Goal: Task Accomplishment & Management: Use online tool/utility

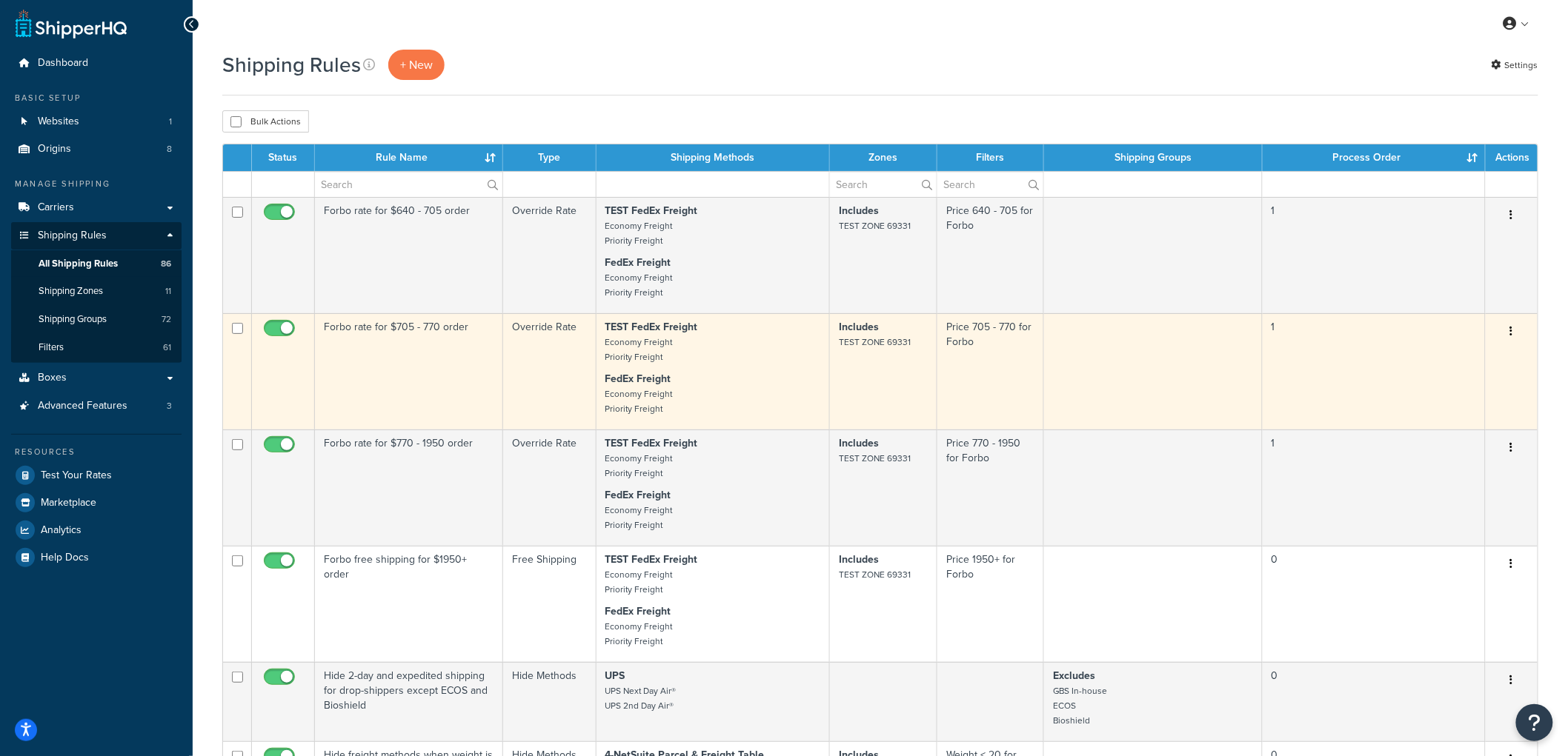
scroll to position [2, 0]
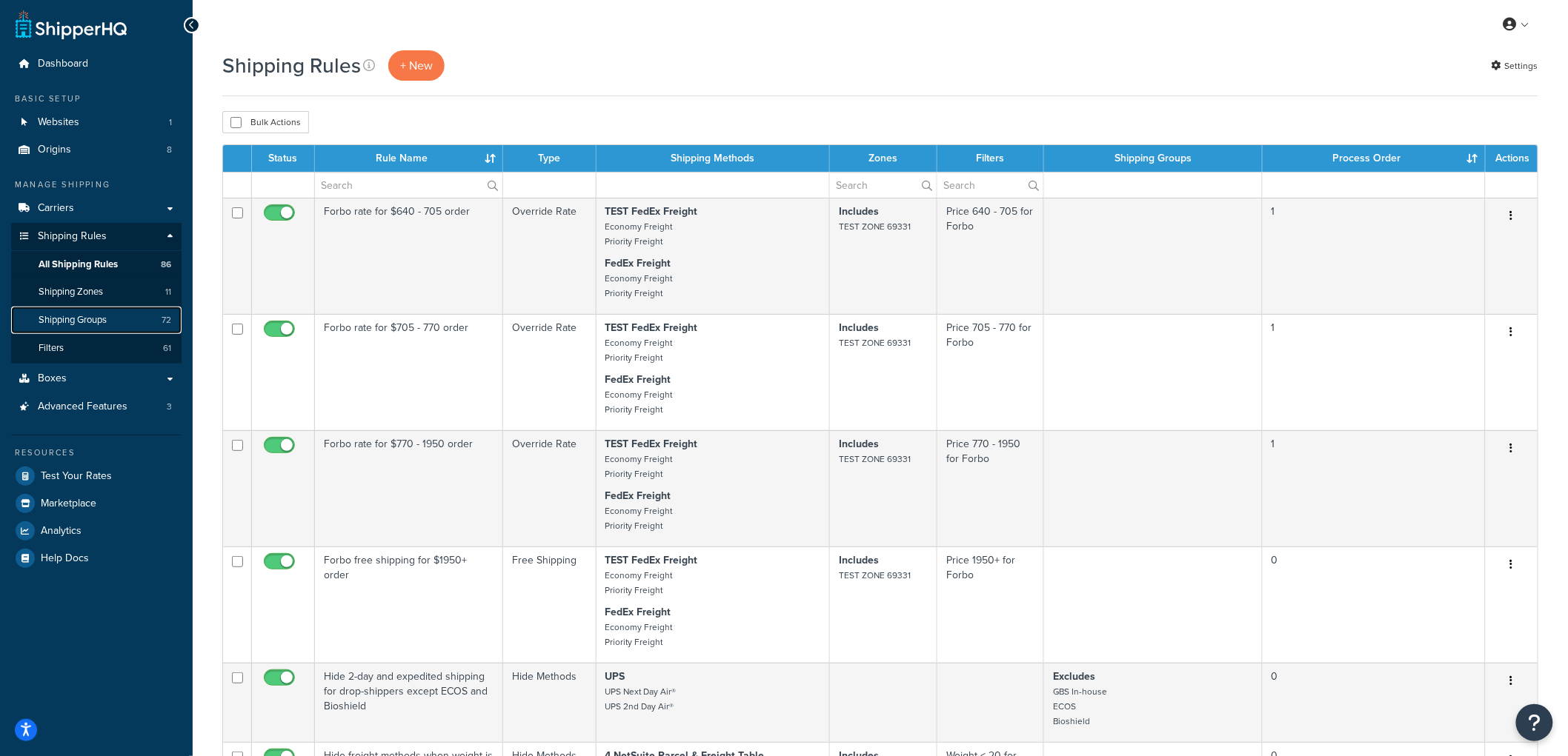
click at [114, 317] on link "Shipping Groups 72" at bounding box center [97, 320] width 170 height 28
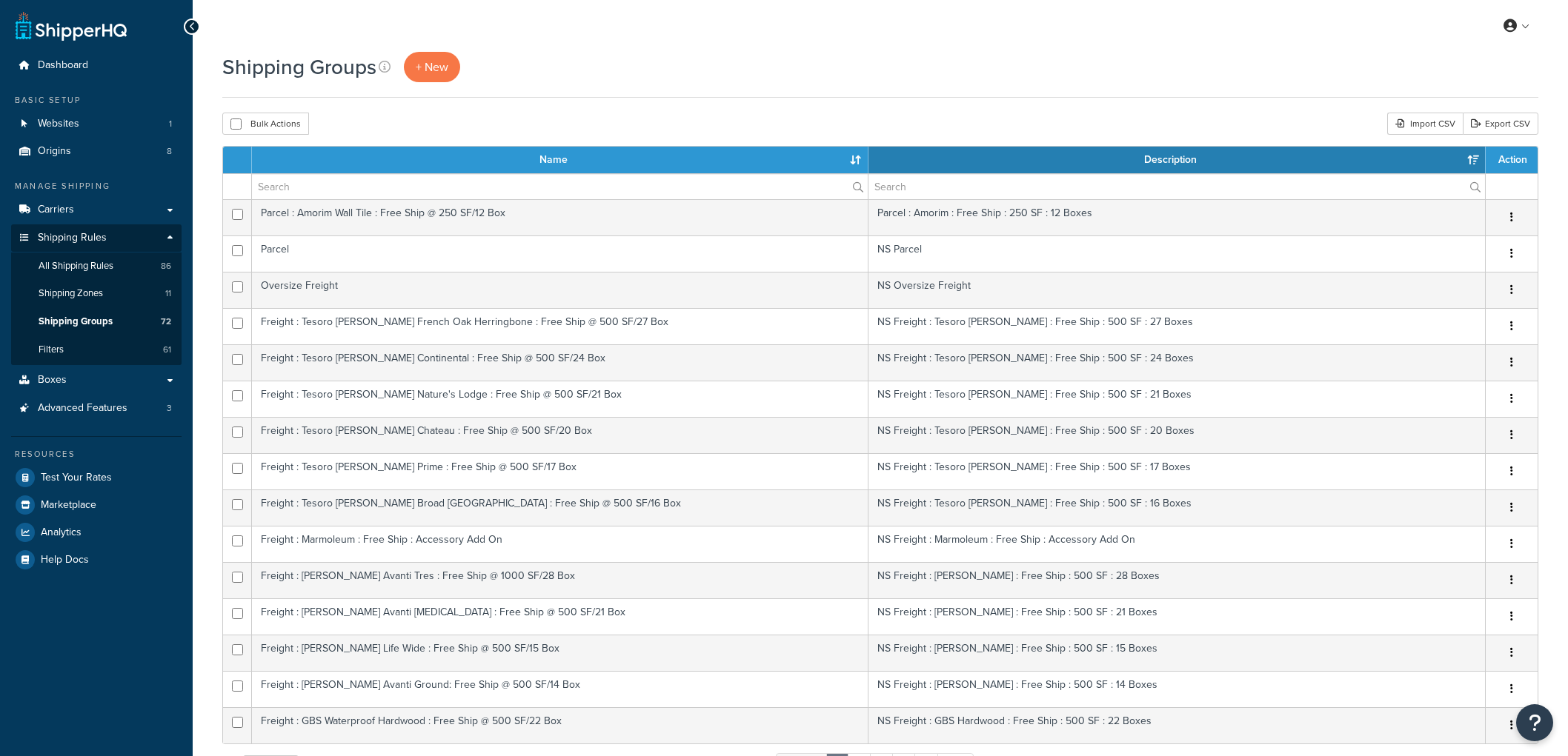
select select "15"
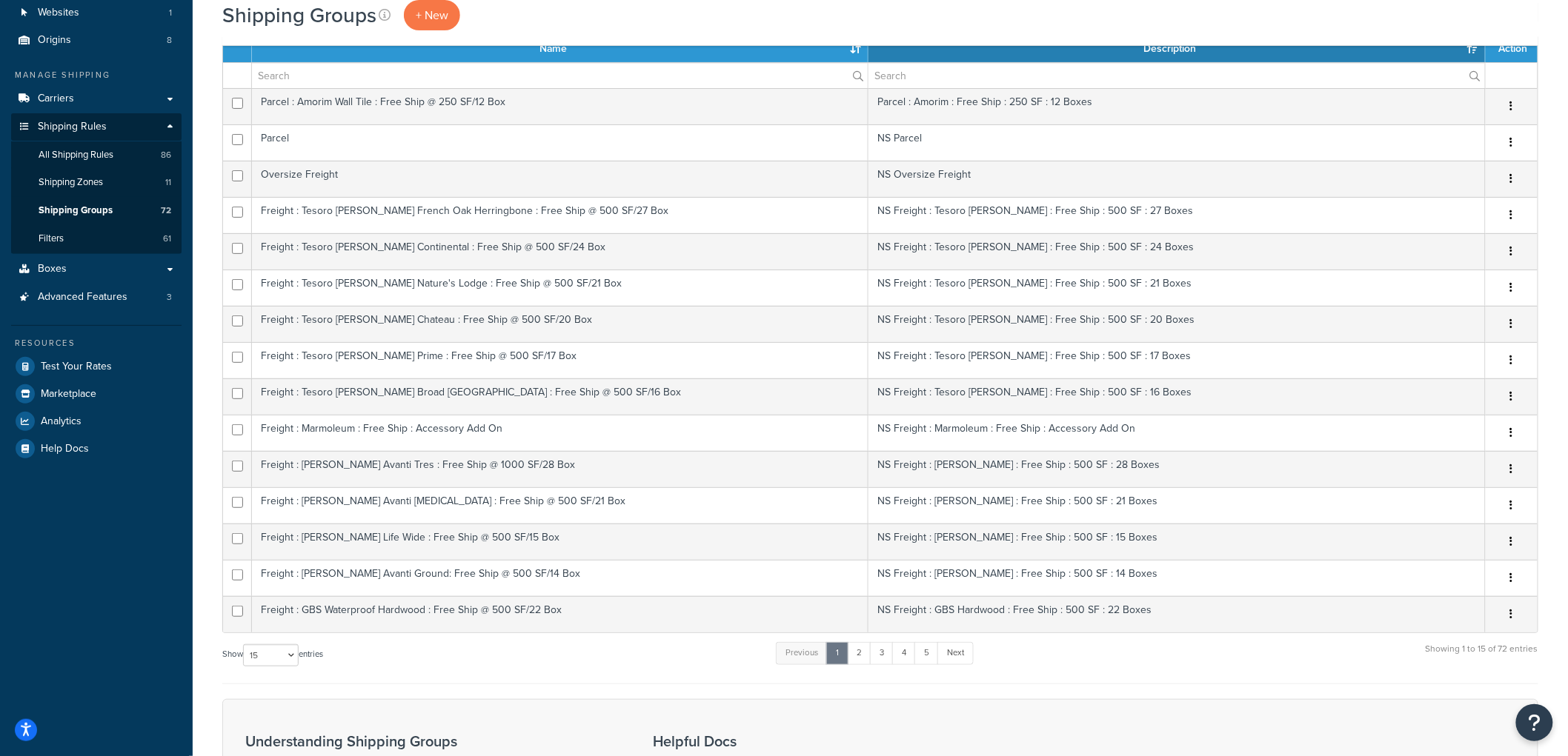
scroll to position [82, 0]
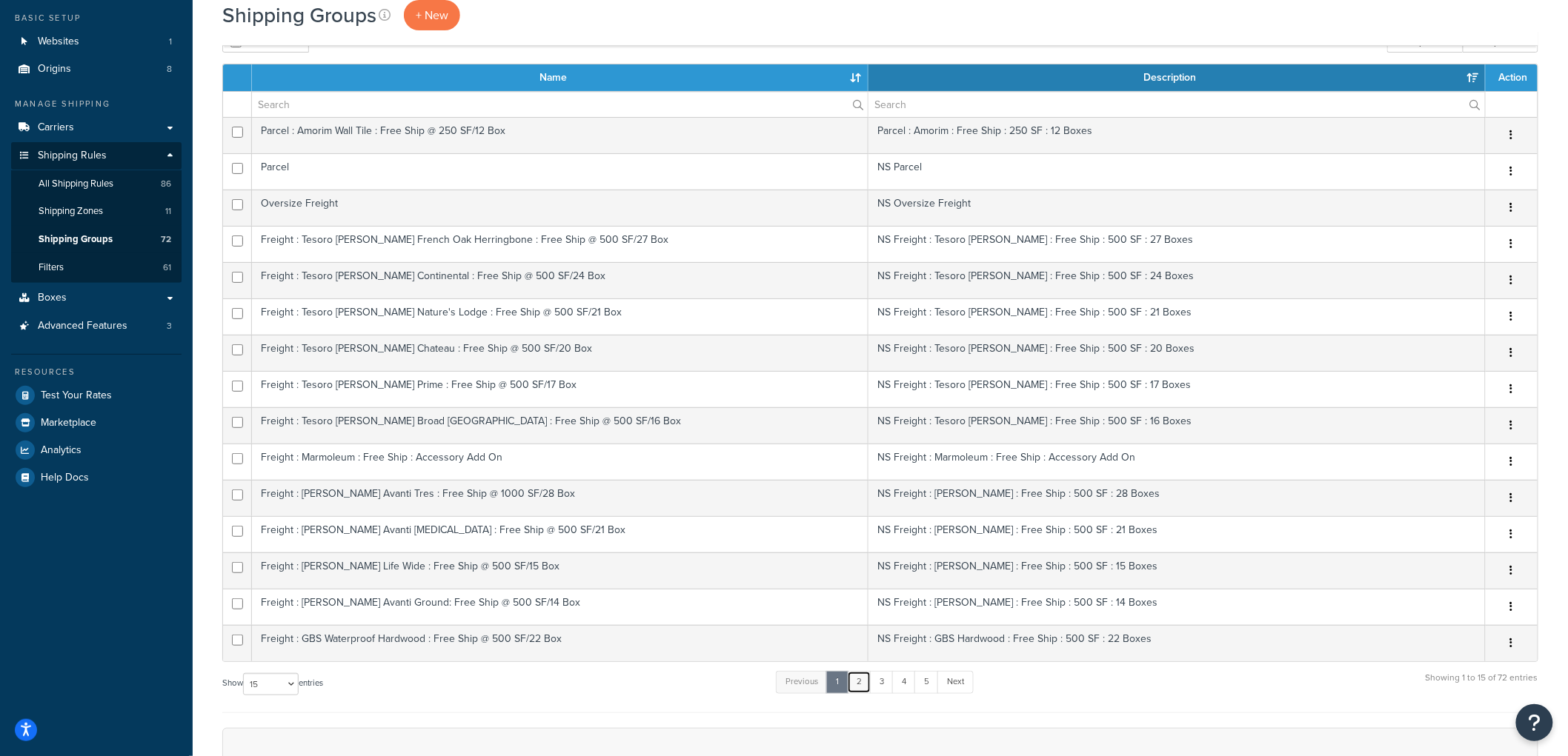
click at [861, 684] on link "2" at bounding box center [859, 681] width 24 height 22
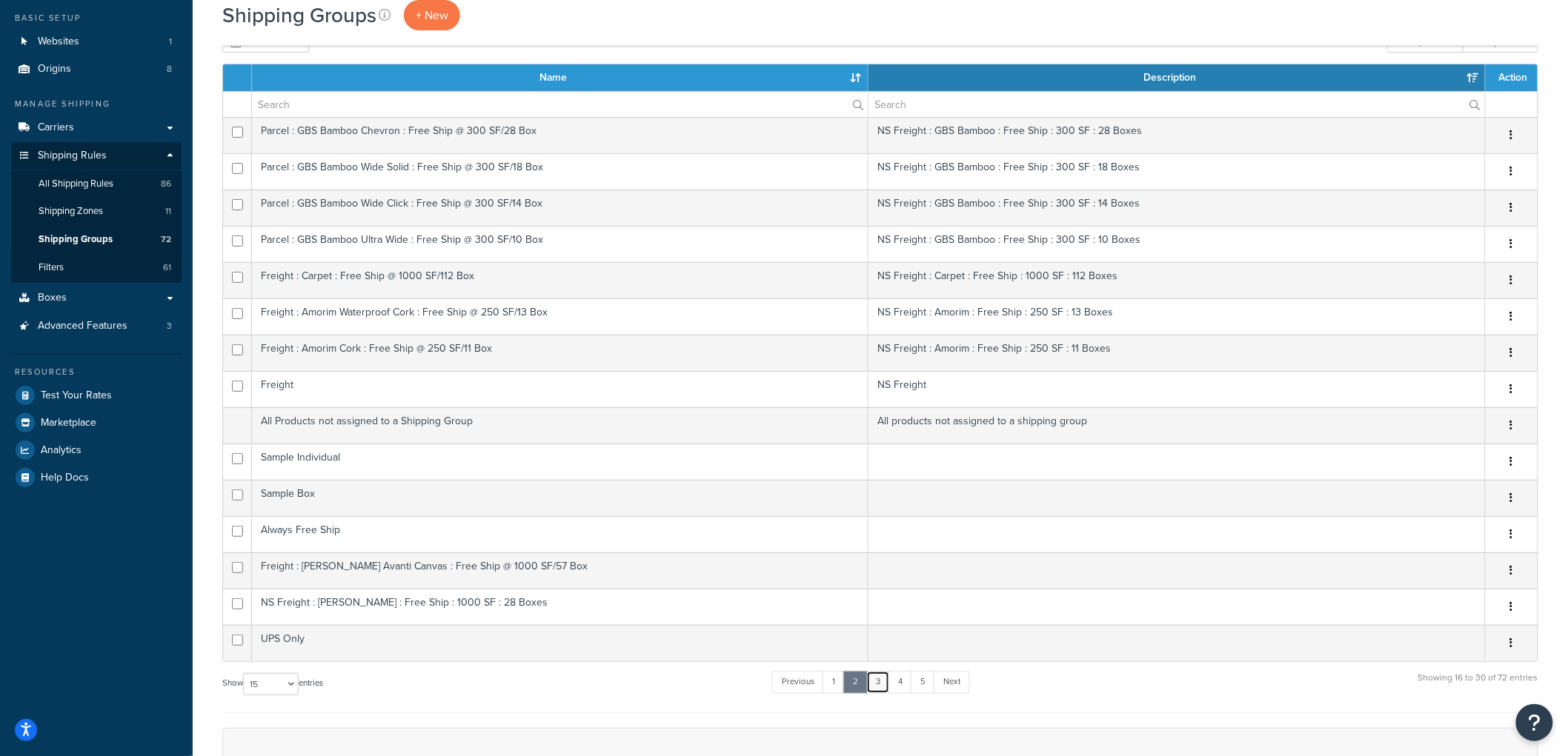
click at [885, 680] on link "3" at bounding box center [877, 681] width 24 height 22
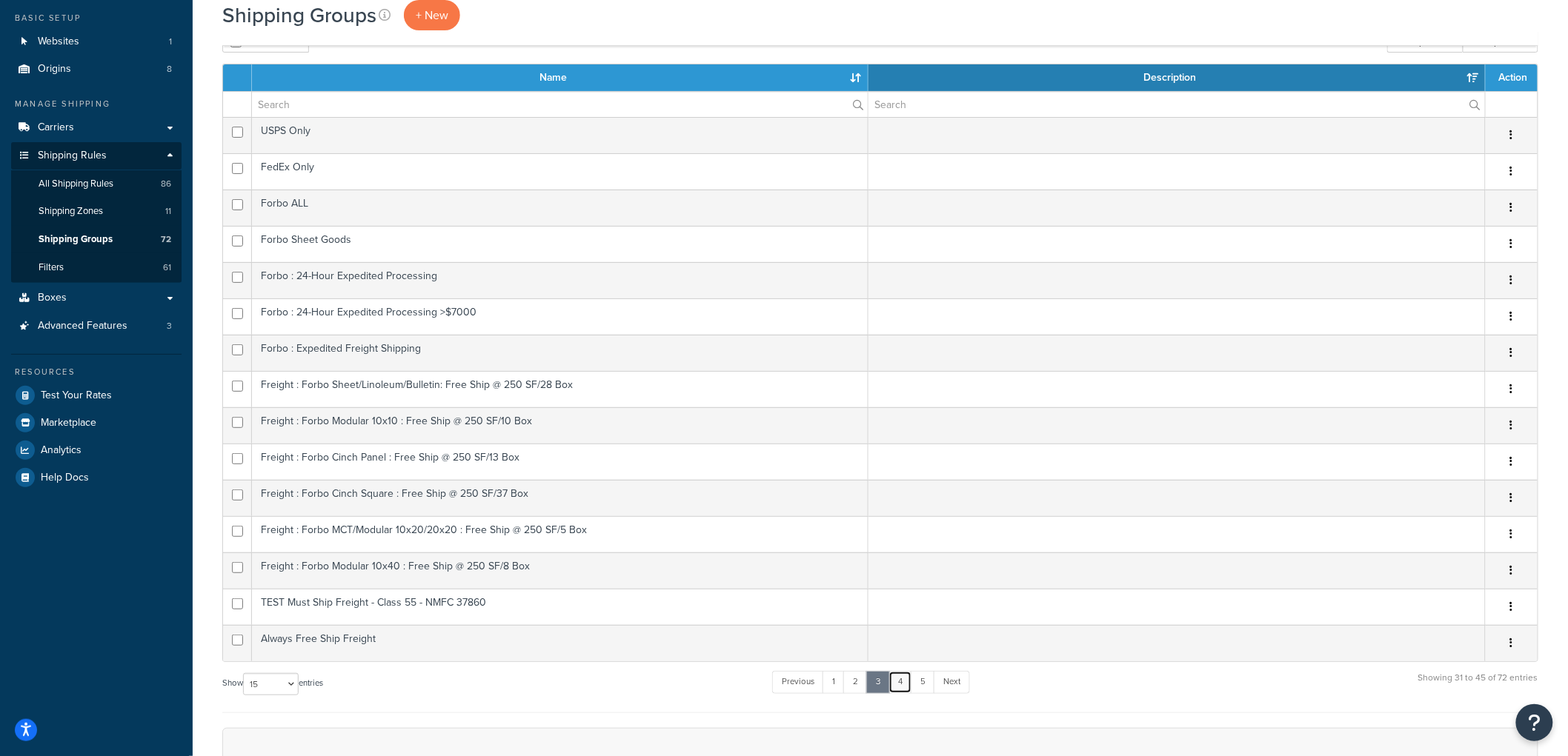
click at [901, 686] on link "4" at bounding box center [900, 681] width 24 height 22
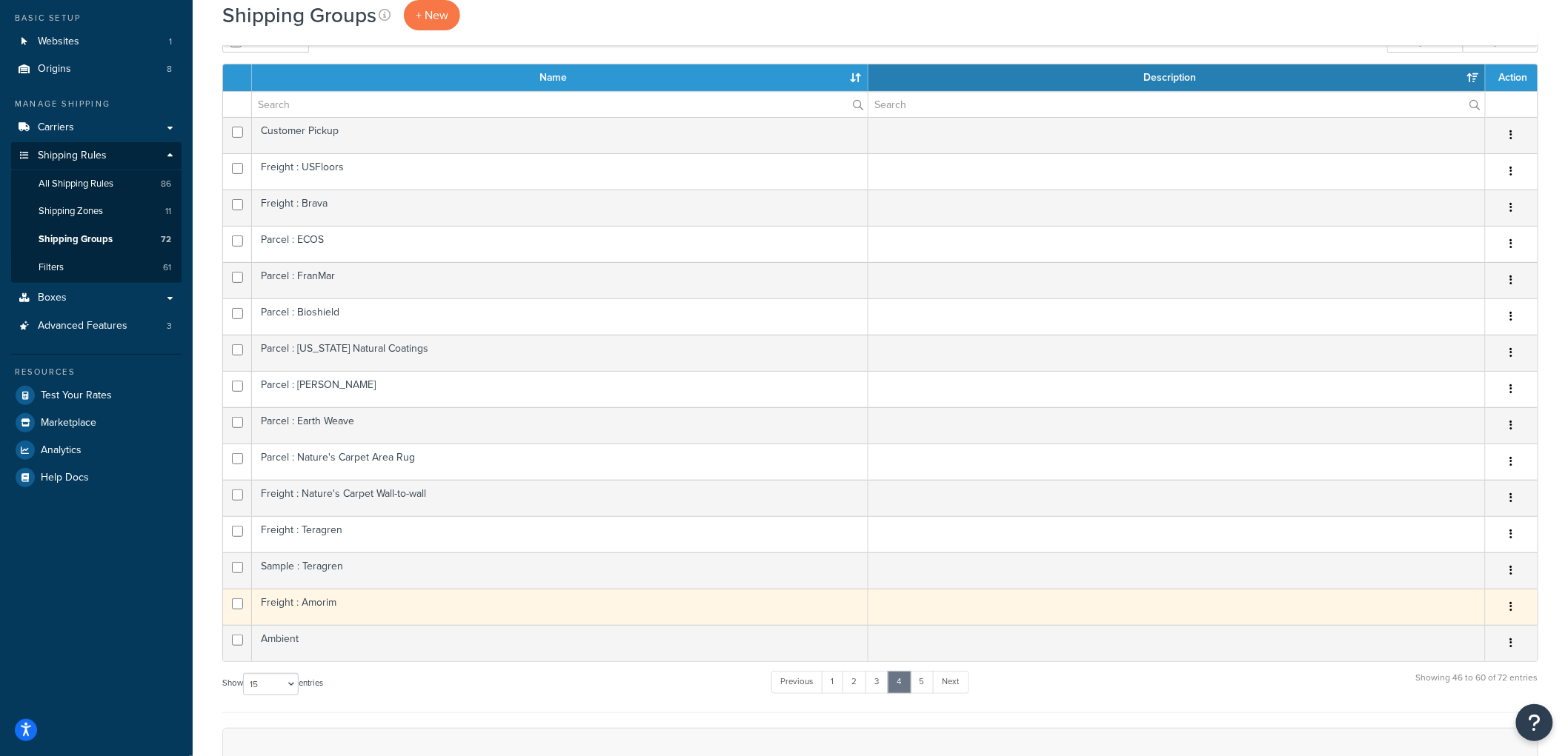
click at [377, 608] on td "Freight : Amorim" at bounding box center [560, 607] width 617 height 37
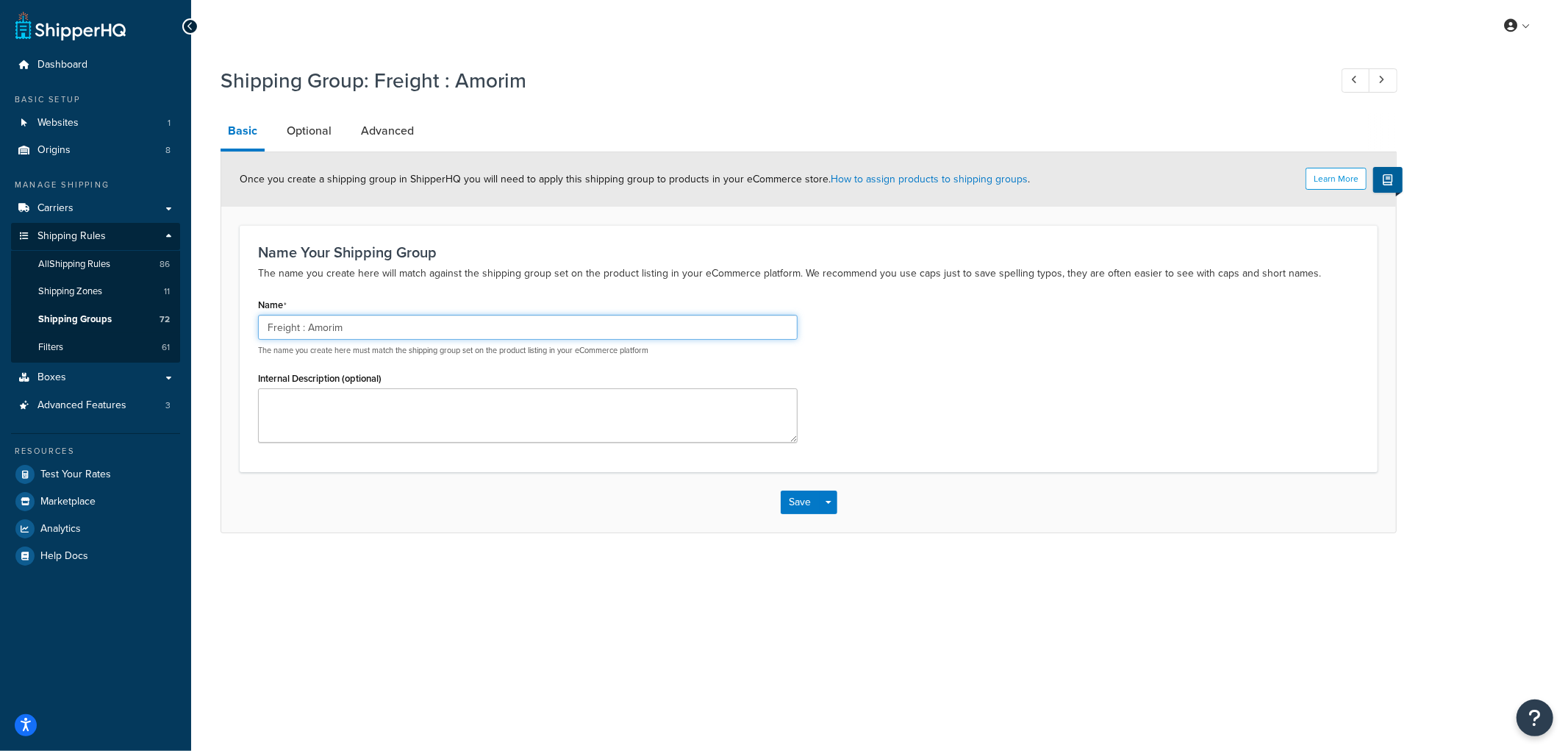
drag, startPoint x: 308, startPoint y: 326, endPoint x: 262, endPoint y: 319, distance: 46.5
click at [262, 319] on input "Freight : Amorim" at bounding box center [527, 327] width 540 height 25
type input "Amorim"
click at [366, 271] on p "The name you create here will match against the shipping group set on the produ…" at bounding box center [809, 274] width 1102 height 18
click at [796, 503] on button "Save" at bounding box center [801, 502] width 39 height 23
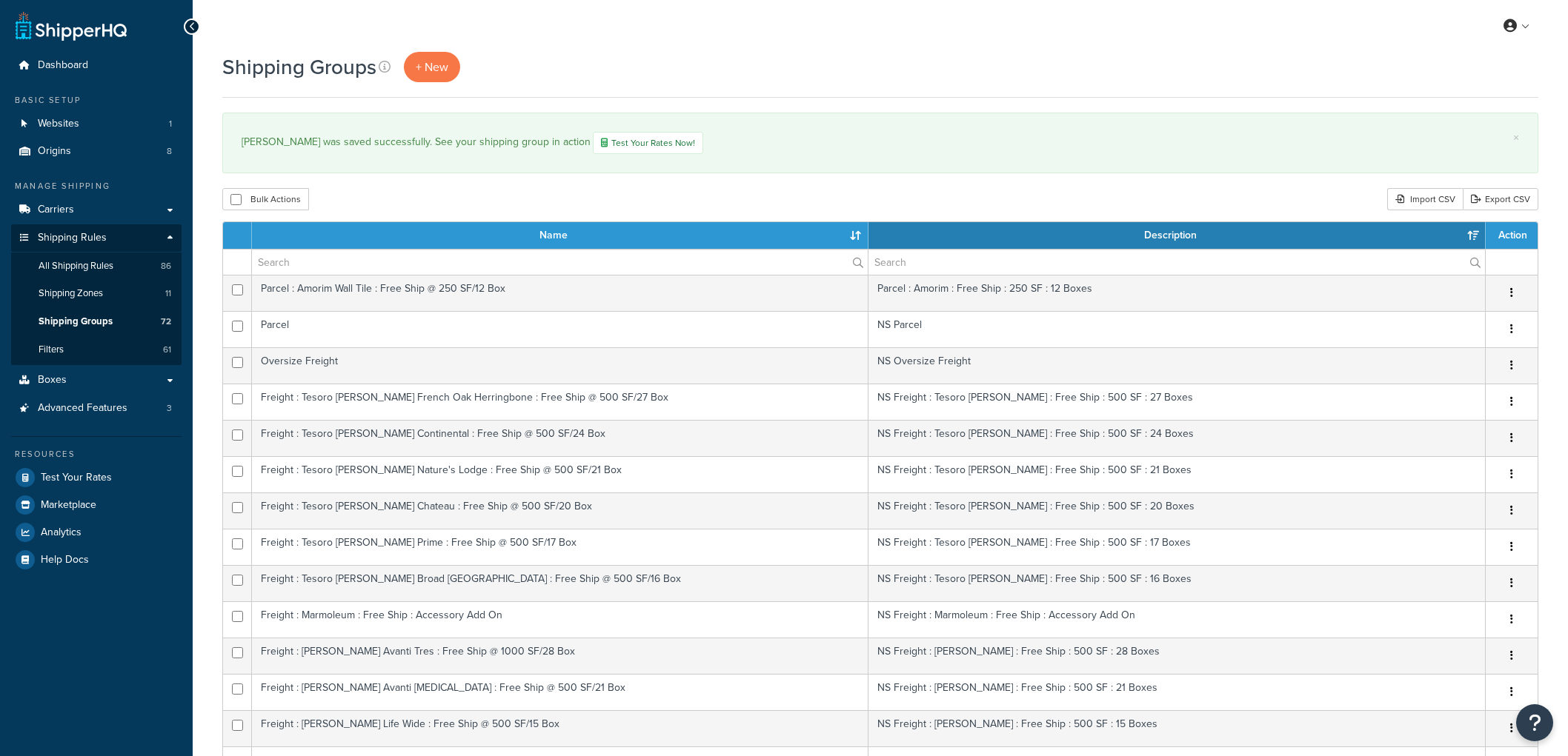
select select "15"
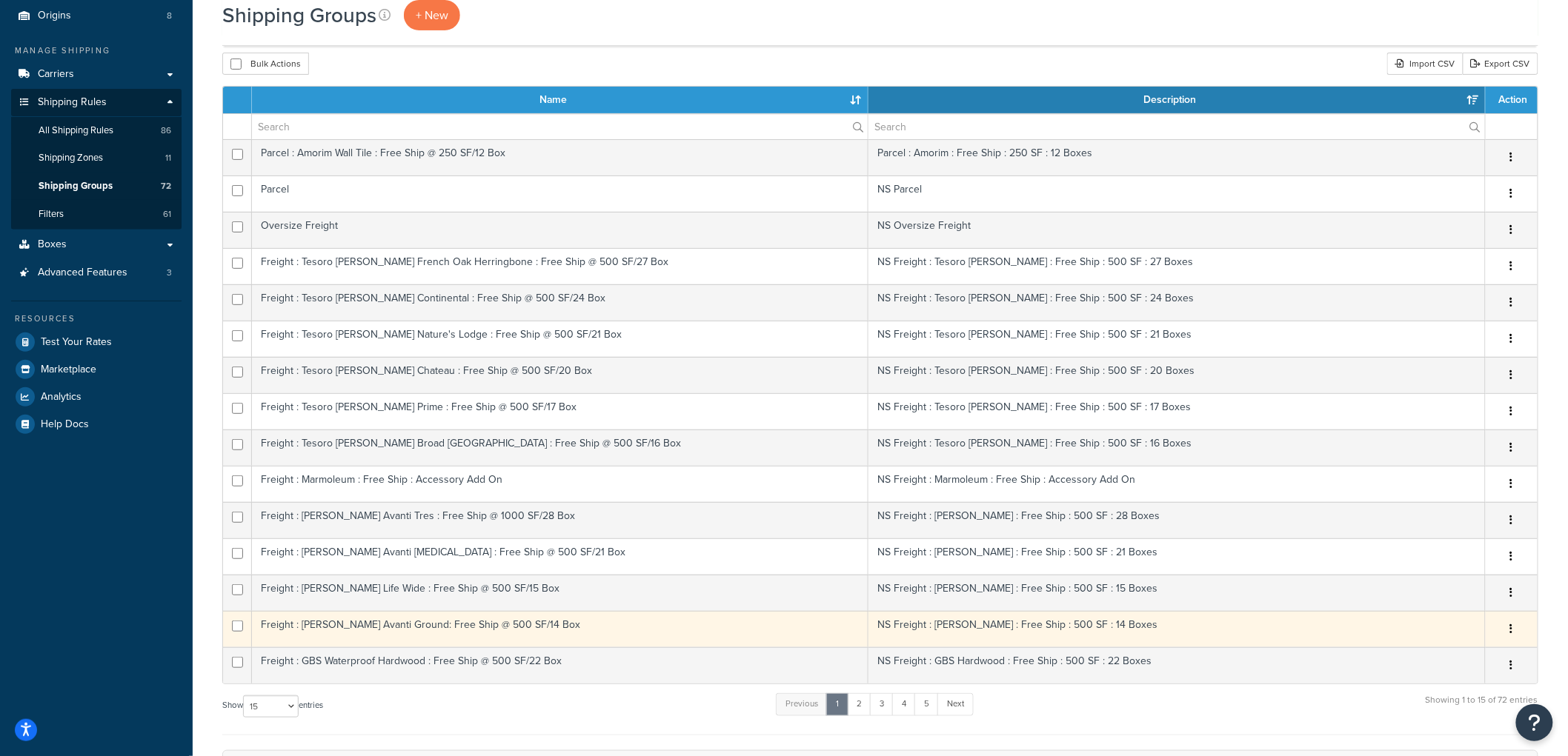
scroll to position [165, 0]
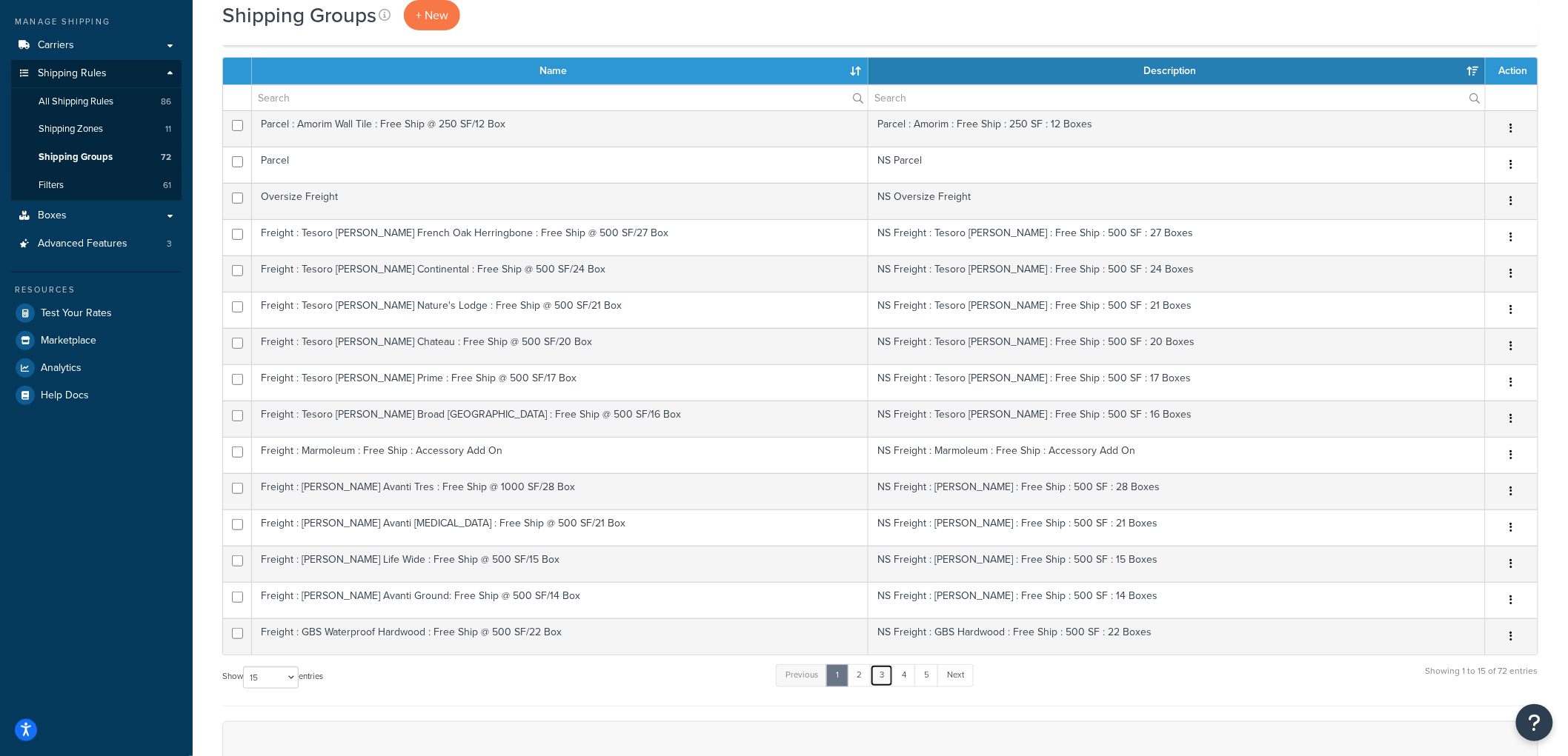
click at [885, 677] on link "3" at bounding box center [881, 675] width 24 height 22
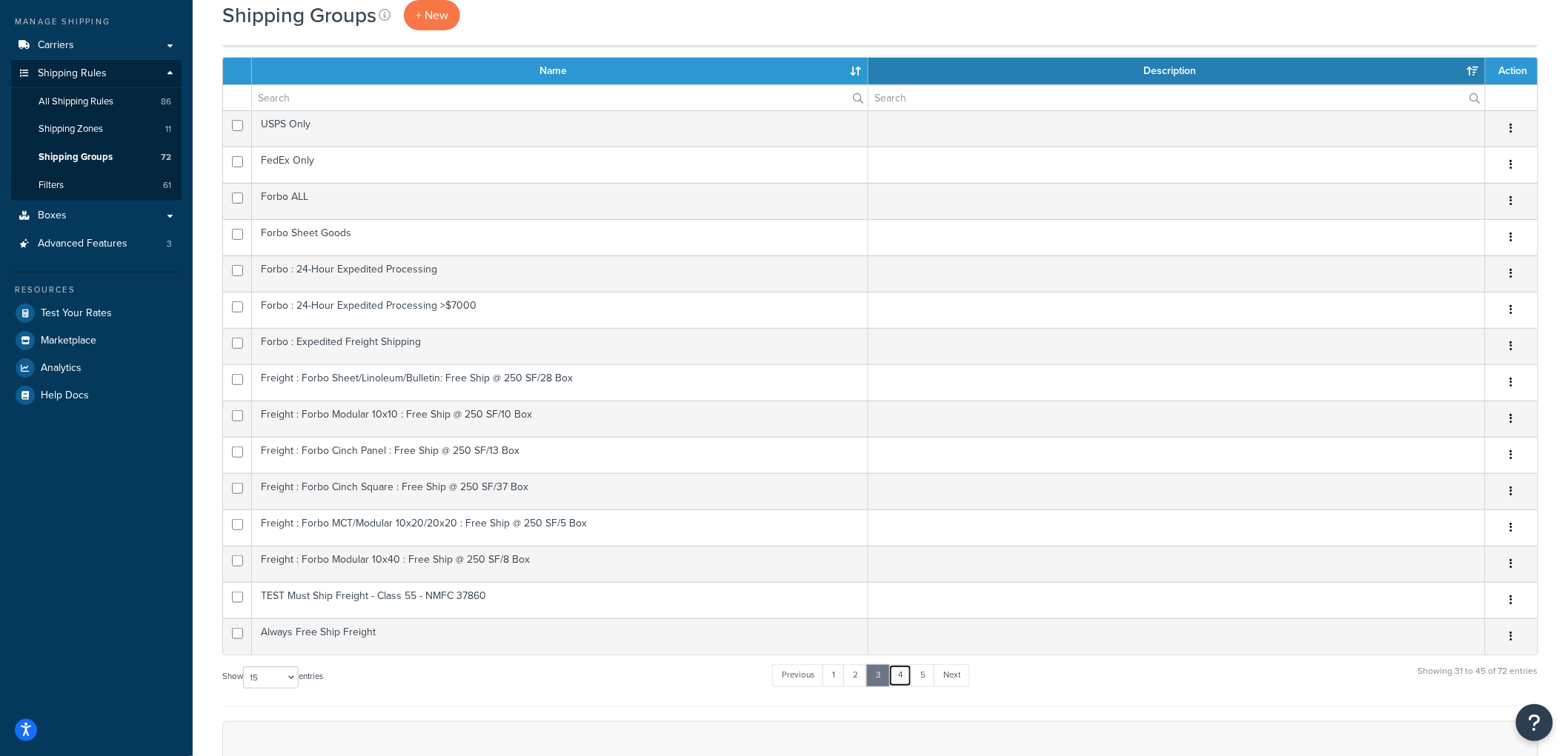
click at [904, 670] on link "4" at bounding box center [900, 675] width 24 height 22
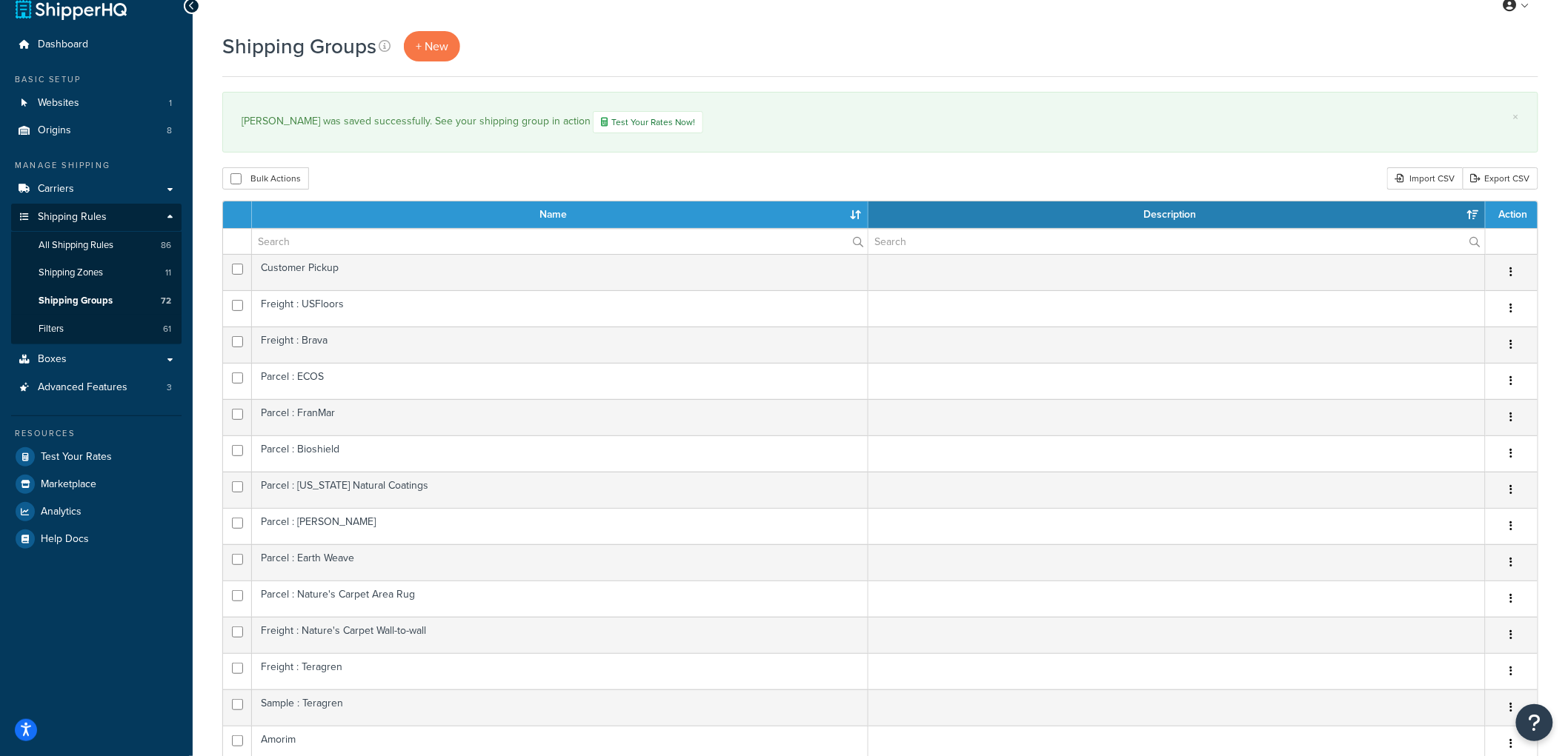
scroll to position [0, 0]
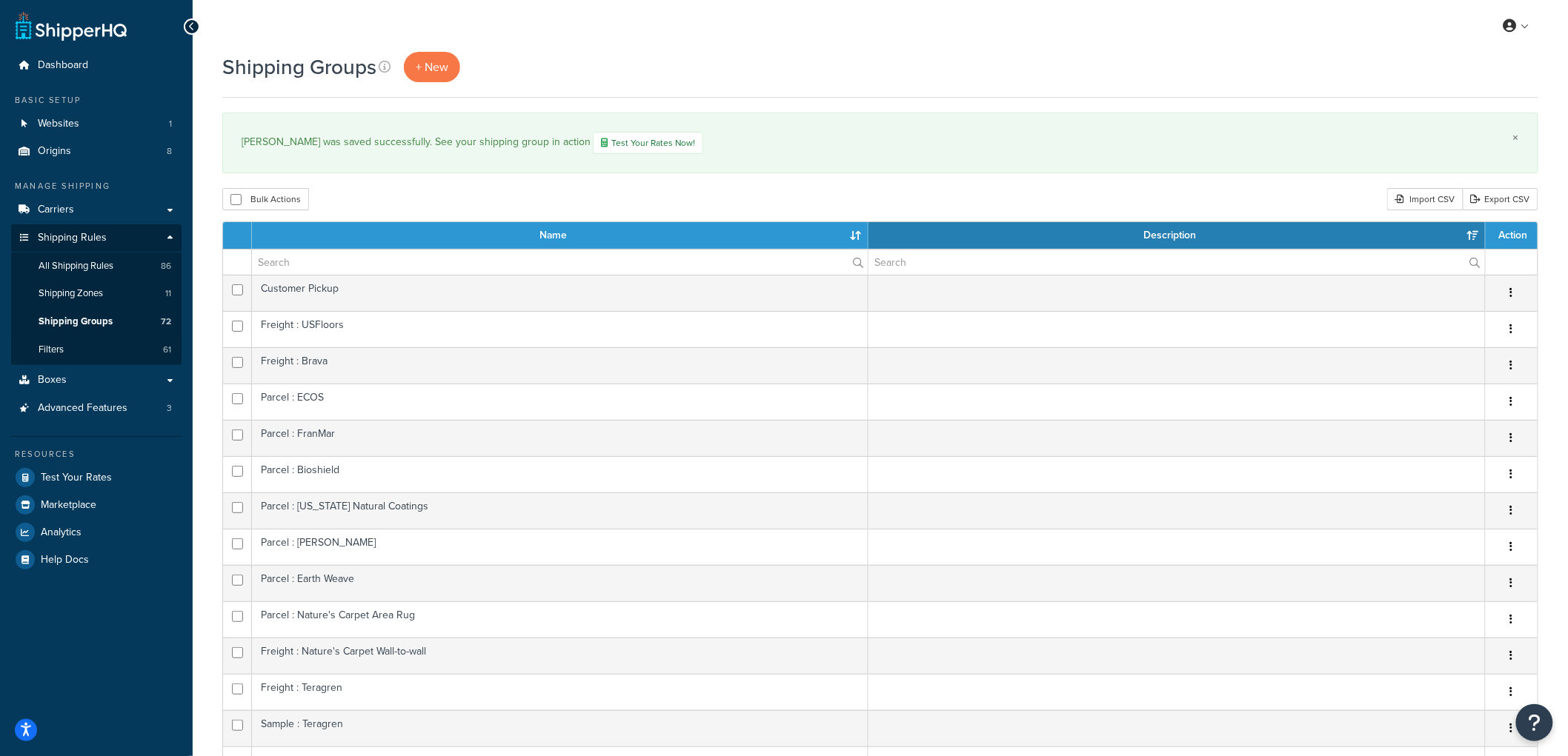
click at [1516, 134] on link "×" at bounding box center [1515, 138] width 6 height 12
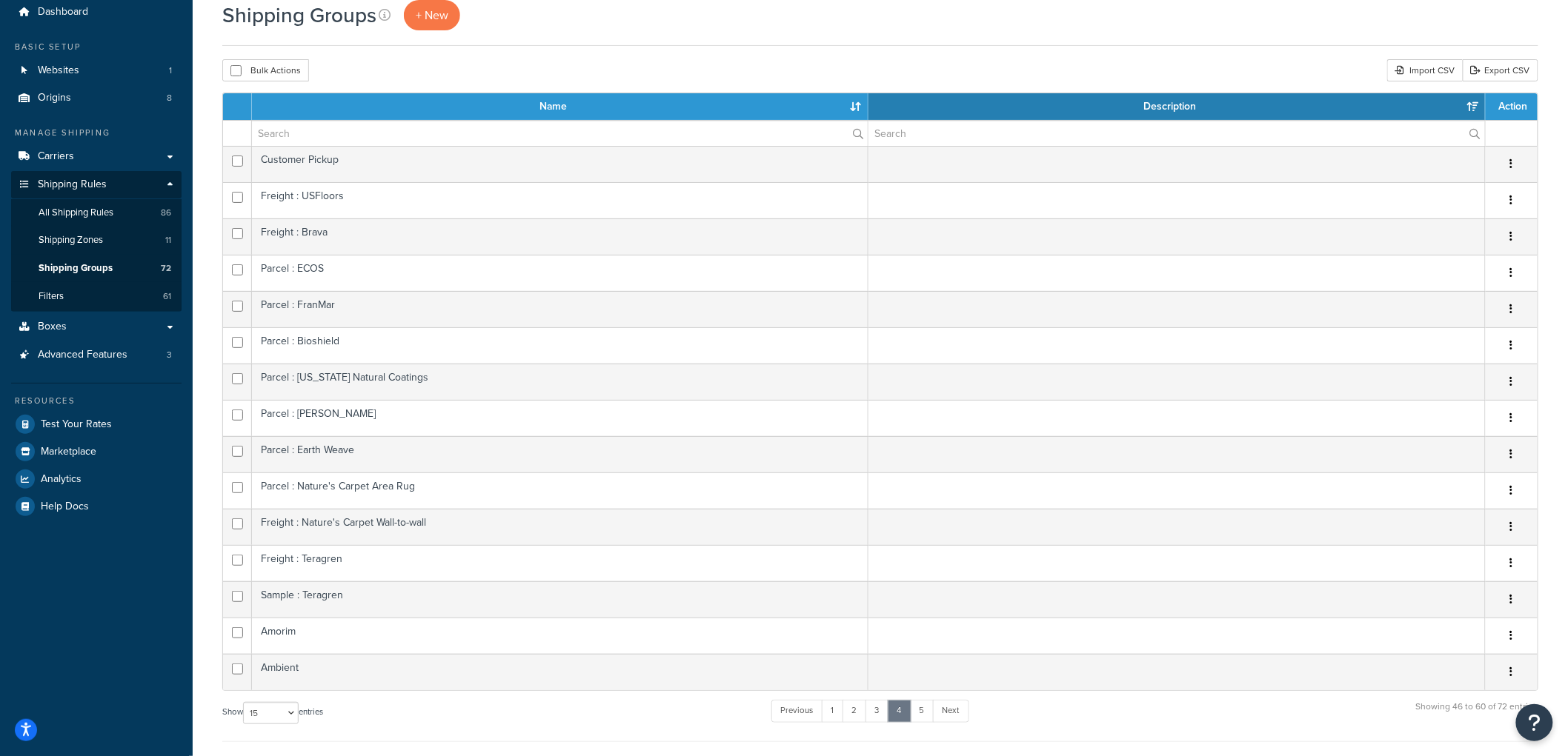
scroll to position [82, 0]
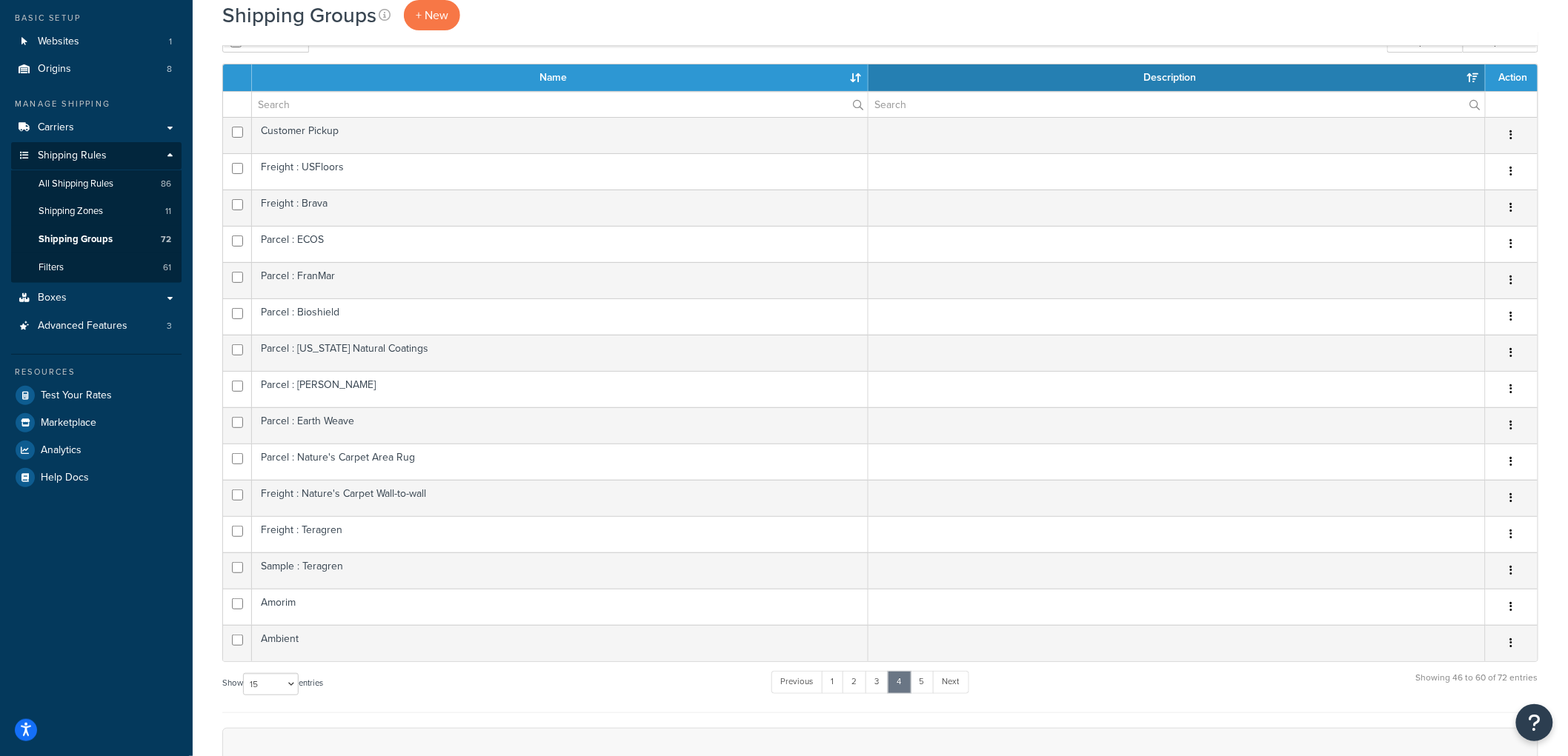
drag, startPoint x: 1549, startPoint y: 390, endPoint x: 211, endPoint y: 327, distance: 1339.5
click at [211, 327] on div "Shipping Groups + New Bulk Actions Duplicate Delete Import CSV Export CSV Conta…" at bounding box center [880, 521] width 1376 height 1102
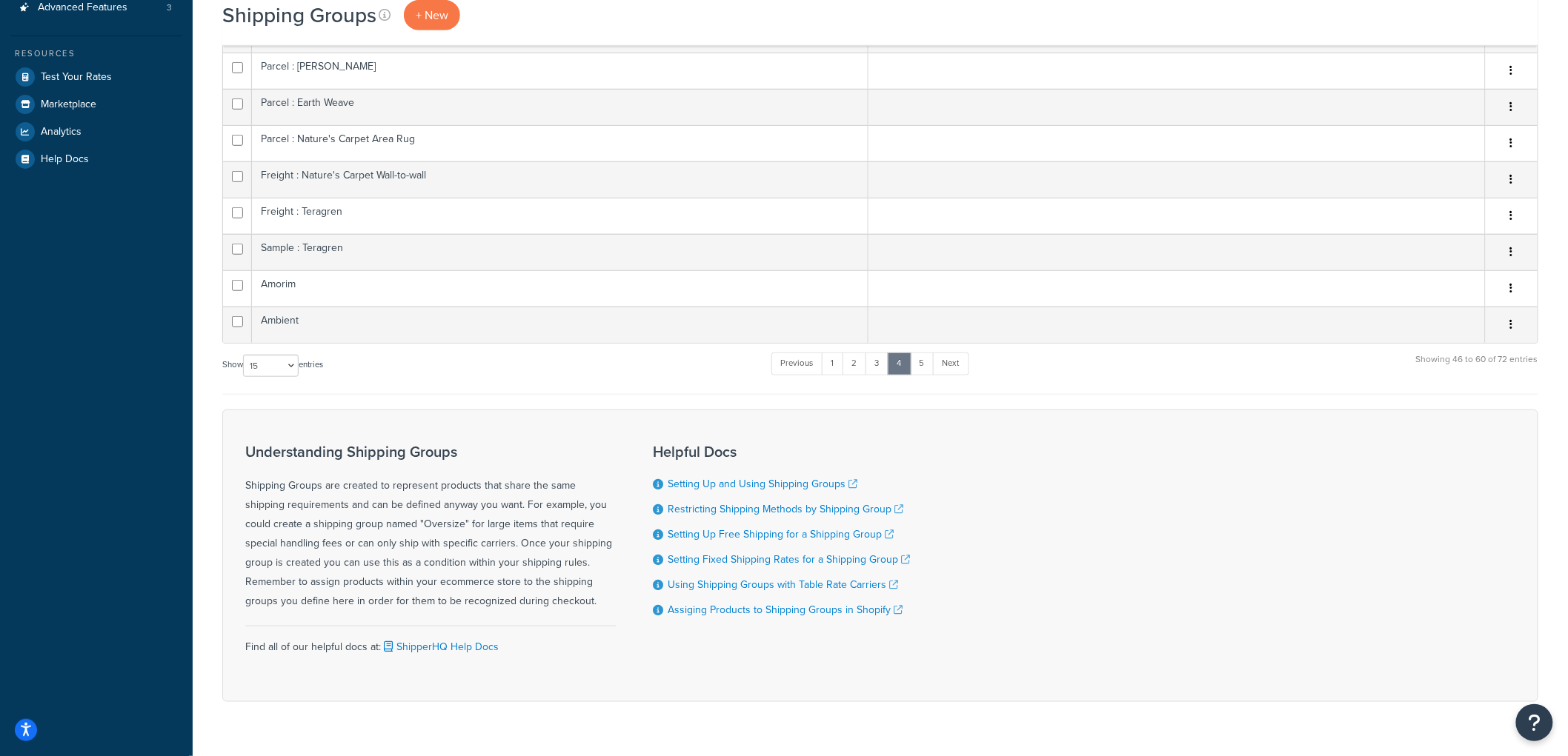
scroll to position [411, 0]
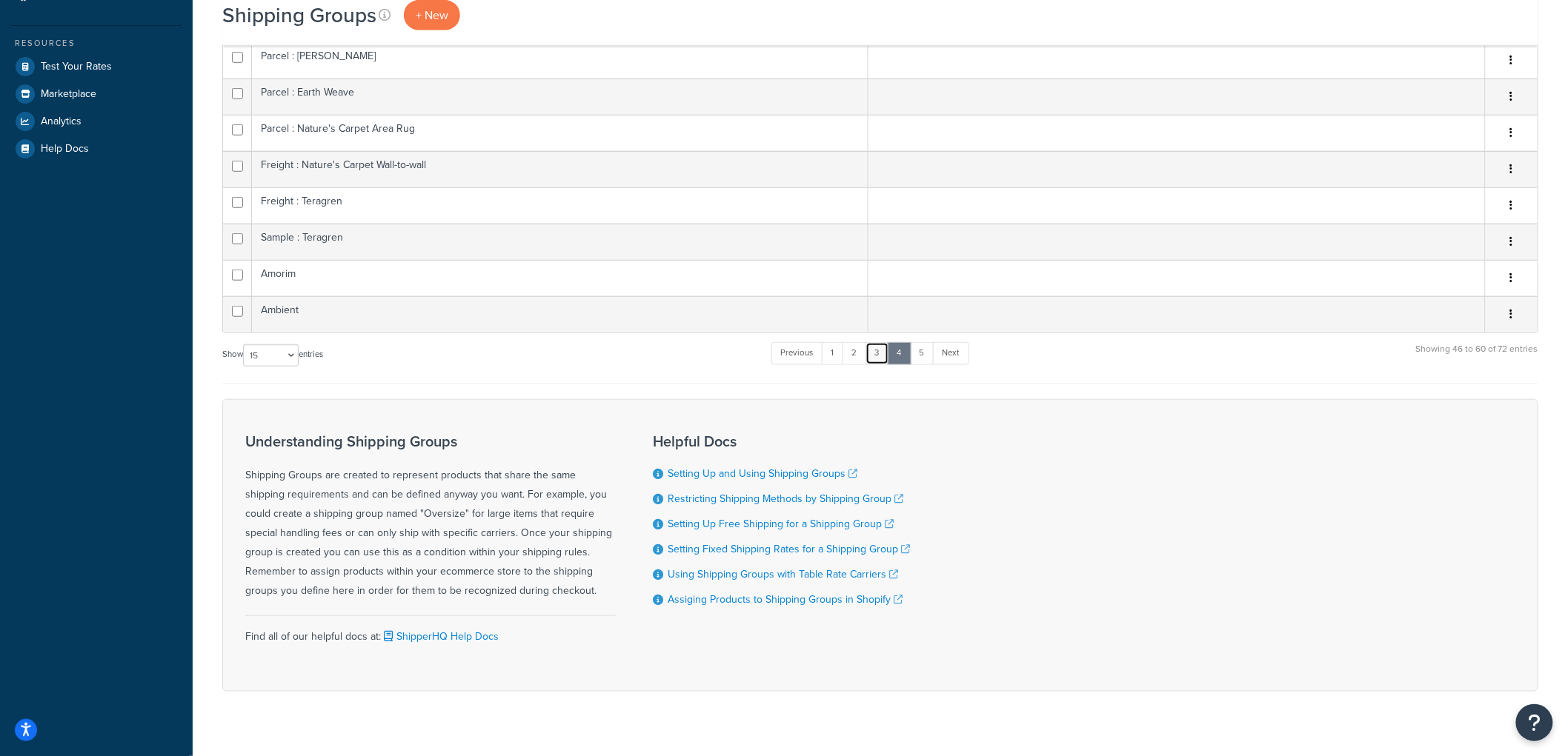
click at [877, 361] on link "3" at bounding box center [877, 353] width 24 height 22
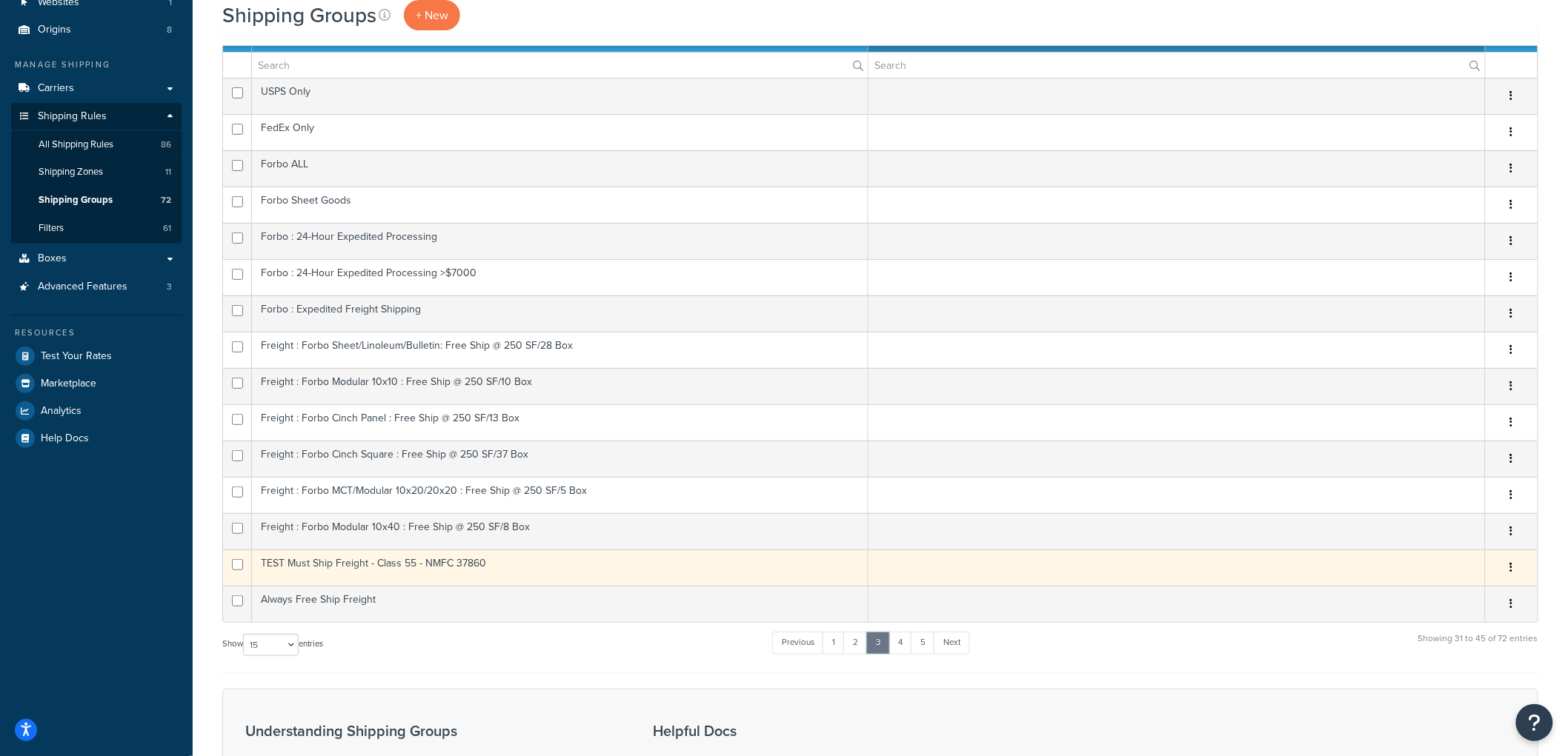
scroll to position [82, 0]
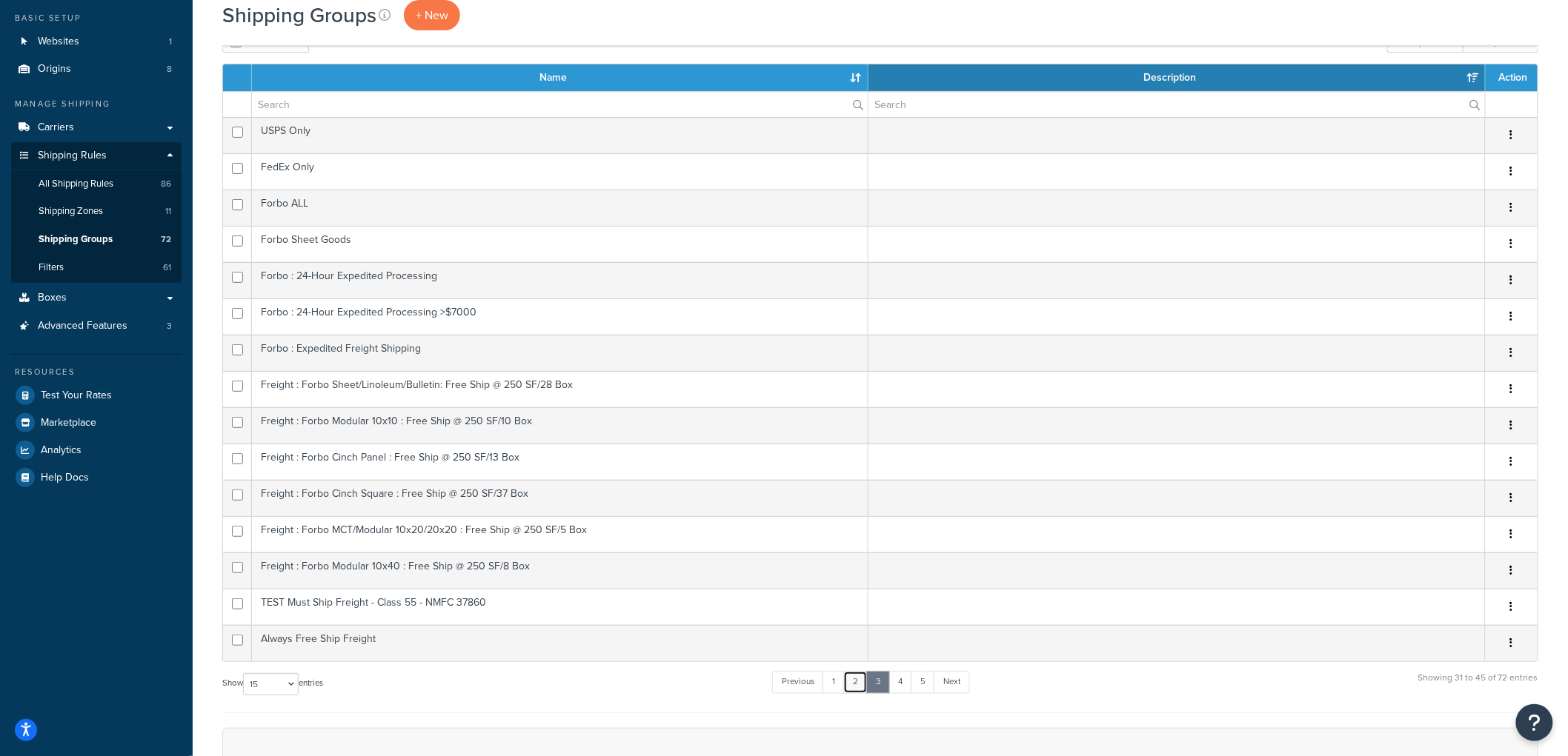
click at [855, 679] on link "2" at bounding box center [855, 681] width 24 height 22
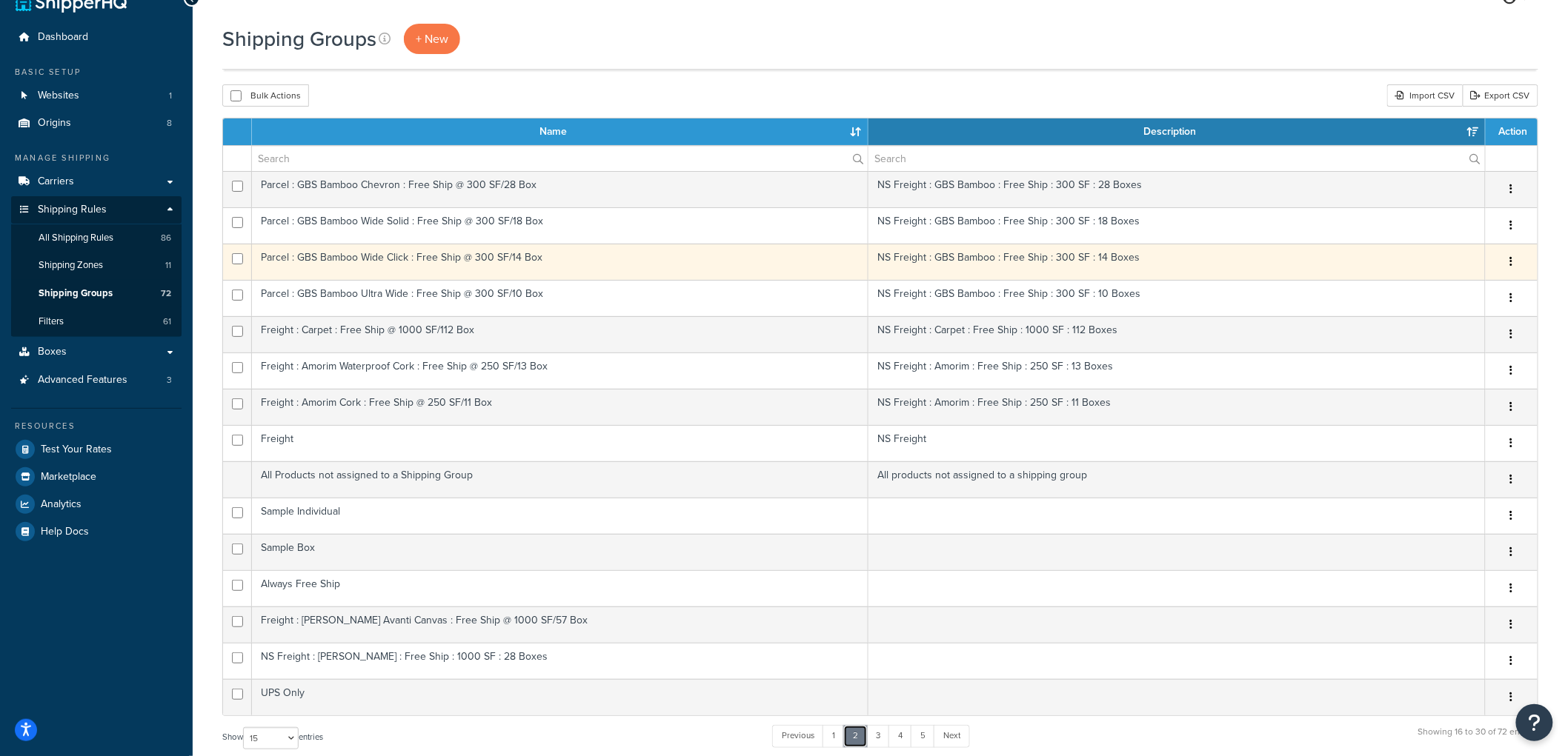
scroll to position [0, 0]
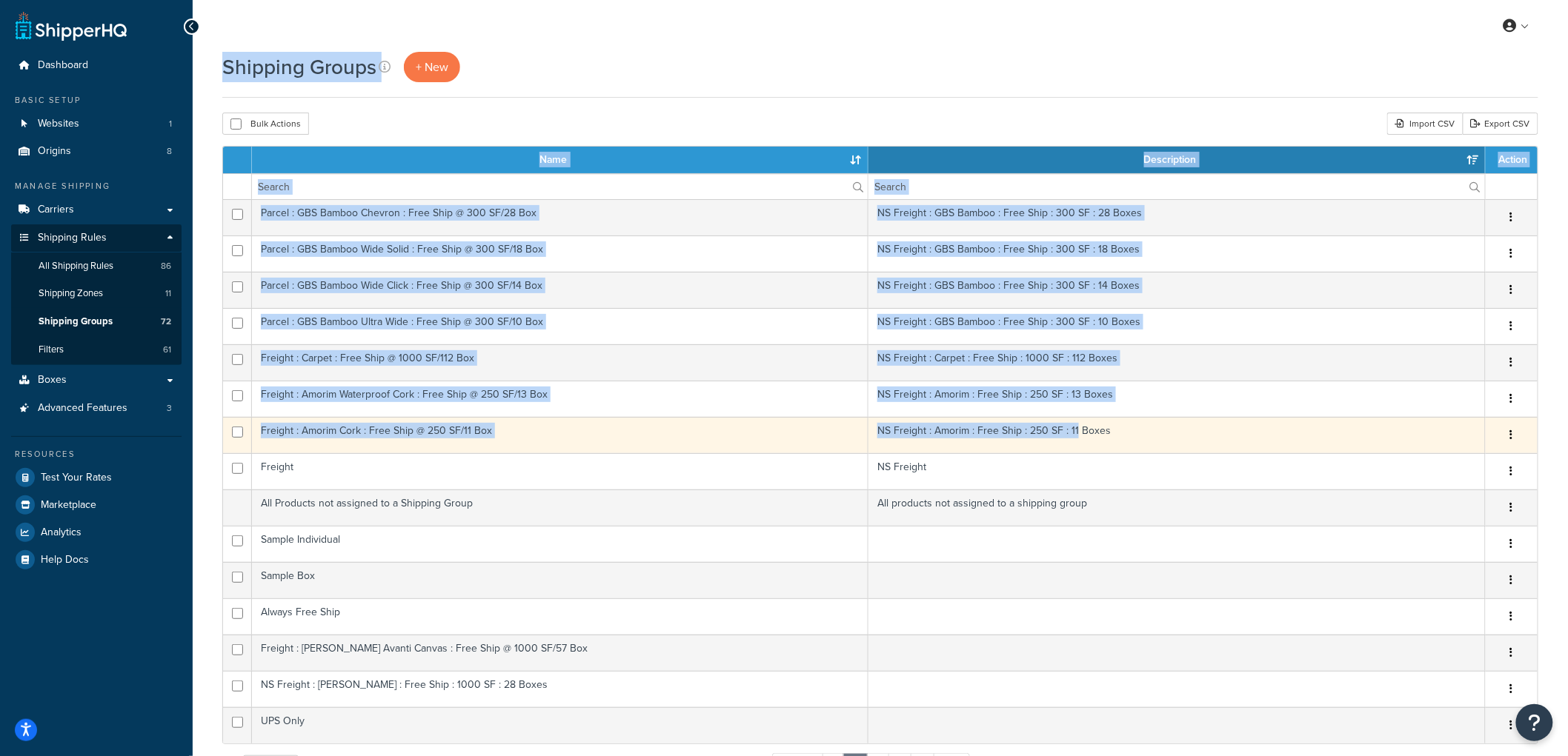
drag, startPoint x: 224, startPoint y: 57, endPoint x: 1075, endPoint y: 447, distance: 936.1
click at [1075, 447] on div "Shipping Groups + New Bulk Actions Duplicate Delete Import CSV Export CSV Conta…" at bounding box center [880, 603] width 1376 height 1102
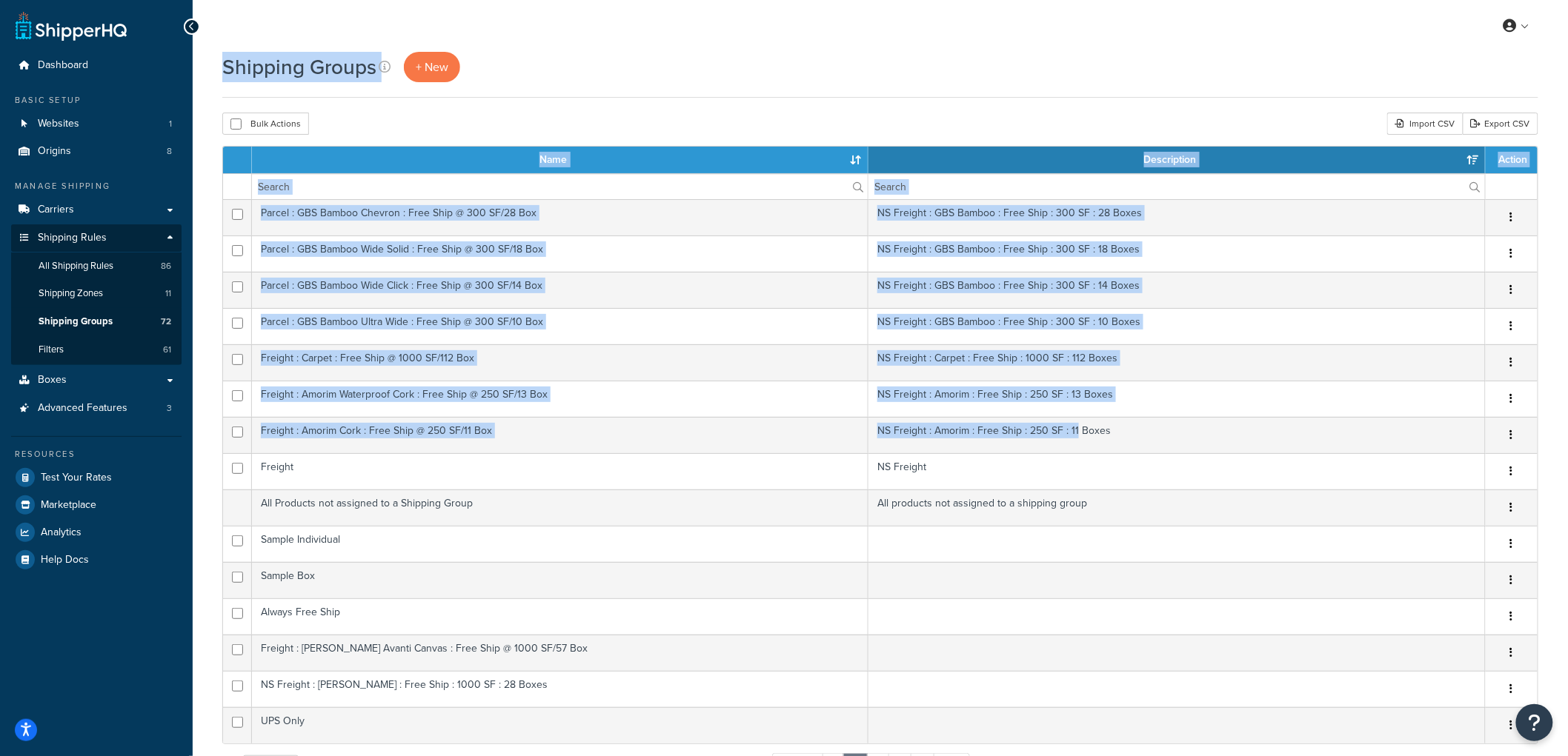
click at [965, 126] on div "Bulk Actions Duplicate Delete Import CSV Export CSV" at bounding box center [880, 123] width 1316 height 22
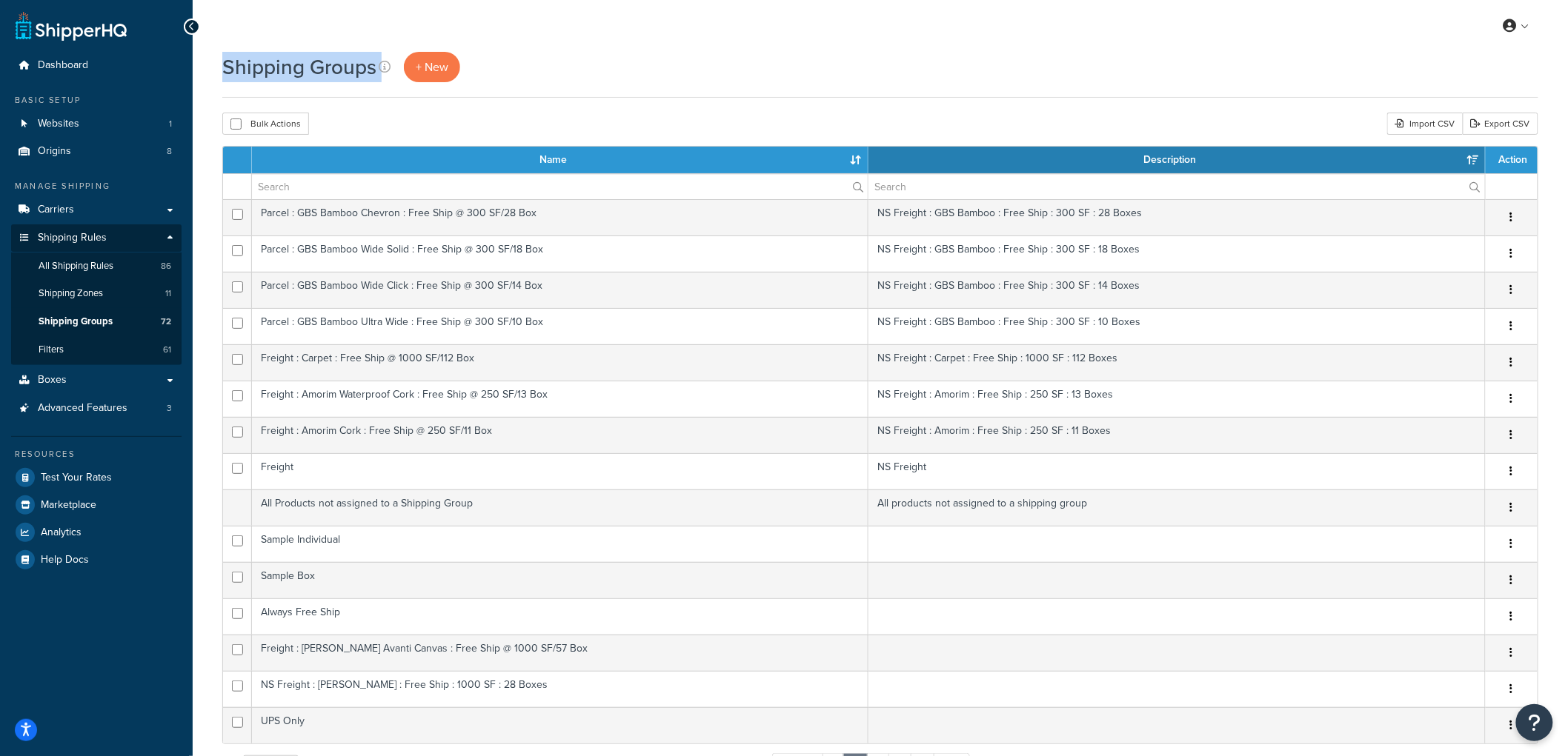
drag, startPoint x: 213, startPoint y: 98, endPoint x: 401, endPoint y: 127, distance: 190.2
click at [401, 127] on div "Shipping Groups + New Bulk Actions Duplicate Delete Import CSV Export CSV Conta…" at bounding box center [880, 603] width 1376 height 1102
click at [401, 127] on div "Bulk Actions Duplicate Delete Import CSV Export CSV" at bounding box center [880, 123] width 1316 height 22
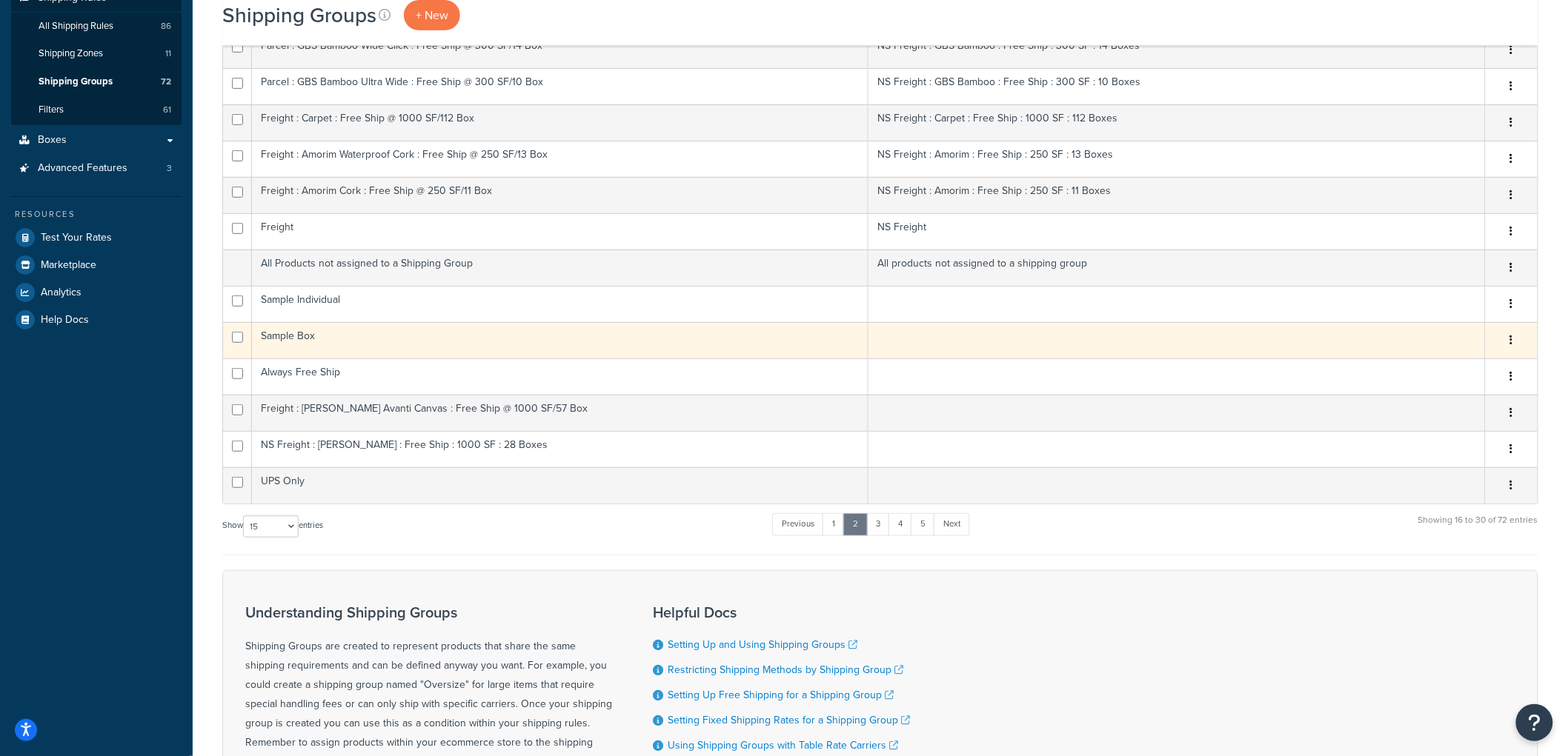
scroll to position [247, 0]
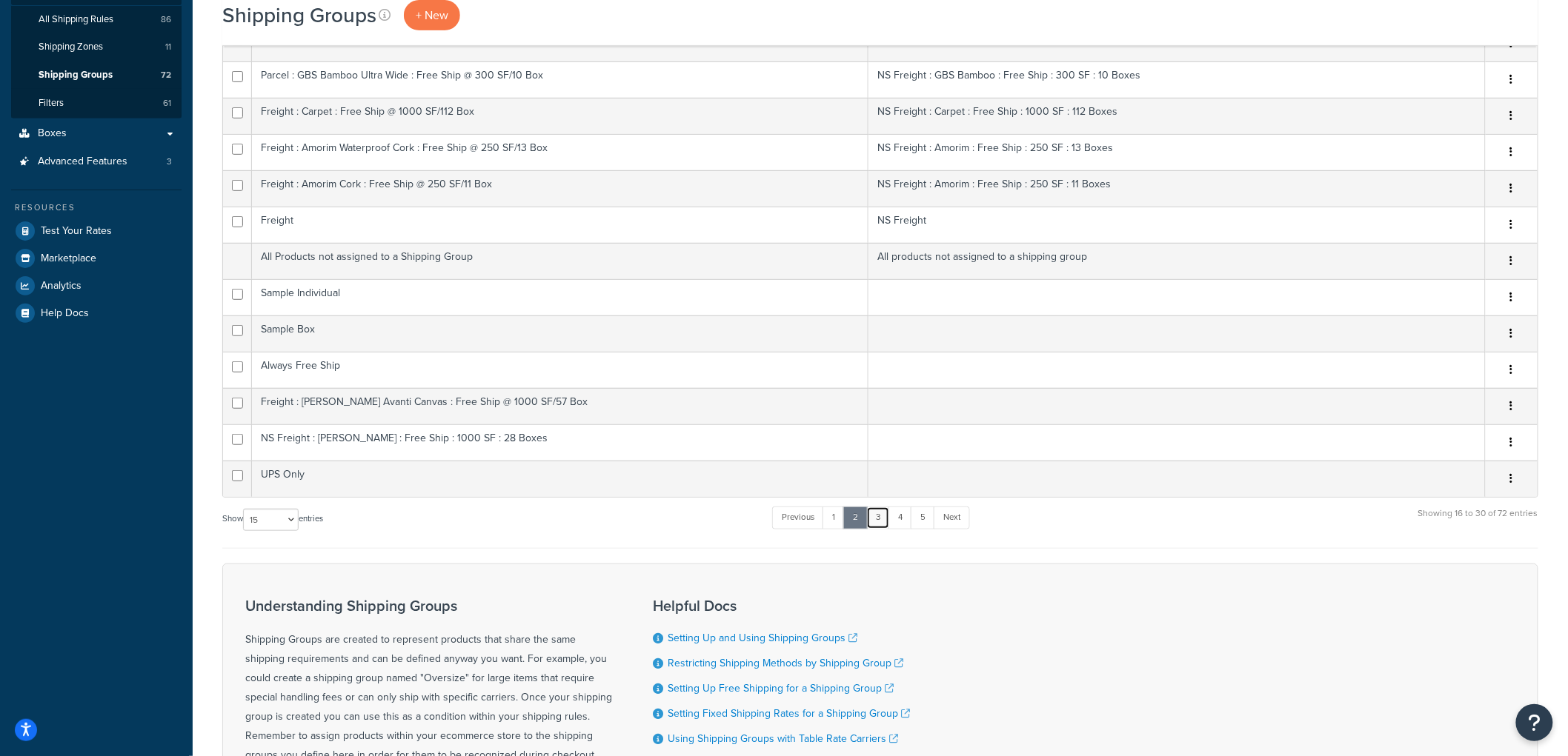
click at [872, 519] on link "3" at bounding box center [877, 517] width 24 height 22
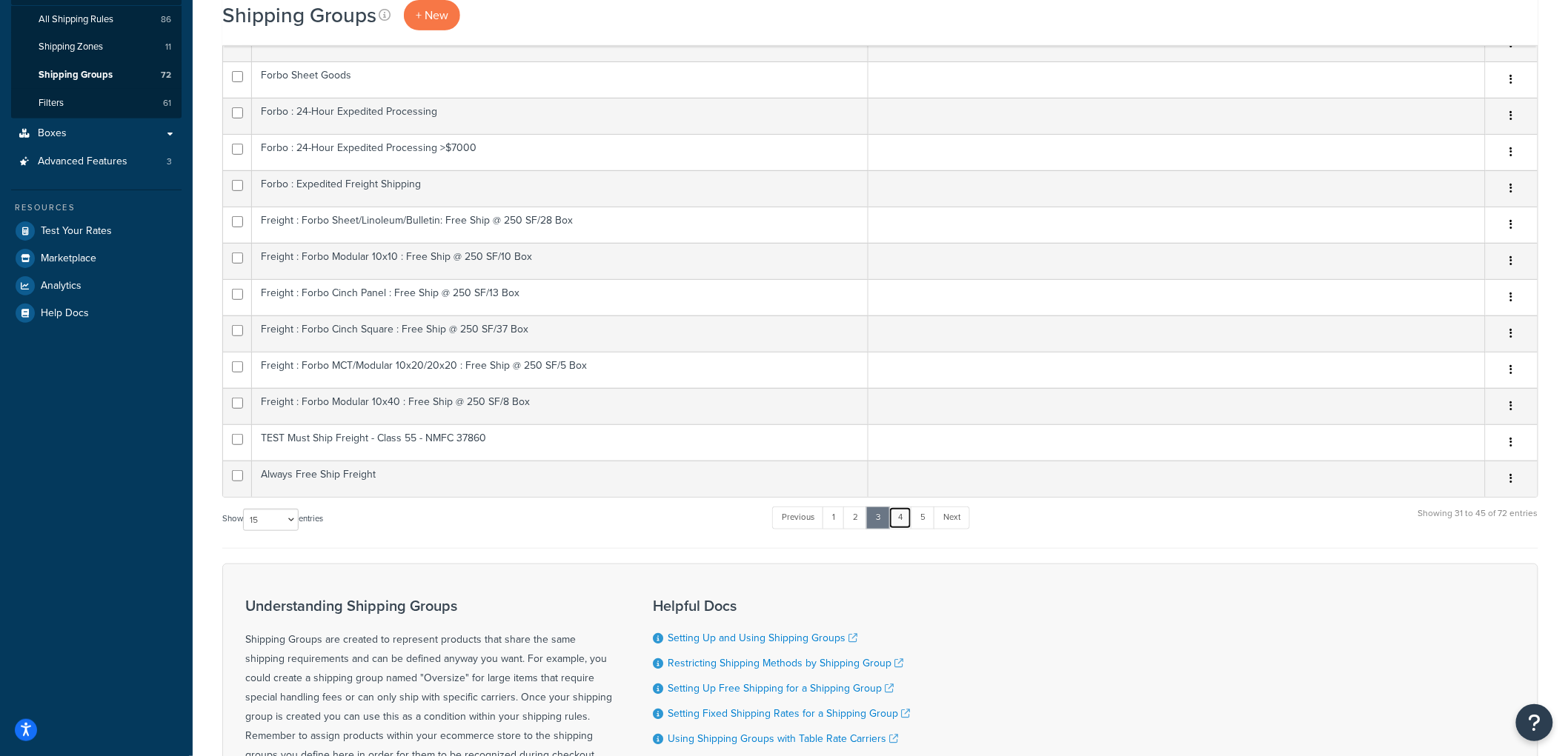
click at [899, 515] on link "4" at bounding box center [900, 517] width 24 height 22
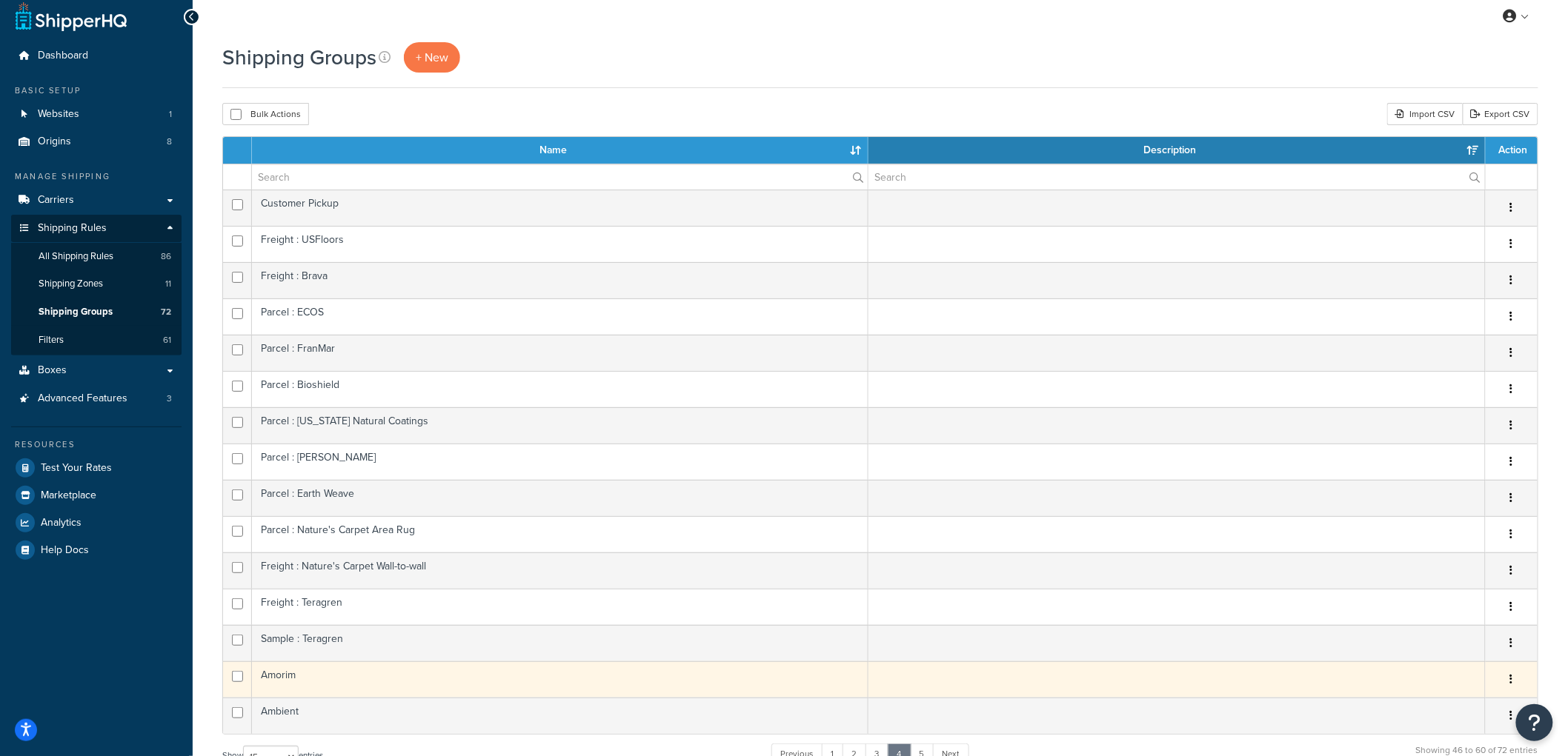
scroll to position [0, 0]
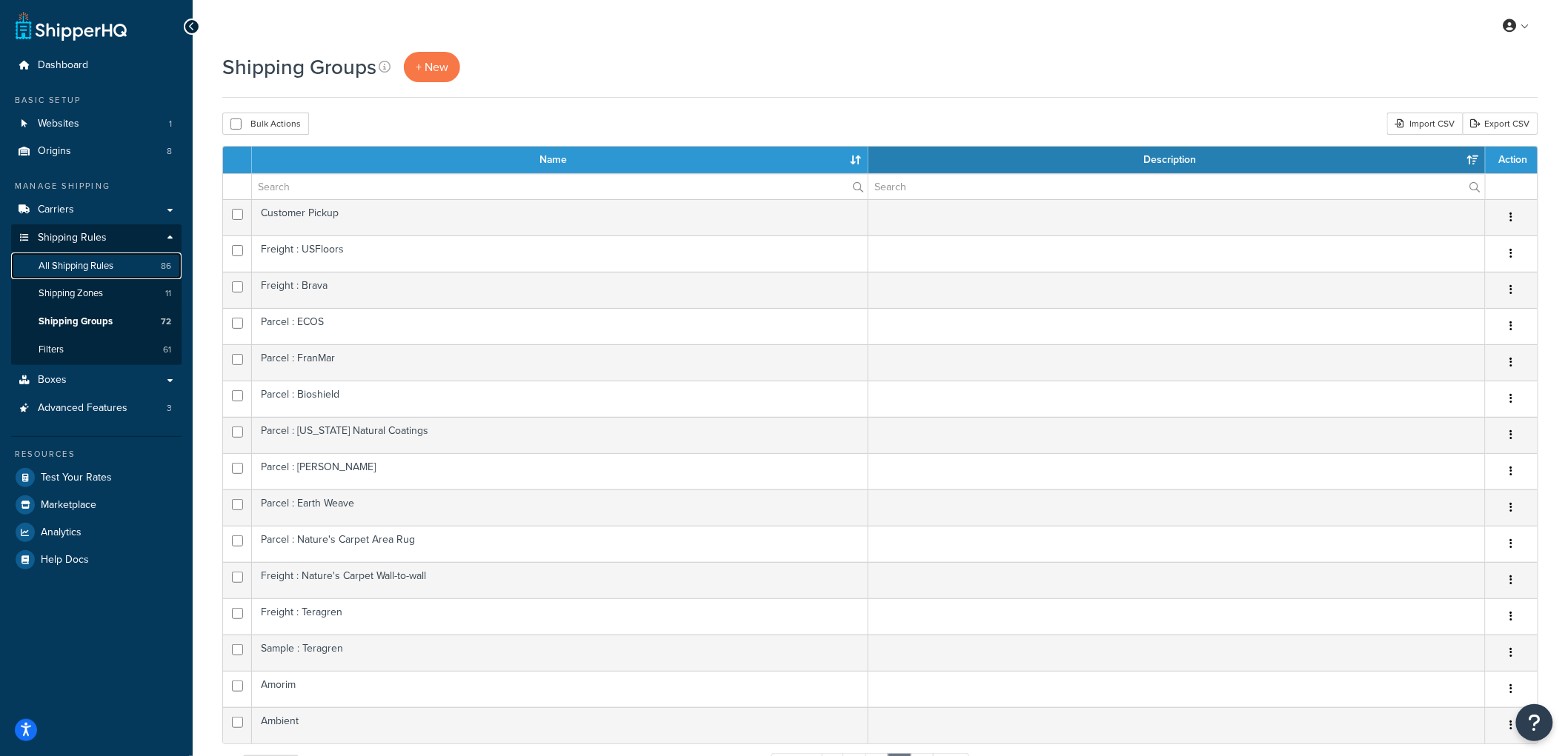
click at [71, 264] on span "All Shipping Rules" at bounding box center [75, 266] width 75 height 13
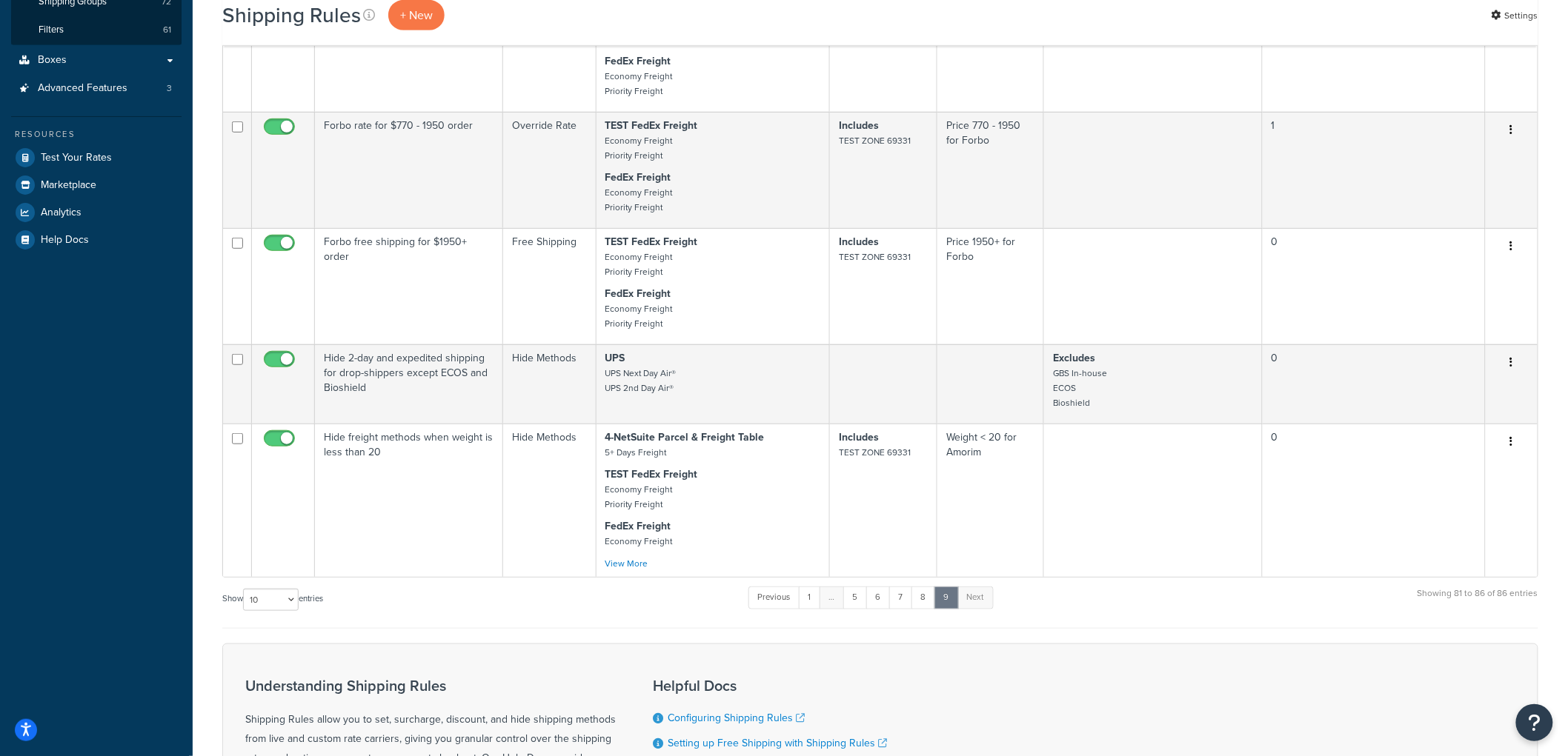
scroll to position [329, 0]
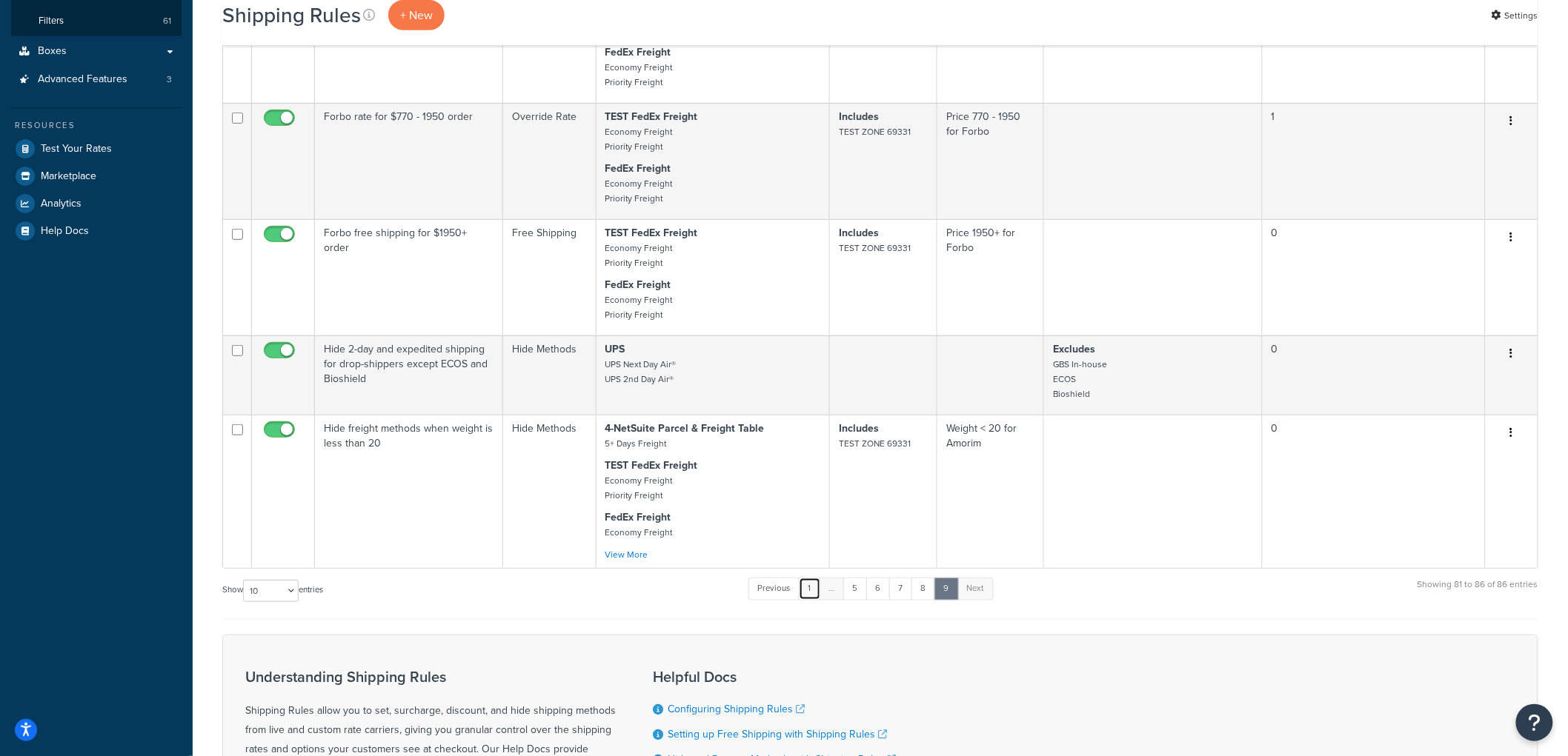
click at [816, 600] on link "1" at bounding box center [809, 588] width 22 height 22
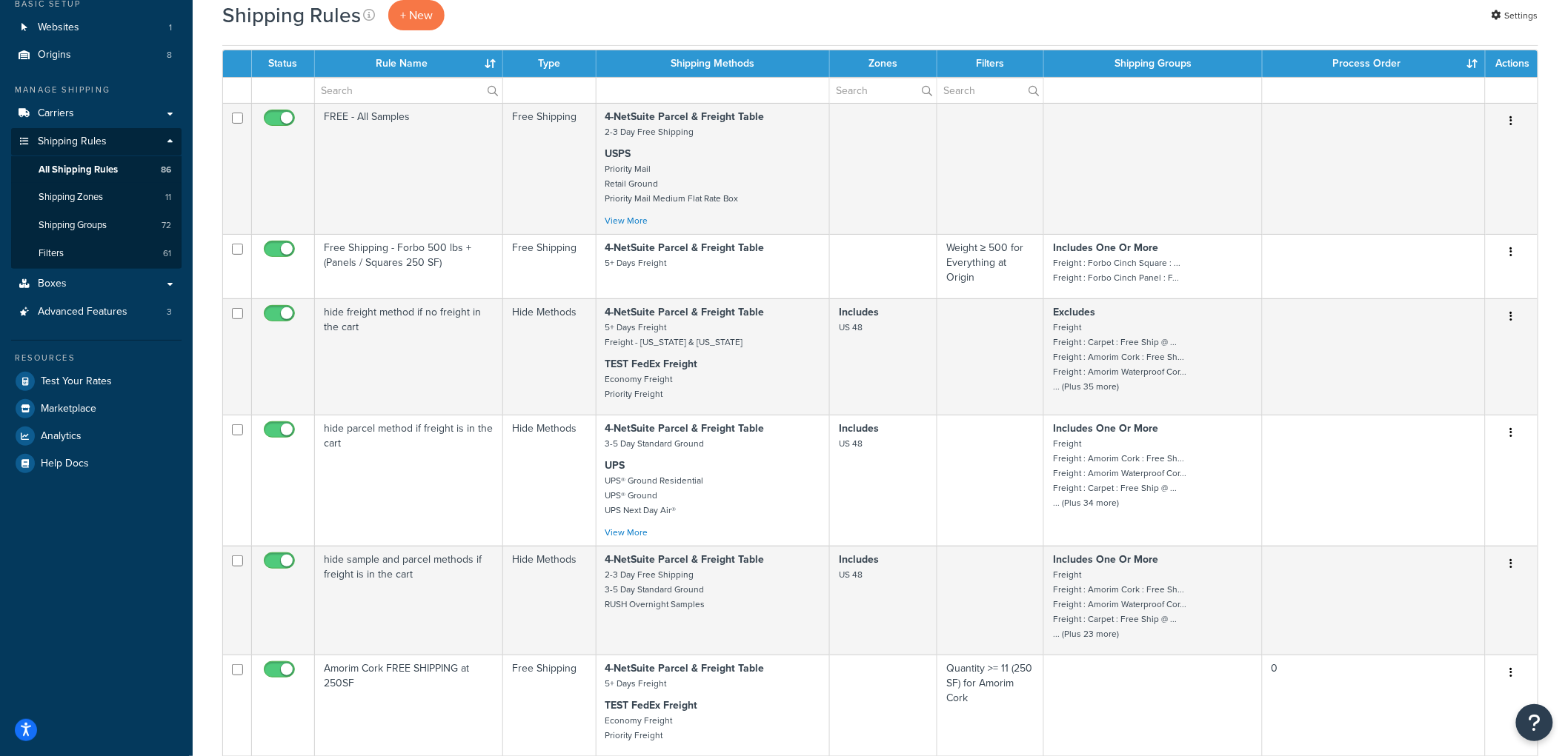
scroll to position [0, 0]
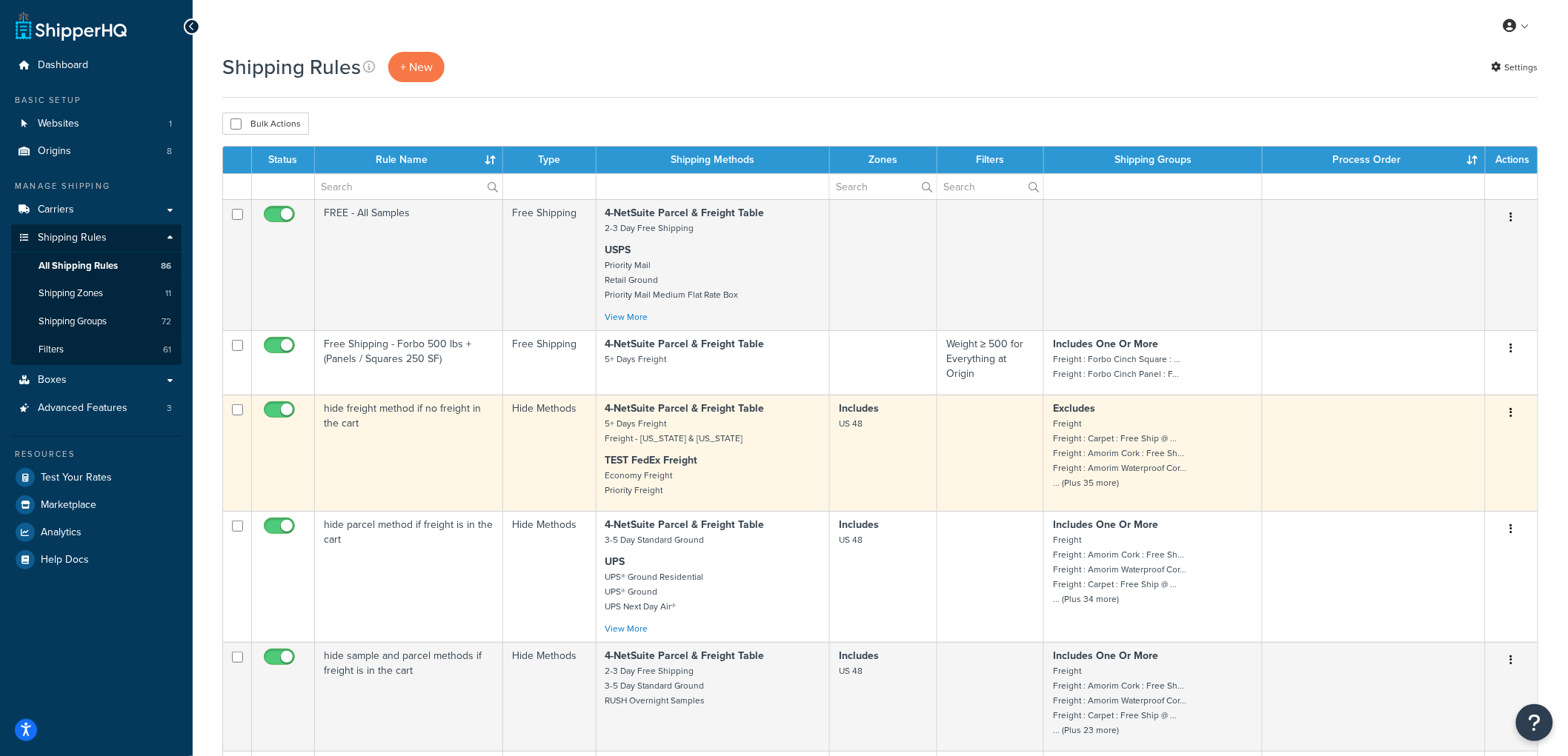
click at [480, 453] on td "hide freight method if no freight in the cart" at bounding box center [409, 453] width 188 height 116
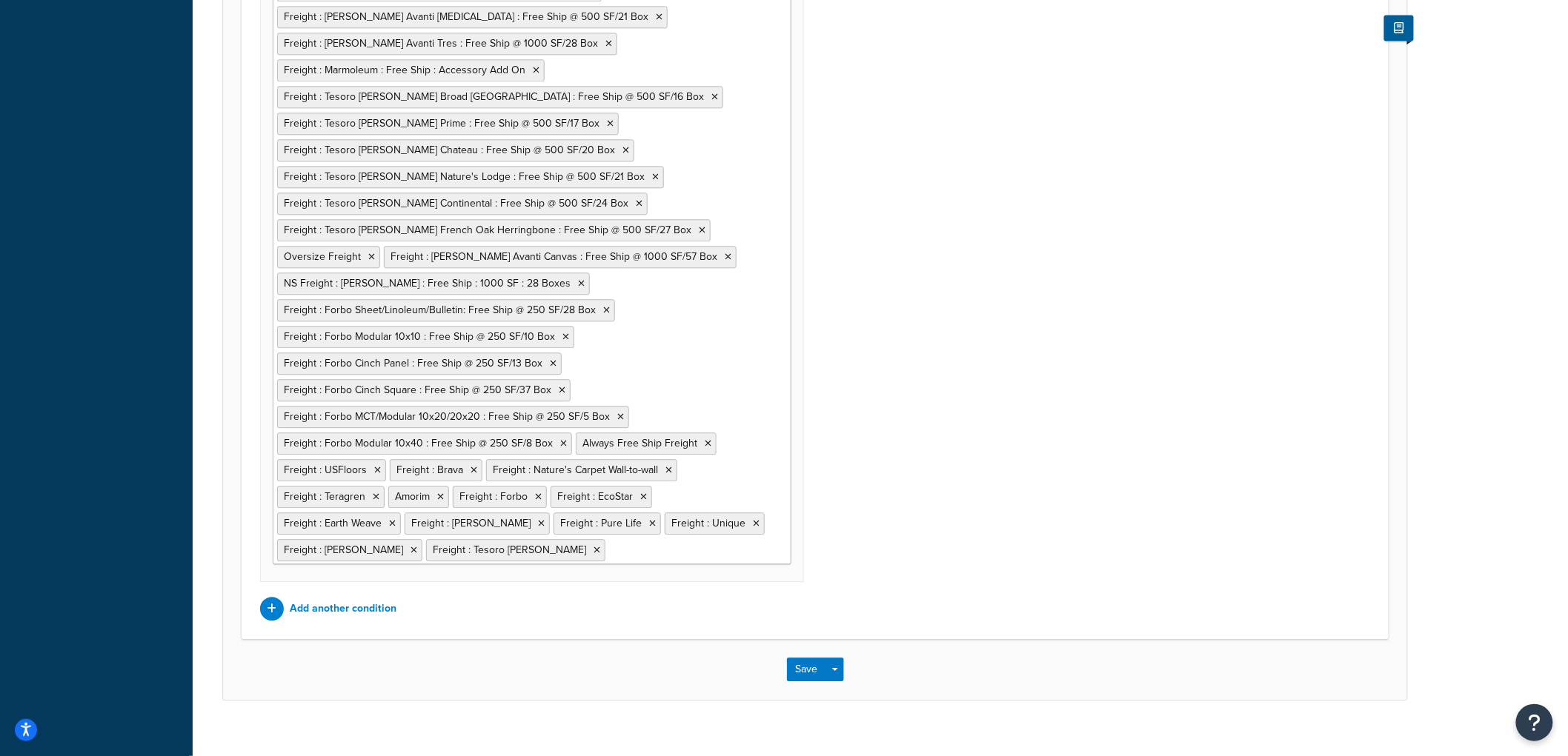
scroll to position [1450, 0]
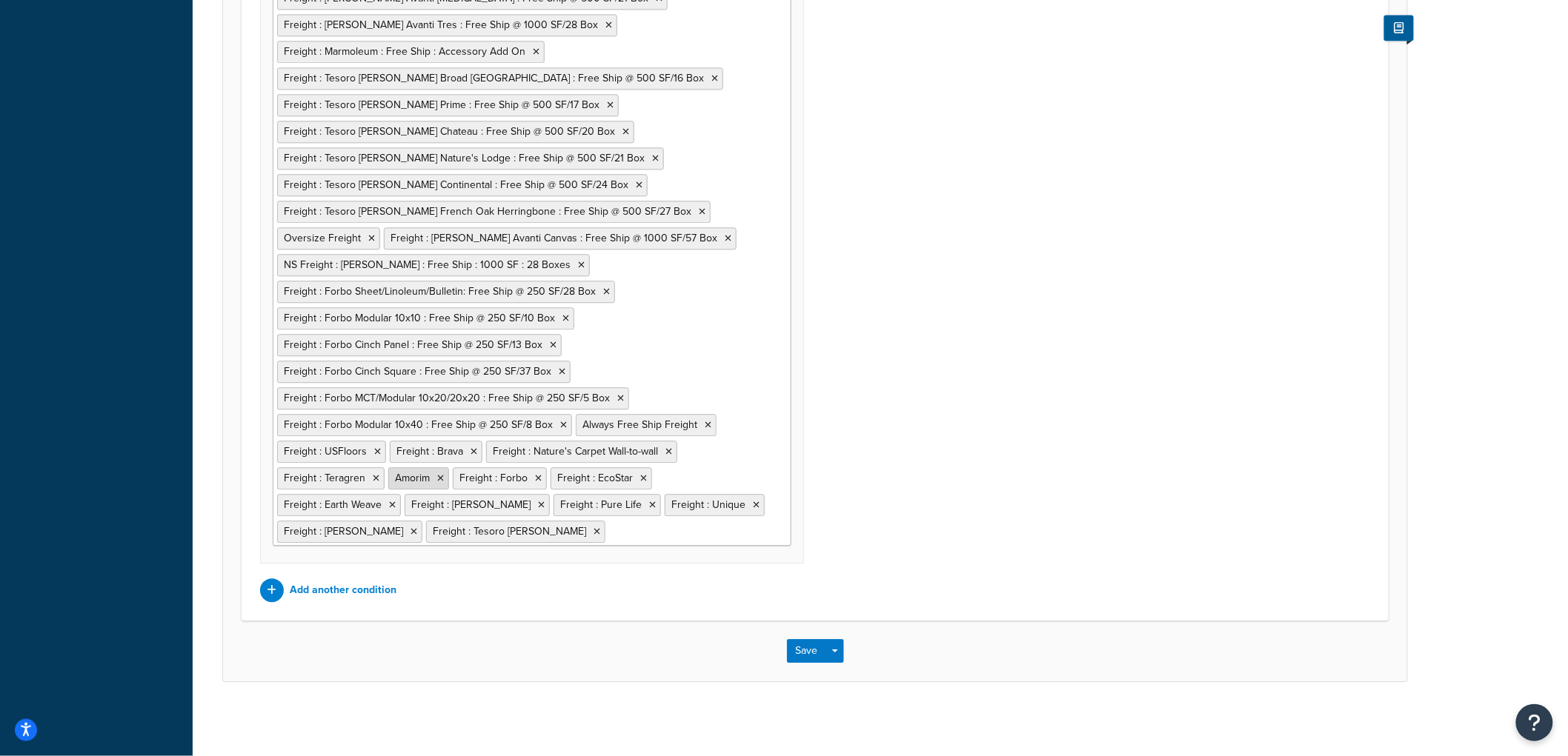
click at [440, 480] on icon at bounding box center [441, 478] width 6 height 9
click at [1156, 519] on div "Shipping Zones: Edit Remove Shipping Zones Include US 48 US APO US Alaska & Haw…" at bounding box center [815, 111] width 1132 height 982
click at [805, 650] on button "Save" at bounding box center [807, 651] width 40 height 24
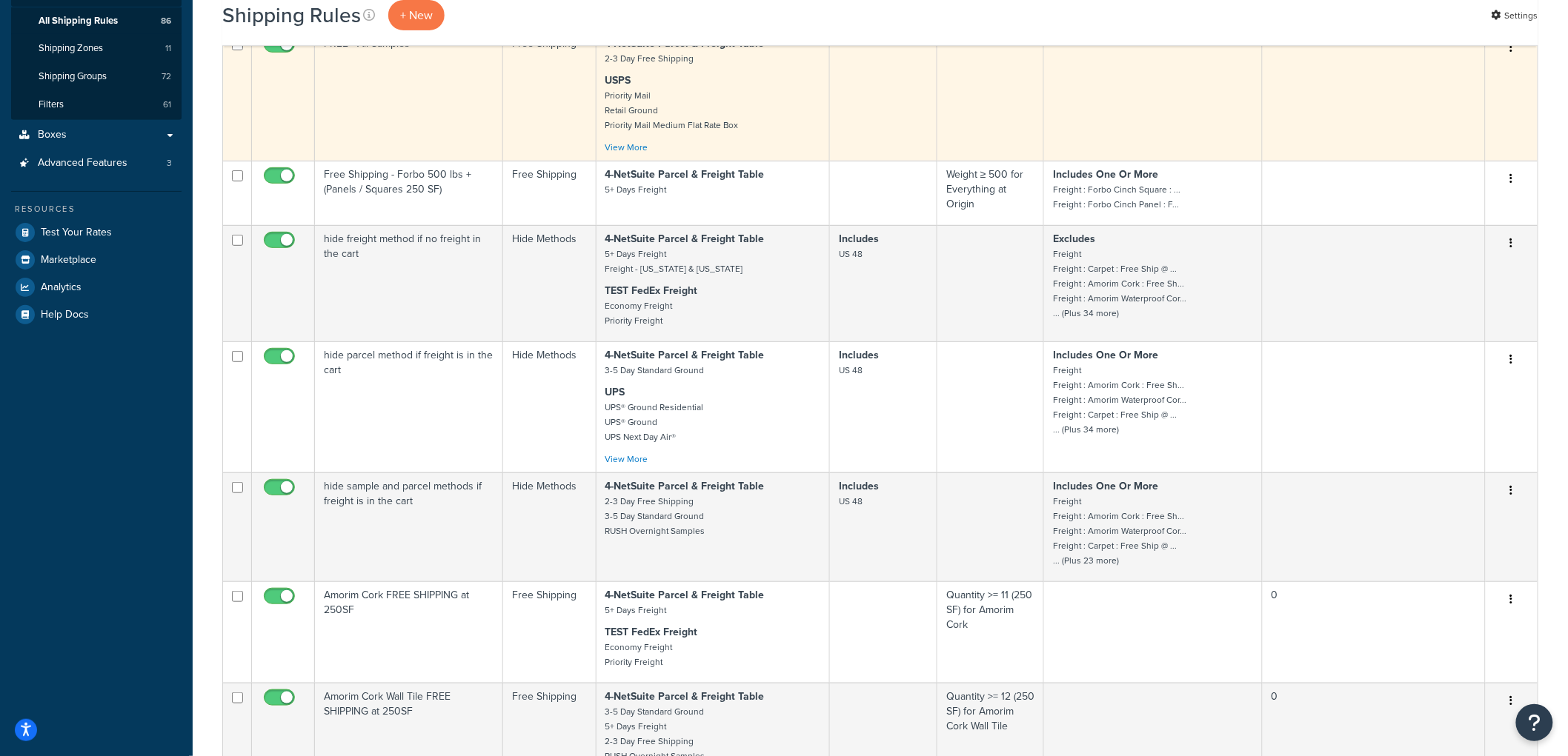
scroll to position [247, 0]
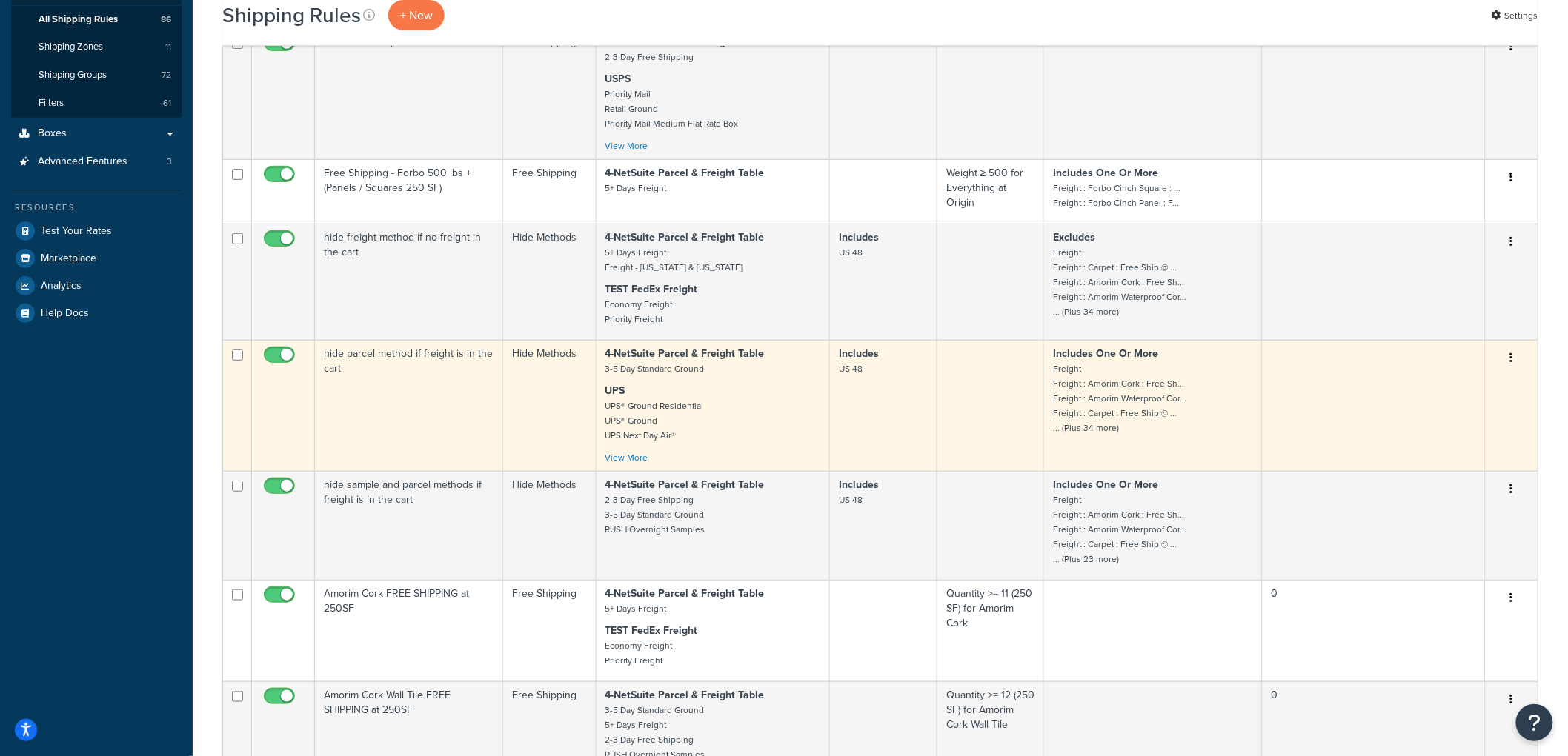
click at [479, 390] on td "hide parcel method if freight is in the cart" at bounding box center [409, 406] width 188 height 131
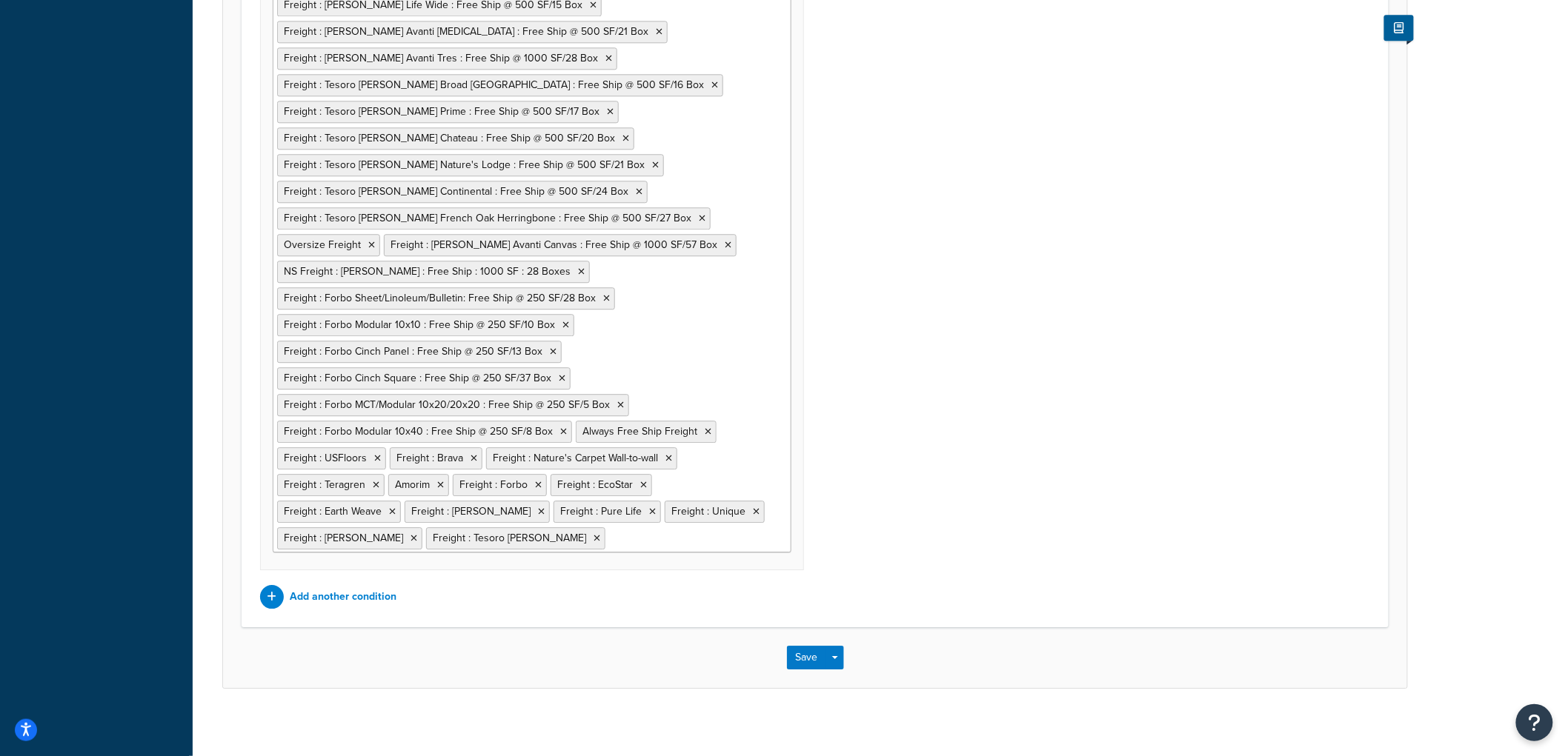
scroll to position [1520, 0]
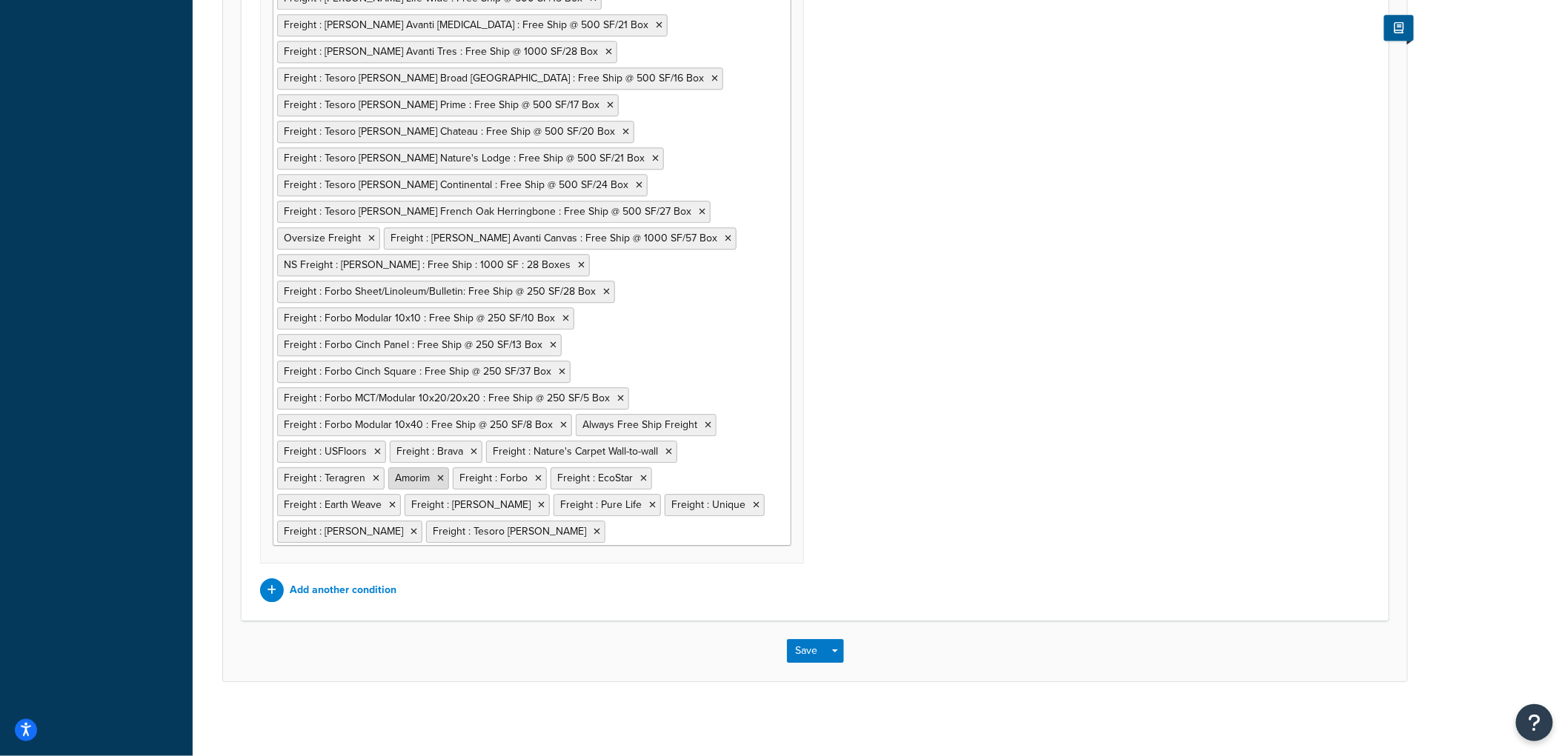
click at [440, 479] on icon at bounding box center [441, 478] width 6 height 9
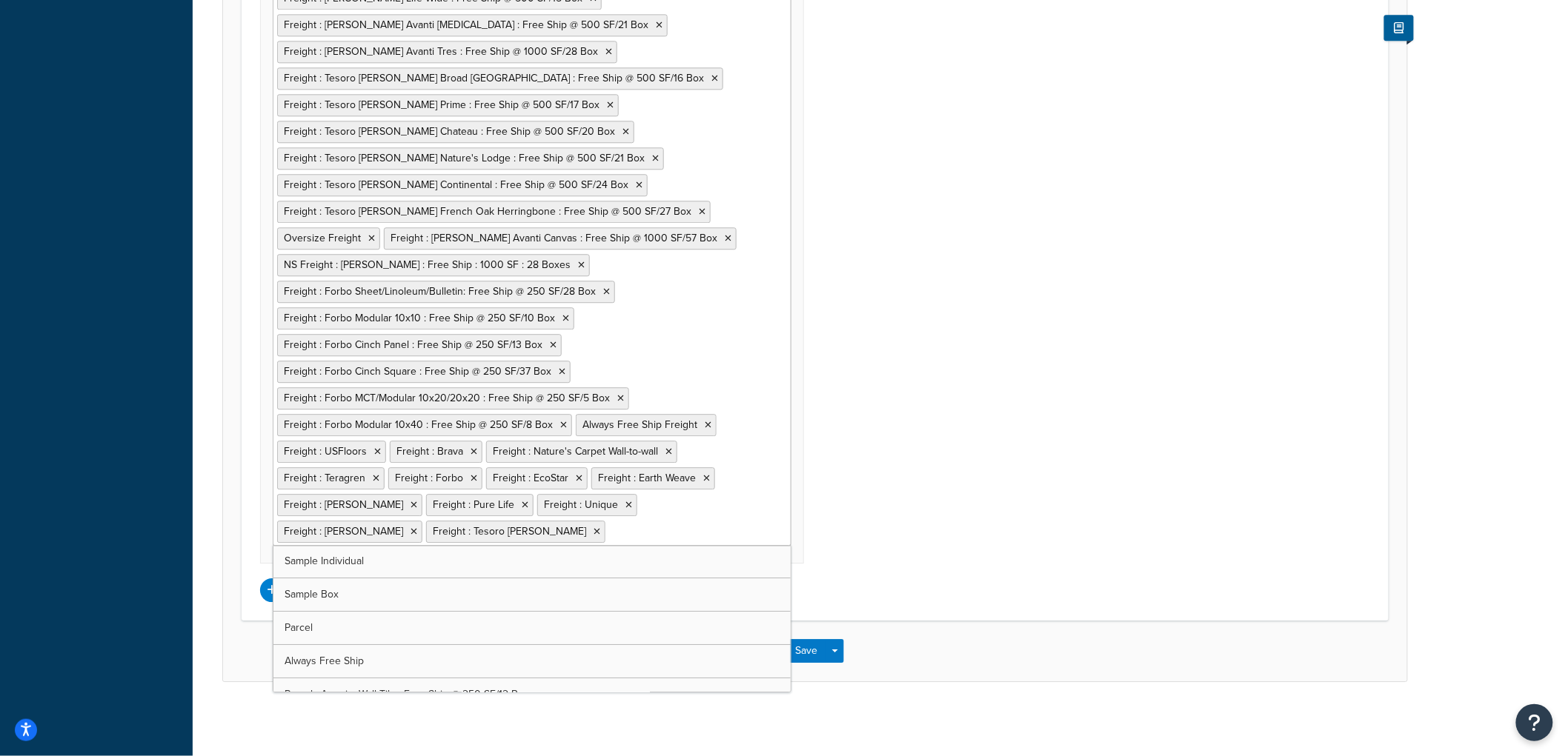
click at [902, 608] on div "When These Conditions Are Met... Add all of the conditions that must be met for…" at bounding box center [815, 99] width 1147 height 1043
click at [805, 642] on button "Save" at bounding box center [807, 651] width 40 height 24
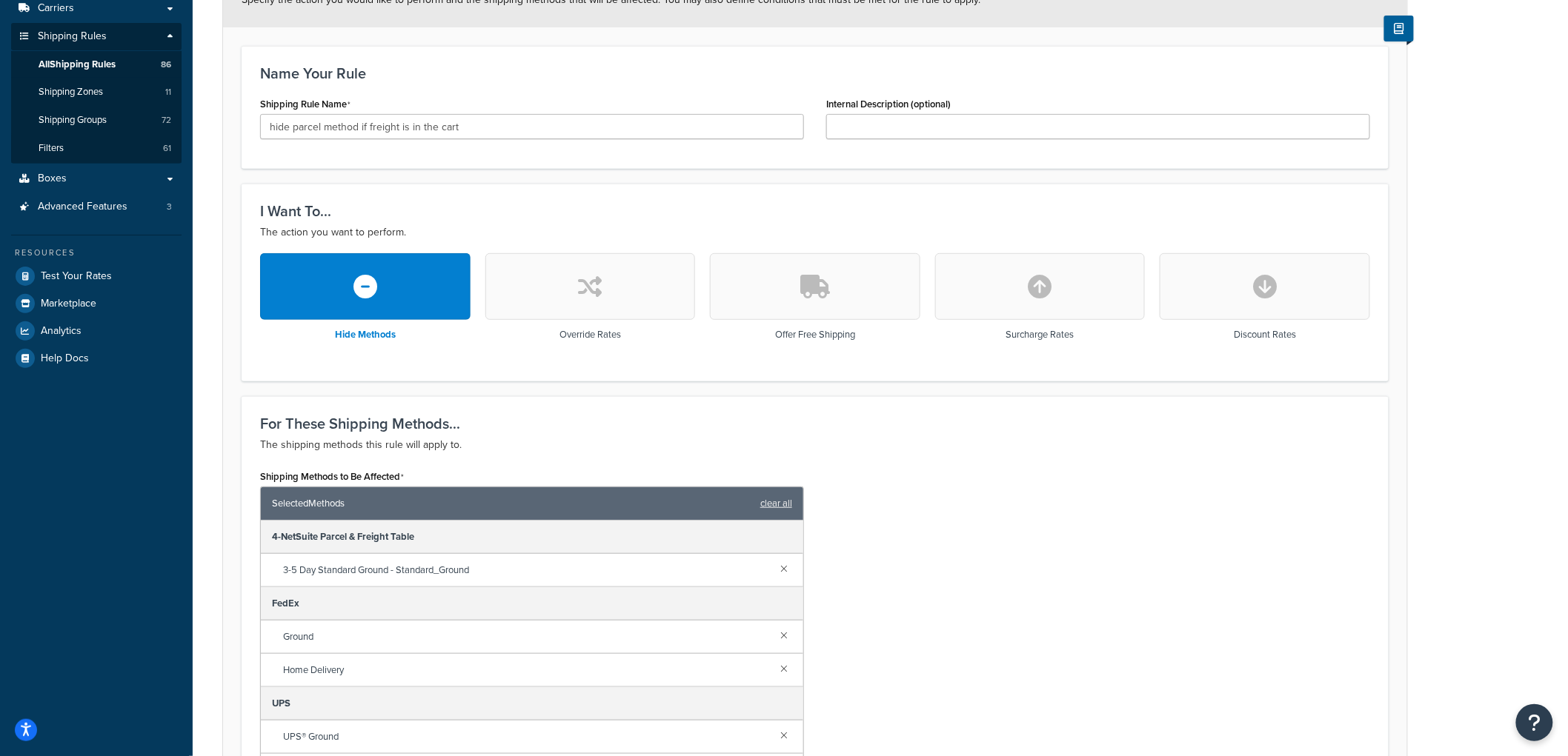
scroll to position [481, 0]
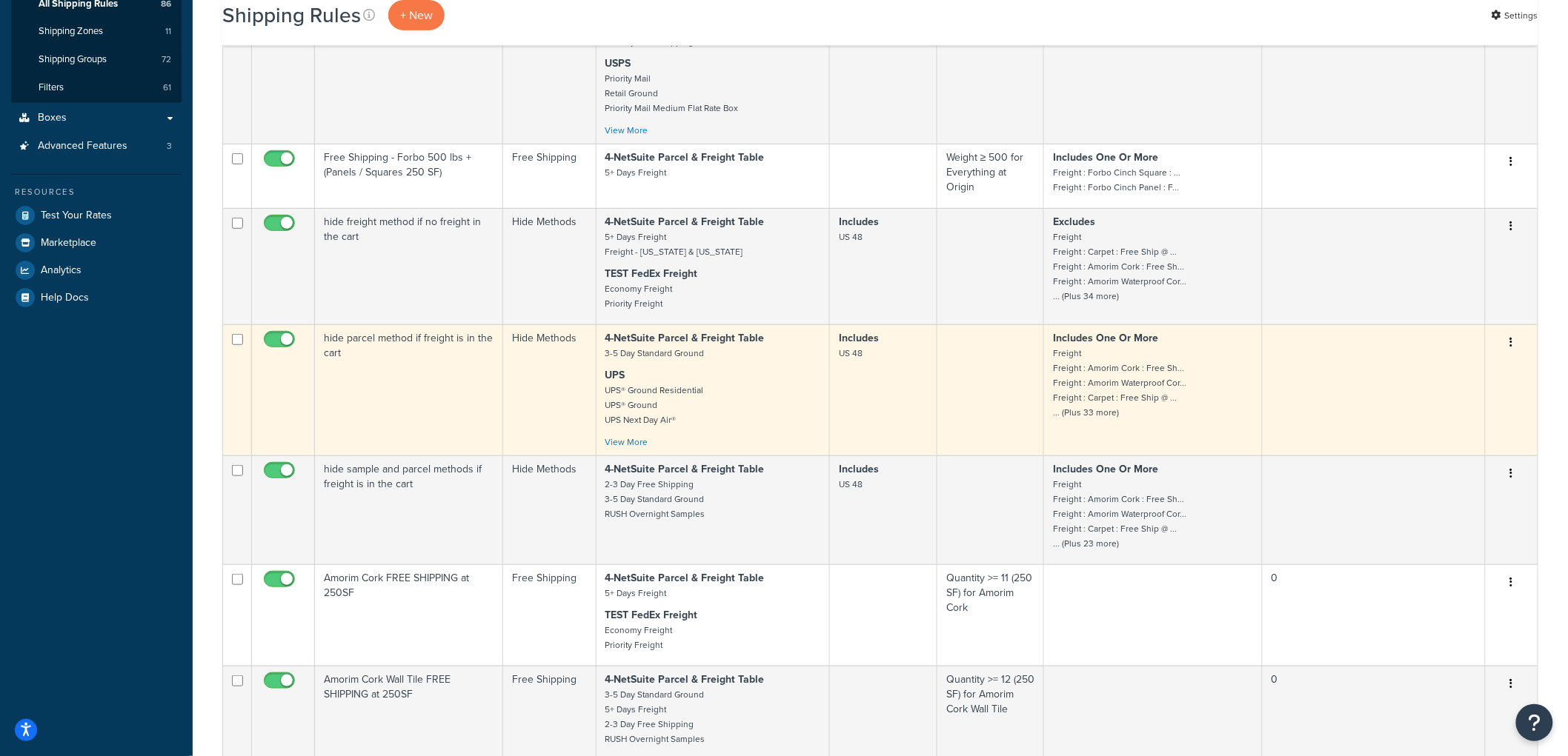
scroll to position [247, 0]
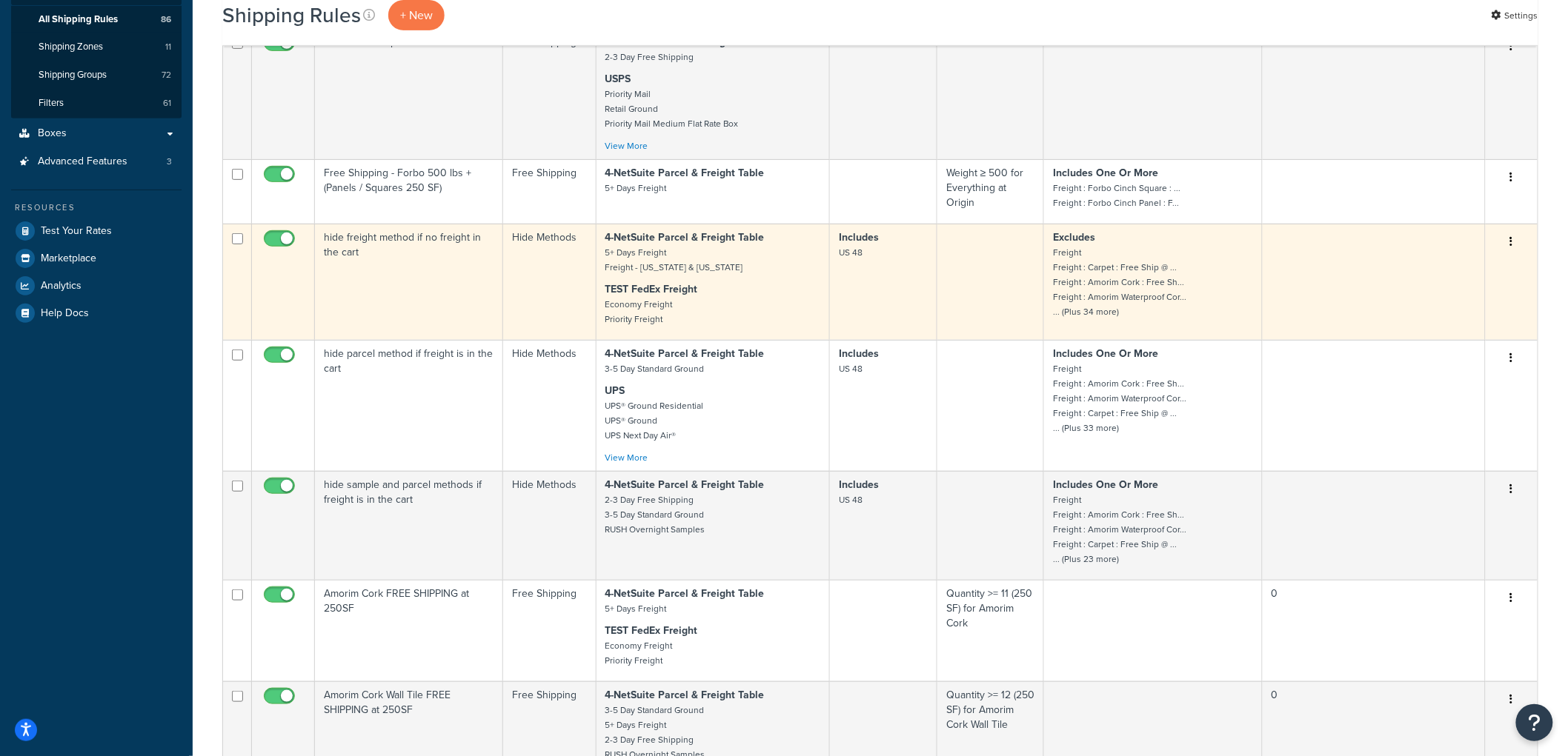
click at [464, 323] on td "hide freight method if no freight in the cart" at bounding box center [409, 281] width 188 height 116
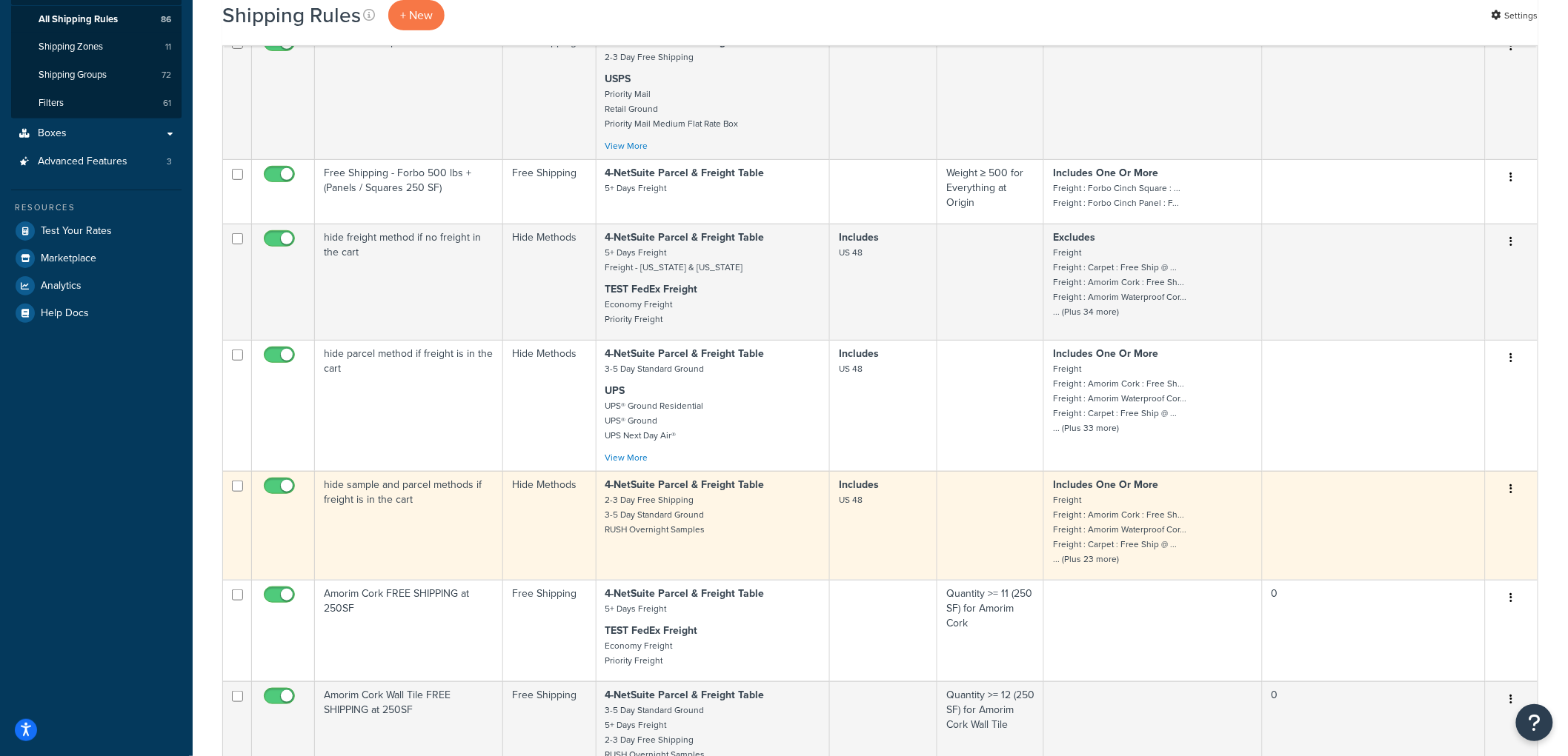
click at [434, 509] on td "hide sample and parcel methods if freight is in the cart" at bounding box center [409, 526] width 188 height 109
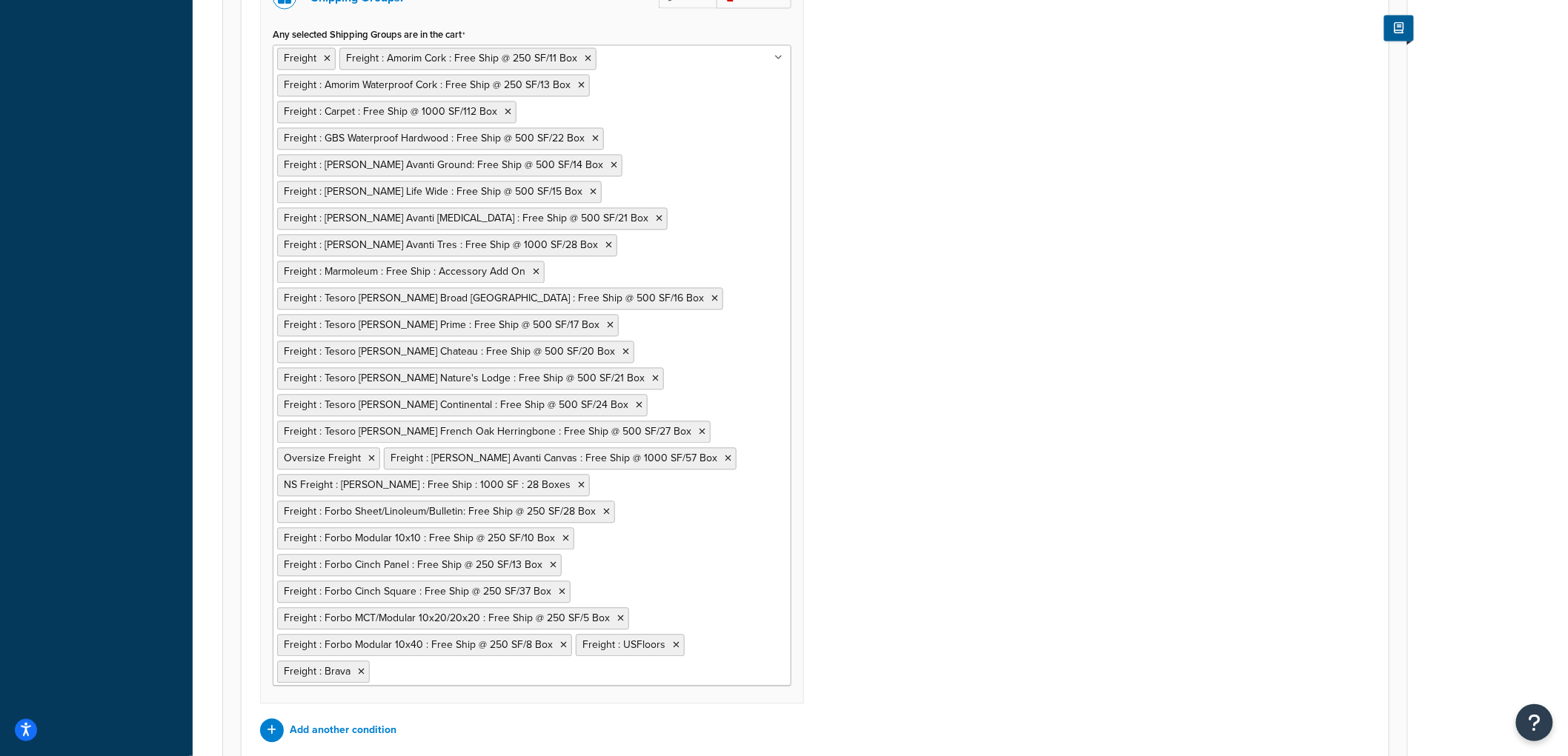
scroll to position [1304, 0]
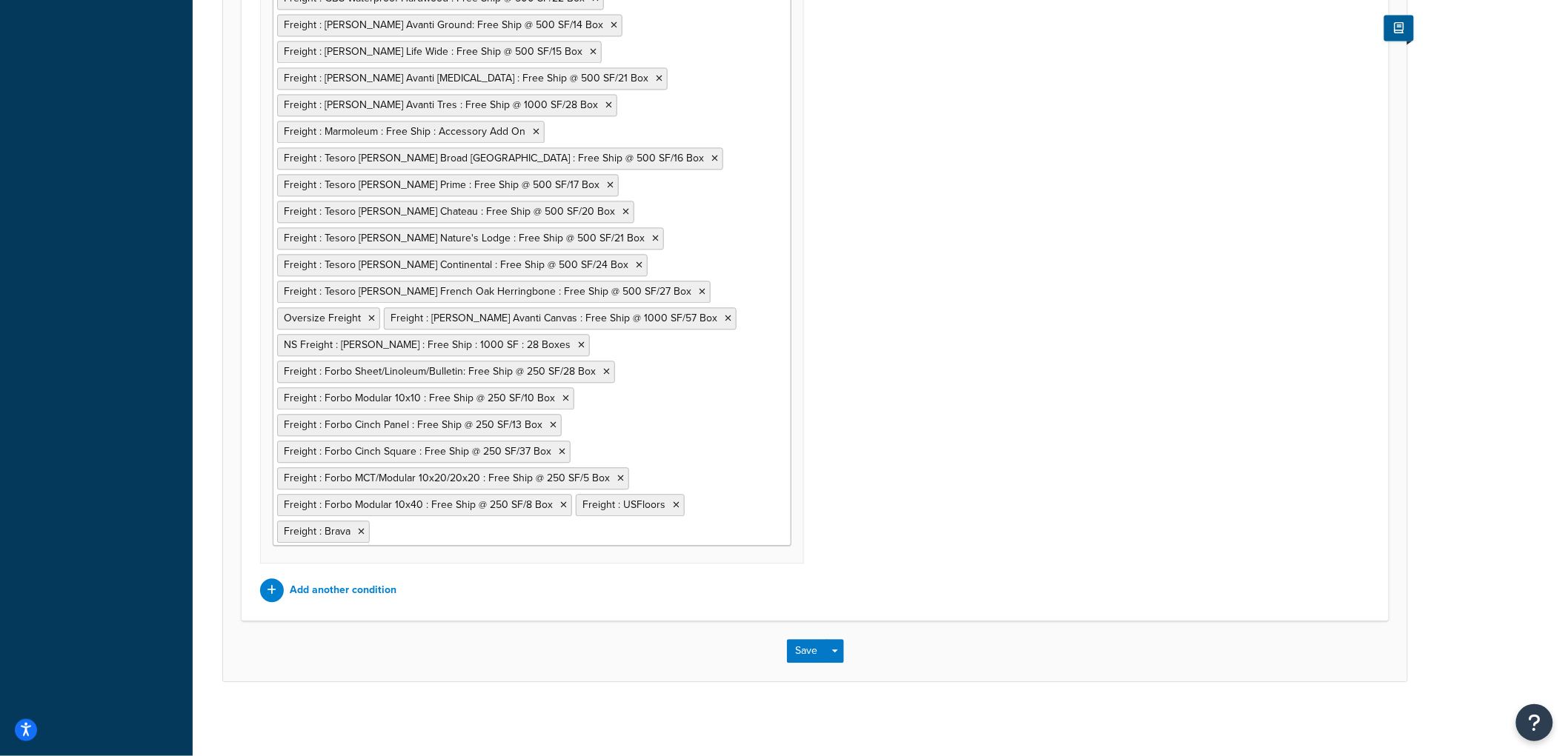
click at [694, 526] on ul "Freight Freight : Amorim Cork : Free Ship @ 250 SF/11 Box Freight : Amorim Wate…" at bounding box center [532, 225] width 519 height 642
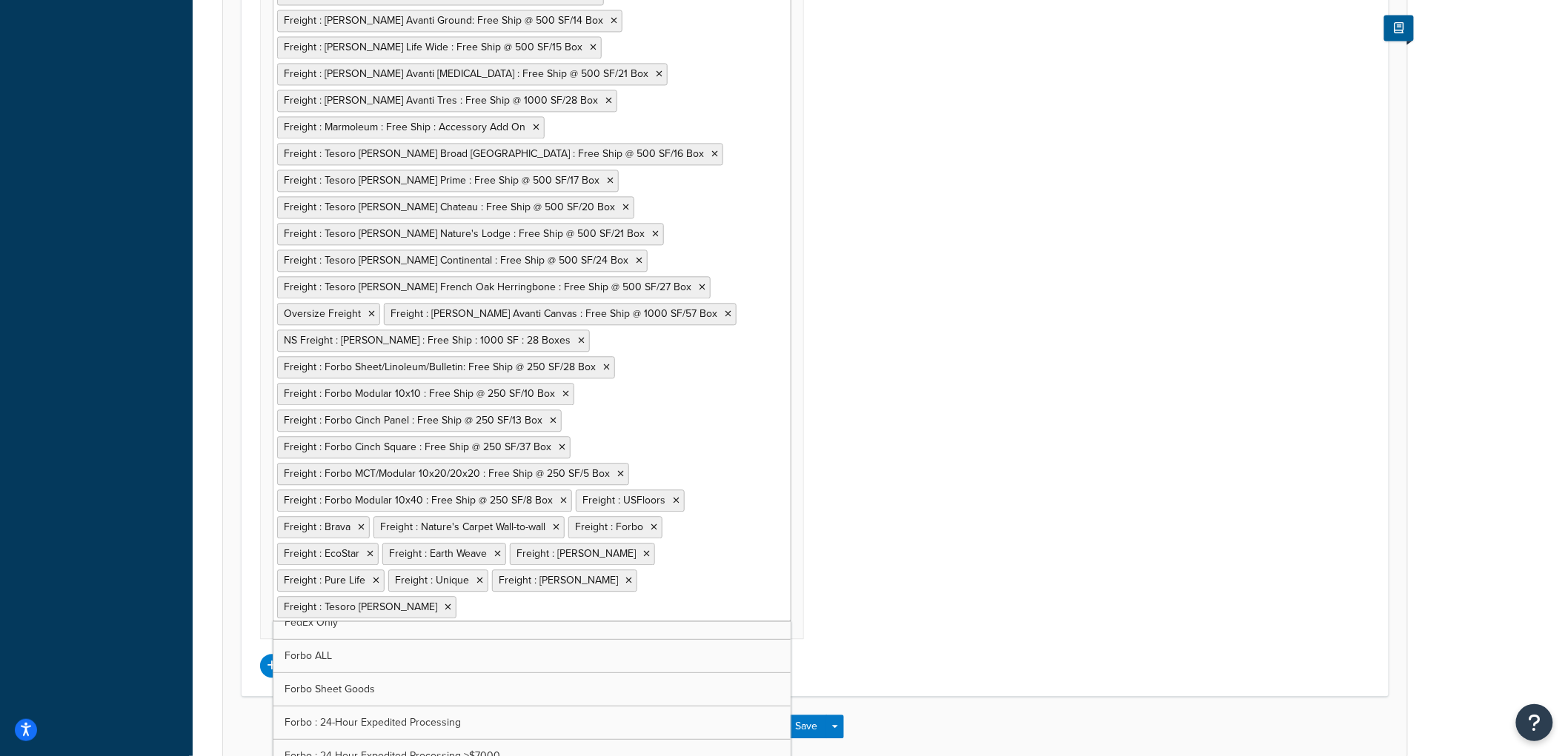
scroll to position [545, 0]
click at [1269, 447] on div "Shipping Zones: Edit Remove Shipping Zones Include US 48 US APO US Alaska & Haw…" at bounding box center [815, 187] width 1132 height 982
click at [806, 715] on button "Save" at bounding box center [807, 726] width 40 height 24
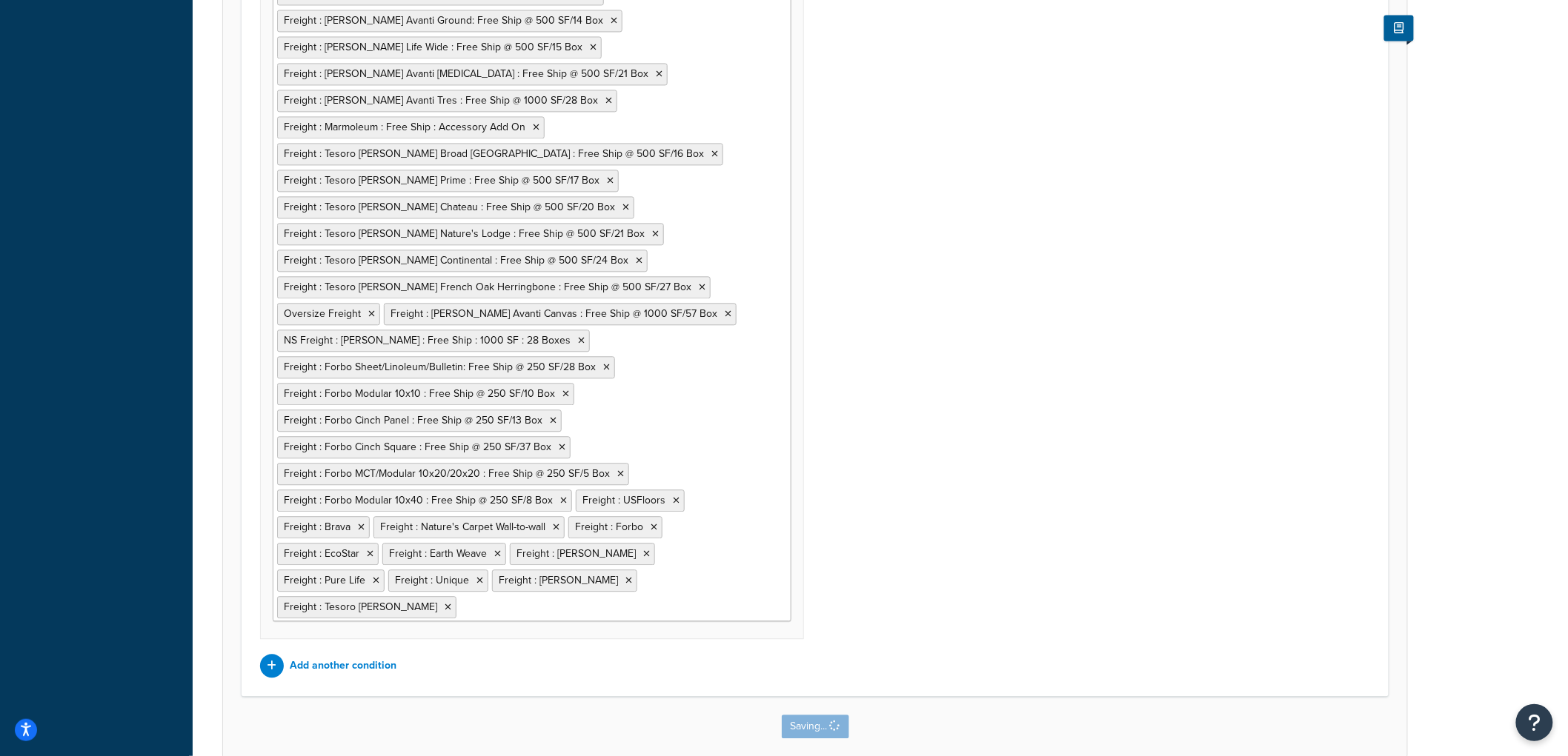
scroll to position [0, 0]
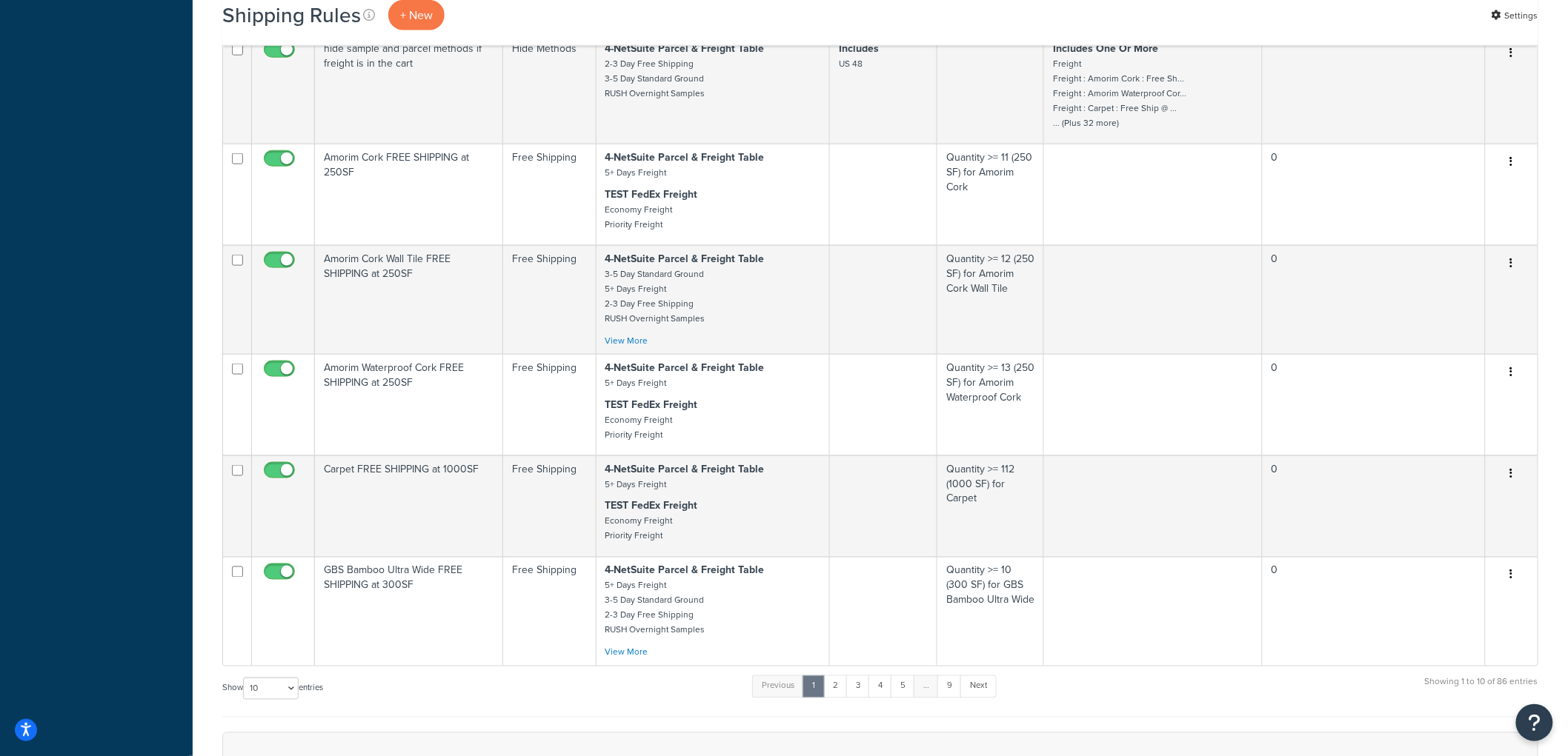
scroll to position [741, 0]
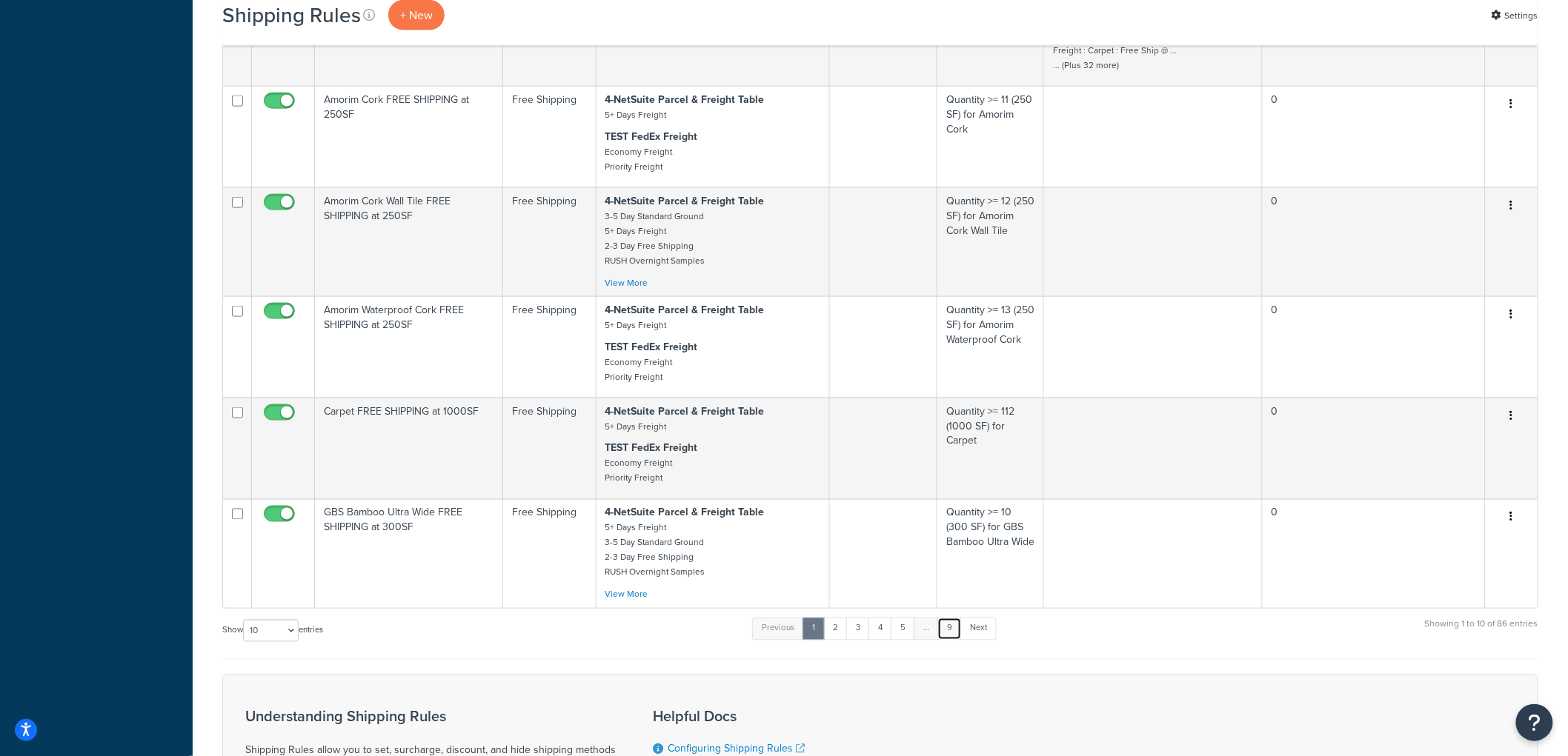
click at [950, 640] on link "9" at bounding box center [950, 628] width 24 height 22
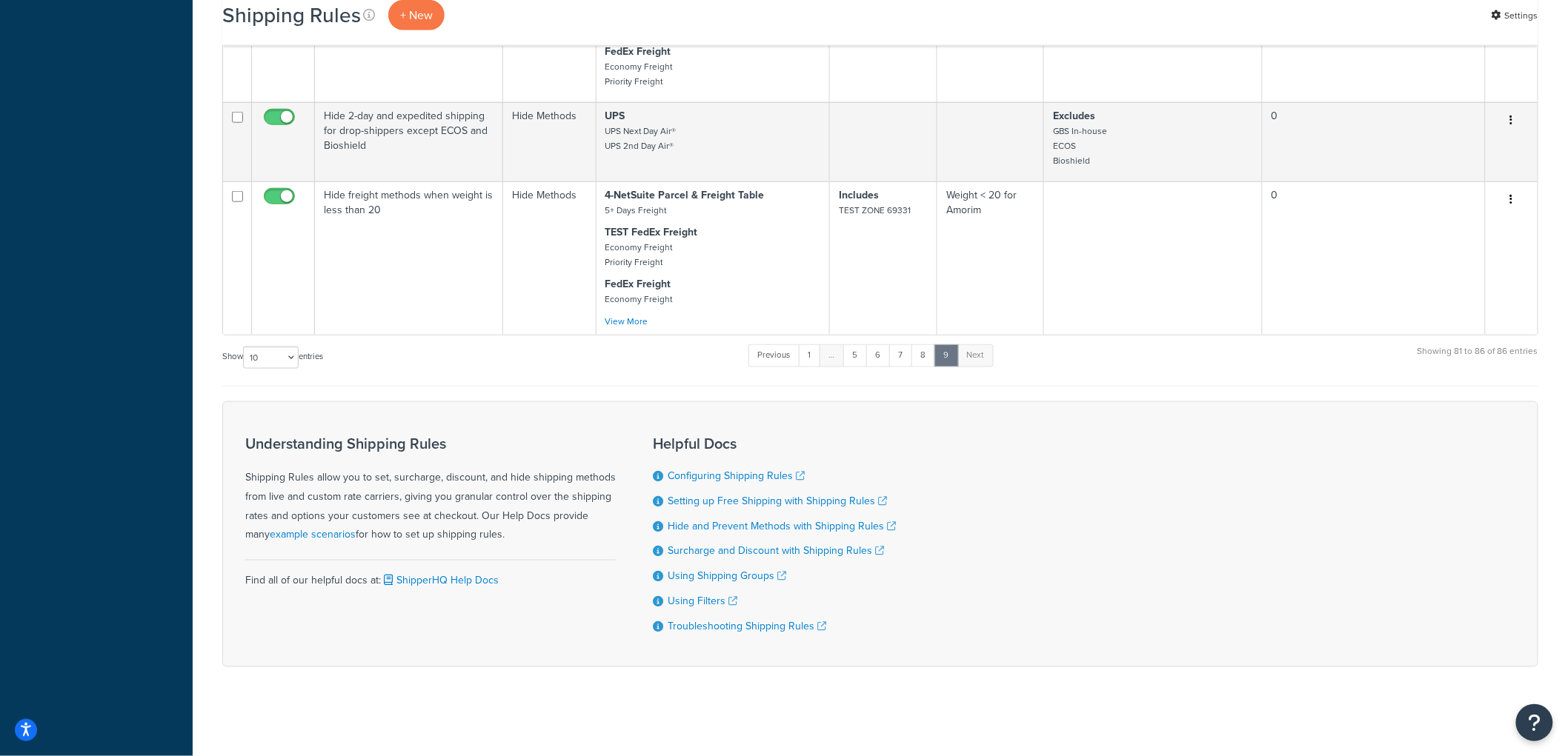
scroll to position [654, 0]
click at [277, 354] on select "10 15 25 50 100 1000" at bounding box center [270, 357] width 55 height 22
select select "100"
click at [244, 346] on select "10 15 25 50 100 1000" at bounding box center [270, 357] width 55 height 22
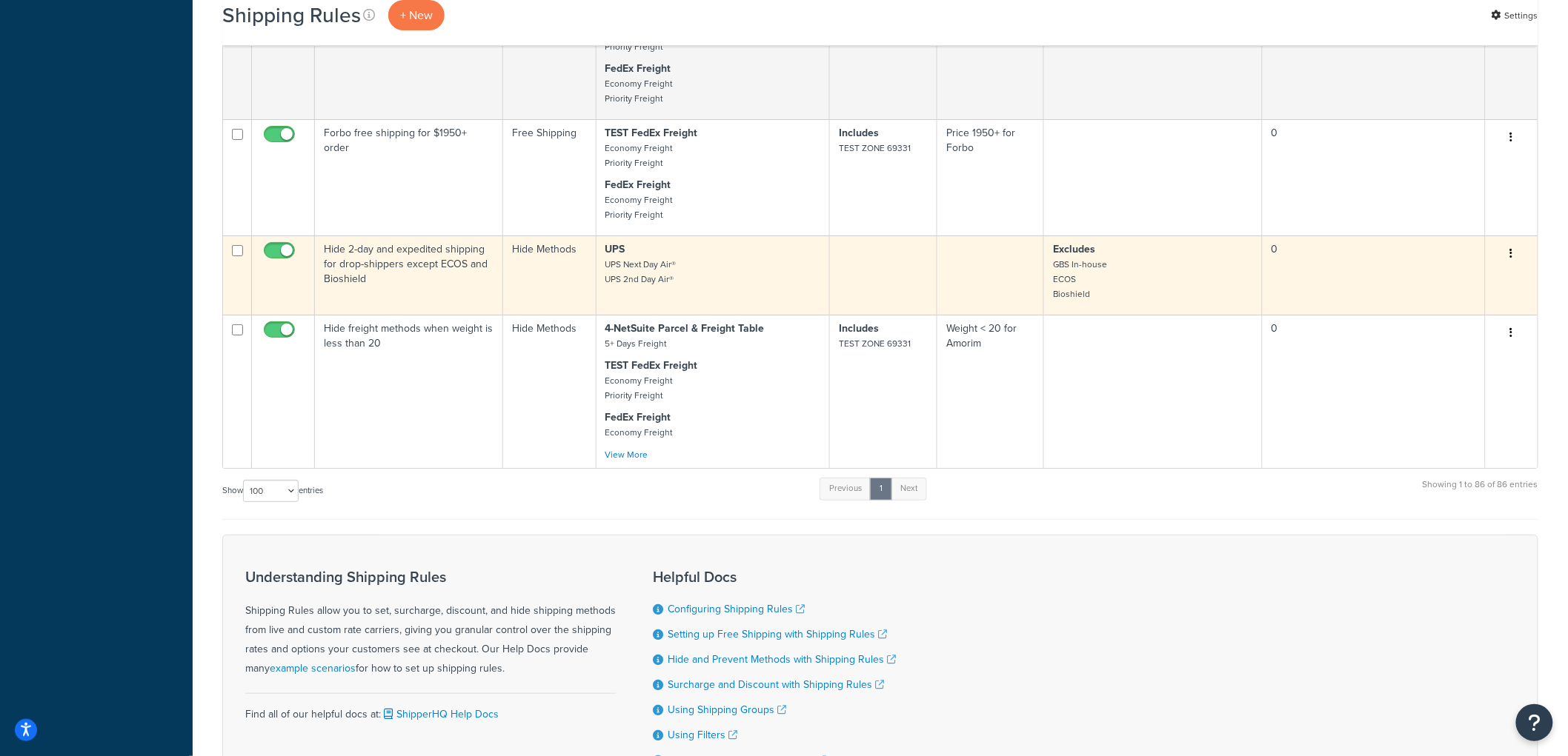
scroll to position [9545, 0]
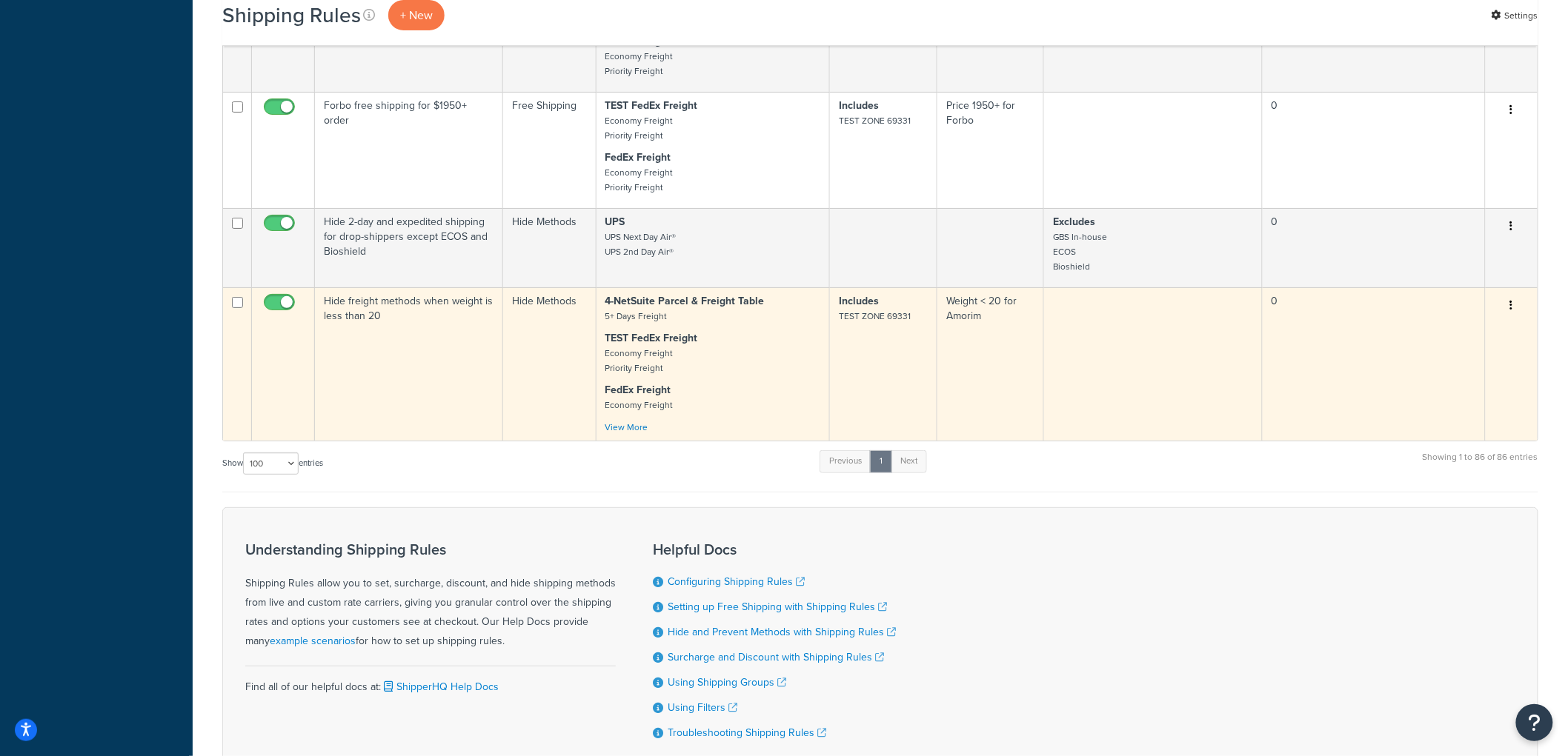
click at [476, 402] on td "Hide freight methods when weight is less than 20" at bounding box center [409, 363] width 188 height 153
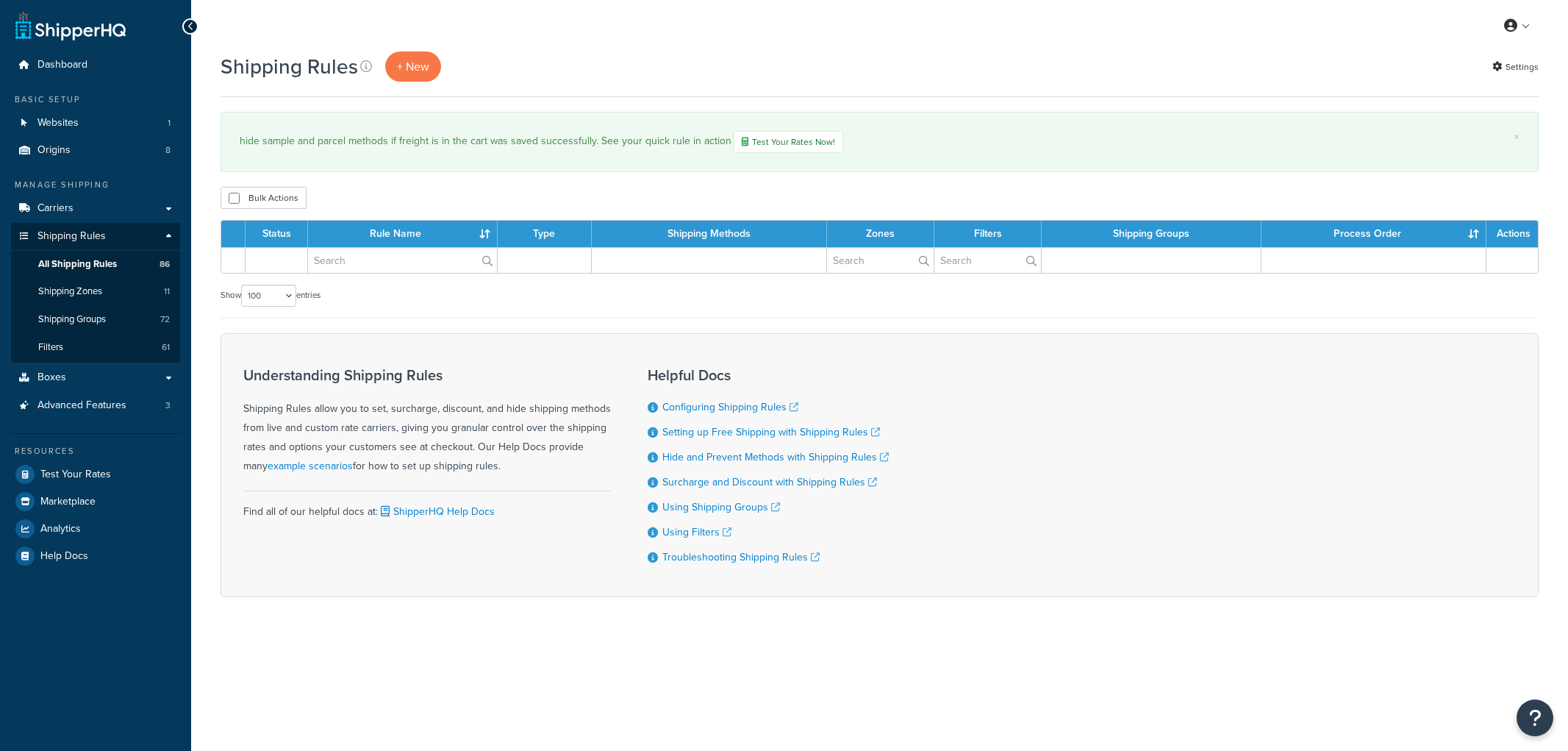
select select "100"
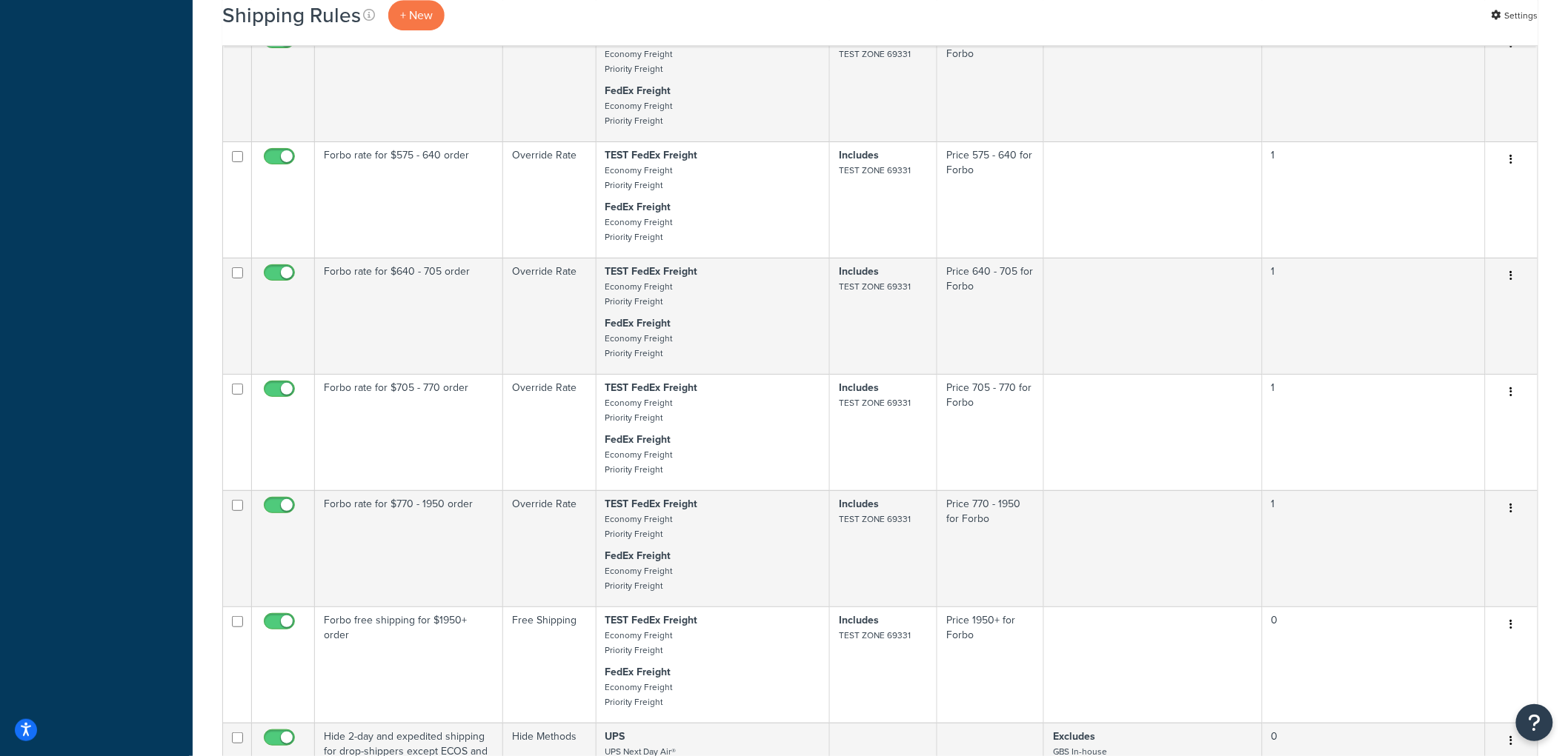
scroll to position [9743, 0]
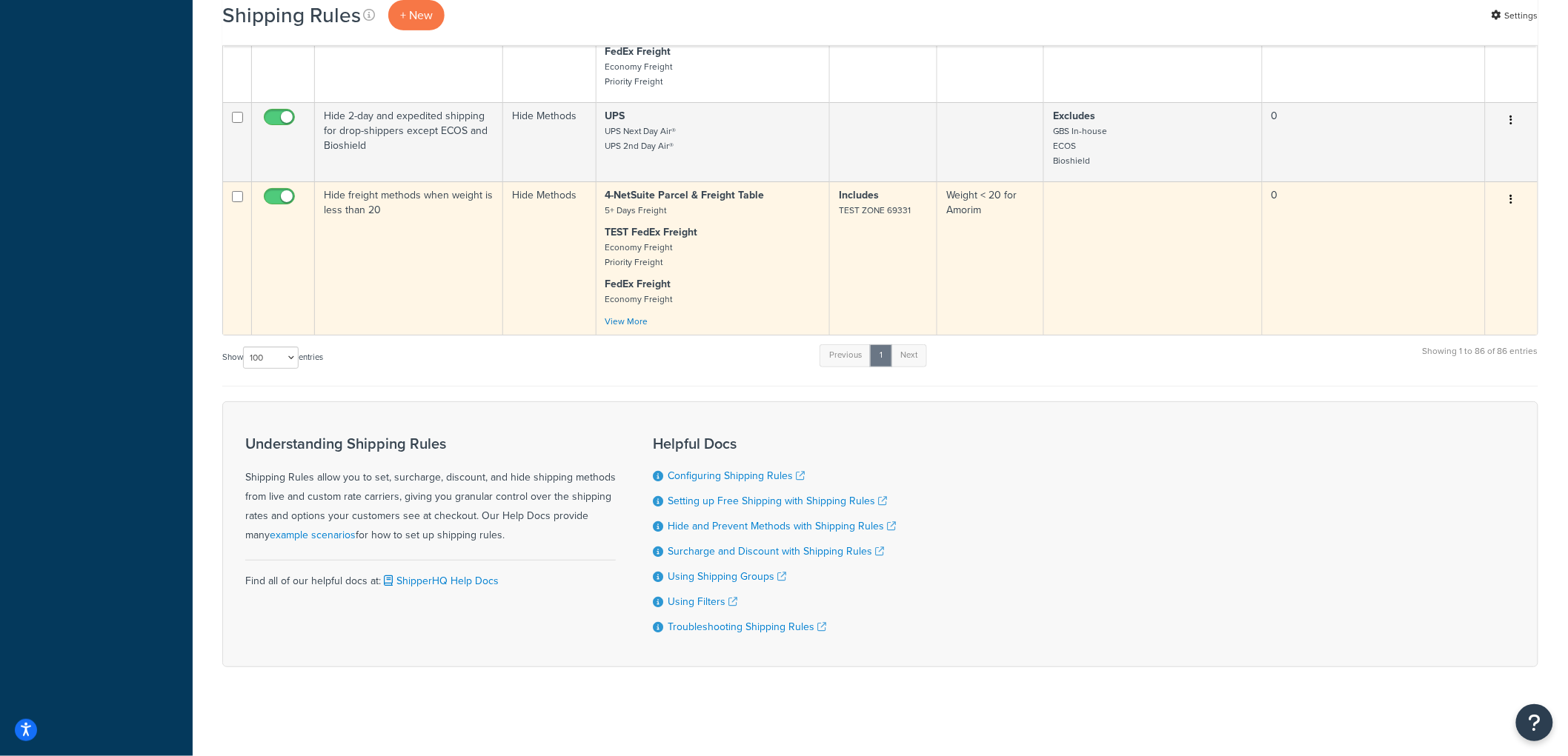
click at [1510, 194] on icon "button" at bounding box center [1512, 199] width 3 height 11
click at [1464, 277] on link "Delete" at bounding box center [1462, 288] width 117 height 30
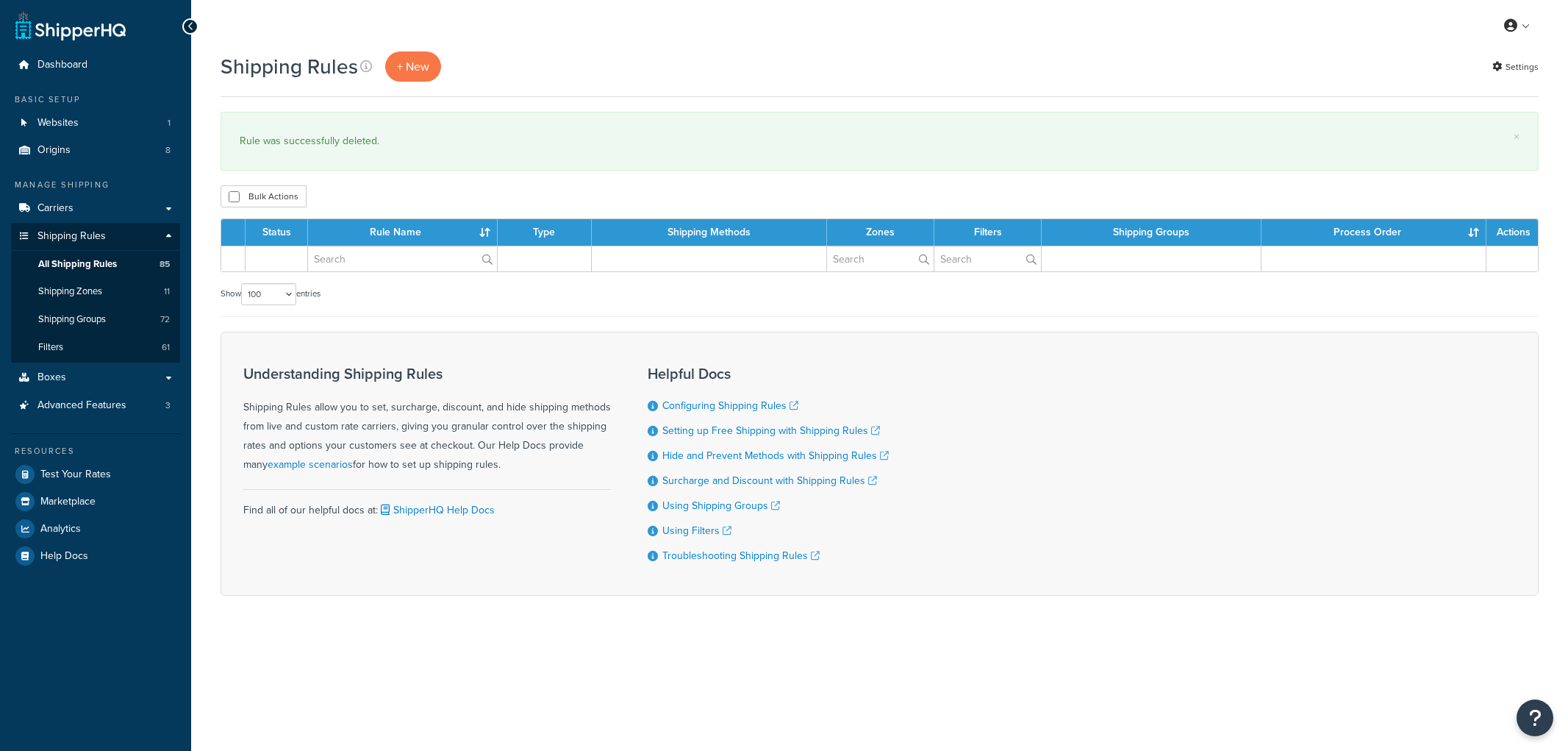
select select "100"
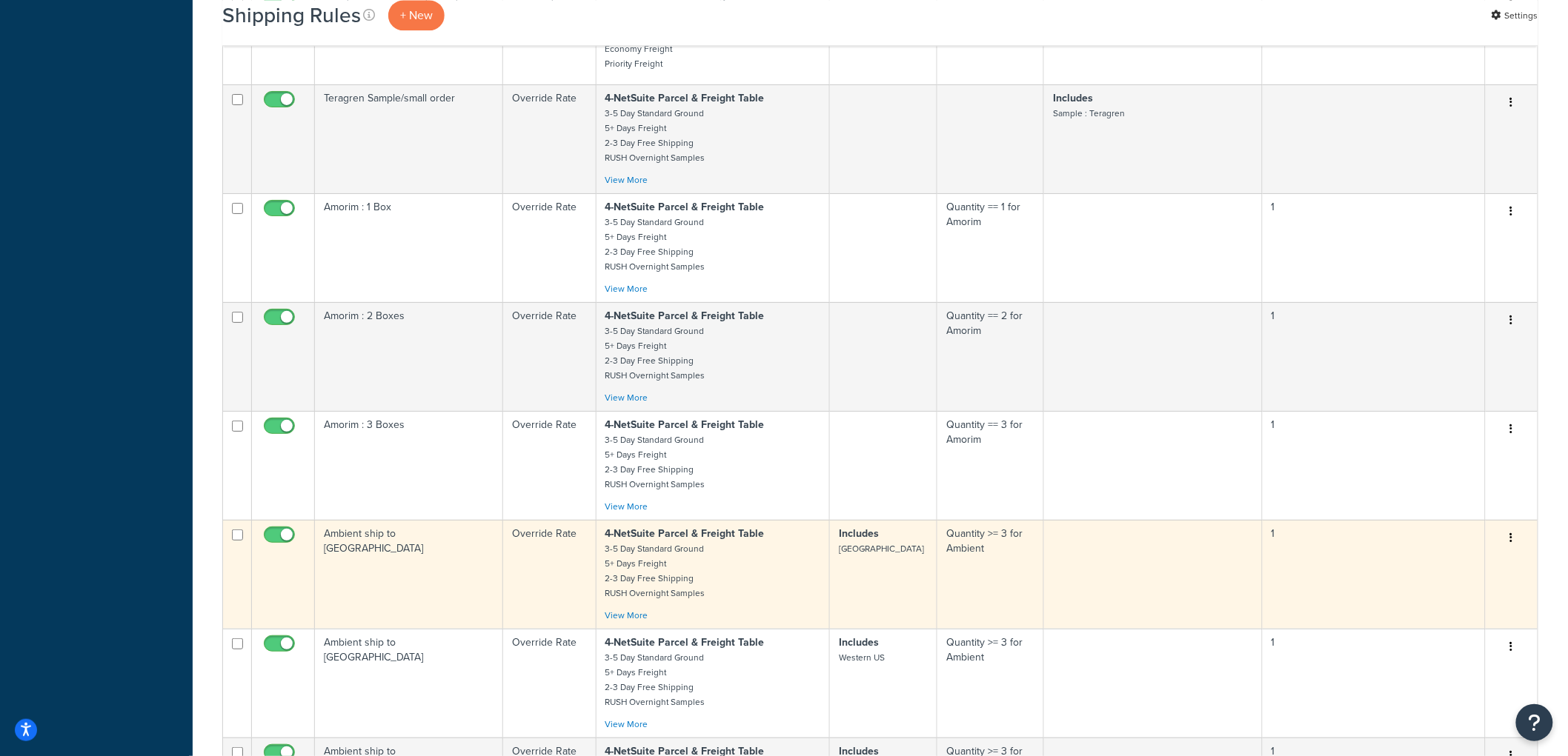
scroll to position [6171, 0]
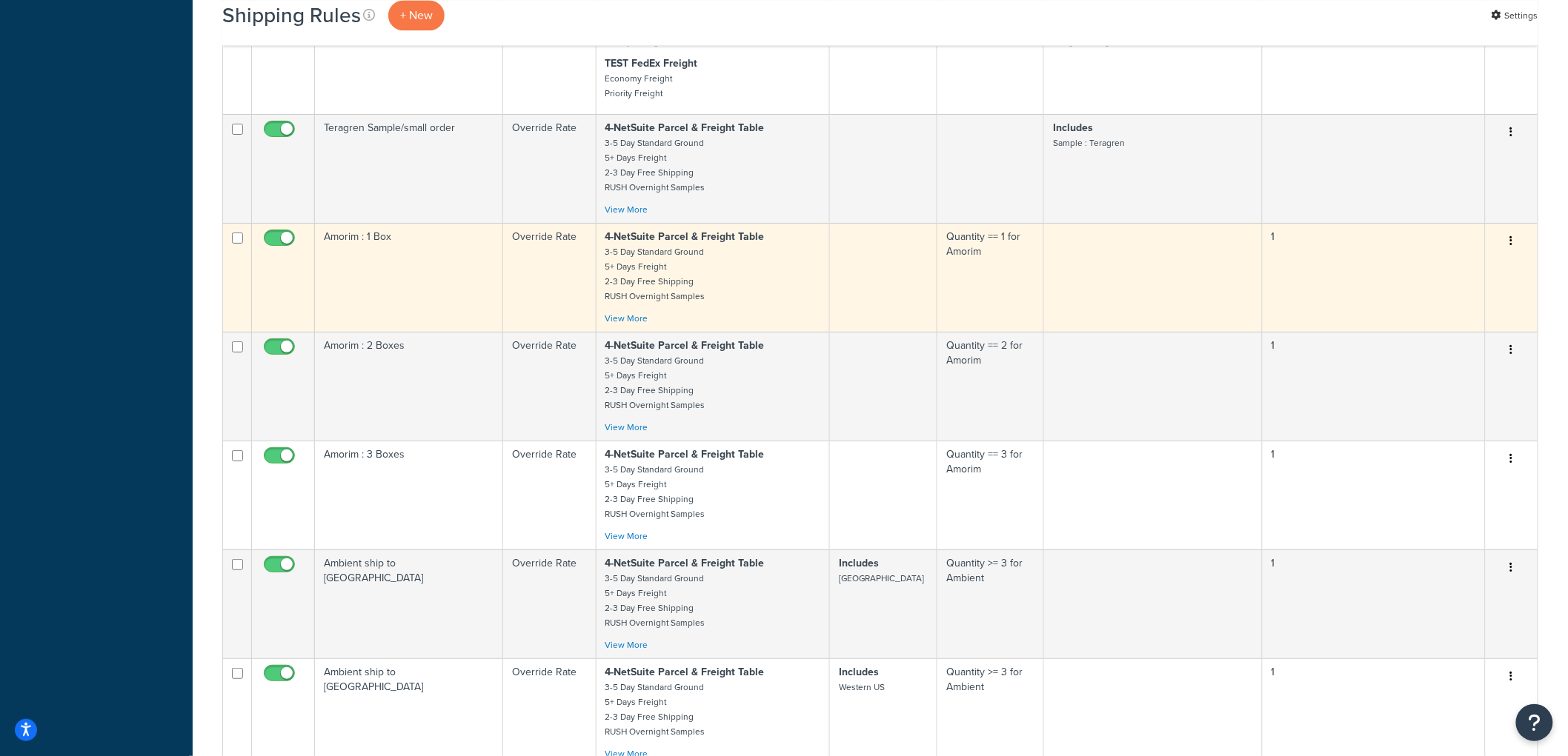
click at [400, 330] on td "Amorim : 1 Box" at bounding box center [409, 277] width 188 height 109
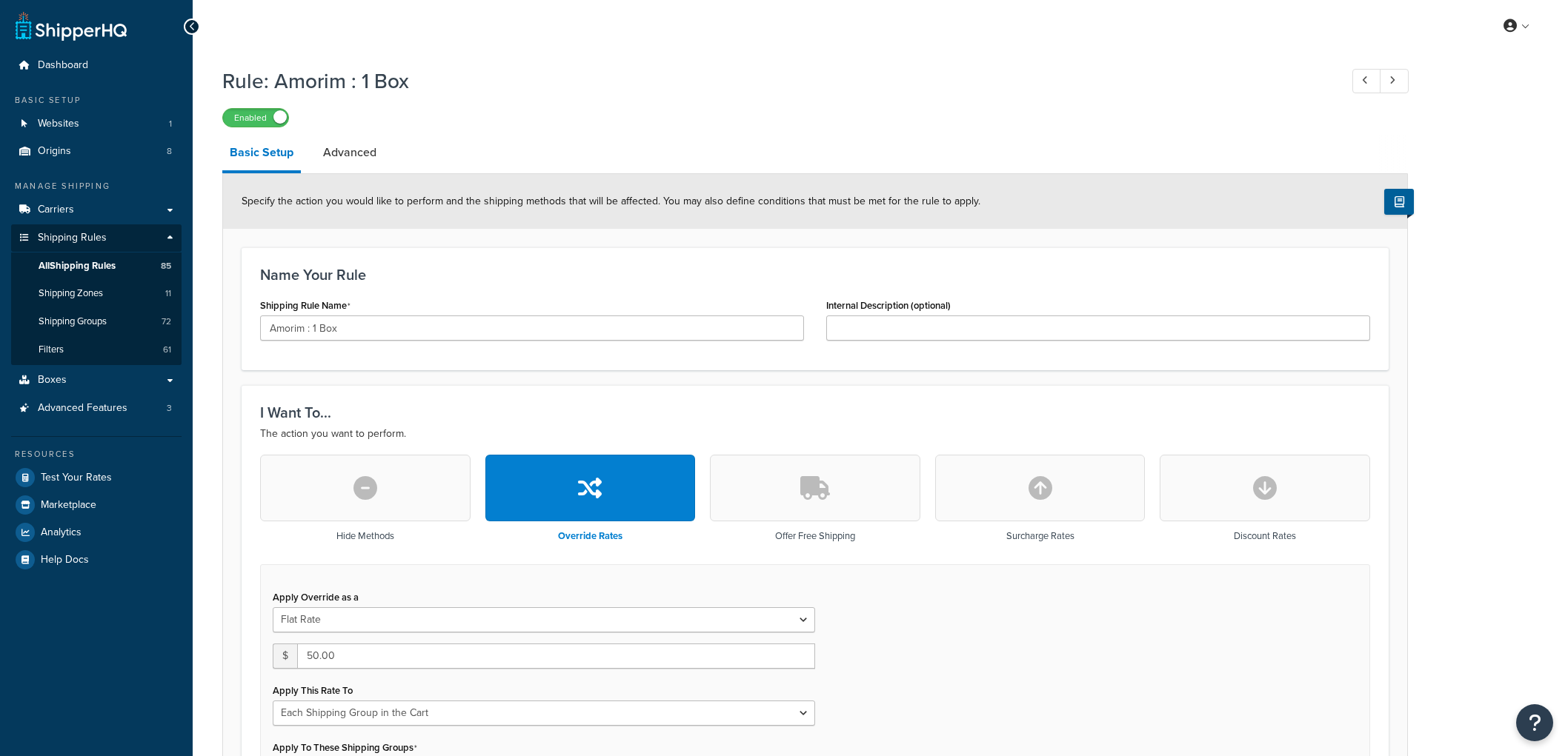
select select "SHIPPING_GROUP"
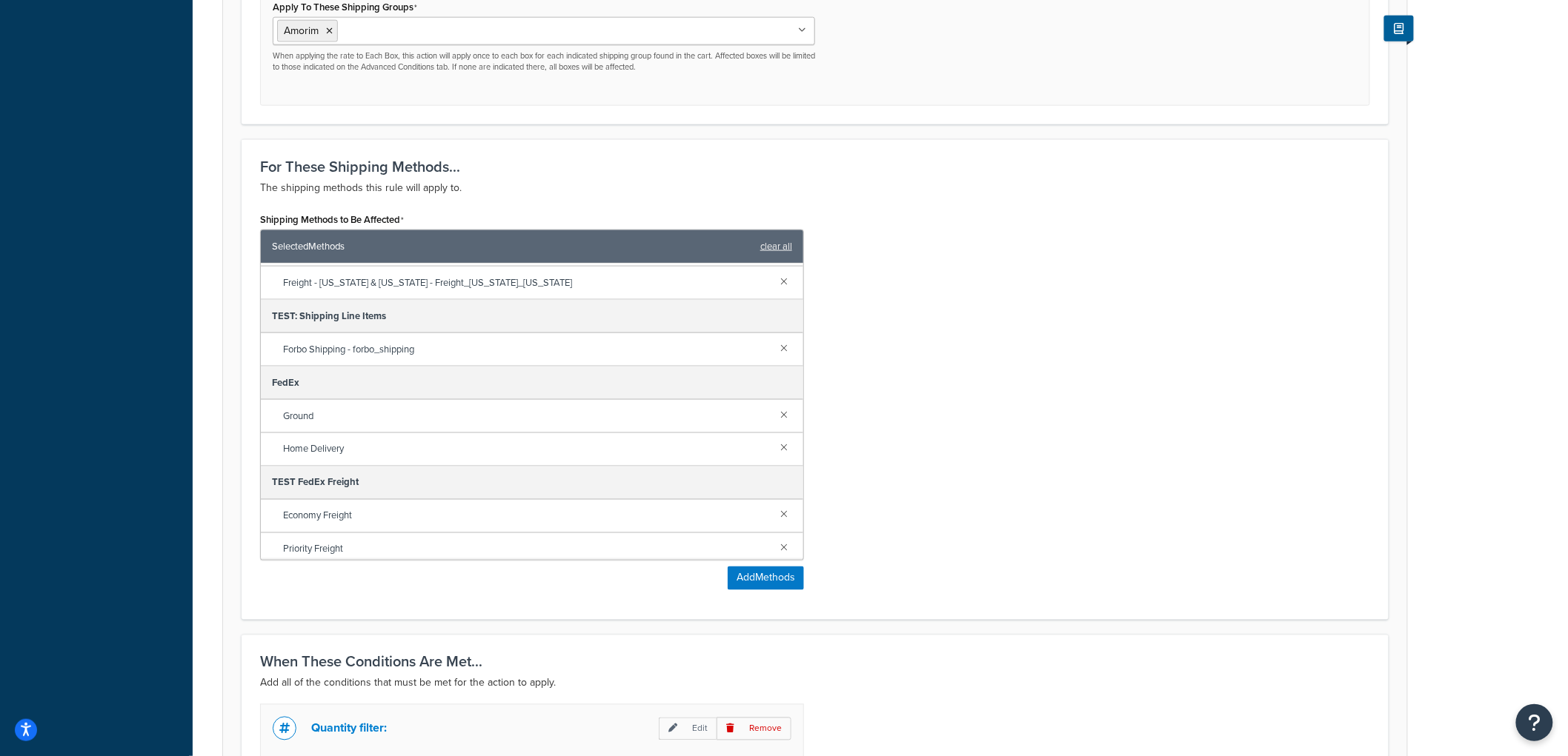
scroll to position [303, 0]
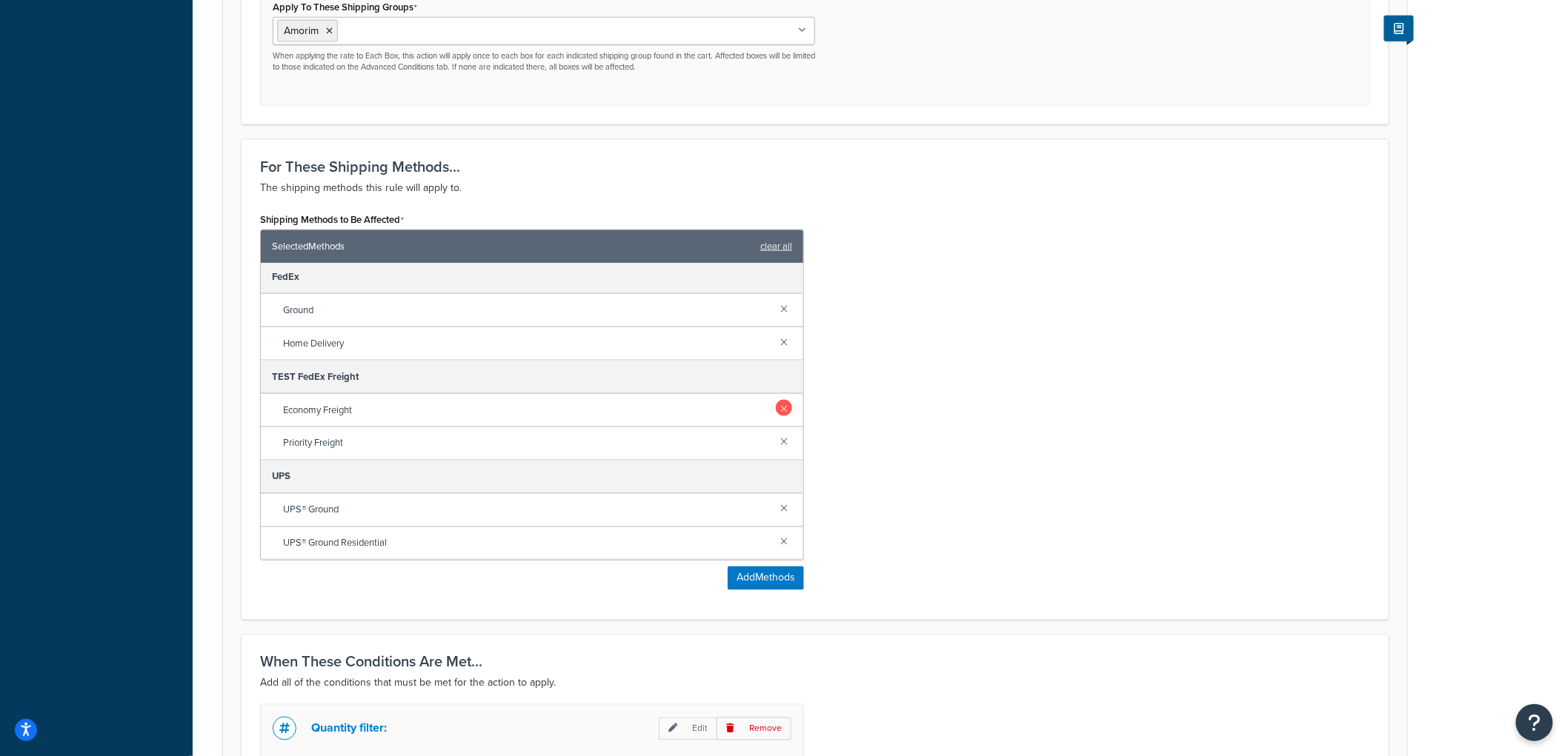
click at [776, 412] on link at bounding box center [784, 408] width 16 height 16
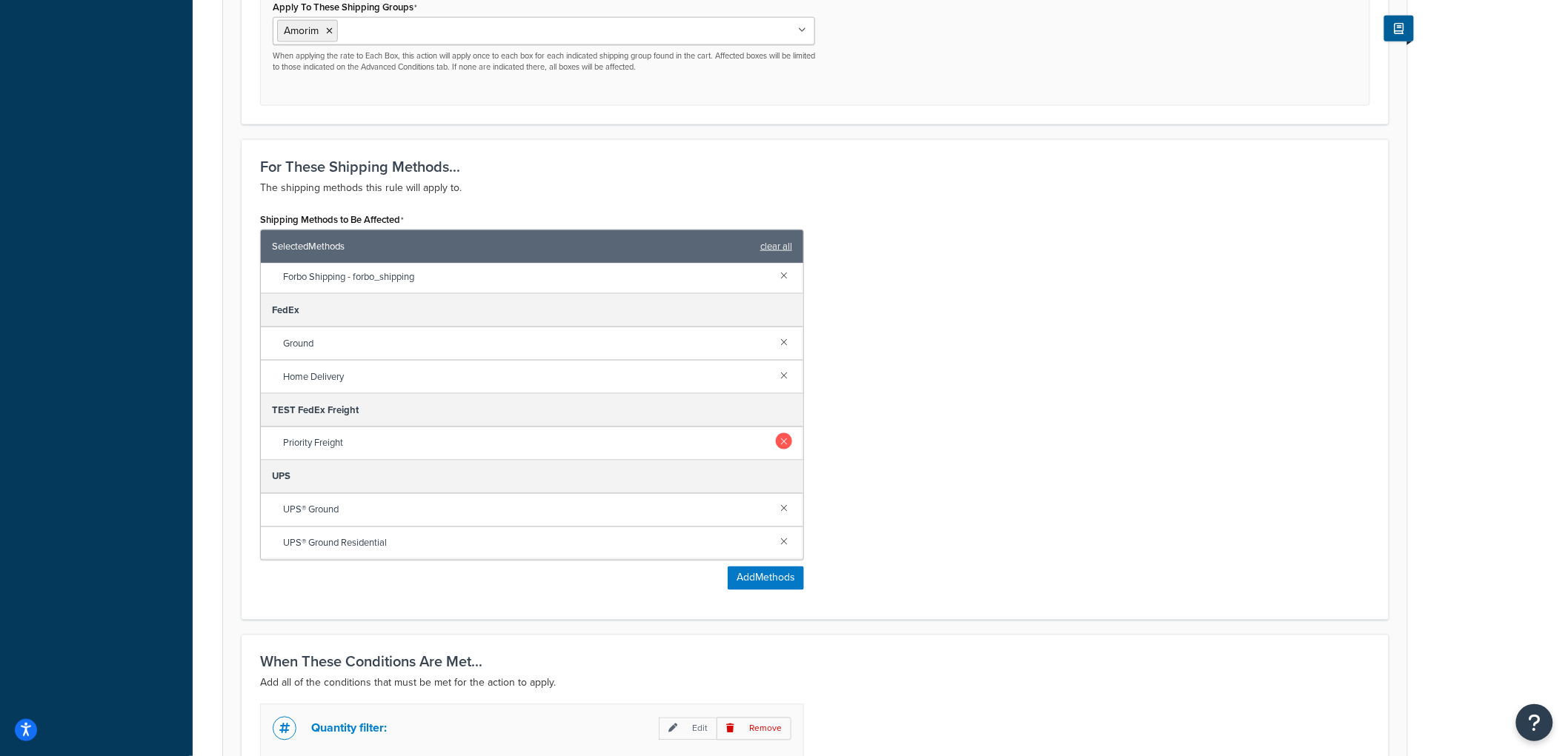
click at [776, 443] on link at bounding box center [784, 441] width 16 height 16
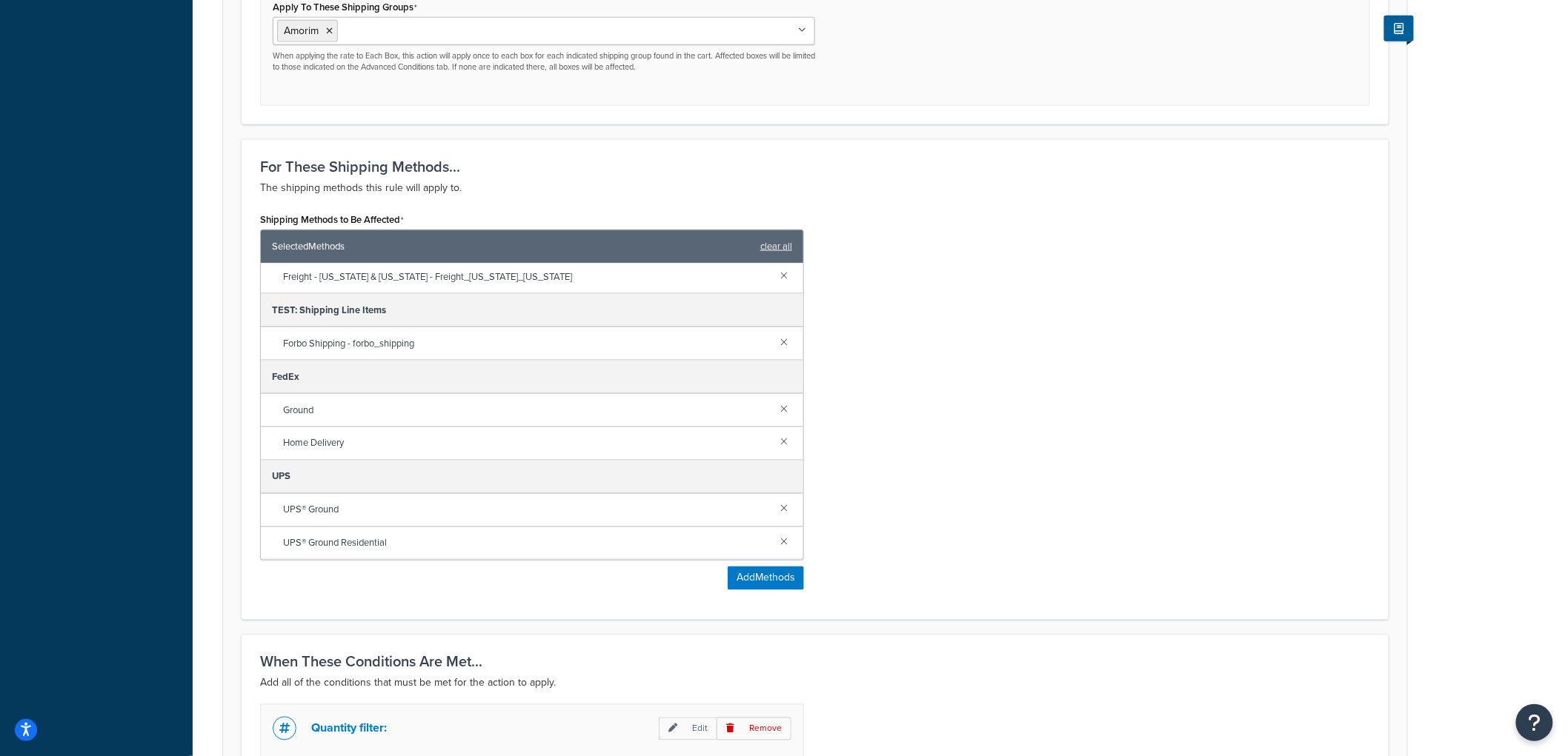
click at [894, 427] on div "Shipping Methods to Be Affected Selected Methods clear all 4-NetSuite Parcel & …" at bounding box center [815, 405] width 1132 height 393
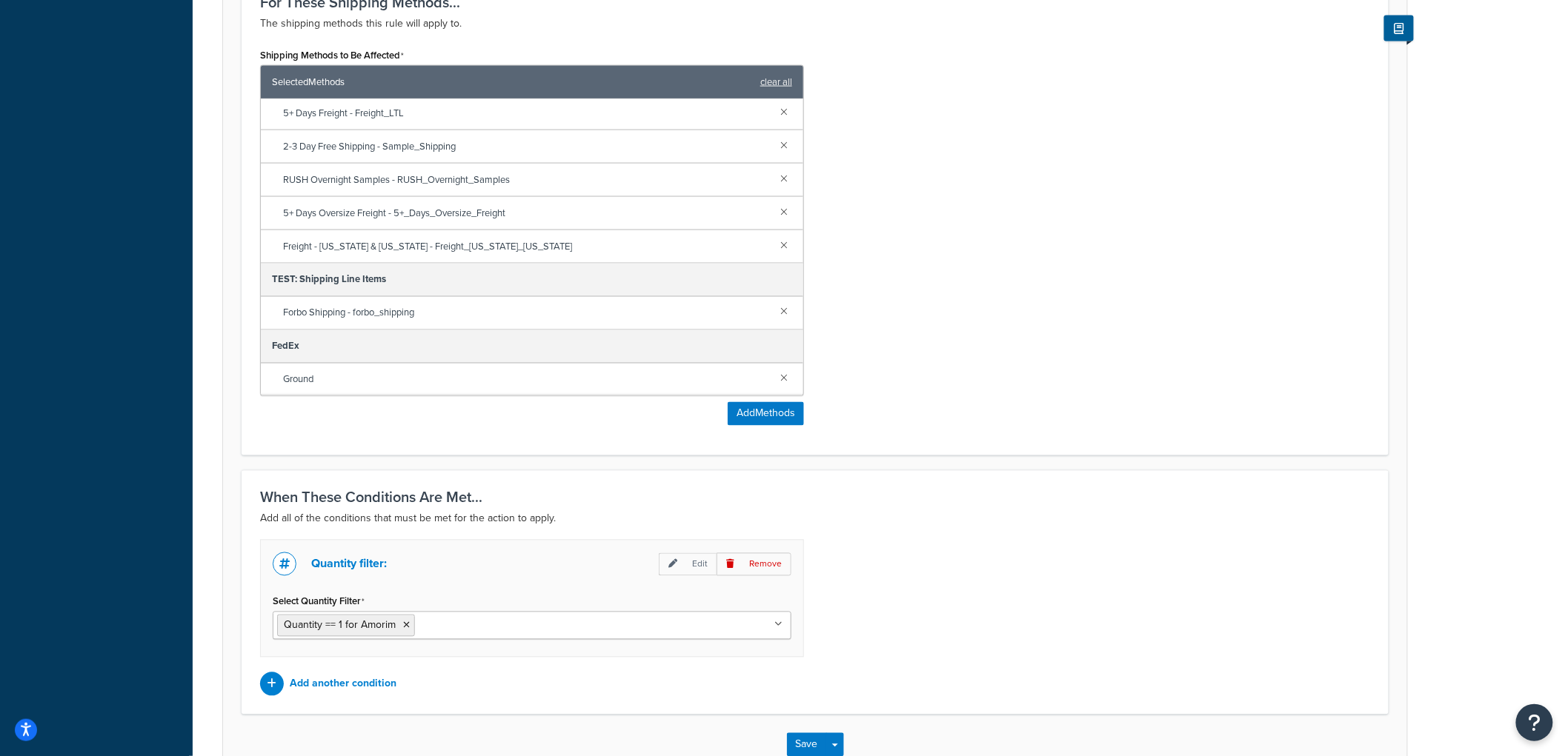
scroll to position [0, 0]
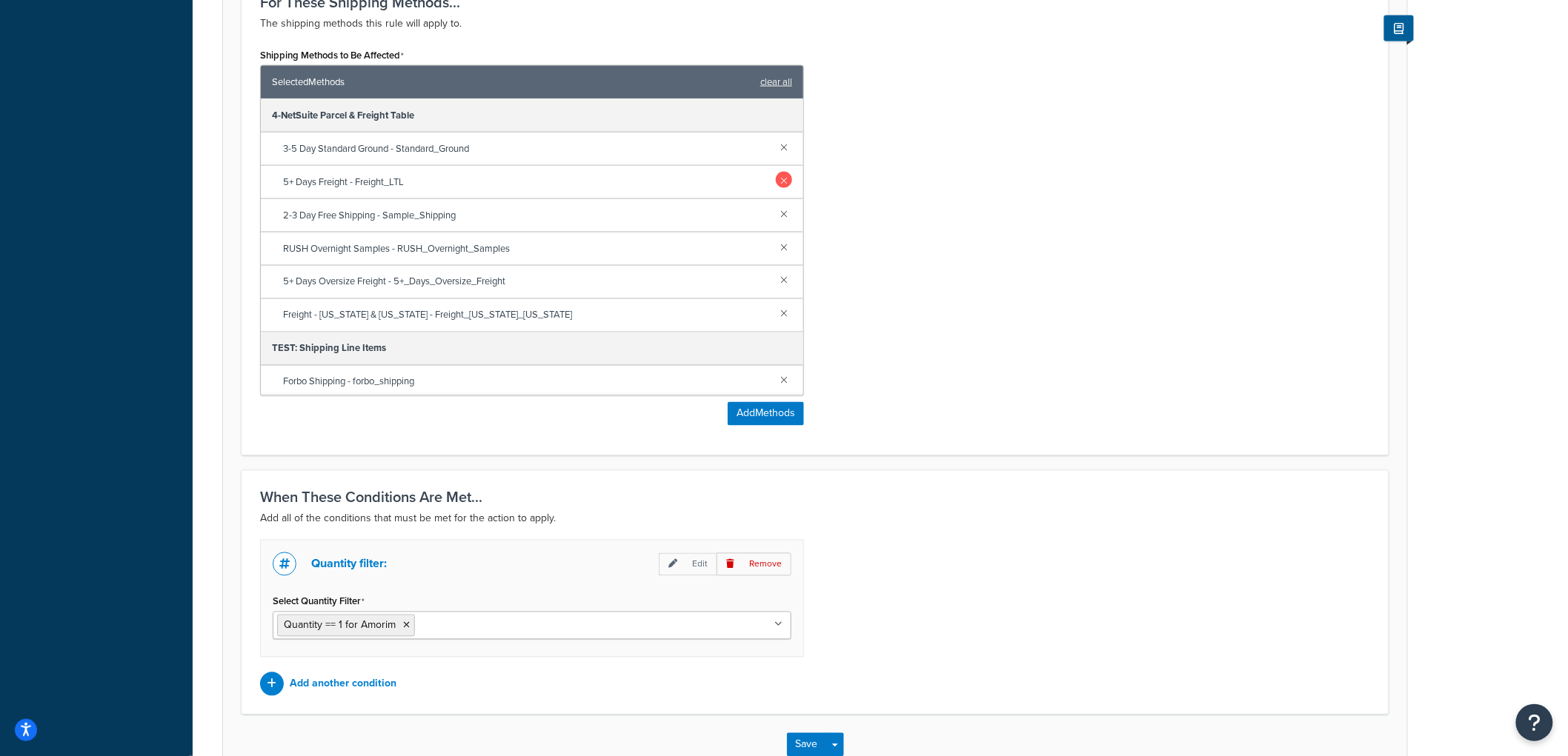
click at [776, 183] on link at bounding box center [784, 180] width 16 height 16
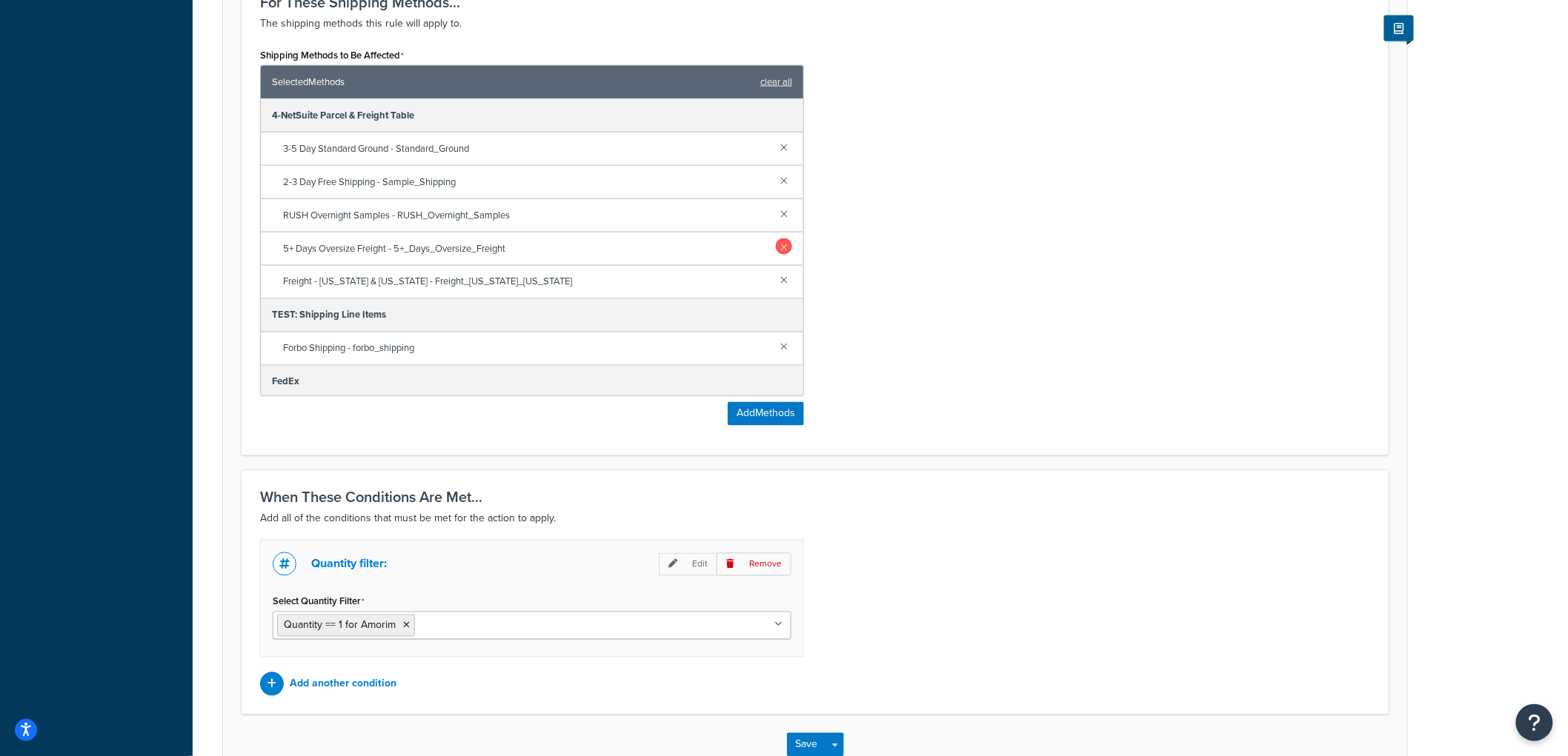
click at [776, 253] on link at bounding box center [784, 247] width 16 height 16
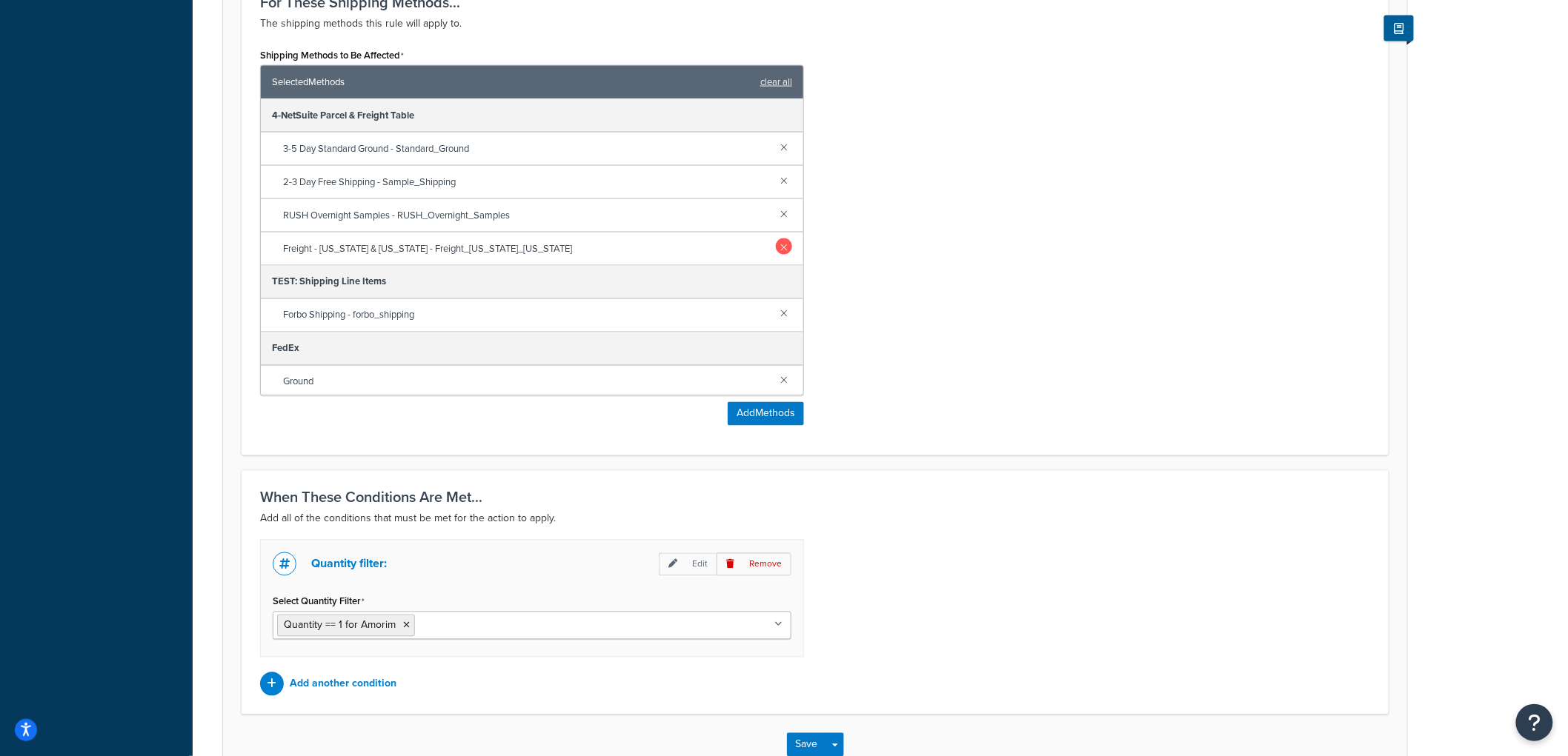
click at [776, 243] on link at bounding box center [784, 247] width 16 height 16
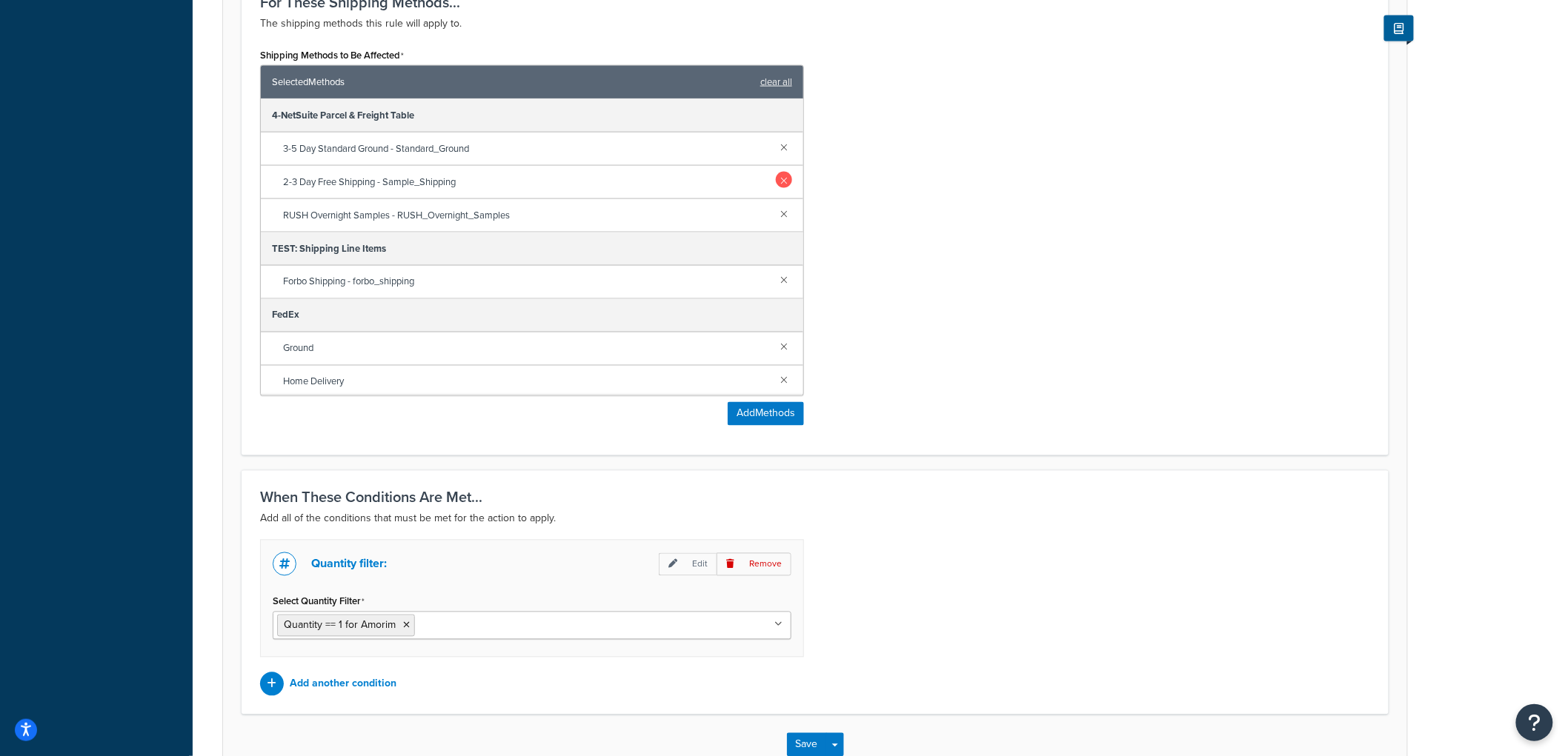
click at [776, 181] on link at bounding box center [784, 180] width 16 height 16
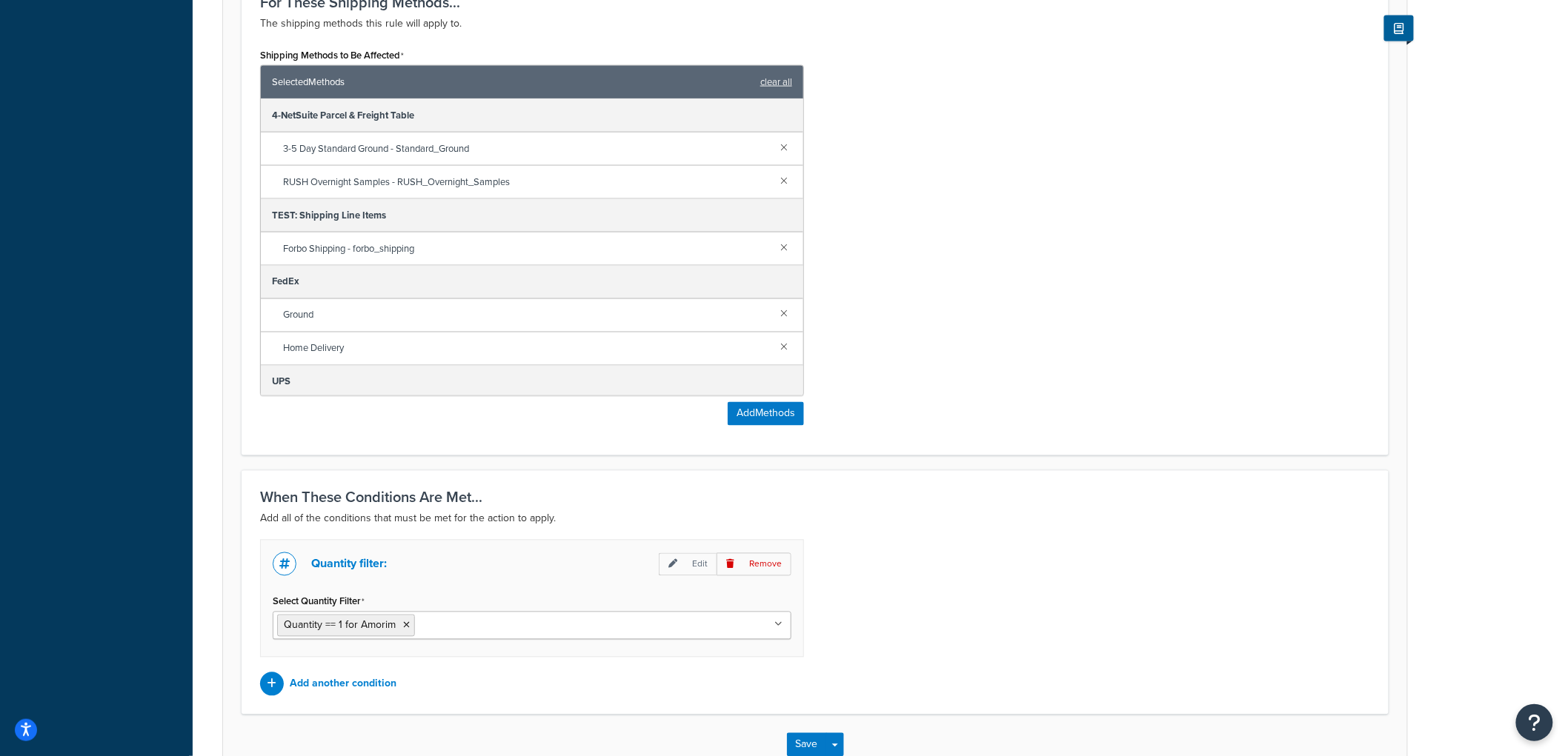
click at [916, 178] on div "Shipping Methods to Be Affected Selected Methods clear all 4-NetSuite Parcel & …" at bounding box center [815, 241] width 1132 height 393
click at [776, 175] on link at bounding box center [784, 180] width 16 height 16
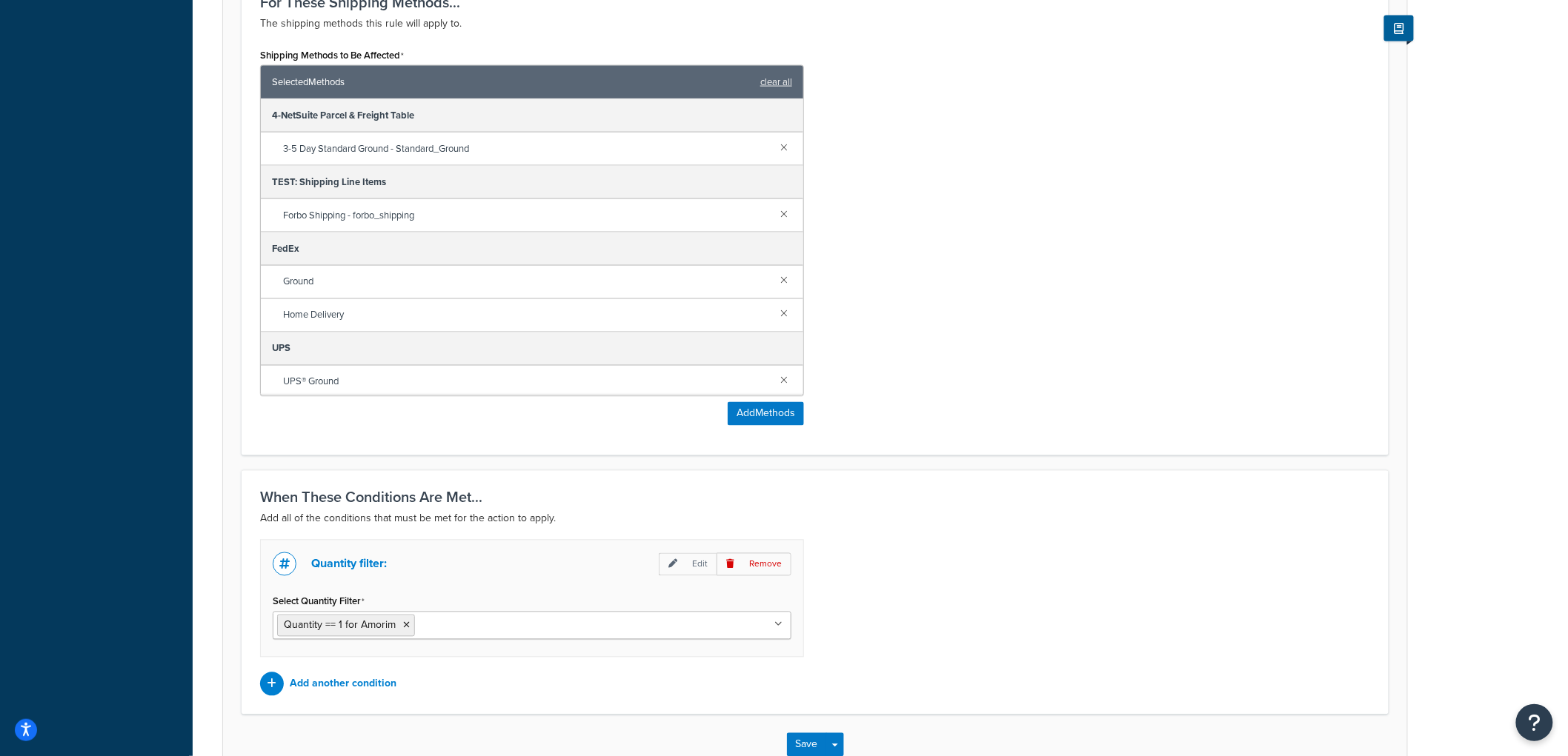
click at [899, 195] on div "Shipping Methods to Be Affected Selected Methods clear all 4-NetSuite Parcel & …" at bounding box center [815, 241] width 1132 height 393
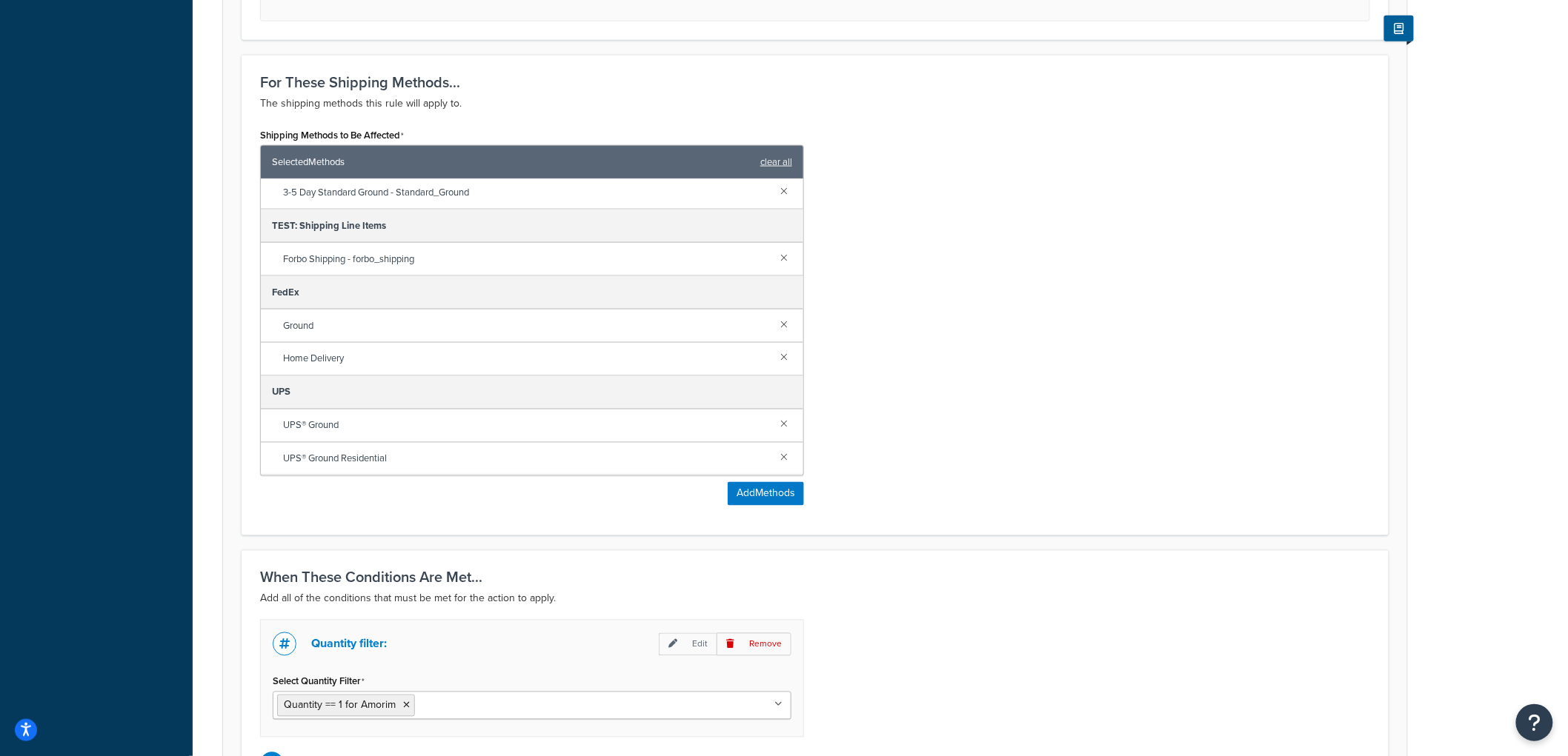
scroll to position [1001, 0]
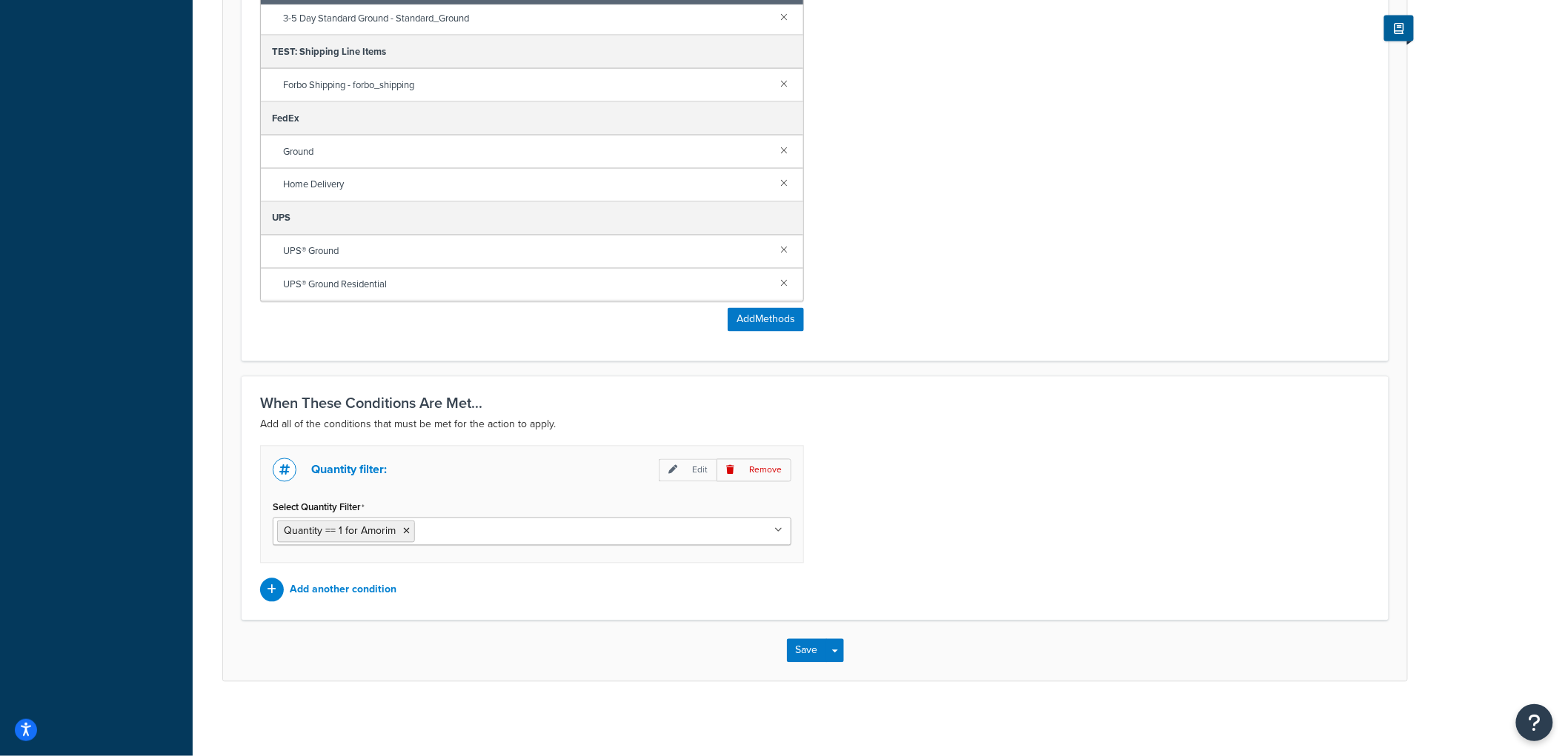
click at [800, 668] on div "Save Save Dropdown Save and Edit Save and Duplicate Save and Create New" at bounding box center [815, 651] width 1184 height 61
click at [800, 642] on button "Save" at bounding box center [807, 651] width 40 height 24
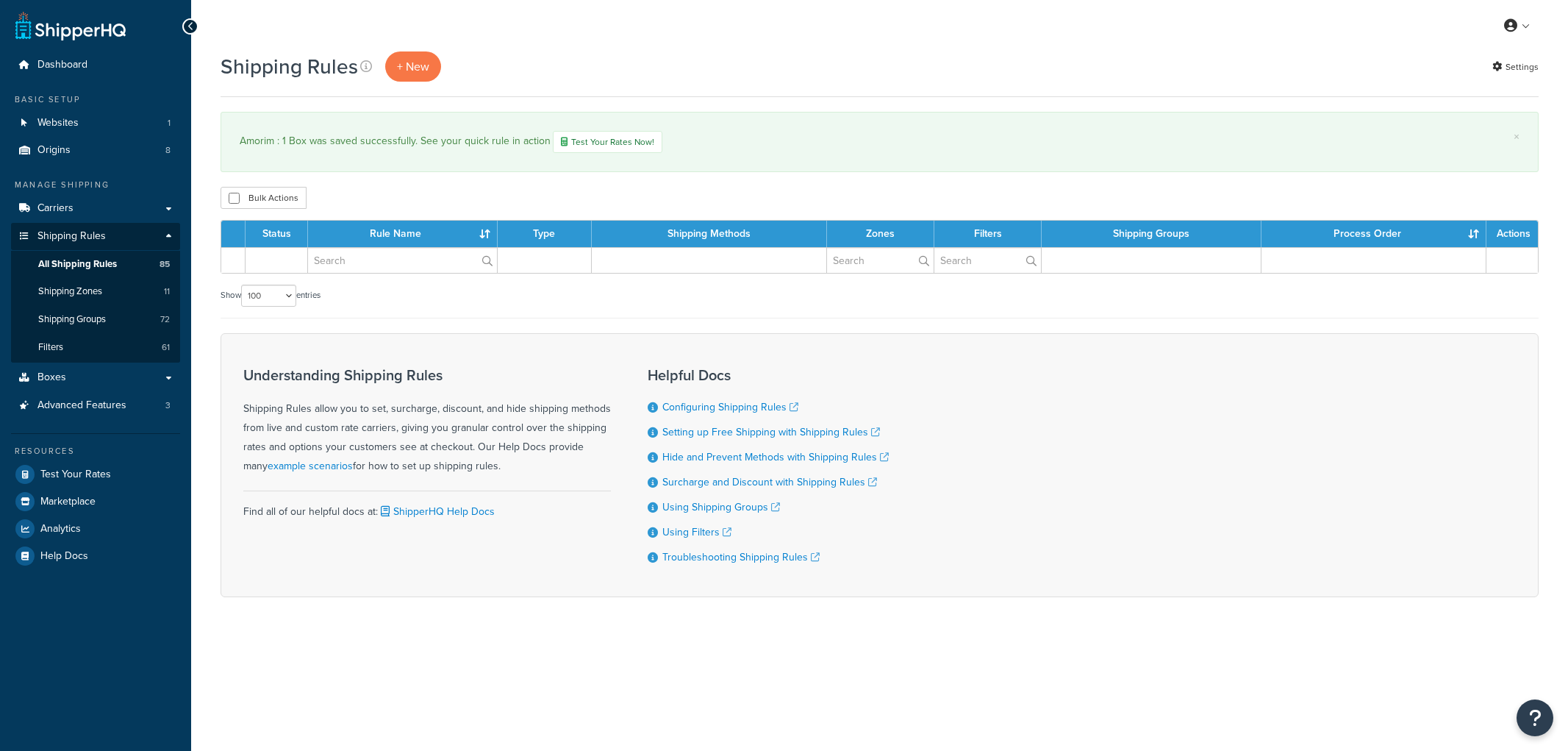
select select "100"
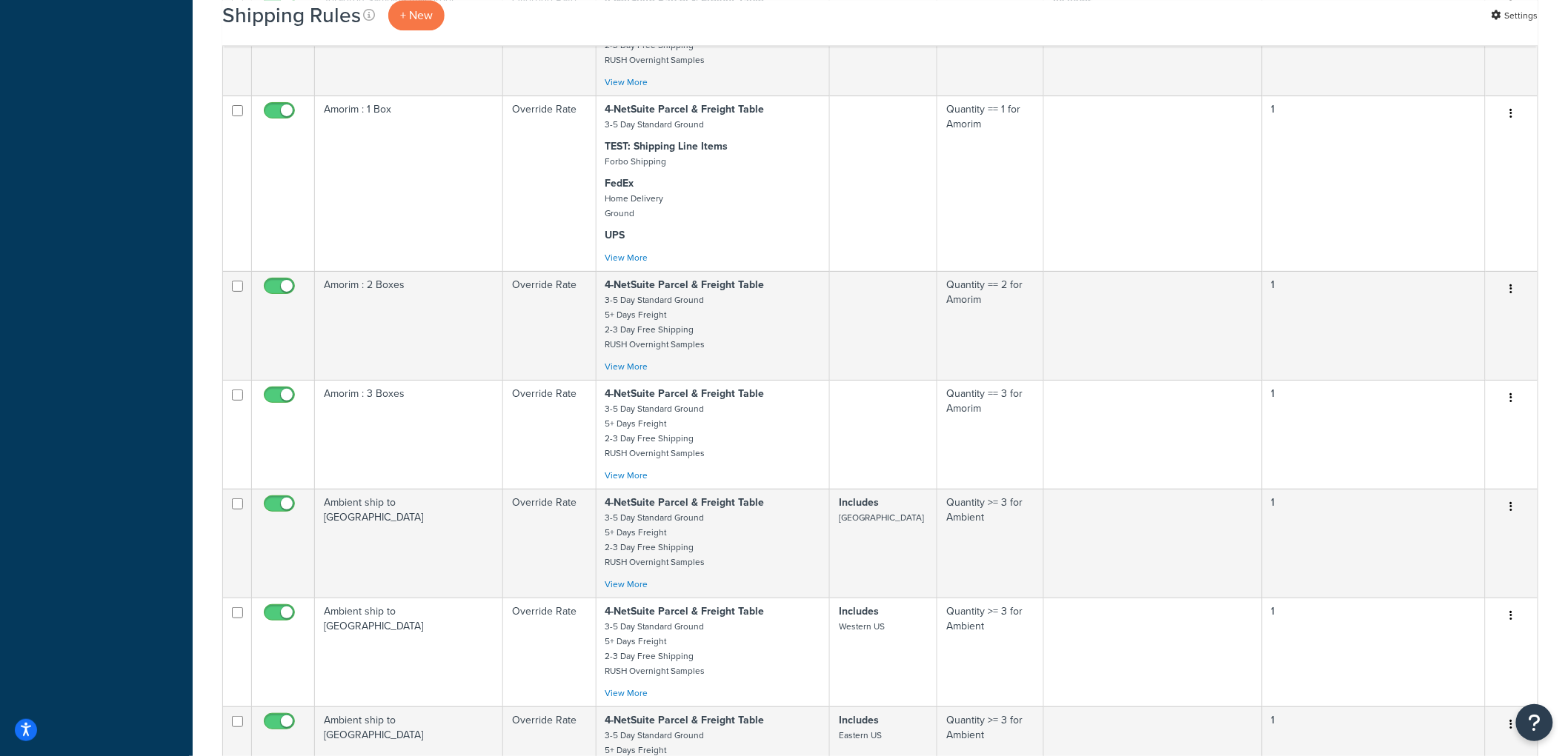
scroll to position [6336, 0]
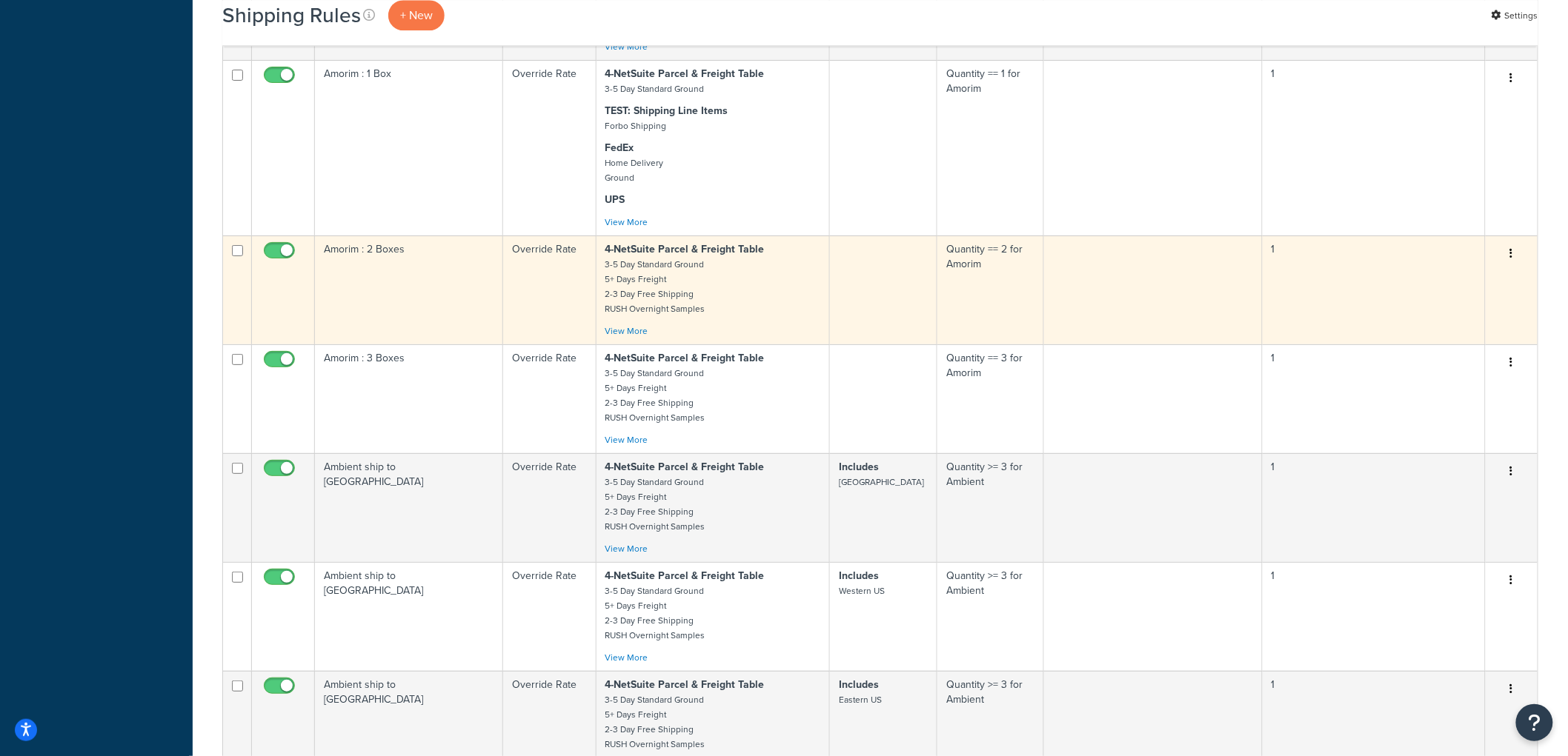
click at [420, 326] on td "Amorim : 2 Boxes" at bounding box center [409, 290] width 188 height 109
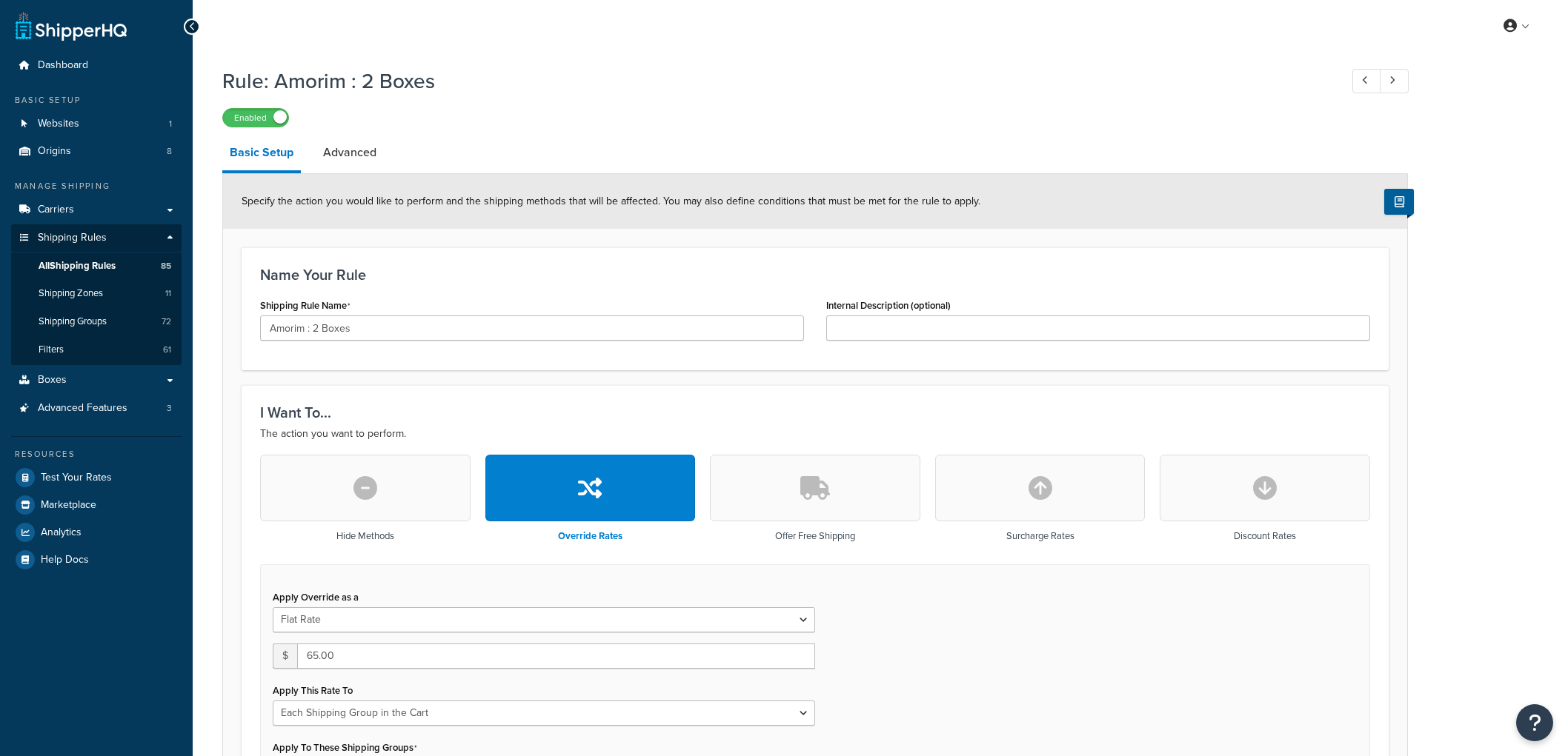
select select "SHIPPING_GROUP"
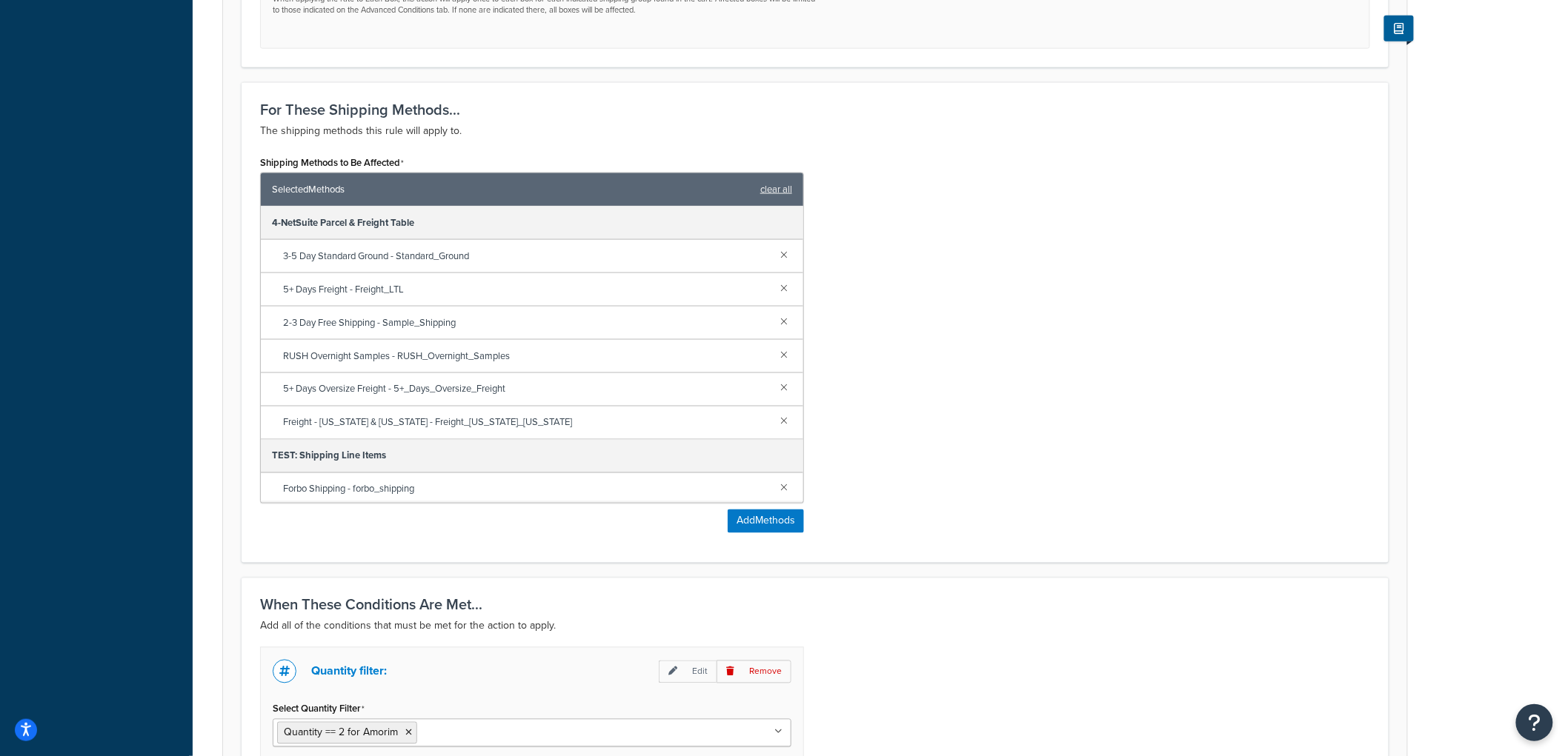
scroll to position [823, 0]
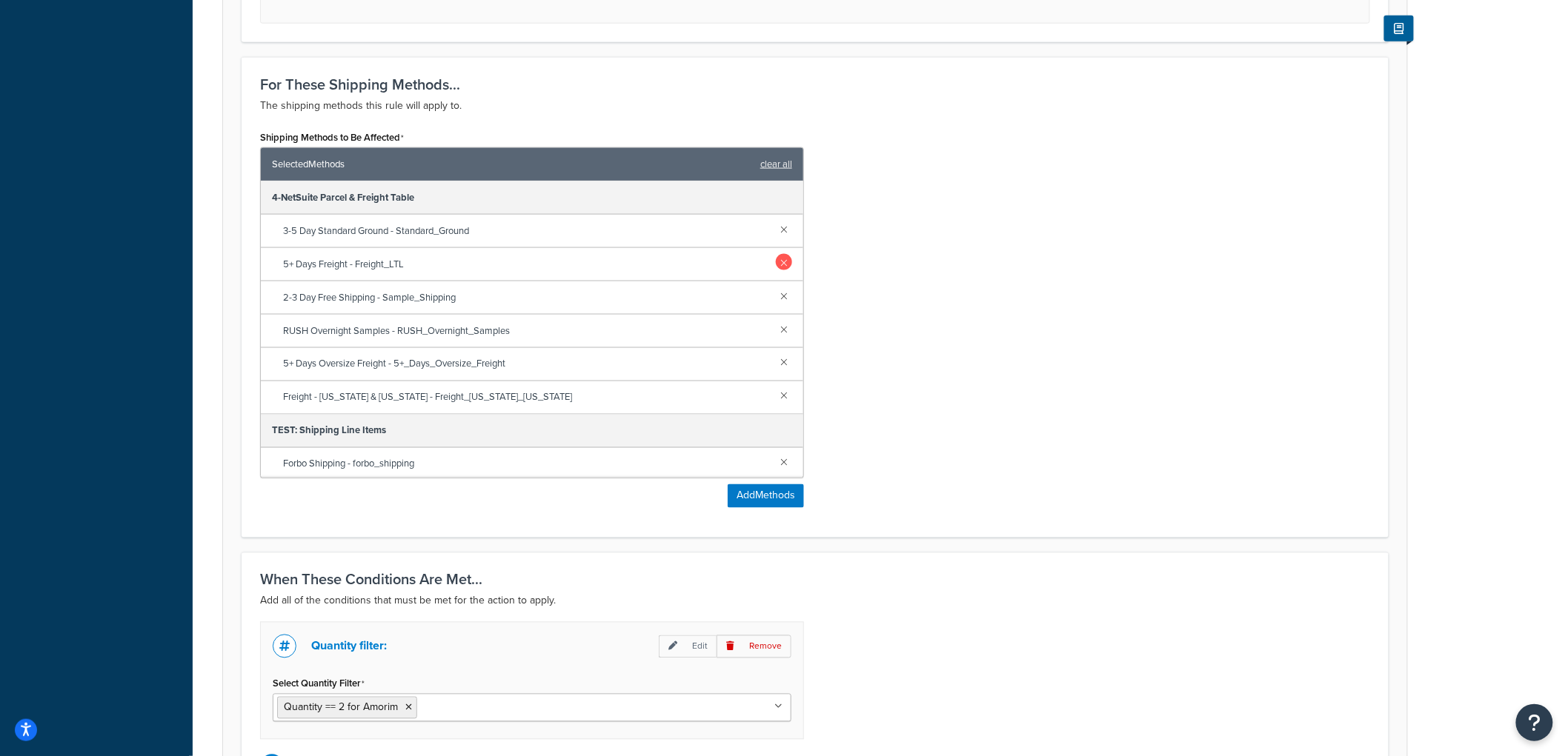
click at [776, 262] on link at bounding box center [784, 262] width 16 height 16
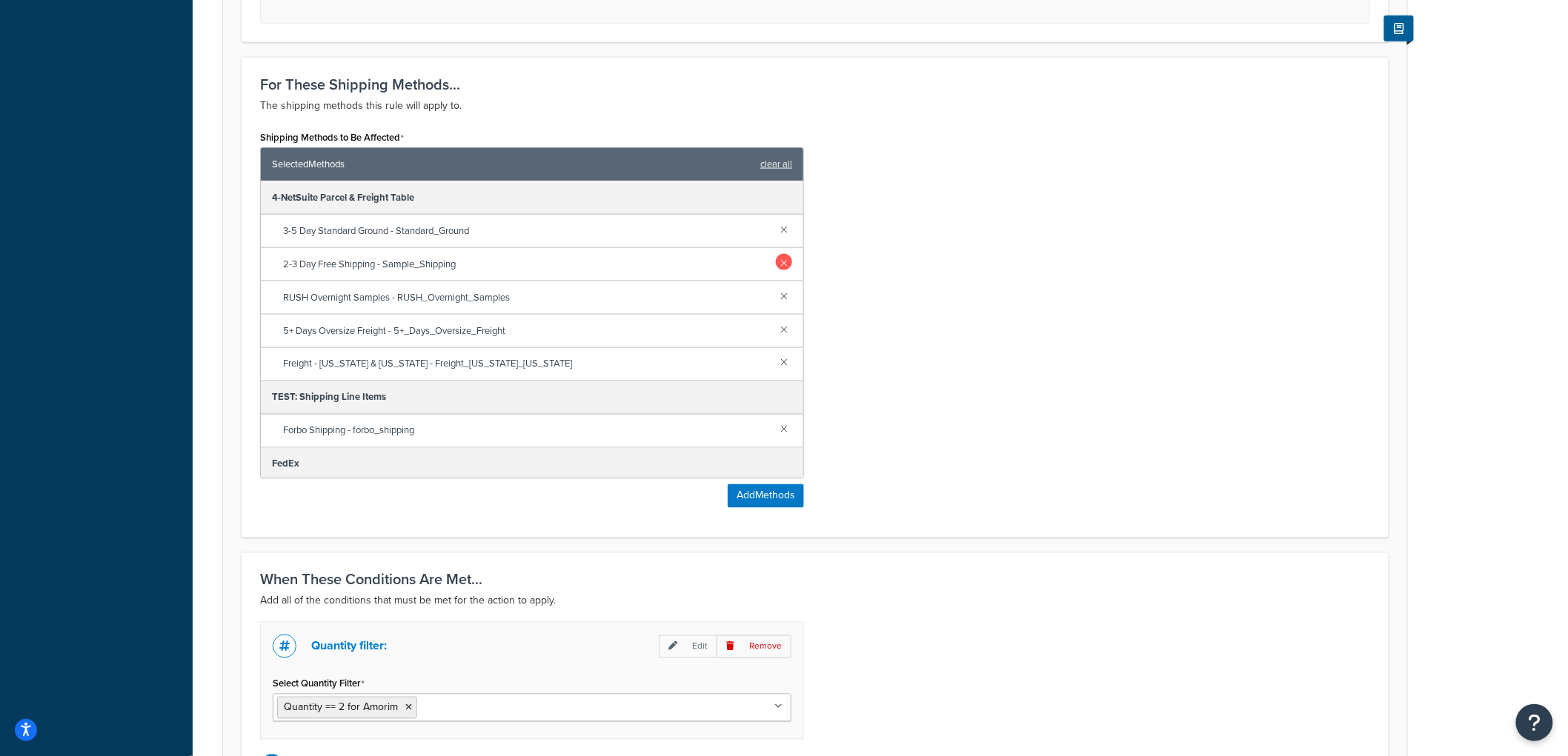
click at [776, 264] on link at bounding box center [784, 262] width 16 height 16
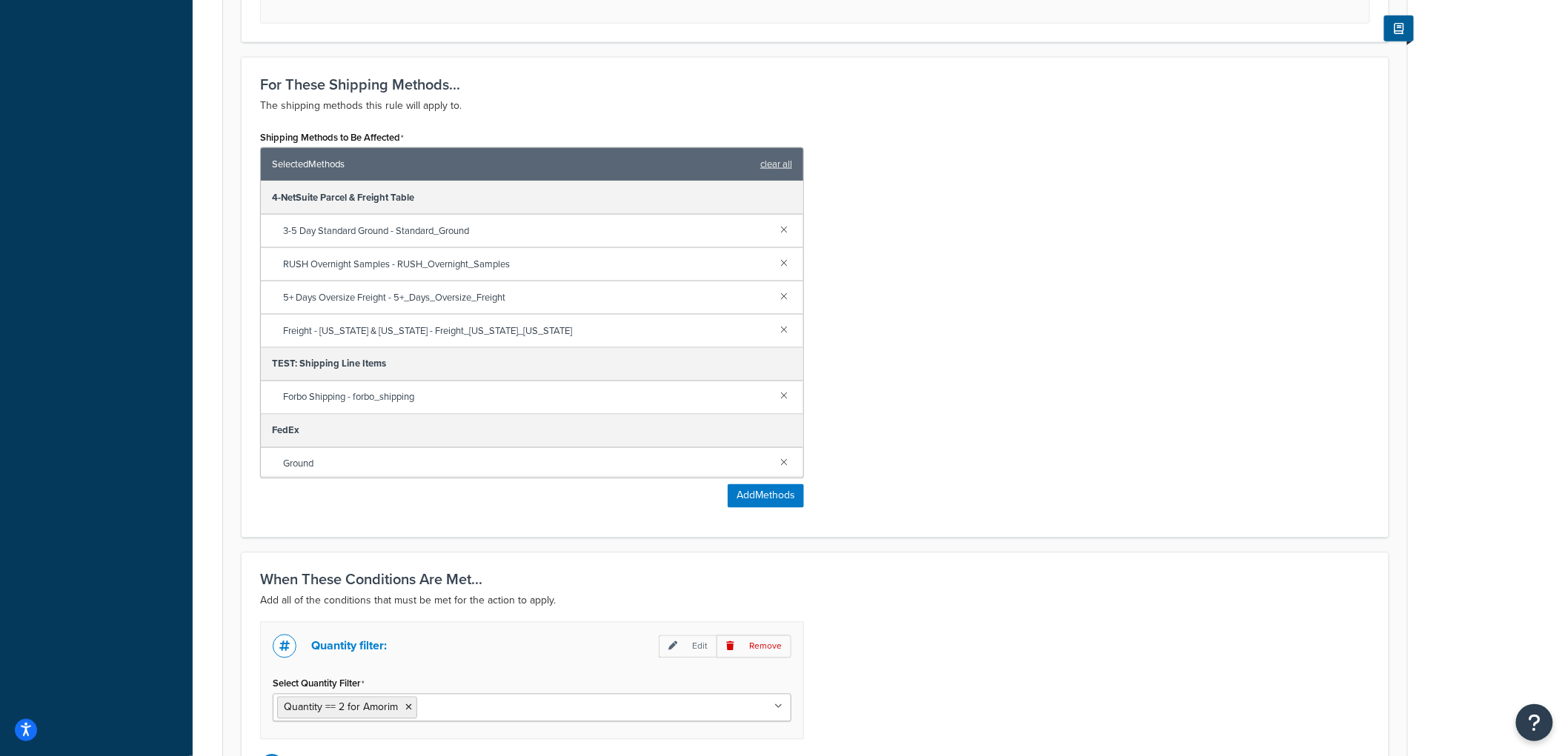
click at [776, 264] on link at bounding box center [784, 262] width 16 height 16
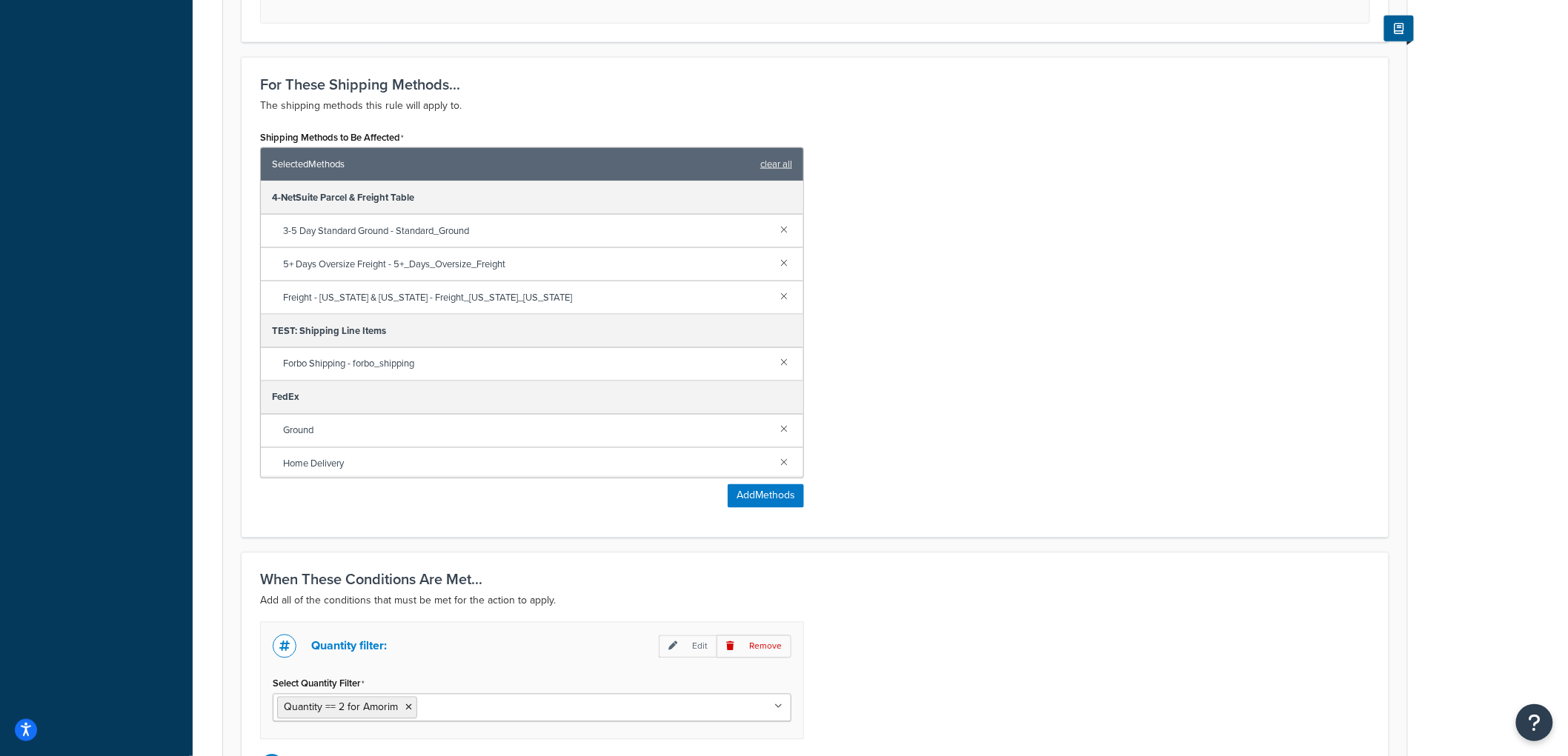
click at [776, 264] on link at bounding box center [784, 262] width 16 height 16
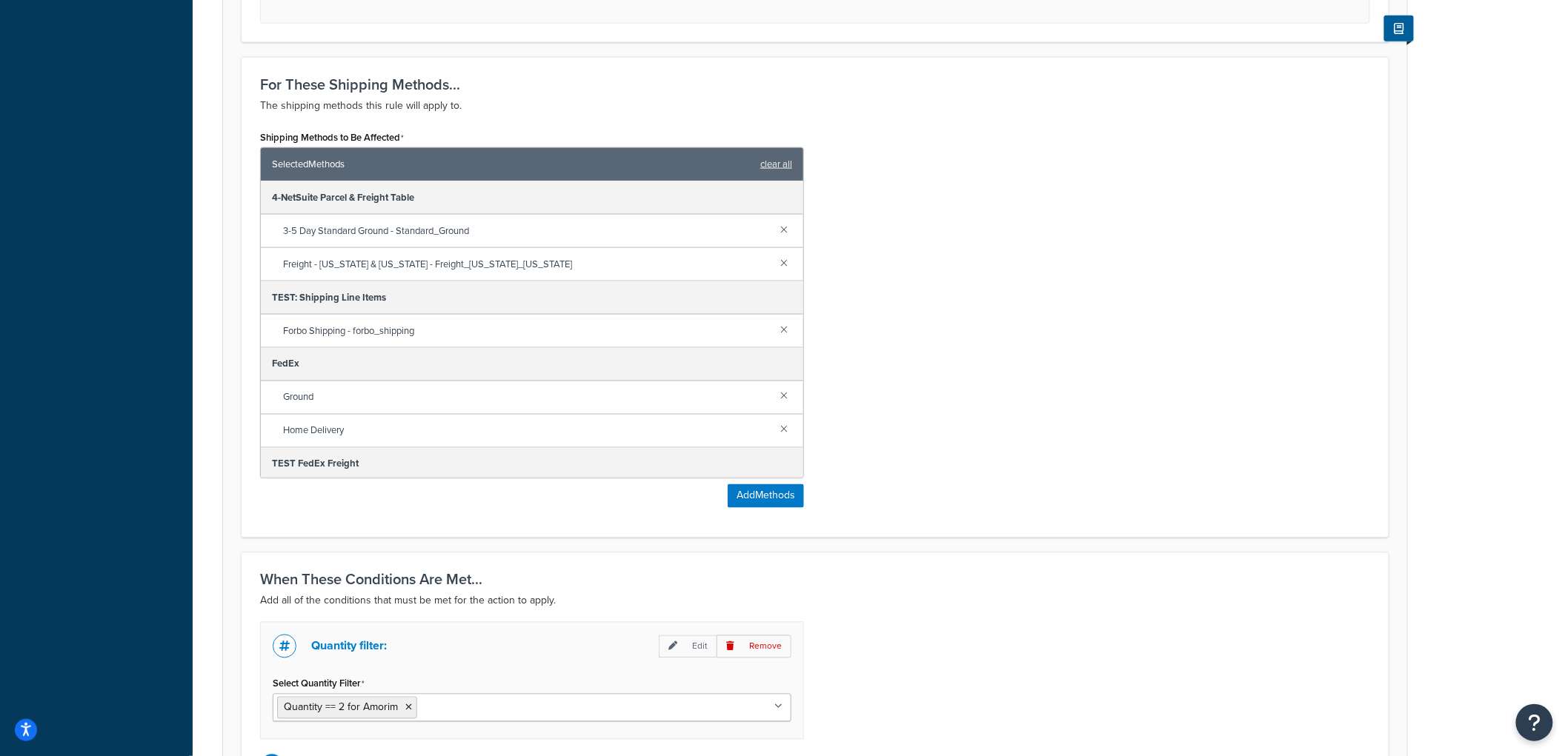
click at [776, 264] on link at bounding box center [784, 262] width 16 height 16
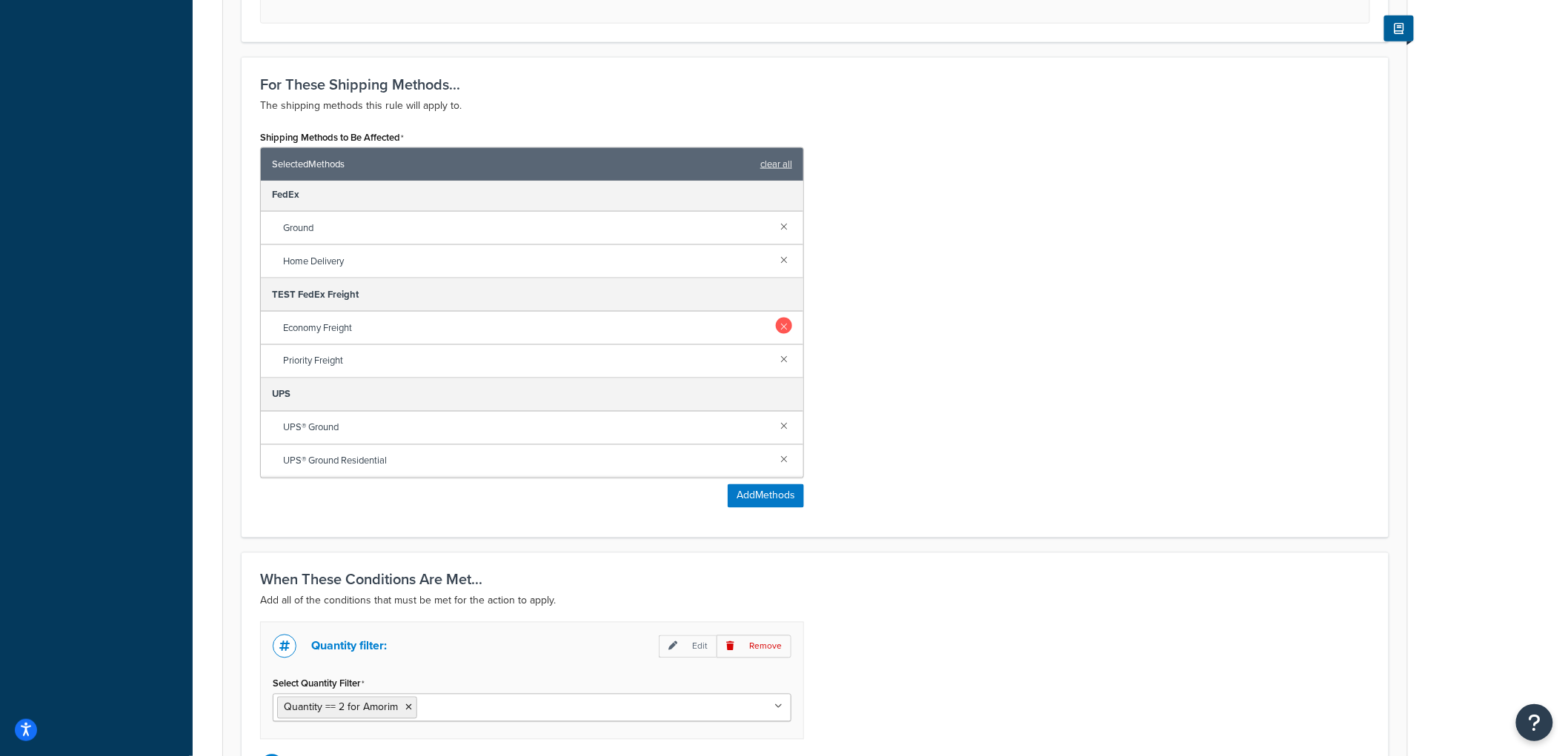
click at [776, 320] on link at bounding box center [784, 326] width 16 height 16
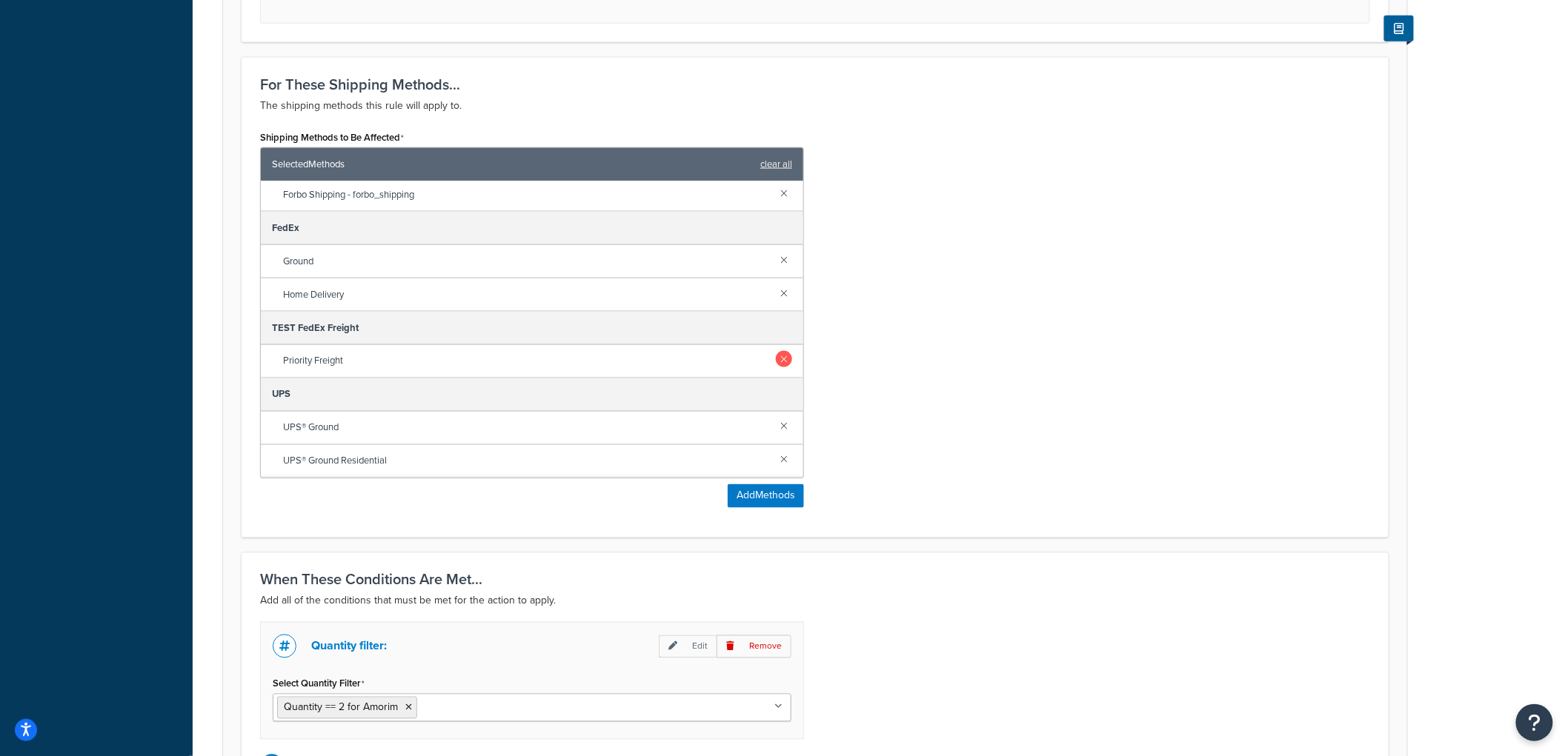
click at [776, 358] on link at bounding box center [784, 359] width 16 height 16
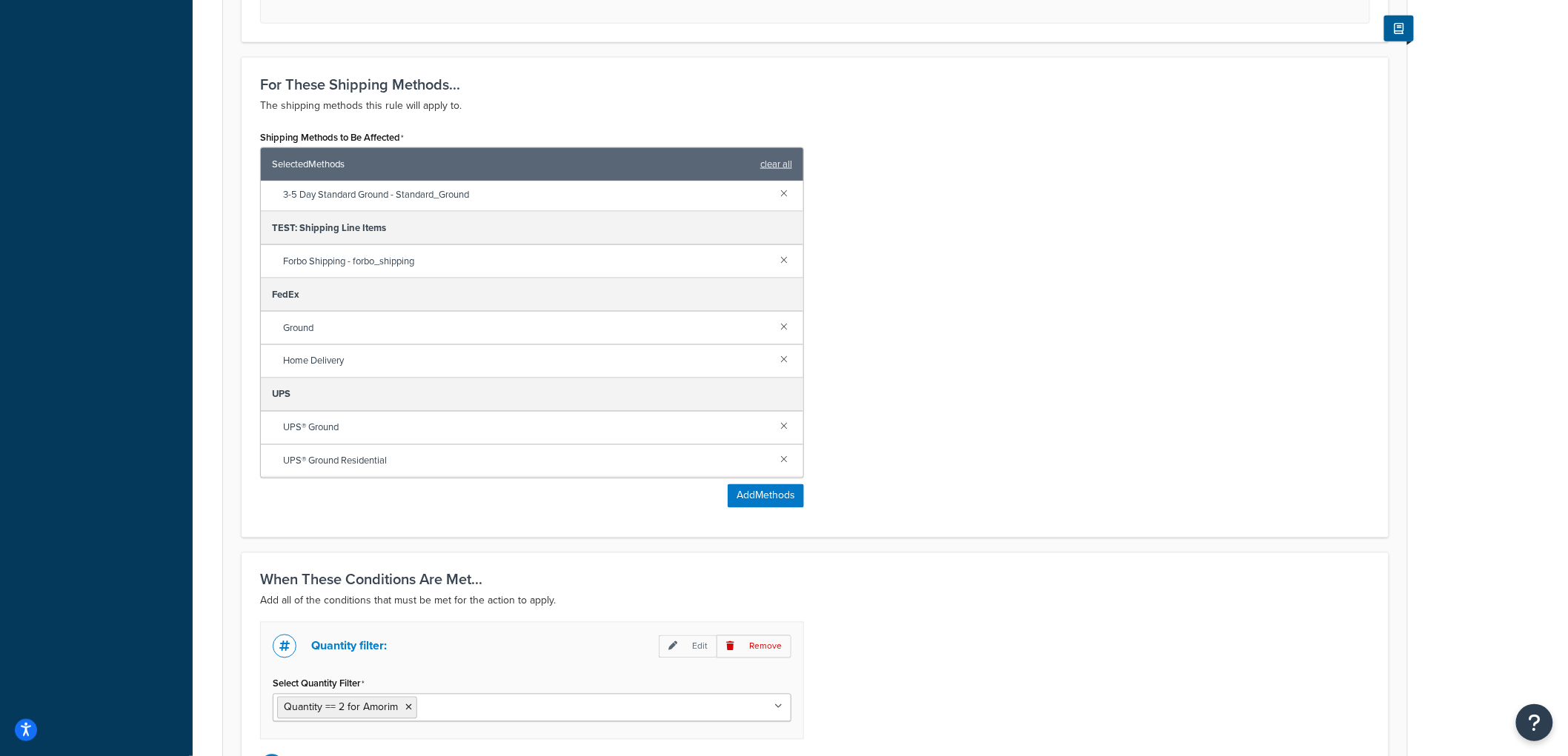
scroll to position [37, 0]
click at [995, 373] on div "Shipping Methods to Be Affected Selected Methods clear all 4-NetSuite Parcel & …" at bounding box center [815, 323] width 1132 height 393
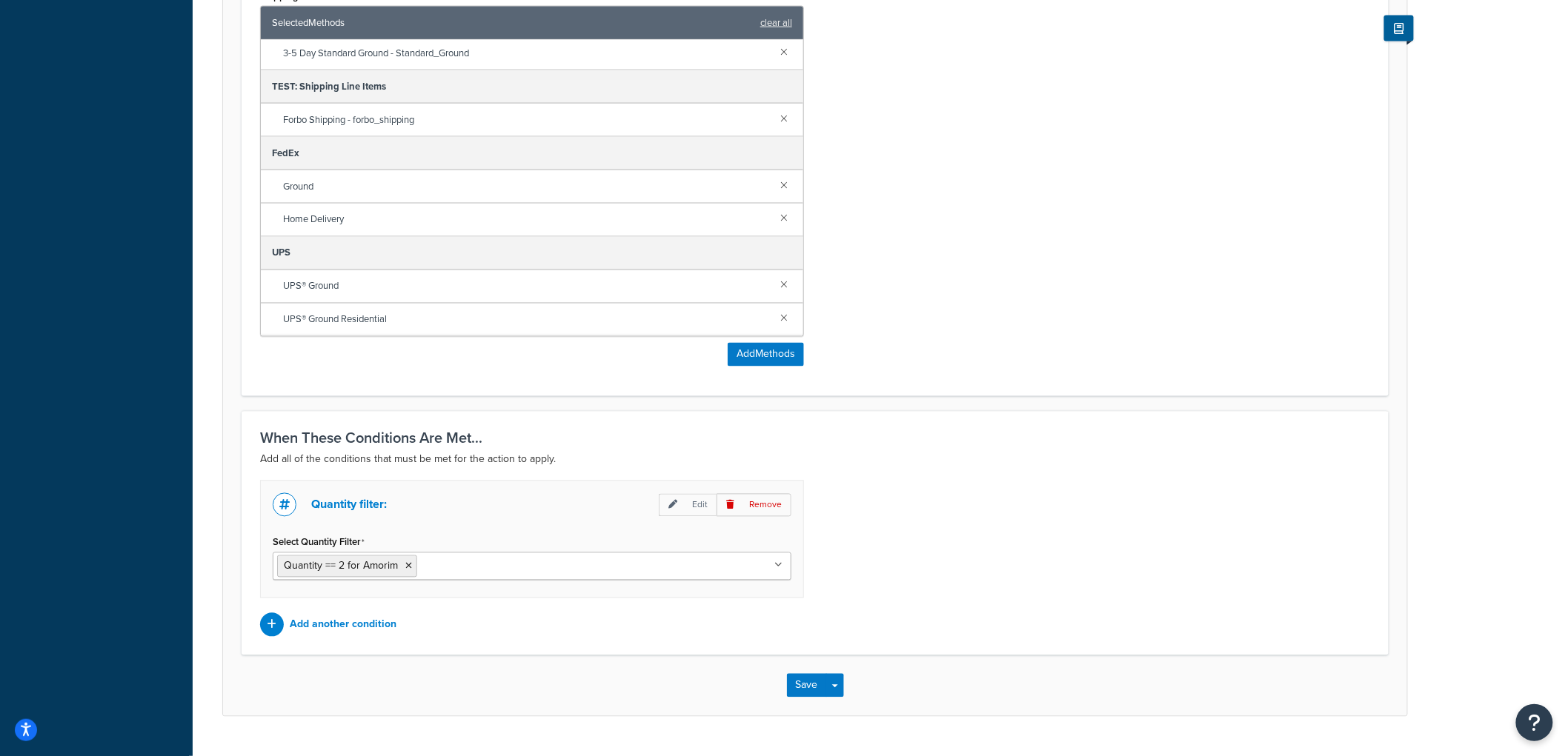
scroll to position [1001, 0]
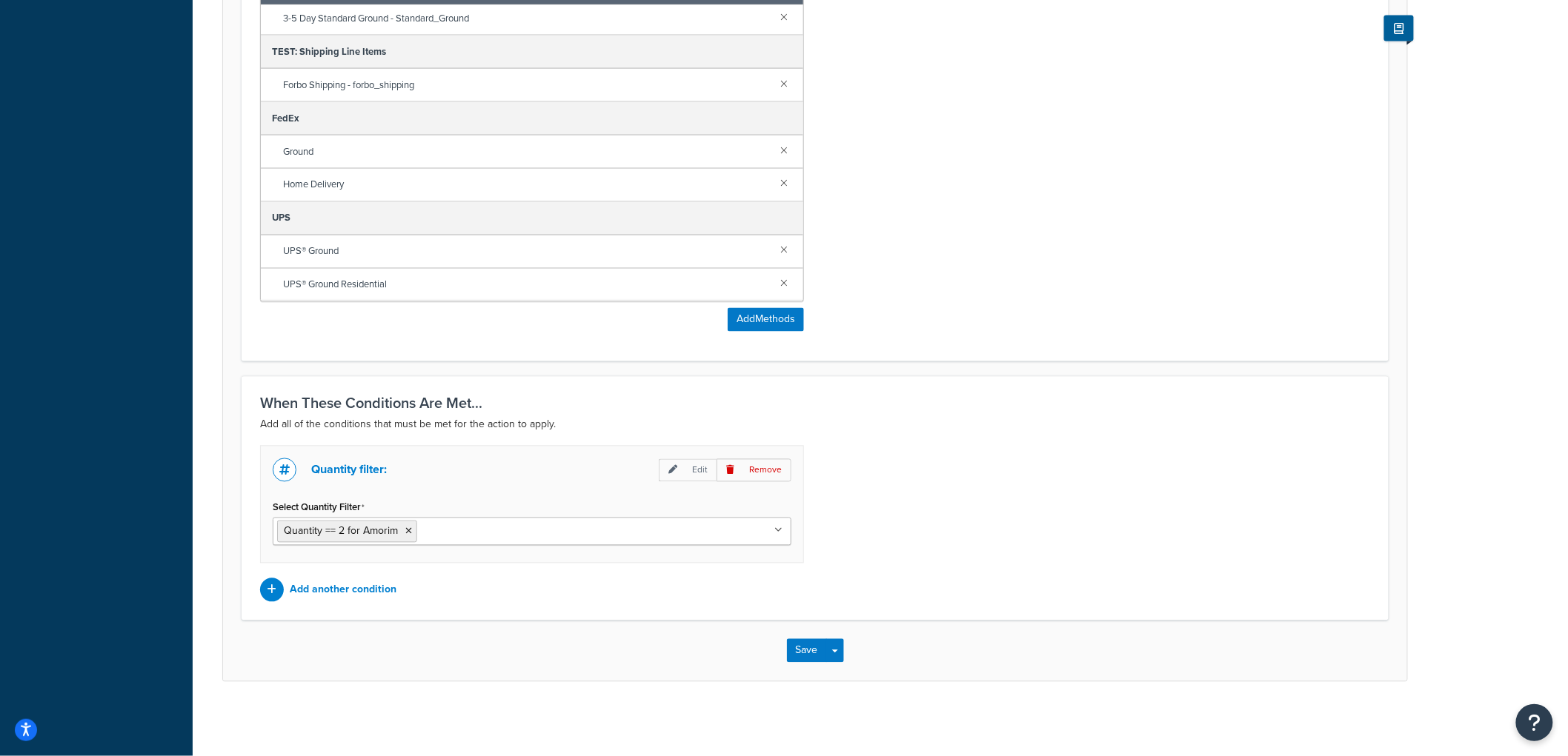
click at [805, 637] on div "Save Save Dropdown Save and Edit Save and Duplicate Save and Create New" at bounding box center [815, 651] width 1184 height 61
click at [806, 656] on button "Save" at bounding box center [807, 651] width 40 height 24
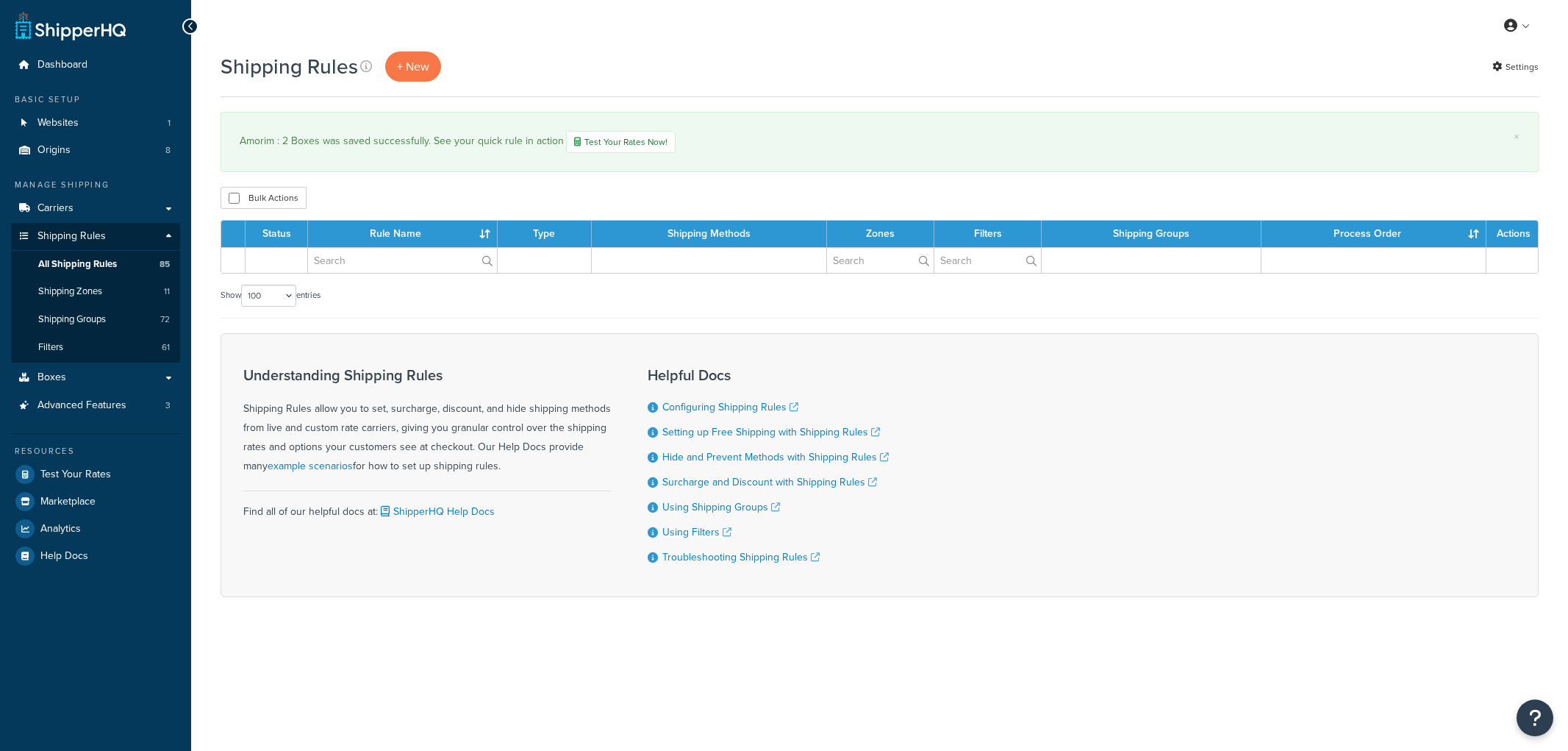
select select "100"
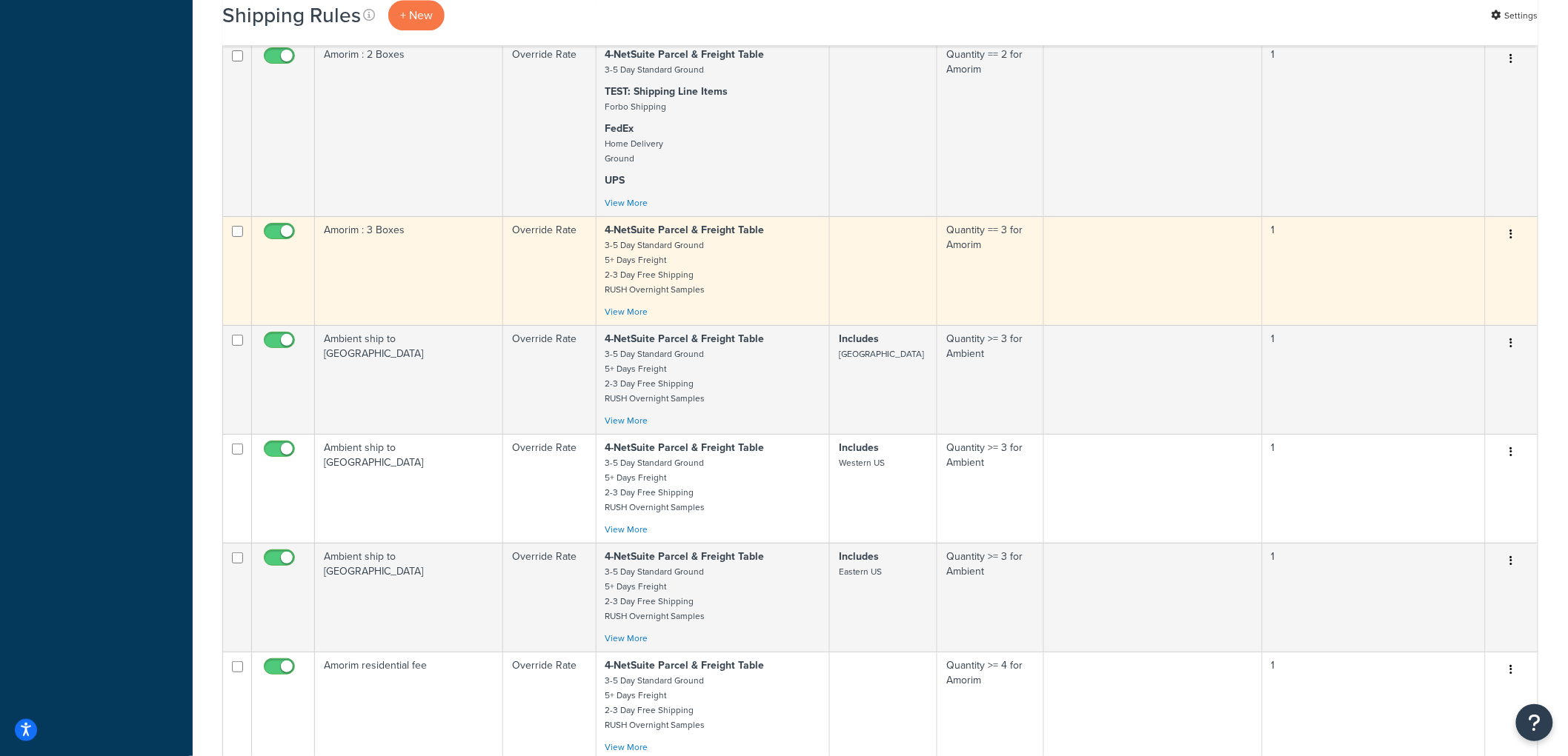
scroll to position [6583, 0]
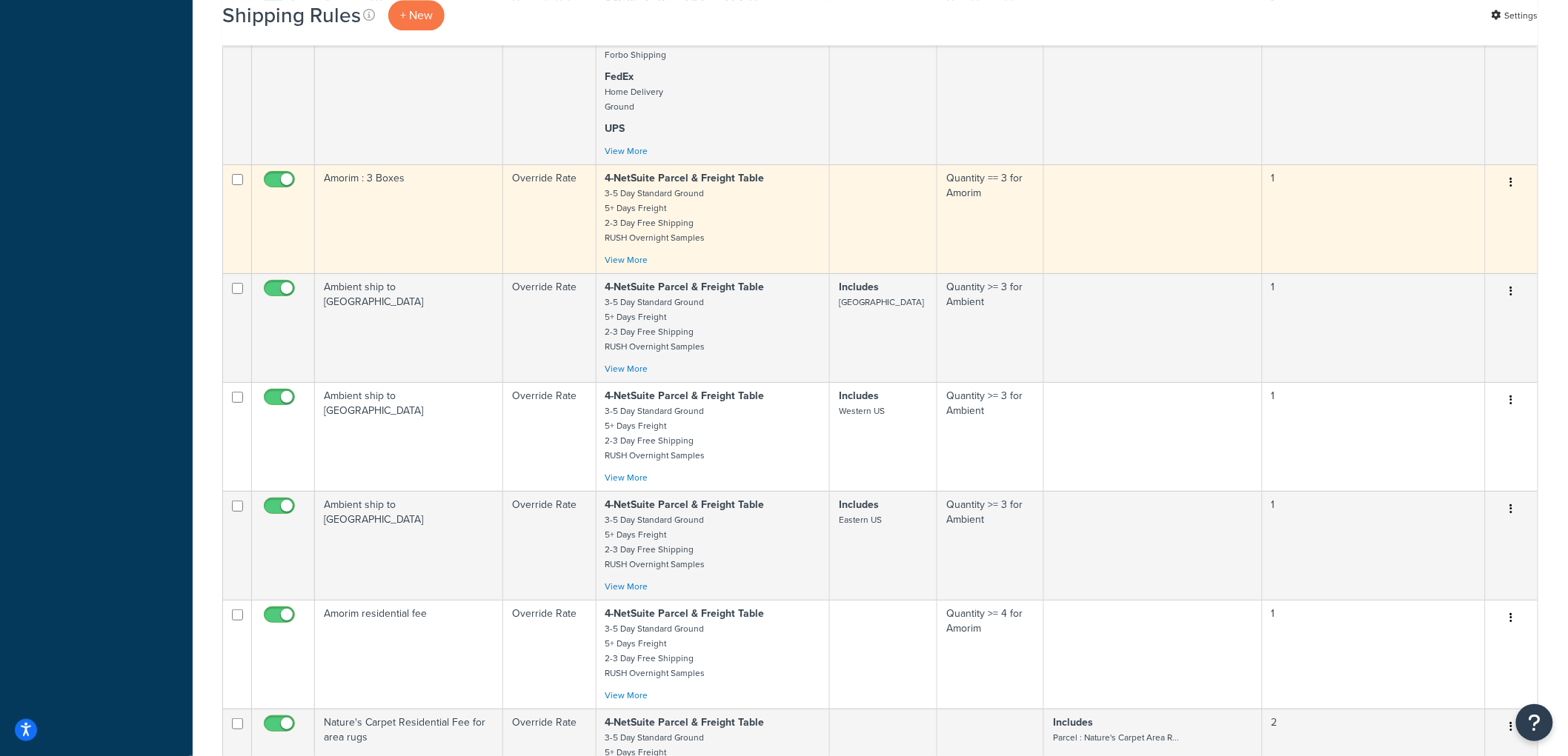
click at [457, 260] on td "Amorim : 3 Boxes" at bounding box center [409, 219] width 188 height 109
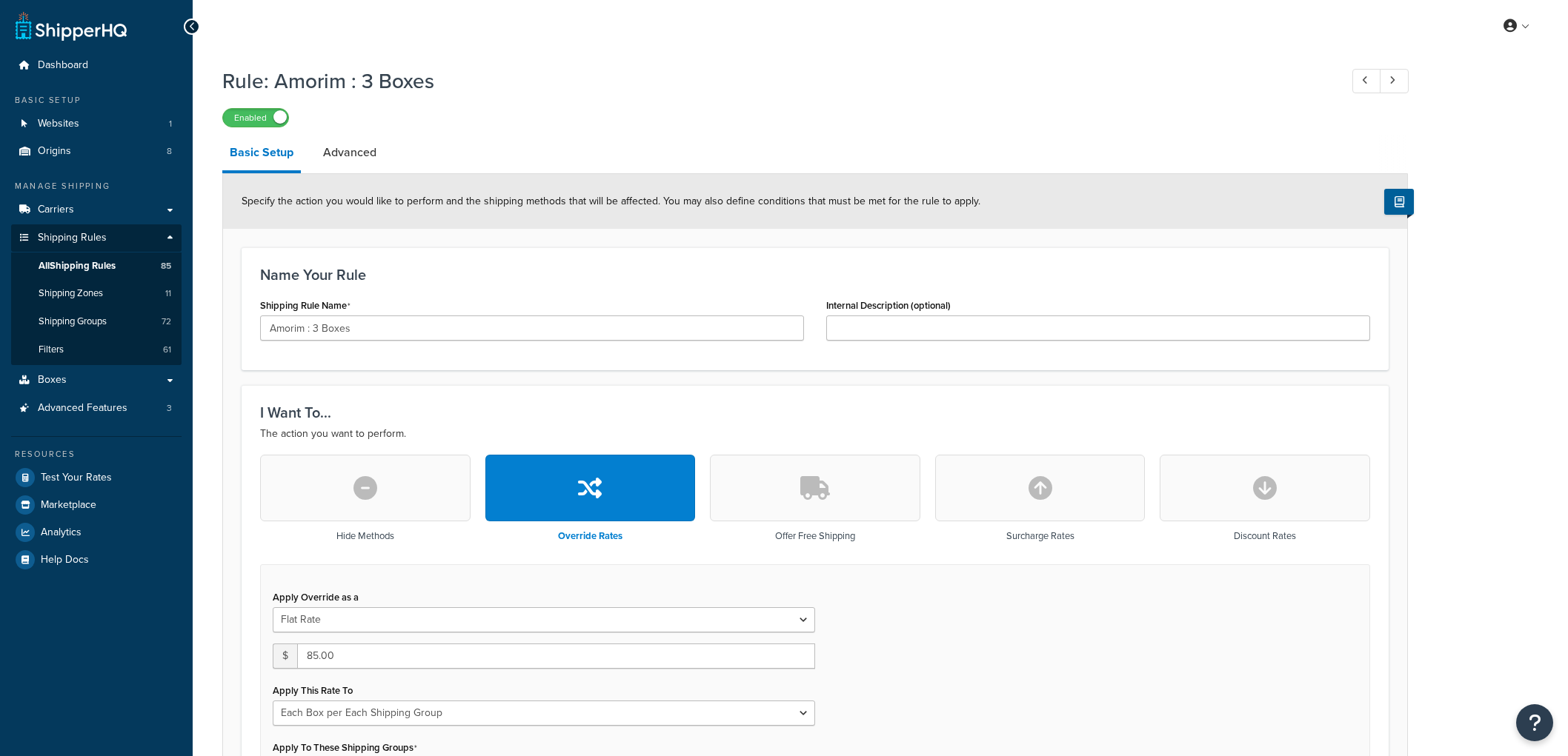
select select "BOX"
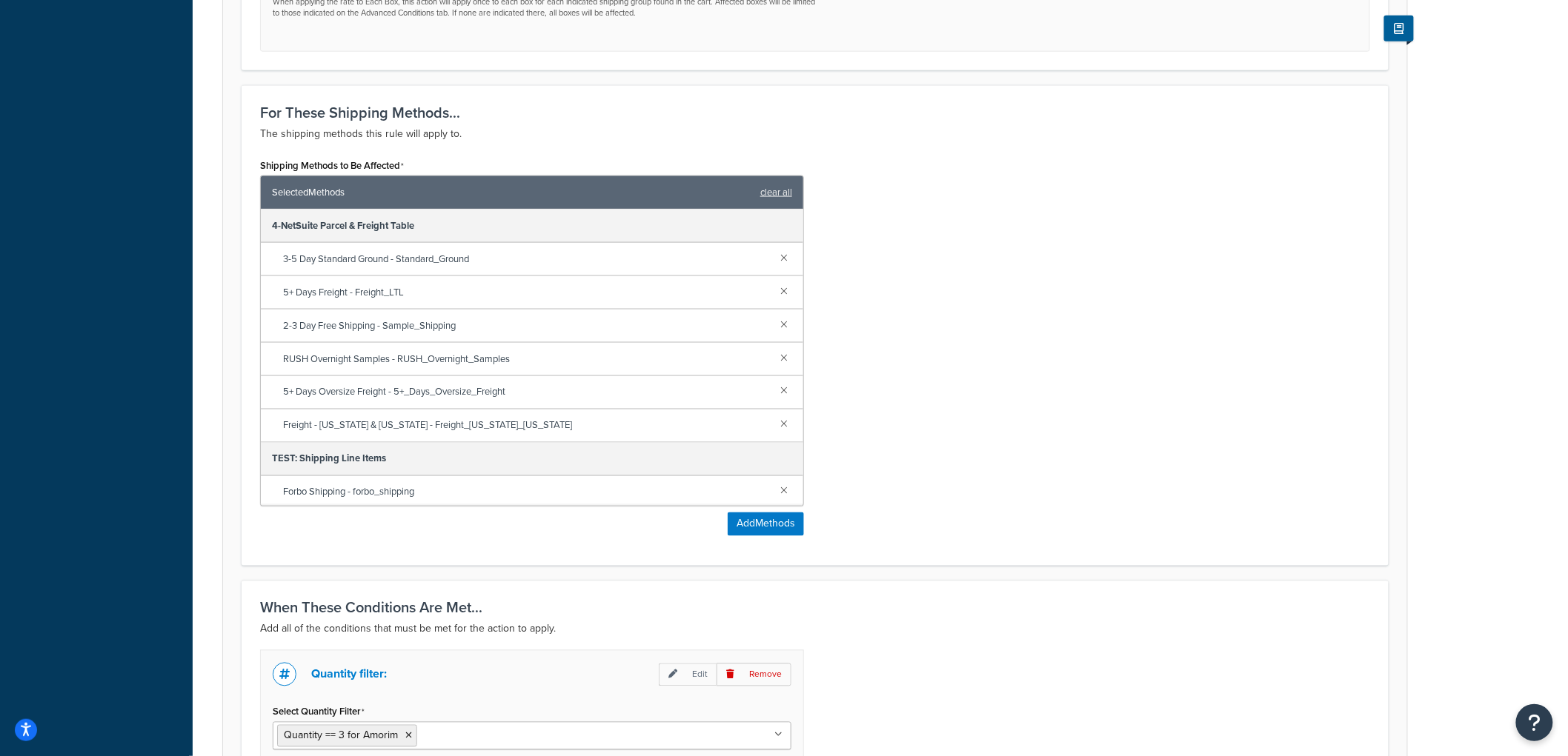
scroll to position [905, 0]
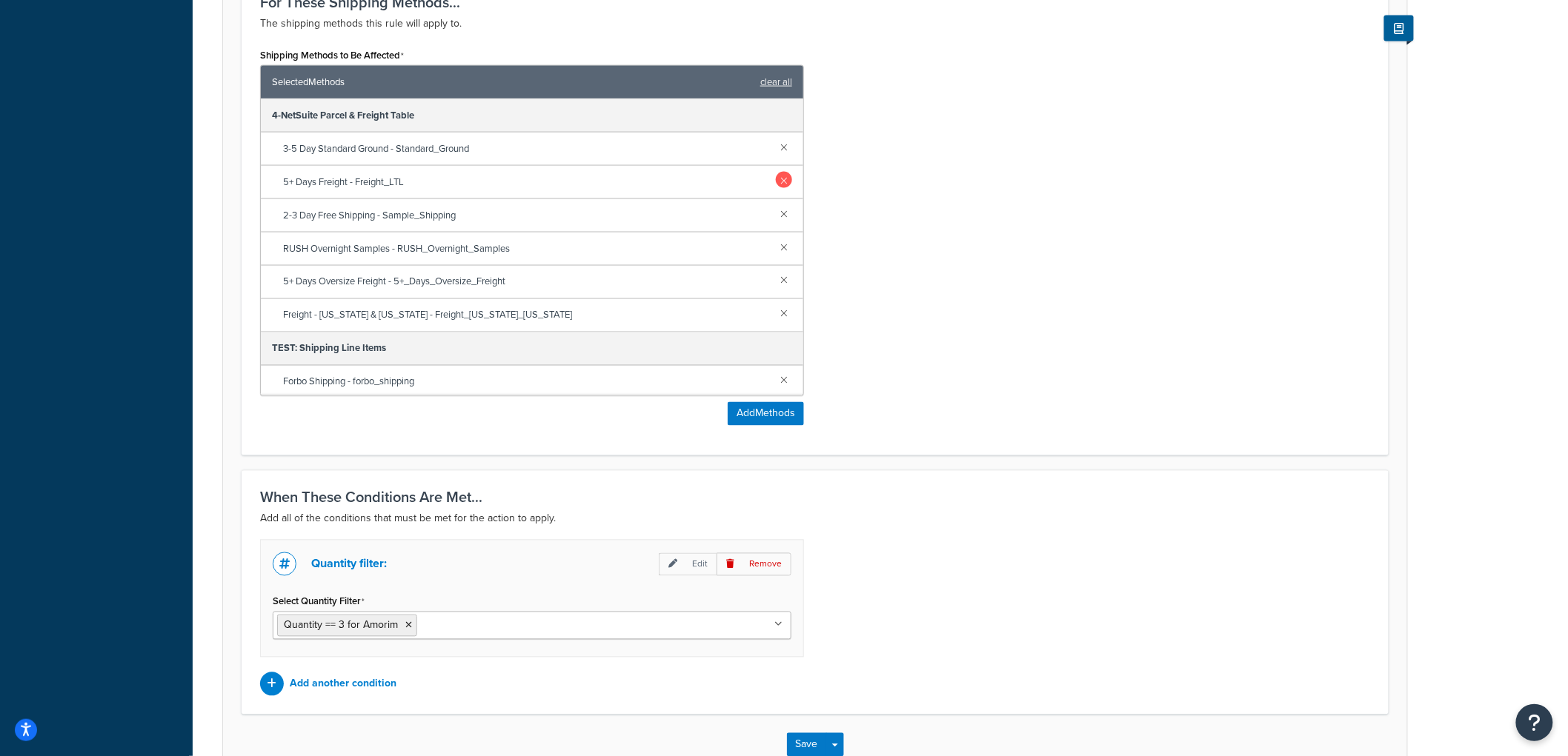
click at [776, 183] on link at bounding box center [784, 180] width 16 height 16
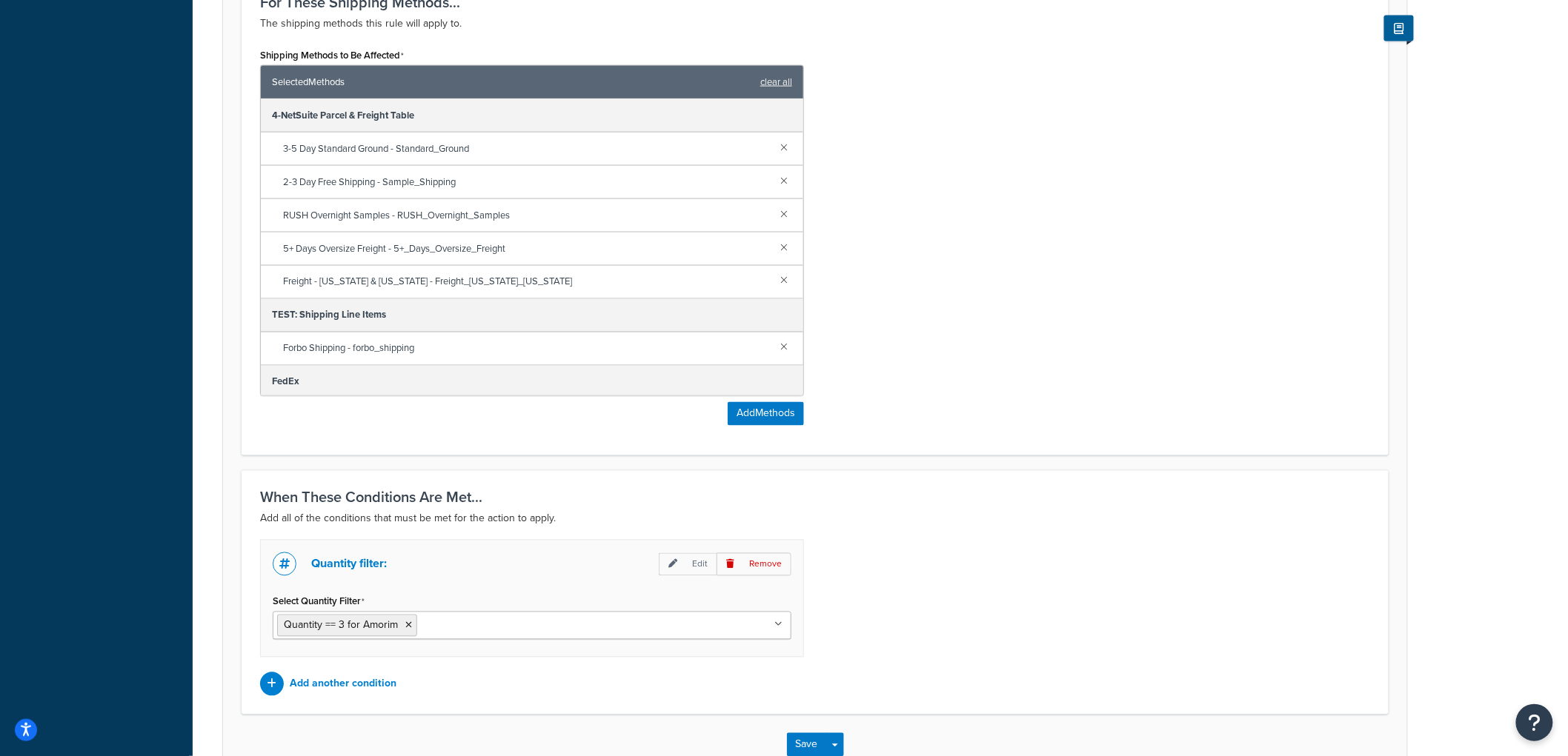
click at [776, 183] on link at bounding box center [784, 180] width 16 height 16
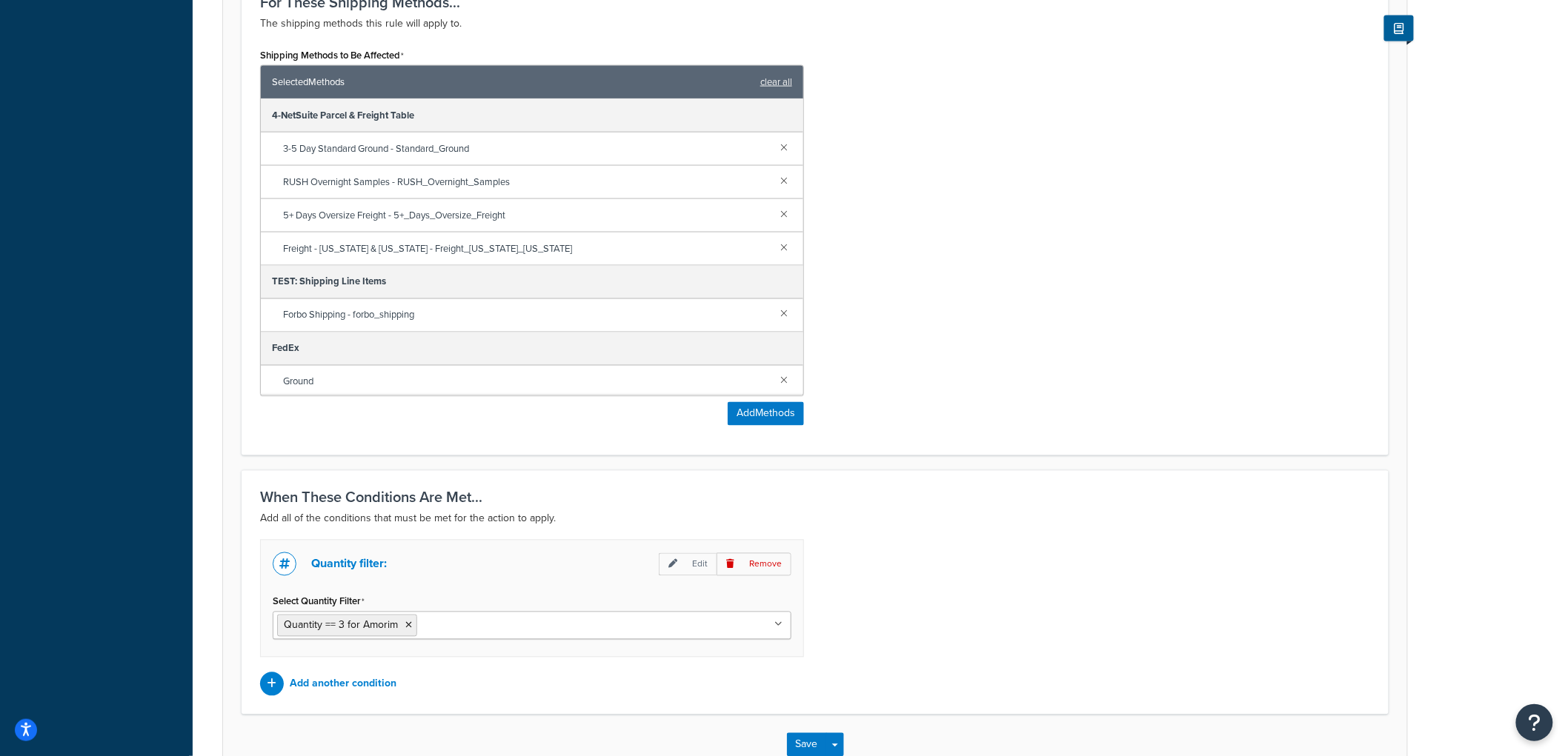
click at [776, 183] on link at bounding box center [784, 180] width 16 height 16
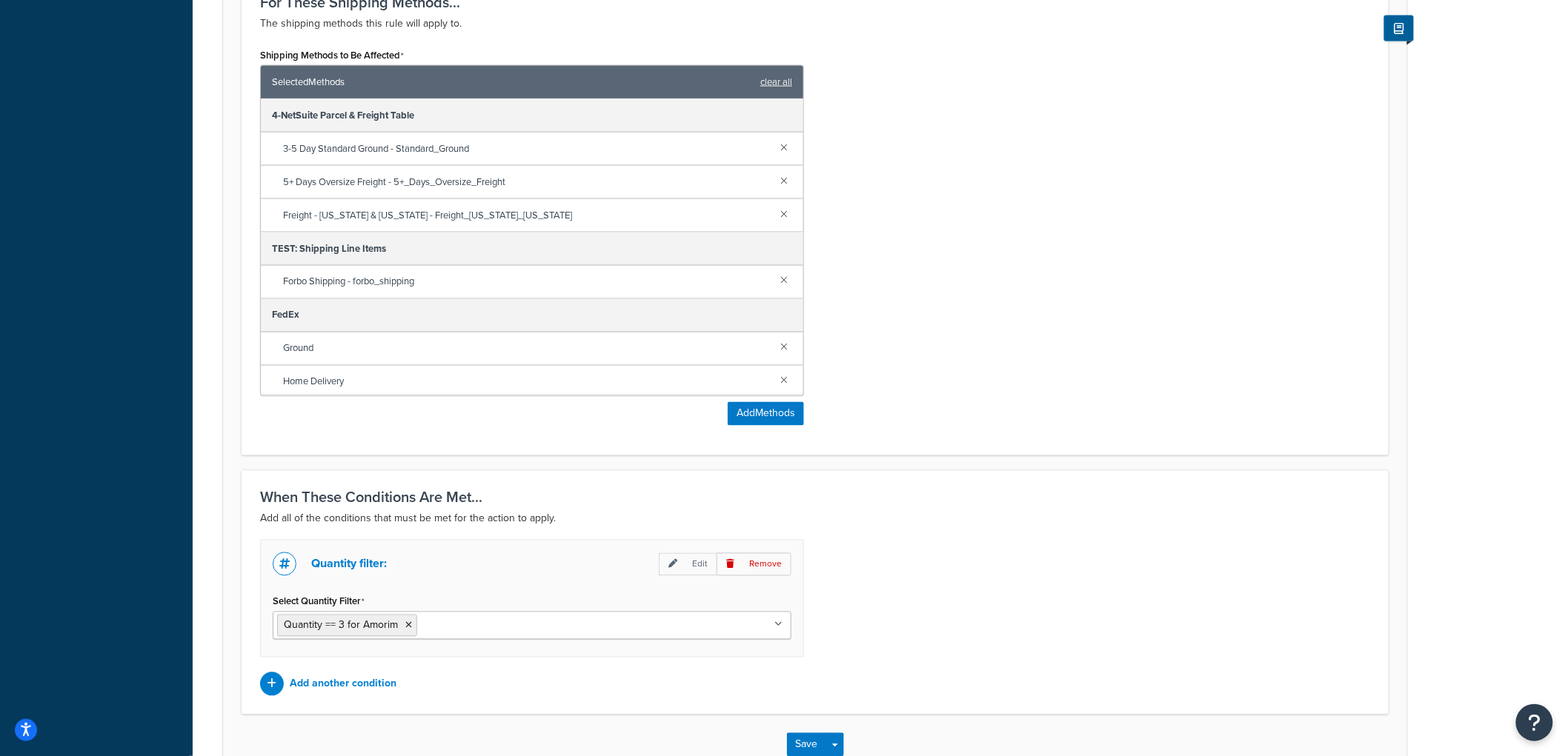
click at [776, 183] on link at bounding box center [784, 180] width 16 height 16
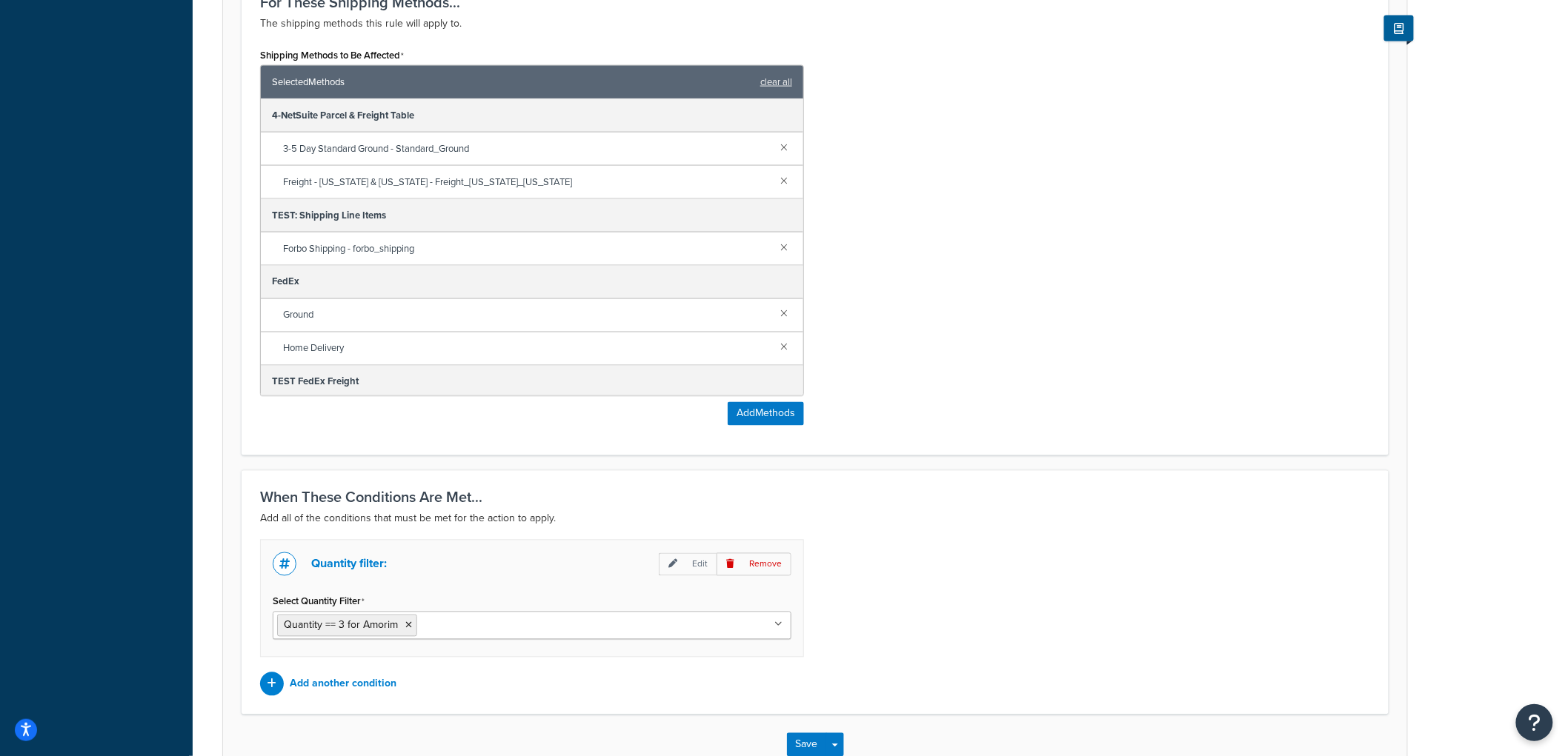
click at [776, 183] on link at bounding box center [784, 180] width 16 height 16
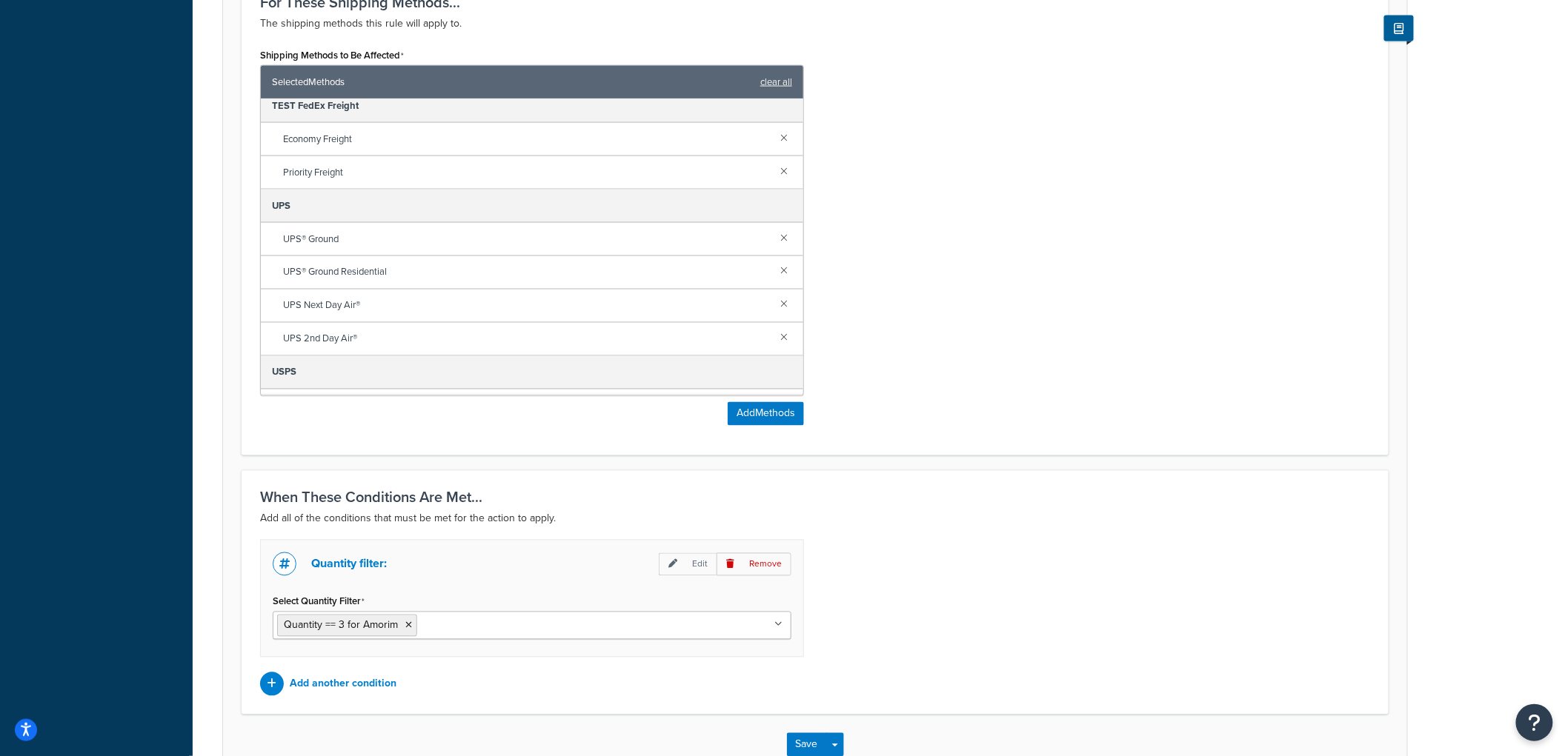
scroll to position [247, 0]
click at [776, 294] on link at bounding box center [784, 300] width 16 height 16
click at [776, 306] on link at bounding box center [784, 300] width 16 height 16
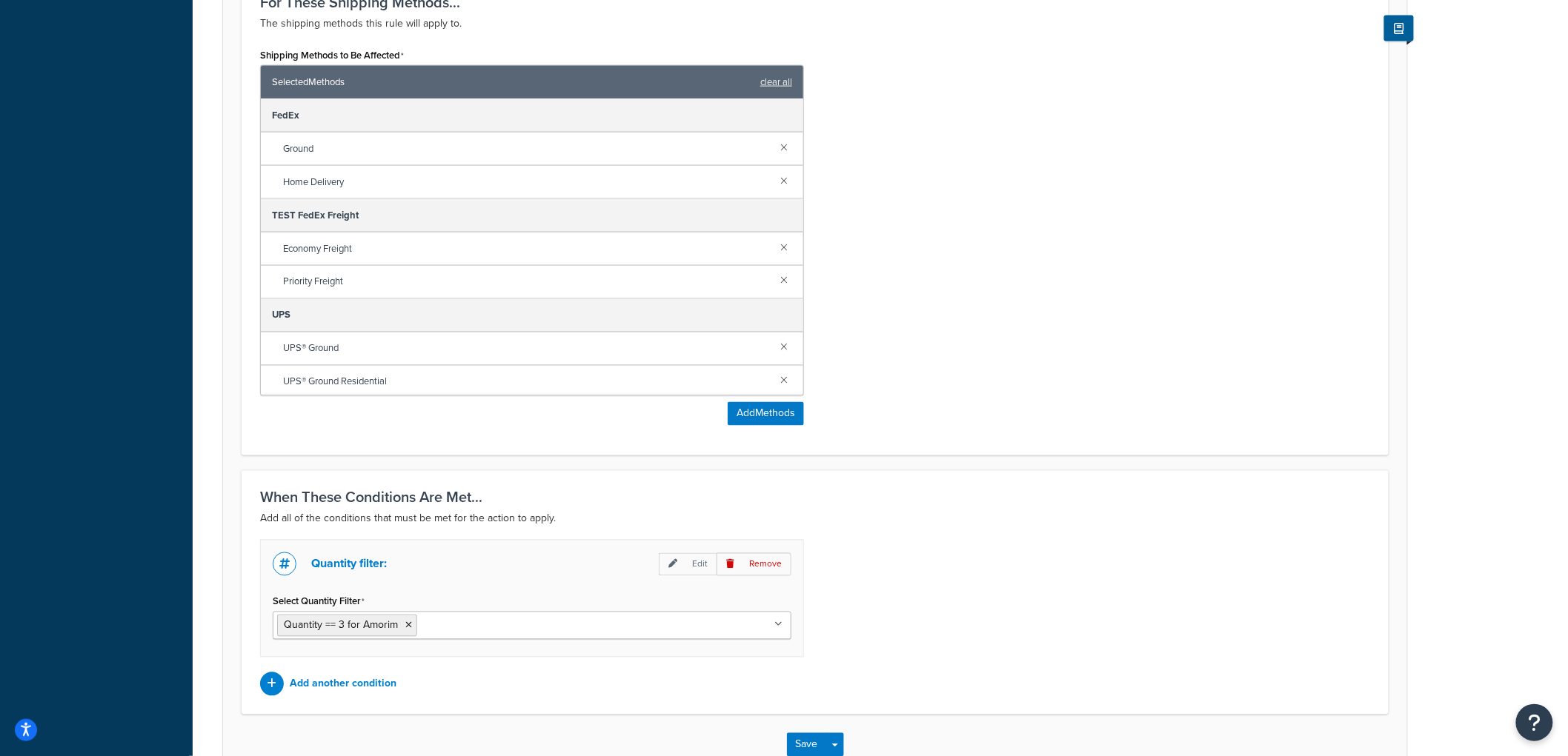
scroll to position [173, 0]
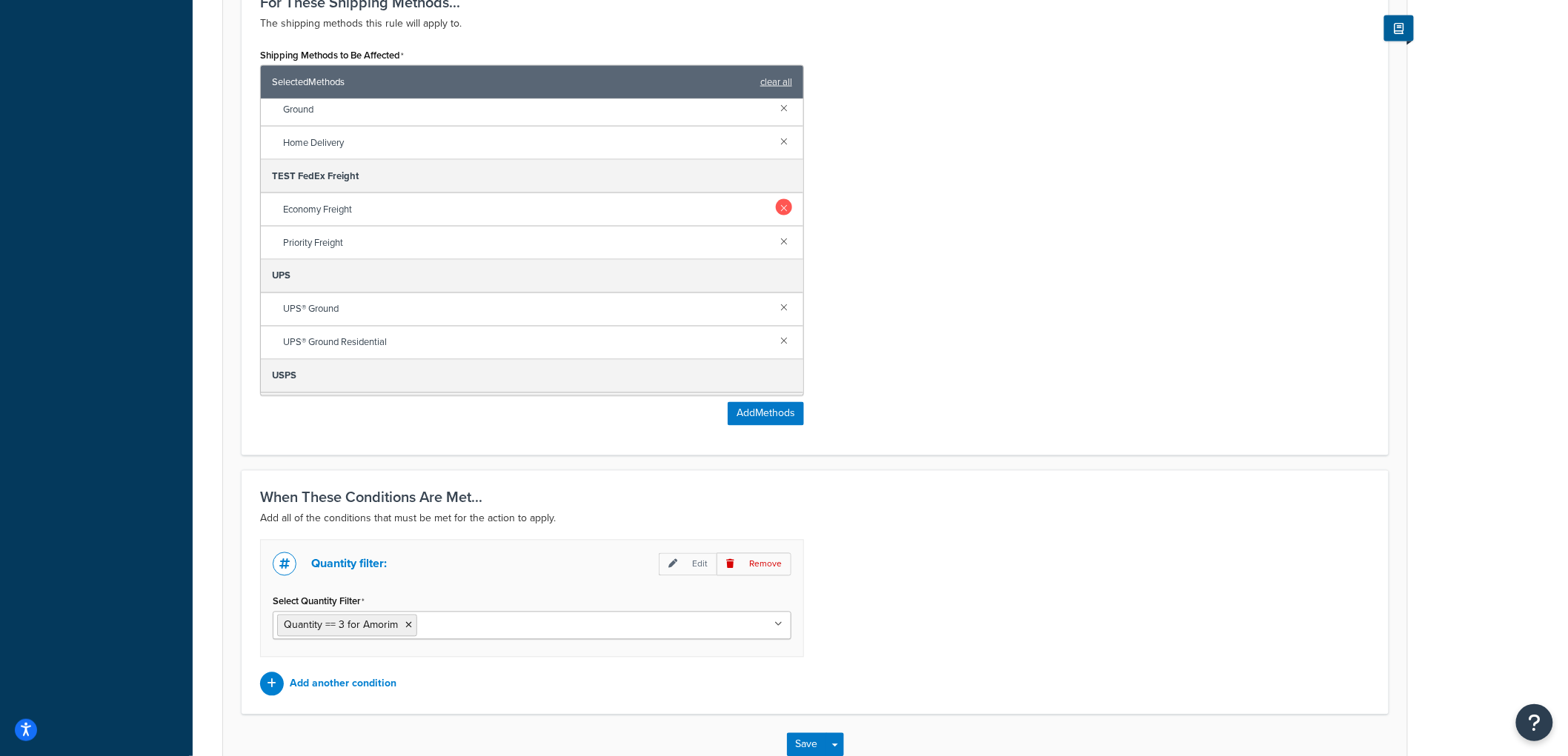
click at [776, 209] on link at bounding box center [784, 208] width 16 height 16
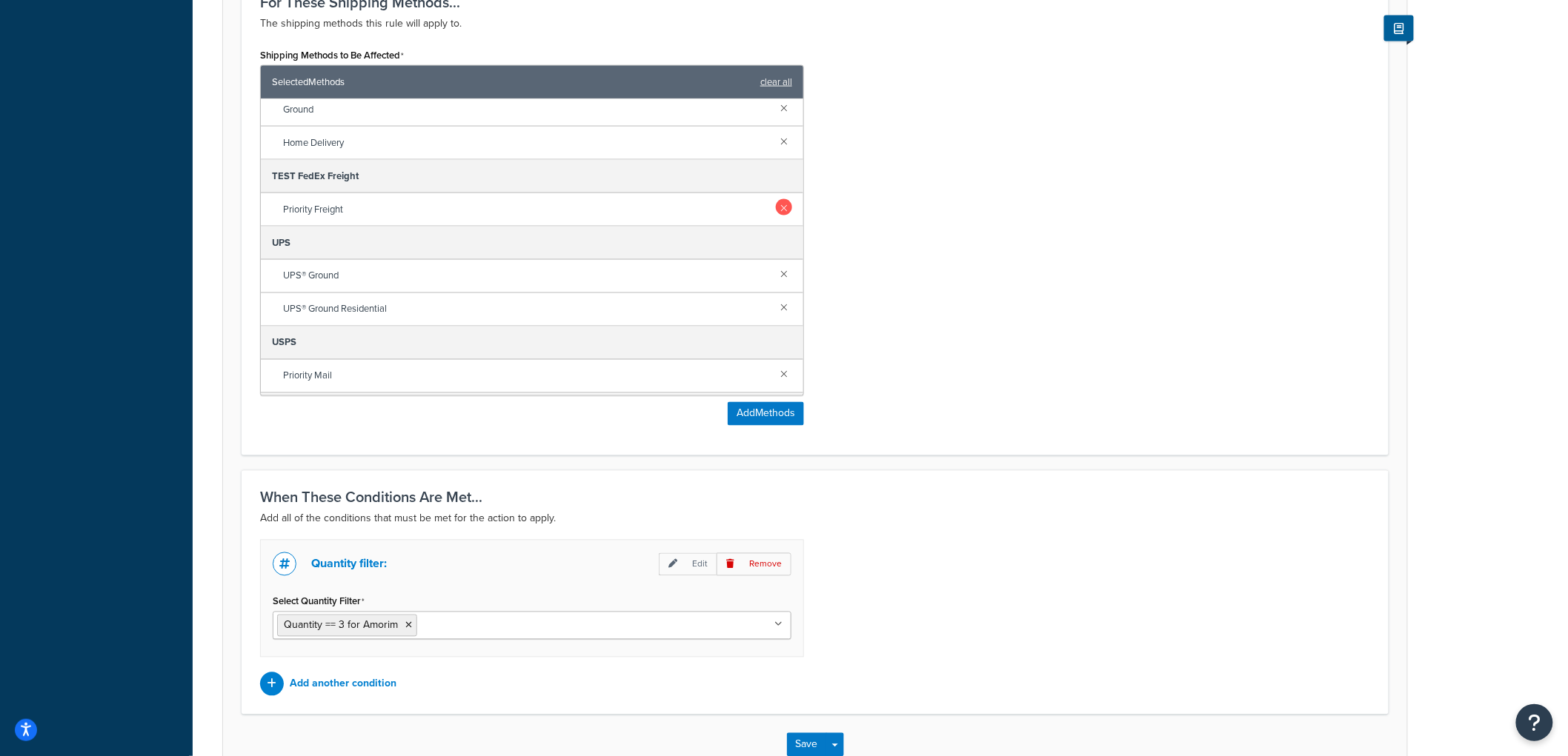
click at [776, 212] on link at bounding box center [784, 208] width 16 height 16
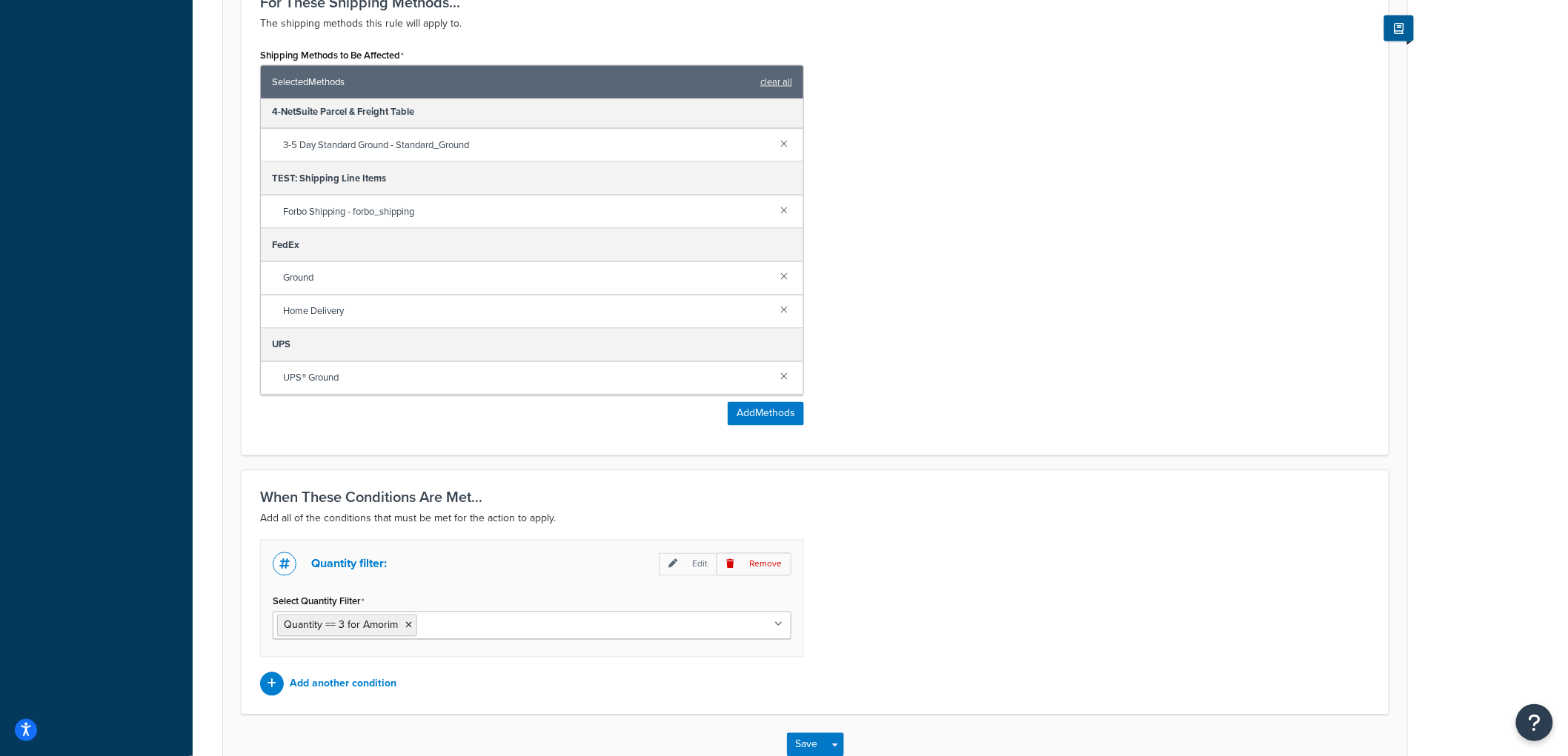
scroll to position [0, 0]
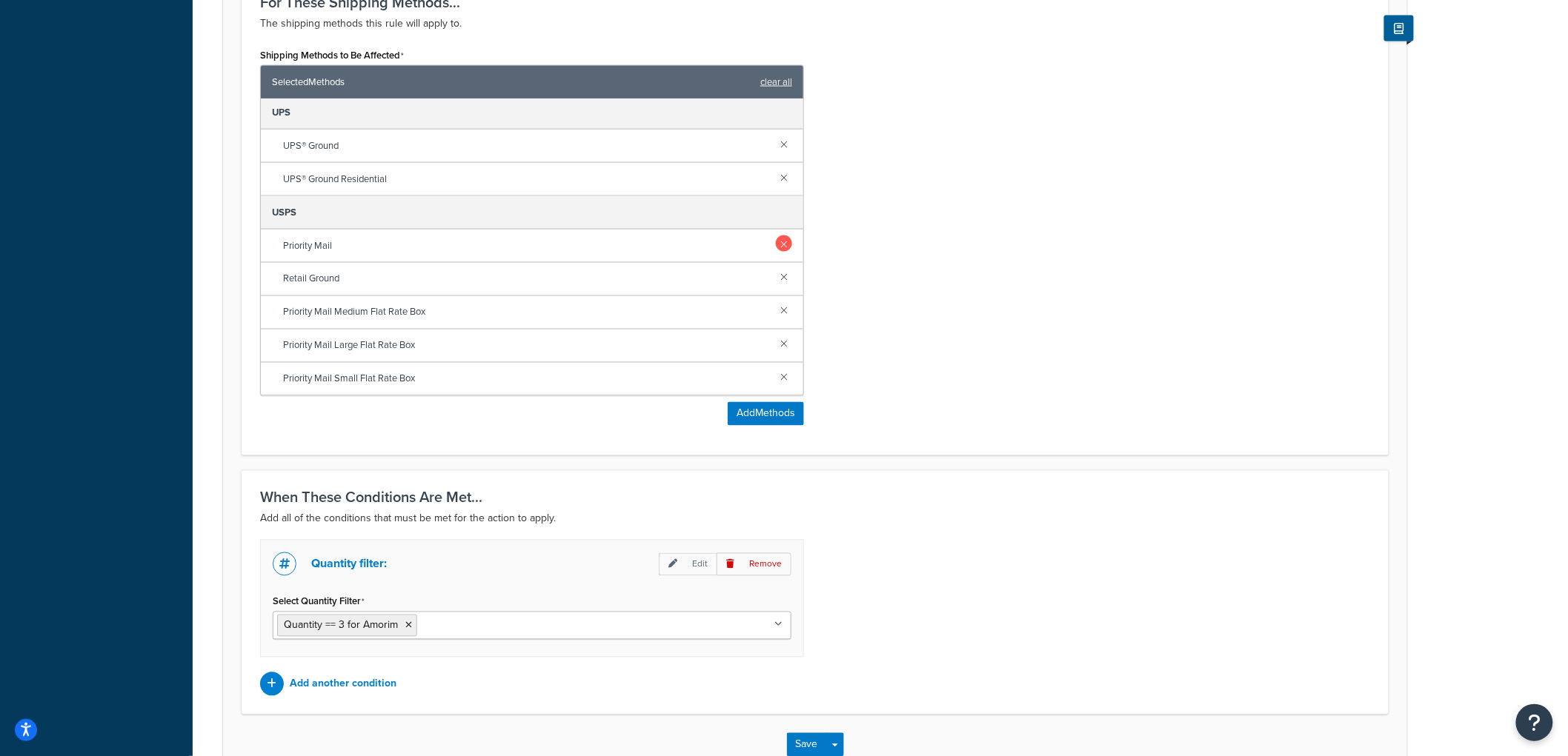
click at [776, 249] on link at bounding box center [784, 243] width 16 height 16
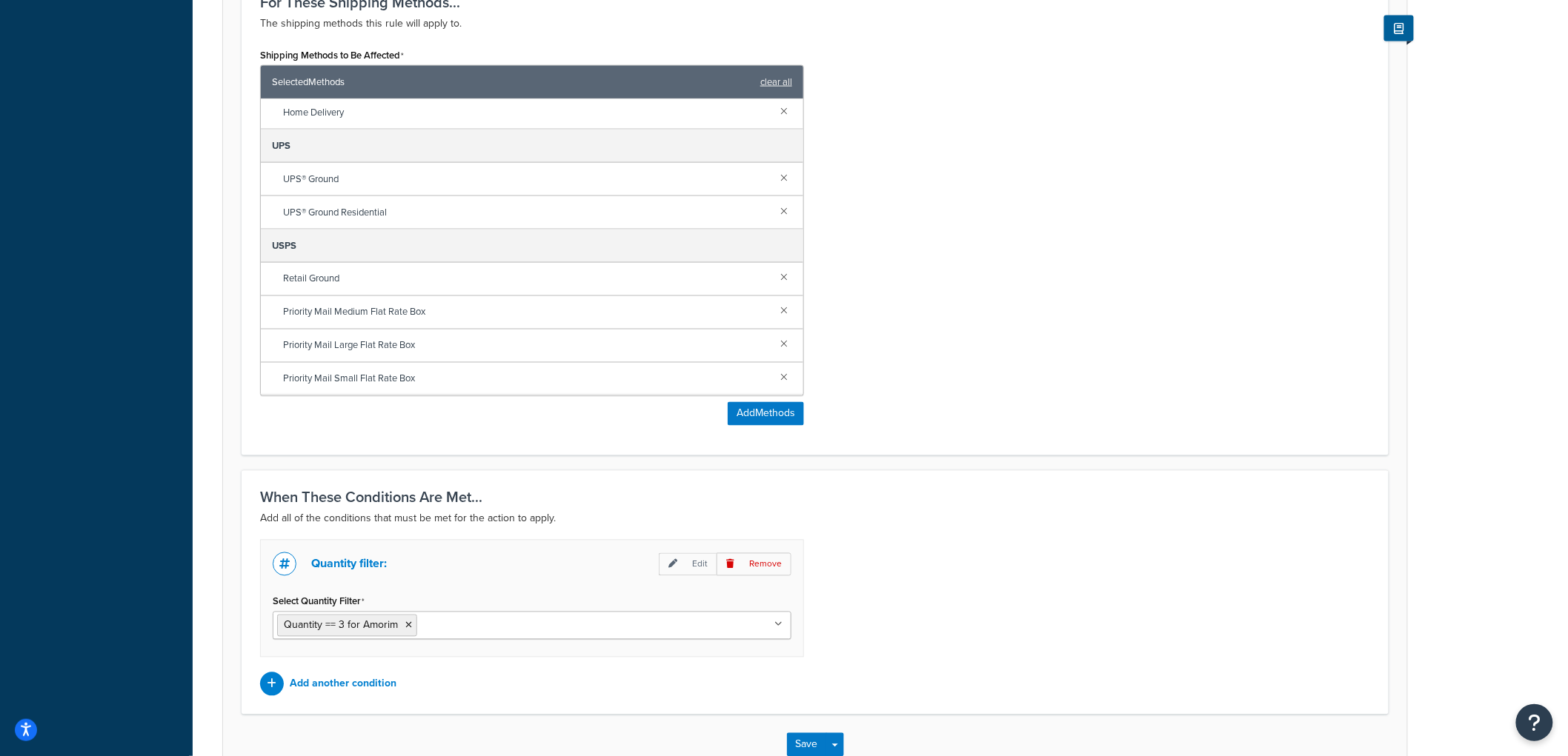
scroll to position [204, 0]
click at [776, 273] on link at bounding box center [784, 277] width 16 height 16
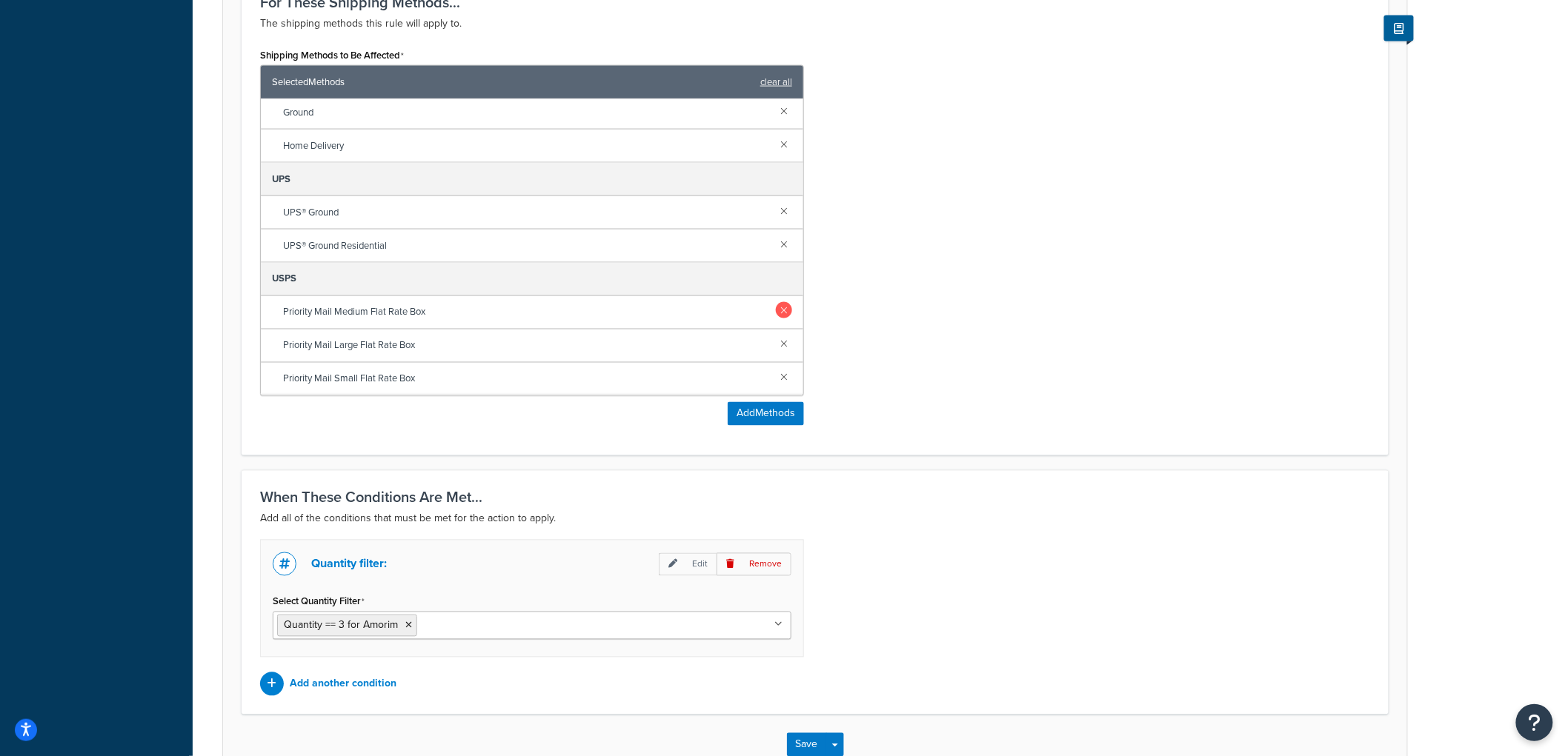
click at [776, 307] on link at bounding box center [784, 311] width 16 height 16
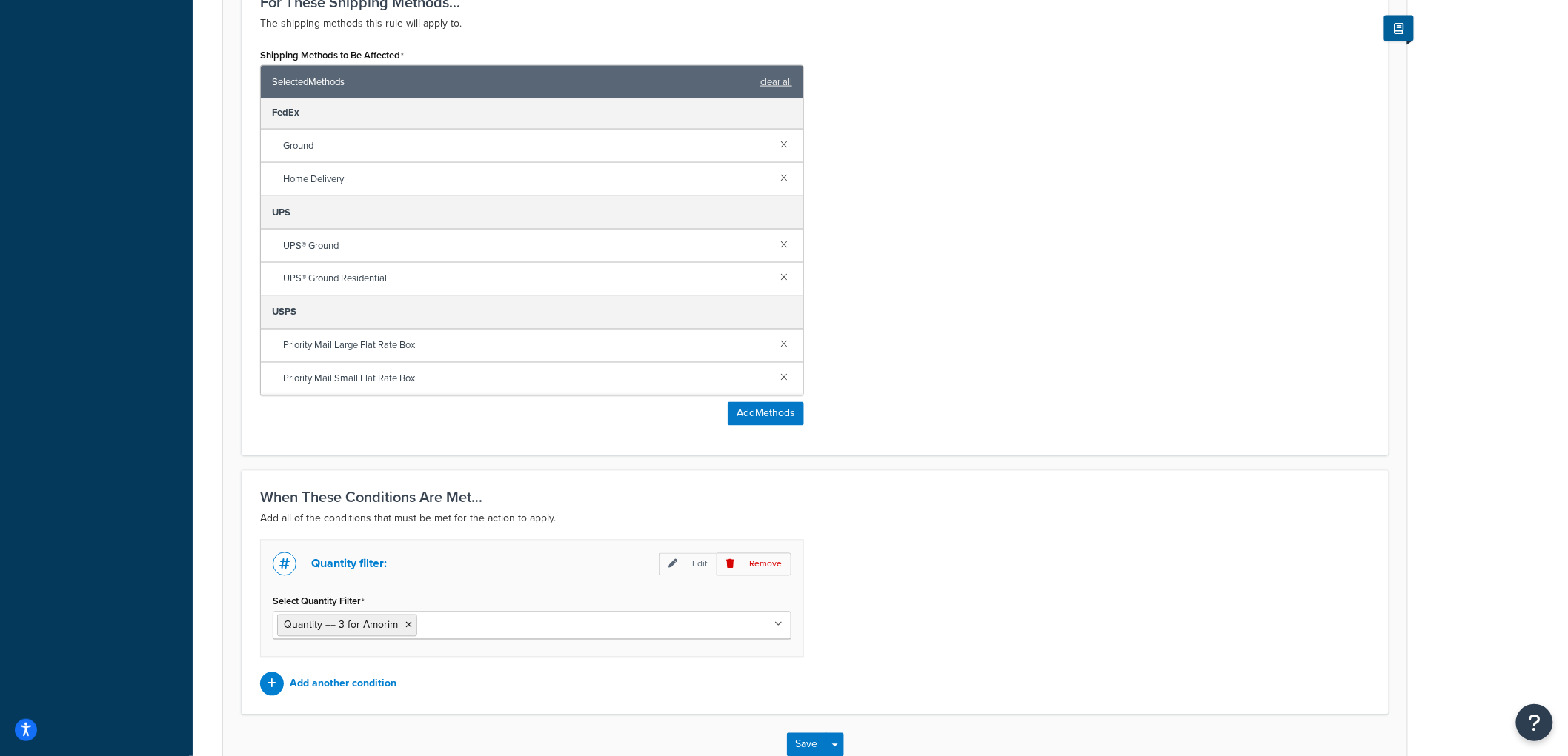
click at [771, 335] on div "Priority Mail Large Flat Rate Box" at bounding box center [532, 346] width 542 height 33
click at [776, 343] on link at bounding box center [784, 344] width 16 height 16
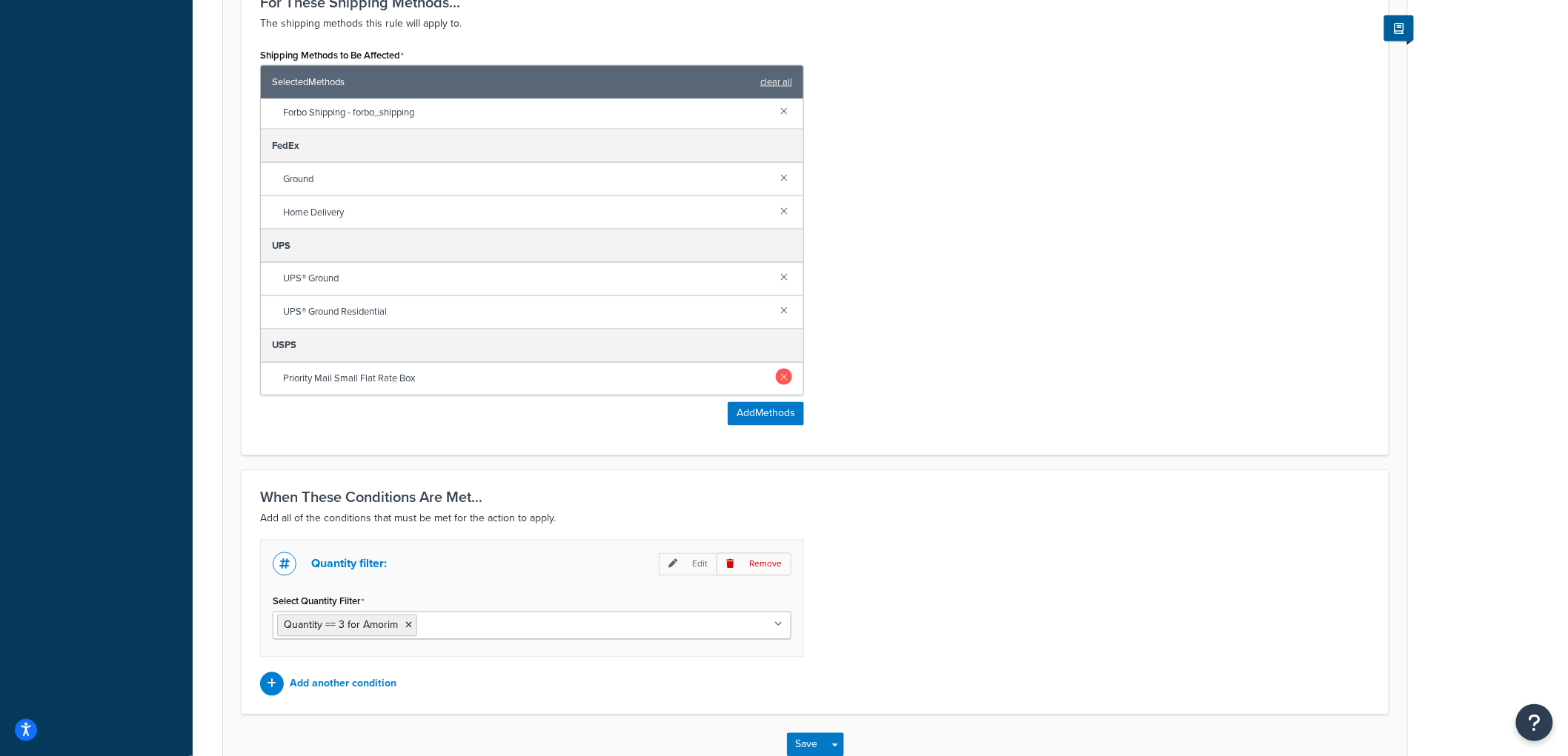
click at [776, 373] on link at bounding box center [784, 377] width 16 height 16
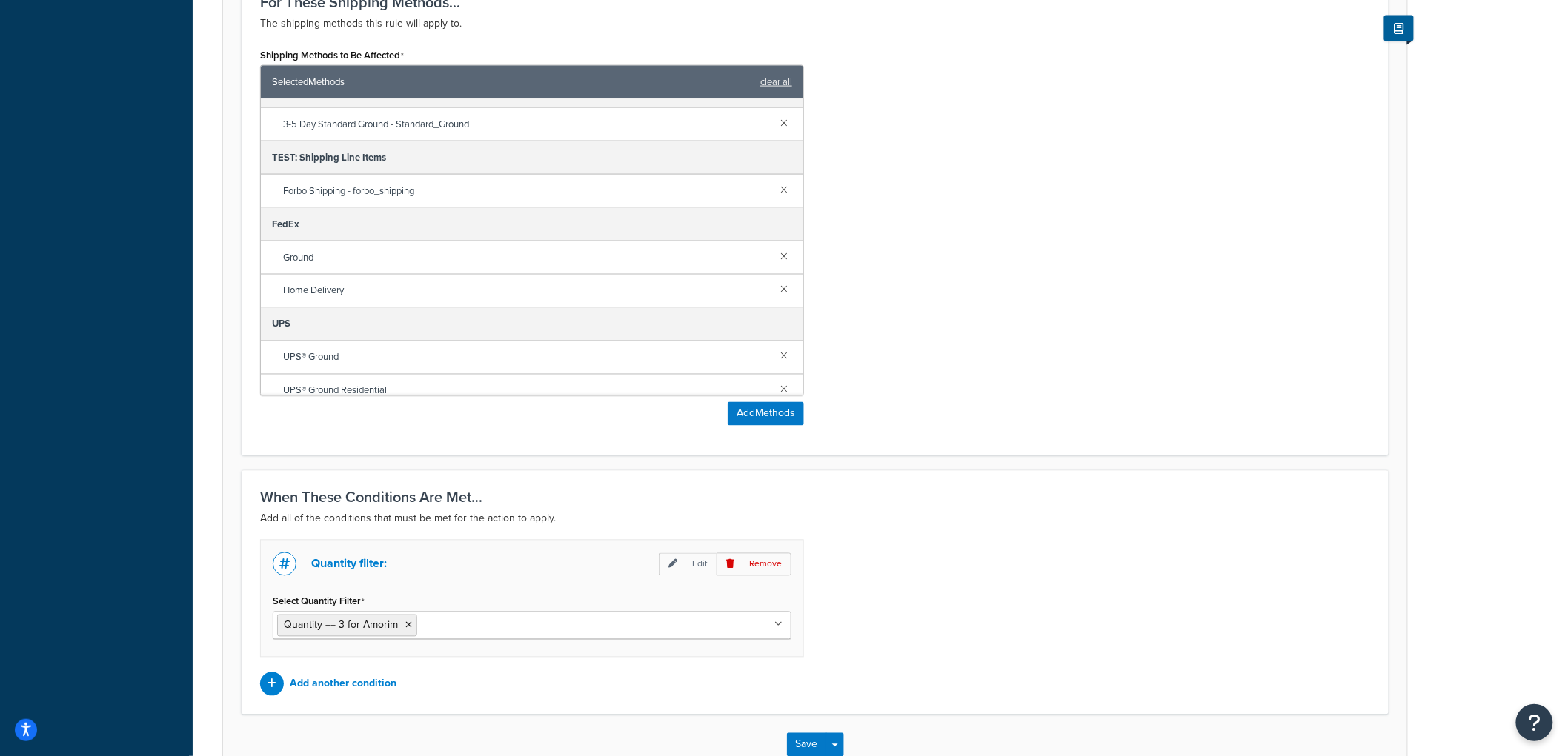
scroll to position [37, 0]
click at [922, 294] on div "Shipping Methods to Be Affected Selected Methods clear all 4-NetSuite Parcel & …" at bounding box center [815, 241] width 1132 height 393
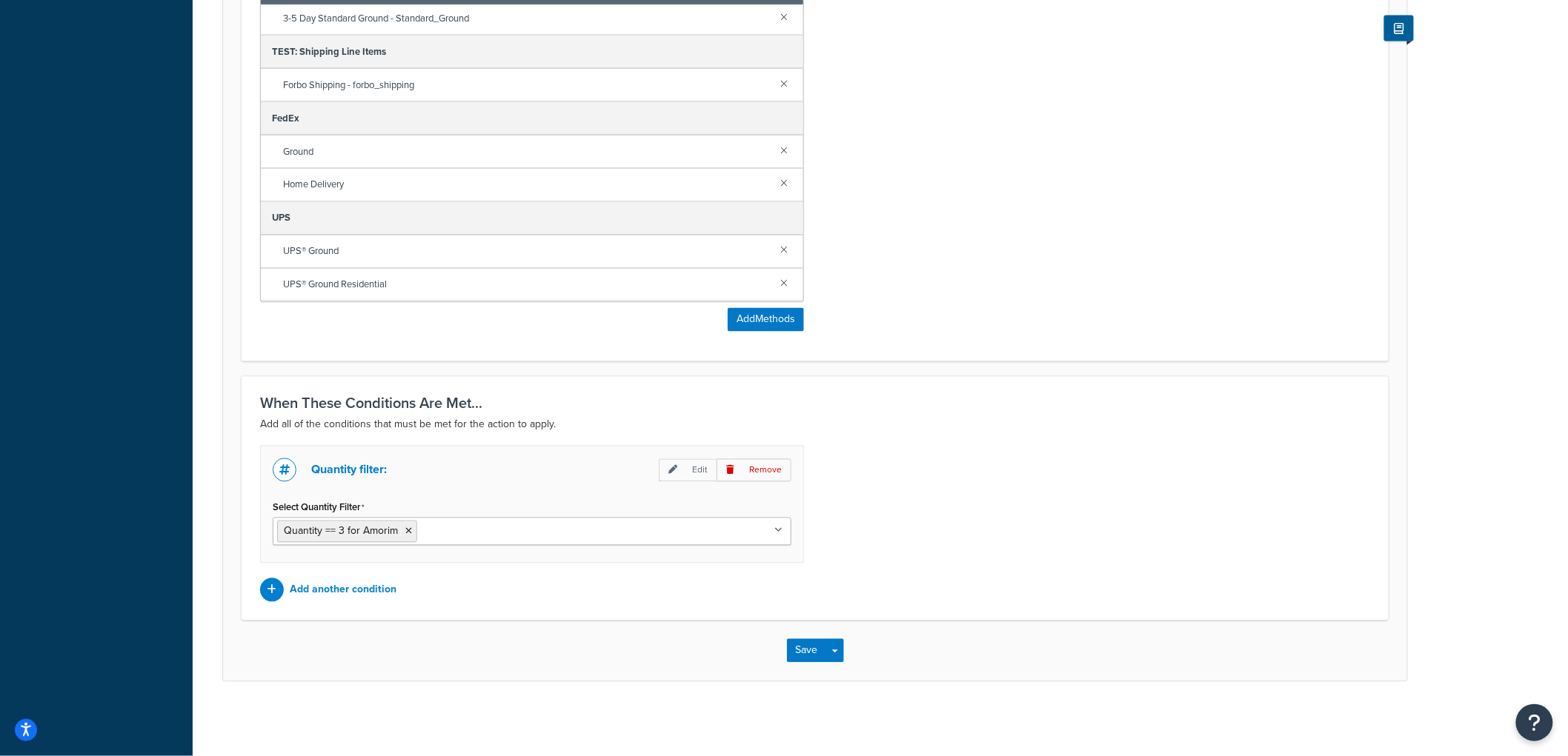
scroll to position [1001, 0]
click at [806, 642] on button "Save" at bounding box center [807, 651] width 40 height 24
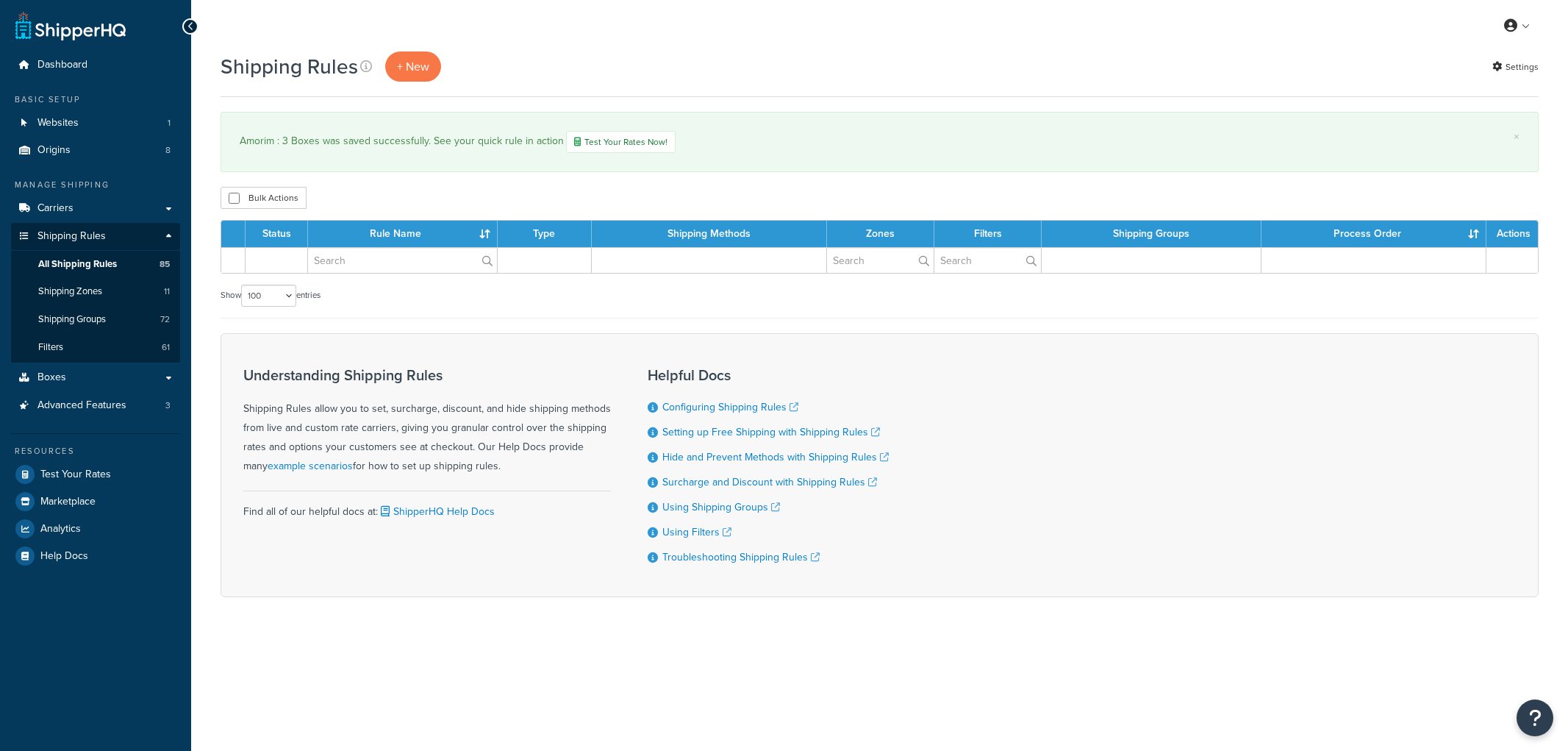
select select "100"
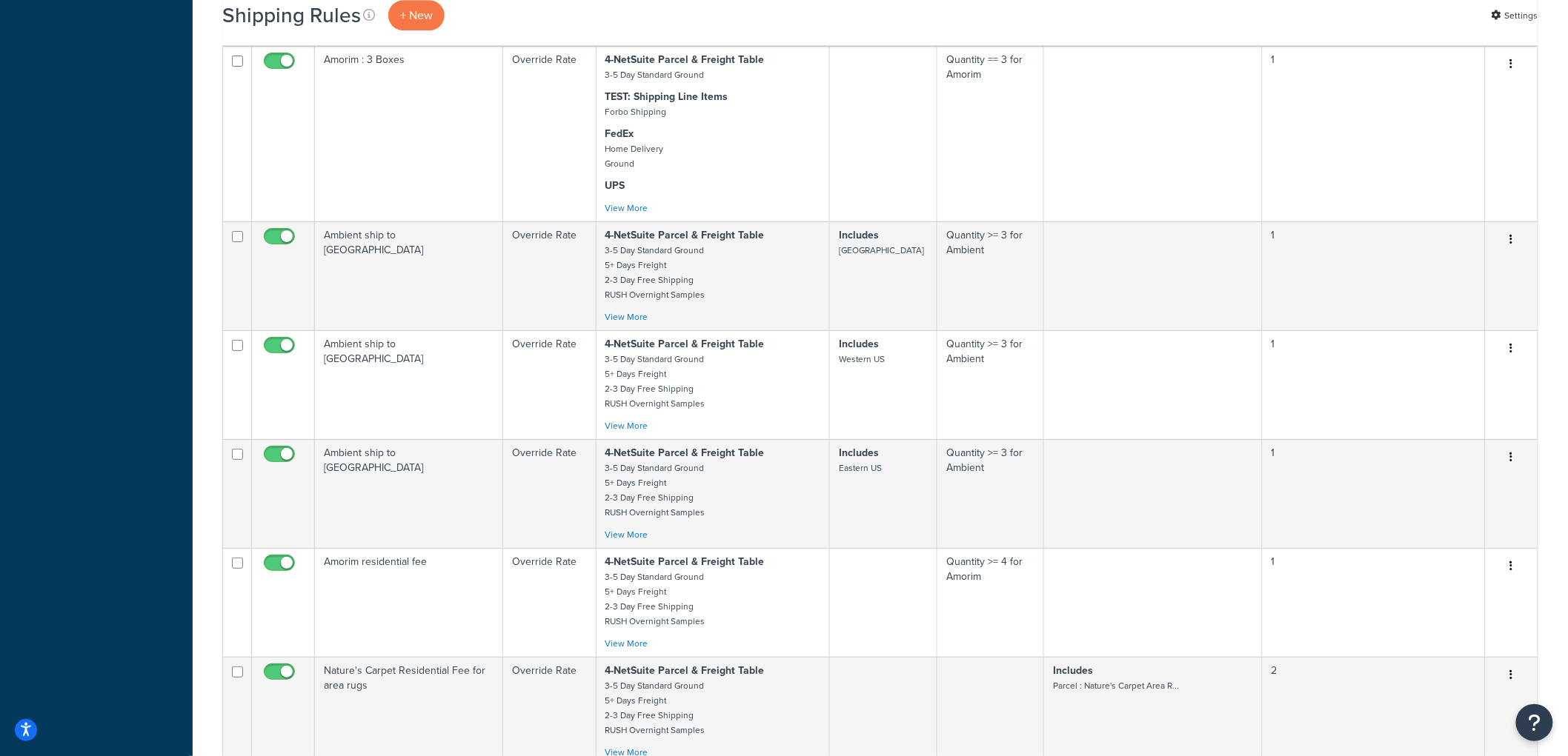
scroll to position [7058, 0]
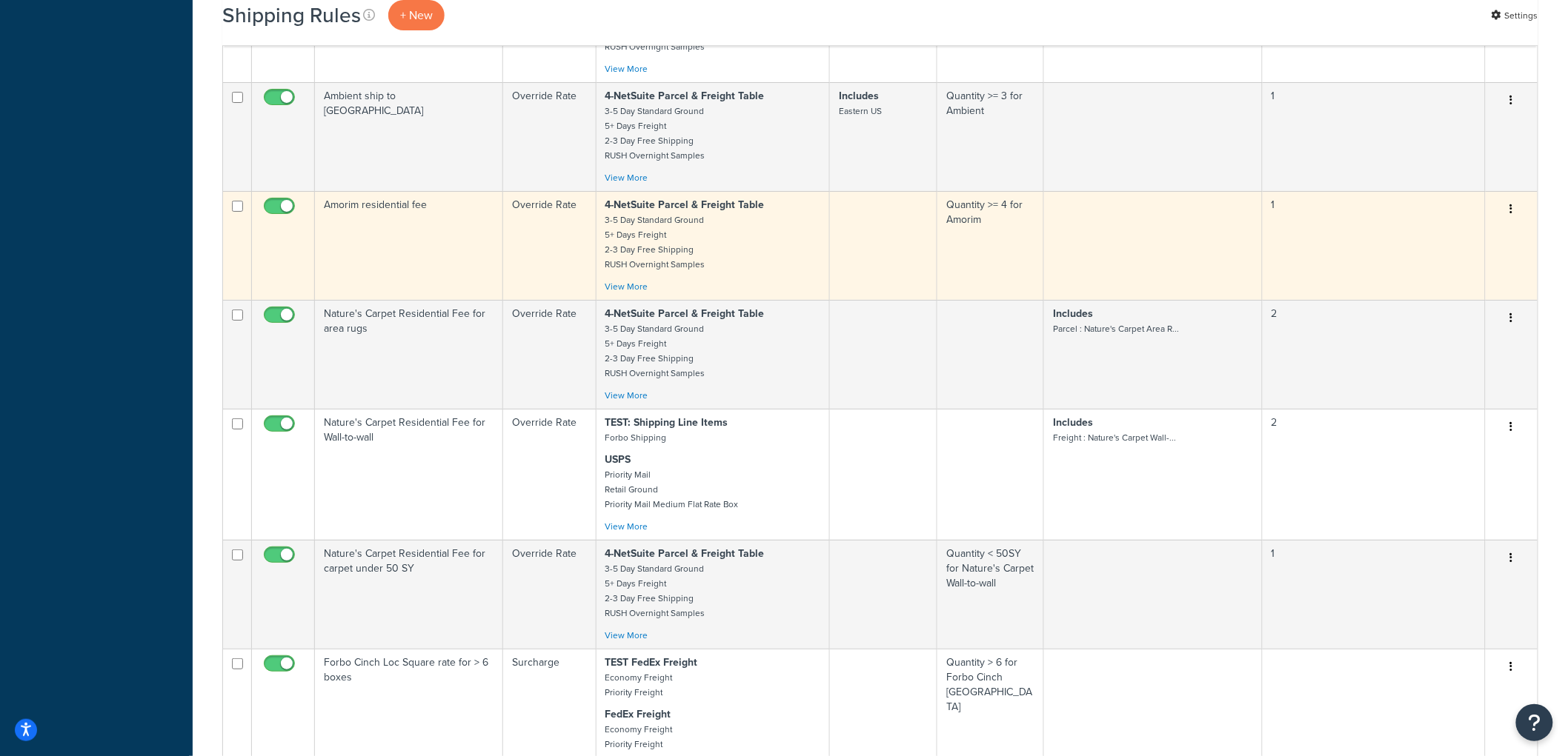
click at [436, 281] on td "Amorim residential fee" at bounding box center [409, 246] width 188 height 109
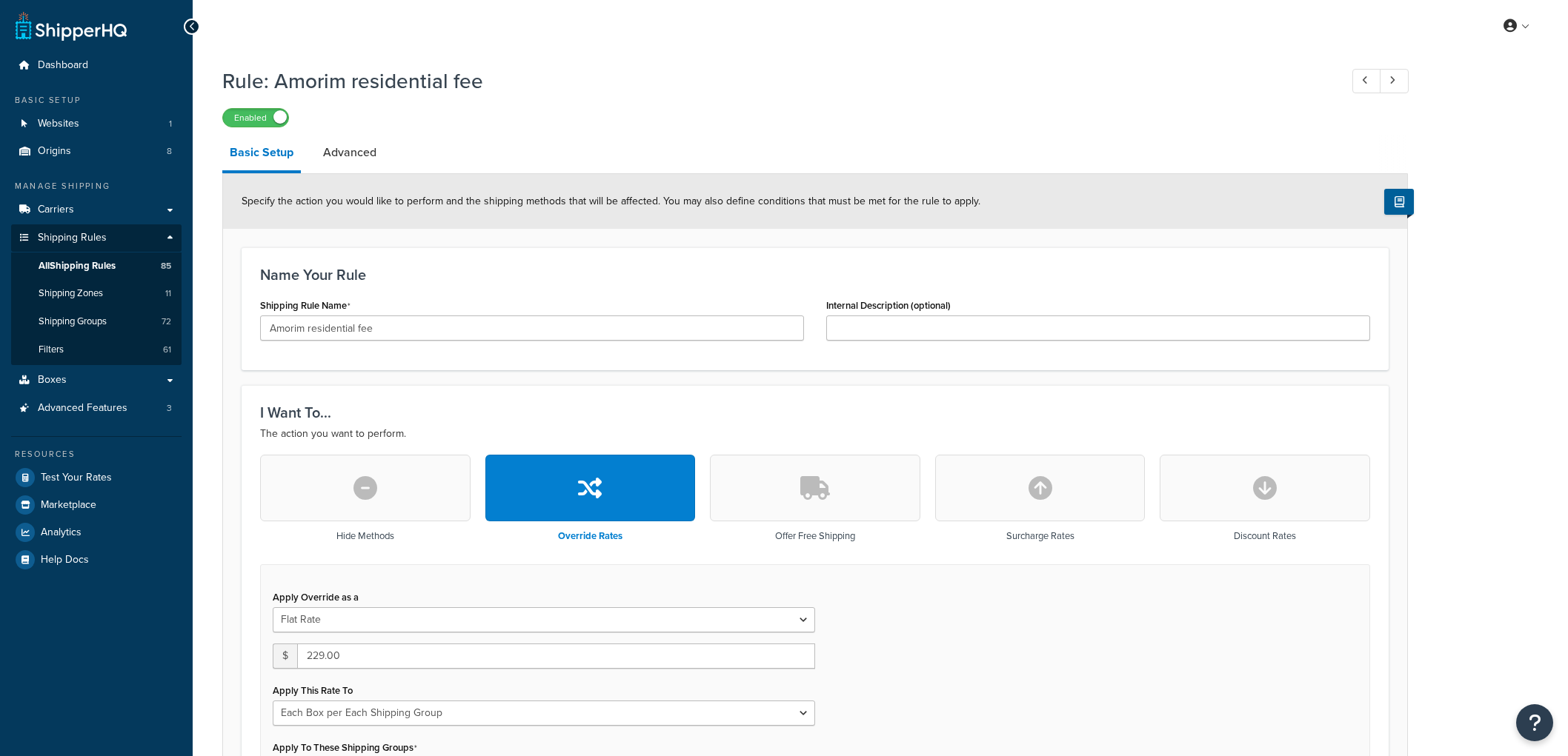
select select "BOX"
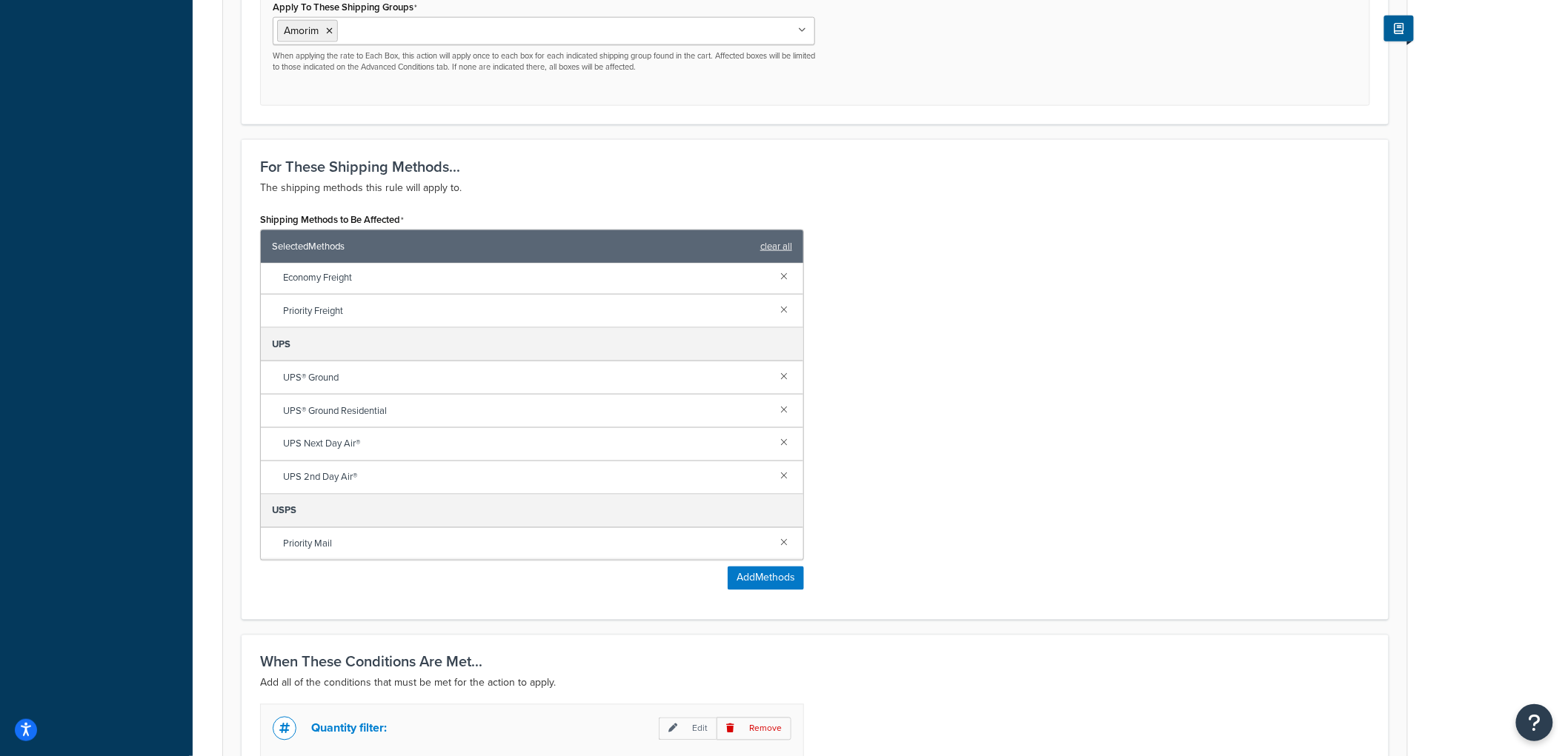
scroll to position [571, 0]
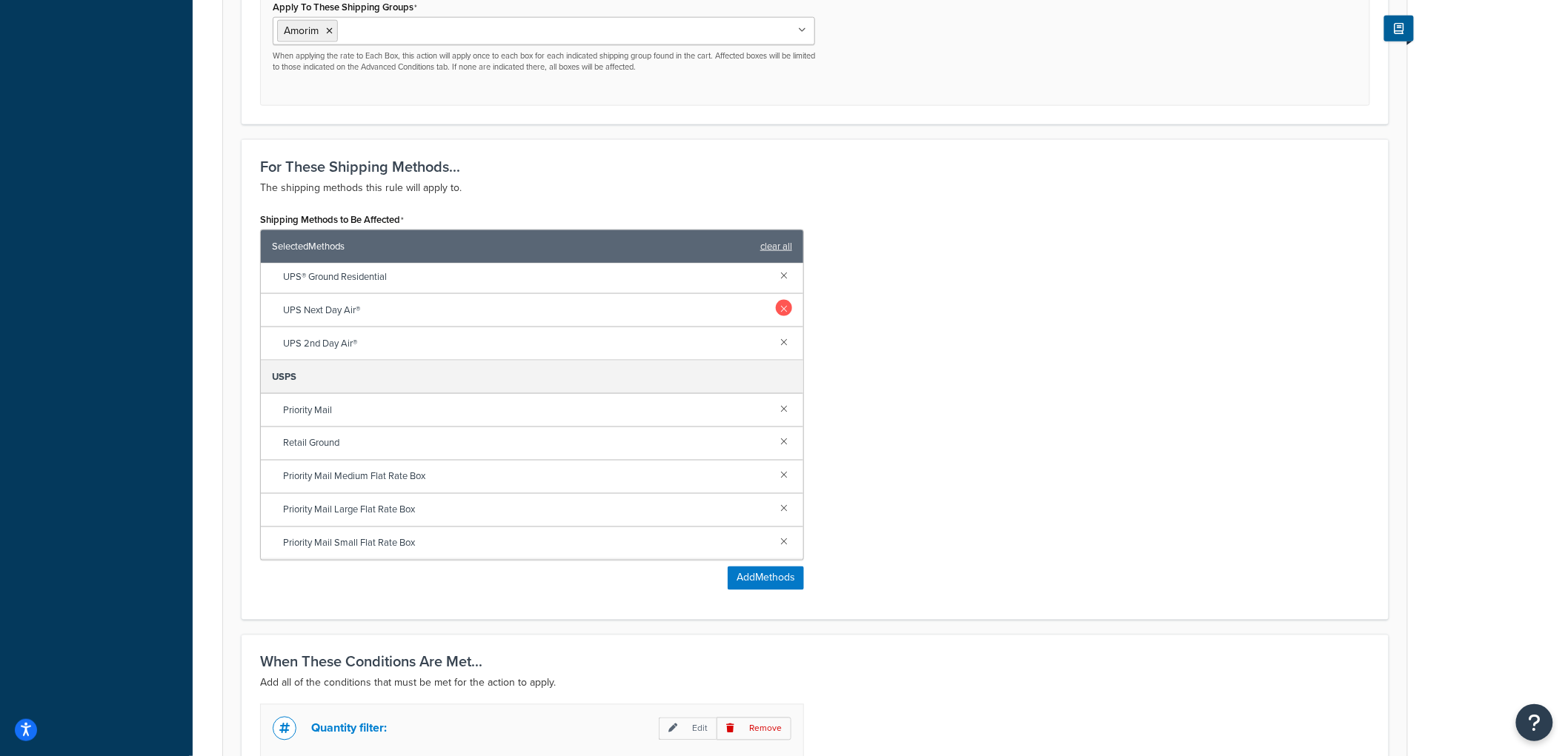
click at [776, 315] on link at bounding box center [784, 308] width 16 height 16
click at [776, 341] on link at bounding box center [784, 341] width 16 height 16
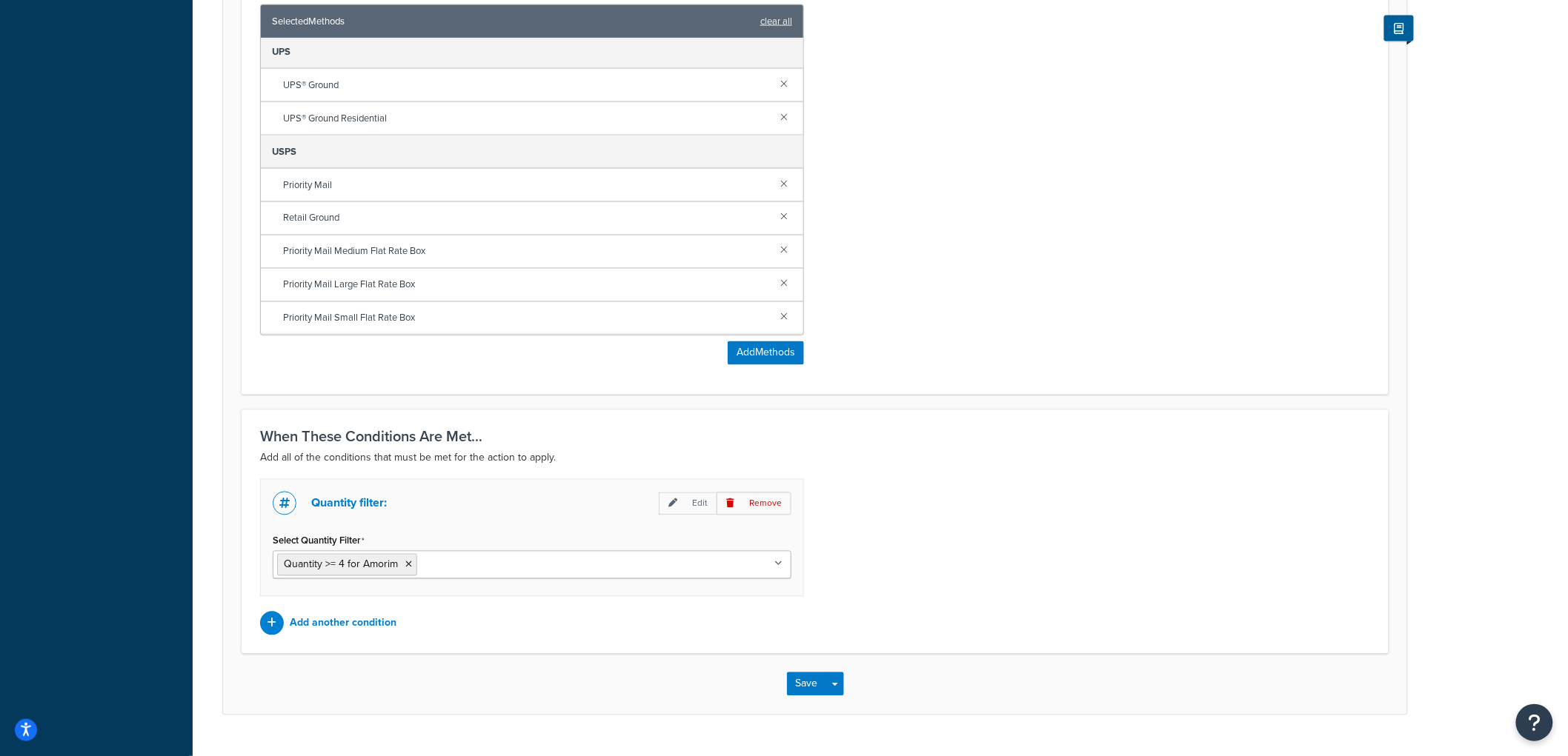
scroll to position [1001, 0]
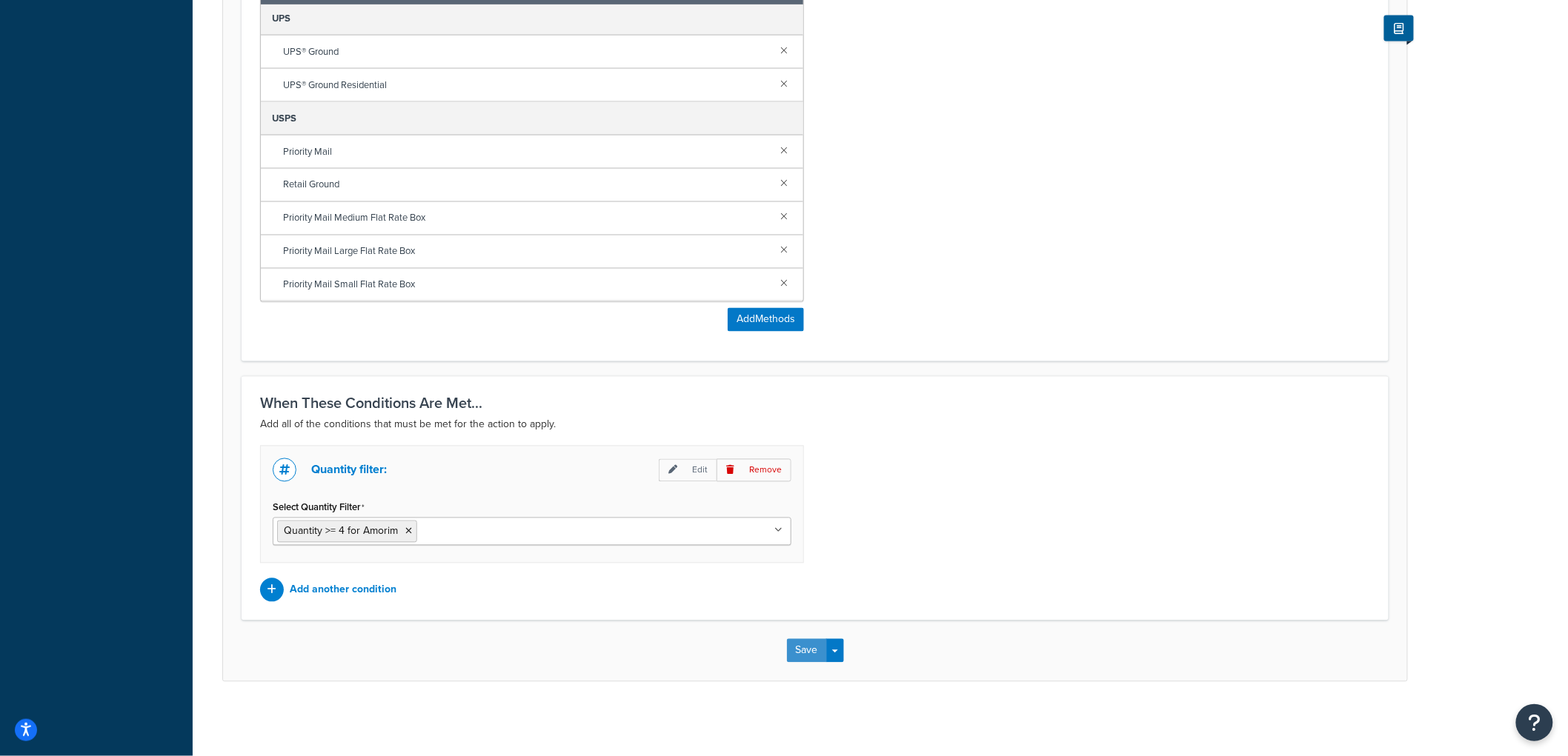
click at [813, 647] on button "Save" at bounding box center [807, 651] width 40 height 24
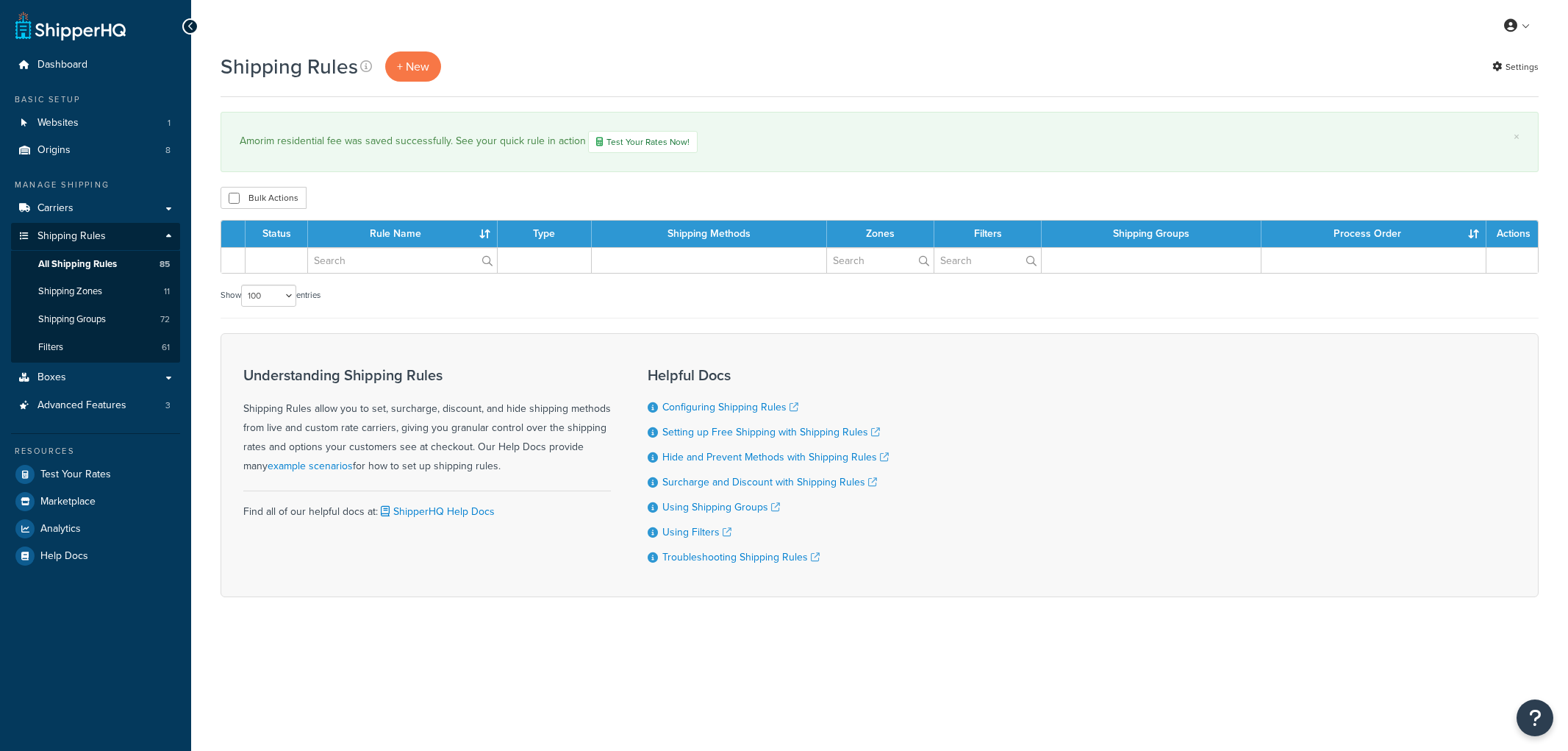
select select "100"
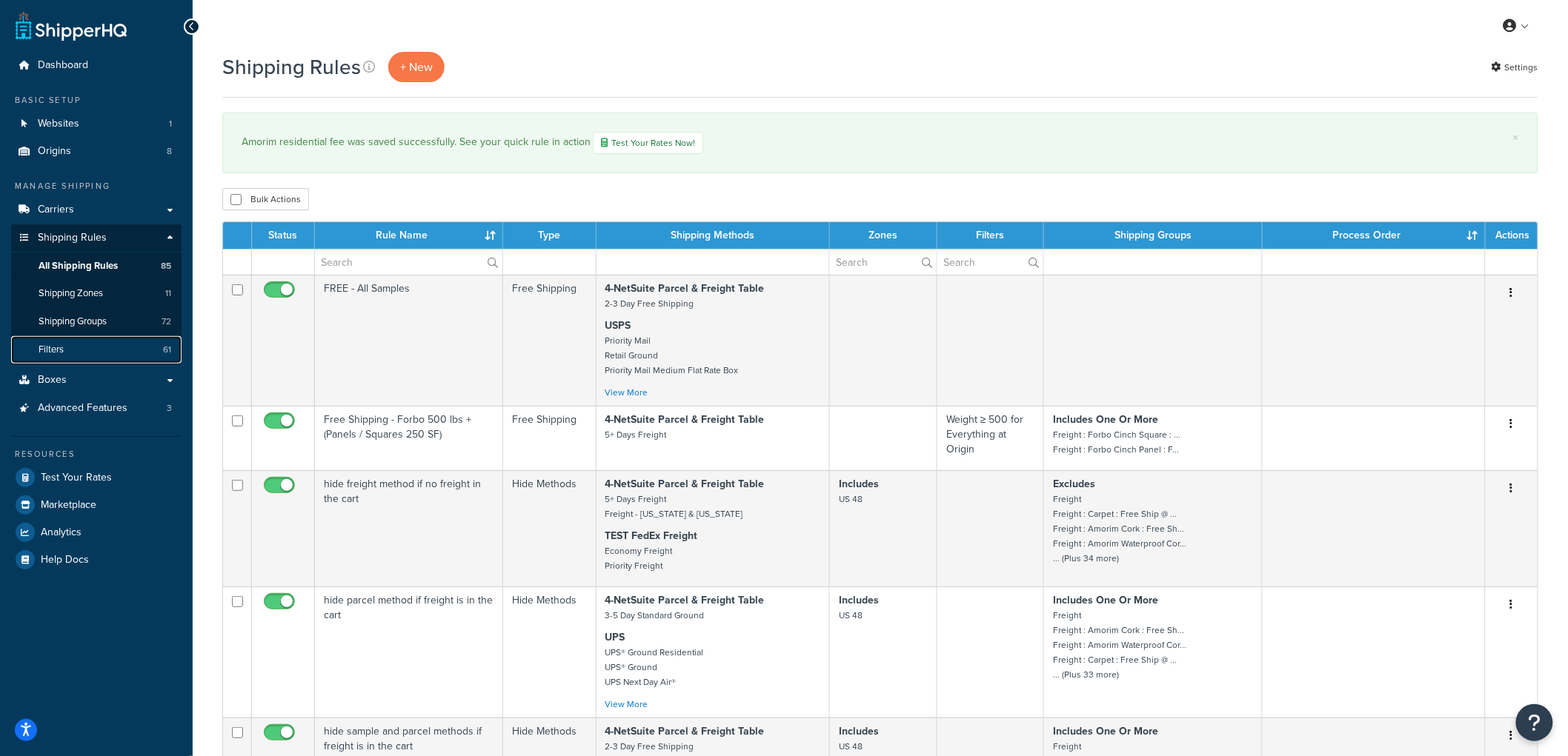
click at [90, 350] on link "Filters 61" at bounding box center [97, 350] width 170 height 28
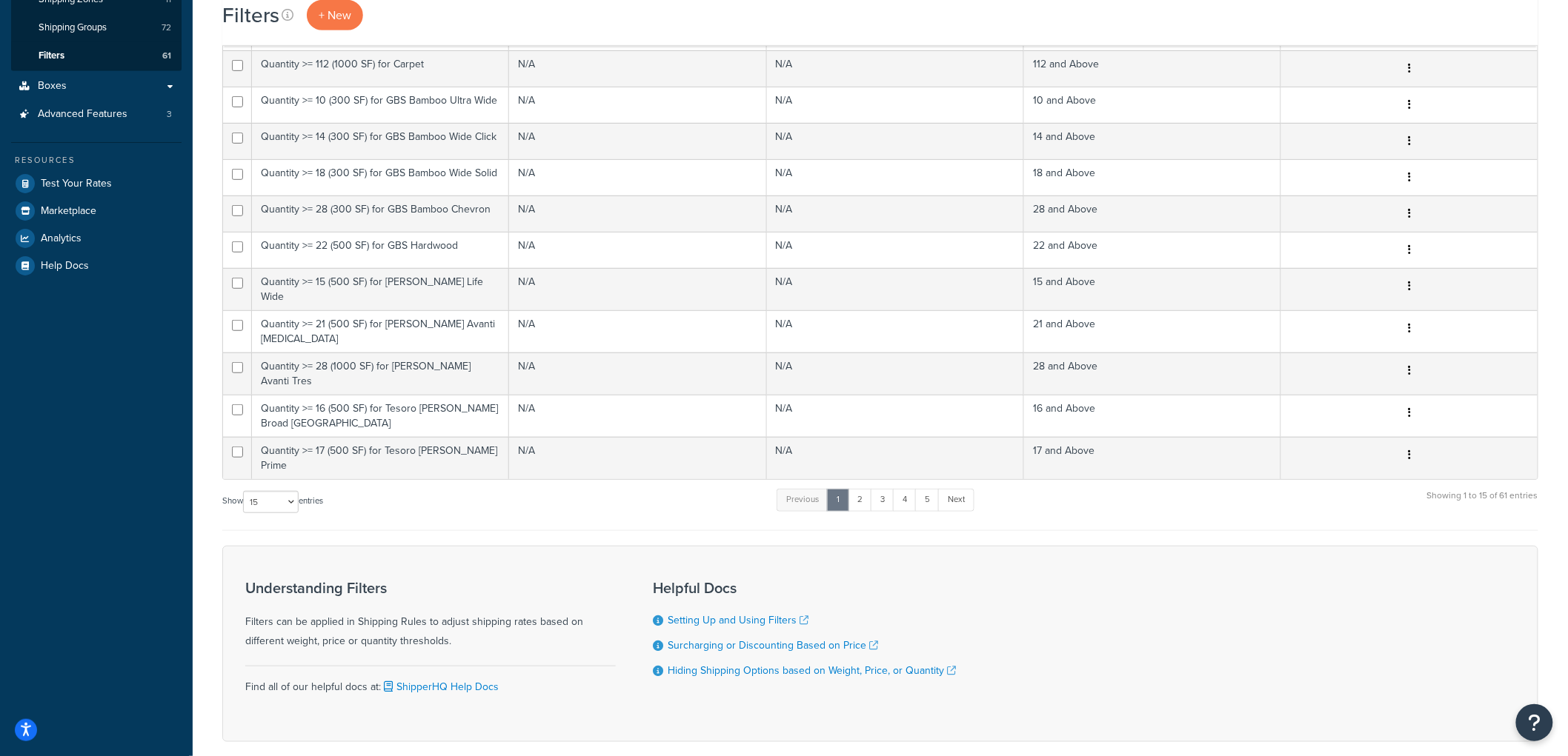
scroll to position [329, 0]
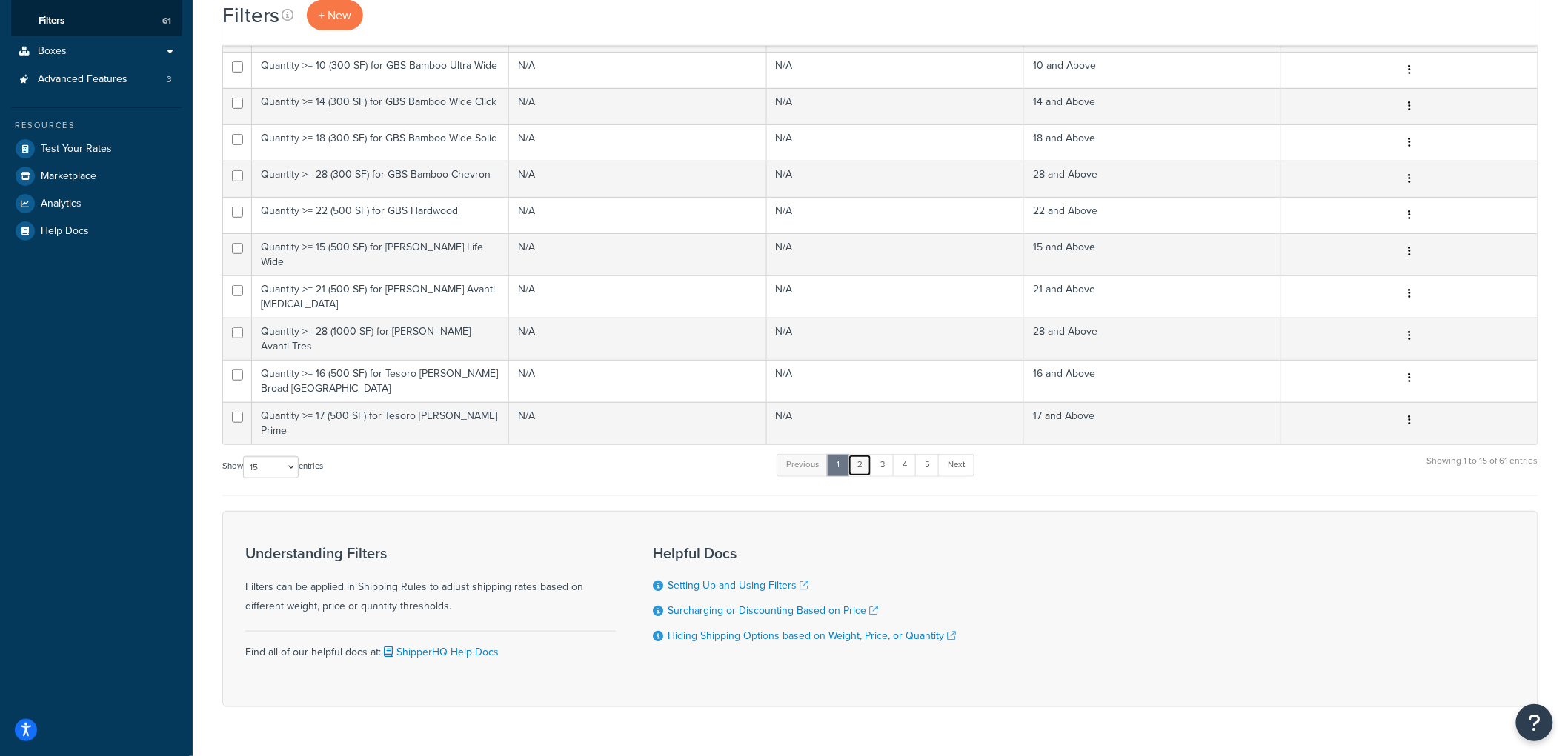
click at [868, 454] on link "2" at bounding box center [859, 465] width 24 height 22
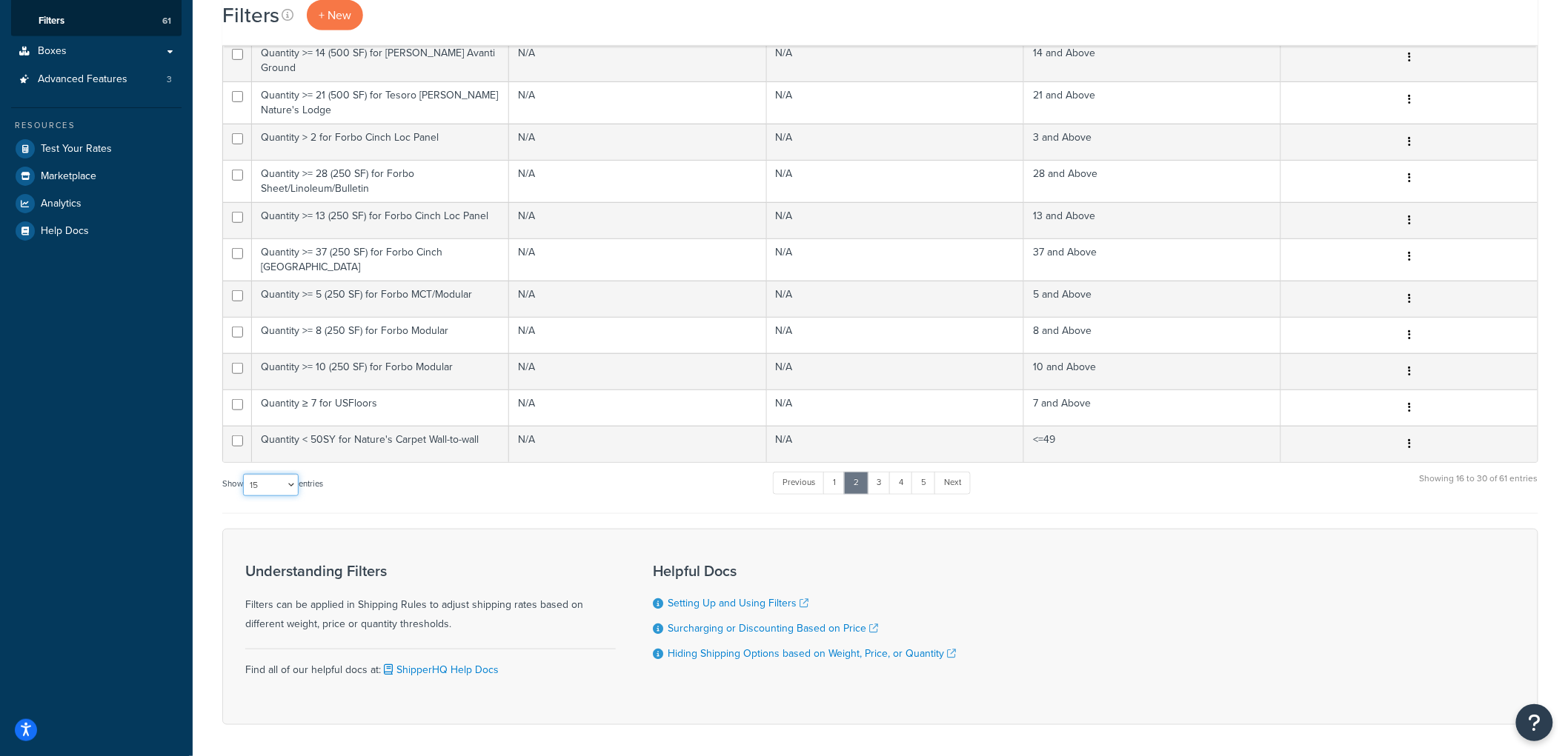
click at [290, 474] on select "10 15 25 50 100" at bounding box center [270, 484] width 55 height 22
select select "100"
click at [244, 496] on select "10 15 25 50 100" at bounding box center [270, 484] width 55 height 22
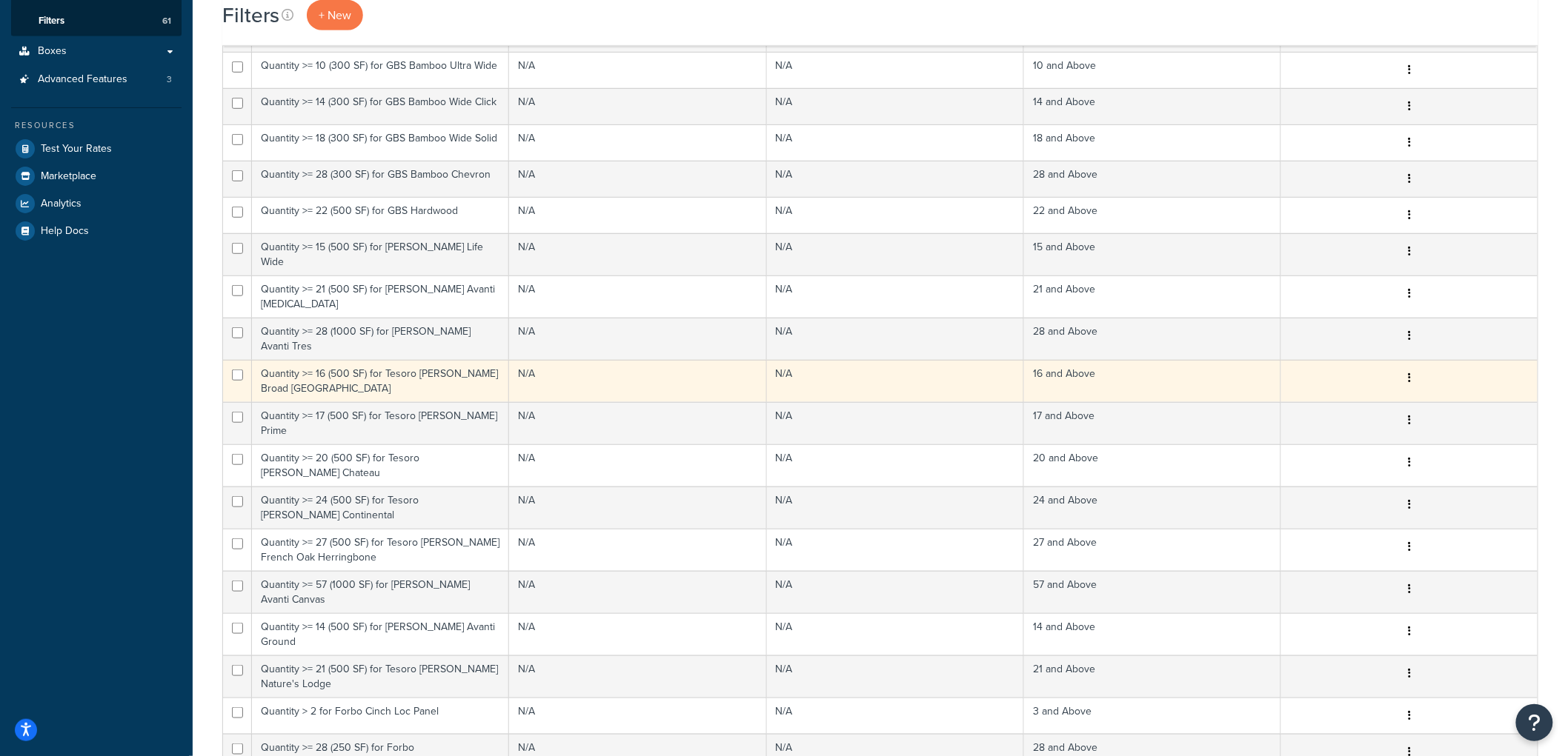
scroll to position [0, 0]
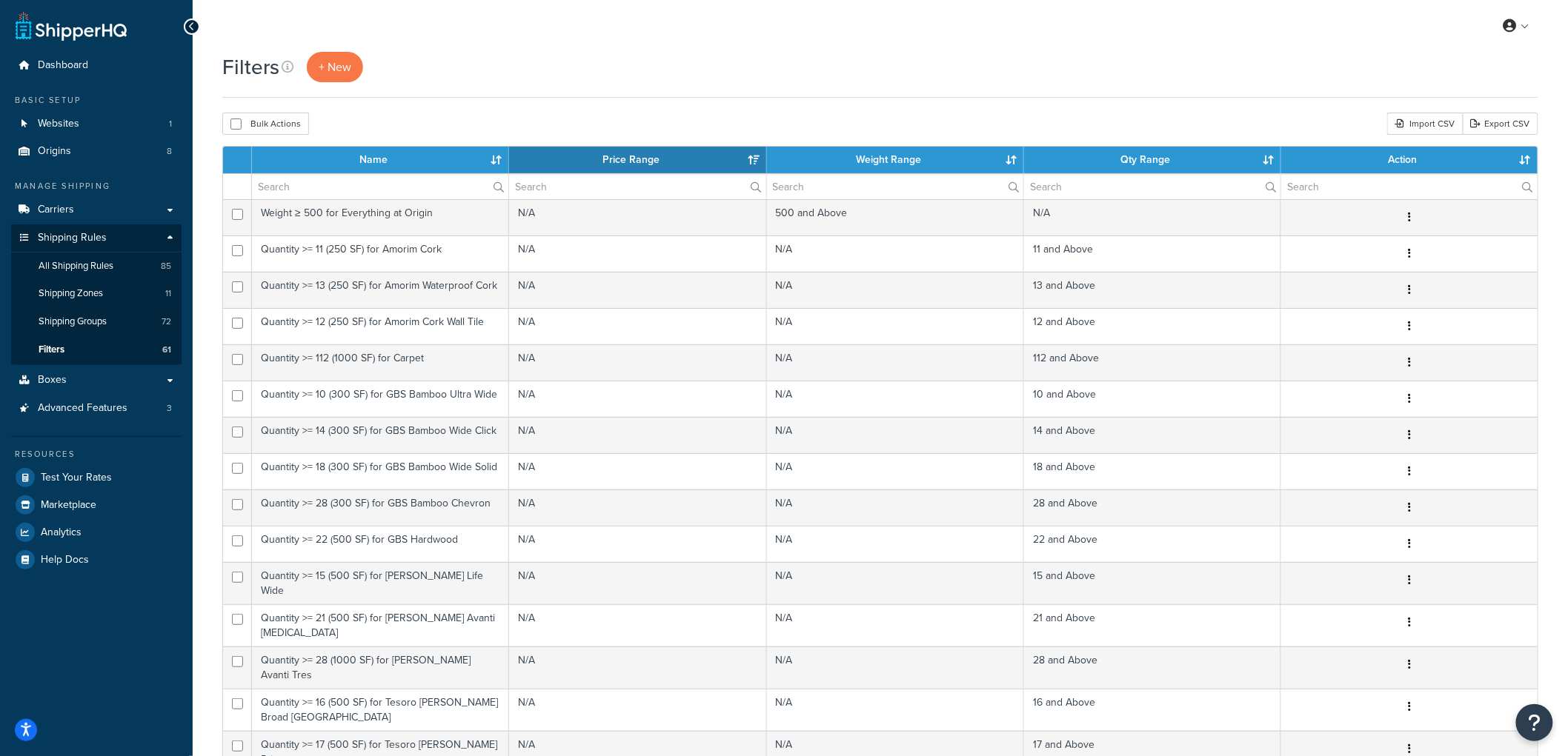
click at [491, 159] on th "Name" at bounding box center [380, 160] width 257 height 27
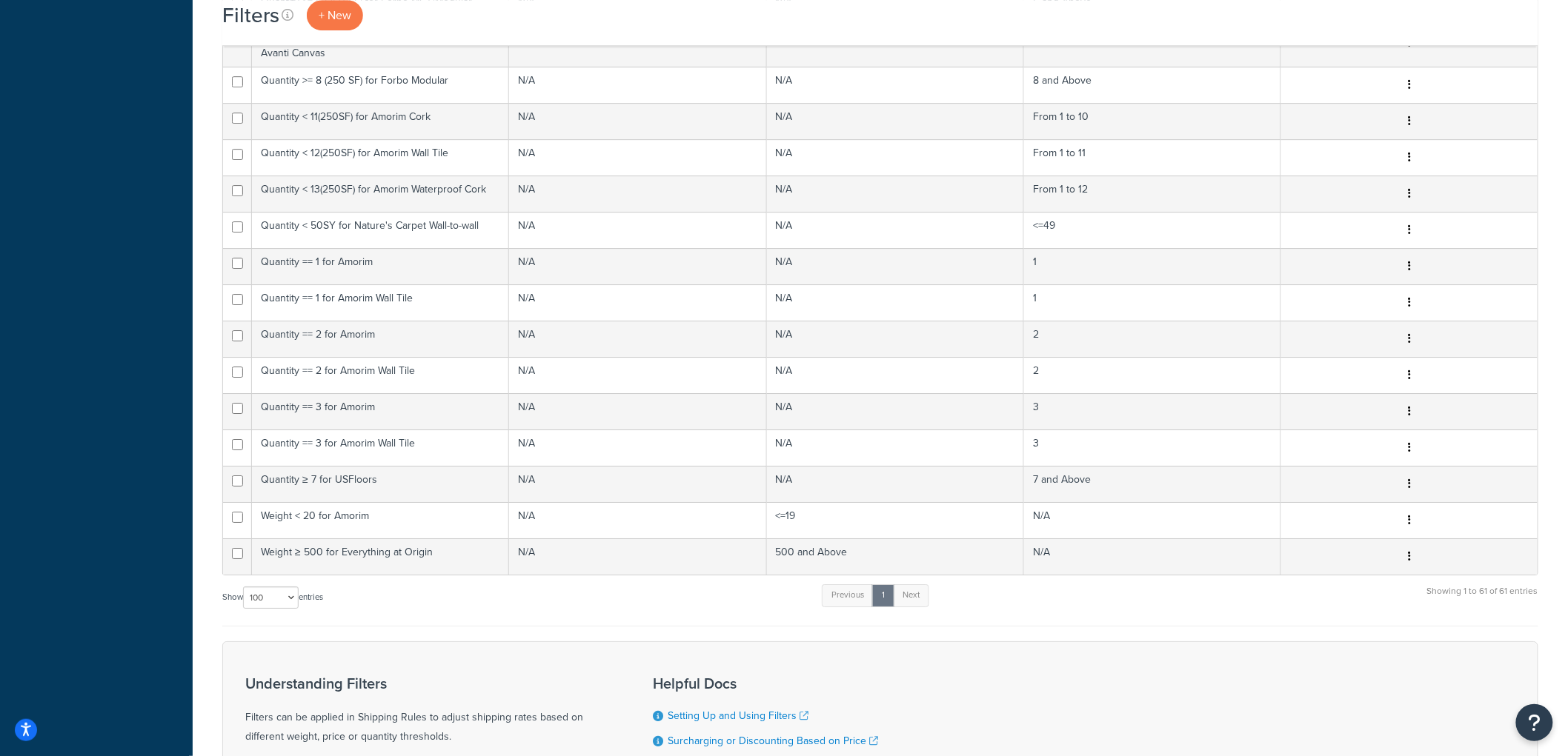
scroll to position [2040, 0]
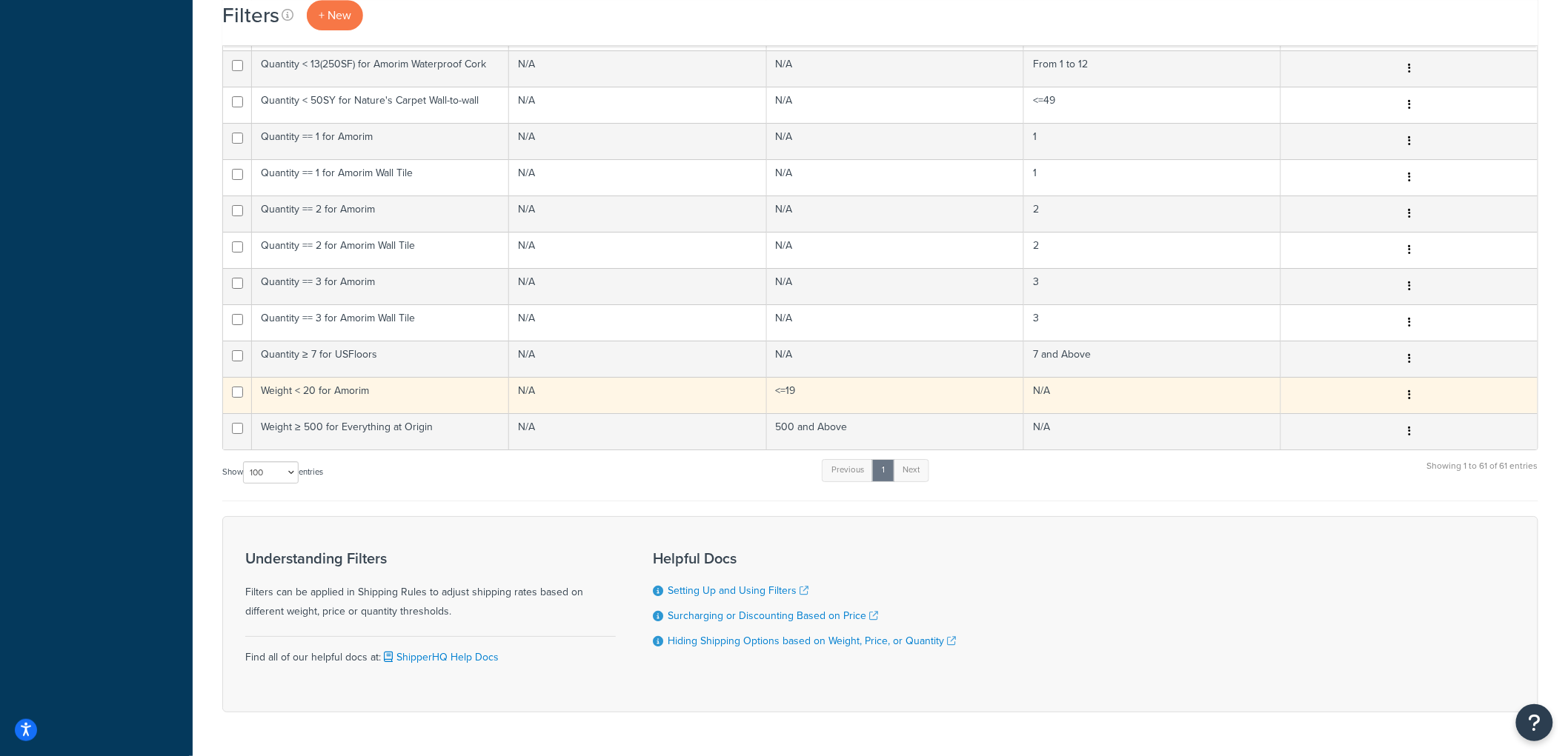
click at [421, 377] on td "Weight < 20 for Amorim" at bounding box center [380, 395] width 257 height 37
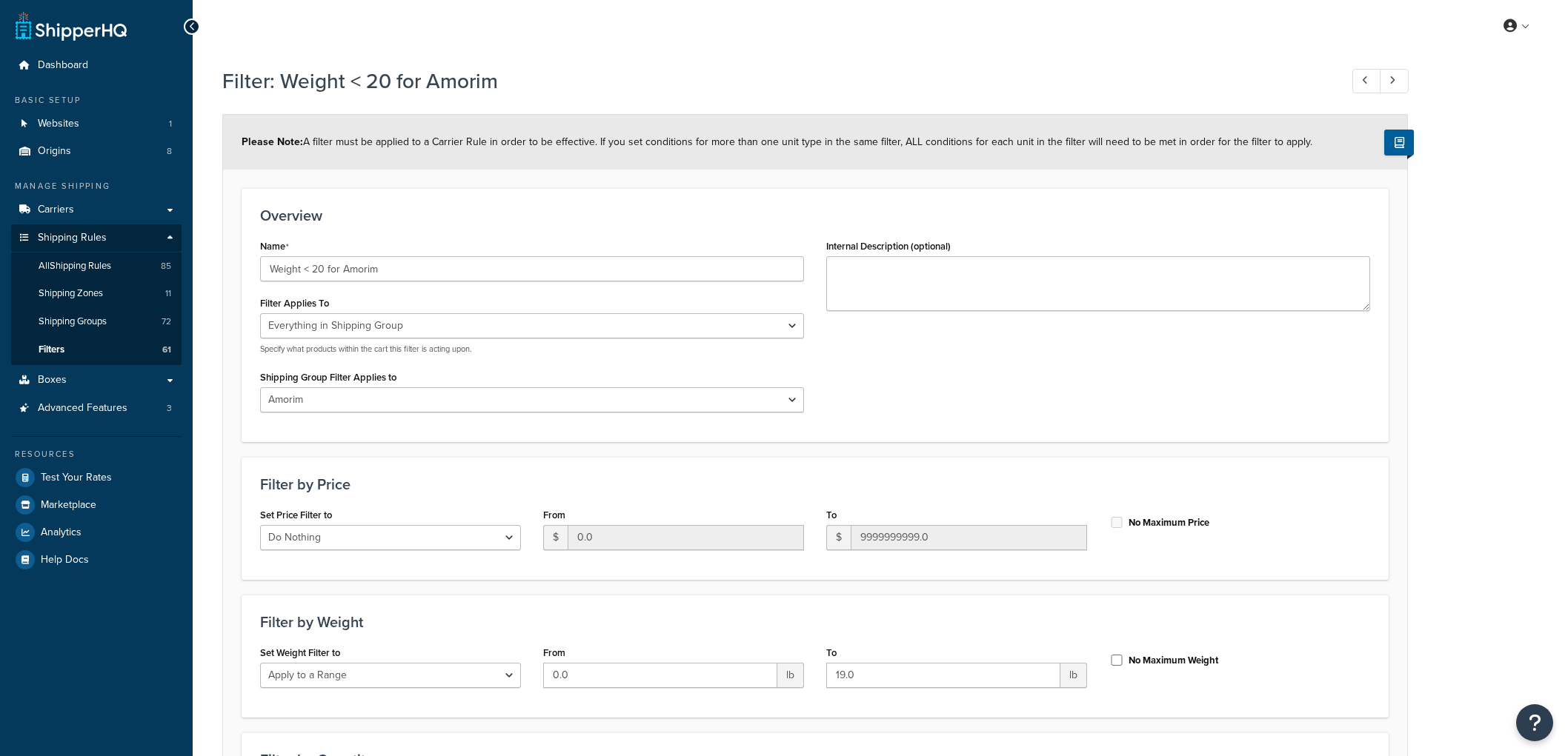
select select "SHIPPING_GROUP"
select select "299858"
select select "range"
click at [305, 268] on input "Weight < 20 for Amorim" at bounding box center [532, 268] width 544 height 25
type input "Weight >= 20 for Amorim"
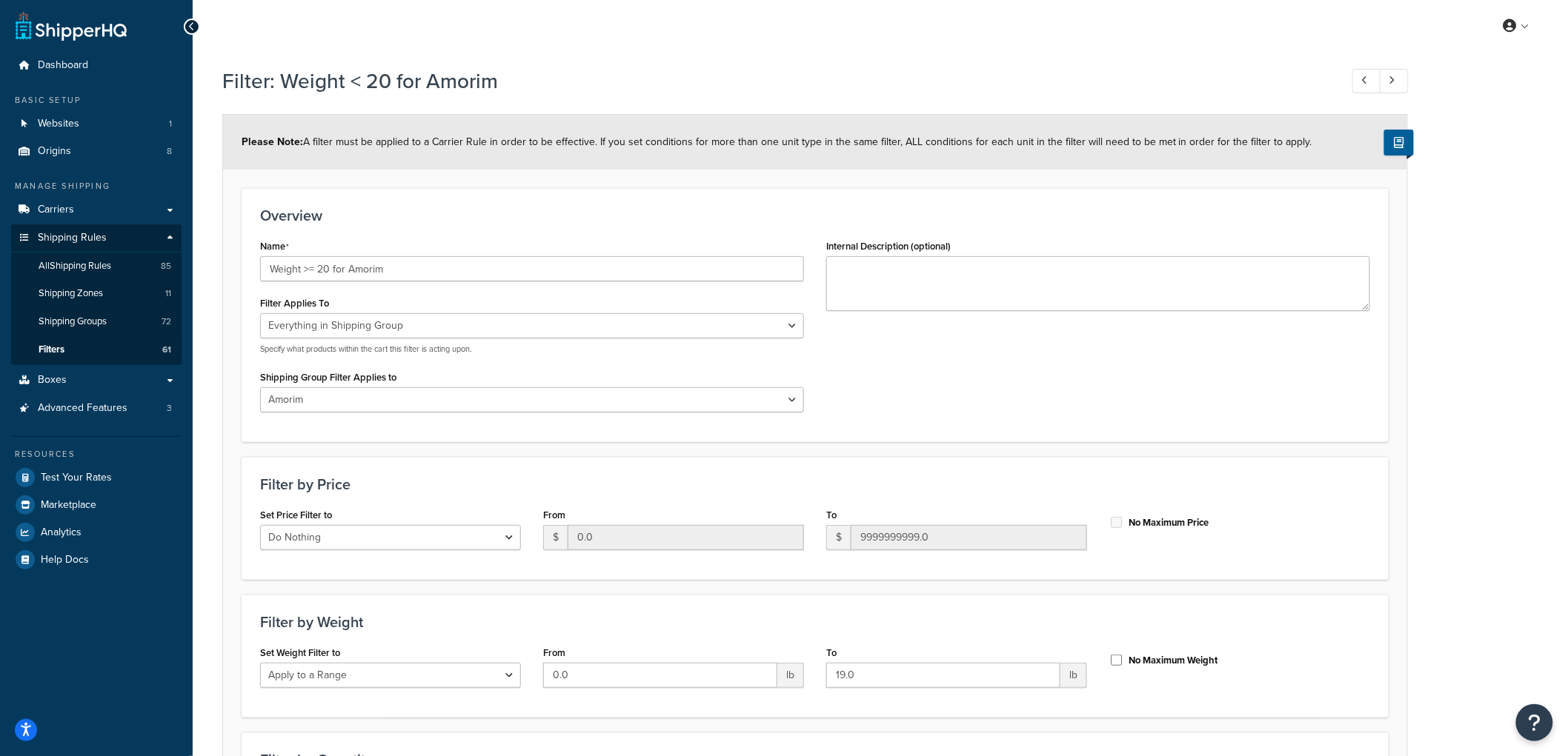
click at [421, 225] on div "Overview Name Weight >= 20 for Amorim Filter Applies To Whole Cart Everything i…" at bounding box center [815, 315] width 1147 height 253
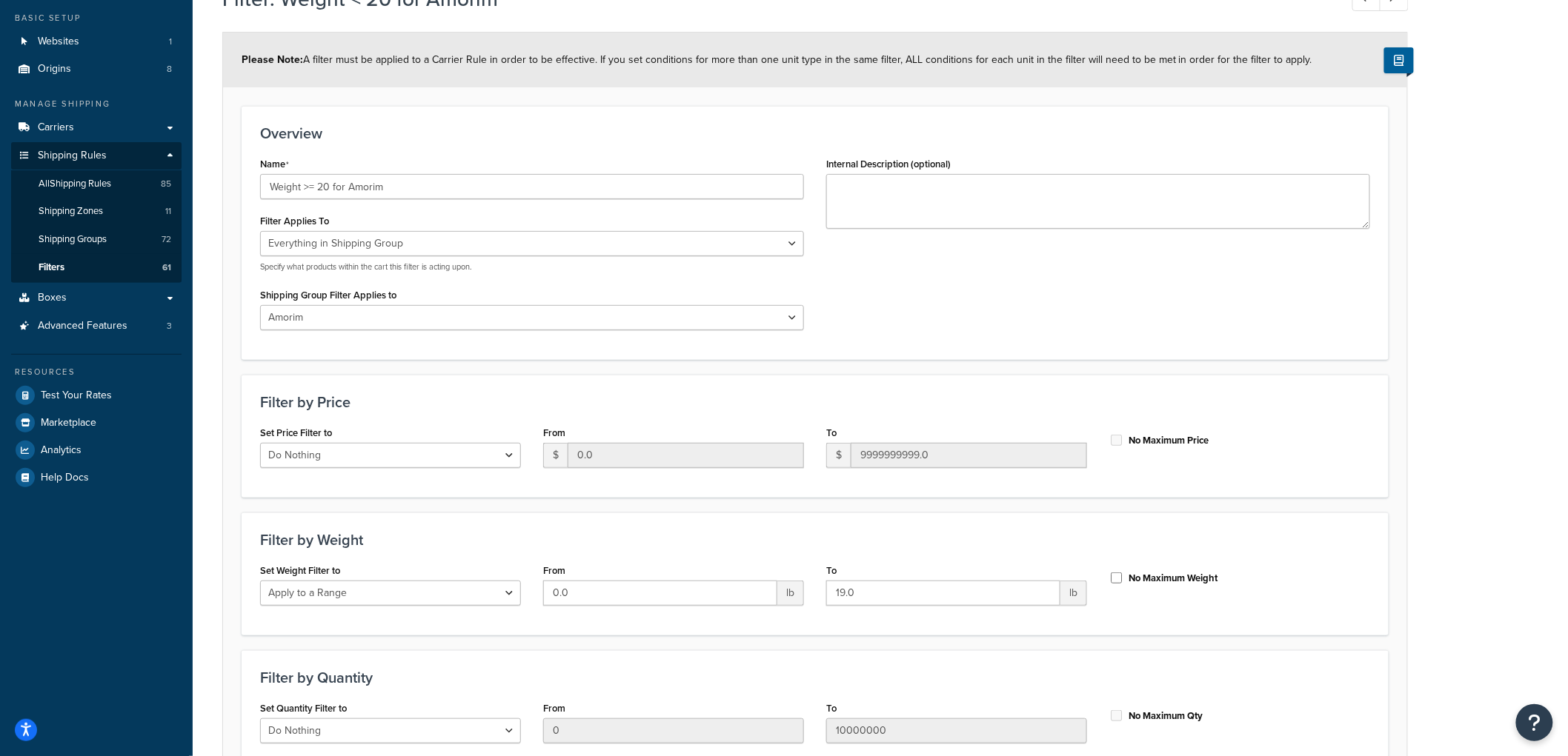
scroll to position [165, 0]
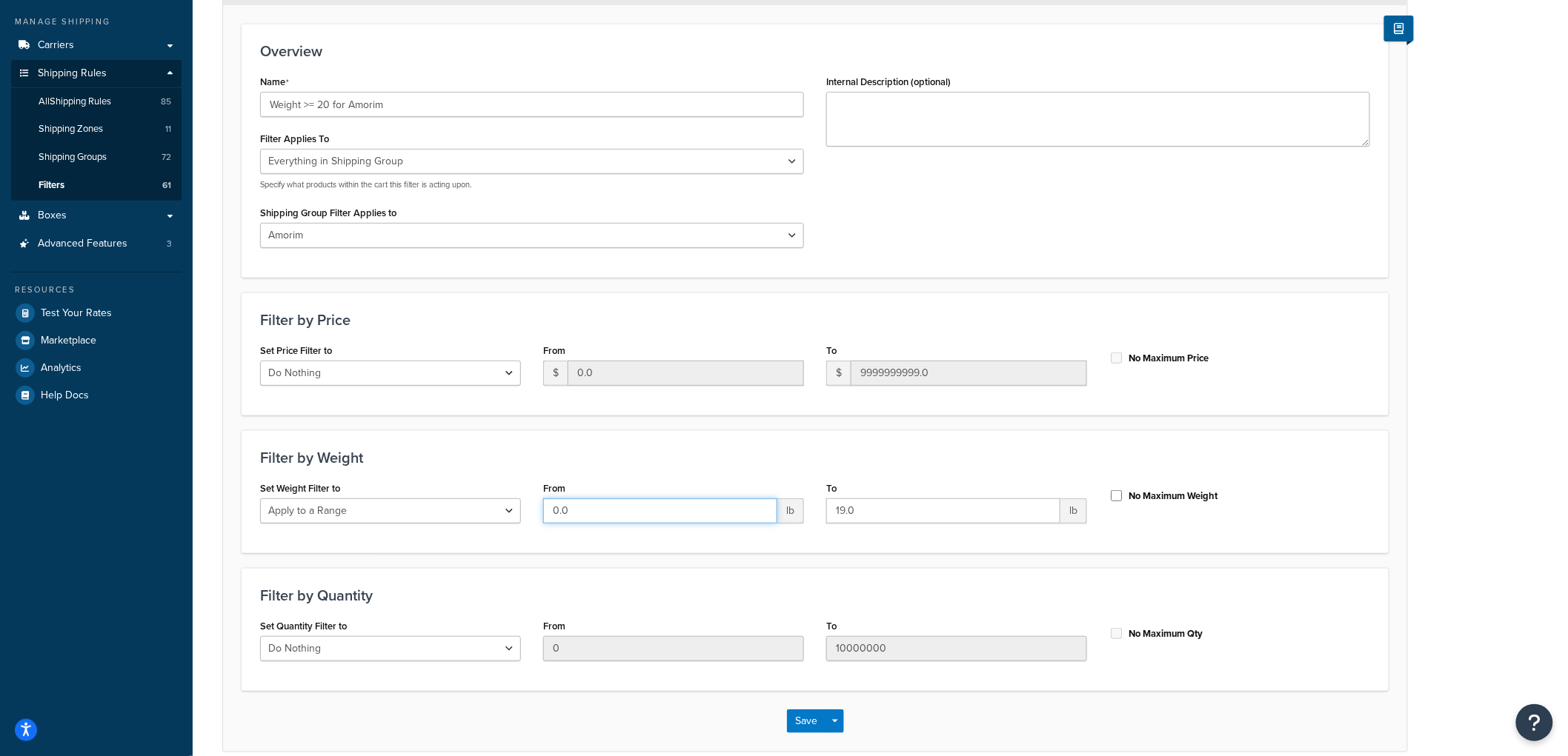
drag, startPoint x: 626, startPoint y: 515, endPoint x: 481, endPoint y: 485, distance: 148.1
click at [481, 485] on div "Set Weight Filter to Do Nothing Apply to a Range From 0.0 lb To 19.0 lb No Maxi…" at bounding box center [815, 506] width 1132 height 57
type input "20"
click at [1153, 498] on label "No Maximum Weight" at bounding box center [1173, 496] width 89 height 13
click at [1124, 498] on input "No Maximum Weight" at bounding box center [1117, 496] width 15 height 11
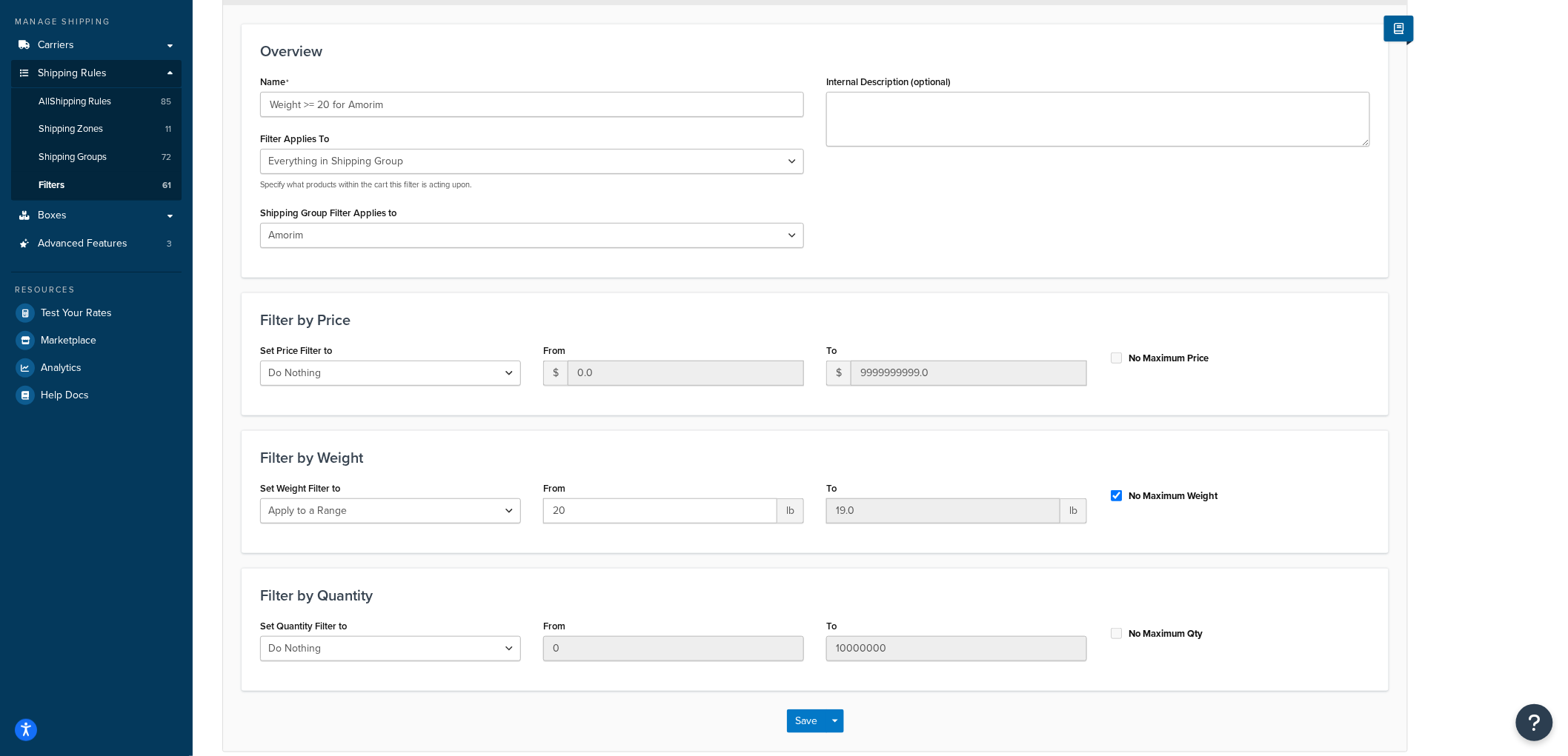
click at [1172, 491] on label "No Maximum Weight" at bounding box center [1173, 496] width 89 height 13
click at [1124, 491] on input "No Maximum Weight" at bounding box center [1117, 496] width 15 height 11
checkbox input "false"
drag, startPoint x: 950, startPoint y: 511, endPoint x: 463, endPoint y: 481, distance: 487.9
click at [463, 481] on div "Set Weight Filter to Do Nothing Apply to a Range From 20 lb To 19.0 lb No Maxim…" at bounding box center [815, 506] width 1132 height 57
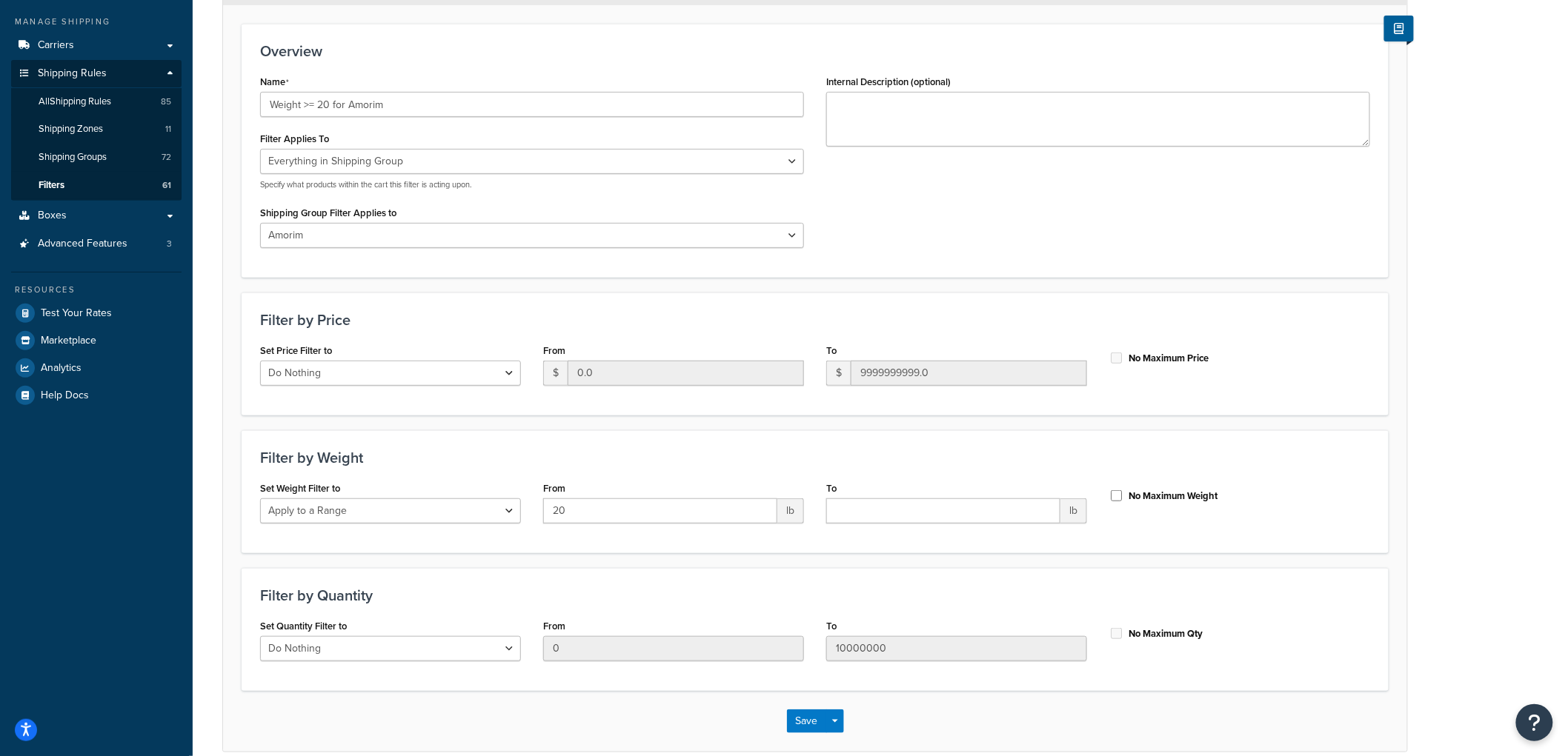
click at [1149, 494] on label "No Maximum Weight" at bounding box center [1173, 496] width 89 height 13
click at [1124, 494] on input "No Maximum Weight" at bounding box center [1117, 496] width 15 height 11
checkbox input "true"
click at [1322, 459] on h3 "Filter by Weight" at bounding box center [815, 457] width 1110 height 16
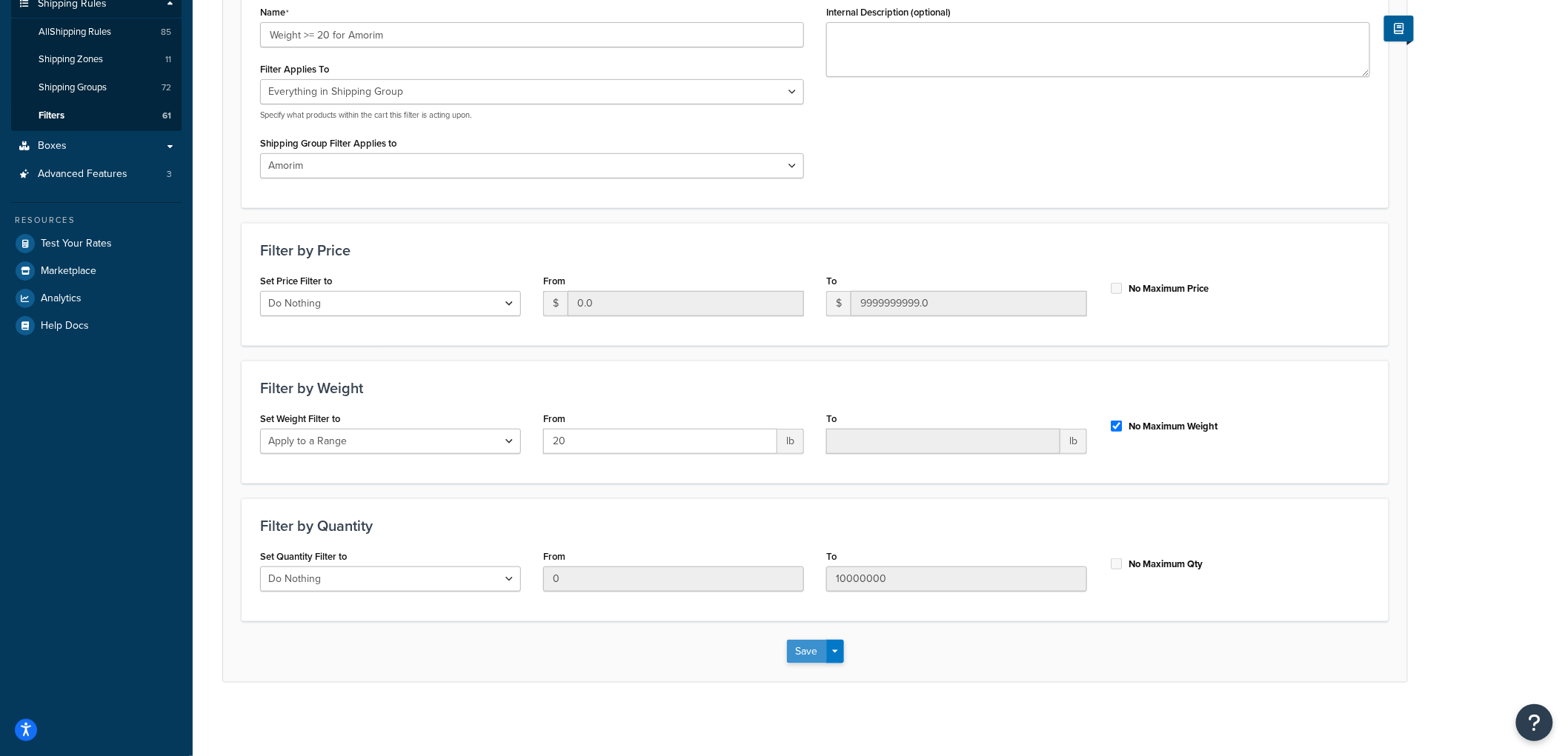
click at [803, 652] on button "Save" at bounding box center [807, 651] width 40 height 24
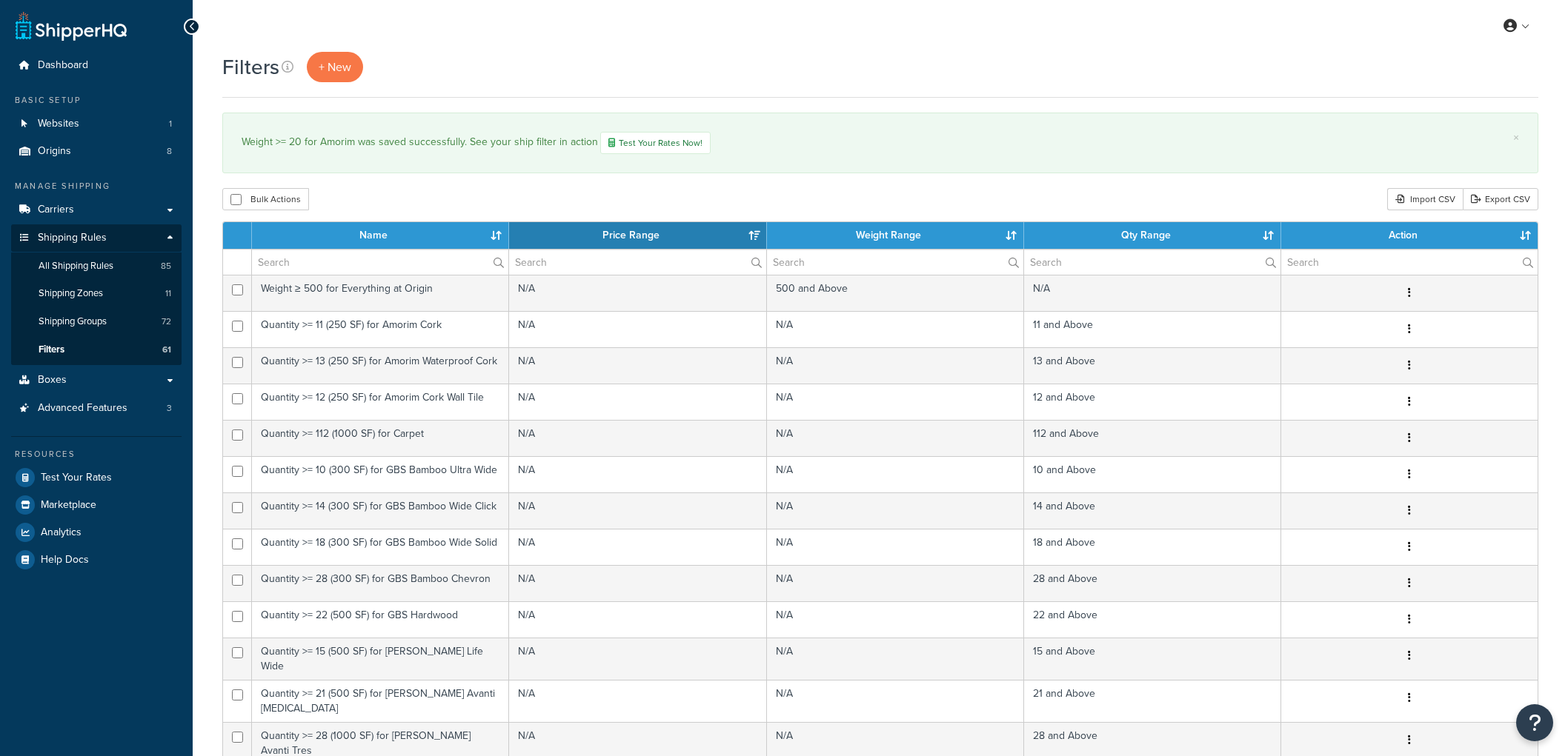
select select "15"
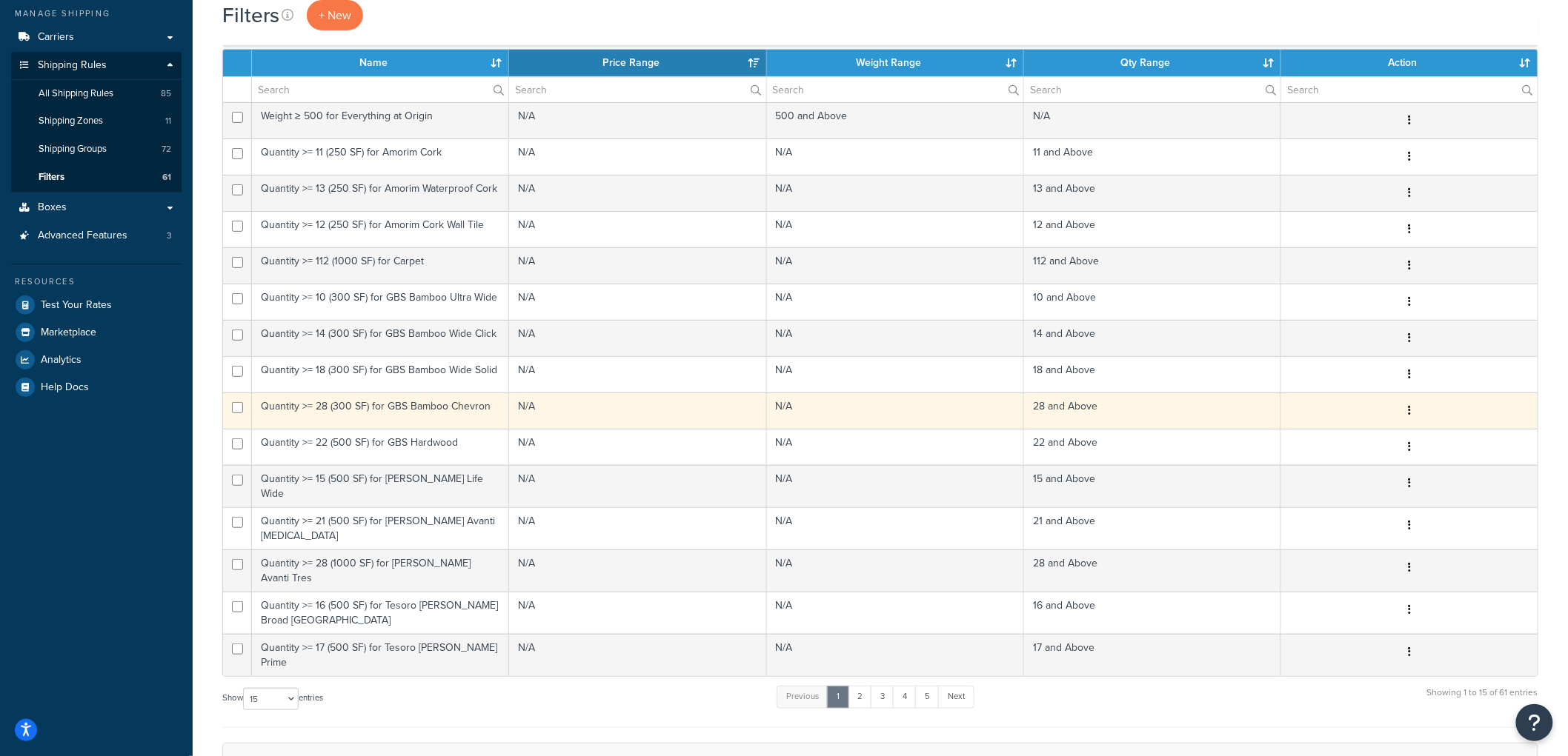
scroll to position [422, 0]
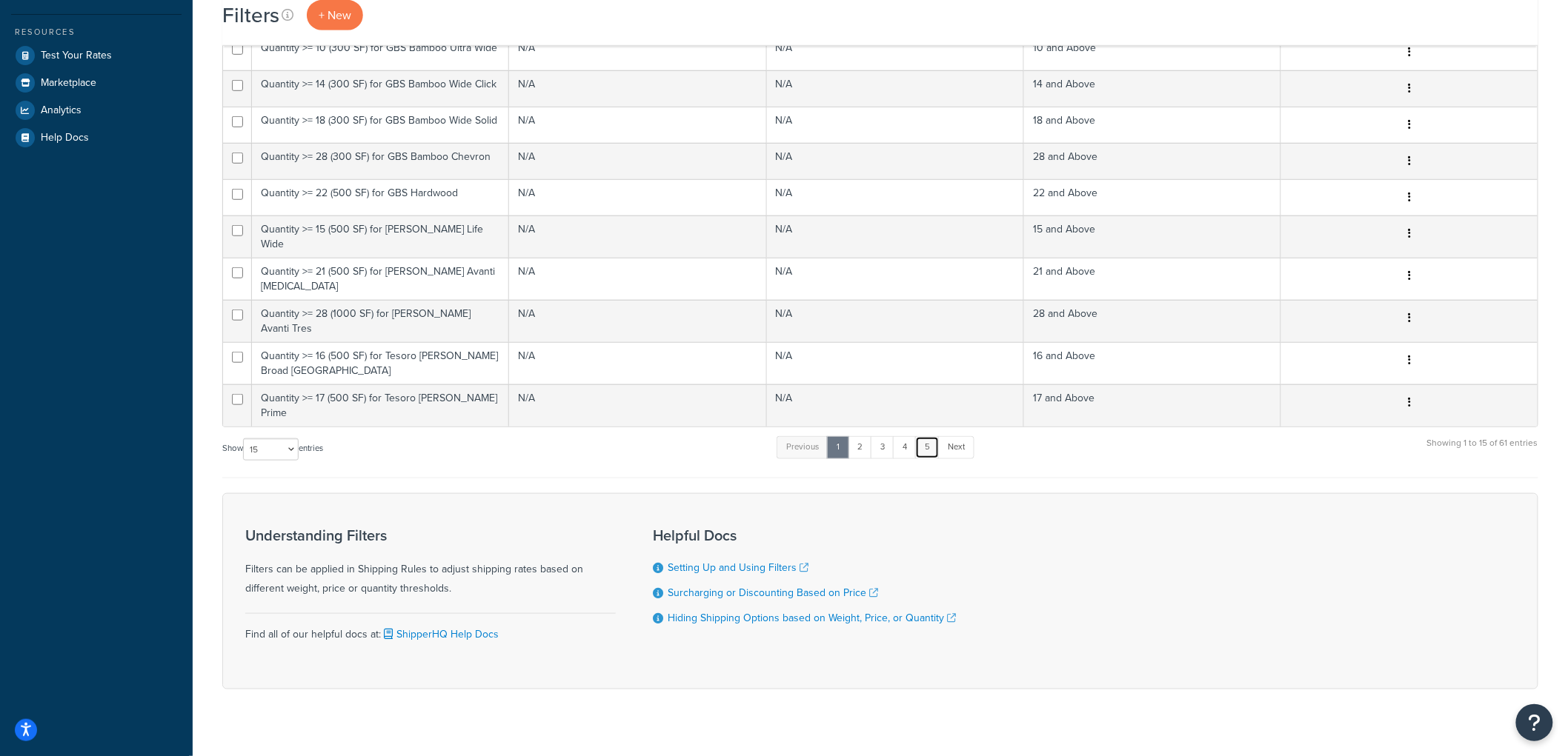
click at [934, 436] on link "5" at bounding box center [928, 447] width 24 height 22
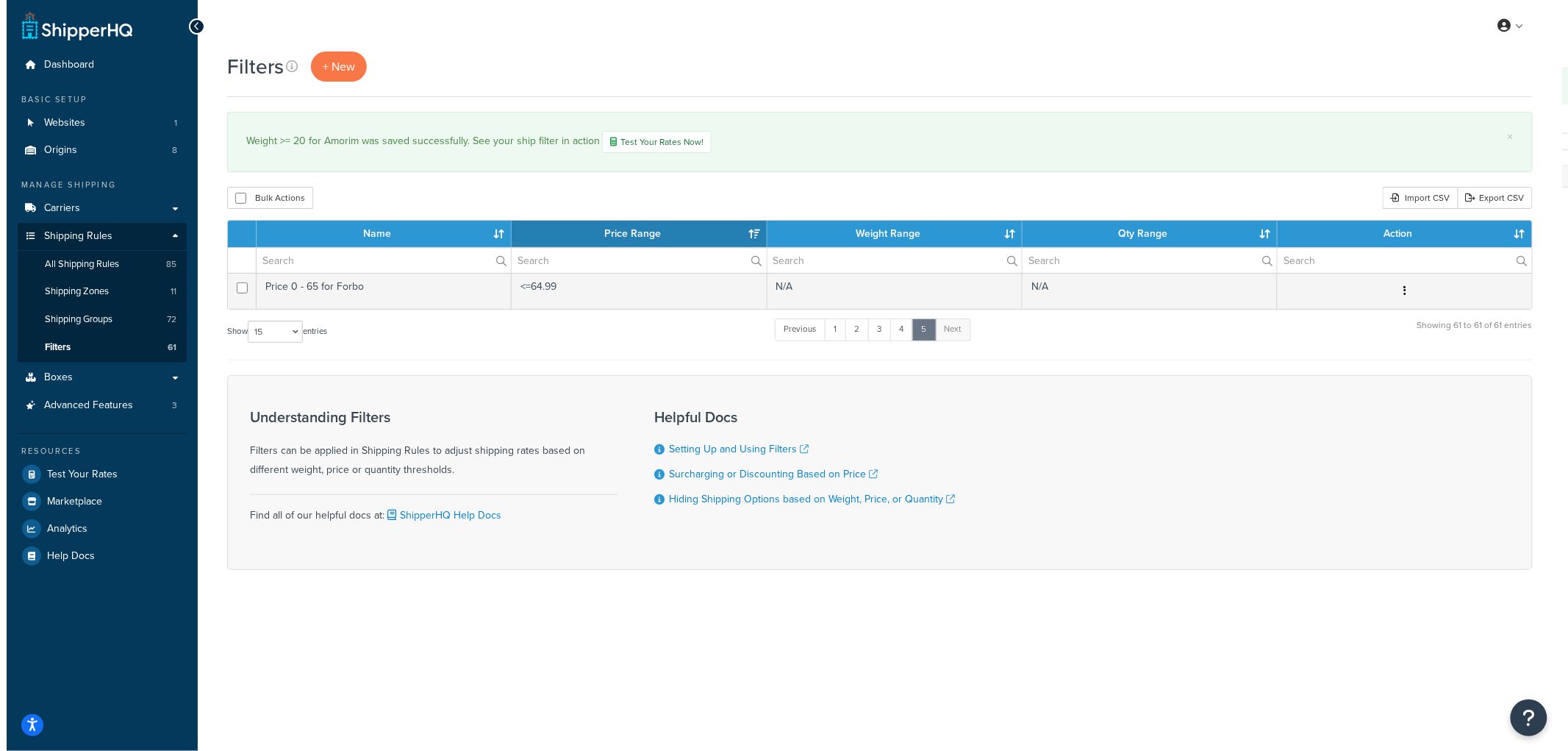
scroll to position [0, 0]
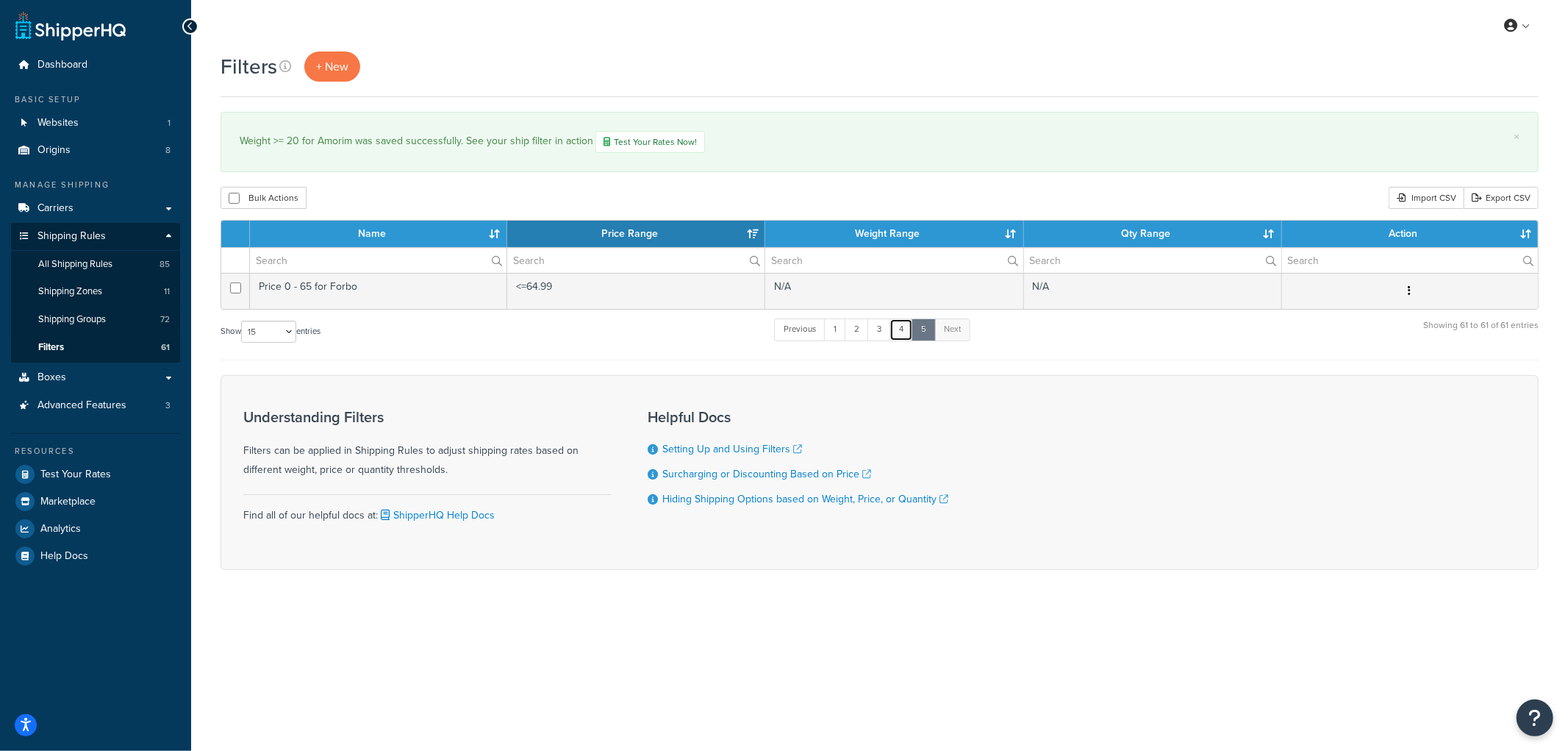
click at [908, 329] on link "4" at bounding box center [901, 329] width 23 height 22
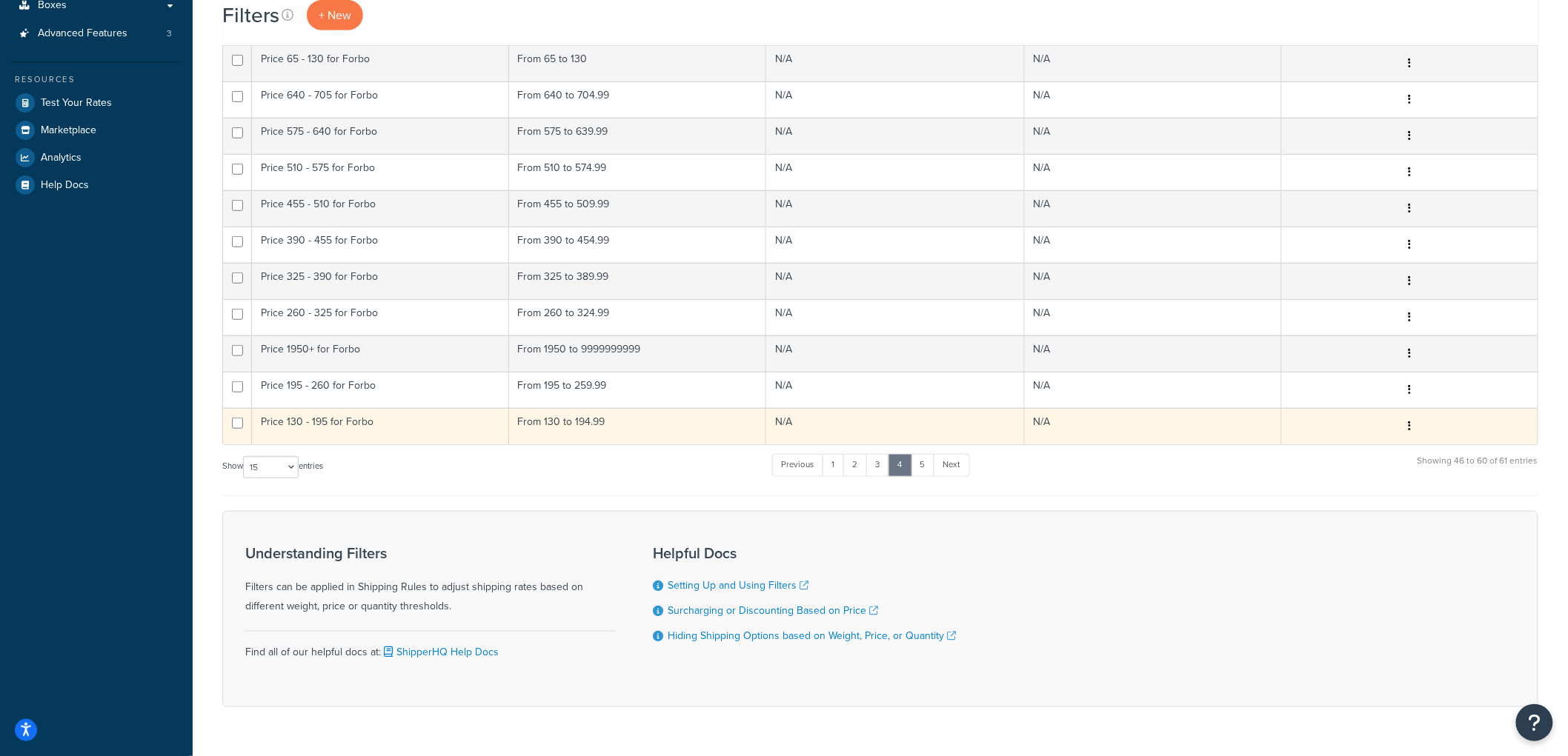
scroll to position [416, 0]
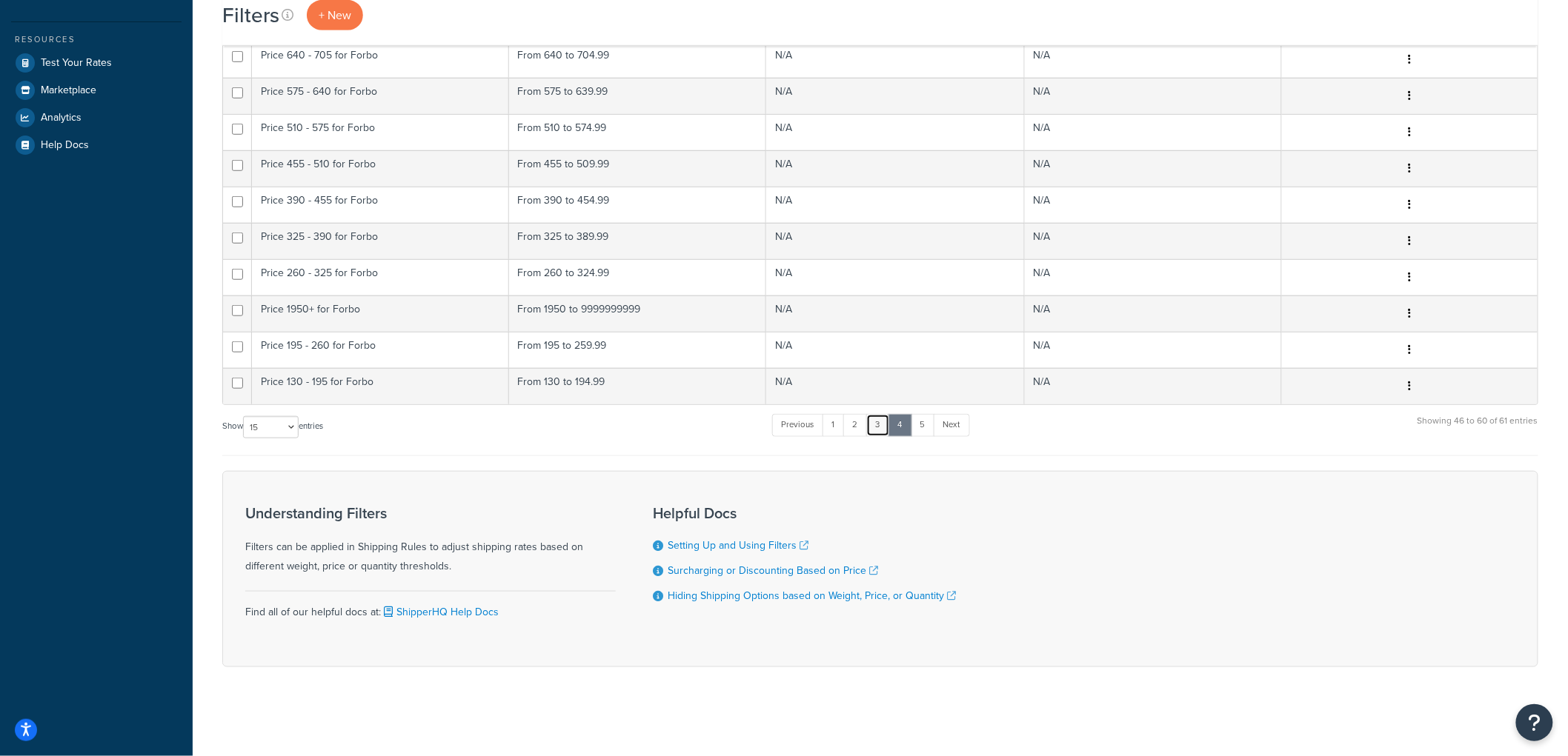
click at [885, 422] on link "3" at bounding box center [877, 424] width 24 height 22
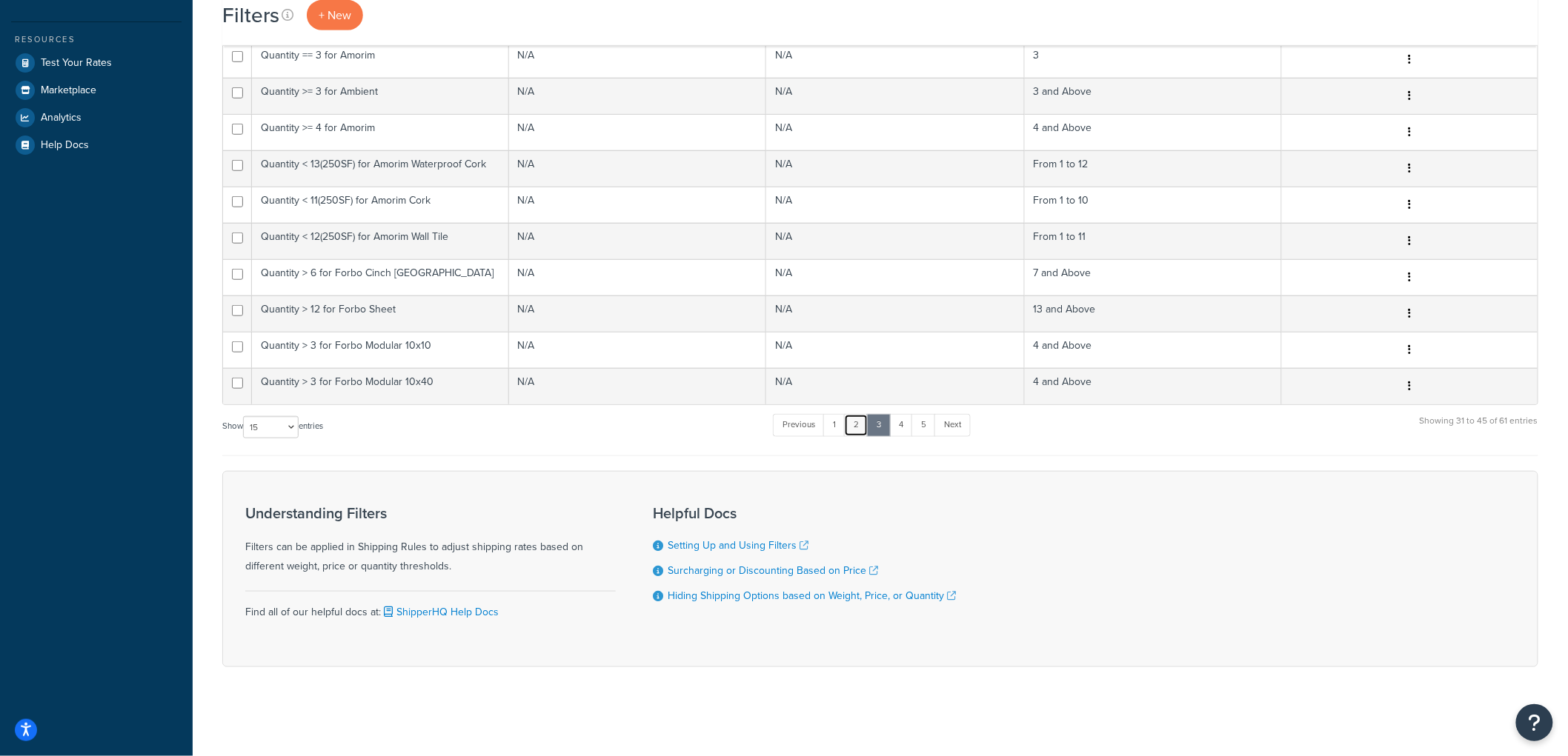
click at [865, 423] on link "2" at bounding box center [856, 424] width 24 height 22
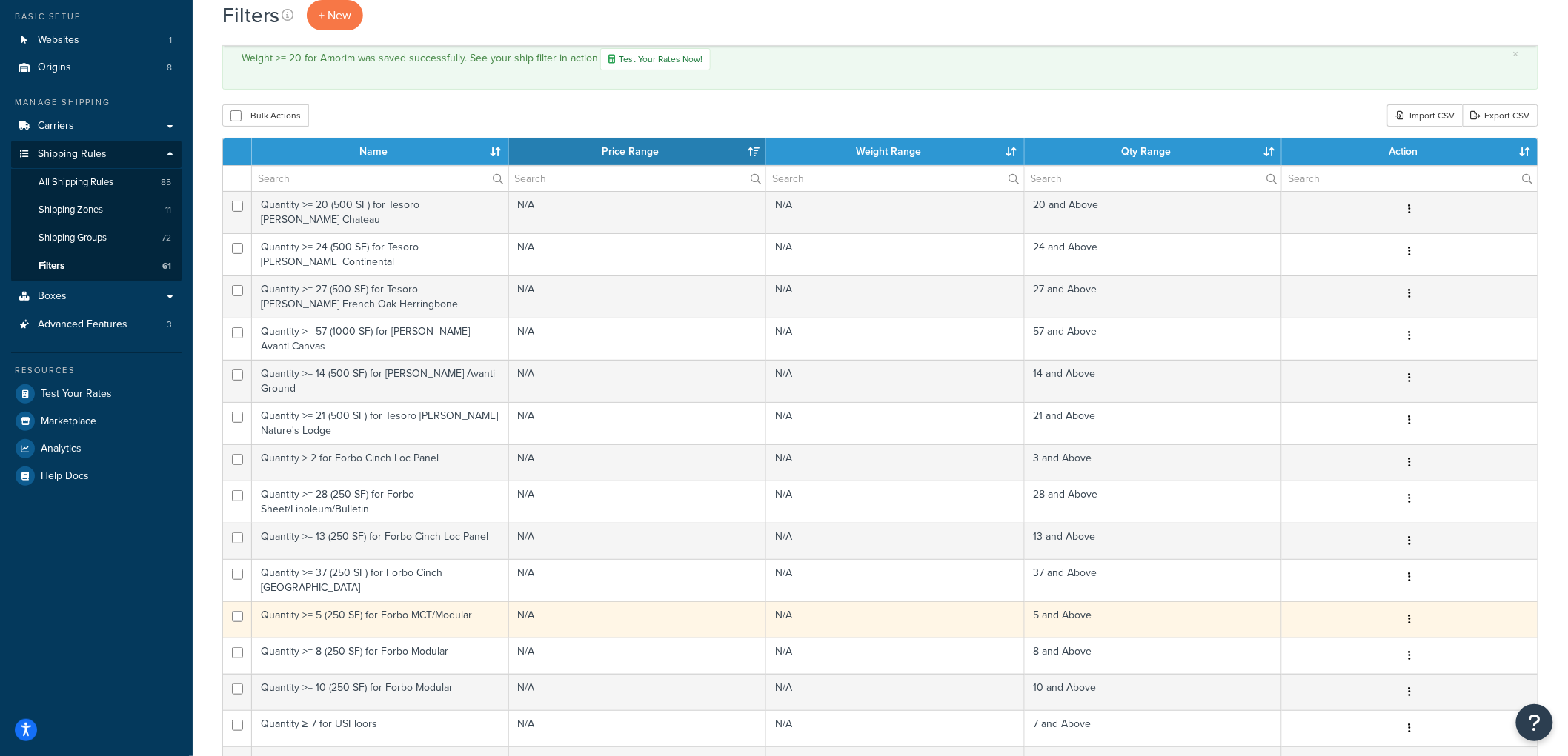
scroll to position [0, 0]
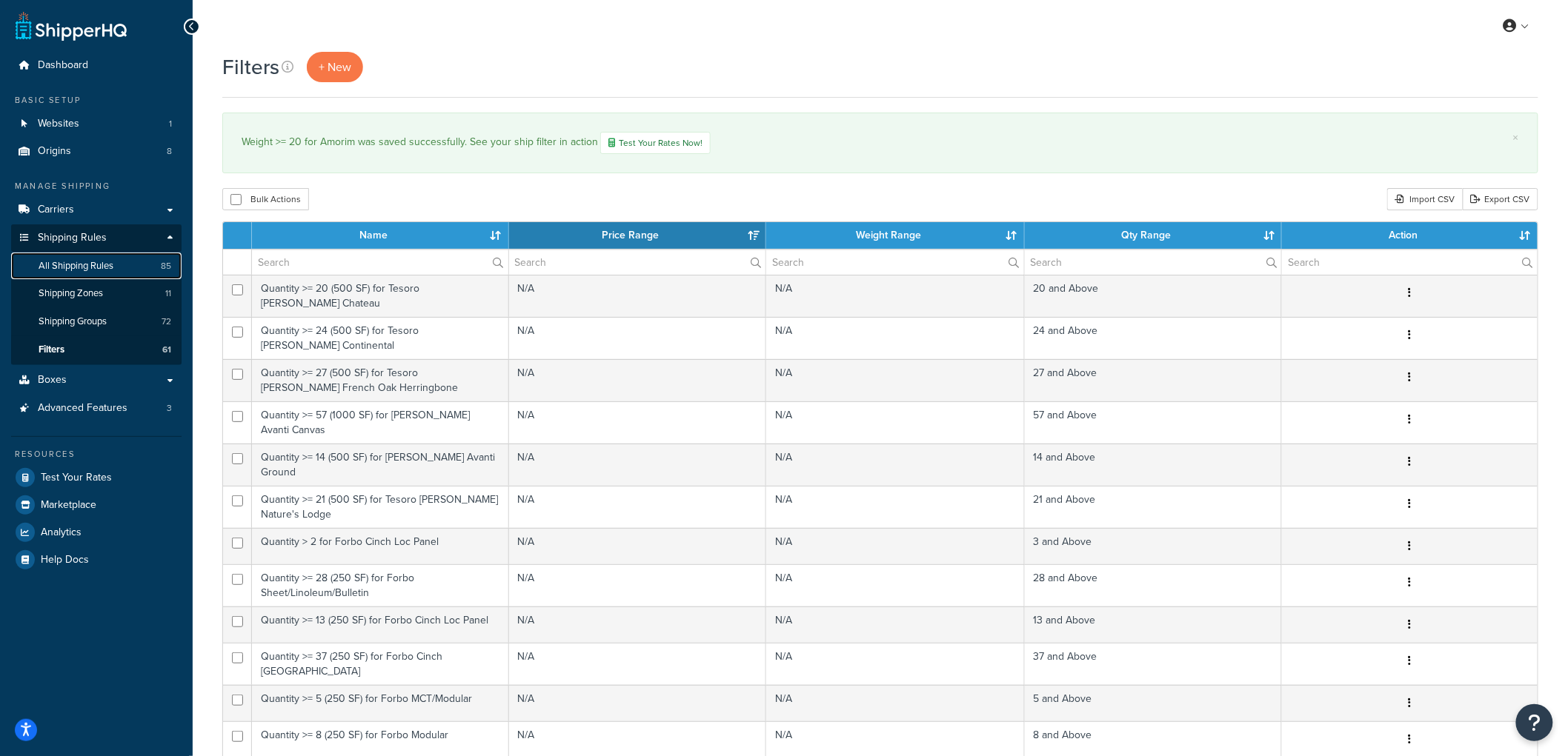
click at [61, 260] on span "All Shipping Rules" at bounding box center [75, 266] width 75 height 13
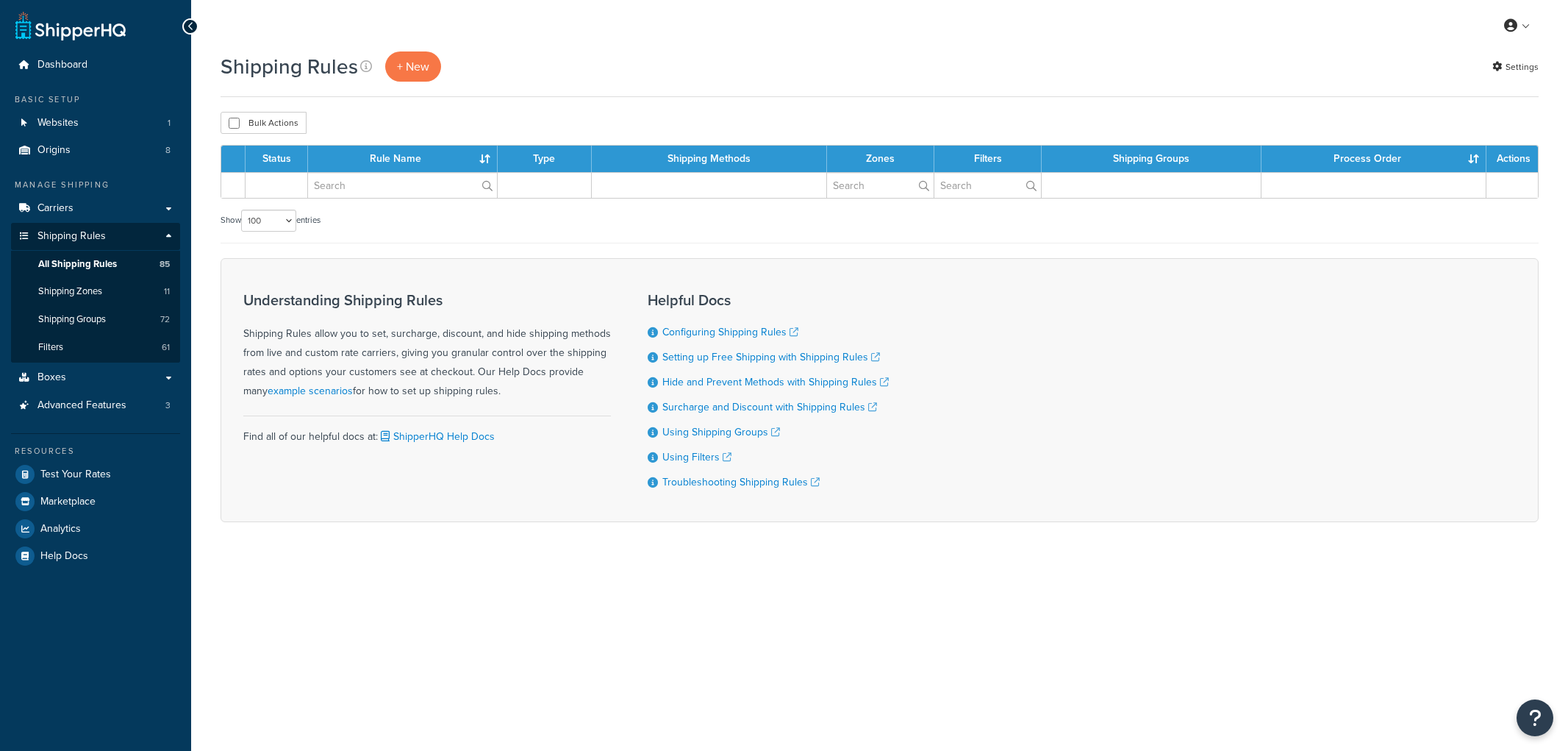
select select "100"
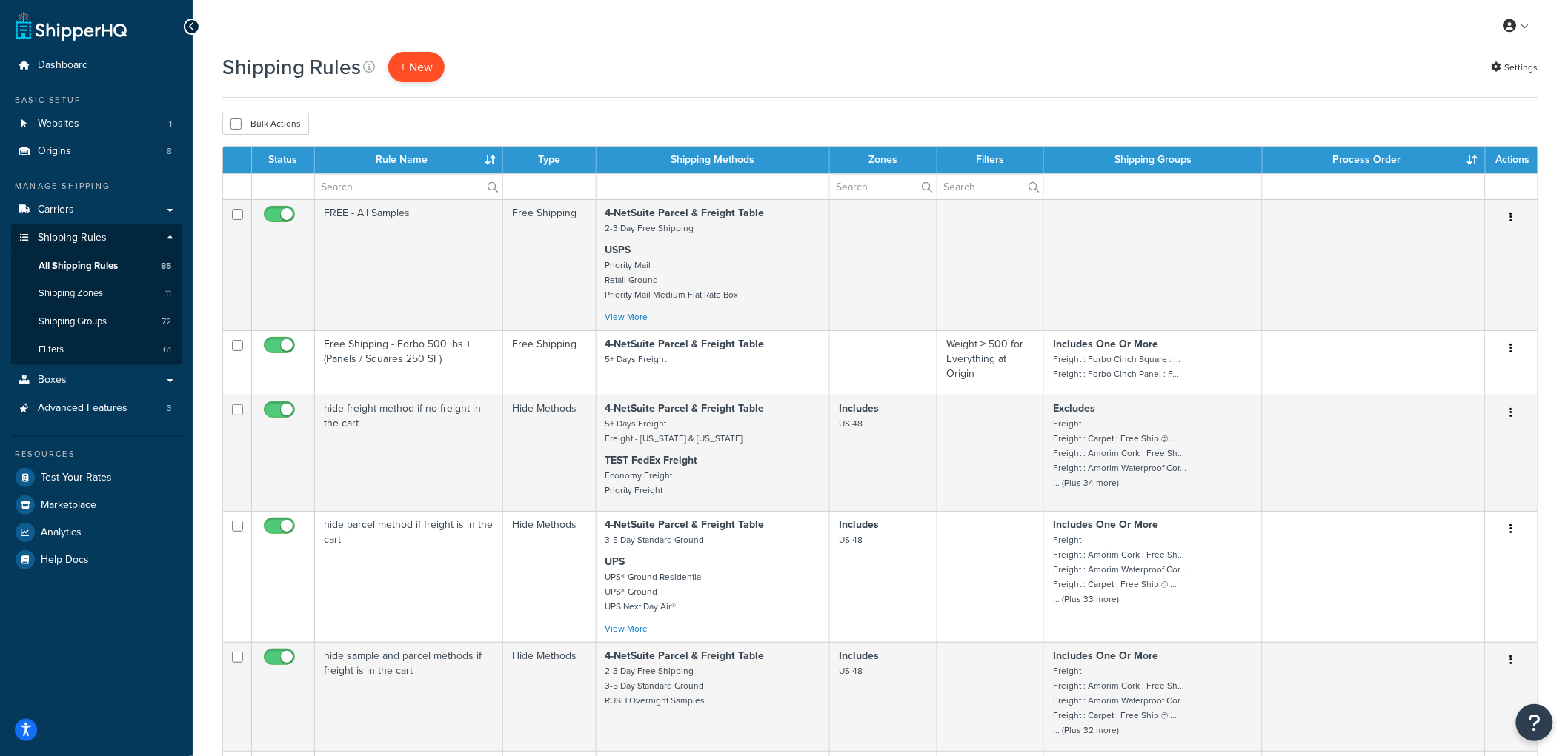
click at [407, 69] on p "+ New" at bounding box center [416, 67] width 56 height 30
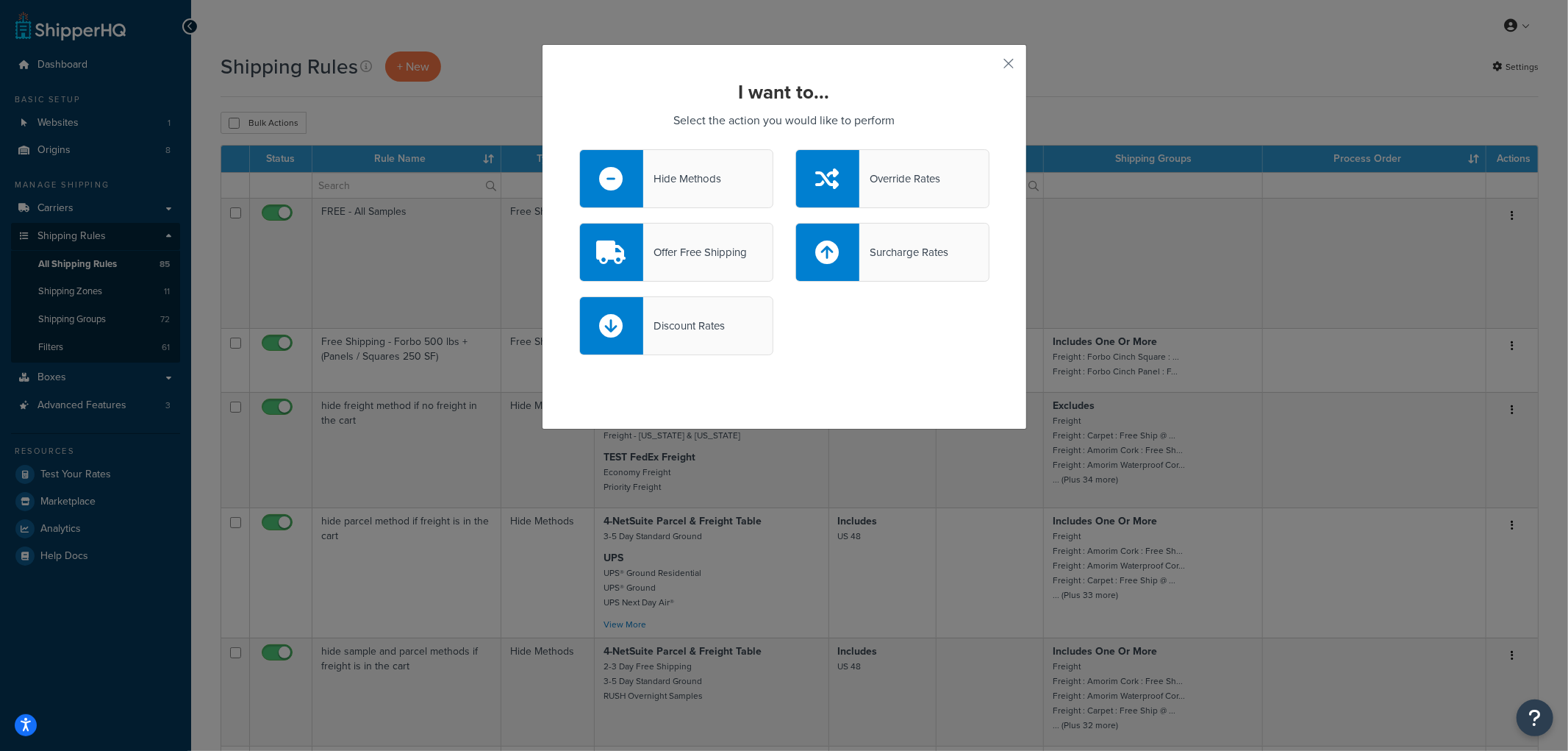
click at [696, 165] on div "Hide Methods" at bounding box center [676, 178] width 194 height 59
click at [0, 0] on input "Hide Methods" at bounding box center [0, 0] width 0 height 0
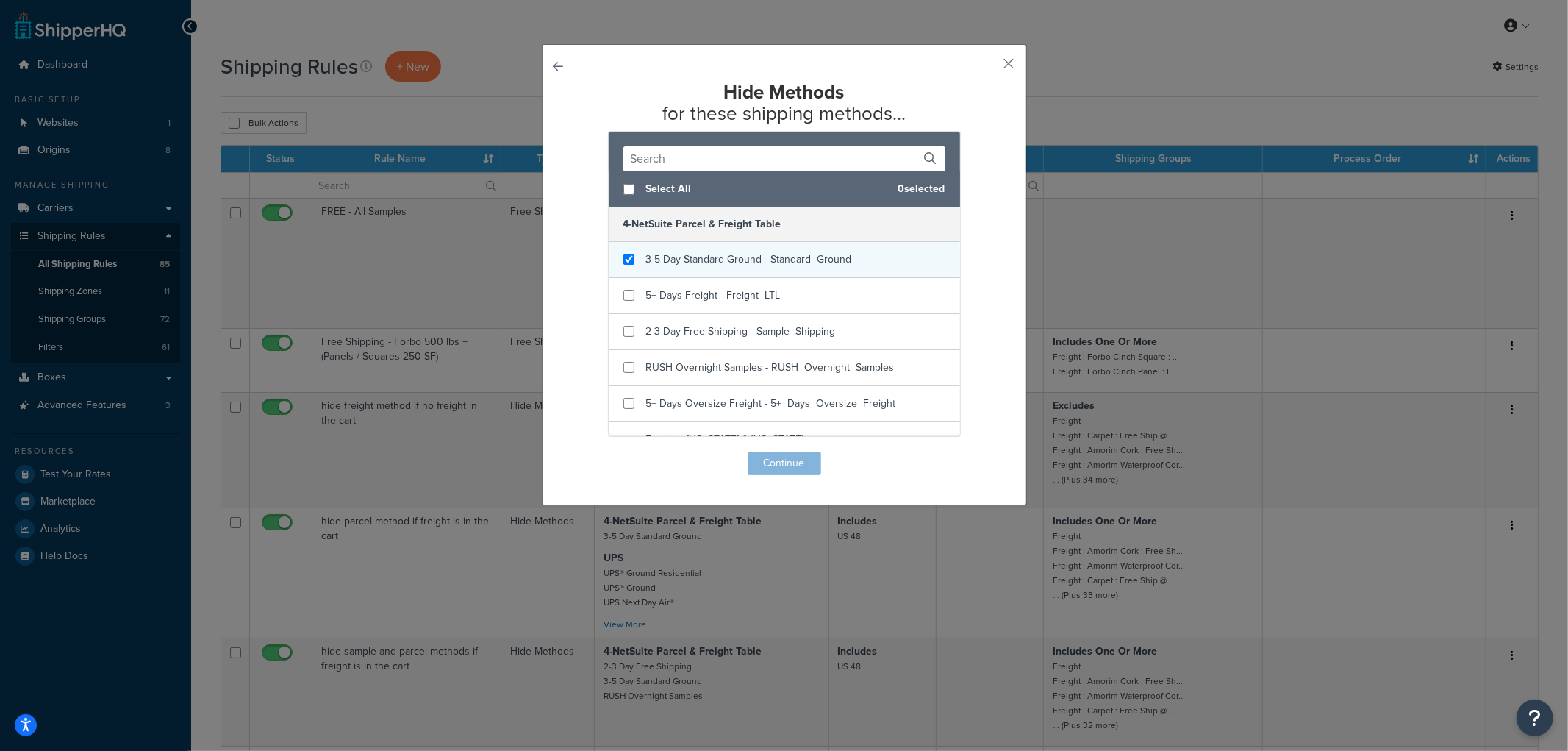
checkbox input "true"
click at [785, 258] on span "3-5 Day Standard Ground - Standard_Ground" at bounding box center [750, 259] width 206 height 15
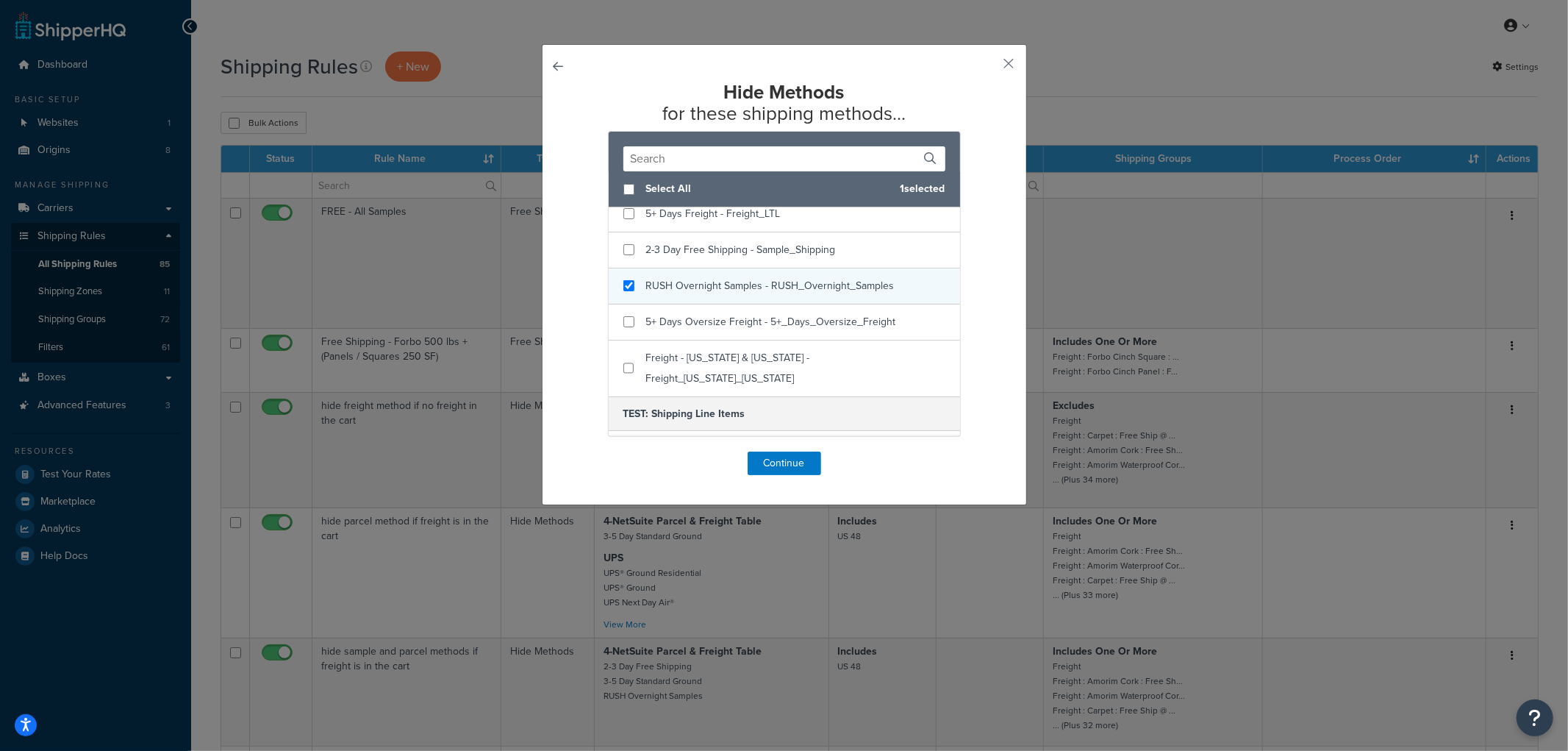
checkbox input "true"
click at [754, 283] on span "RUSH Overnight Samples - RUSH_Overnight_Samples" at bounding box center [771, 285] width 249 height 15
checkbox input "true"
click at [773, 247] on span "2-3 Day Free Shipping - Sample_Shipping" at bounding box center [742, 249] width 190 height 15
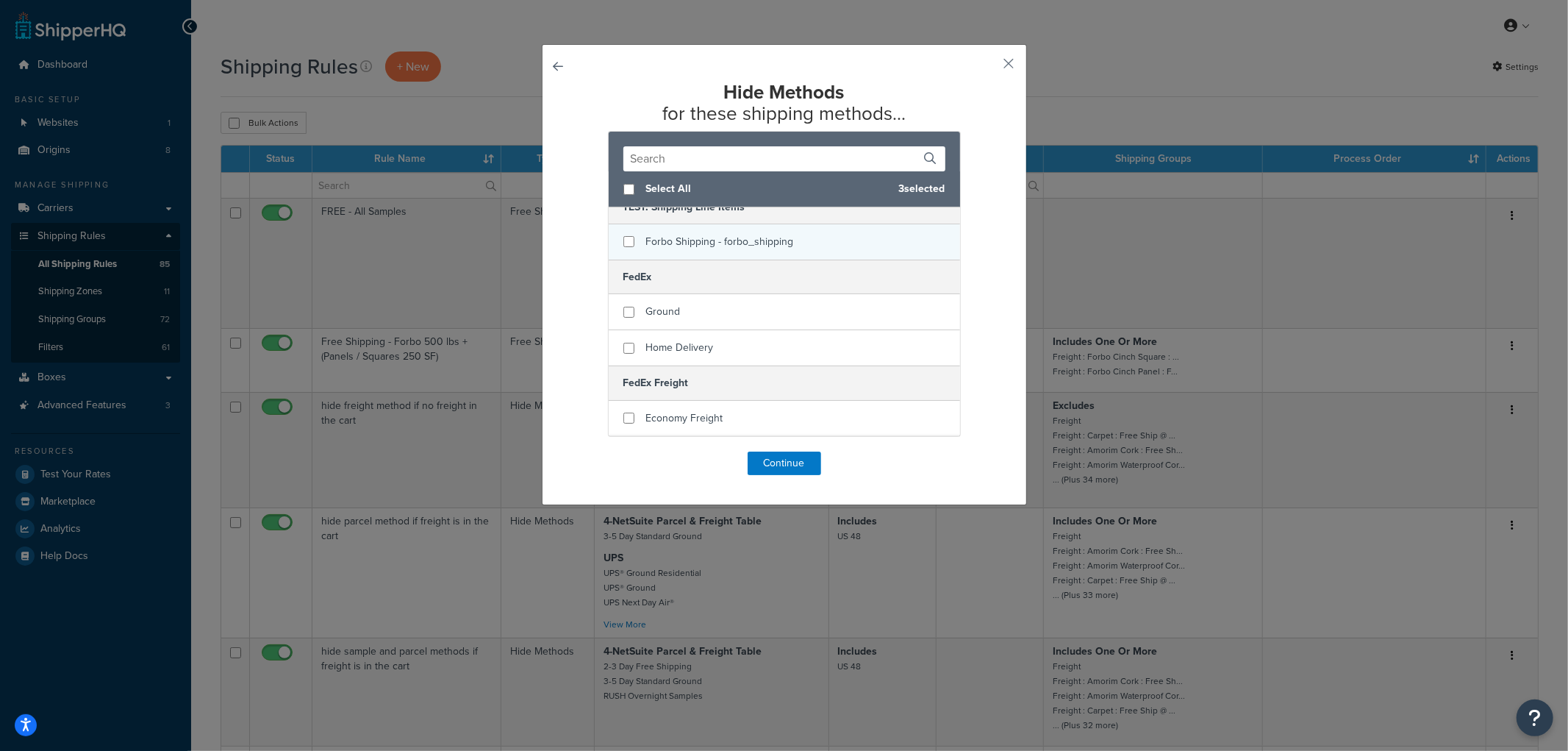
scroll to position [326, 0]
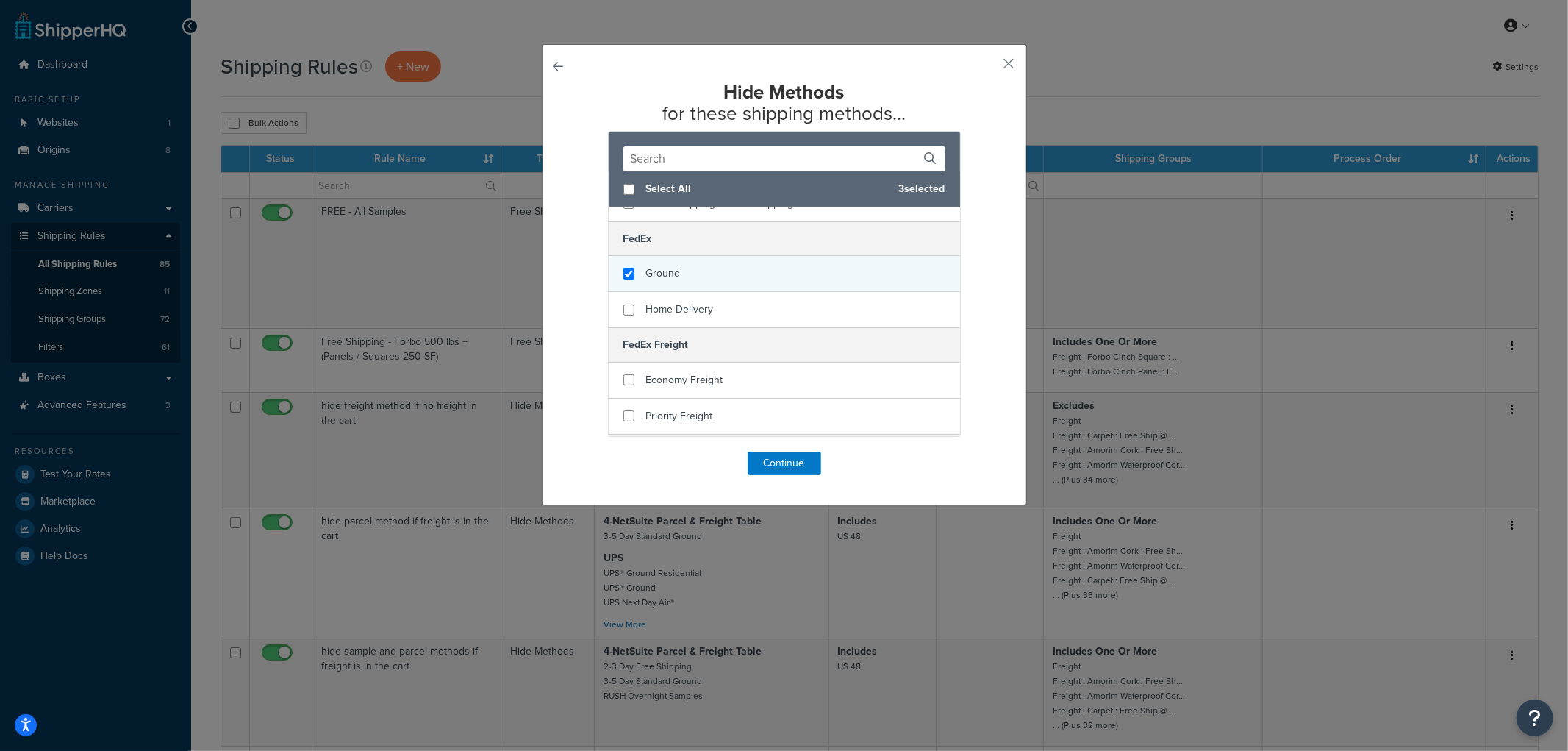
checkbox input "true"
click at [739, 256] on div "Ground" at bounding box center [784, 274] width 351 height 36
checkbox input "true"
click at [729, 293] on div "Home Delivery" at bounding box center [784, 309] width 351 height 35
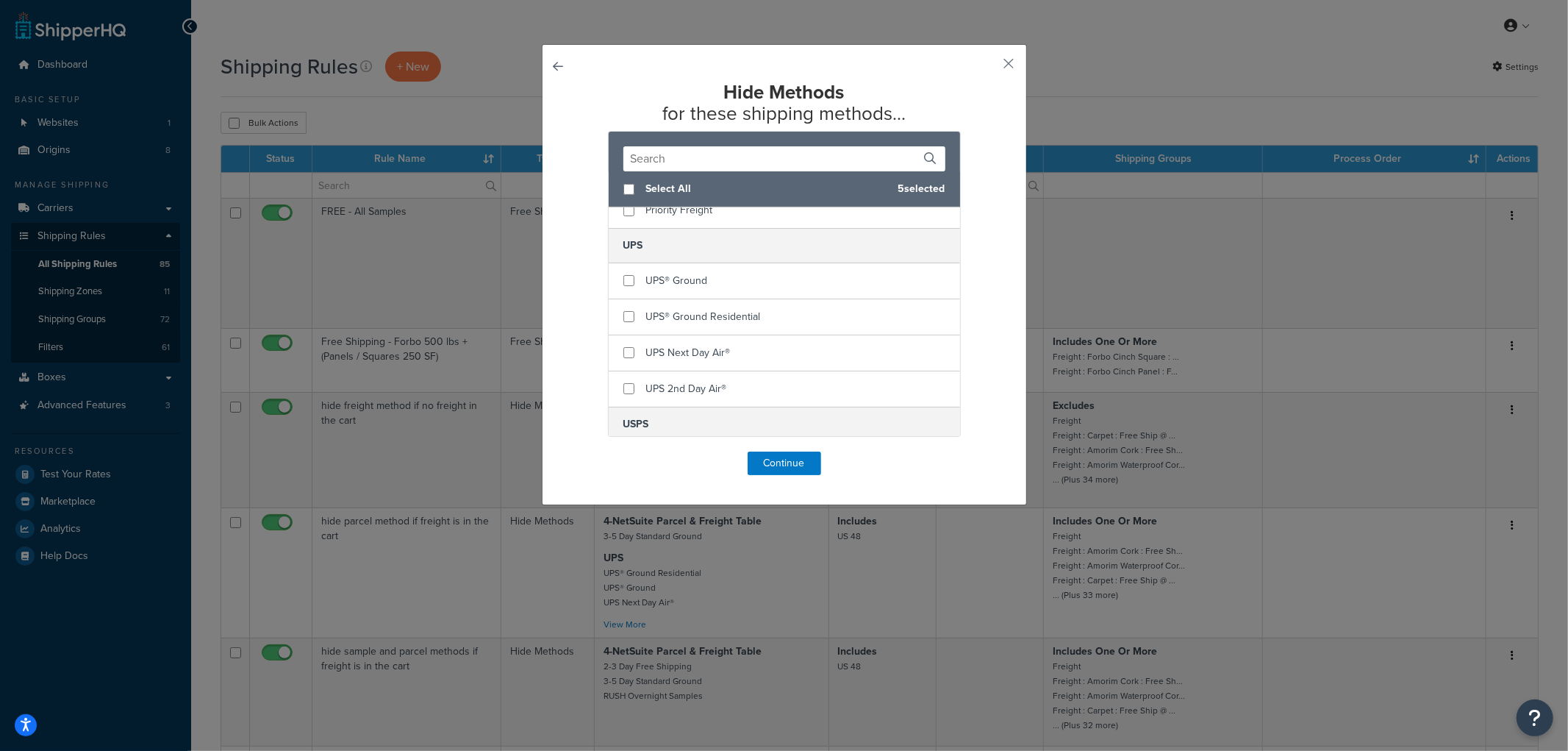
scroll to position [653, 0]
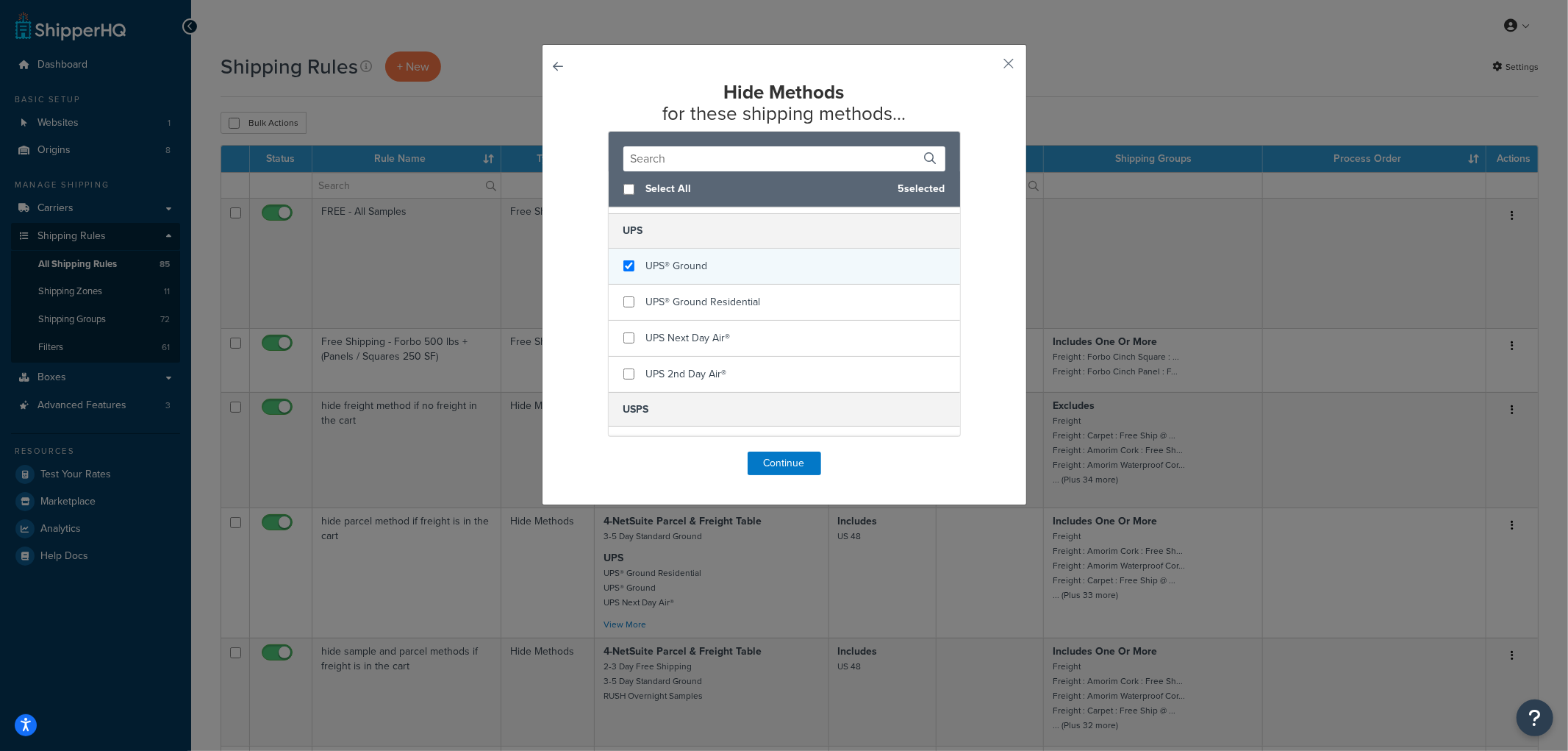
checkbox input "true"
click at [737, 251] on div "UPS® Ground" at bounding box center [784, 267] width 351 height 36
checkbox input "true"
click at [731, 284] on div "UPS® Ground Residential" at bounding box center [784, 302] width 351 height 36
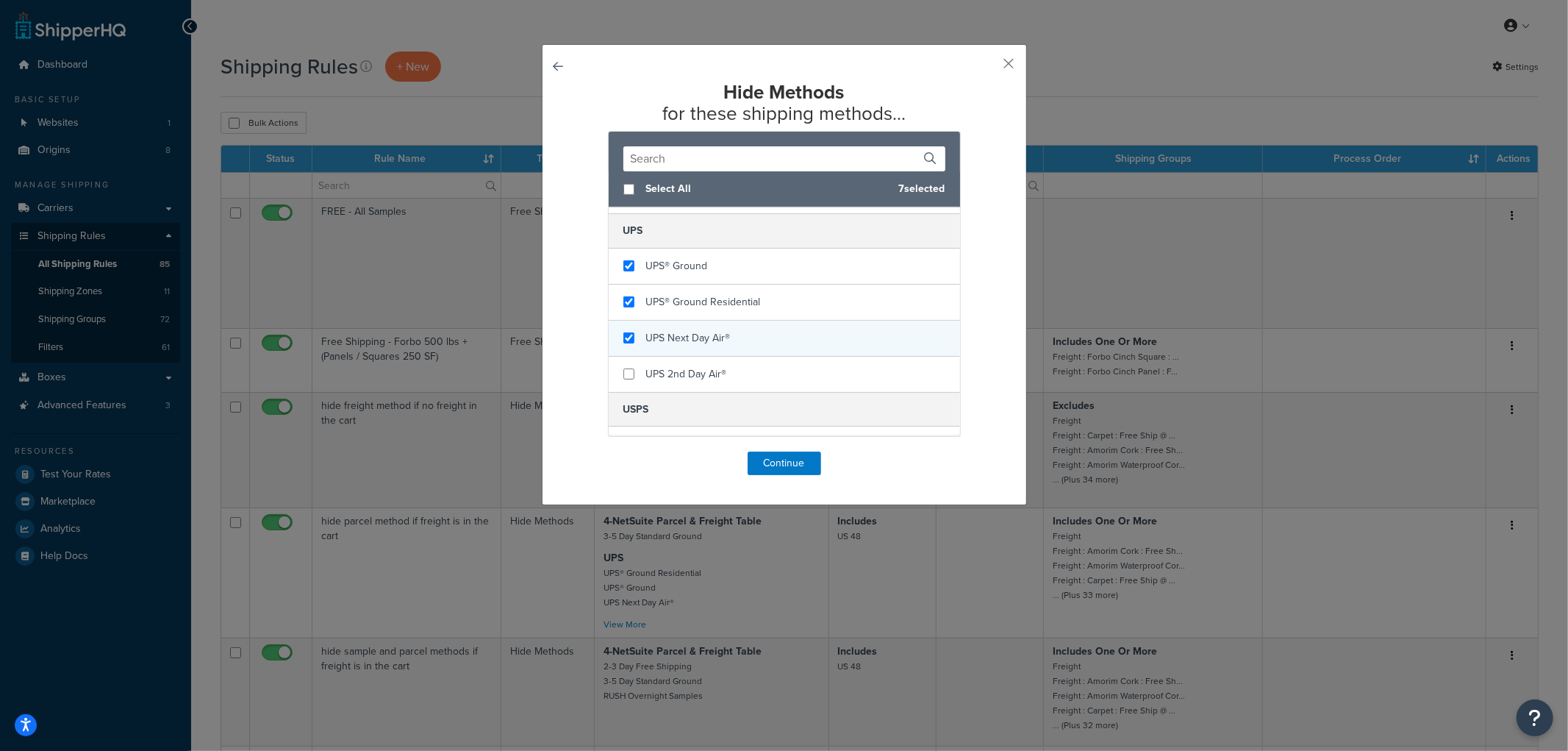
checkbox input "true"
click at [722, 330] on span "UPS Next Day Air®" at bounding box center [689, 338] width 85 height 15
checkbox input "true"
click at [710, 367] on span "UPS 2nd Day Air®" at bounding box center [687, 374] width 81 height 15
checkbox input "false"
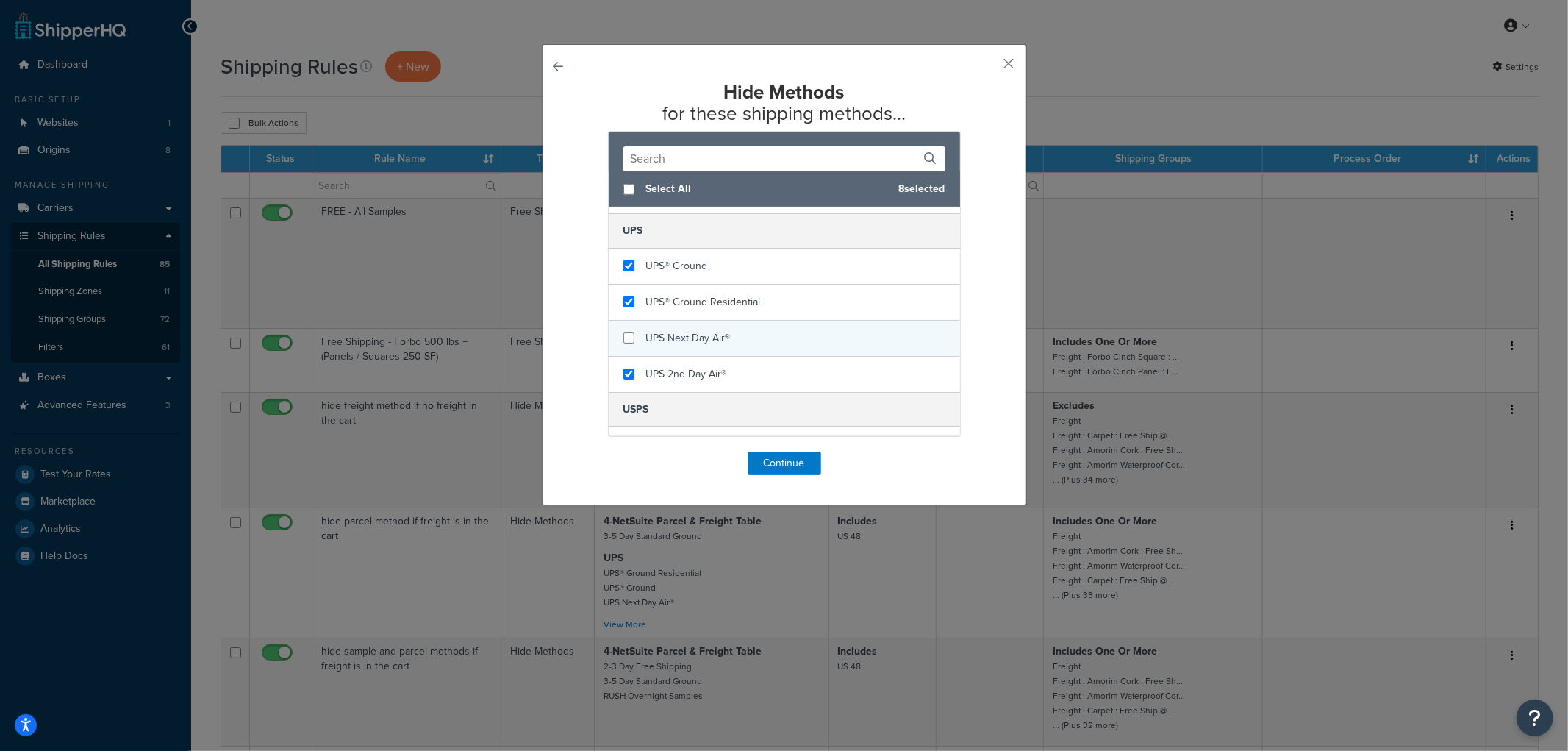
click at [708, 330] on span "UPS Next Day Air®" at bounding box center [689, 338] width 85 height 15
checkbox input "false"
click at [702, 367] on span "UPS 2nd Day Air®" at bounding box center [687, 374] width 81 height 15
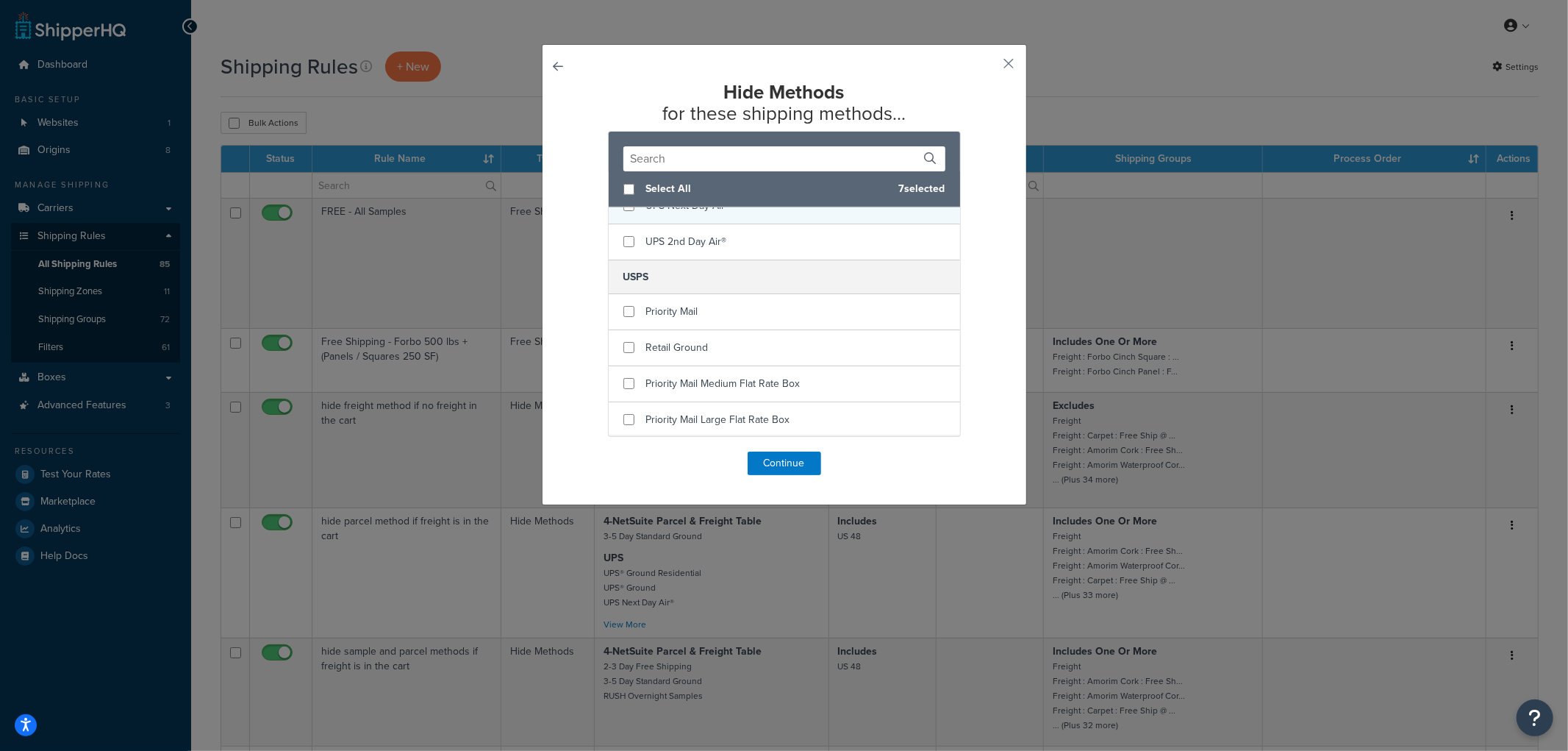
scroll to position [805, 0]
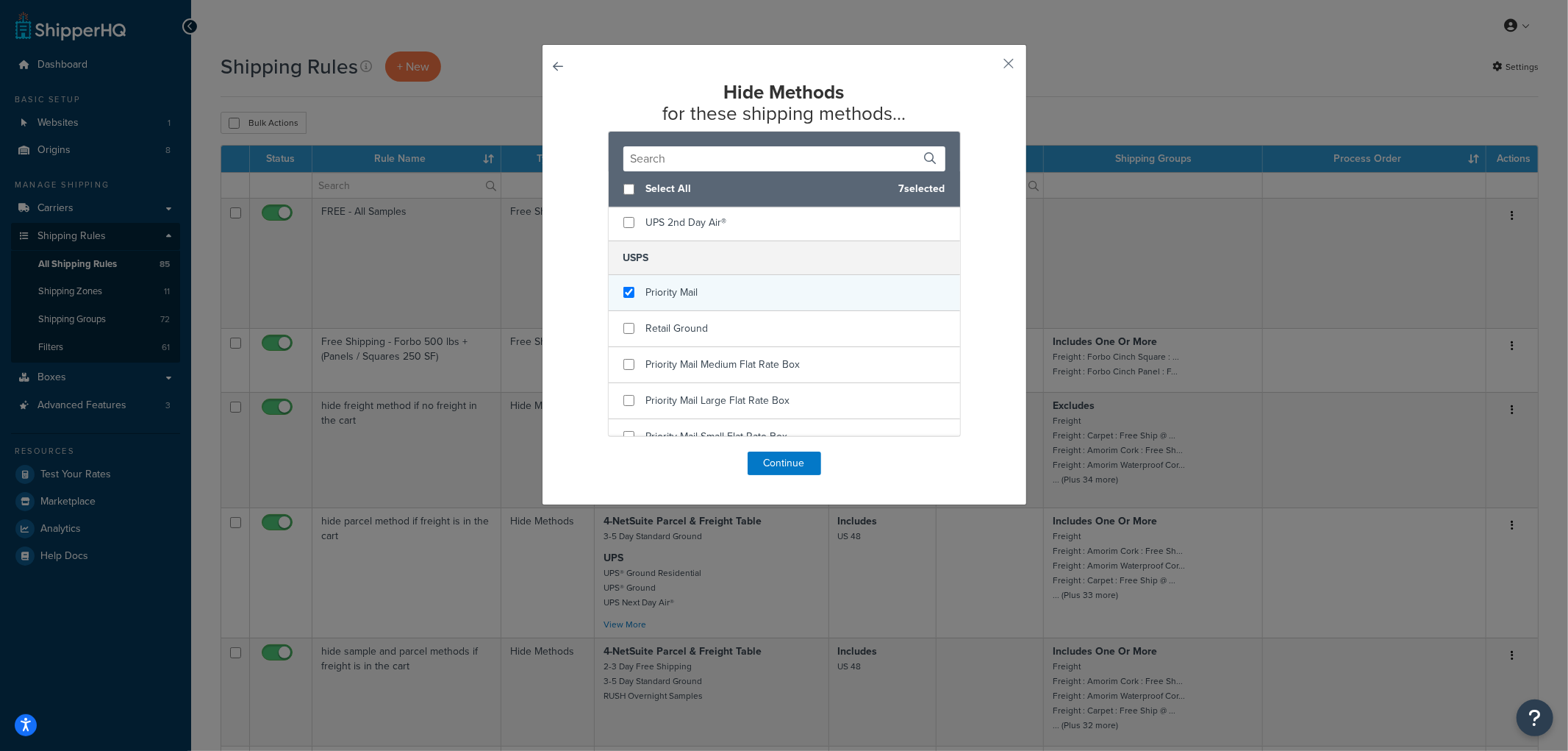
checkbox input "true"
click at [694, 276] on div "Priority Mail" at bounding box center [784, 293] width 351 height 36
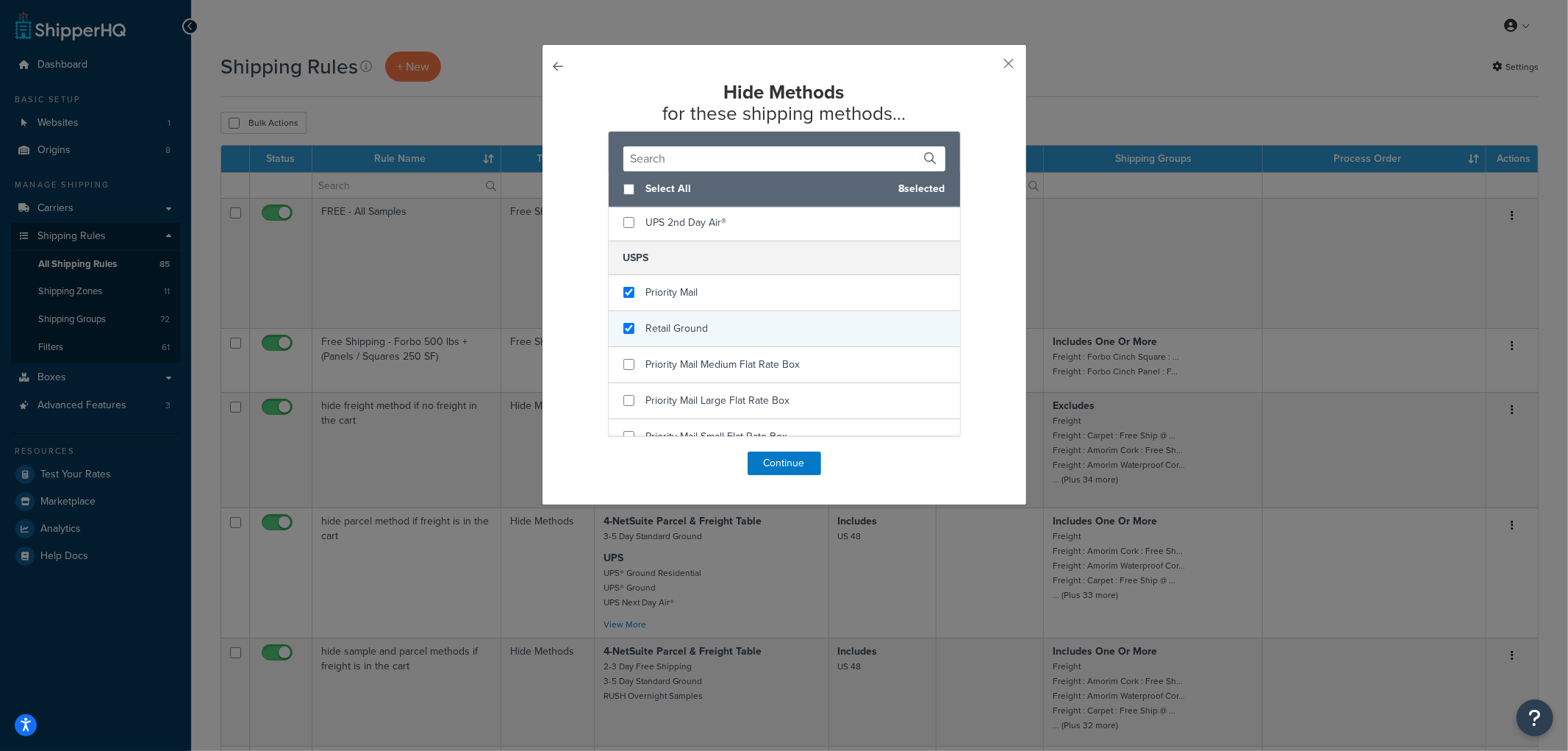
checkbox input "true"
click at [696, 321] on span "Retail Ground" at bounding box center [678, 328] width 63 height 15
checkbox input "true"
click at [699, 357] on span "Priority Mail Medium Flat Rate Box" at bounding box center [724, 364] width 155 height 15
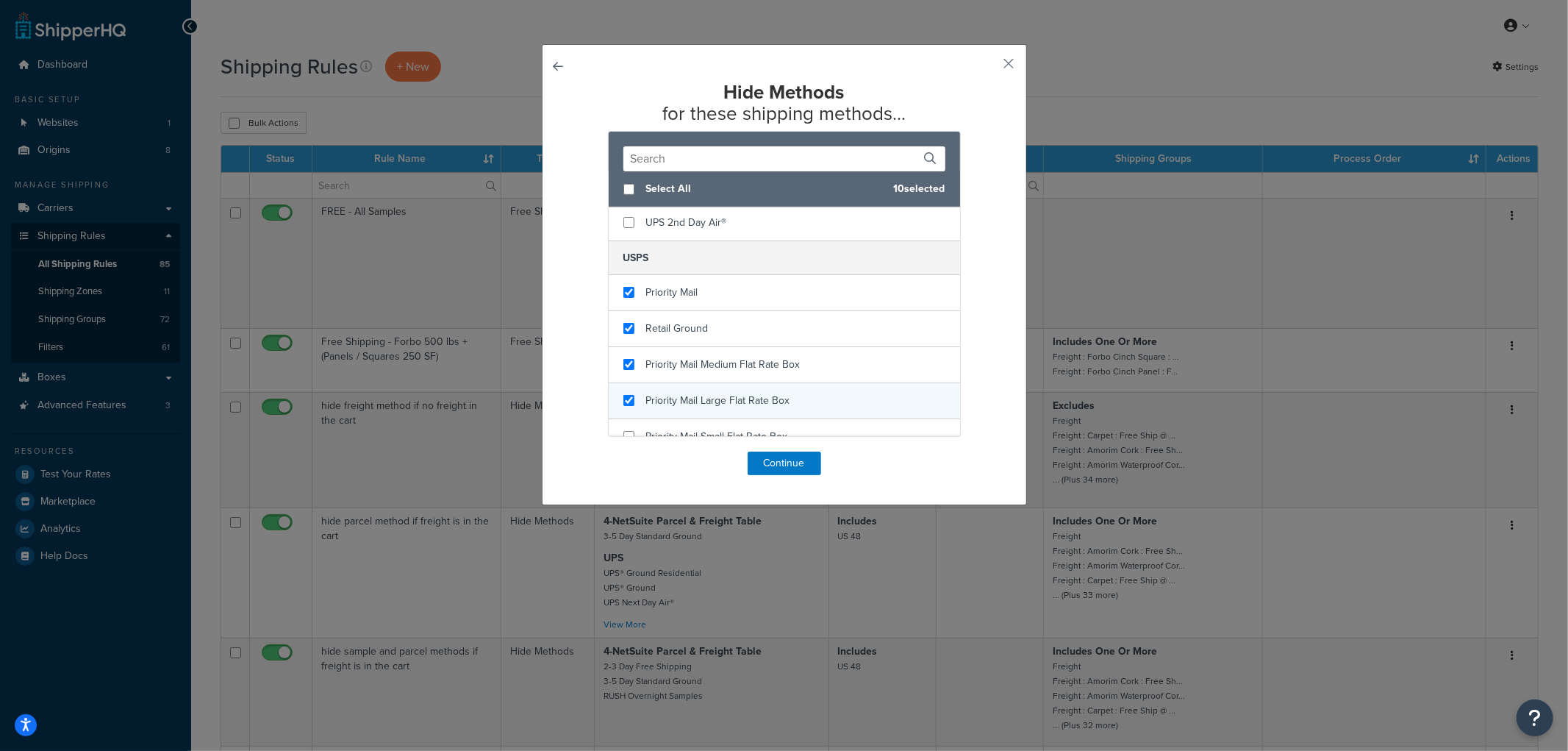
checkbox input "true"
click at [689, 393] on span "Priority Mail Large Flat Rate Box" at bounding box center [718, 400] width 144 height 15
checkbox input "true"
click at [693, 429] on span "Priority Mail Small Flat Rate Box" at bounding box center [718, 436] width 142 height 15
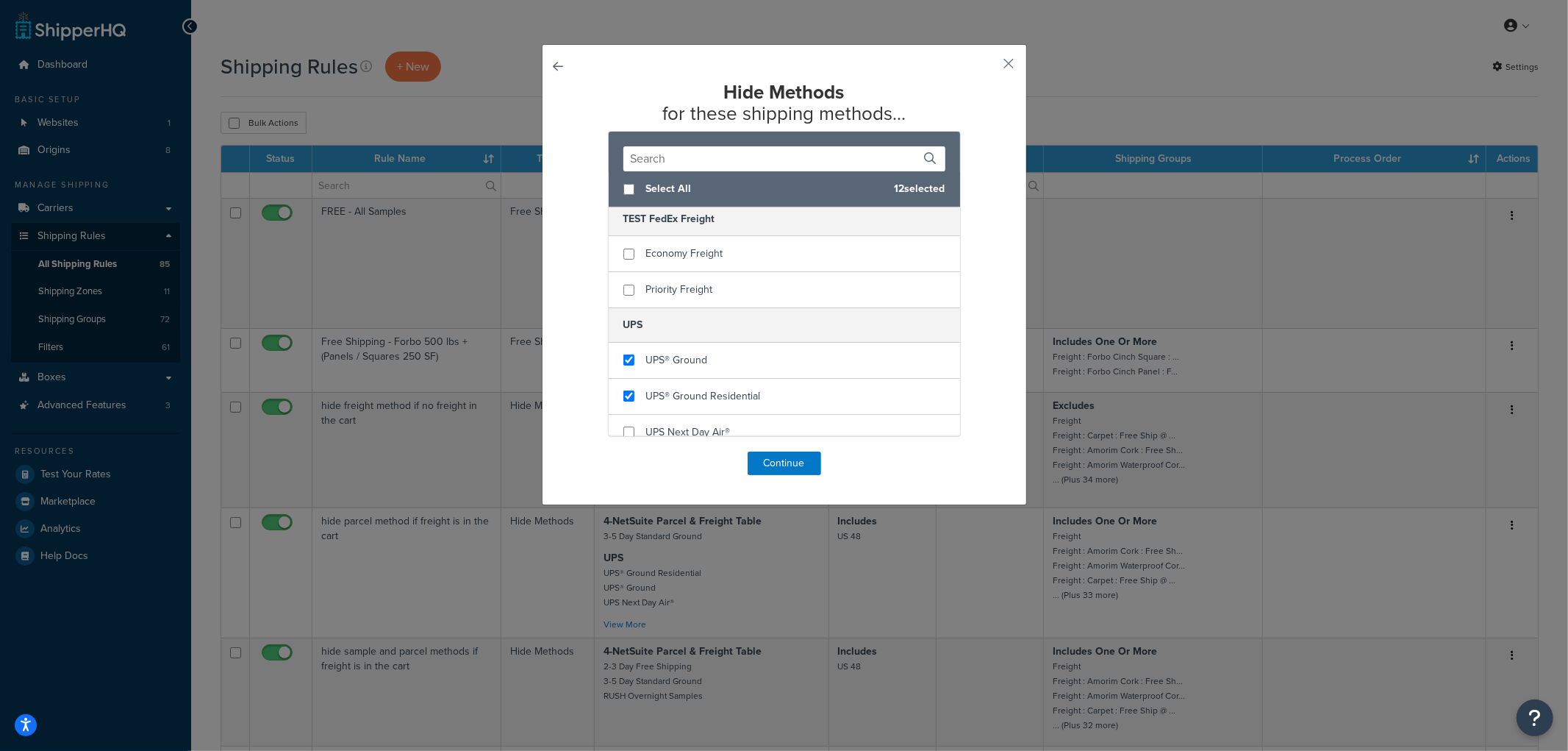
scroll to position [560, 0]
checkbox input "true"
click at [670, 424] on span "UPS Next Day Air®" at bounding box center [689, 431] width 85 height 15
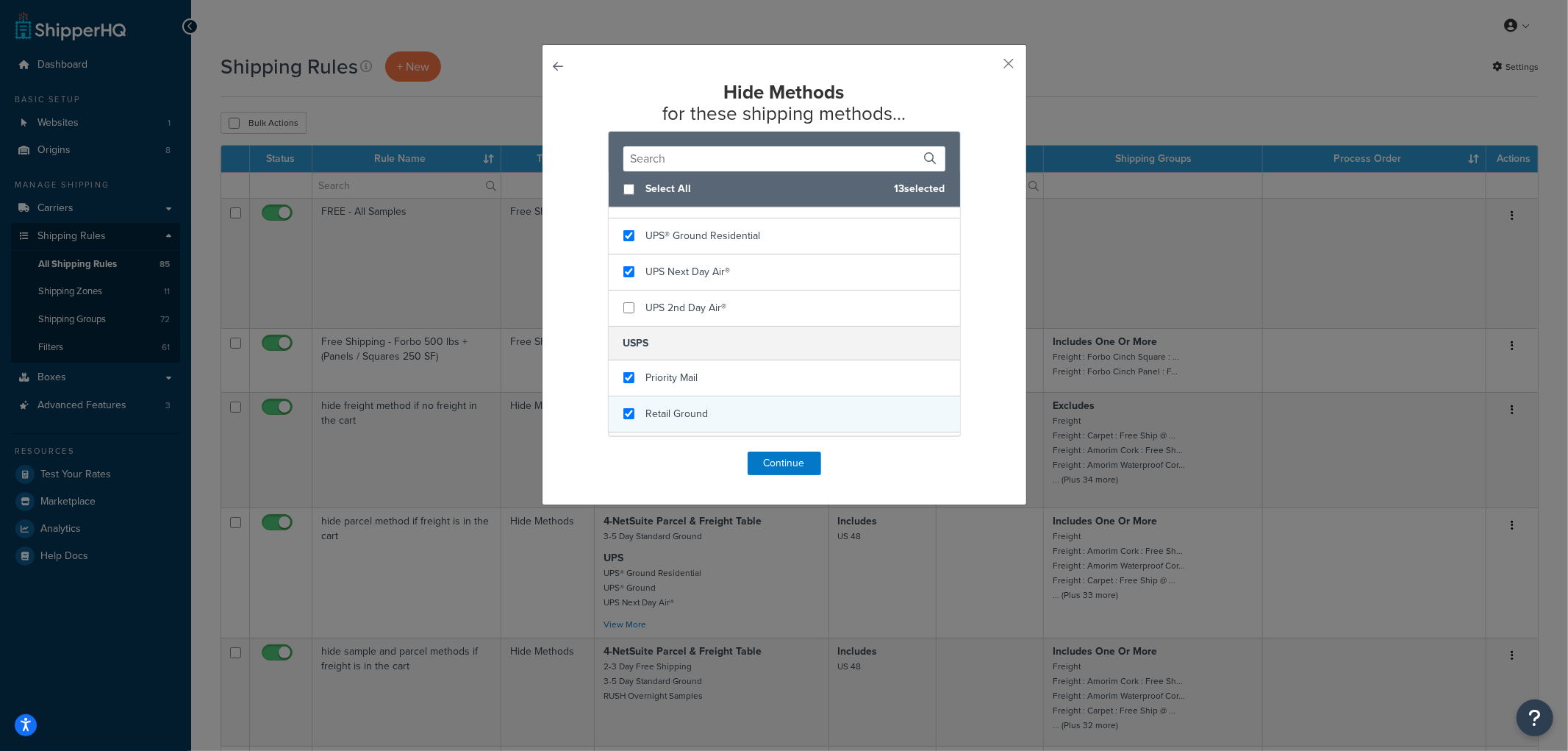
scroll to position [723, 0]
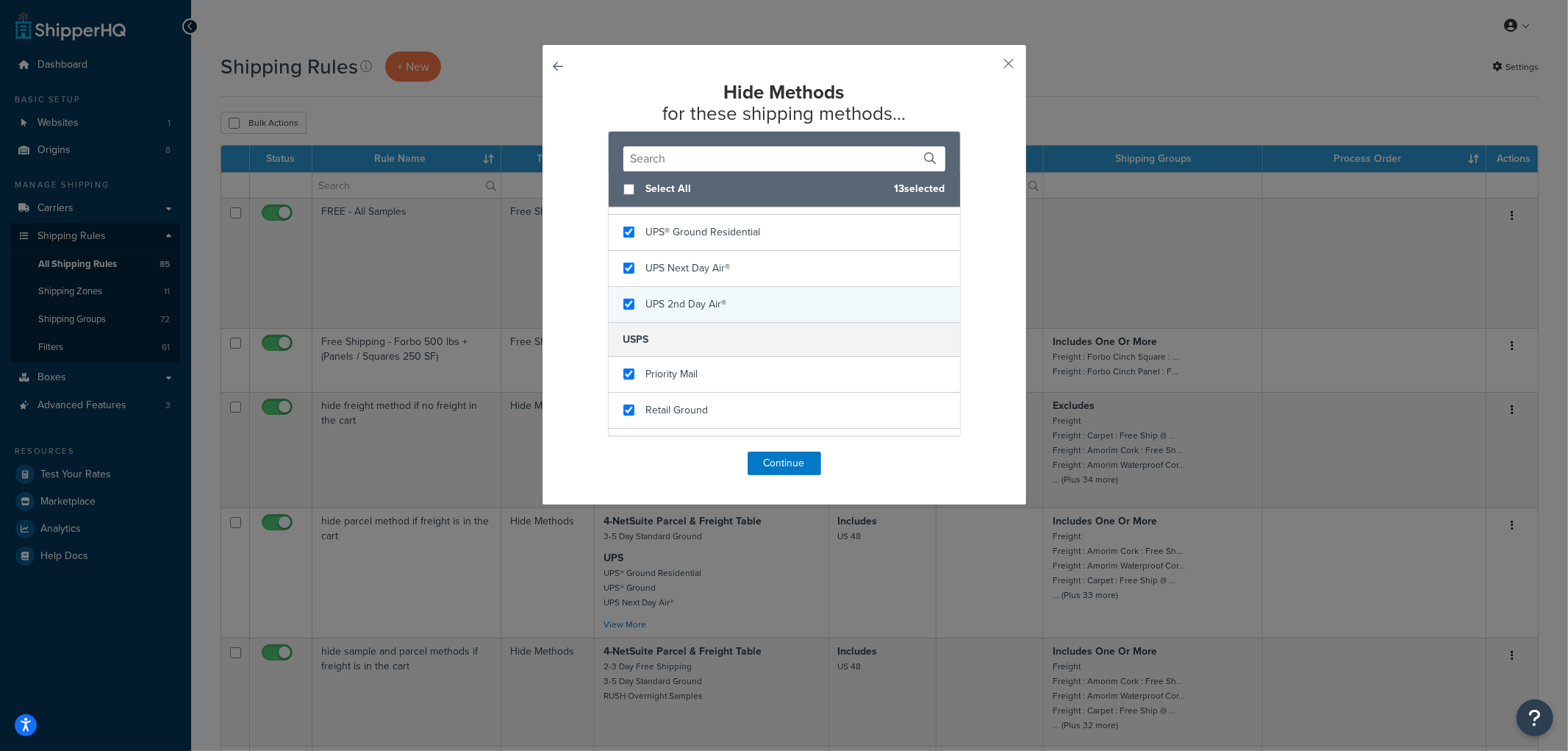
checkbox input "true"
click at [680, 297] on span "UPS 2nd Day Air®" at bounding box center [687, 304] width 81 height 15
click at [751, 459] on button "Continue" at bounding box center [784, 463] width 73 height 23
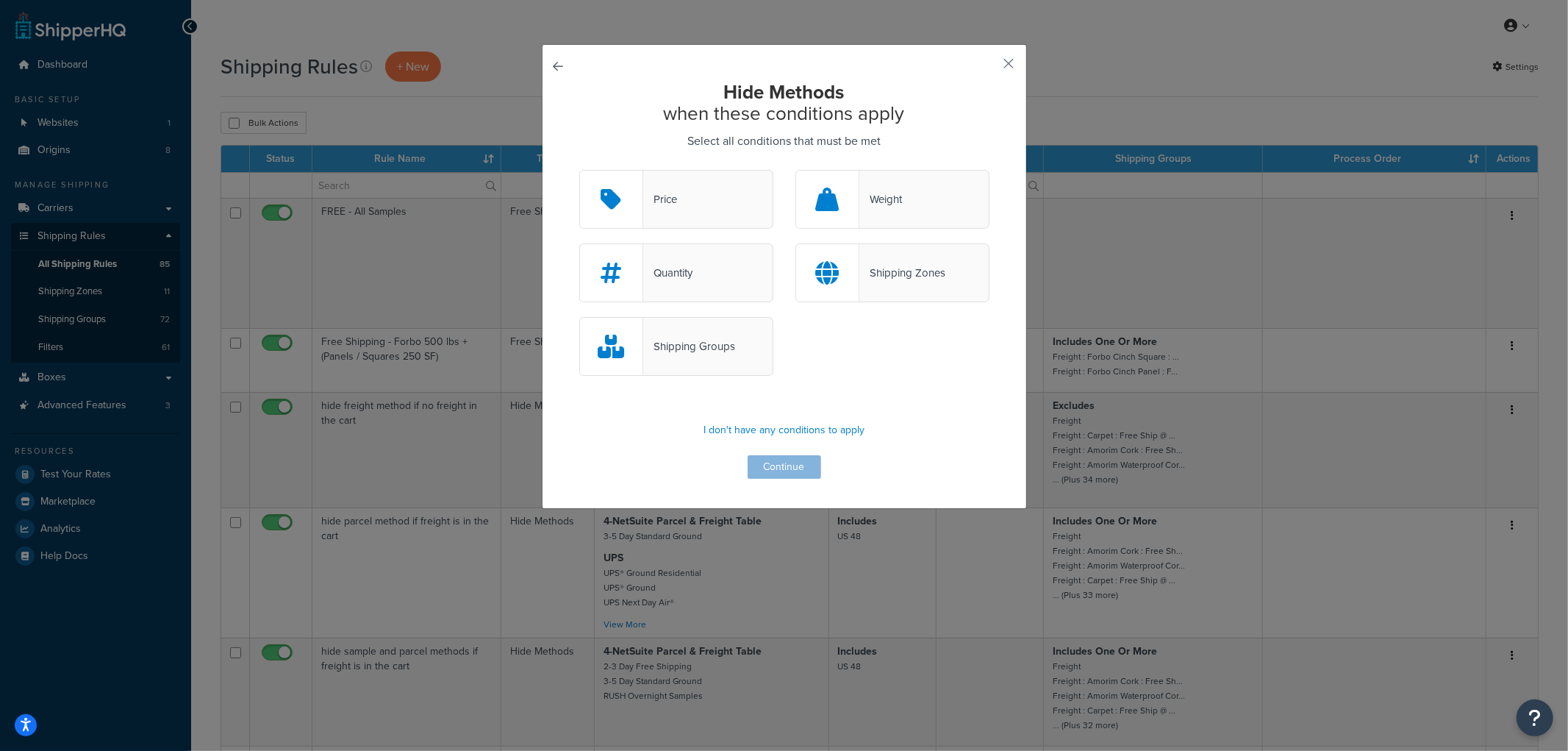
click at [887, 193] on div "Weight" at bounding box center [880, 200] width 43 height 21
click at [0, 0] on input "Weight" at bounding box center [0, 0] width 0 height 0
click at [782, 467] on button "Continue" at bounding box center [784, 467] width 73 height 23
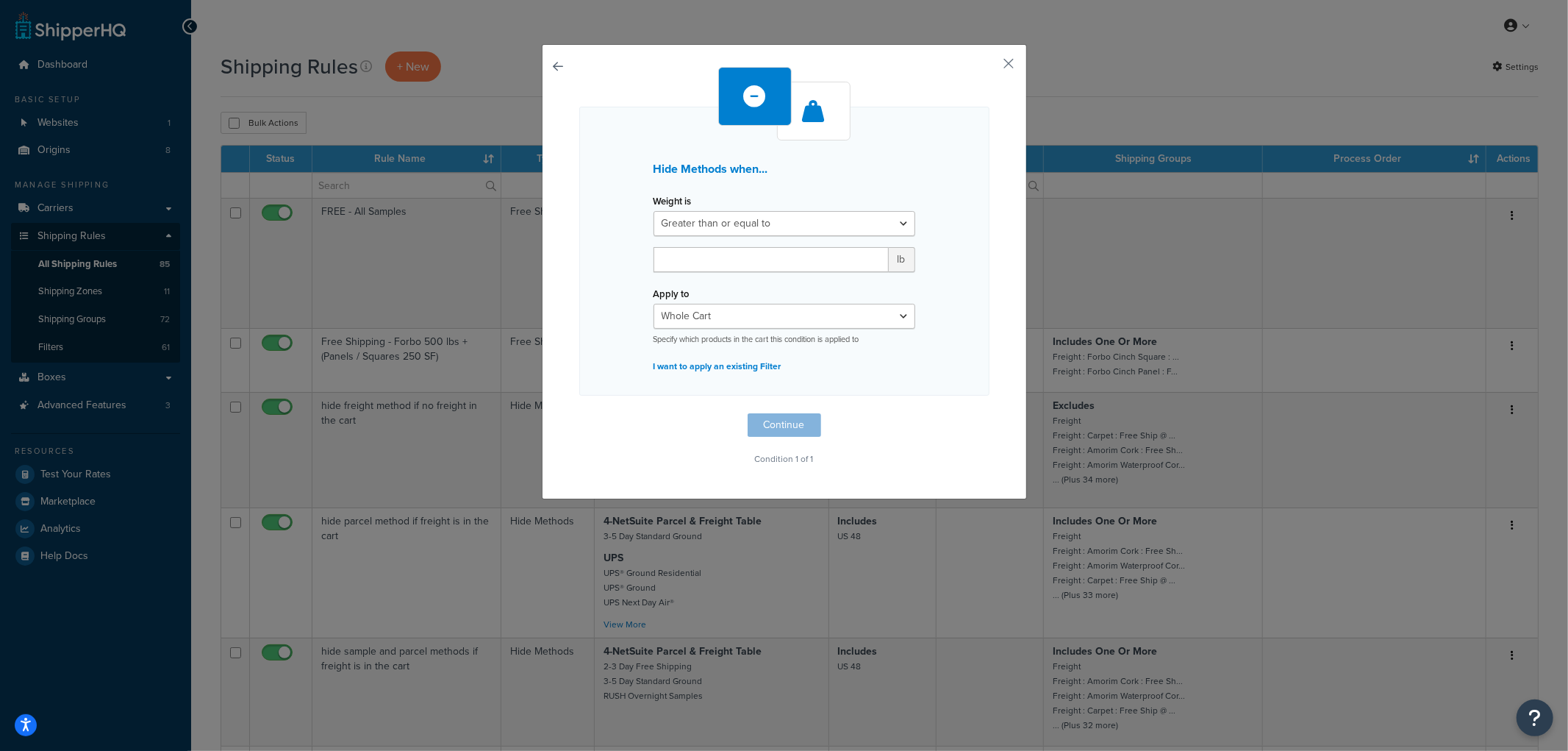
click at [710, 368] on p "I want to apply an existing Filter" at bounding box center [784, 367] width 262 height 21
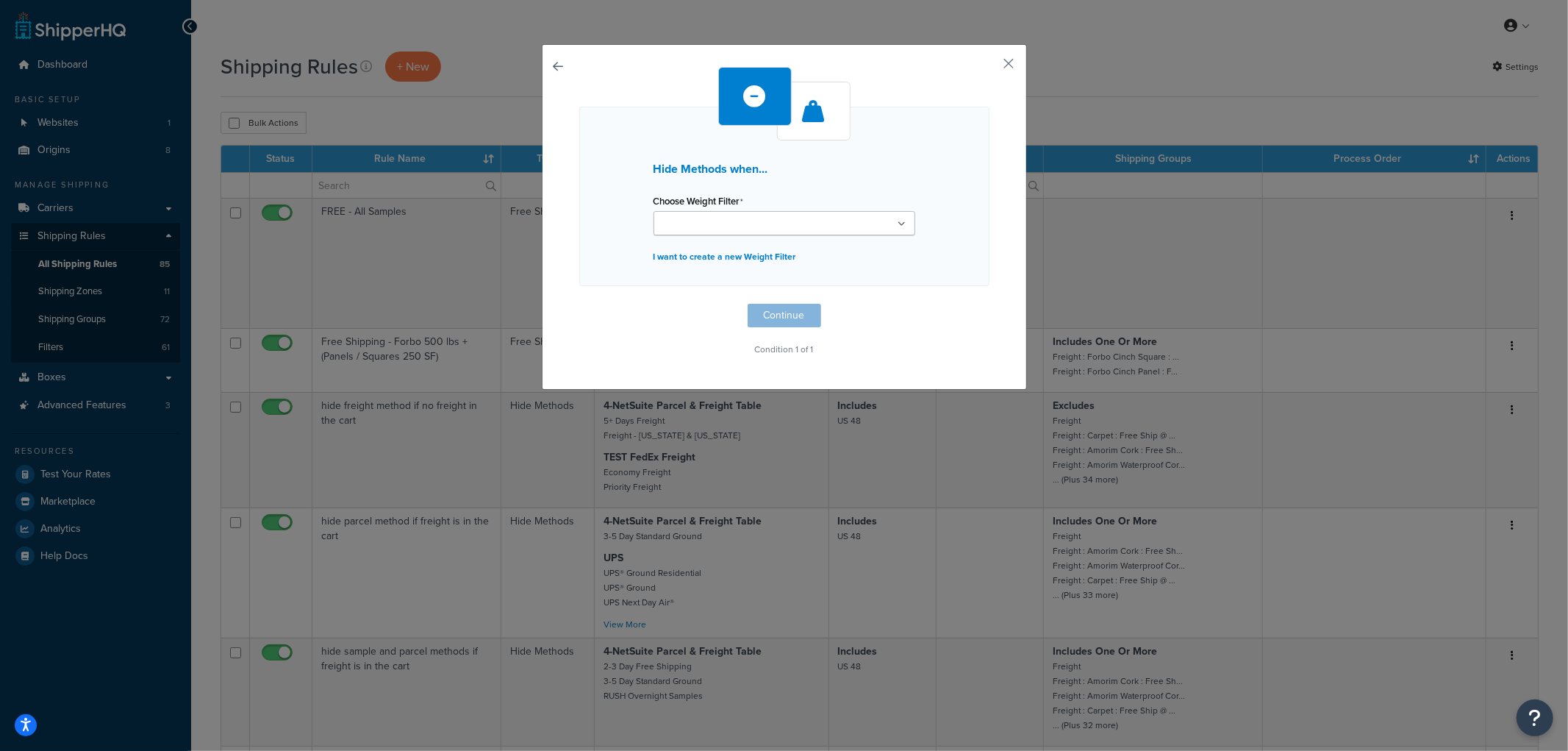
click at [733, 232] on input "Choose Weight Filter" at bounding box center [723, 224] width 130 height 16
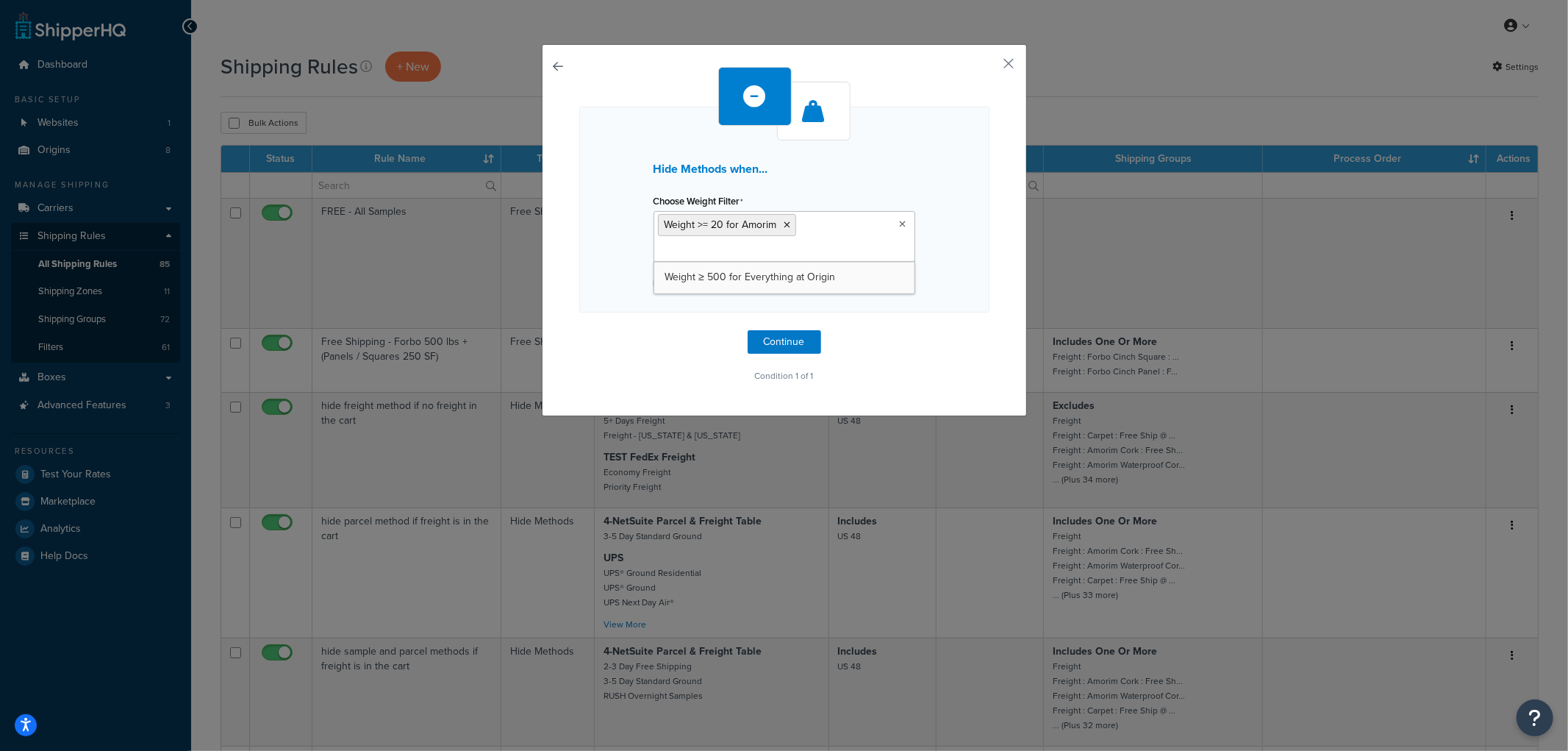
click at [909, 356] on div "Hide Methods when... Choose Weight Filter Weight >= 20 for Amorim Weight ≥ 500 …" at bounding box center [784, 226] width 410 height 319
click at [800, 342] on button "Continue" at bounding box center [784, 342] width 73 height 23
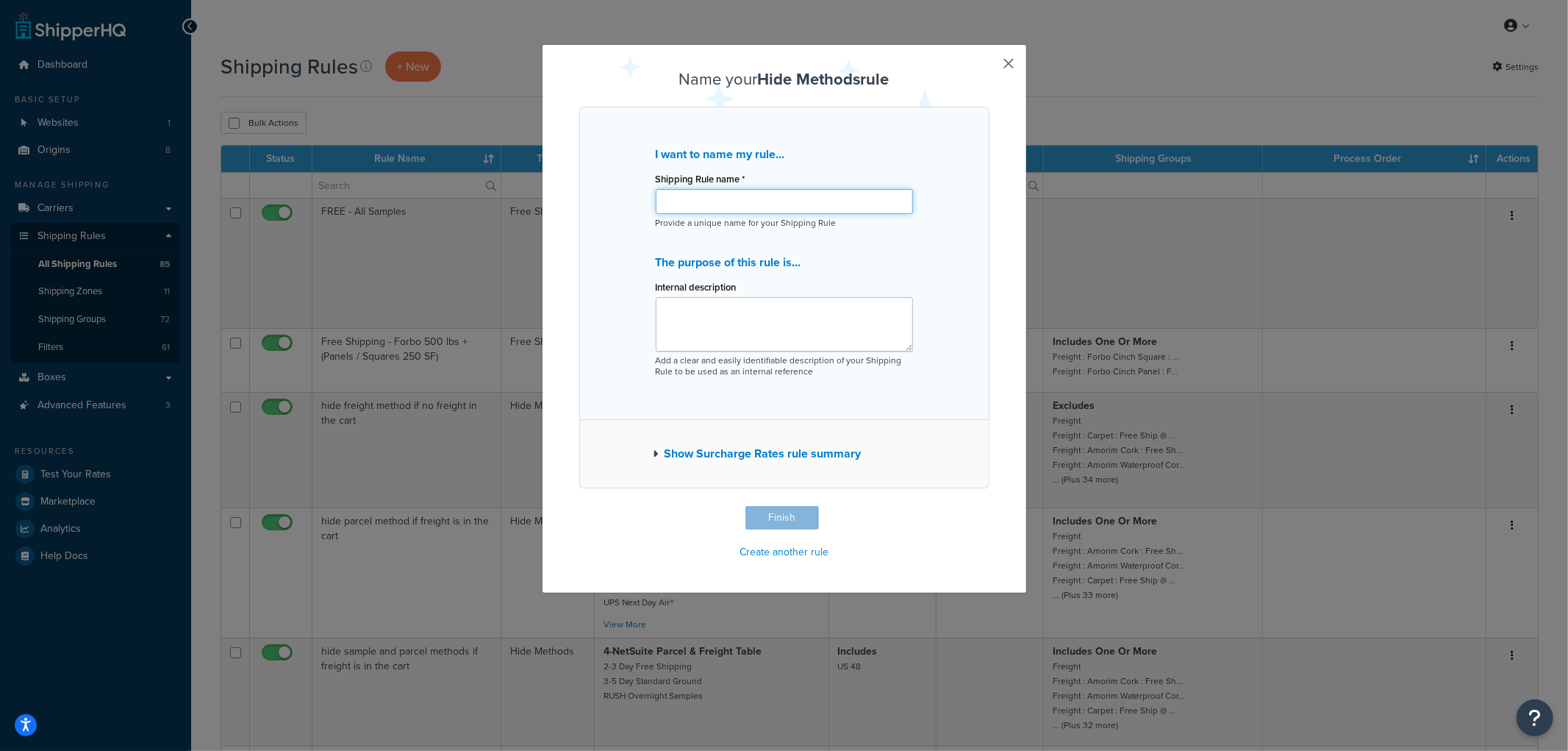
click at [747, 197] on input "Shipping Rule name *" at bounding box center [784, 201] width 258 height 25
type input "Hide parcel methods for Amorim 20 lbs or more"
click at [753, 517] on button "Finish" at bounding box center [782, 517] width 73 height 23
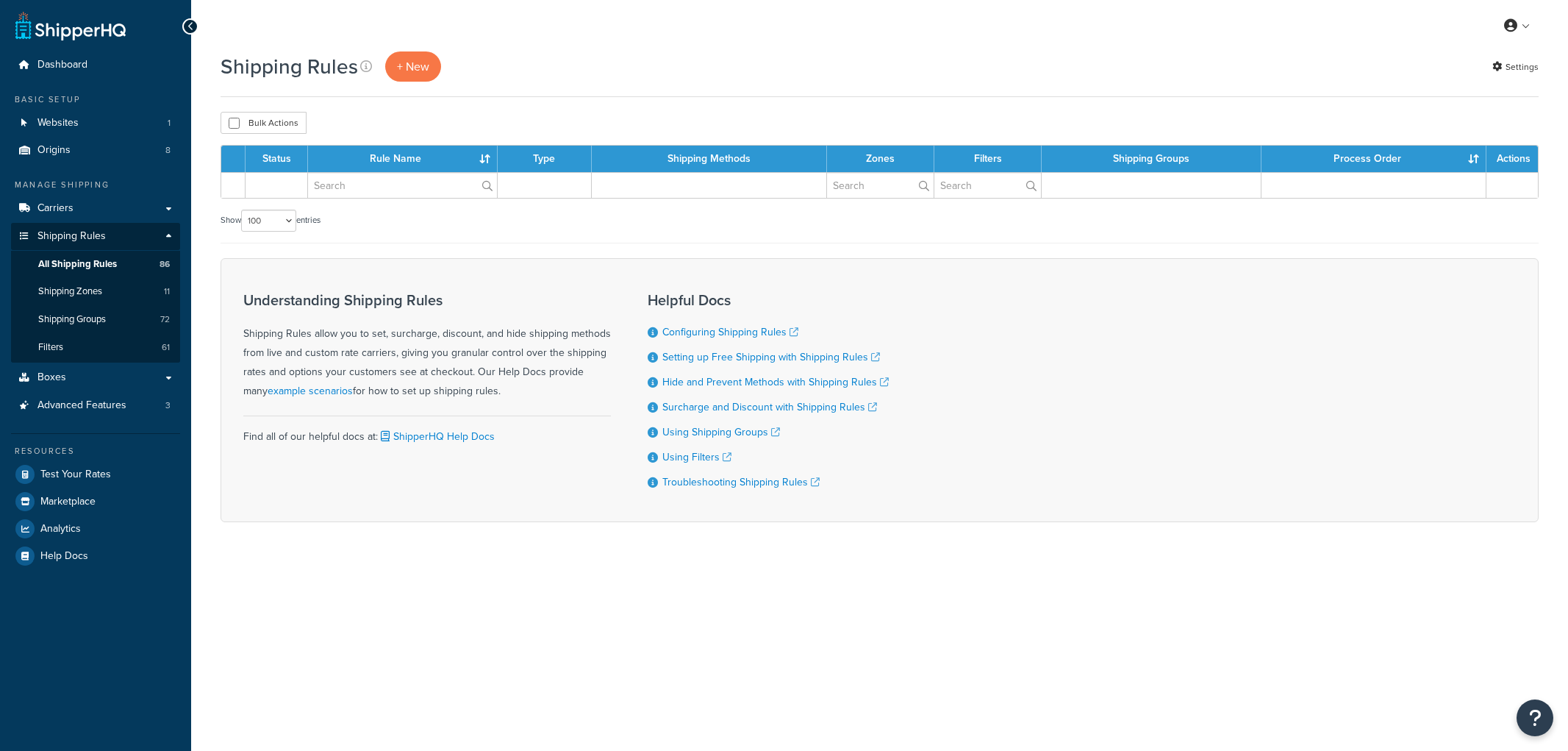
select select "100"
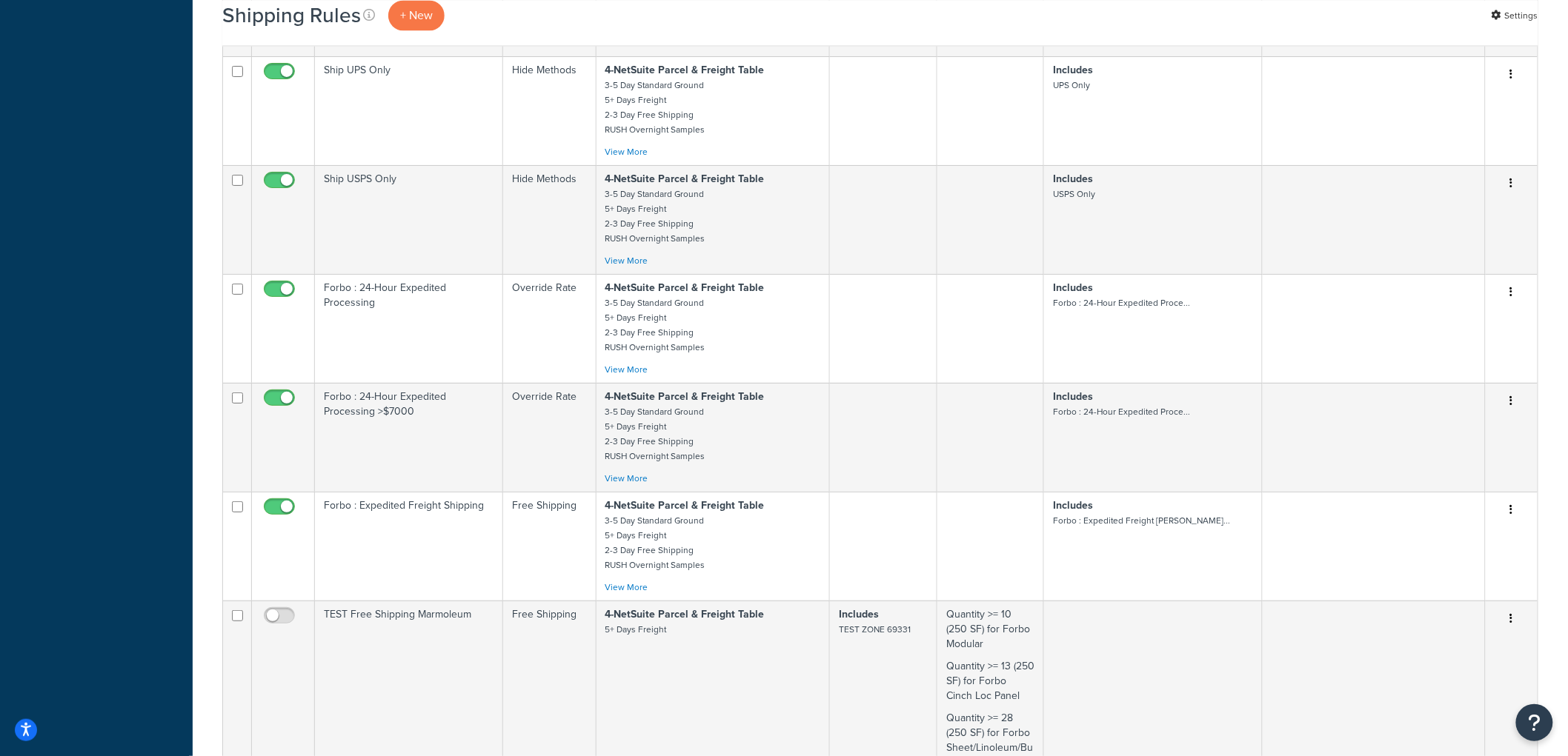
scroll to position [9852, 0]
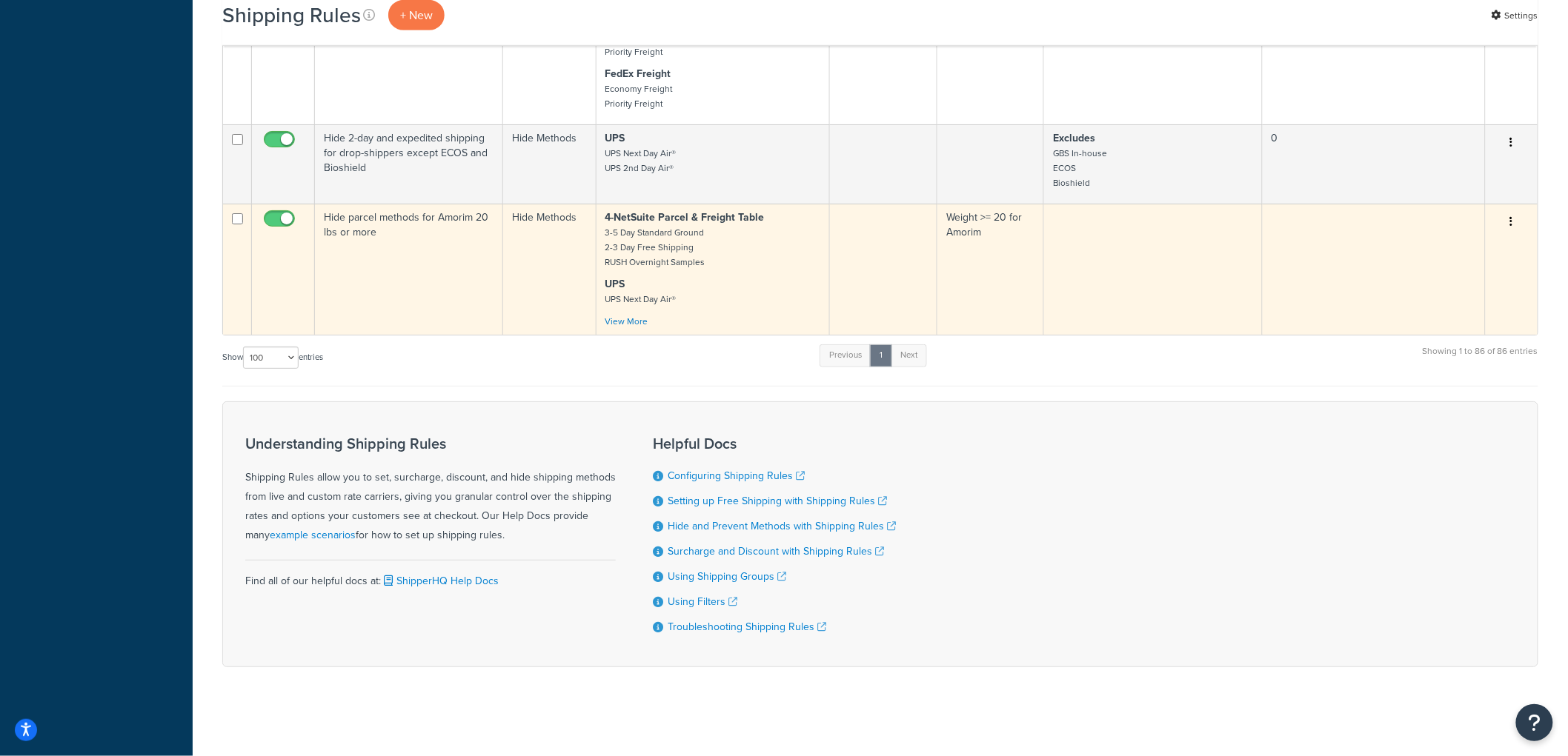
click at [423, 260] on td "Hide parcel methods for Amorim 20 lbs or more" at bounding box center [409, 269] width 188 height 131
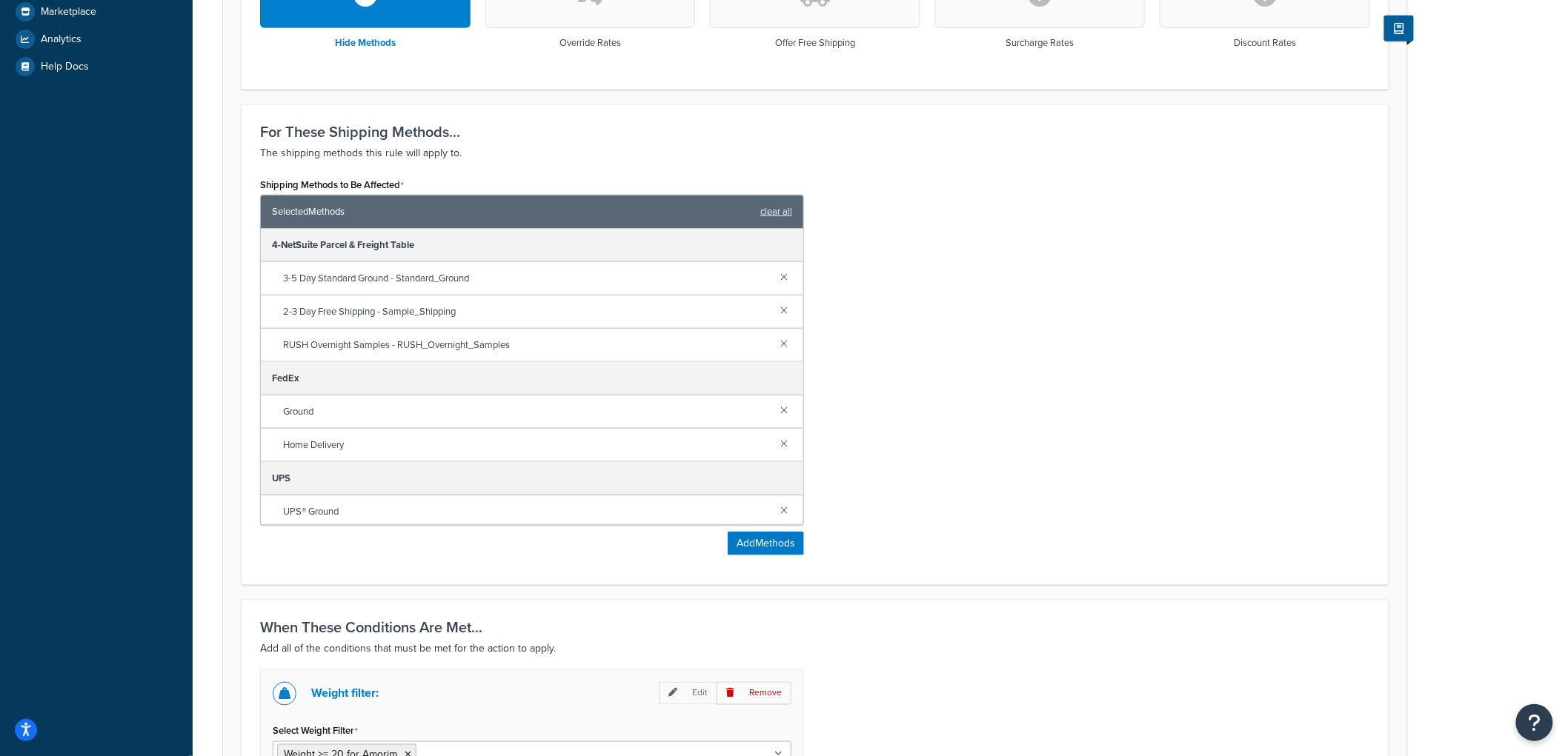
click at [967, 285] on div "Shipping Methods to Be Affected Selected Methods clear all 4-NetSuite Parcel & …" at bounding box center [815, 371] width 1132 height 393
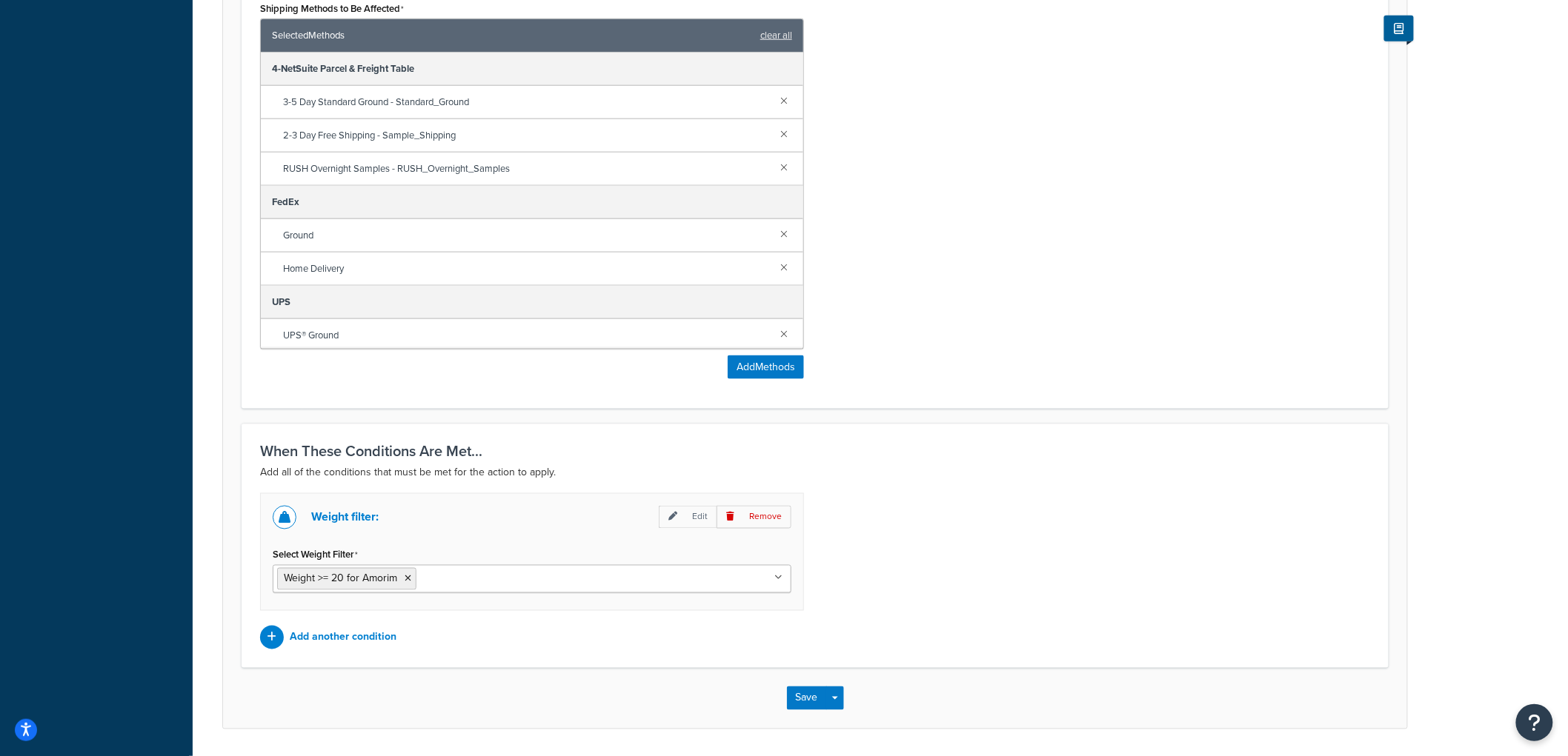
scroll to position [719, 0]
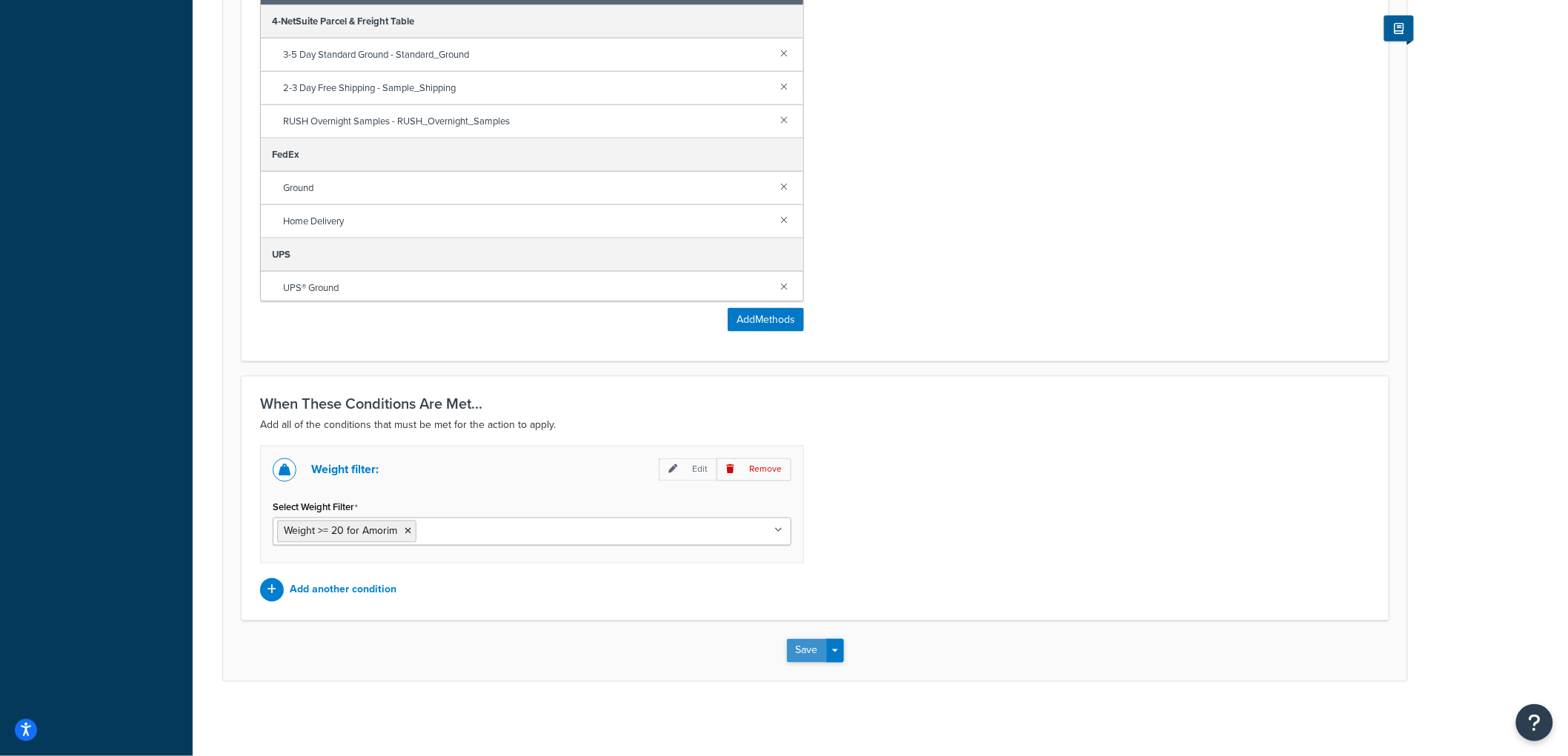
click at [795, 642] on button "Save" at bounding box center [807, 651] width 40 height 24
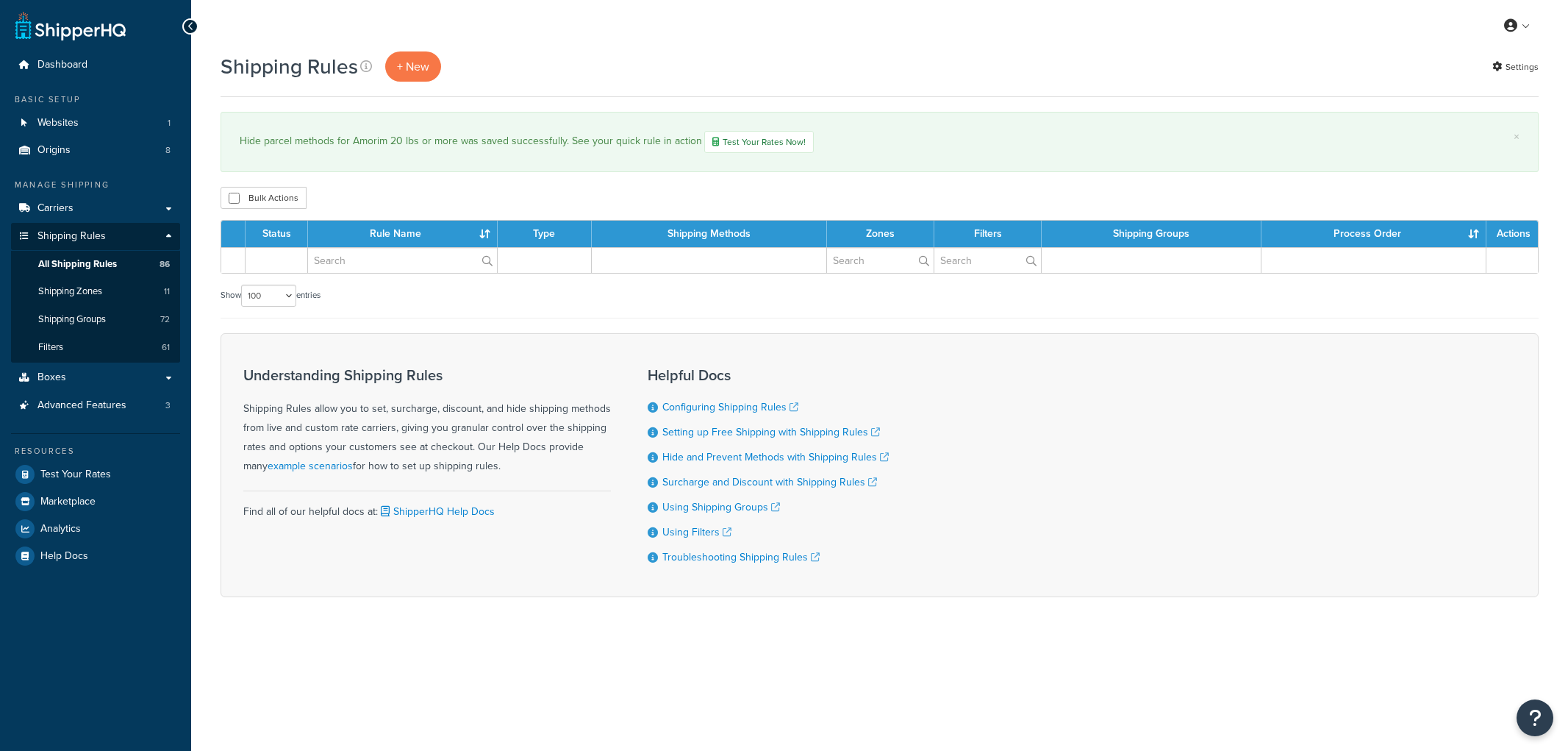
select select "100"
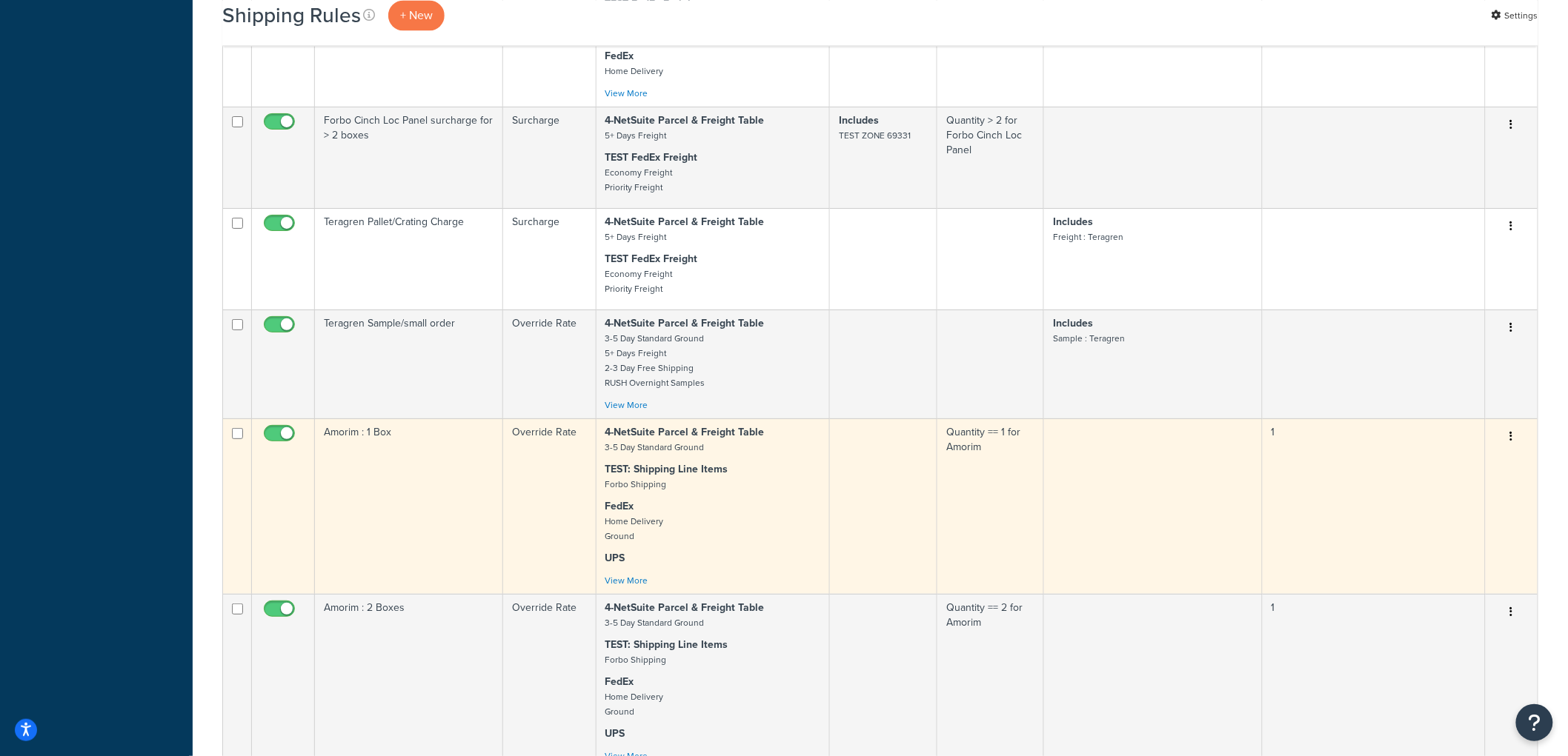
scroll to position [5895, 0]
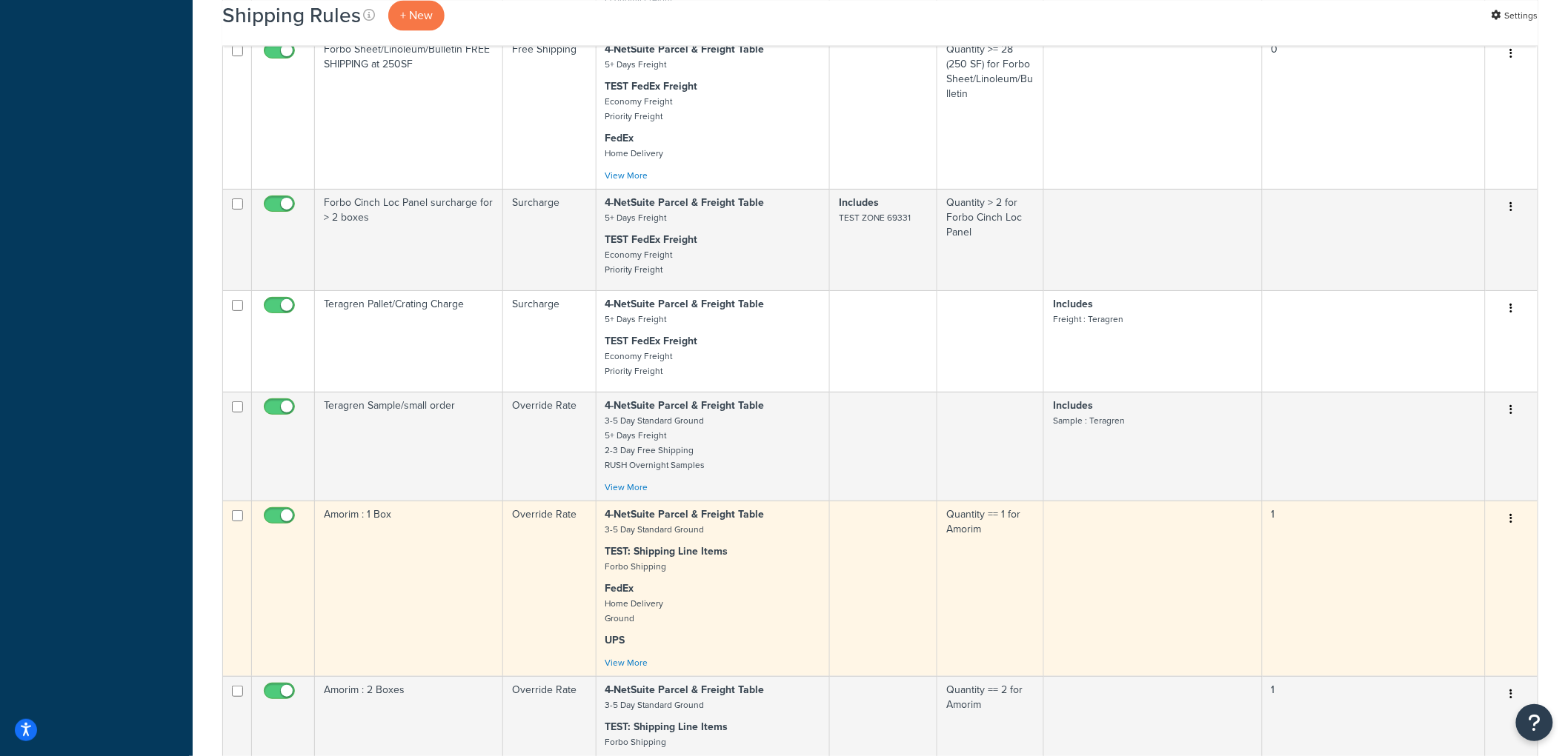
click at [397, 593] on td "Amorim : 1 Box" at bounding box center [409, 588] width 188 height 175
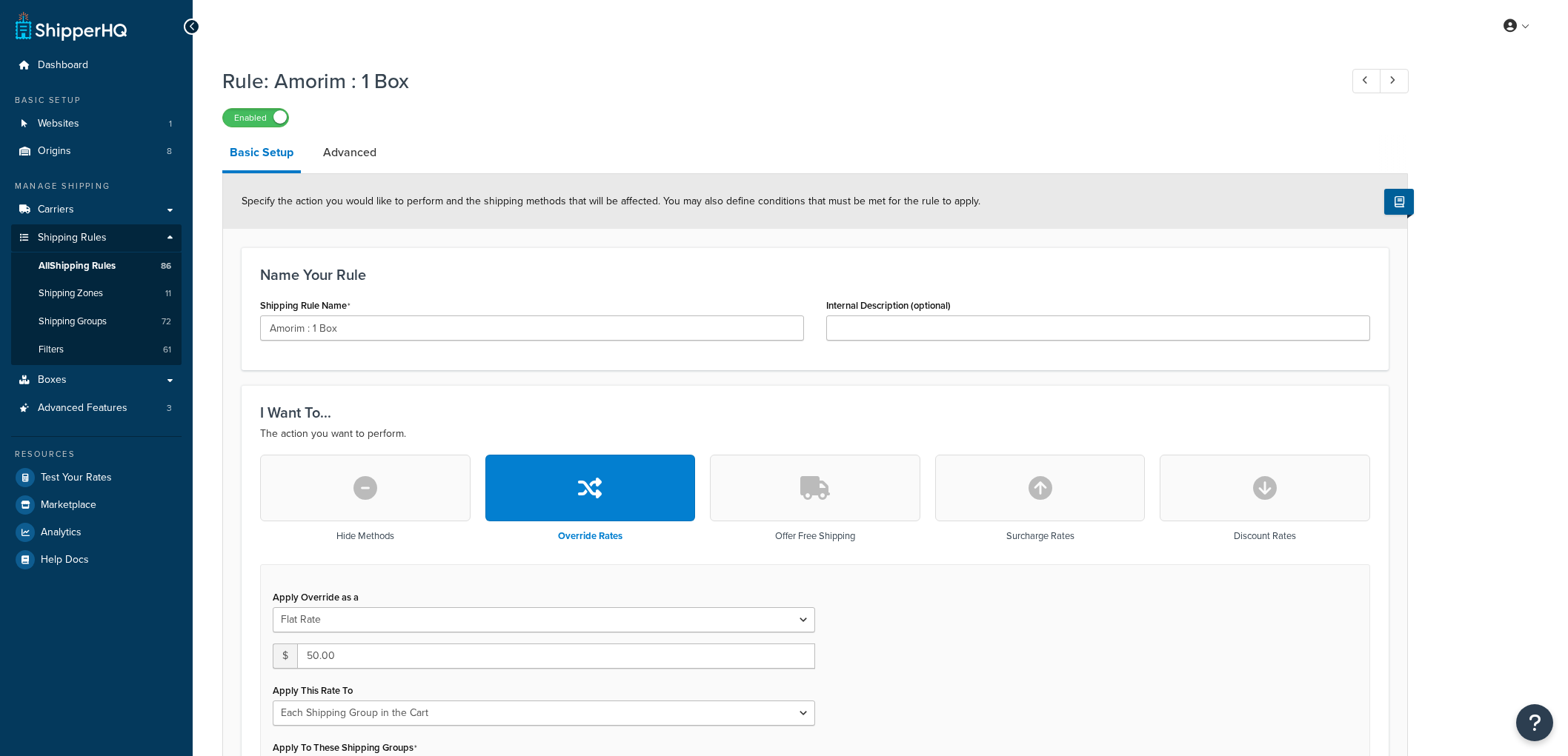
select select "SHIPPING_GROUP"
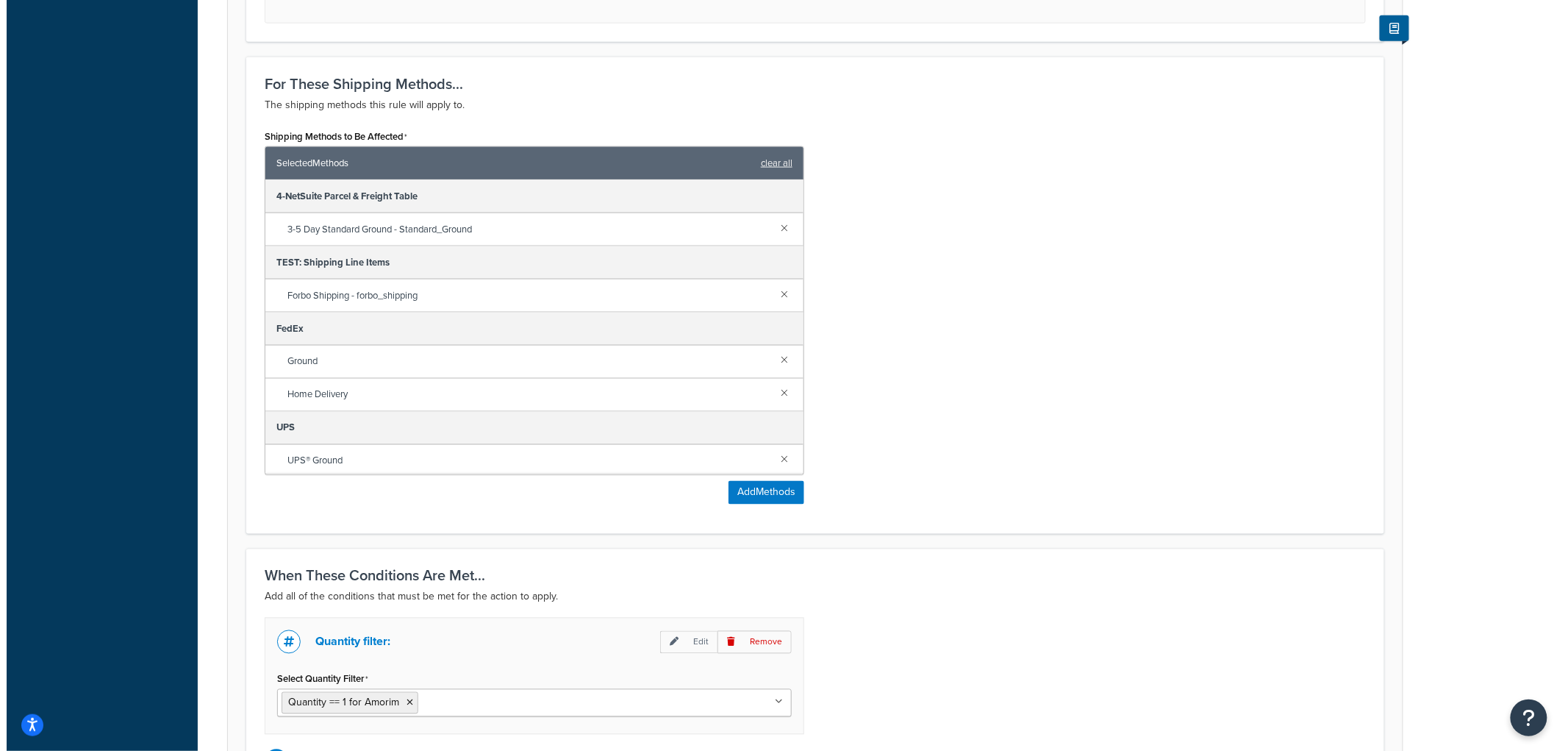
scroll to position [37, 0]
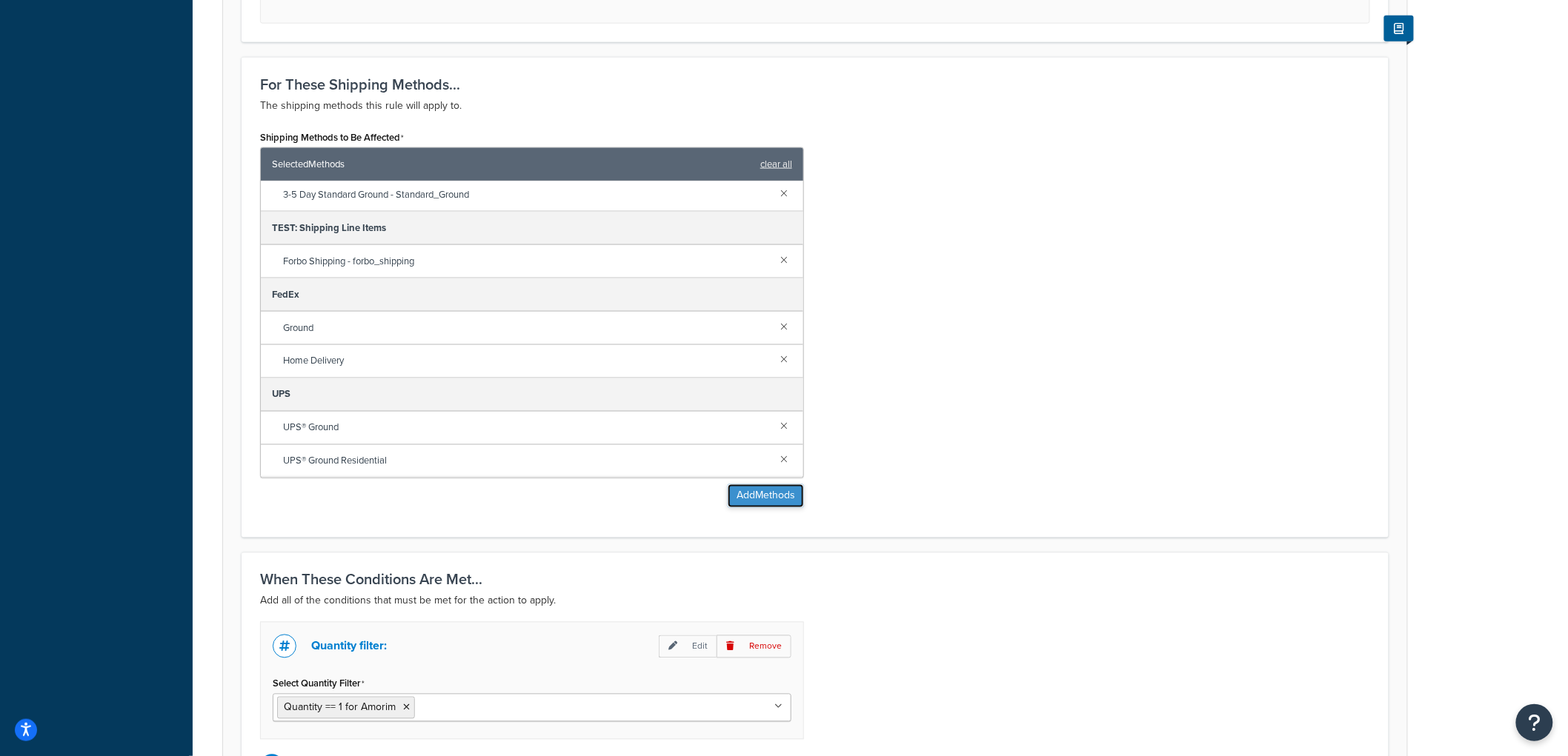
click at [746, 501] on button "Add Methods" at bounding box center [766, 496] width 76 height 24
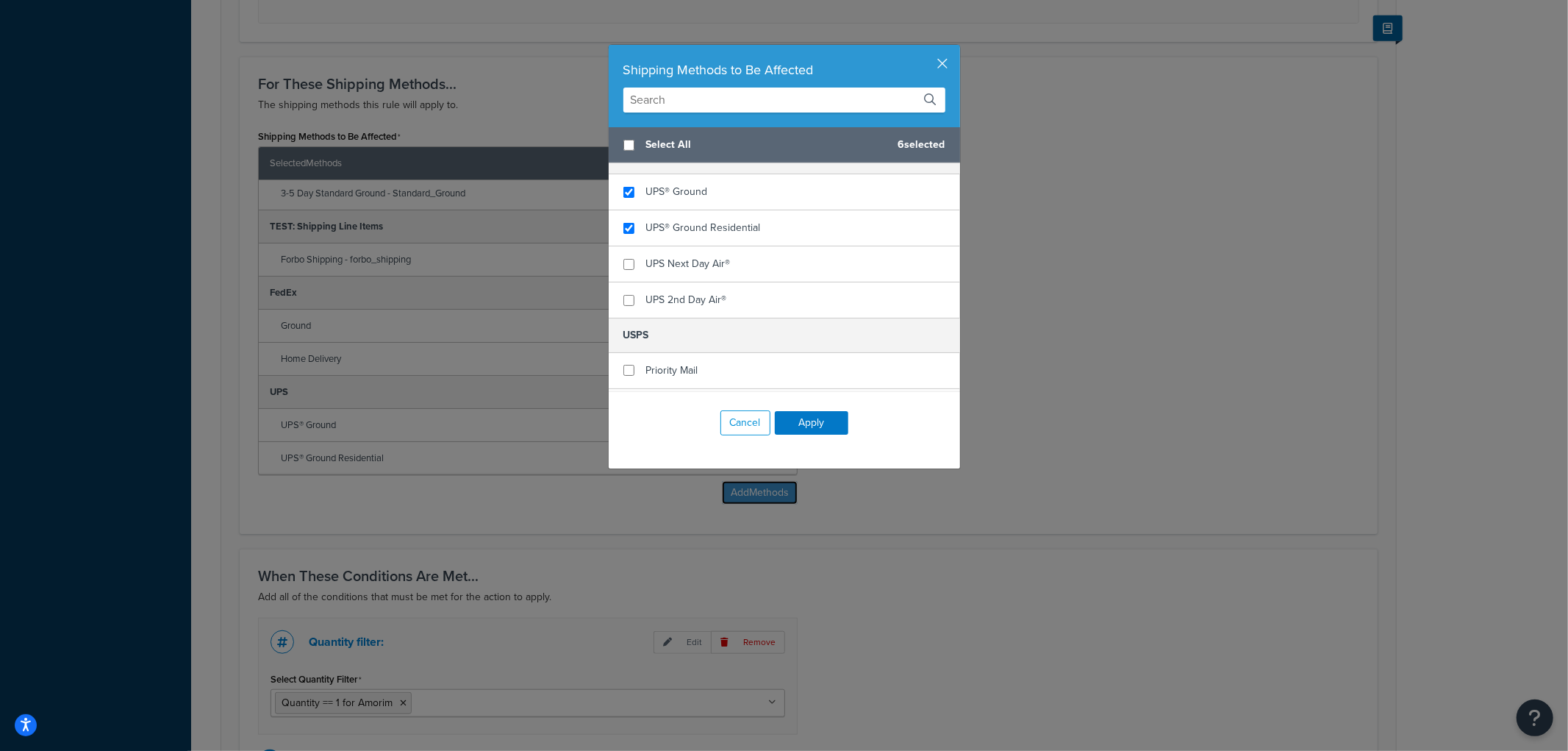
scroll to position [804, 0]
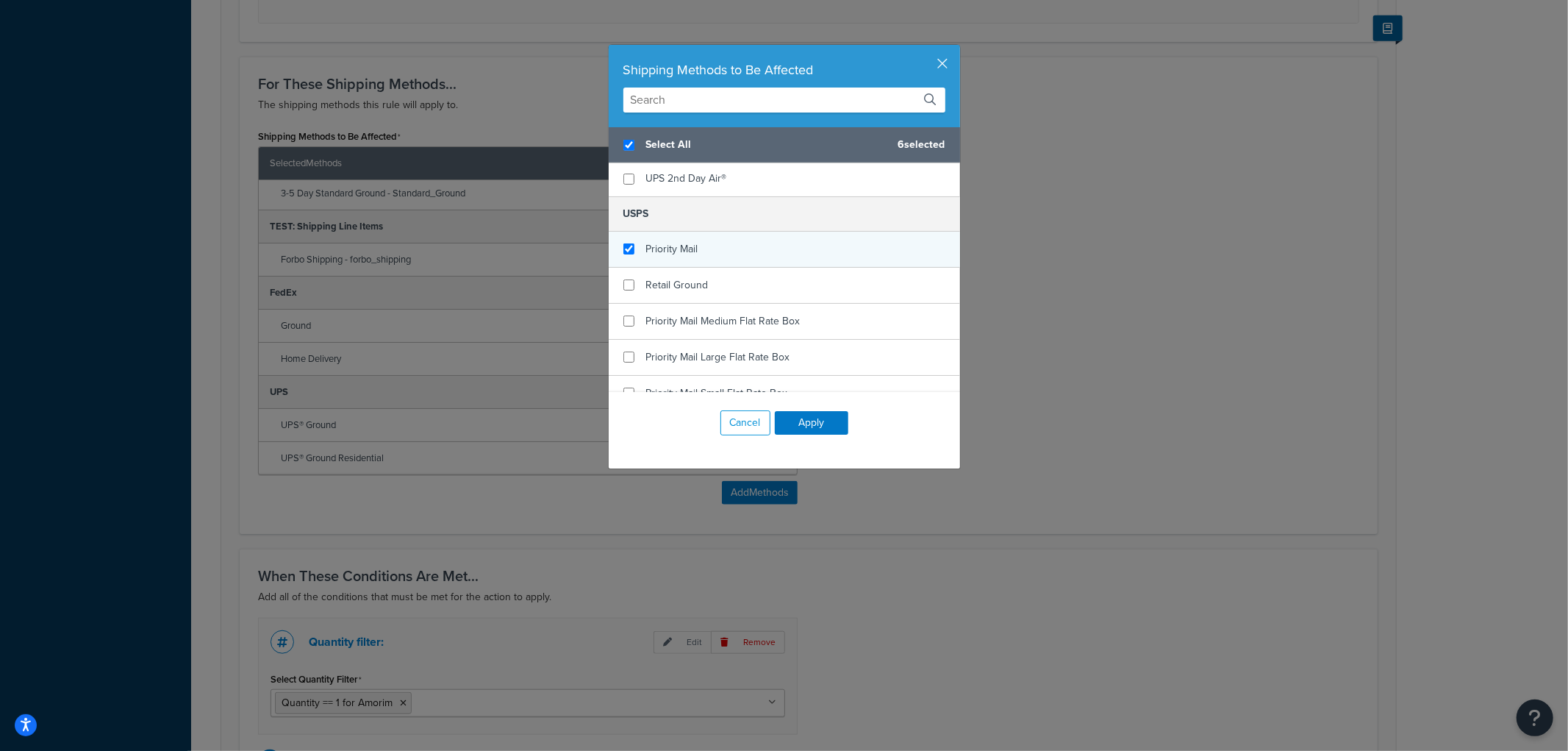
checkbox input "true"
click at [664, 241] on span "Priority Mail" at bounding box center [672, 248] width 52 height 15
checkbox input "false"
checkbox input "true"
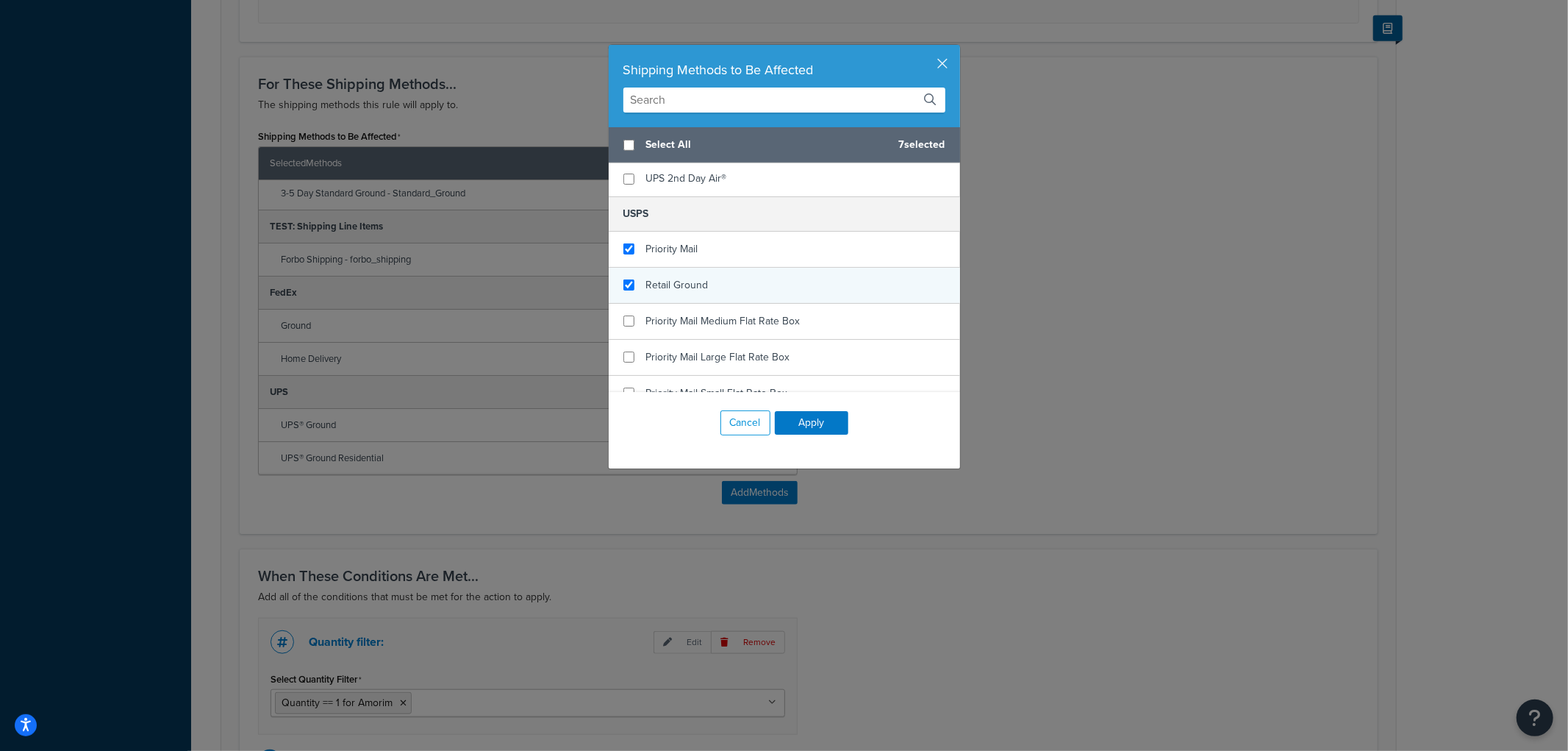
click at [655, 277] on span "Retail Ground" at bounding box center [678, 284] width 63 height 15
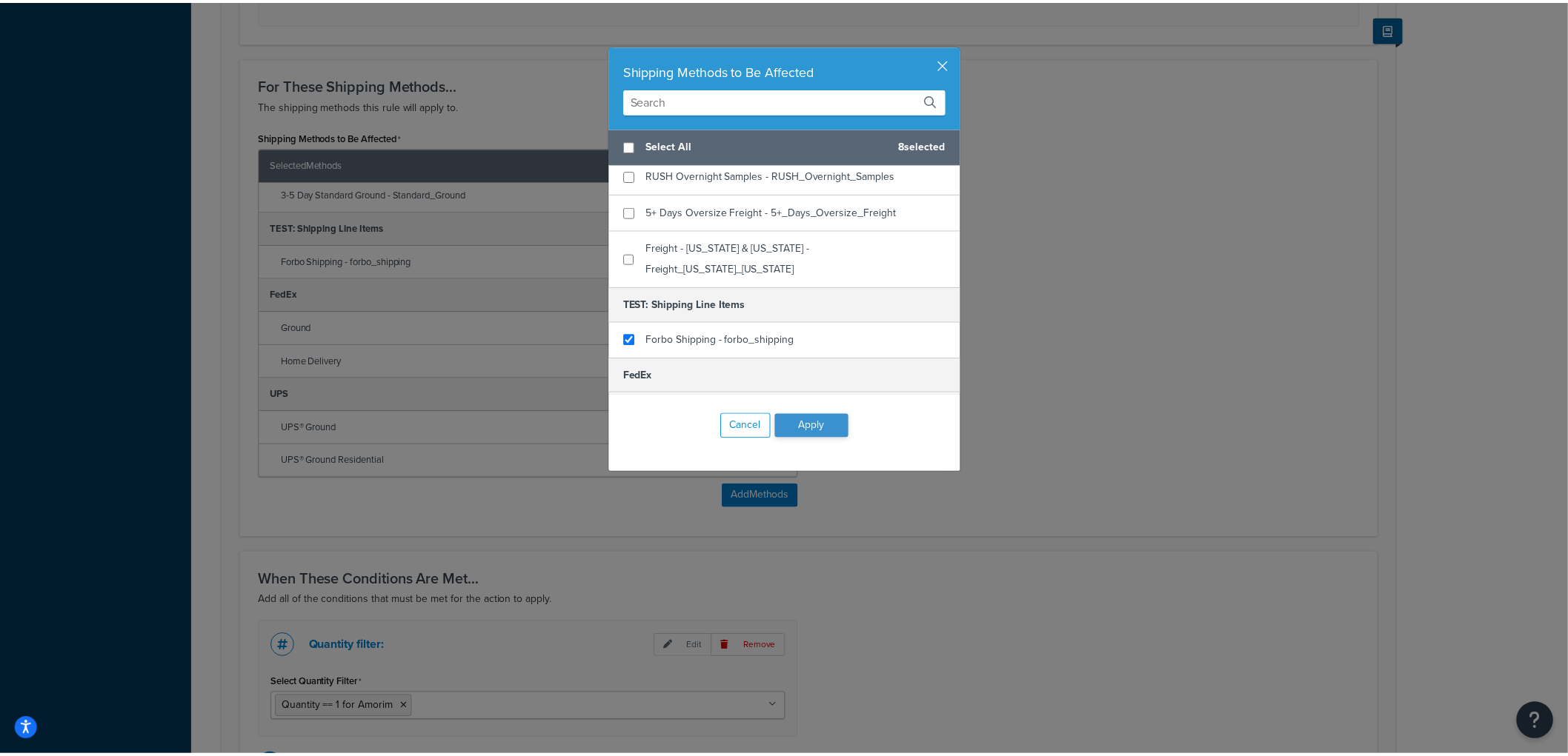
scroll to position [165, 0]
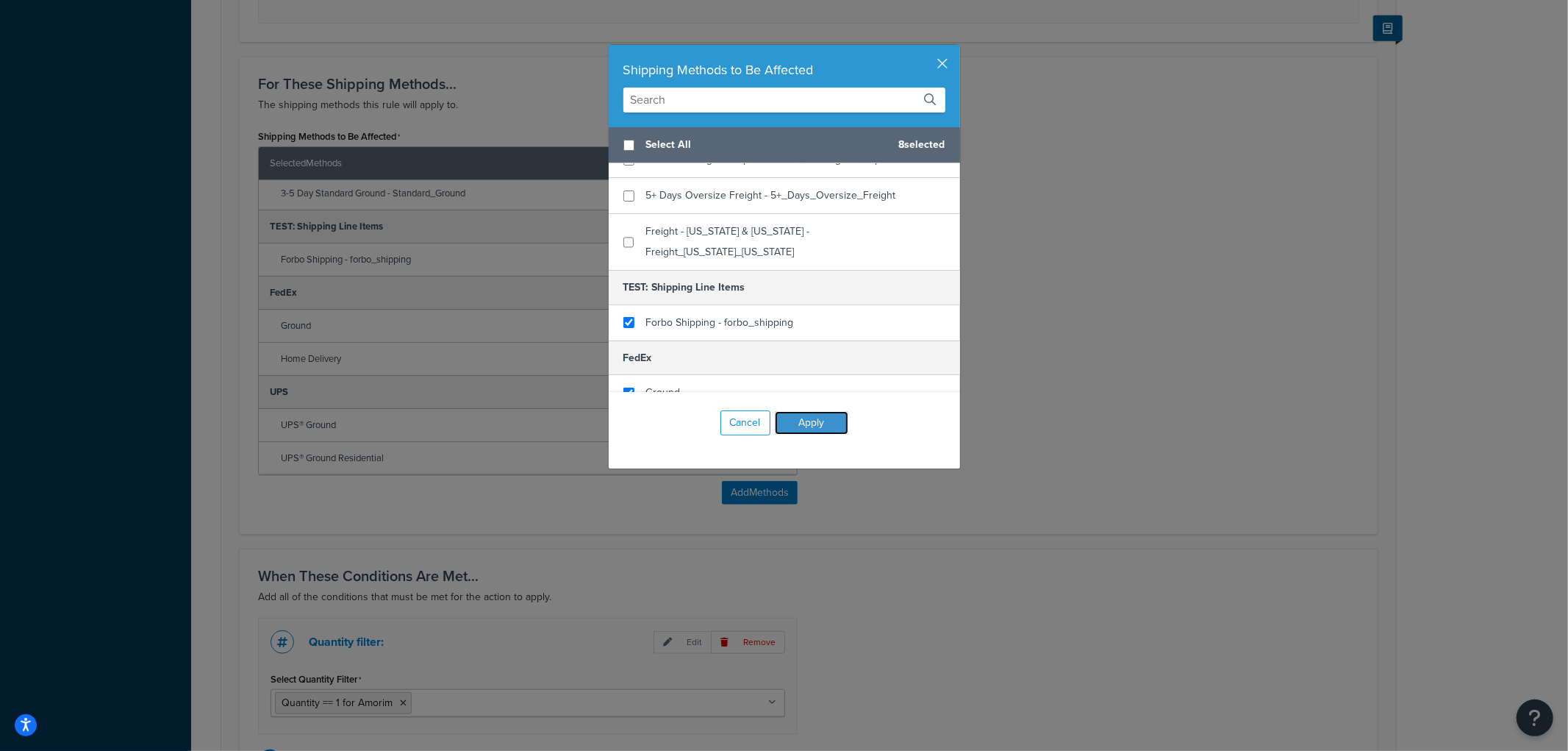
click at [809, 427] on button "Apply" at bounding box center [811, 422] width 73 height 23
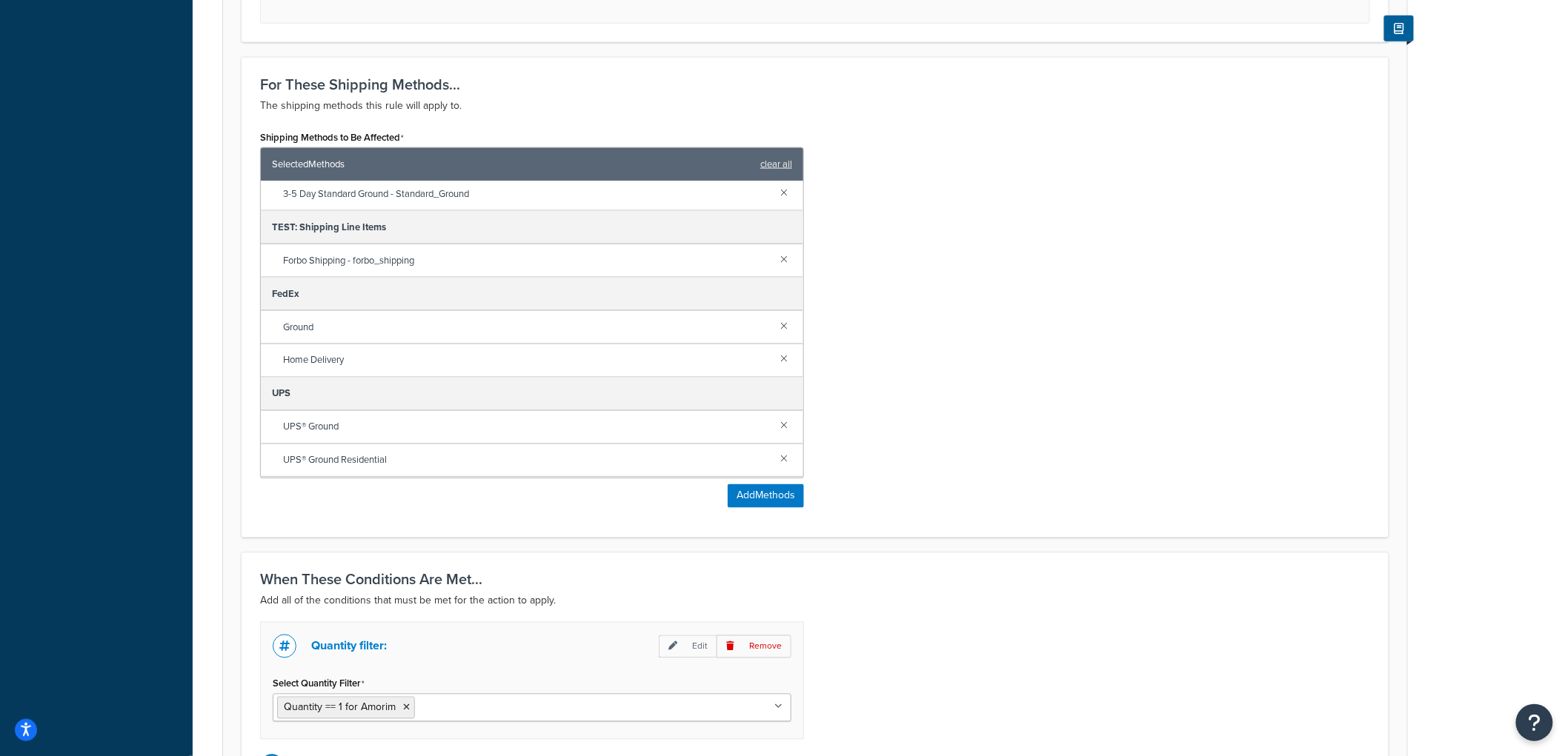
click at [1086, 373] on div "Shipping Methods to Be Affected Selected Methods clear all 4-NetSuite Parcel & …" at bounding box center [815, 323] width 1132 height 393
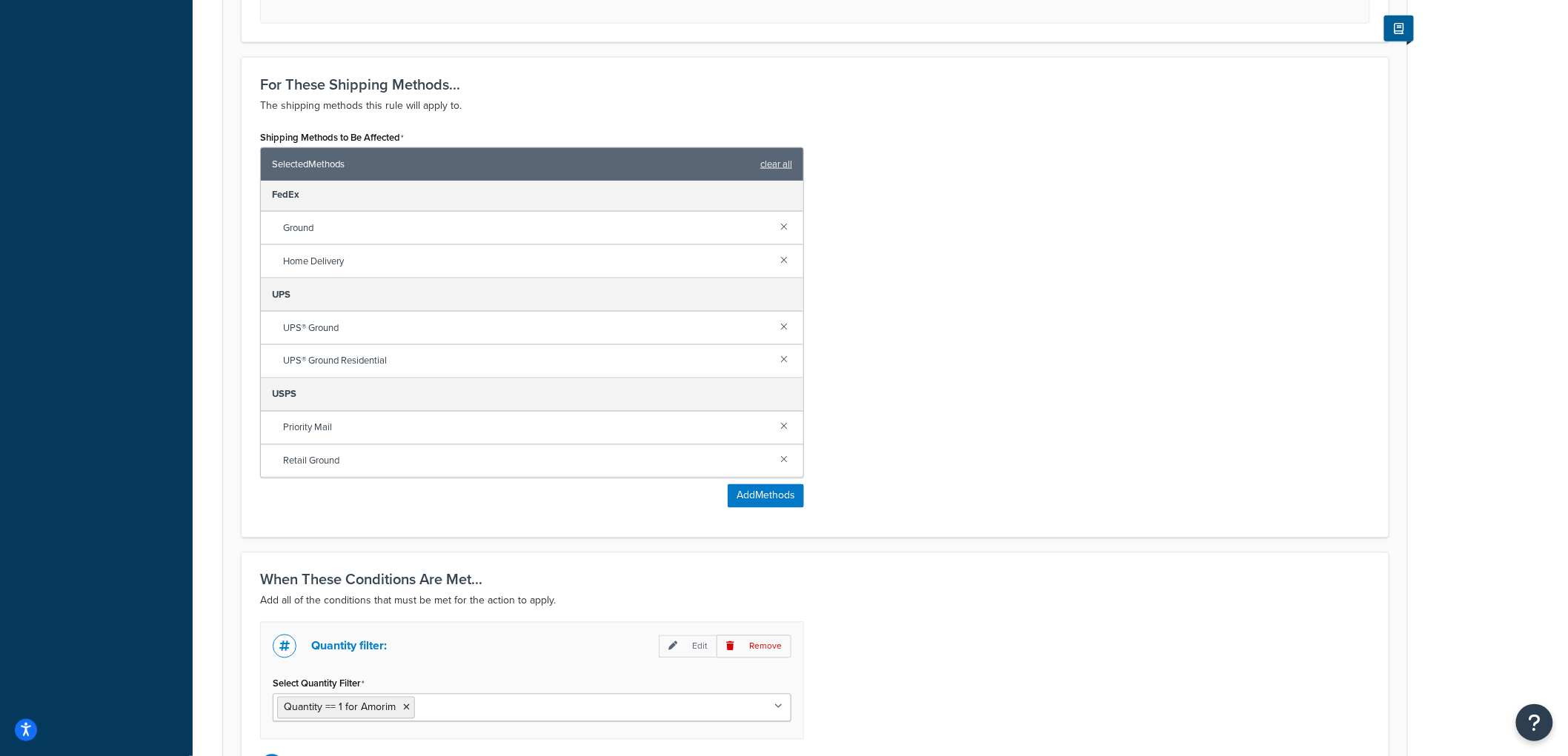
scroll to position [1001, 0]
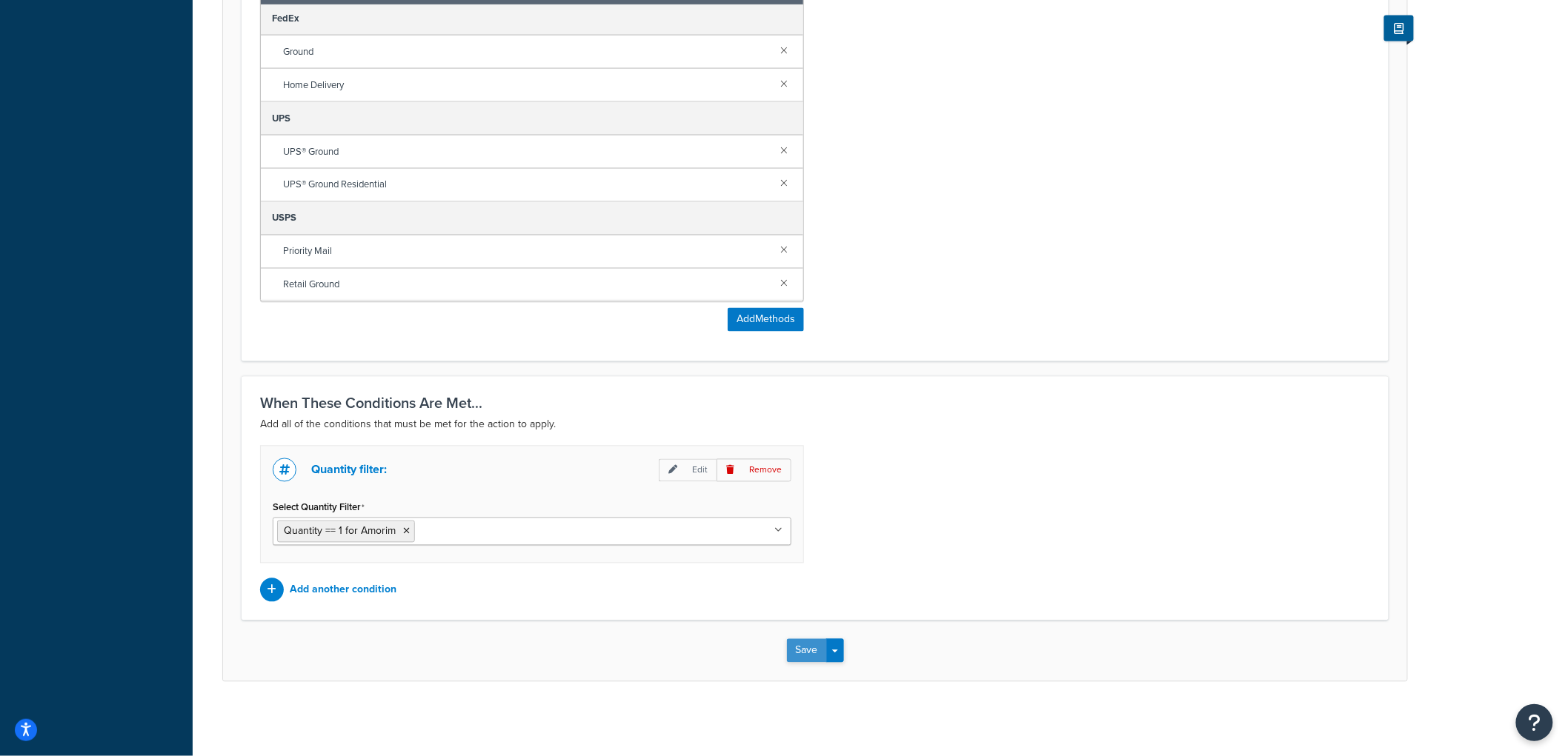
click at [801, 649] on button "Save" at bounding box center [807, 651] width 40 height 24
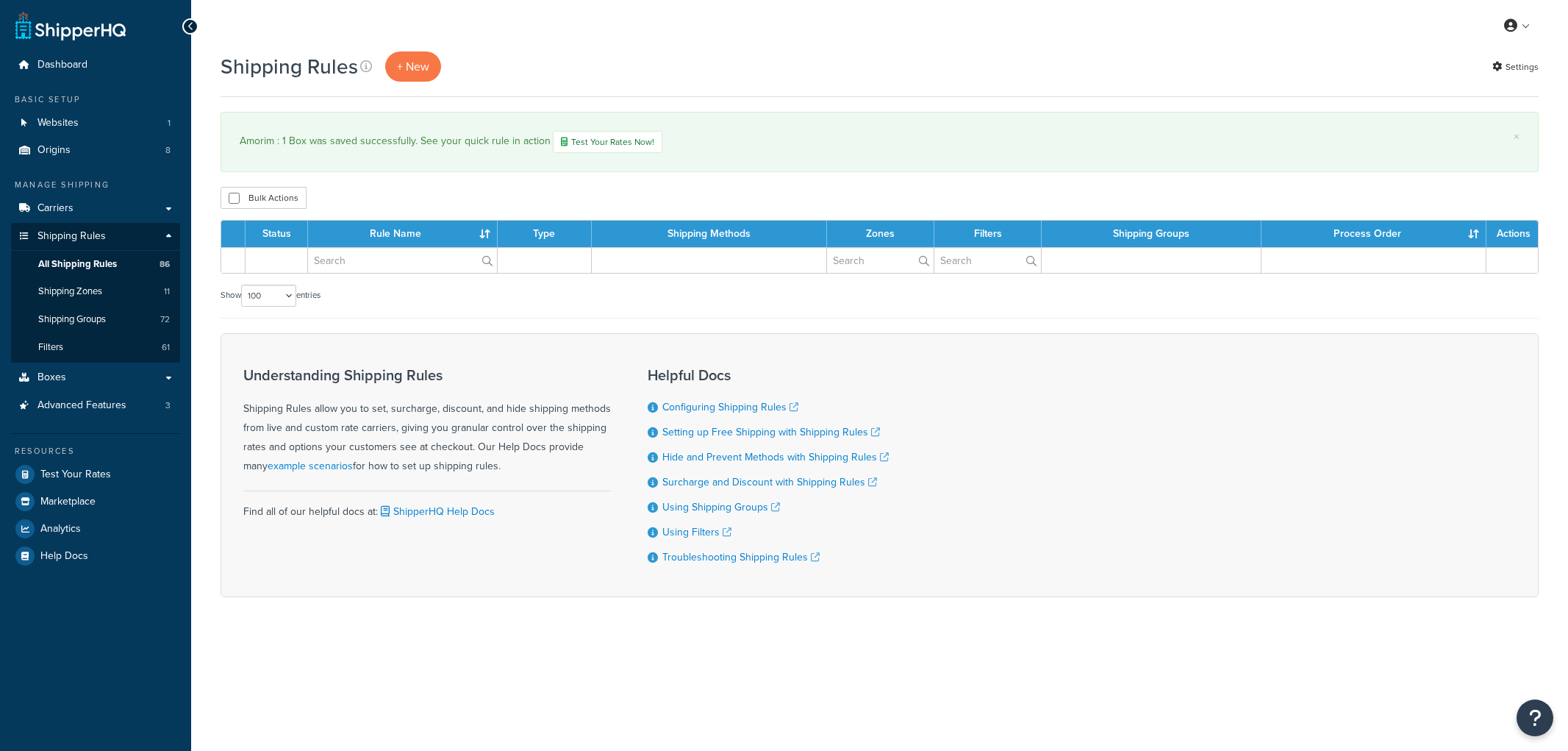
select select "100"
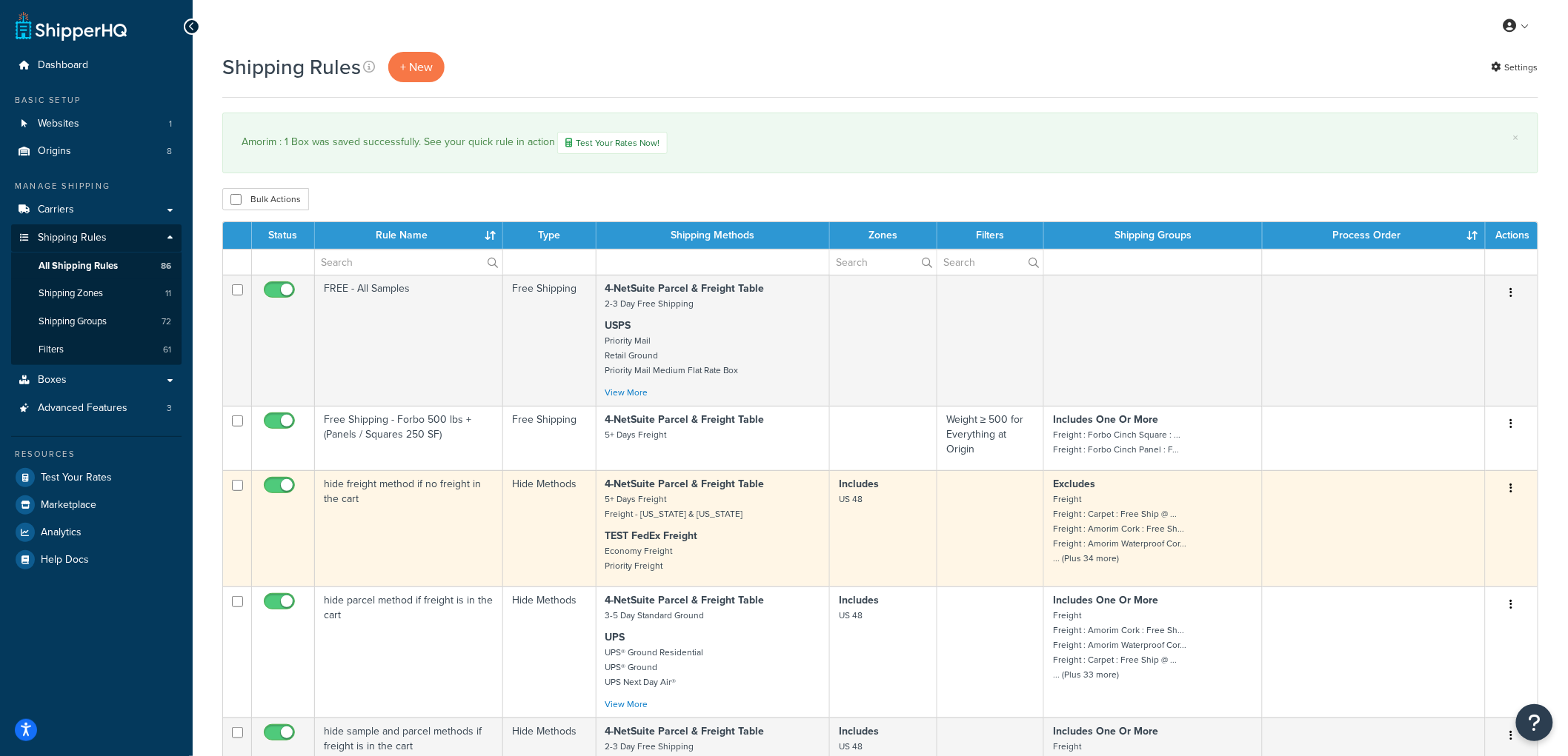
click at [449, 505] on td "hide freight method if no freight in the cart" at bounding box center [409, 528] width 188 height 116
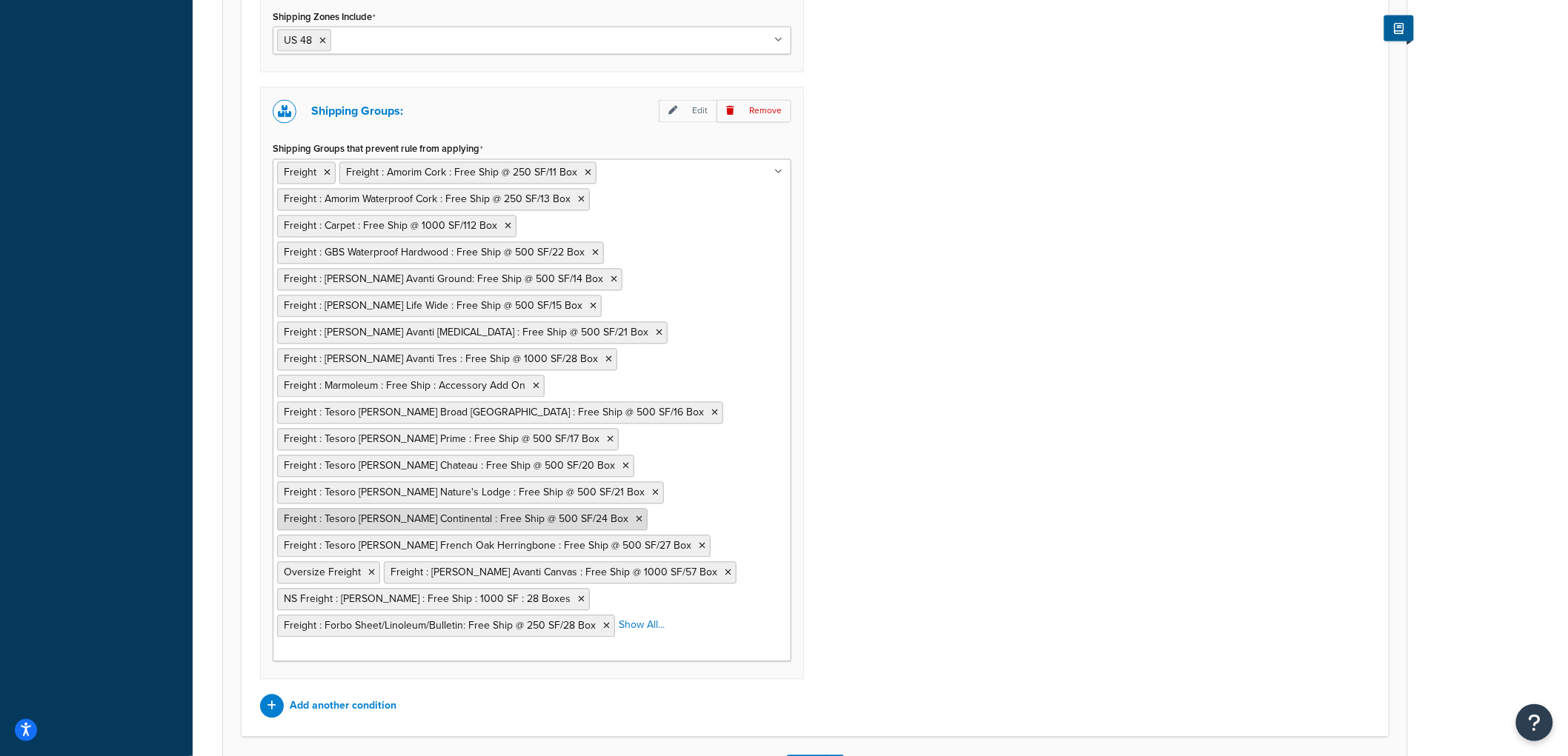
scroll to position [1231, 0]
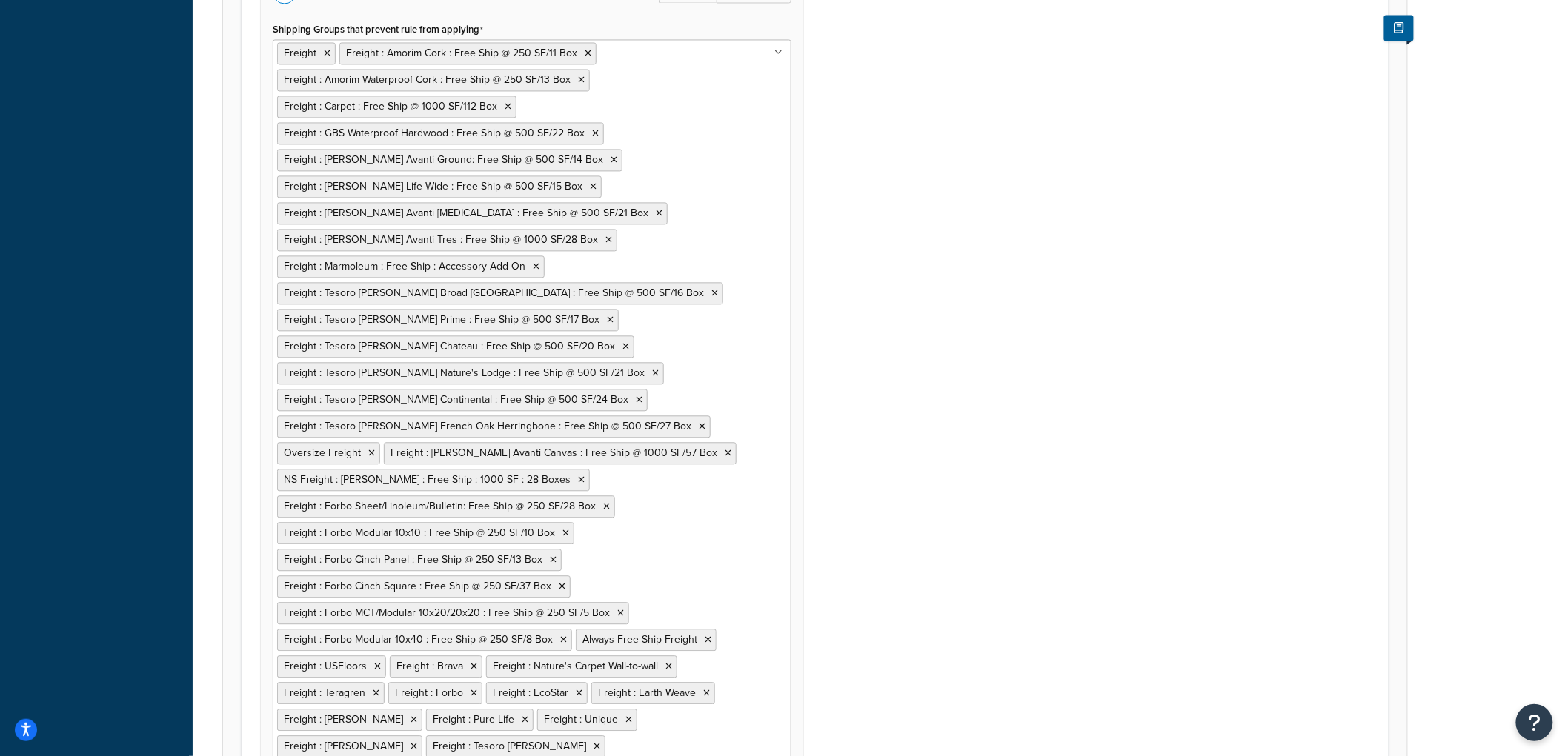
click at [1118, 420] on div "Shipping Zones: Edit Remove Shipping Zones Include US 48 US APO [GEOGRAPHIC_DAT…" at bounding box center [815, 325] width 1132 height 982
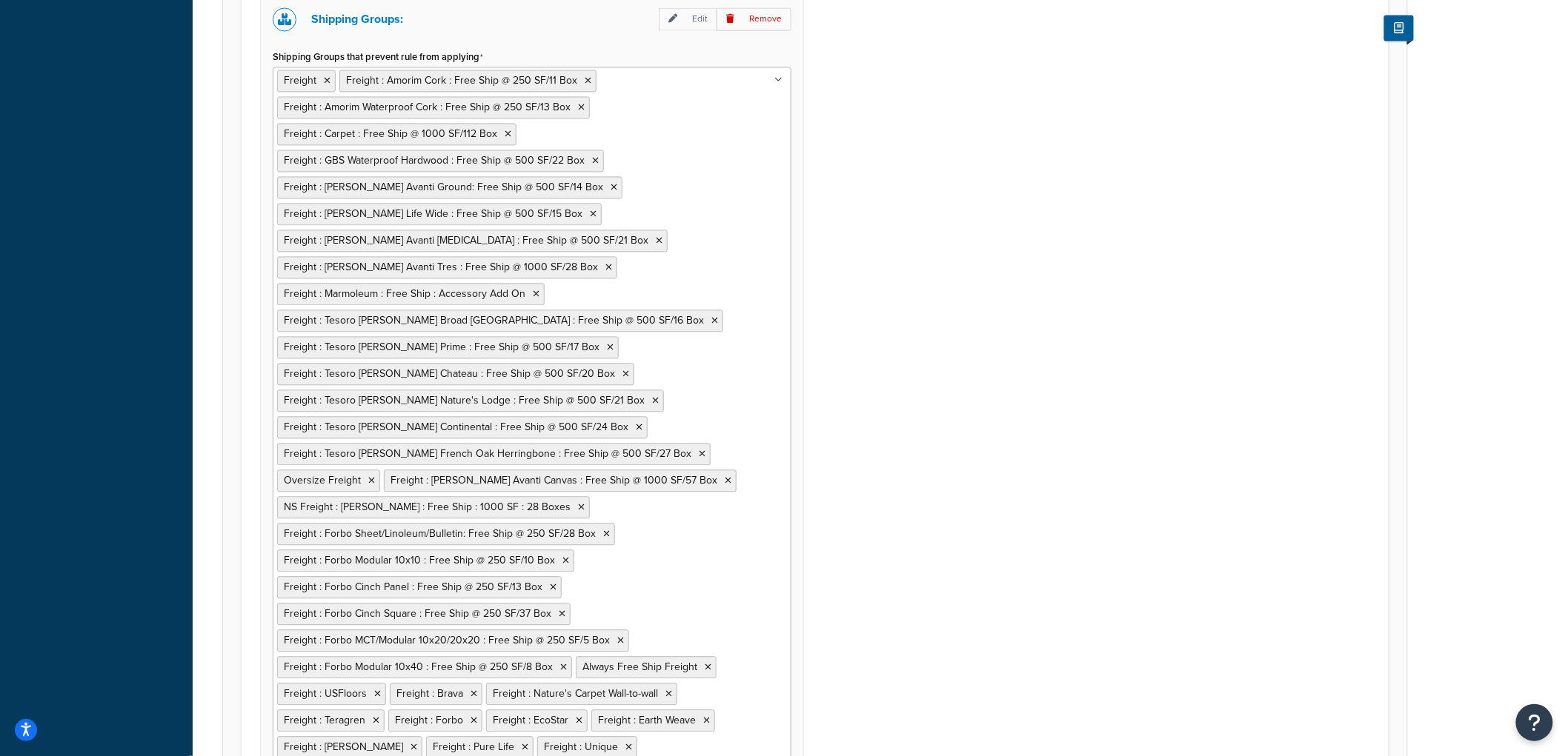
scroll to position [1121, 0]
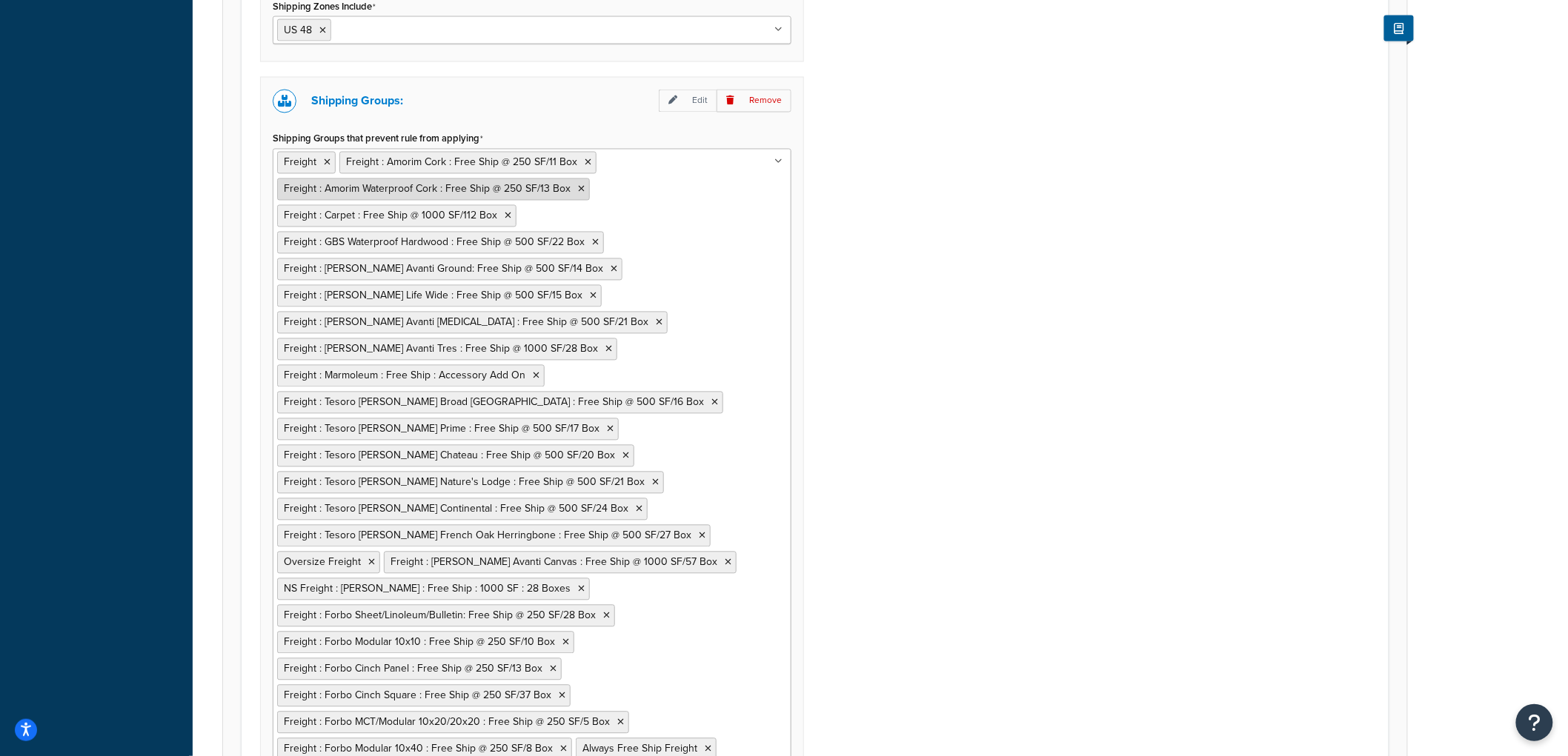
click at [578, 187] on icon at bounding box center [581, 189] width 6 height 9
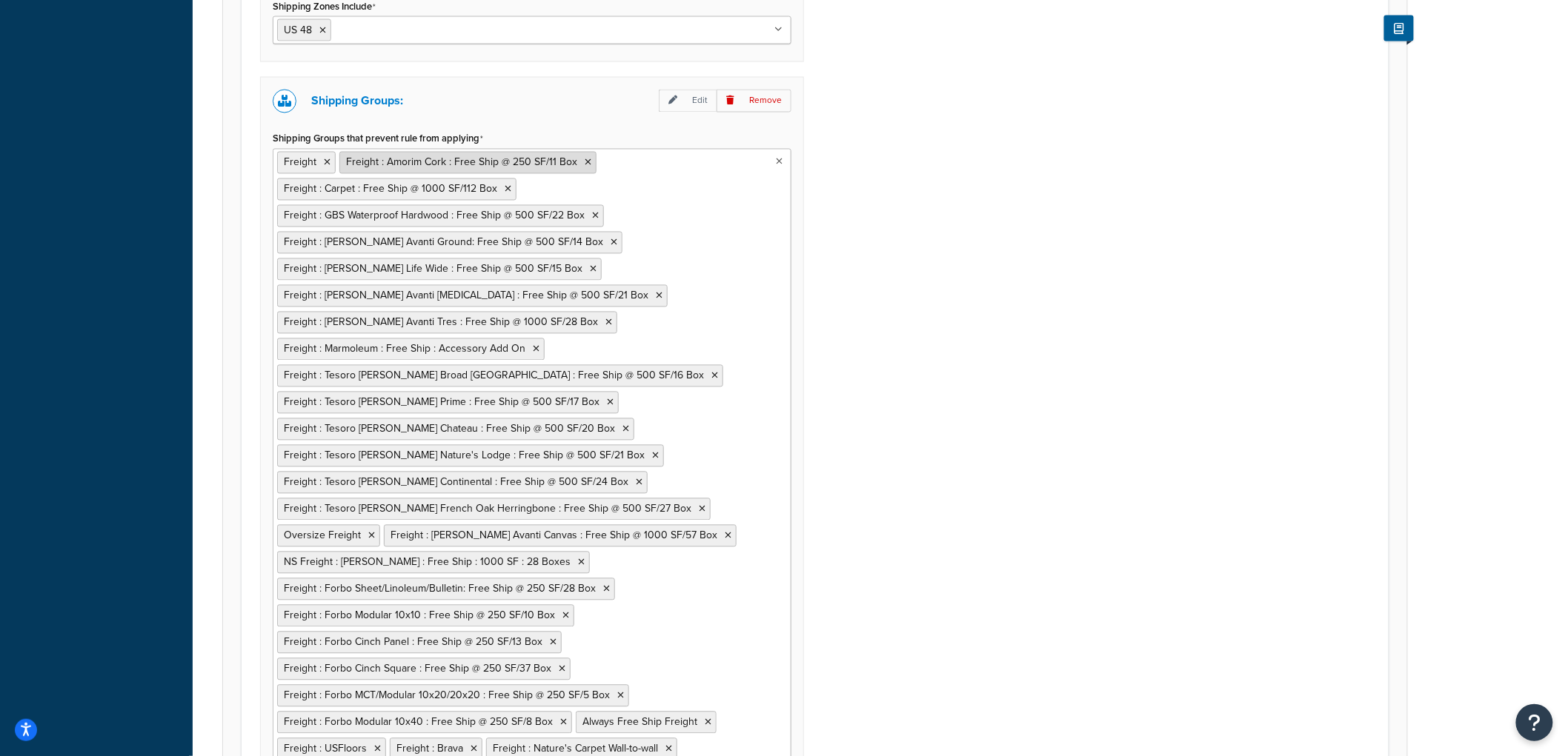
click at [584, 167] on icon at bounding box center [588, 162] width 6 height 9
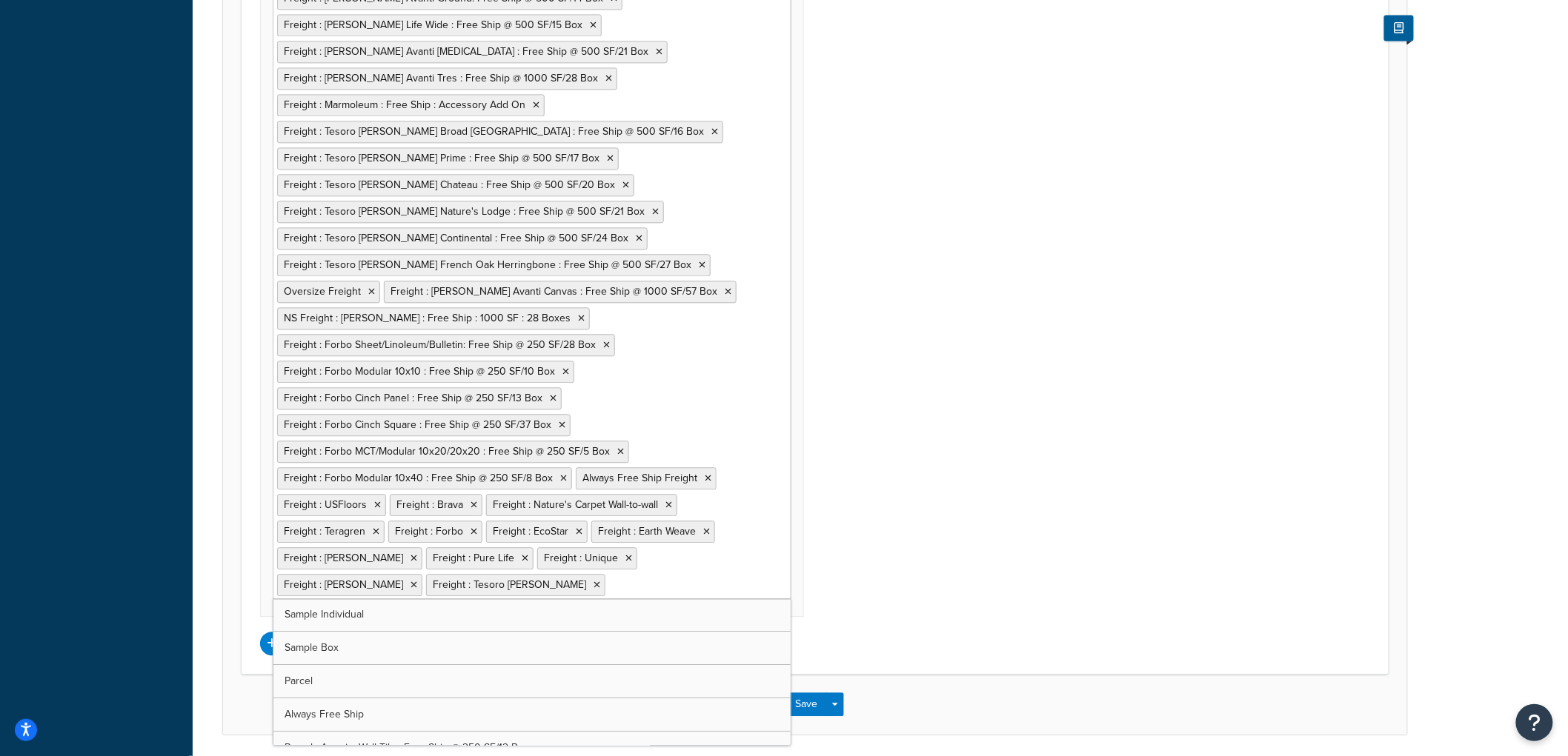
scroll to position [1368, 0]
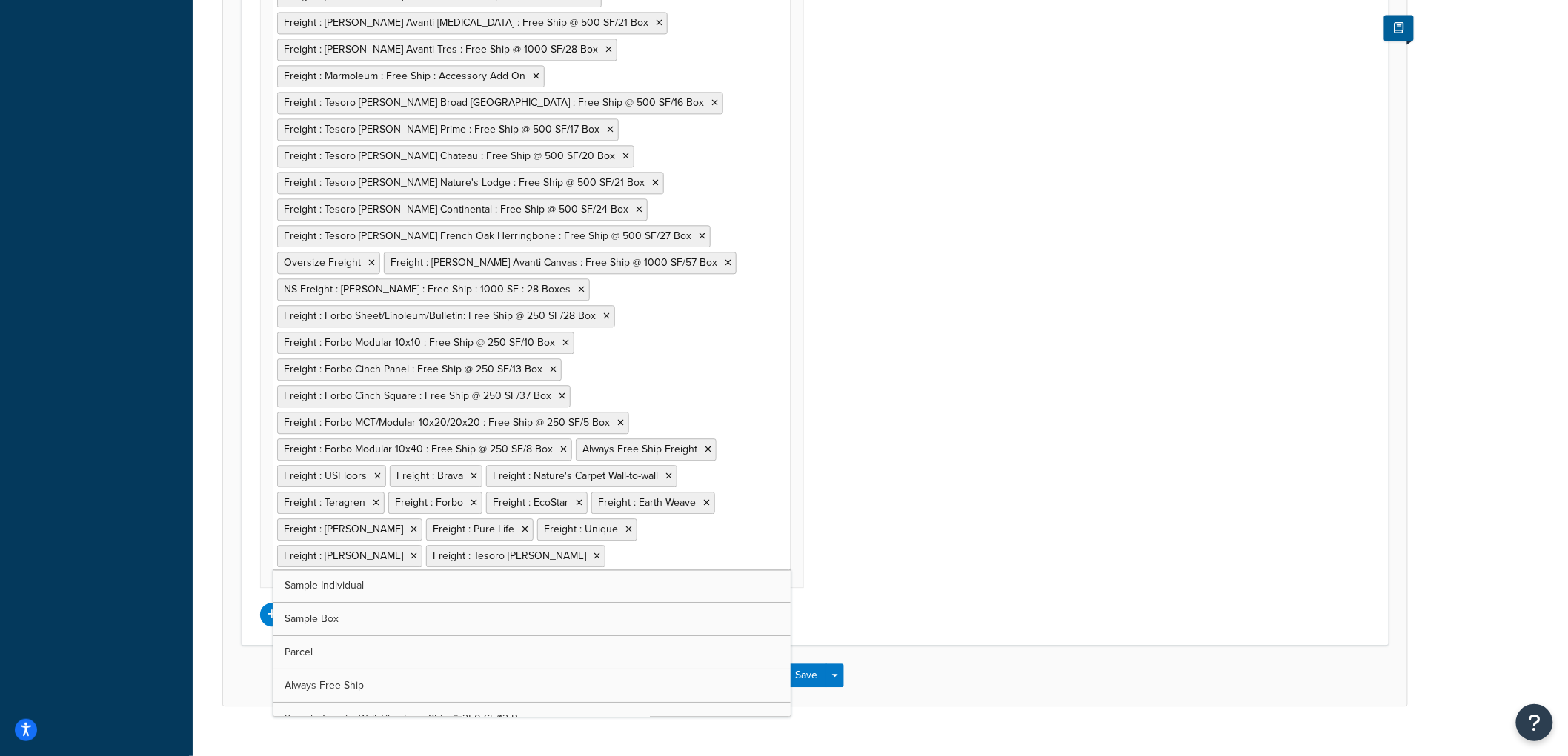
click at [911, 323] on div "Shipping Zones: Edit Remove Shipping Zones Include US 48 US APO [GEOGRAPHIC_DAT…" at bounding box center [815, 161] width 1132 height 929
click at [812, 675] on button "Save" at bounding box center [807, 675] width 40 height 24
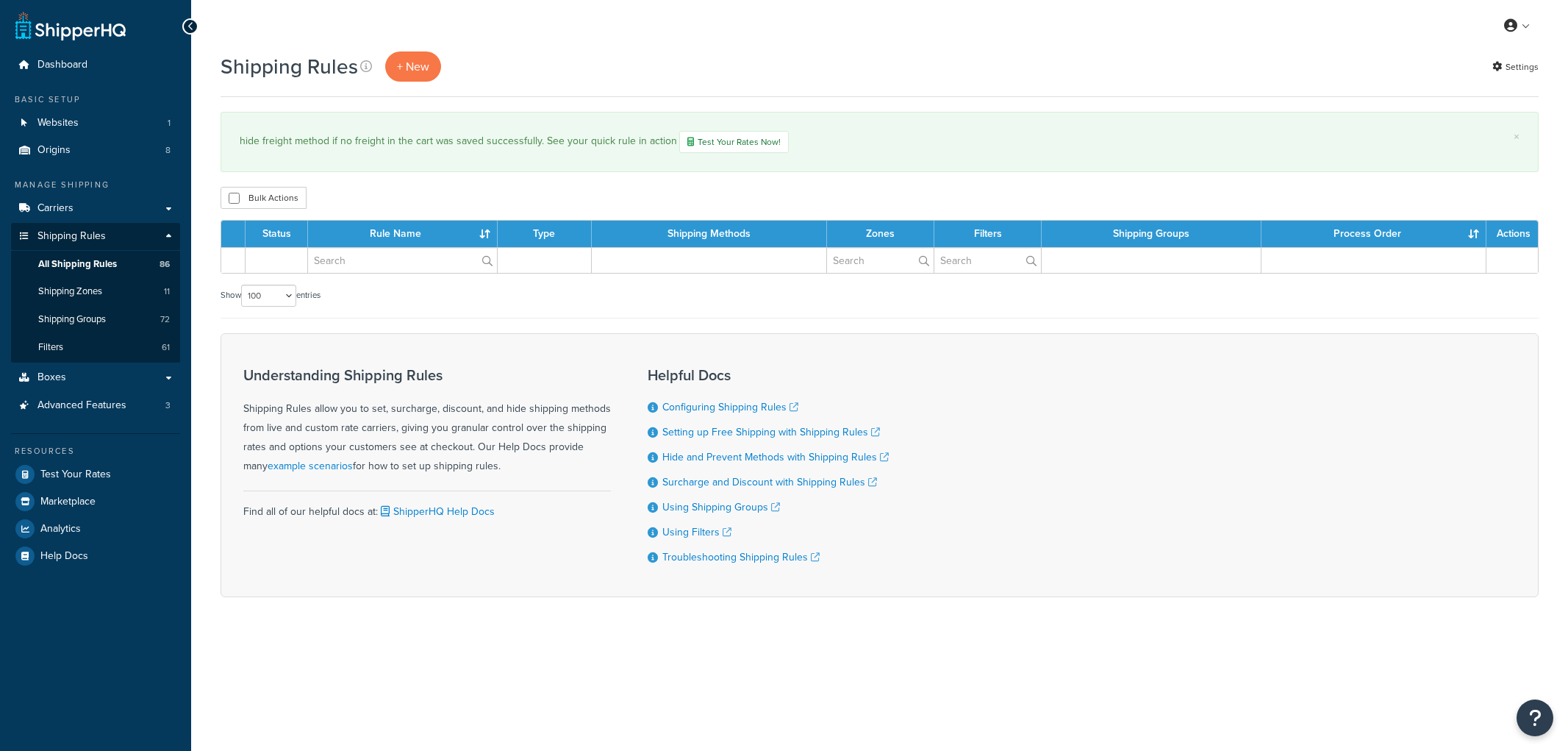
select select "100"
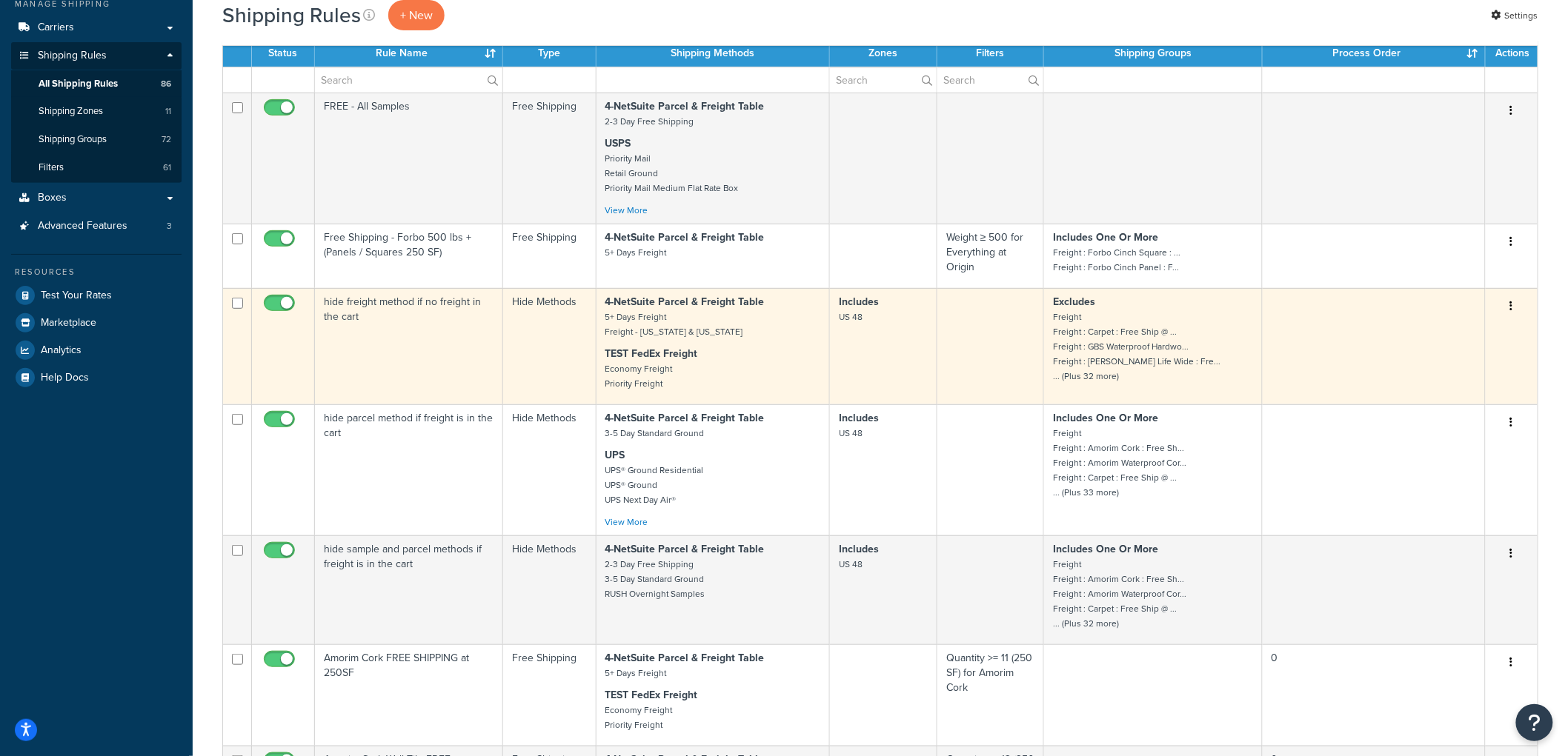
scroll to position [247, 0]
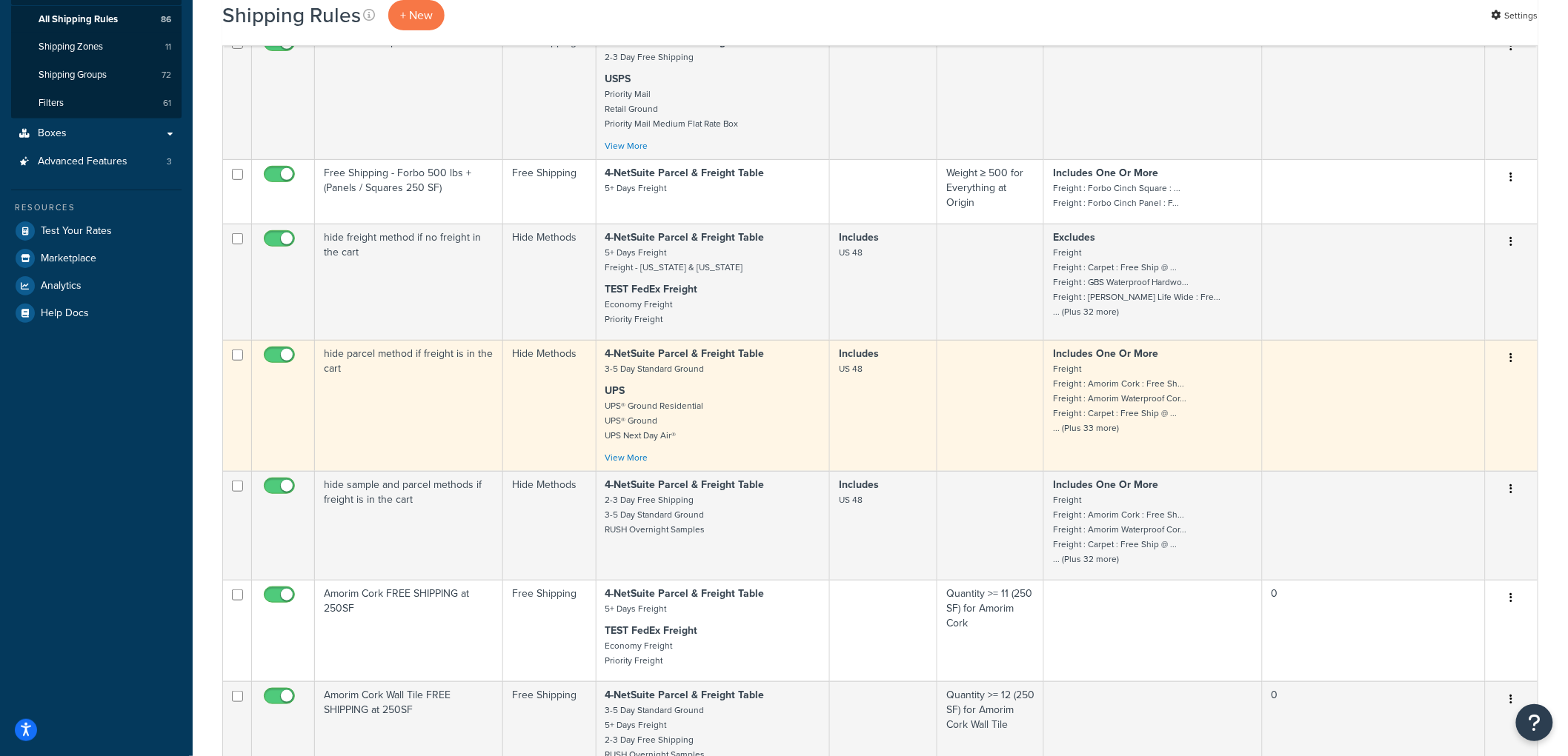
click at [443, 373] on td "hide parcel method if freight is in the cart" at bounding box center [409, 406] width 188 height 131
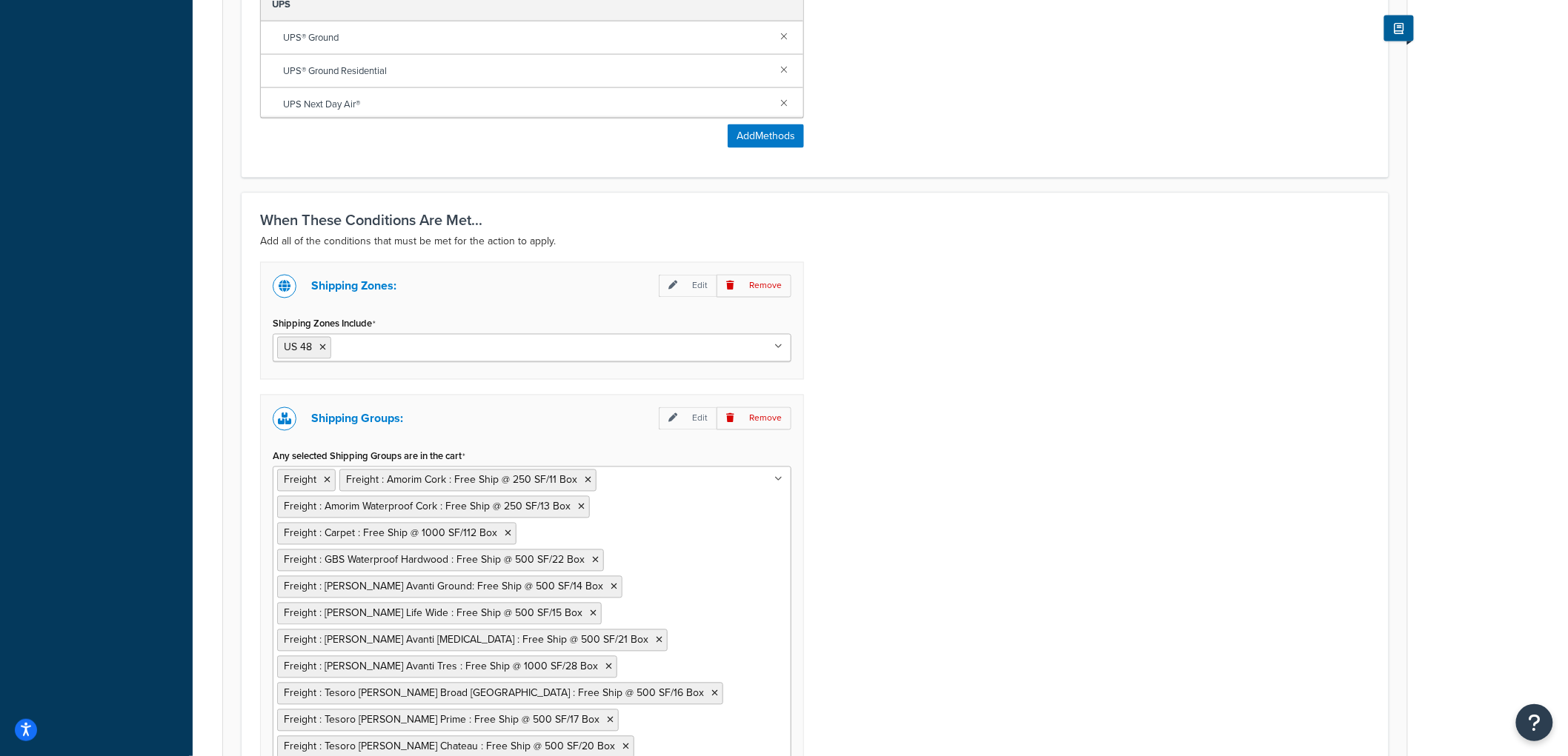
scroll to position [1234, 0]
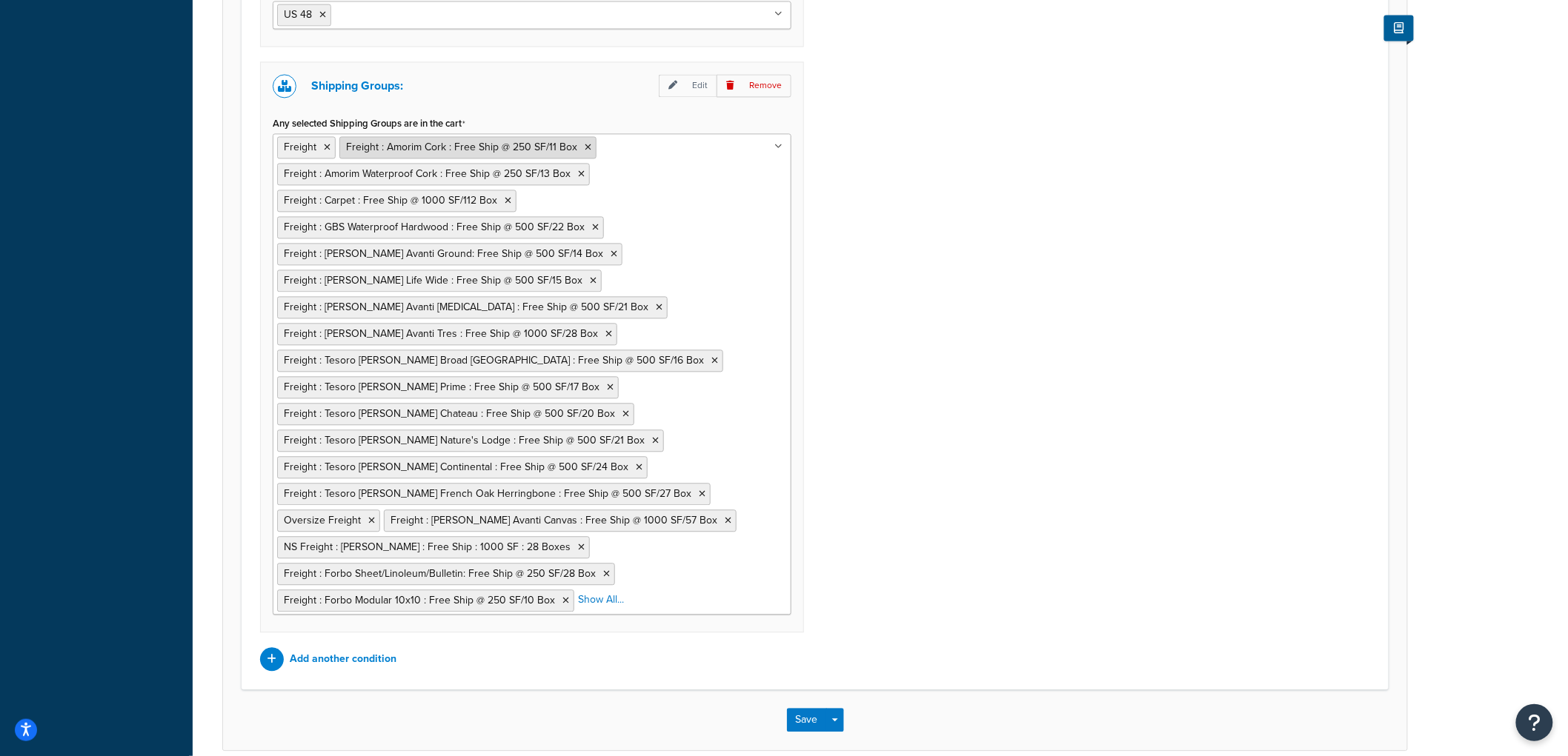
click at [584, 148] on icon at bounding box center [588, 147] width 6 height 9
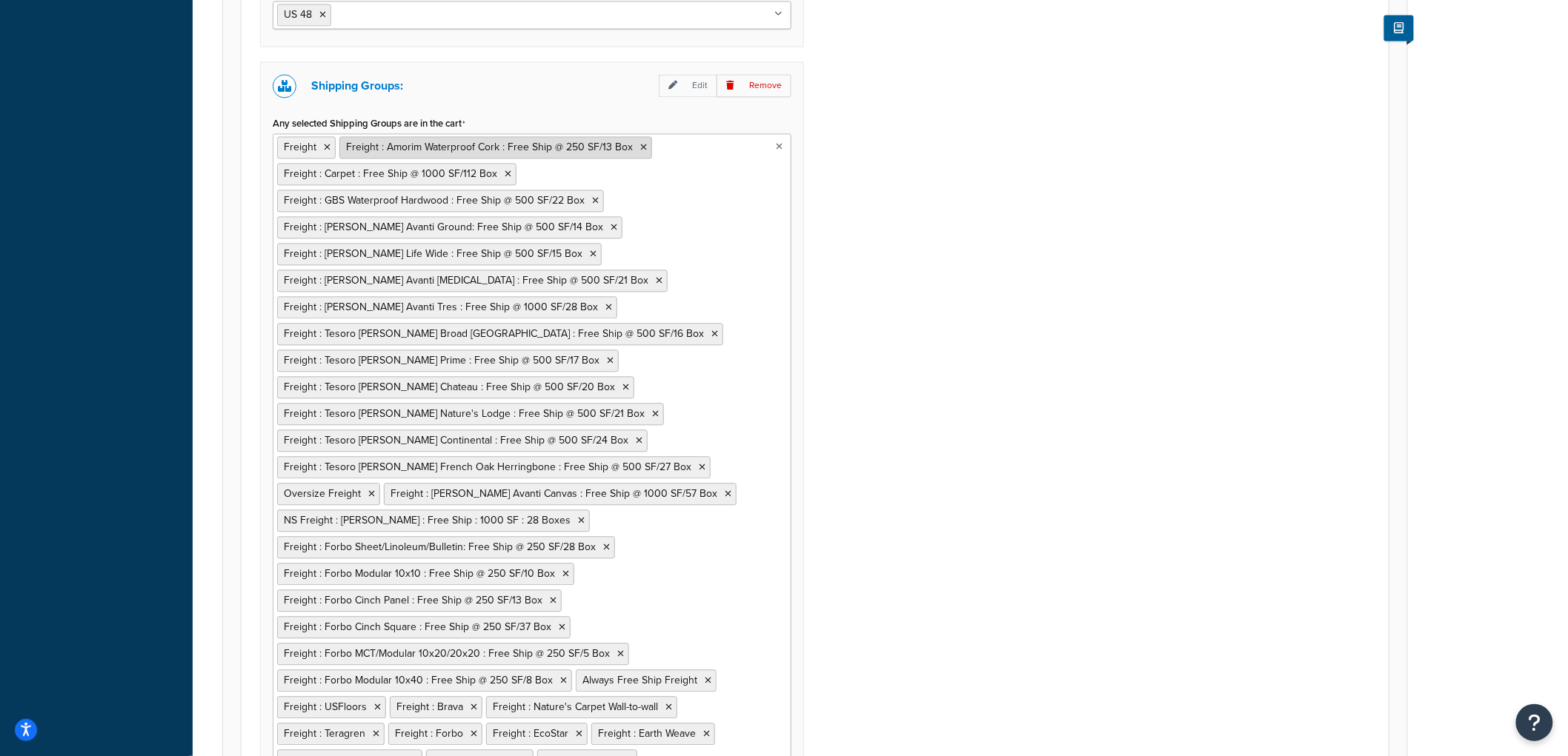
click at [640, 149] on icon at bounding box center [644, 147] width 6 height 9
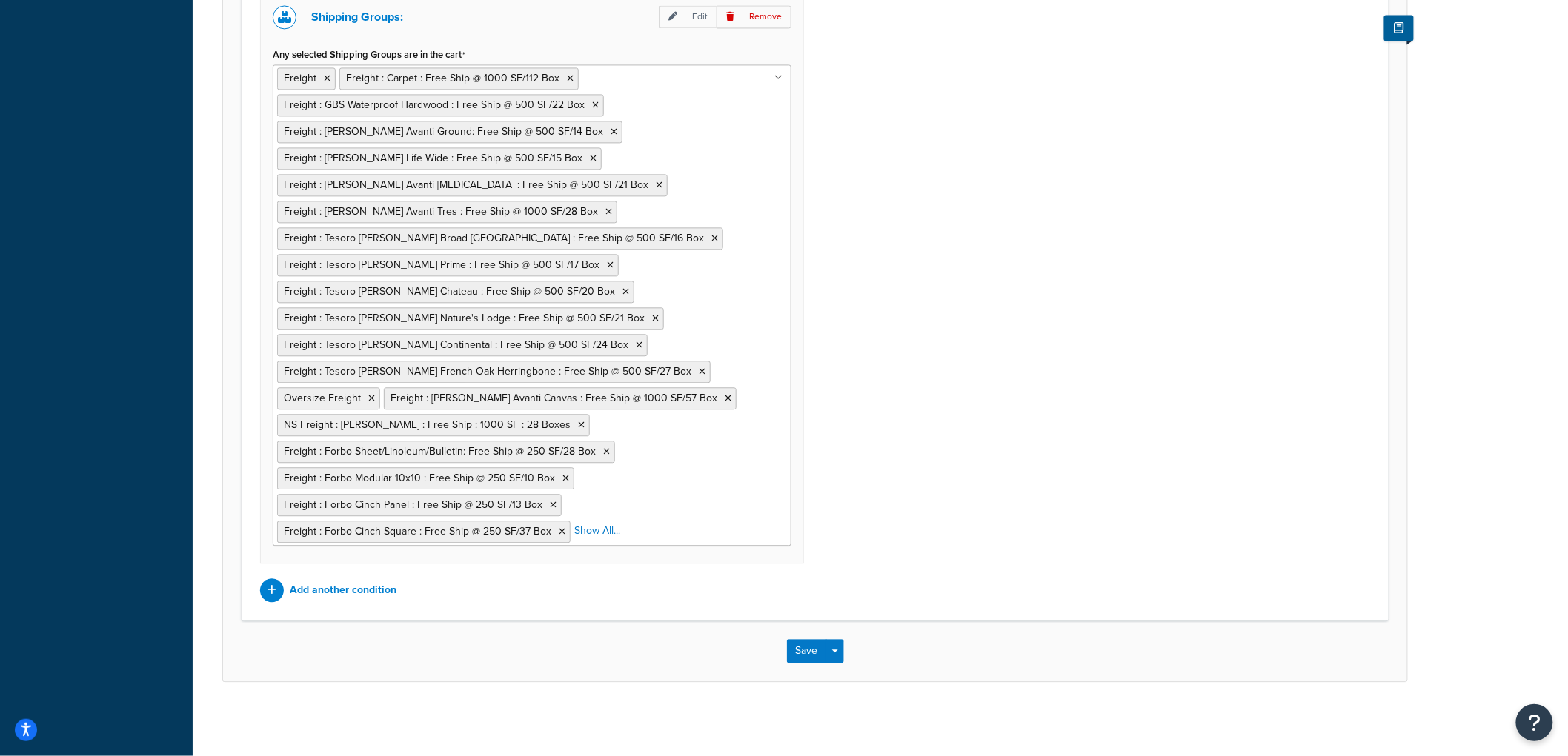
scroll to position [1306, 0]
click at [905, 316] on div "Shipping Zones: Edit Remove Shipping Zones Include US 48 US APO US Alaska & Haw…" at bounding box center [815, 230] width 1132 height 742
click at [812, 652] on button "Save" at bounding box center [807, 651] width 40 height 24
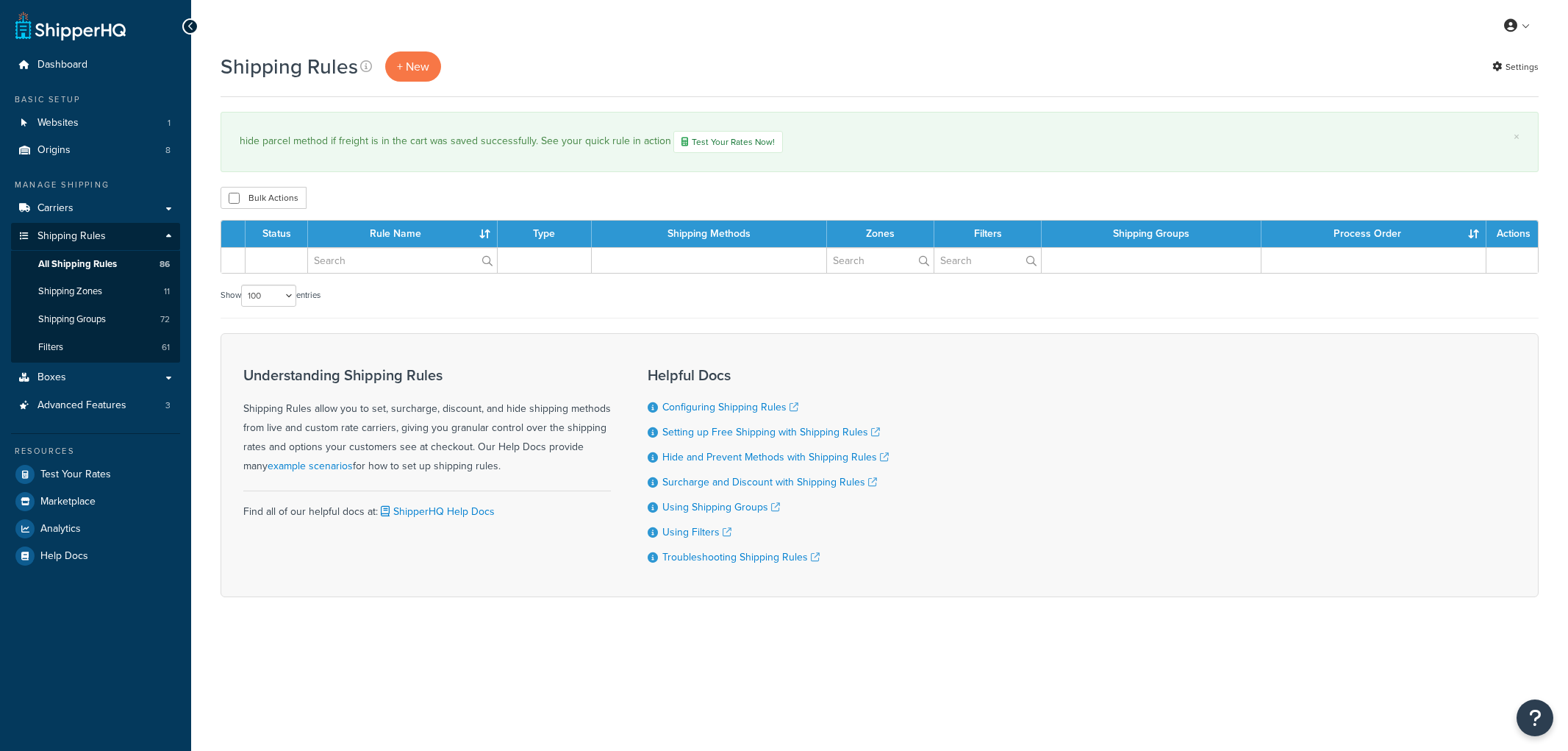
select select "100"
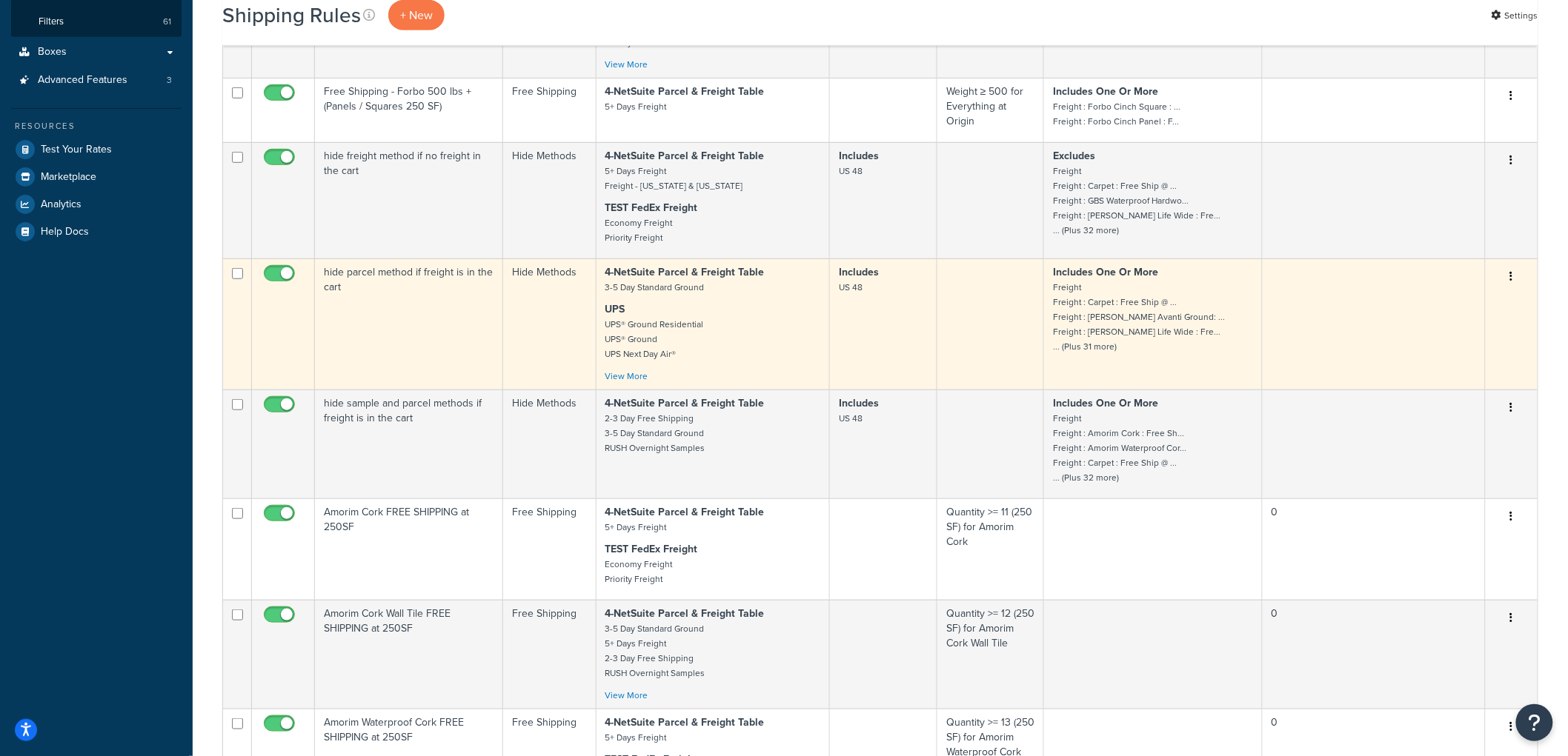
scroll to position [329, 0]
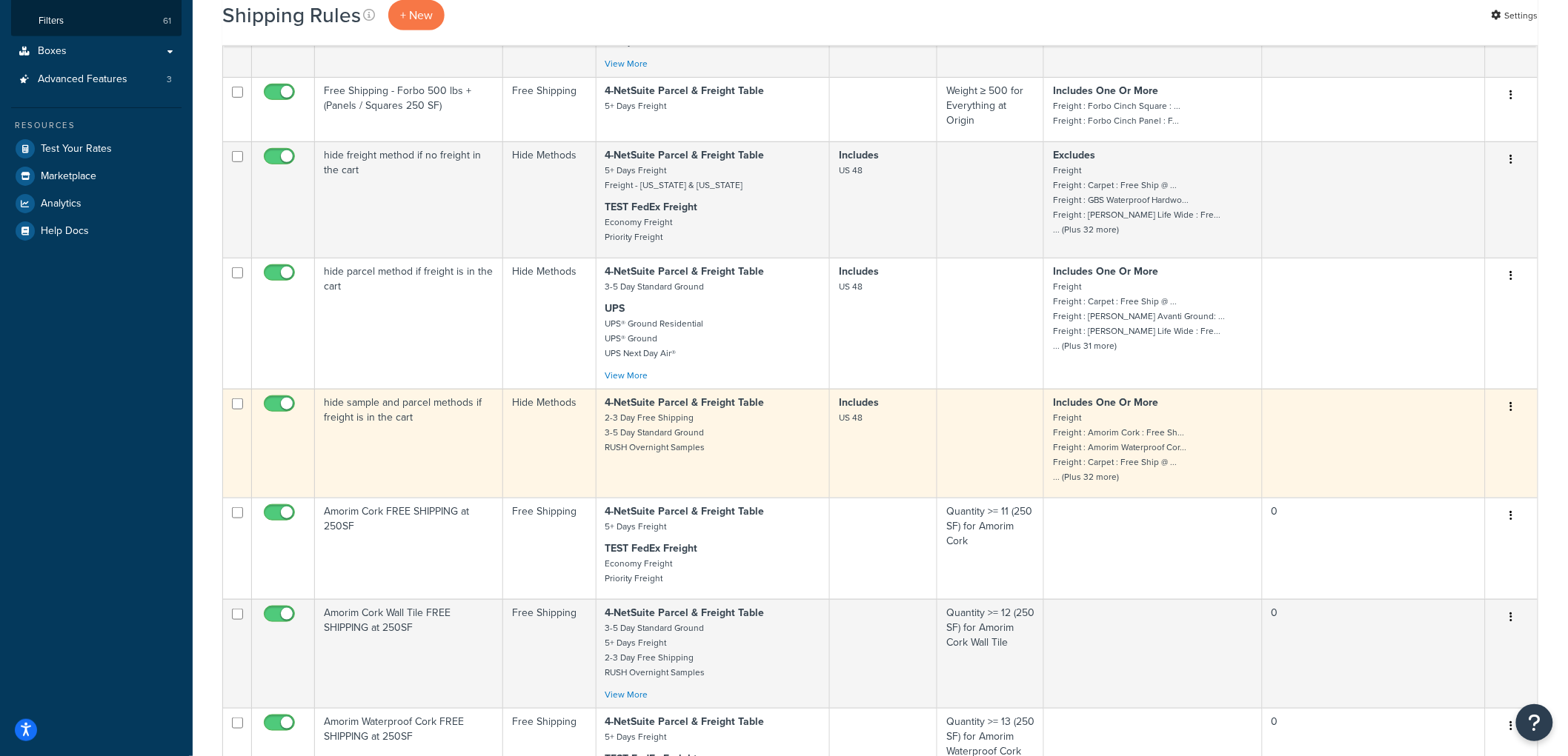
click at [458, 431] on td "hide sample and parcel methods if freight is in the cart" at bounding box center [409, 443] width 188 height 109
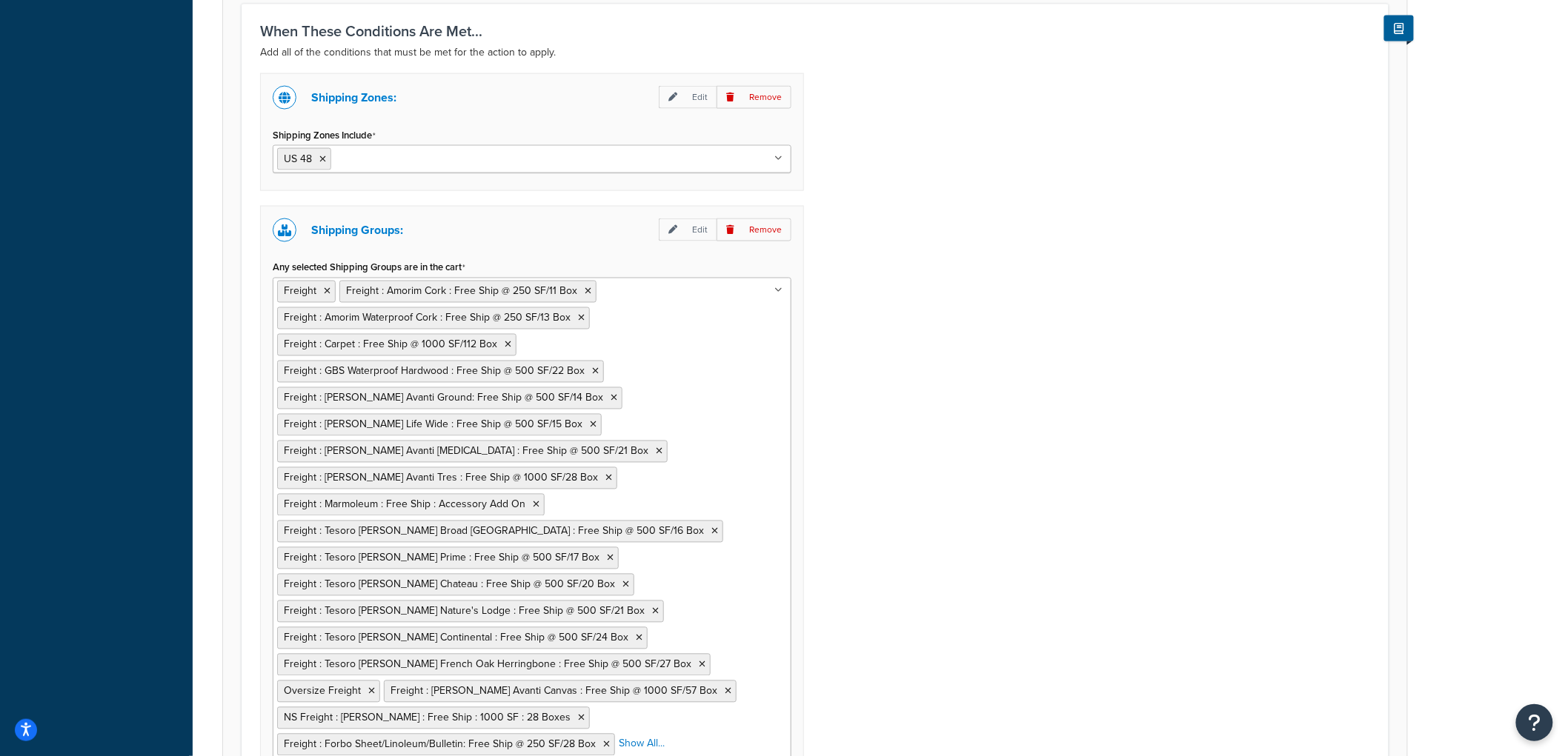
scroll to position [917, 0]
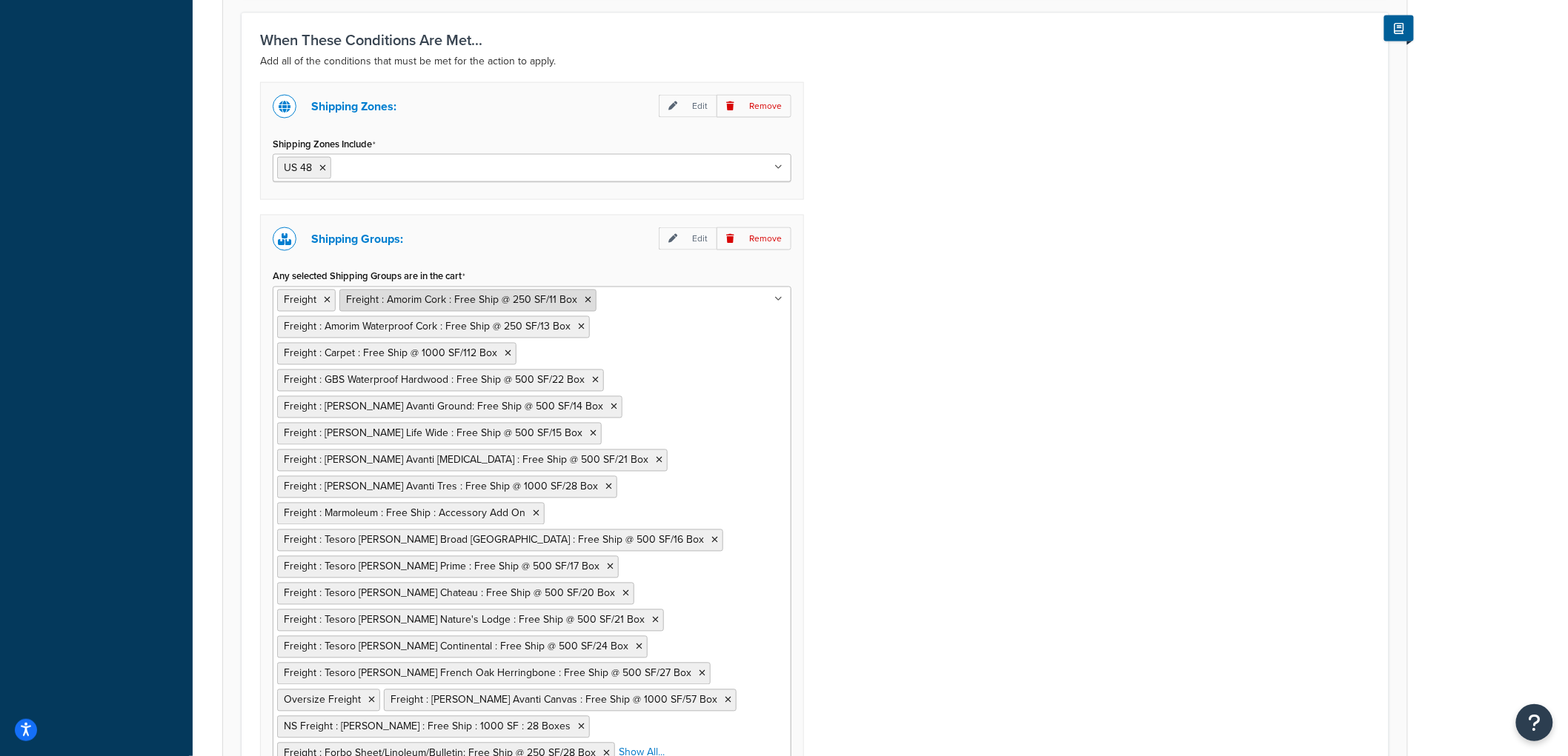
click at [587, 298] on icon at bounding box center [588, 300] width 6 height 9
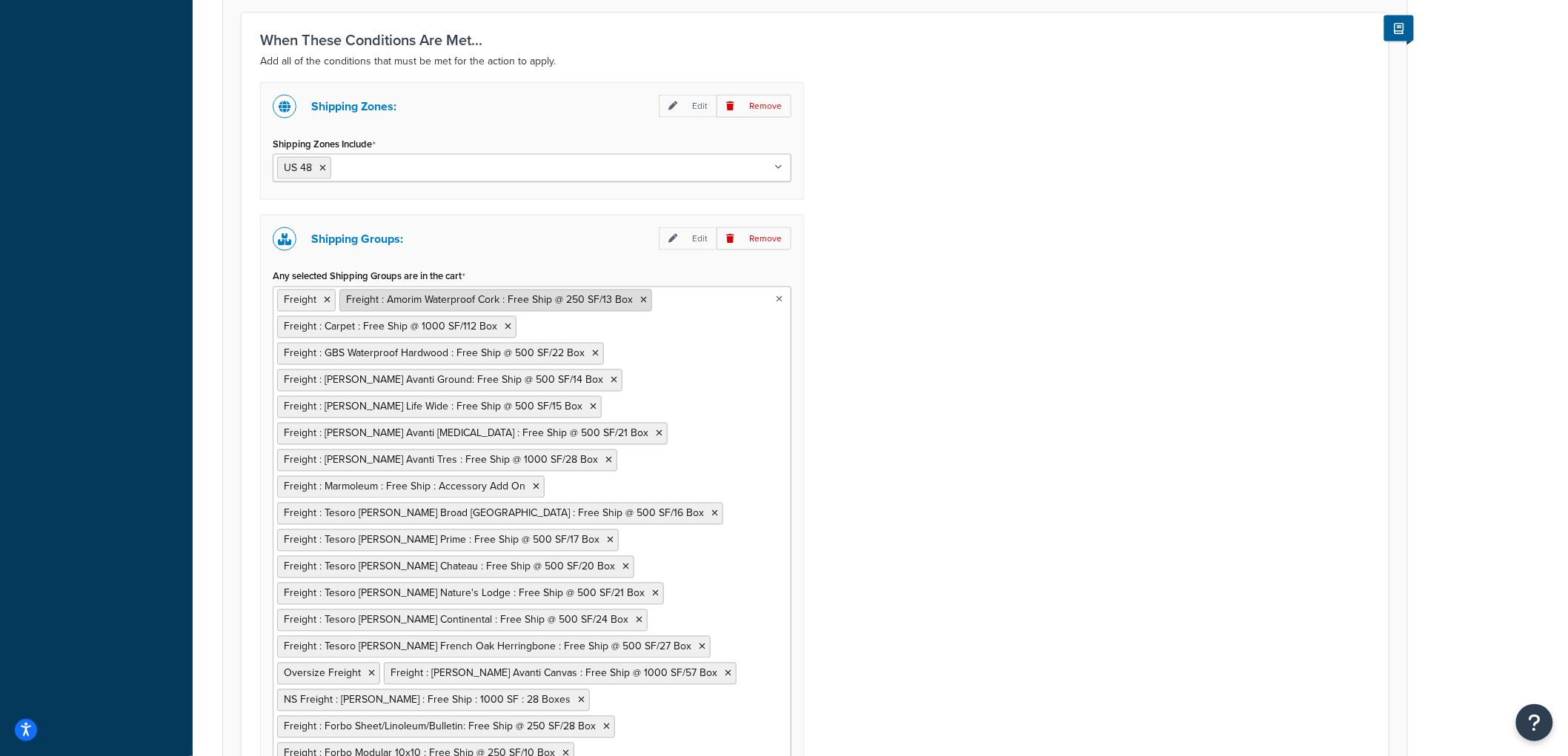
click at [640, 301] on icon at bounding box center [644, 300] width 6 height 9
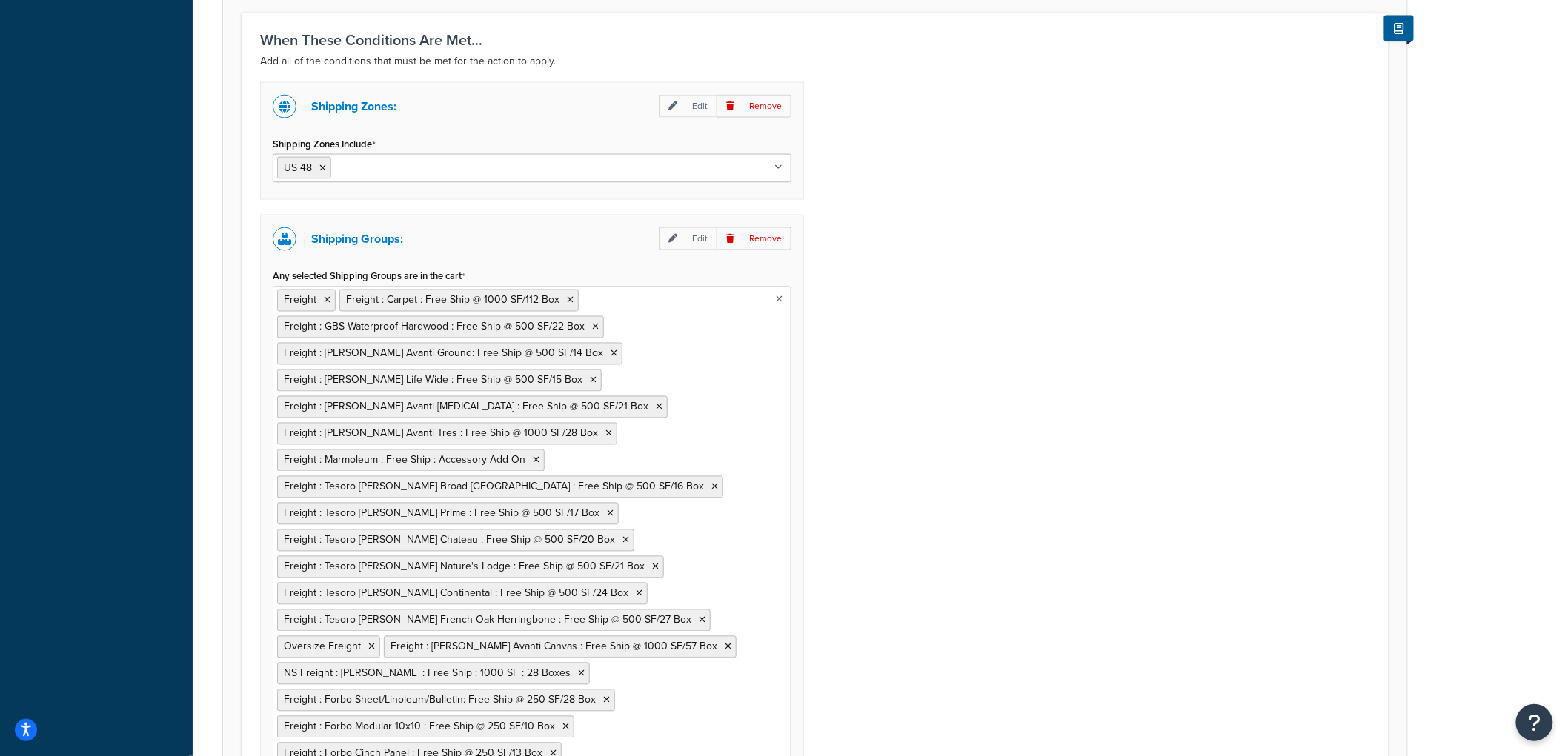
click at [1001, 301] on div "Shipping Zones: Edit Remove Shipping Zones Include US 48 US APO US Alaska & Haw…" at bounding box center [815, 546] width 1132 height 929
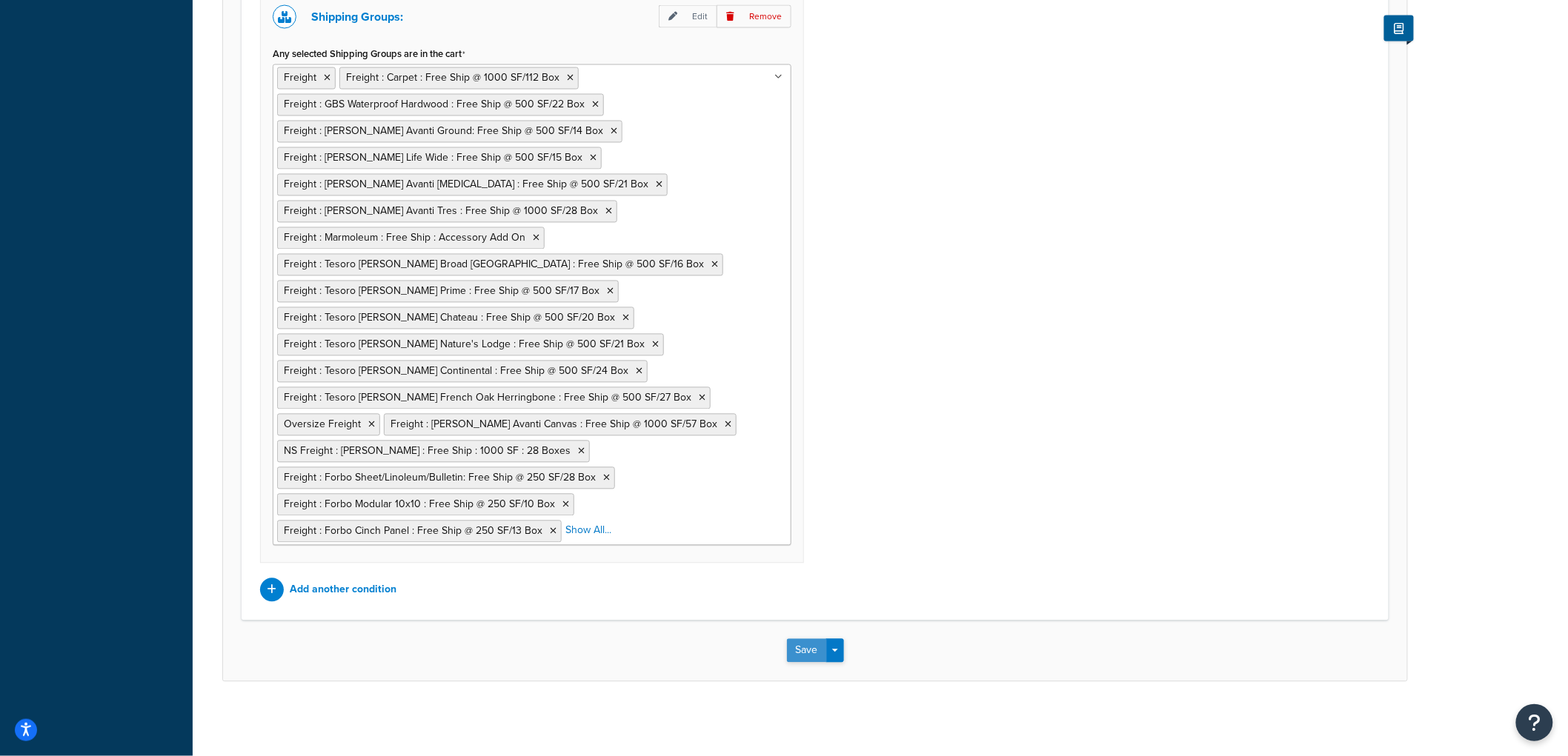
click at [817, 642] on button "Save" at bounding box center [807, 651] width 40 height 24
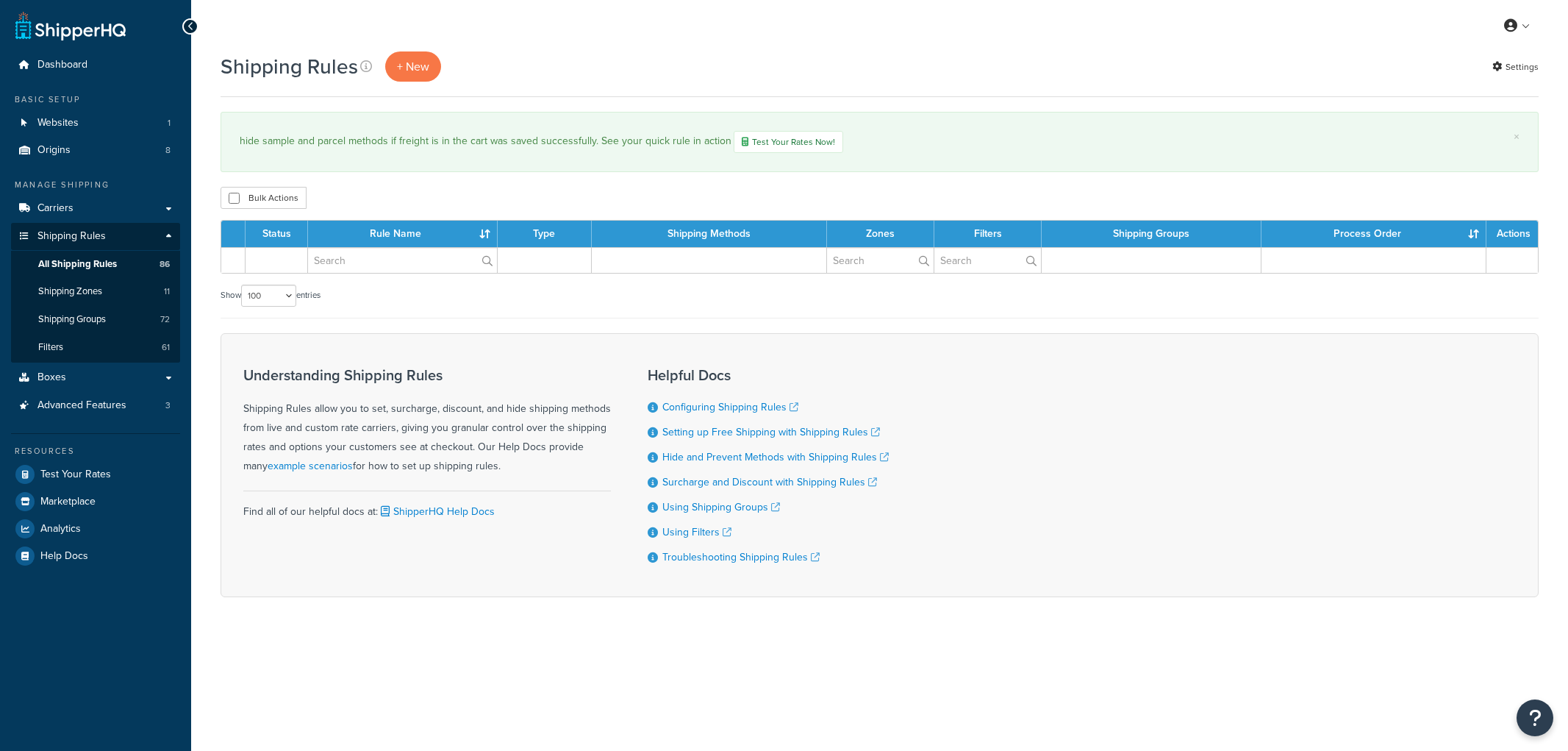
select select "100"
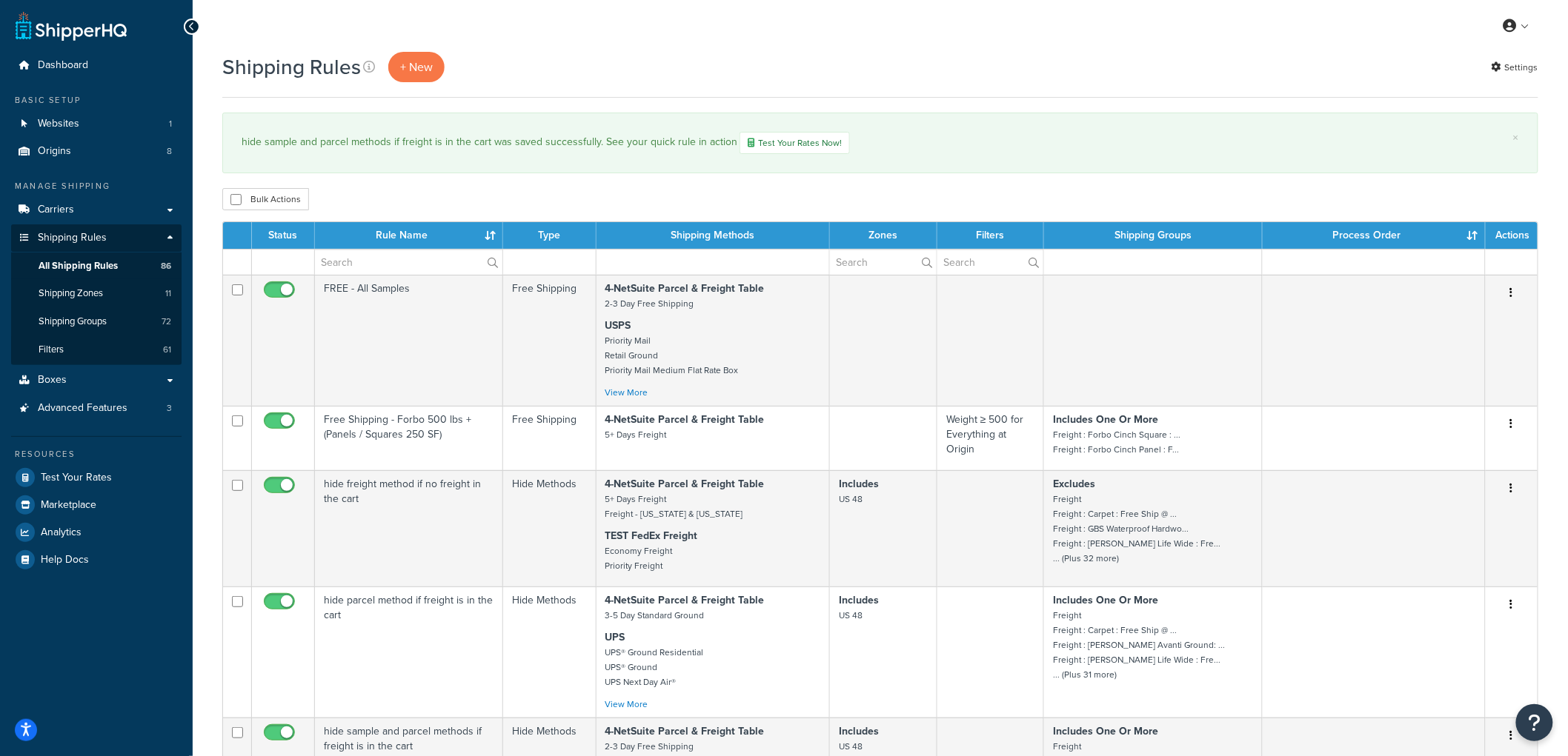
click at [1078, 198] on div "Bulk Actions Duplicate Delete" at bounding box center [880, 199] width 1316 height 22
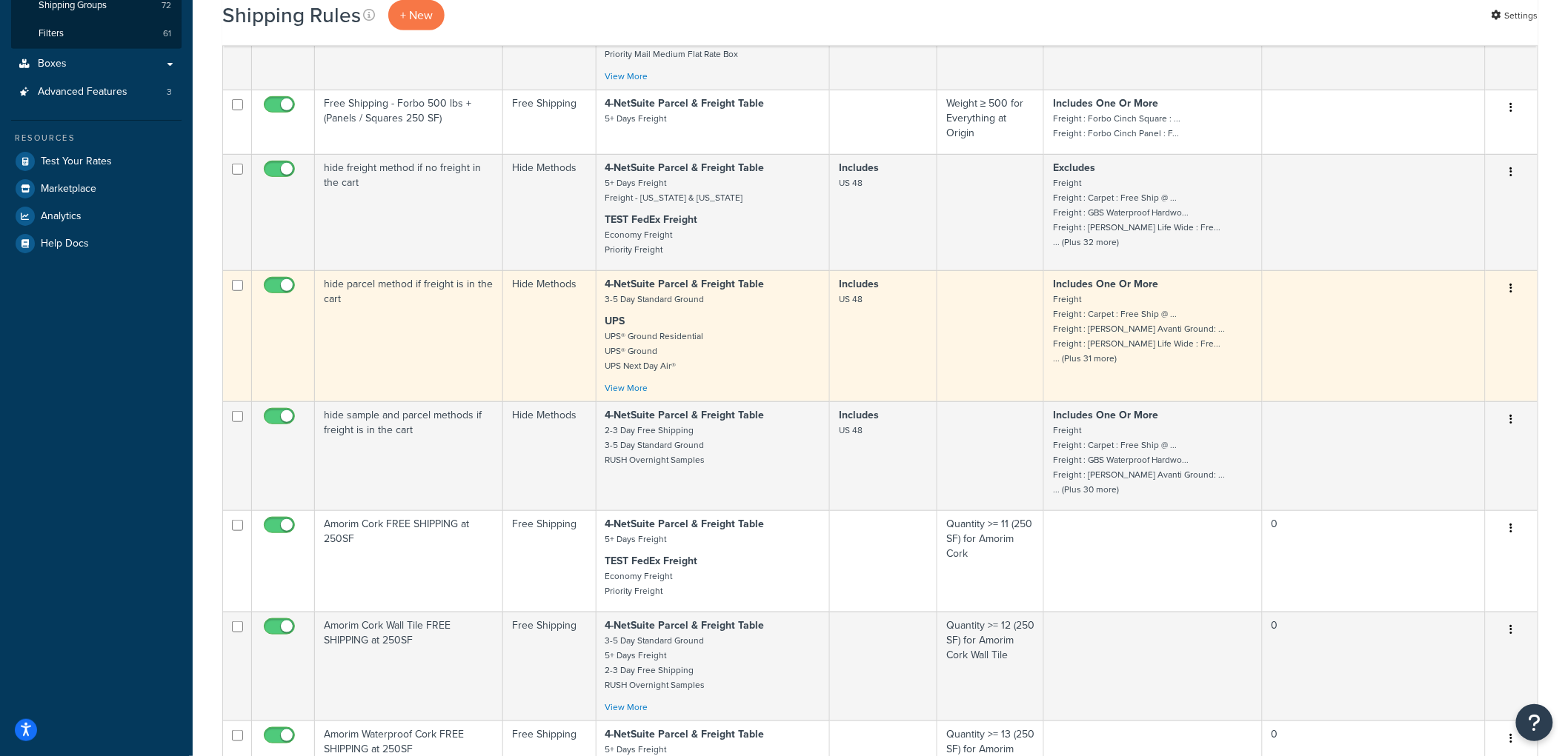
scroll to position [329, 0]
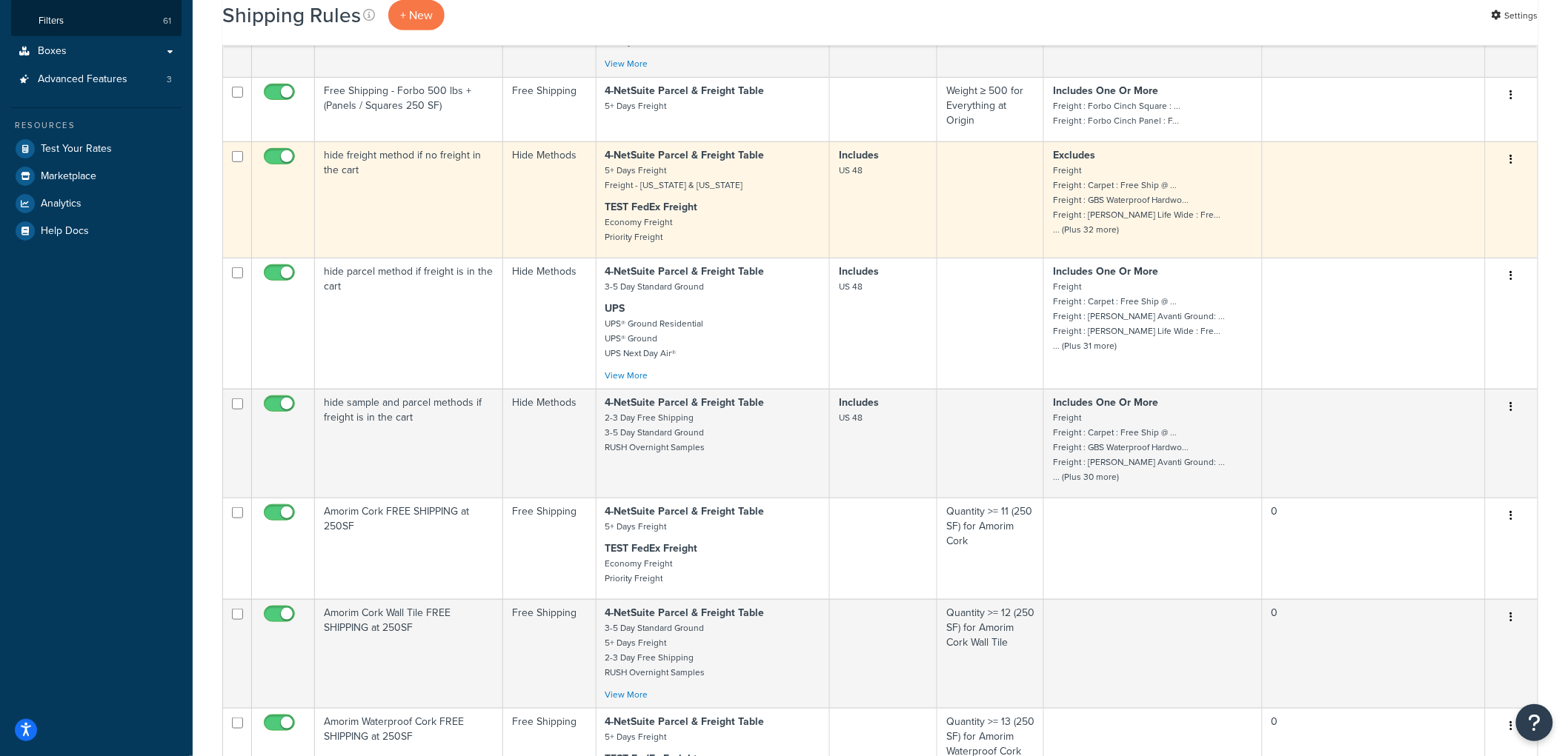
click at [463, 218] on td "hide freight method if no freight in the cart" at bounding box center [409, 199] width 188 height 116
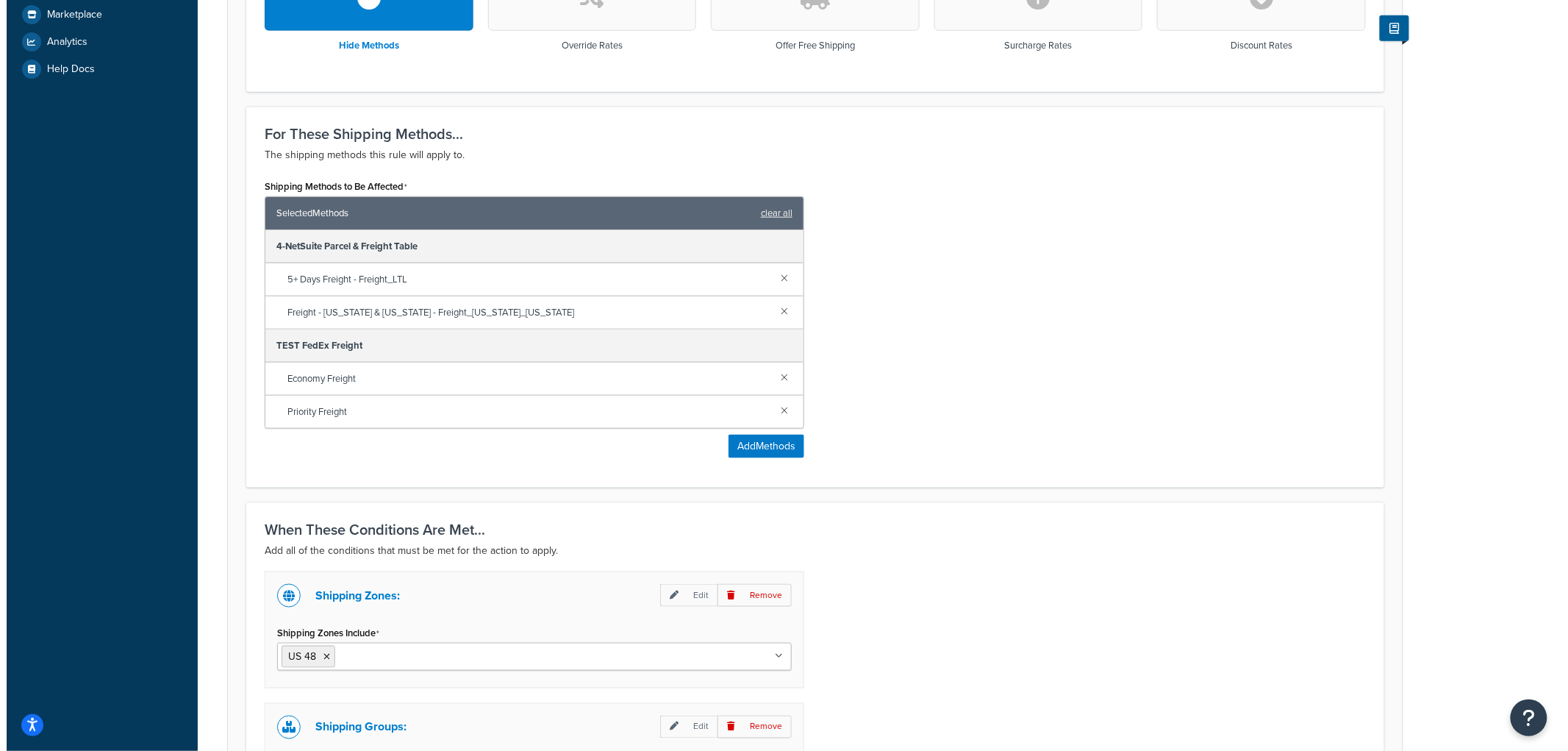
scroll to position [490, 0]
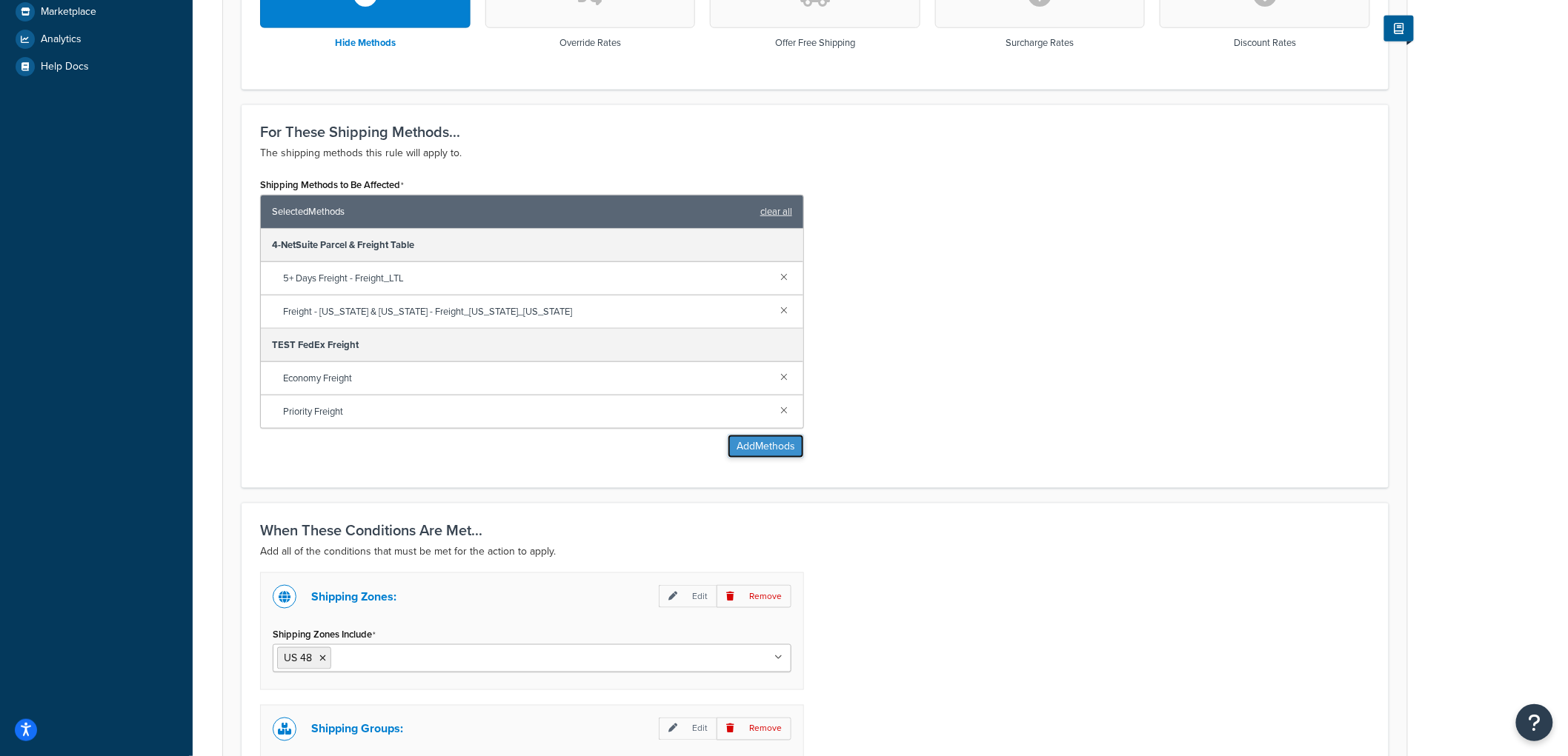
click at [757, 445] on button "Add Methods" at bounding box center [766, 446] width 76 height 24
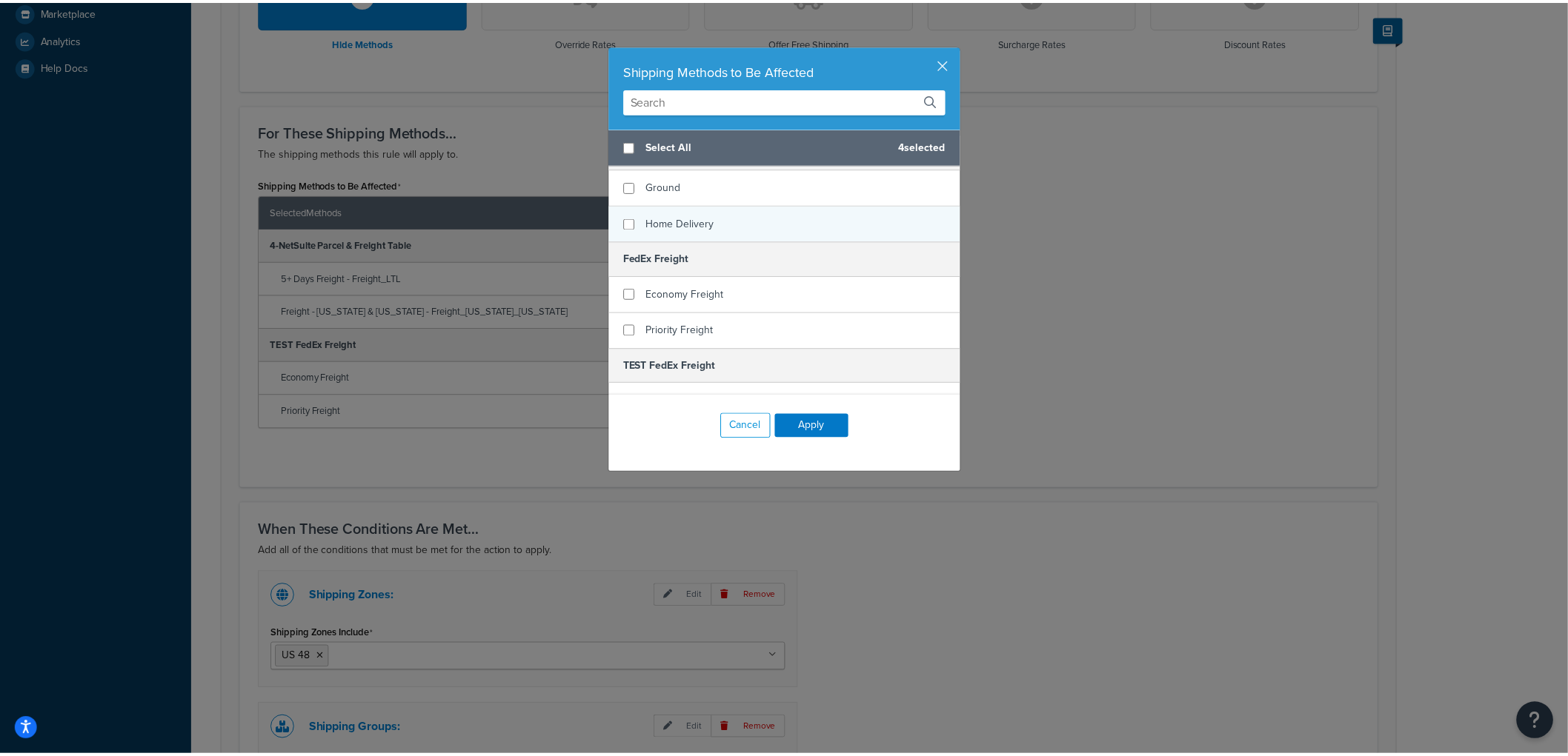
scroll to position [411, 0]
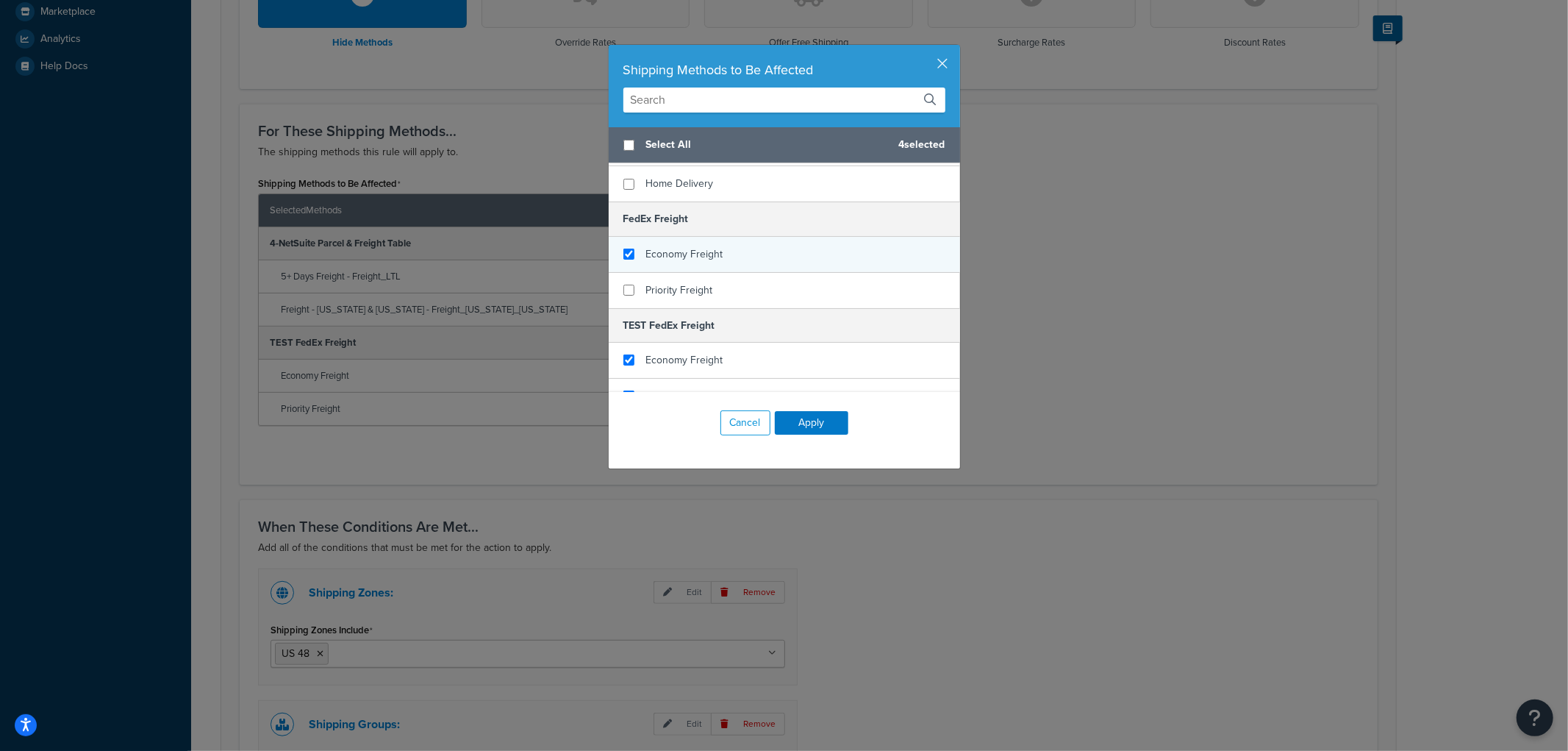
checkbox input "true"
click at [710, 247] on span "Economy Freight" at bounding box center [685, 254] width 77 height 15
checkbox input "true"
click at [651, 285] on div "Priority Freight" at bounding box center [784, 291] width 351 height 35
click at [802, 415] on button "Apply" at bounding box center [811, 422] width 73 height 23
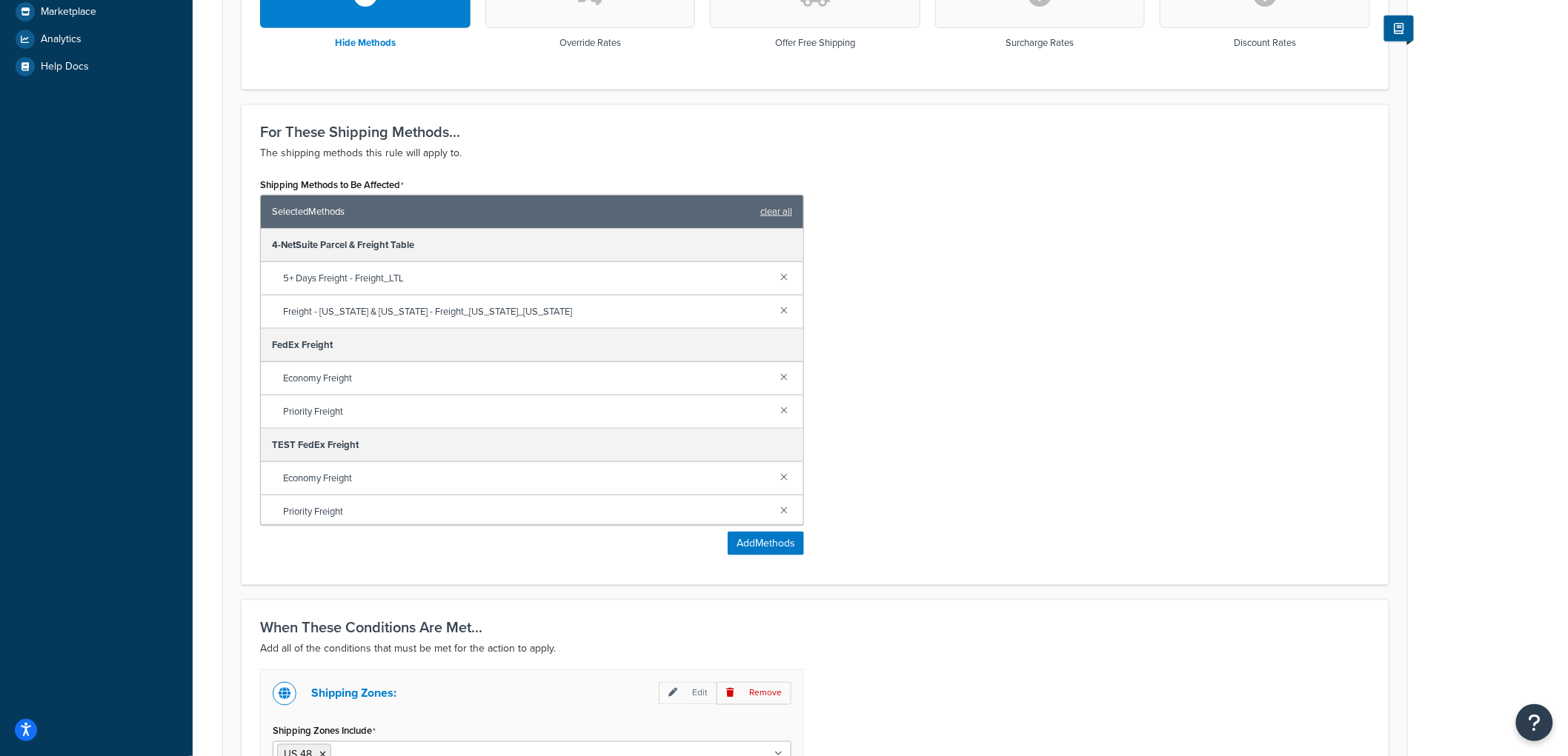
click at [1046, 330] on div "Shipping Methods to Be Affected Selected Methods clear all 4-NetSuite Parcel & …" at bounding box center [815, 371] width 1132 height 393
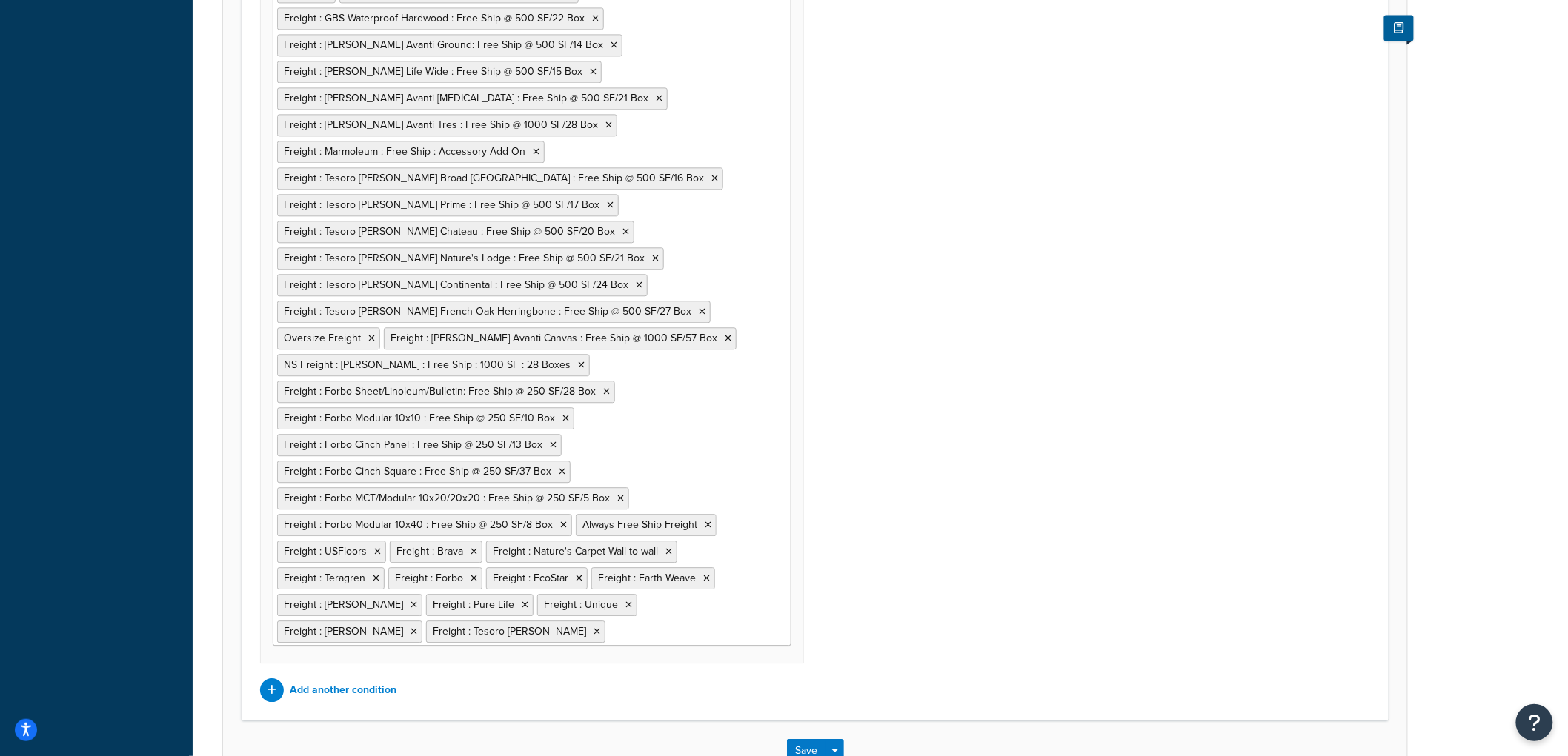
scroll to position [1411, 0]
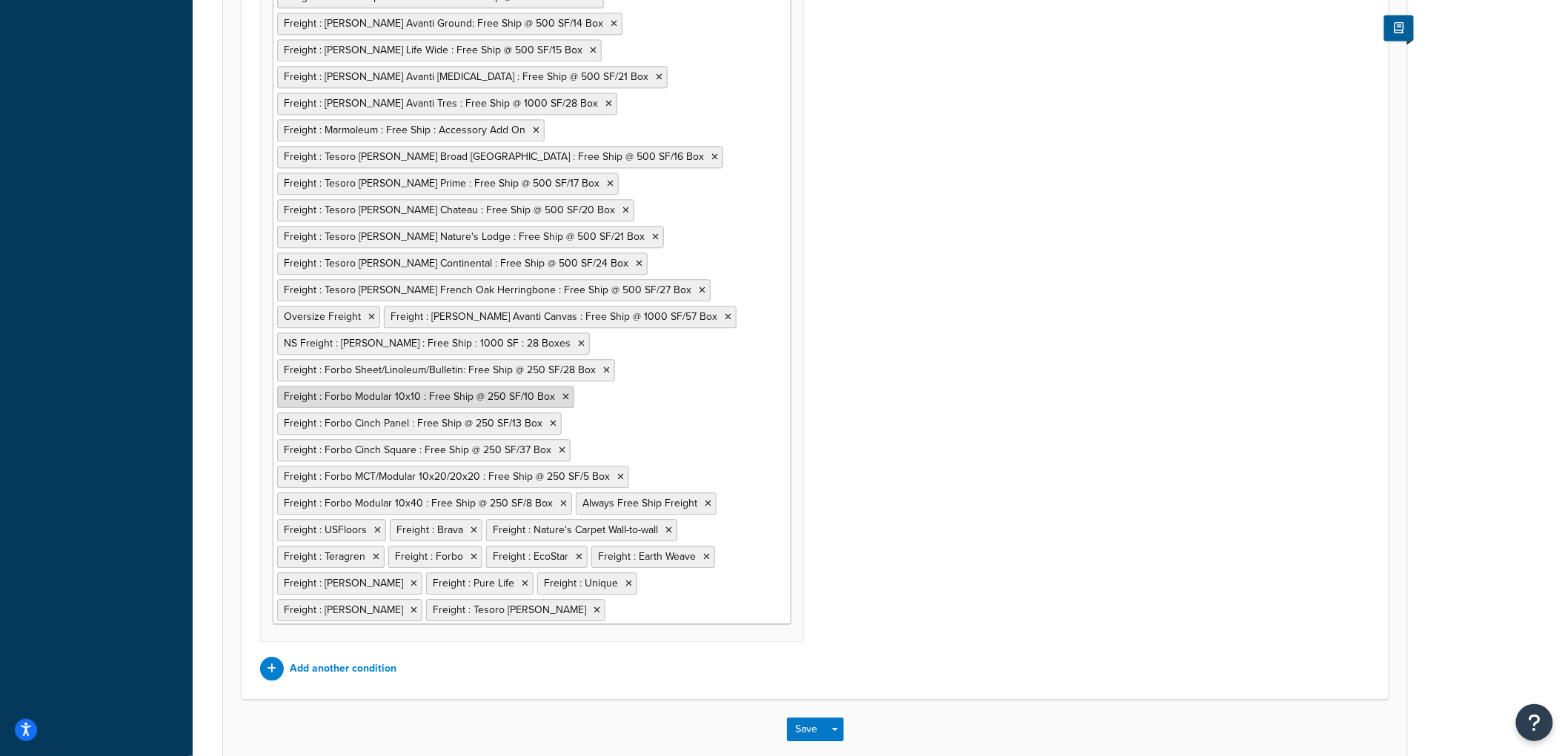
click at [562, 396] on icon at bounding box center [566, 397] width 6 height 9
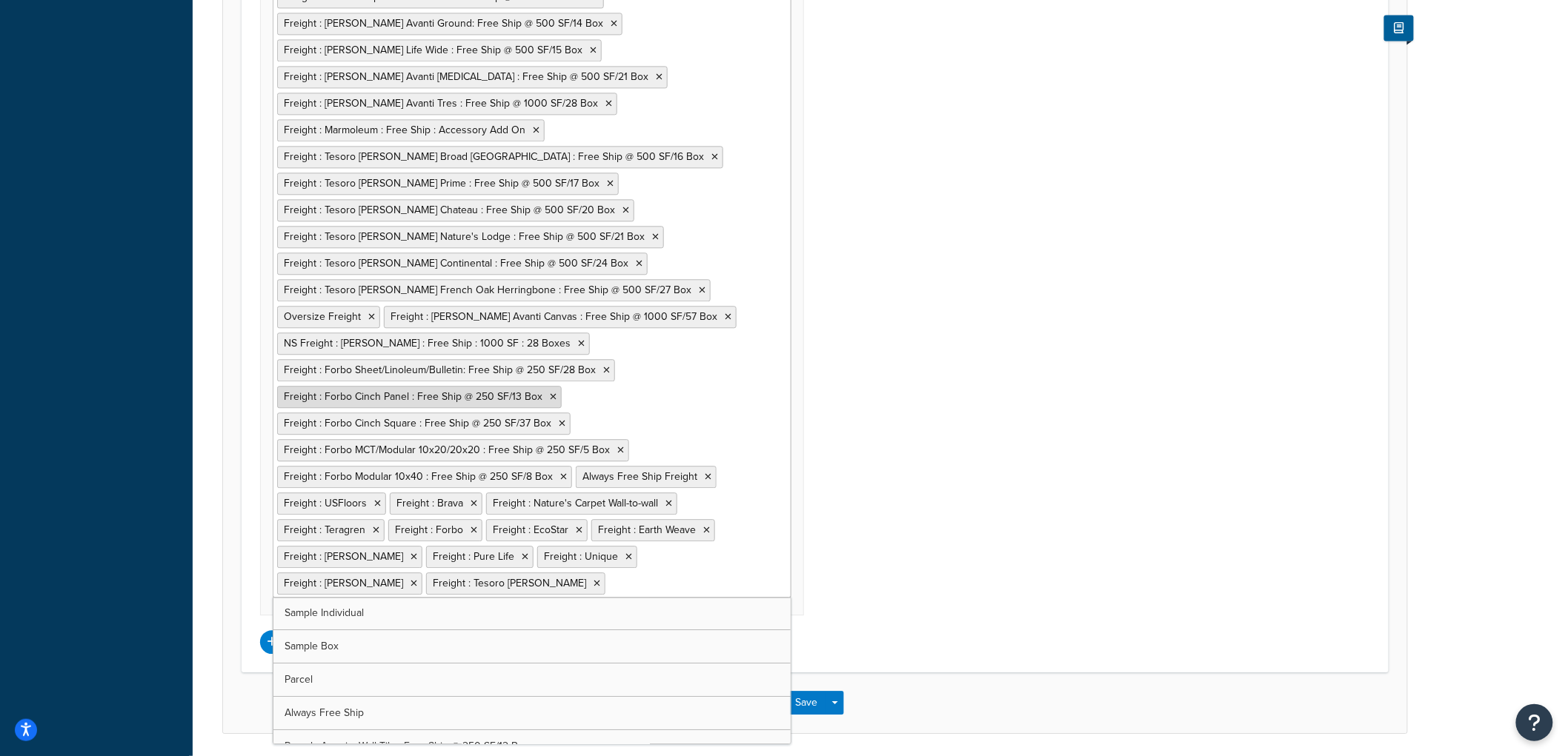
click at [549, 401] on icon at bounding box center [553, 397] width 6 height 9
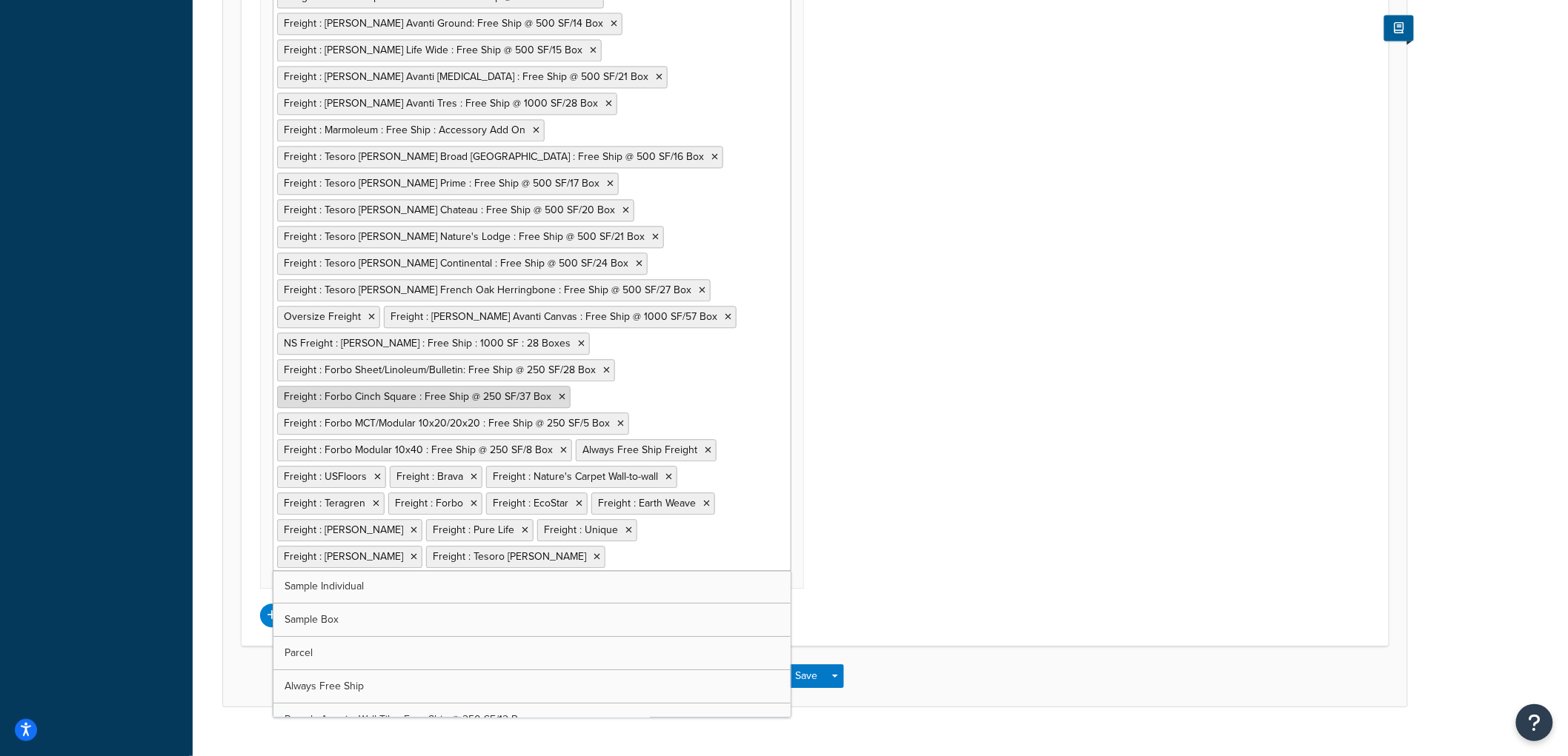
click at [558, 401] on icon at bounding box center [562, 397] width 6 height 9
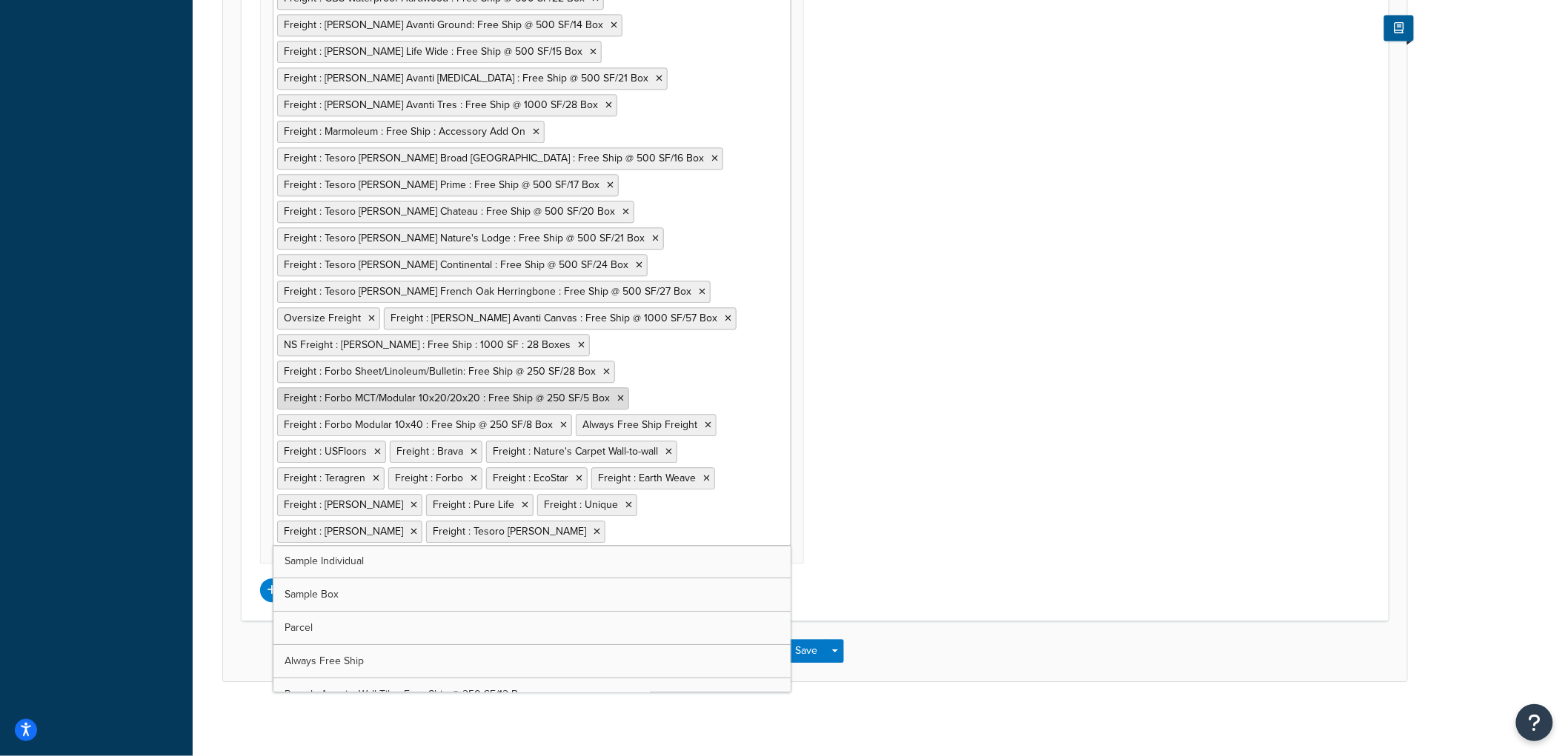
click at [618, 394] on icon at bounding box center [621, 398] width 6 height 9
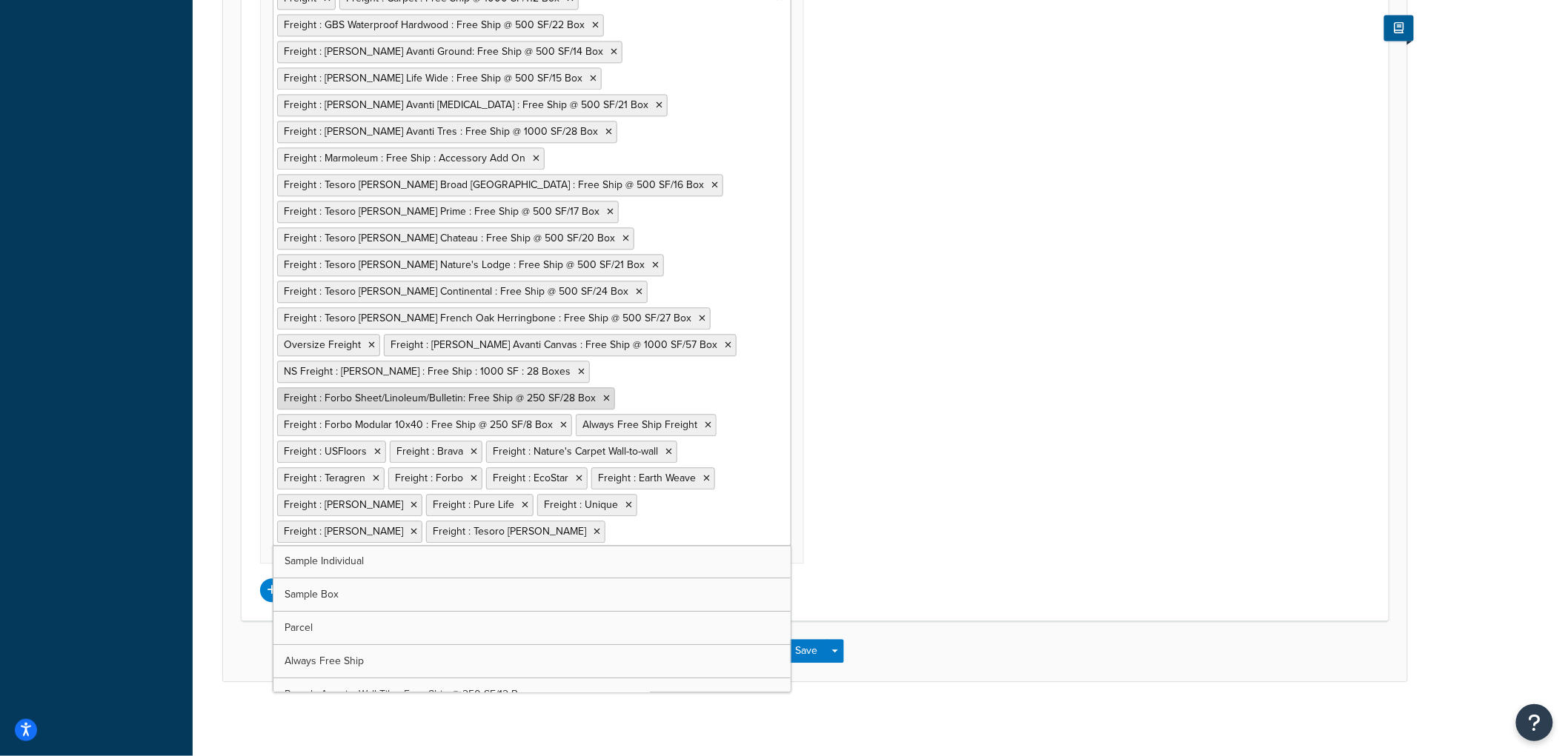
scroll to position [1386, 0]
click at [560, 422] on icon at bounding box center [563, 425] width 6 height 9
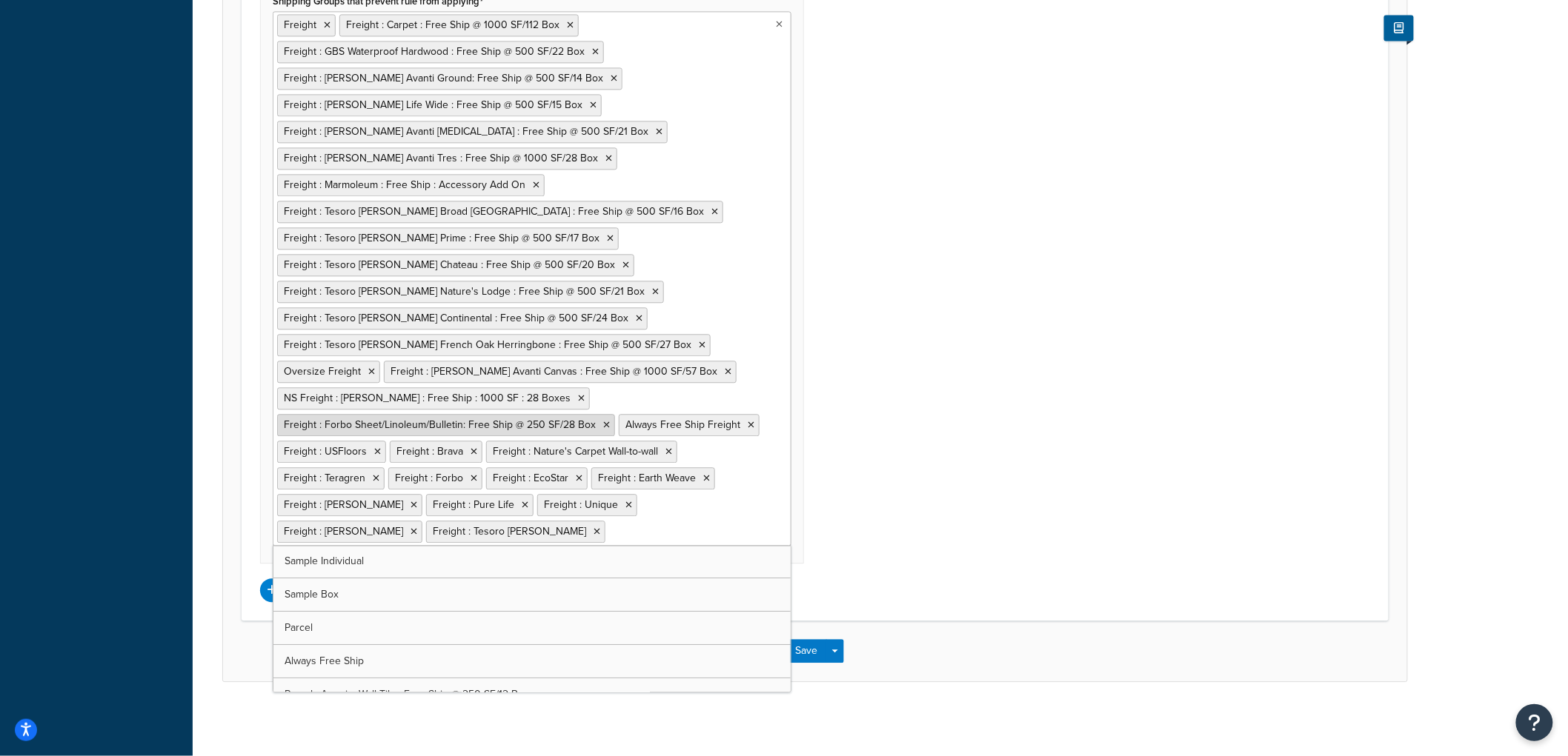
click at [603, 421] on icon at bounding box center [606, 425] width 6 height 9
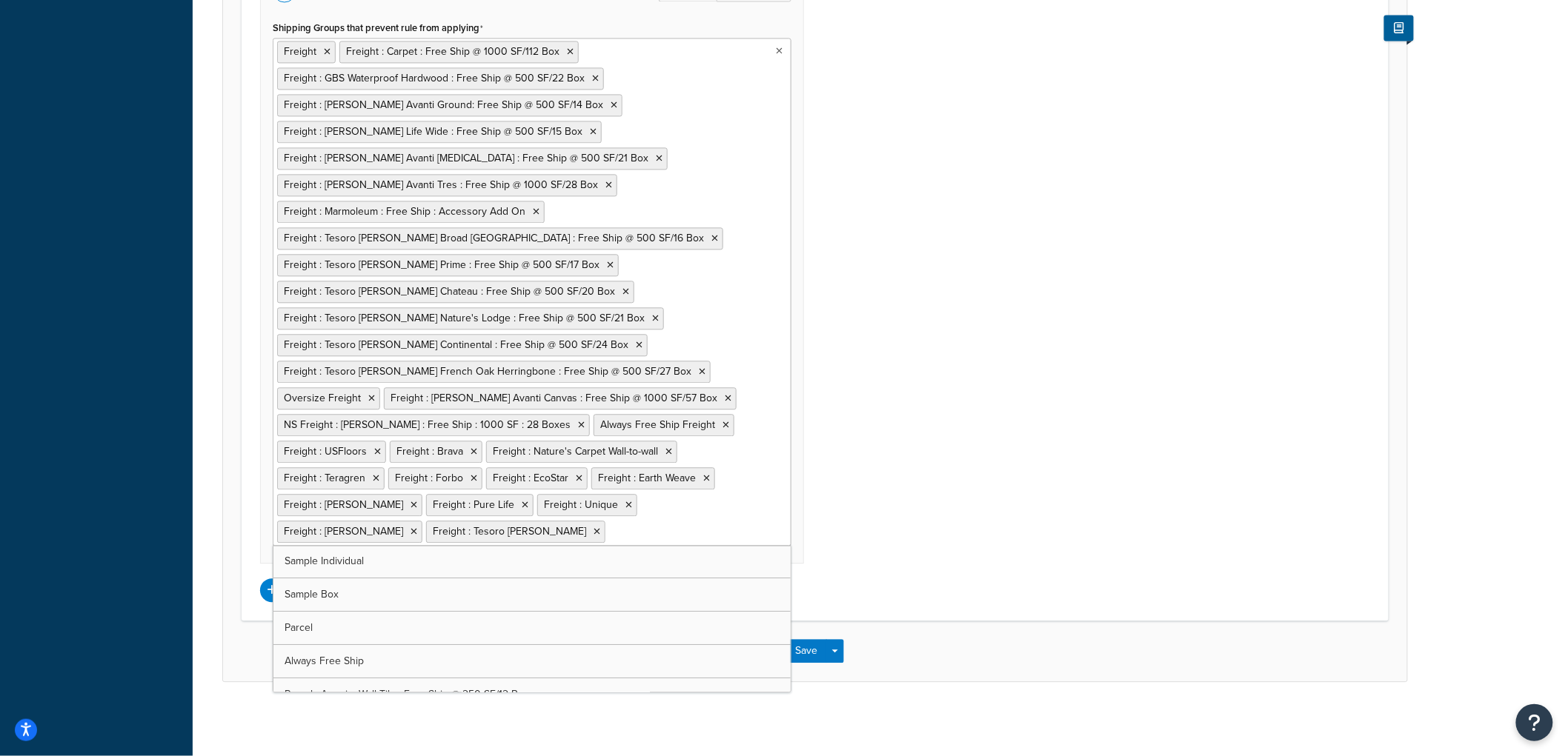
scroll to position [1333, 0]
click at [890, 417] on div "Shipping Zones: Edit Remove Shipping Zones Include US 48 US APO US Alaska & Haw…" at bounding box center [815, 218] width 1132 height 769
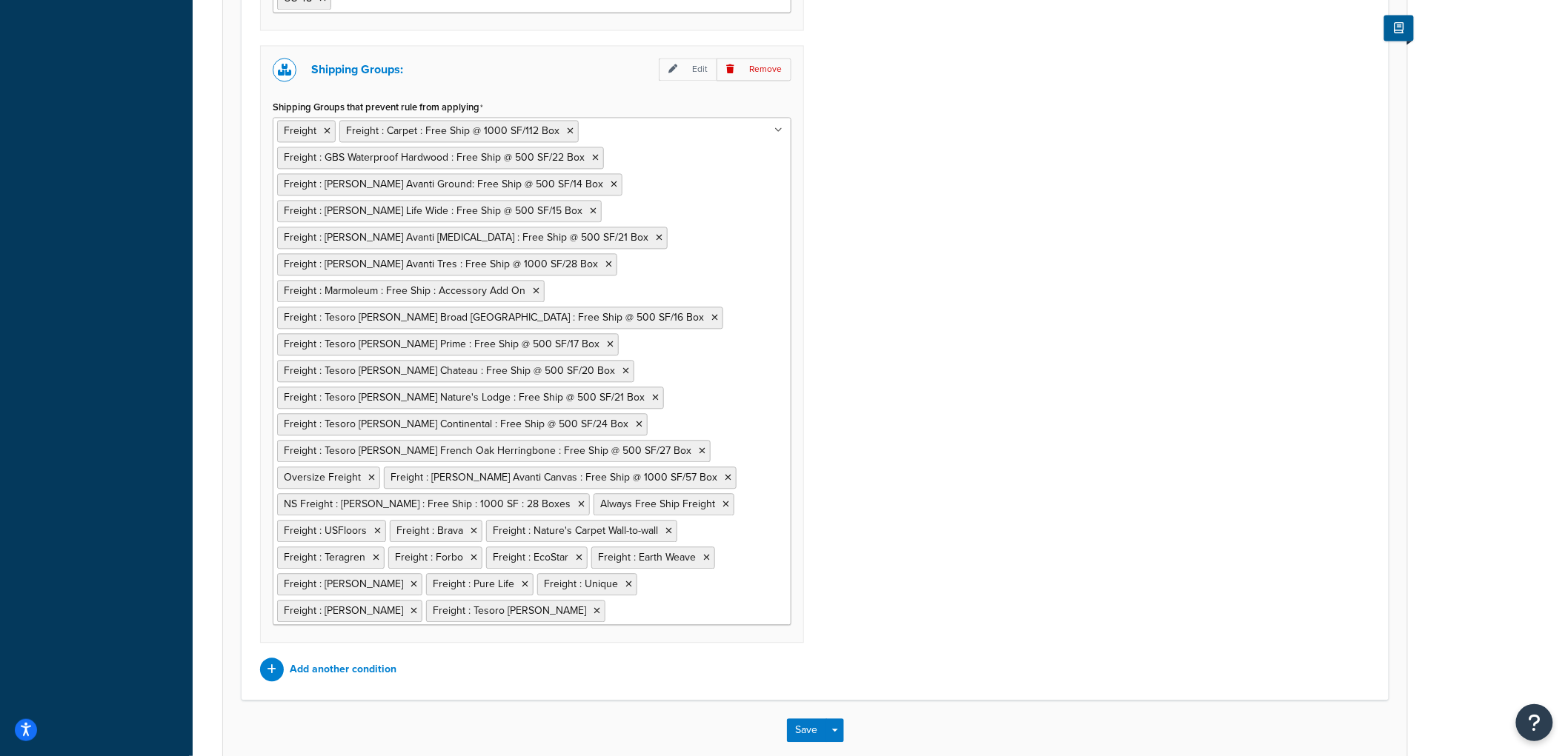
scroll to position [1168, 0]
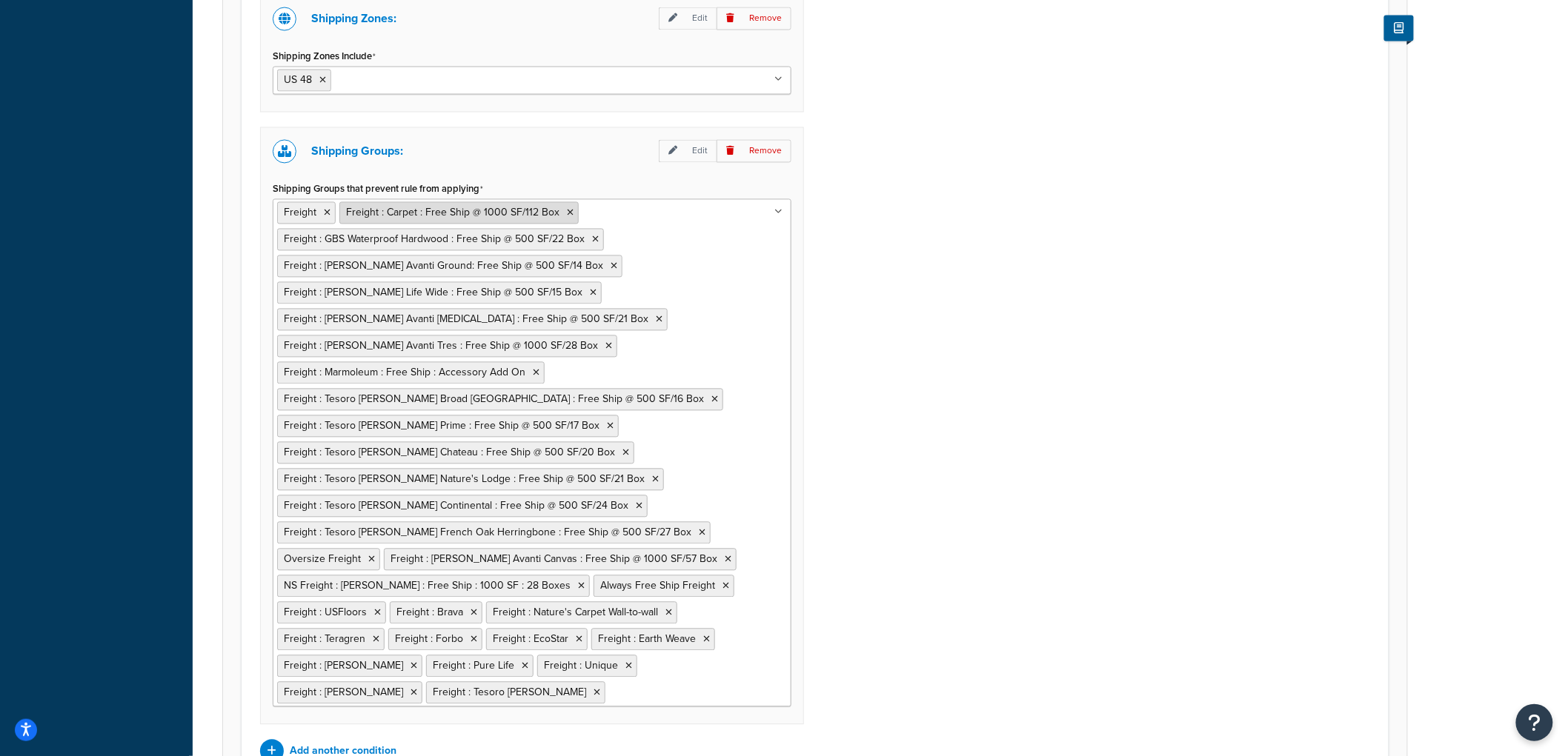
click at [566, 215] on icon at bounding box center [570, 213] width 6 height 9
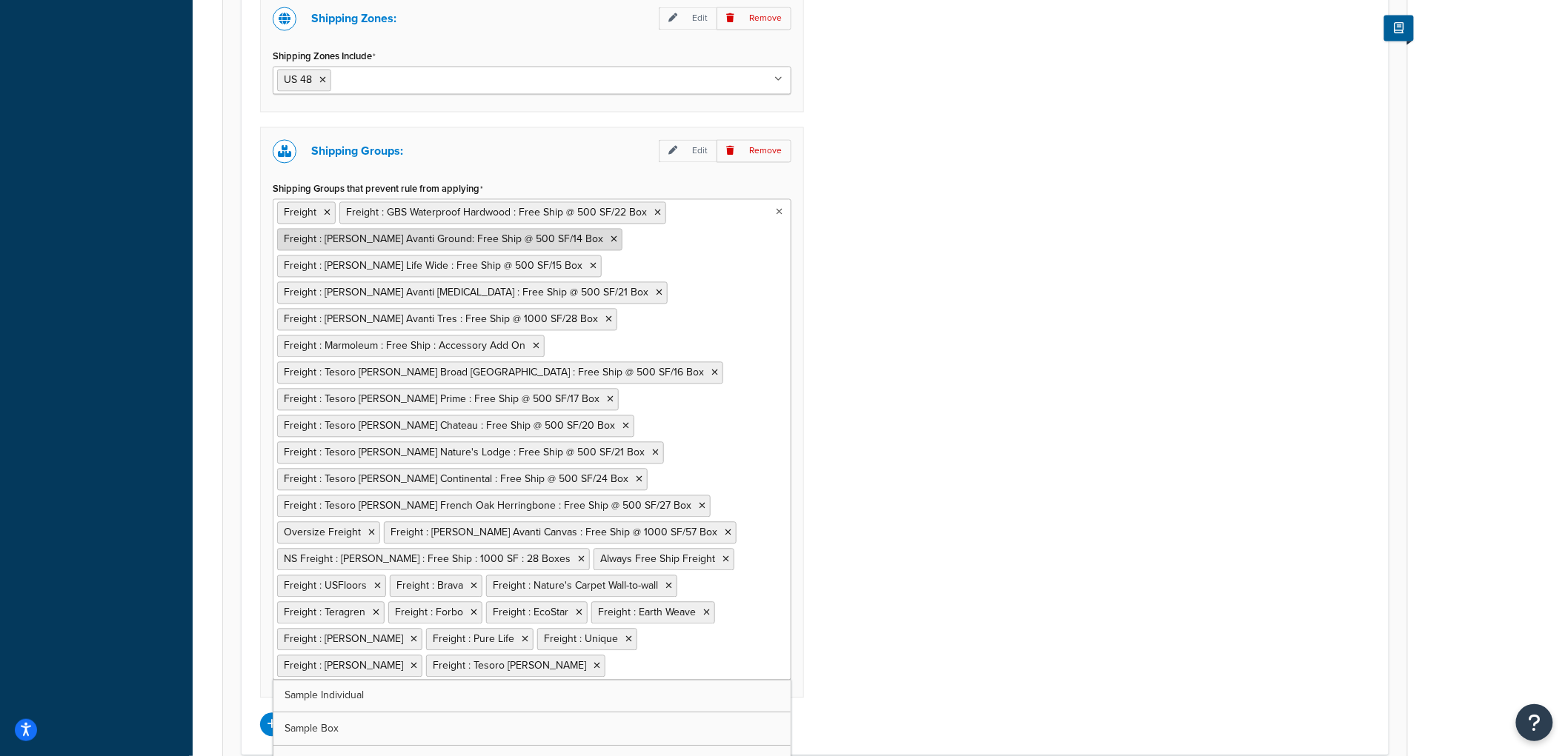
click at [610, 237] on icon at bounding box center [614, 239] width 6 height 9
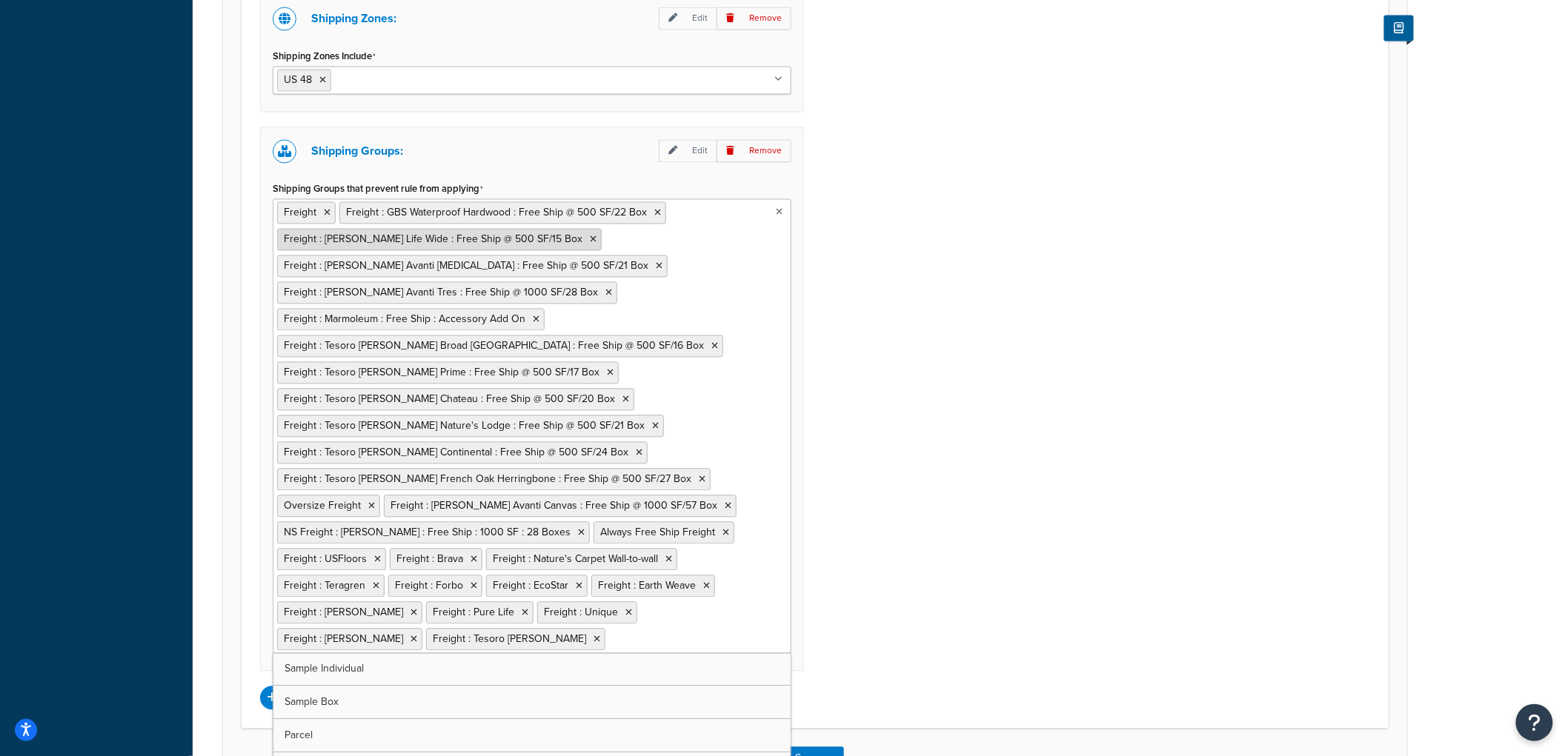
click at [590, 241] on icon at bounding box center [593, 239] width 6 height 9
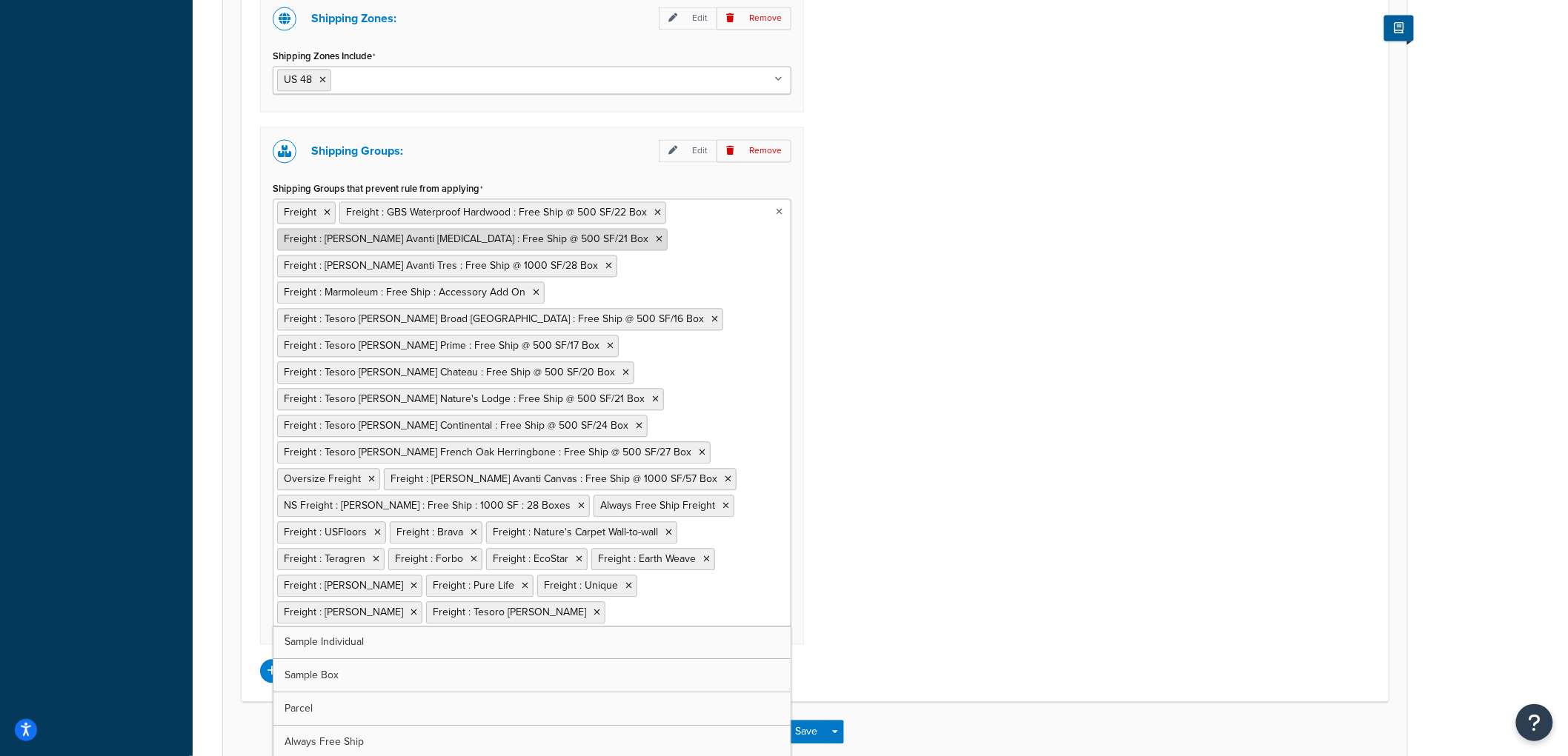
click at [656, 240] on icon at bounding box center [659, 239] width 6 height 9
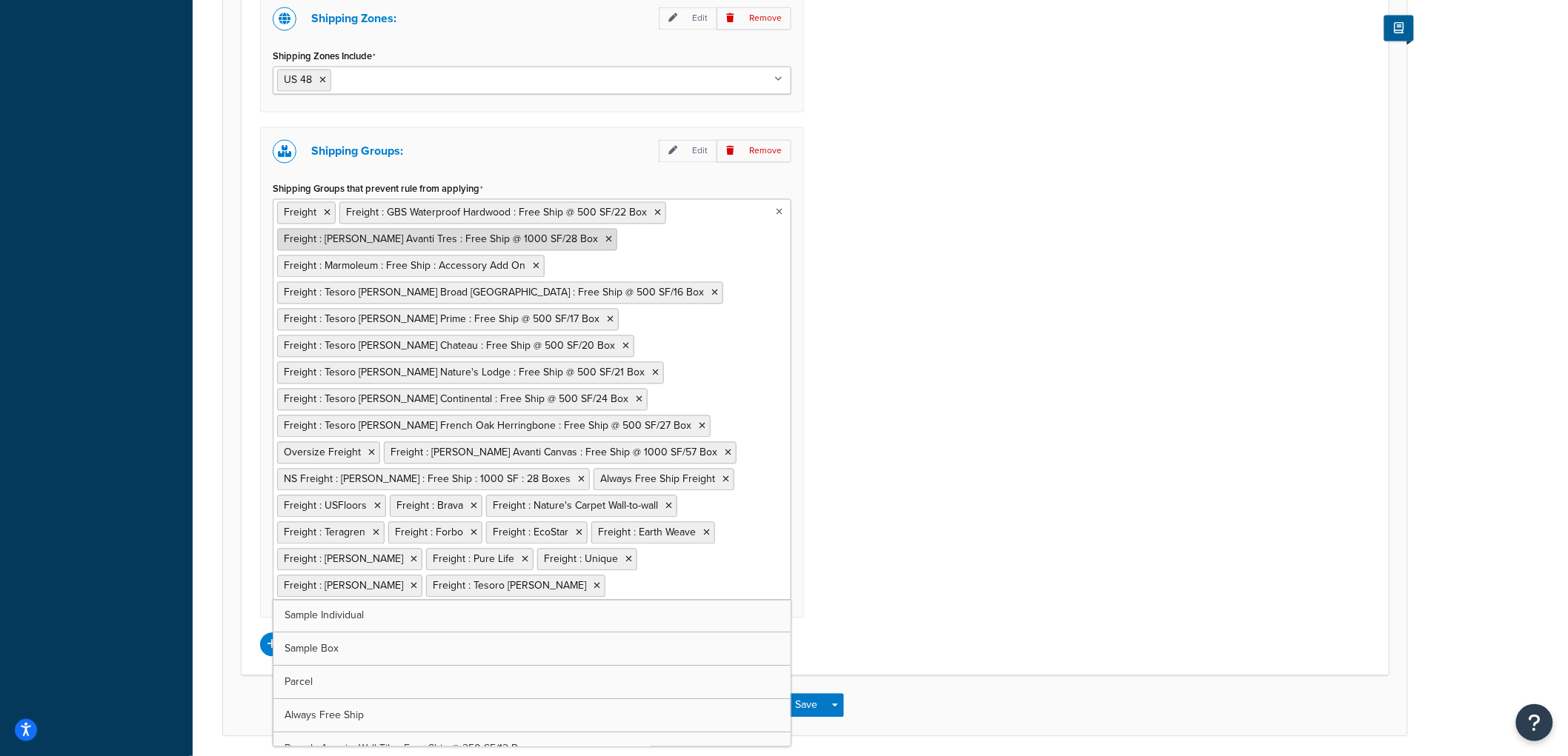
click at [605, 238] on icon at bounding box center [609, 239] width 6 height 9
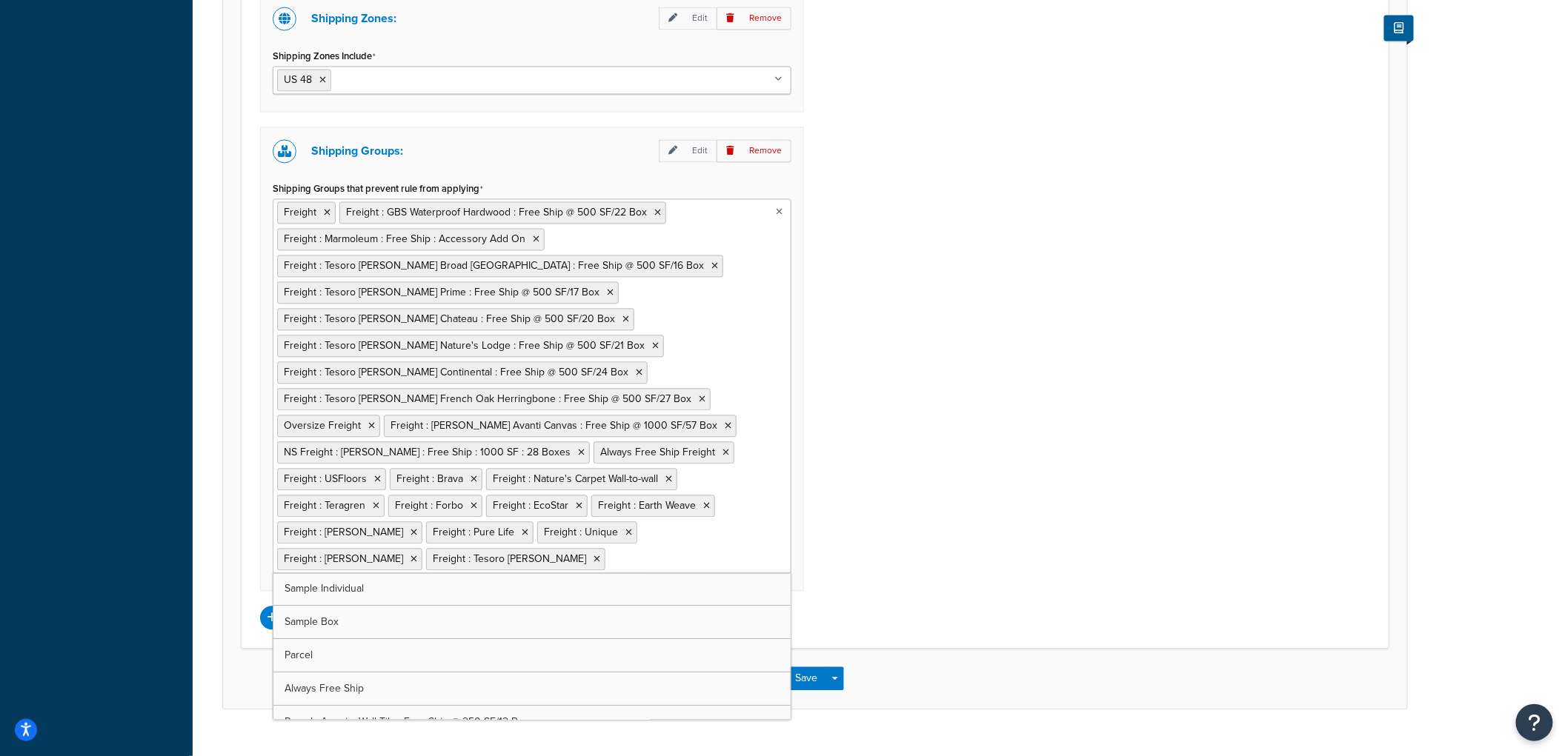
click at [1031, 277] on div "Shipping Zones: Edit Remove Shipping Zones Include US 48 US APO US Alaska & Haw…" at bounding box center [815, 312] width 1132 height 635
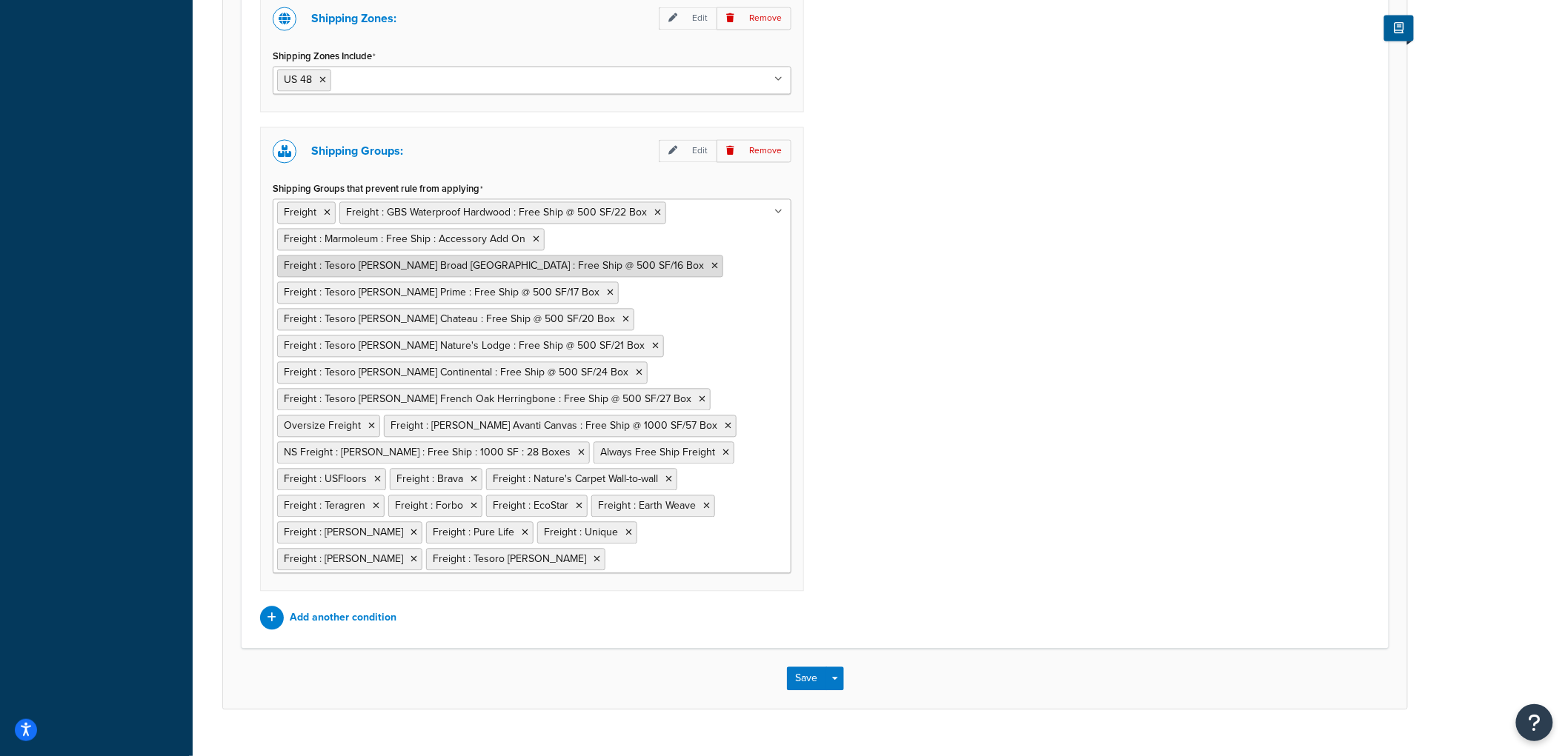
click at [711, 268] on icon at bounding box center [714, 266] width 6 height 9
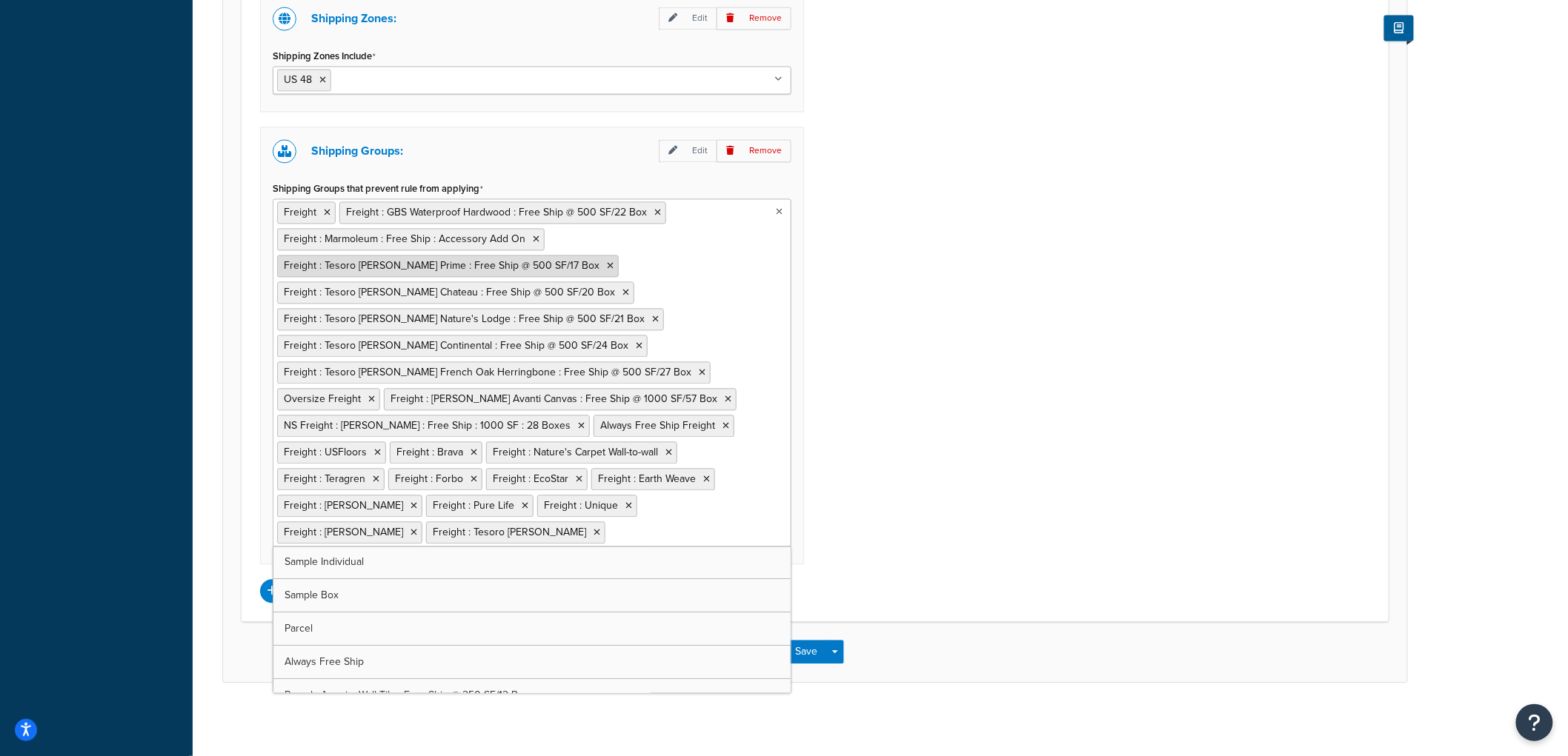
click at [607, 264] on icon at bounding box center [610, 266] width 6 height 9
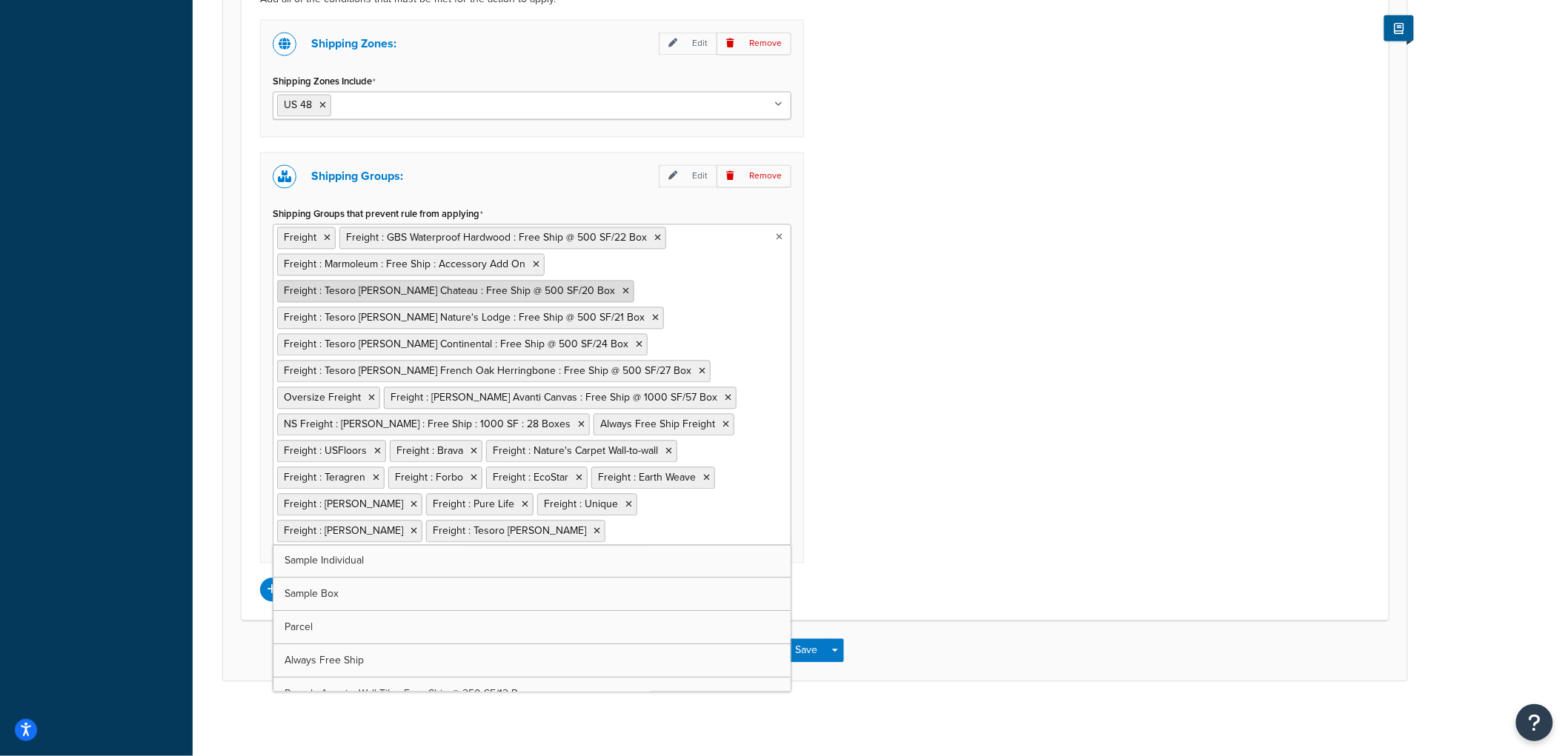
click at [622, 287] on icon at bounding box center [626, 291] width 6 height 9
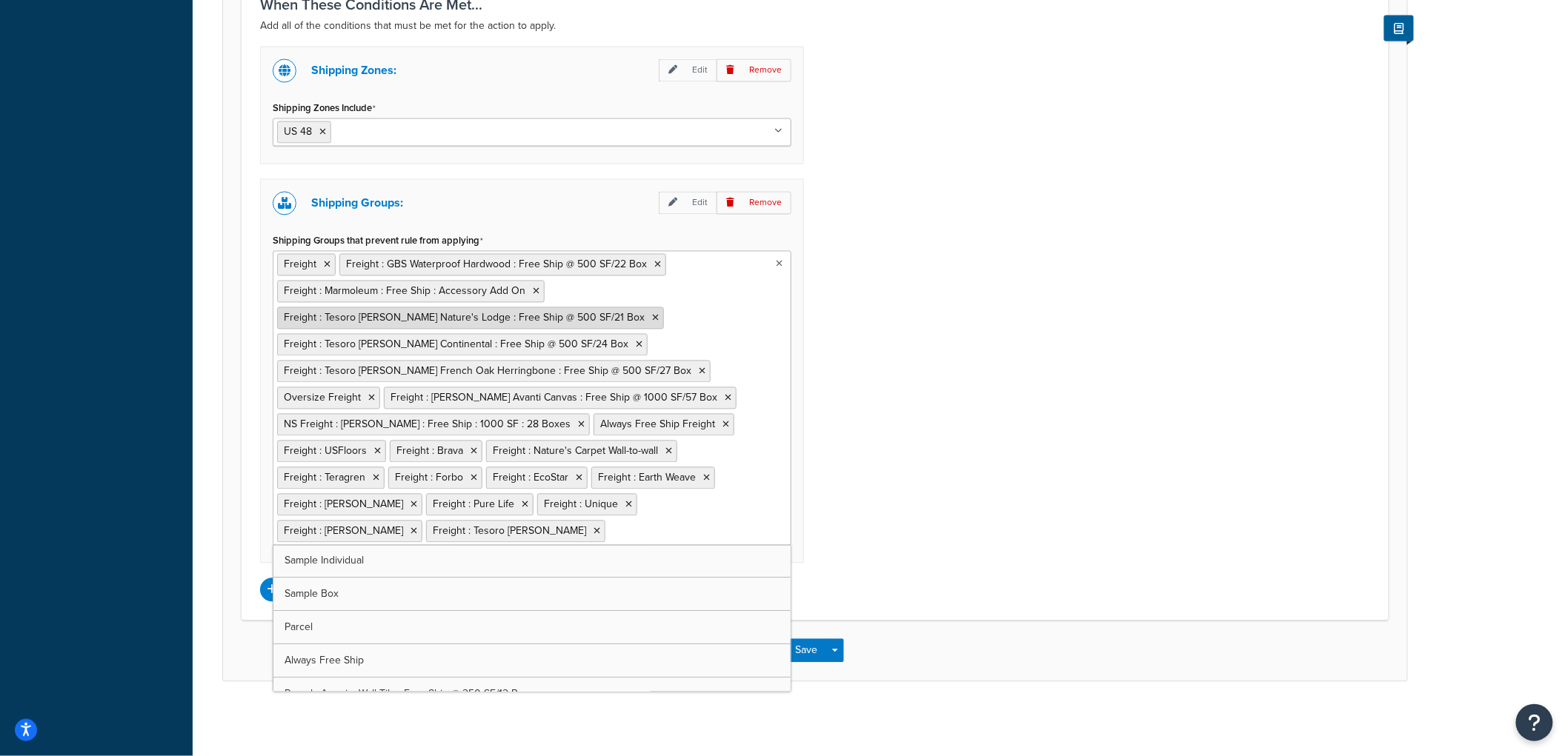
click at [652, 315] on icon at bounding box center [655, 318] width 6 height 9
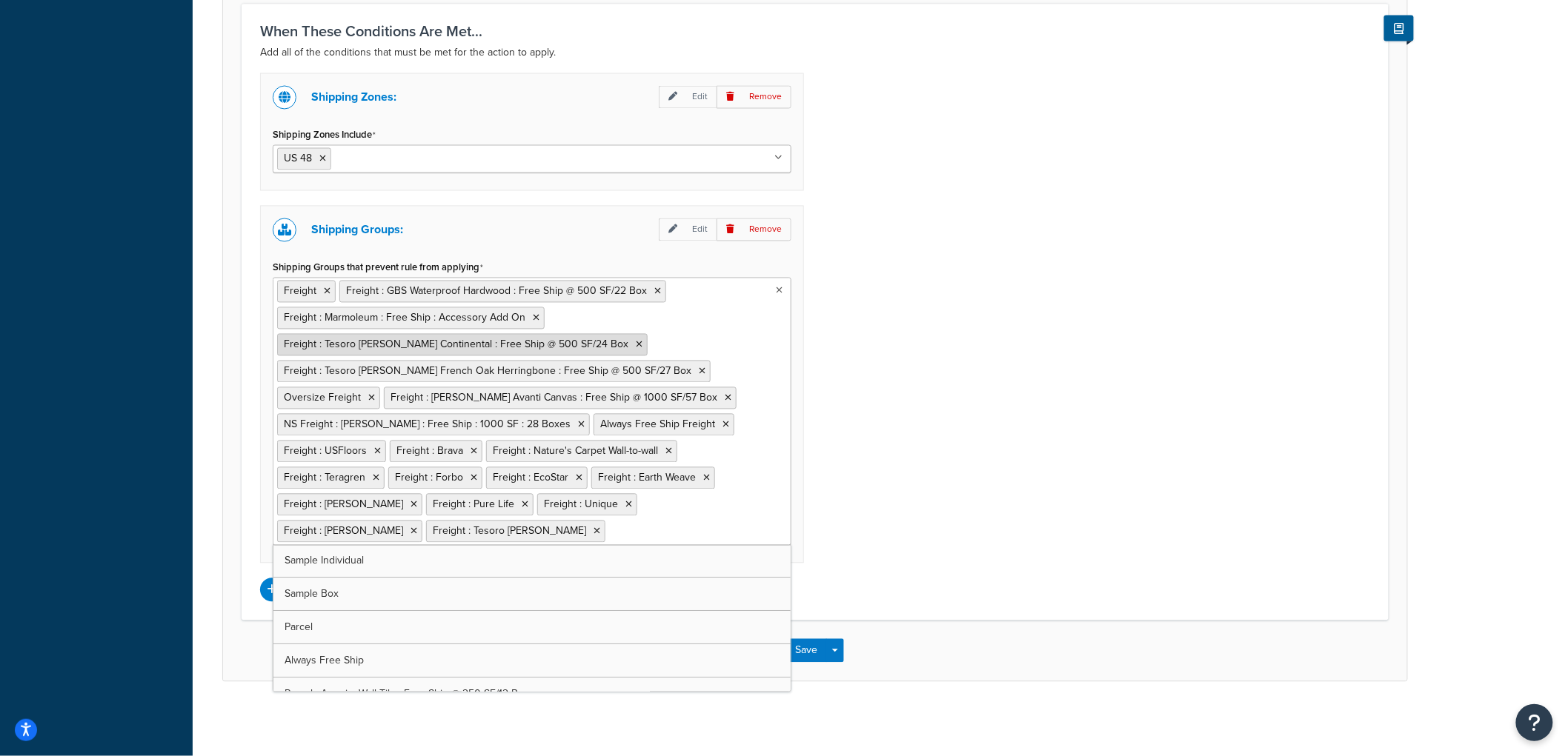
click at [635, 342] on icon at bounding box center [639, 345] width 6 height 9
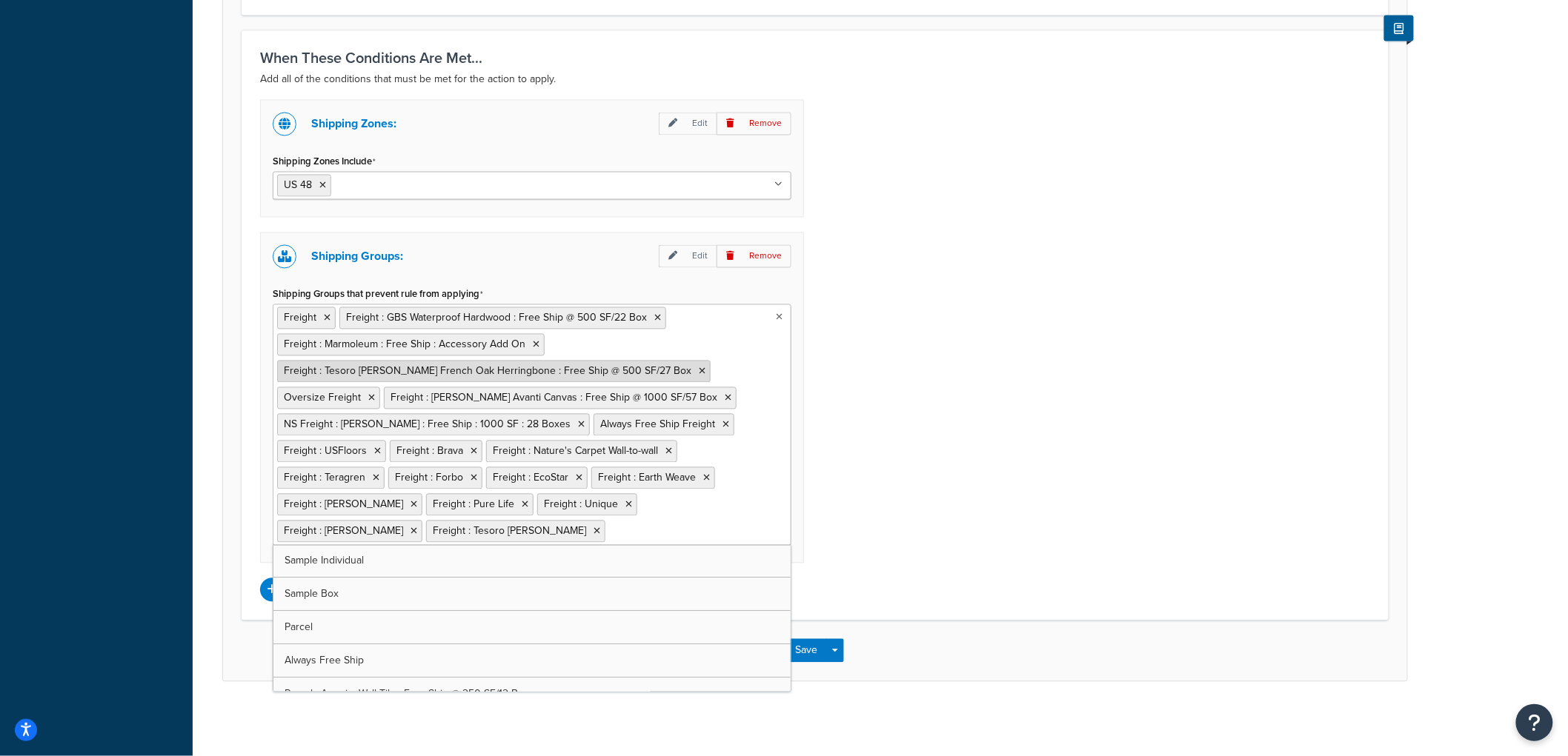
click at [699, 371] on icon at bounding box center [702, 372] width 6 height 9
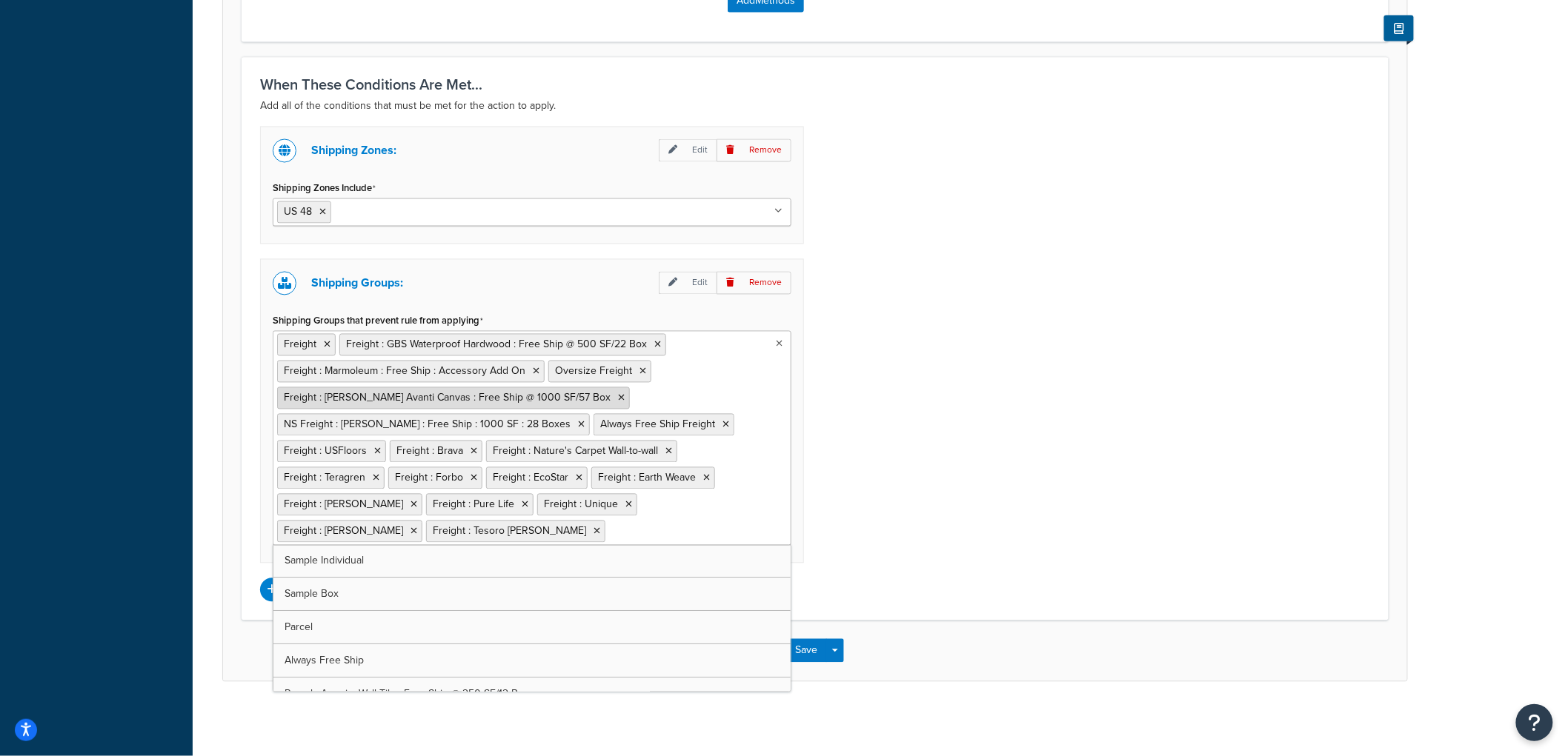
click at [618, 396] on icon at bounding box center [621, 398] width 6 height 9
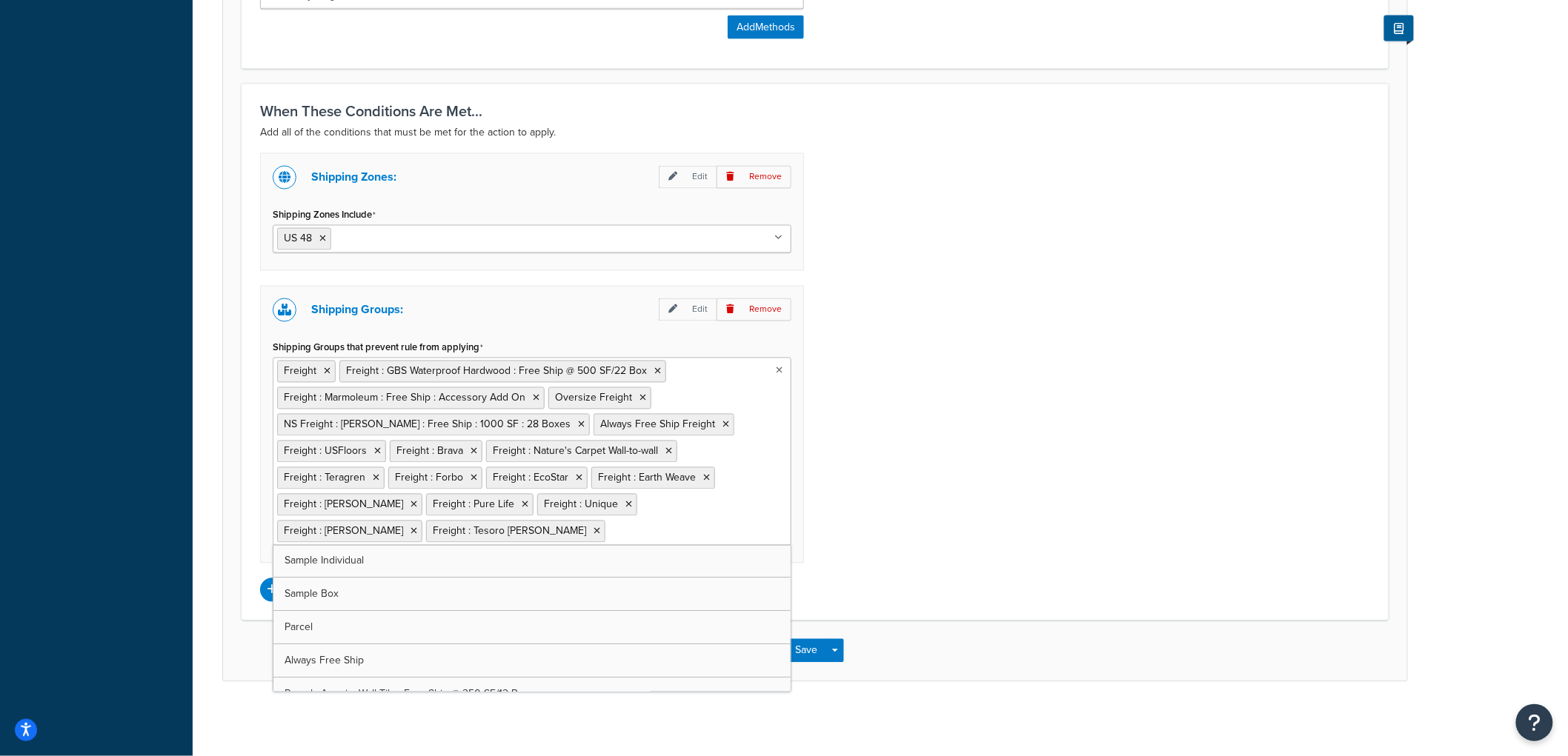
scroll to position [1011, 0]
click at [578, 425] on icon at bounding box center [581, 425] width 6 height 9
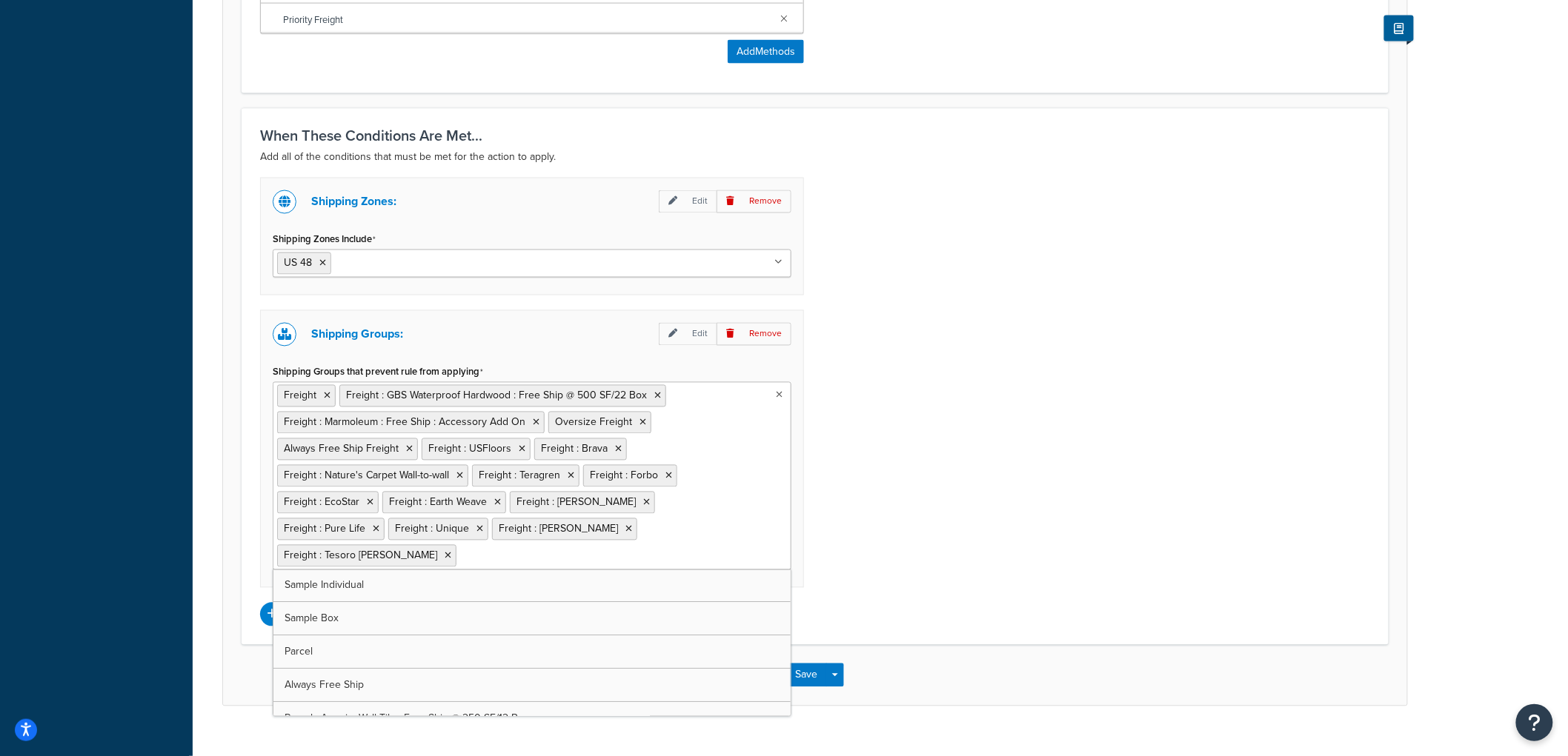
click at [1039, 430] on div "Shipping Zones: Edit Remove Shipping Zones Include US 48 US APO US Alaska & Haw…" at bounding box center [815, 402] width 1132 height 449
click at [532, 424] on icon at bounding box center [536, 423] width 6 height 9
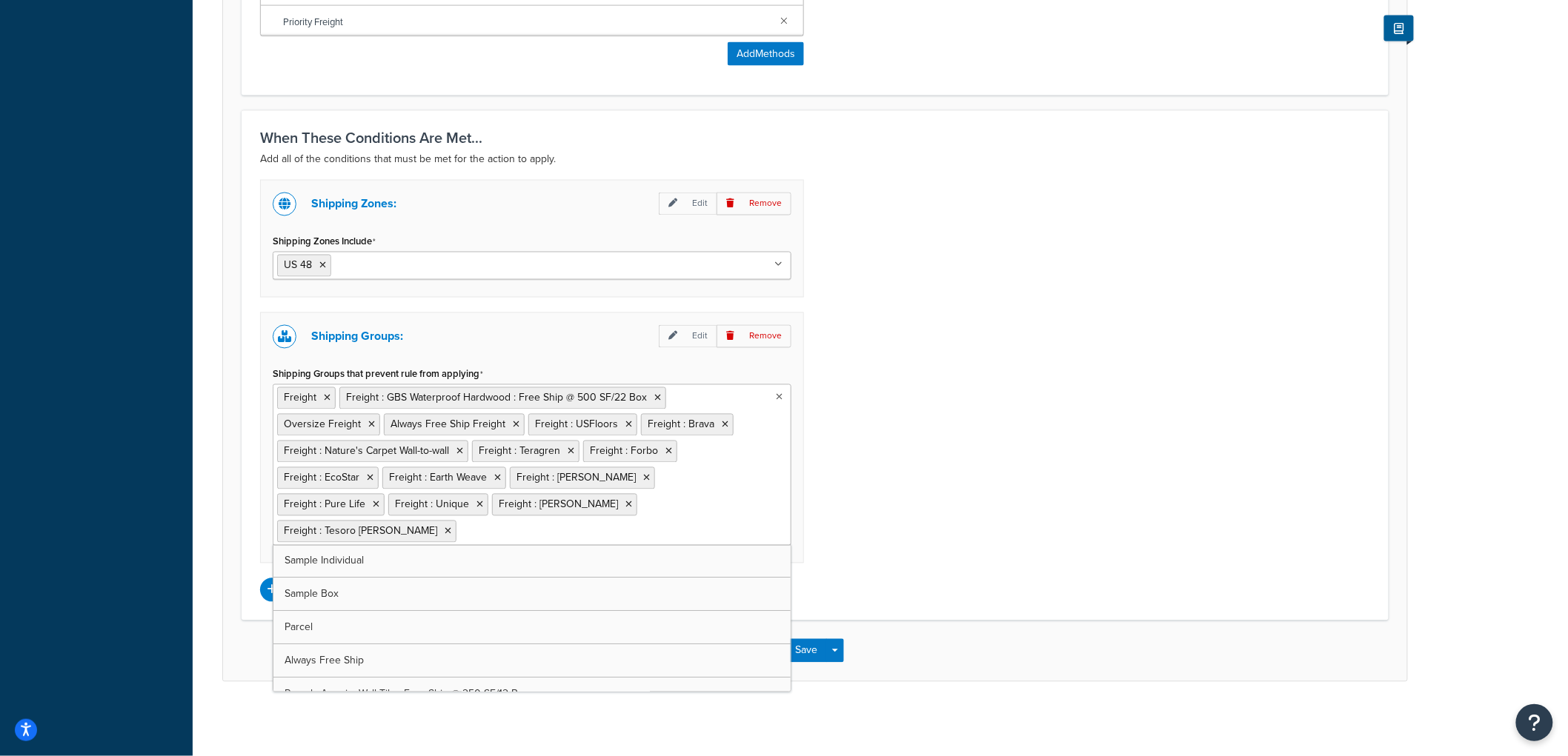
scroll to position [957, 0]
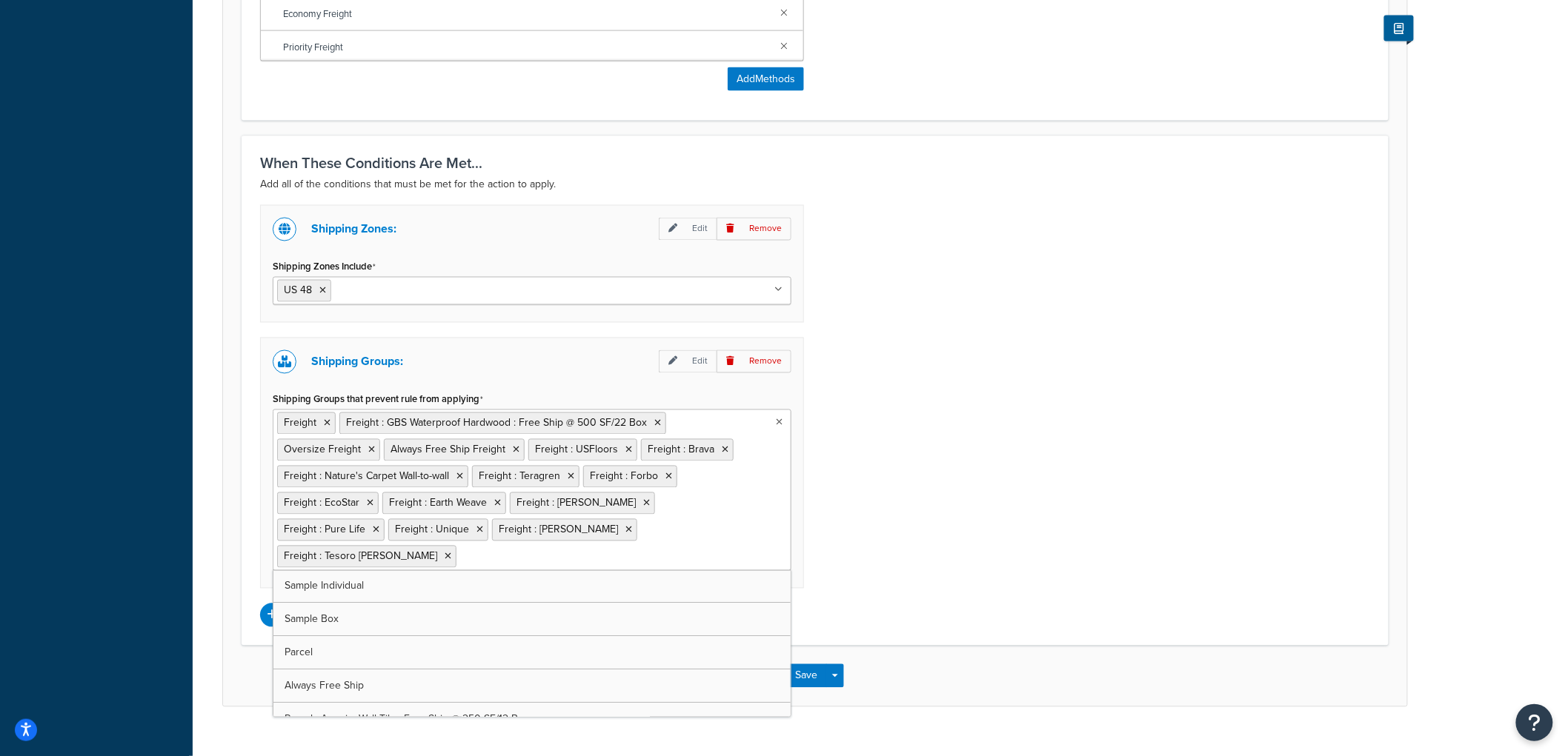
click at [1159, 432] on div "Shipping Zones: Edit Remove Shipping Zones Include US 48 US APO US Alaska & Haw…" at bounding box center [815, 416] width 1132 height 422
click at [816, 664] on button "Save" at bounding box center [807, 676] width 40 height 24
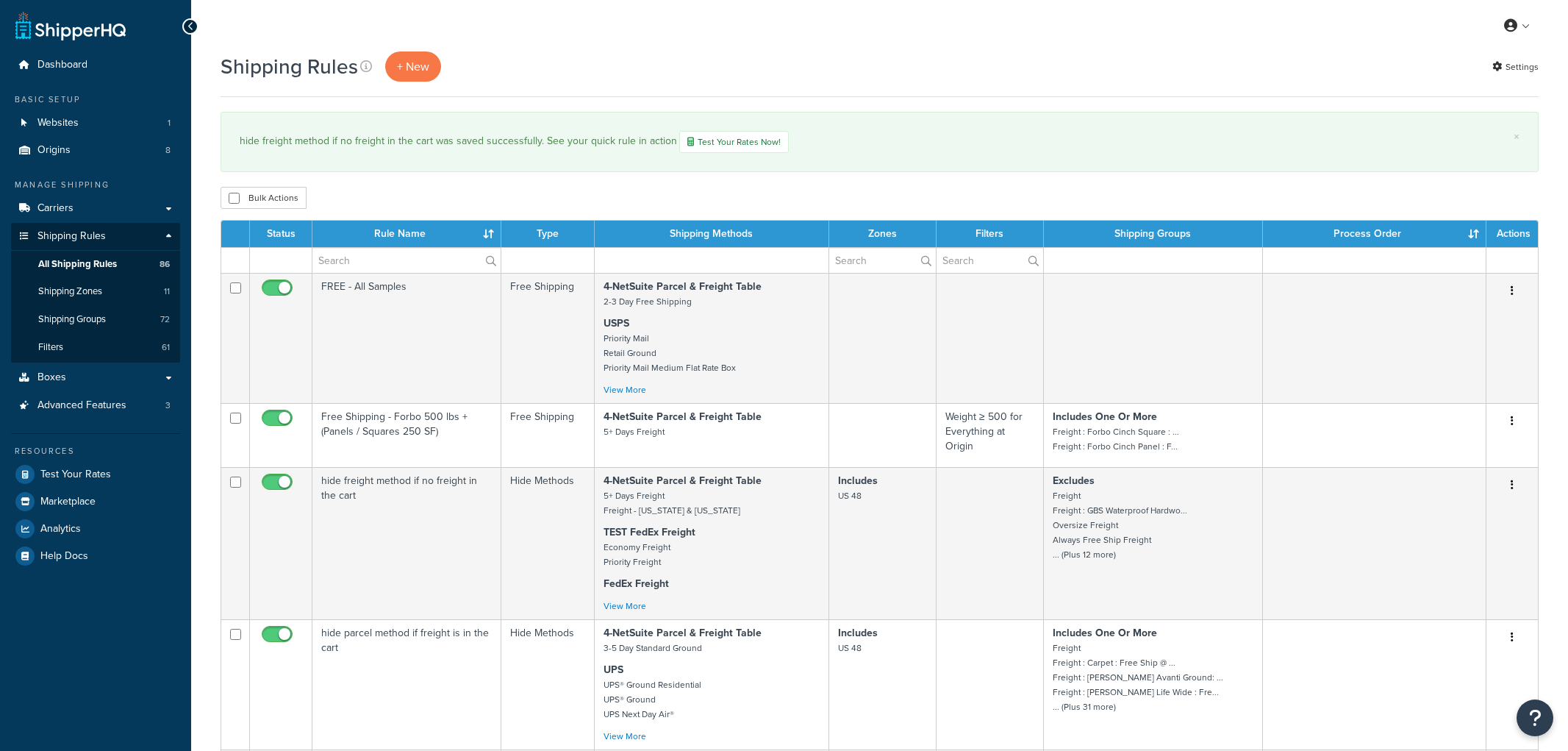
select select "100"
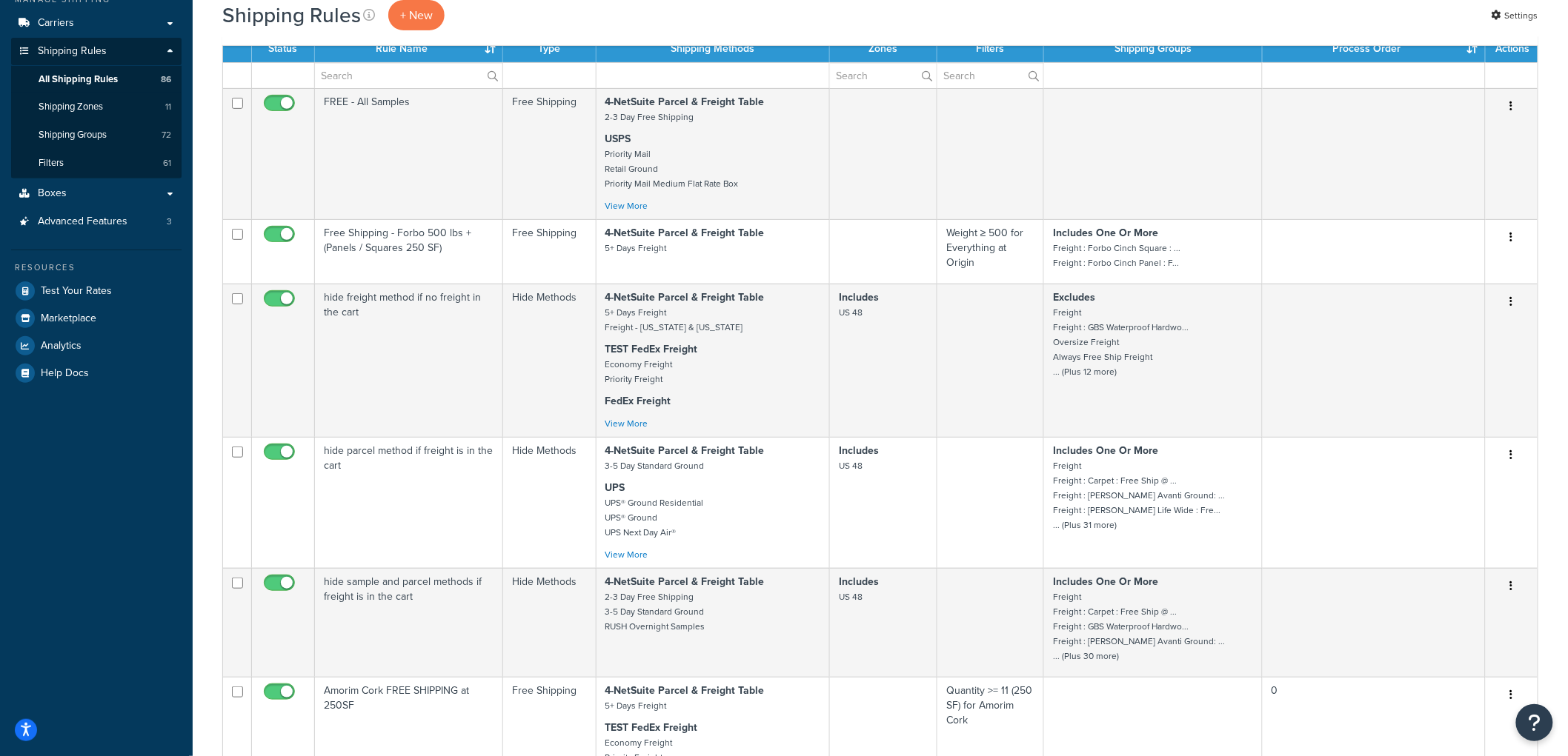
scroll to position [329, 0]
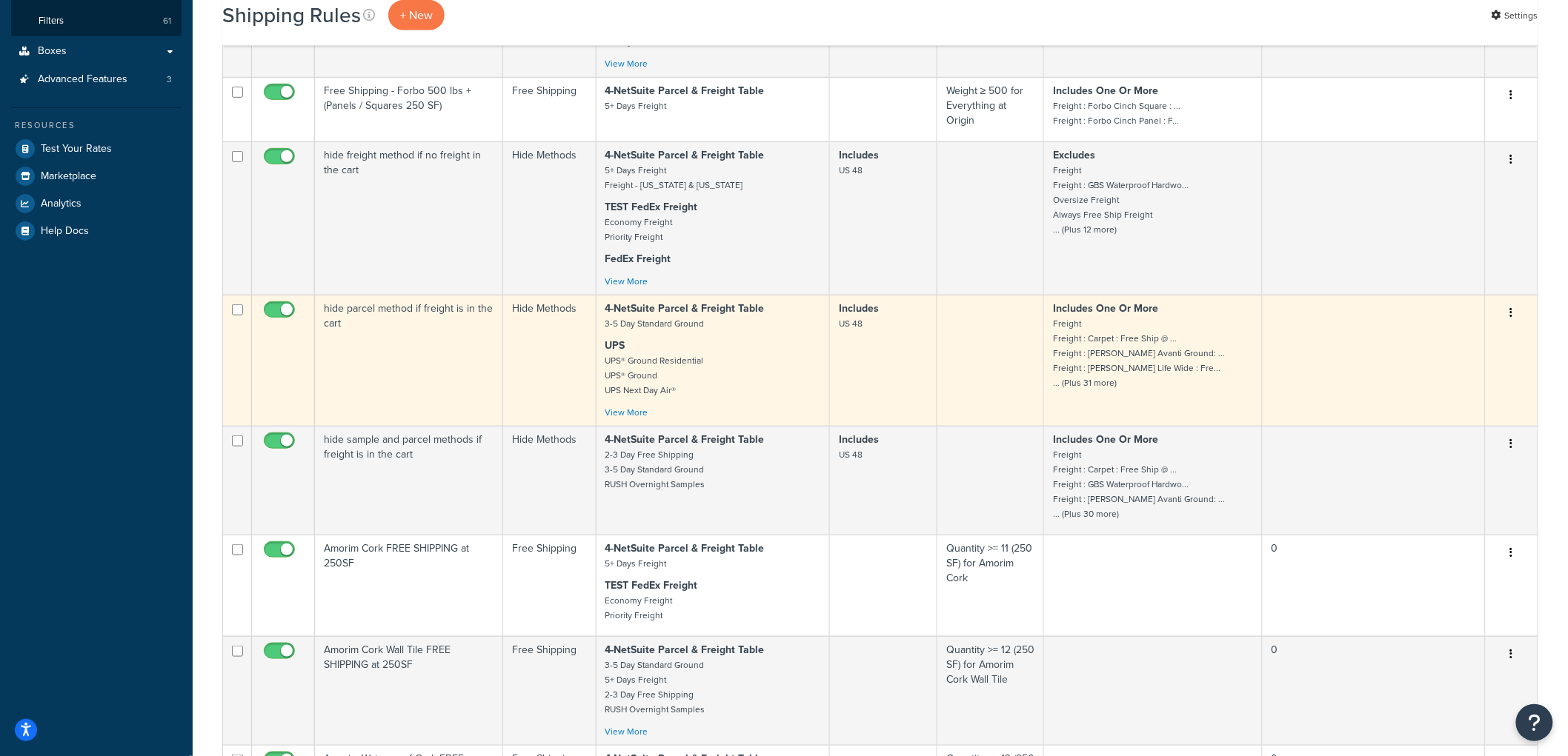
click at [464, 363] on td "hide parcel method if freight is in the cart" at bounding box center [409, 360] width 188 height 131
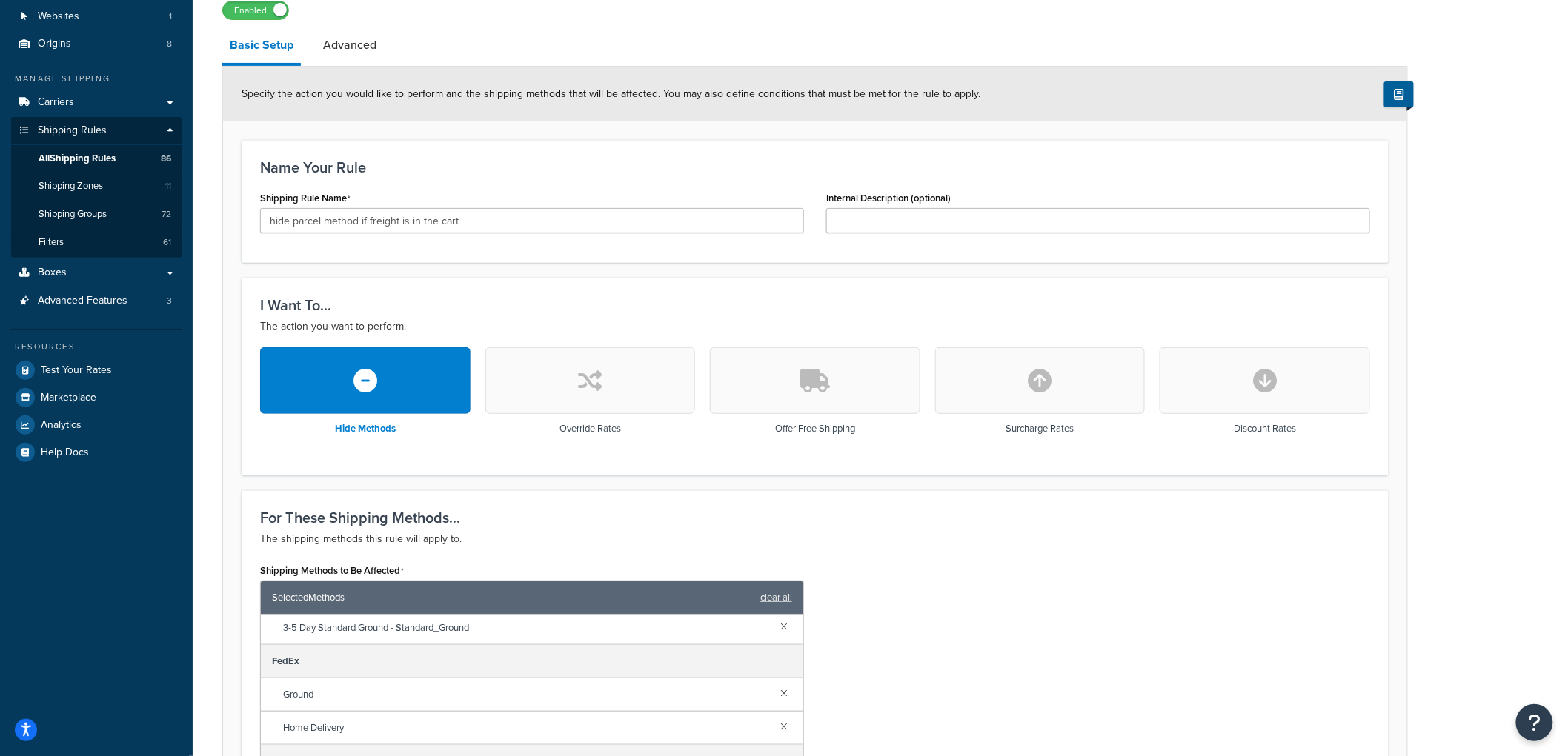
scroll to position [82, 0]
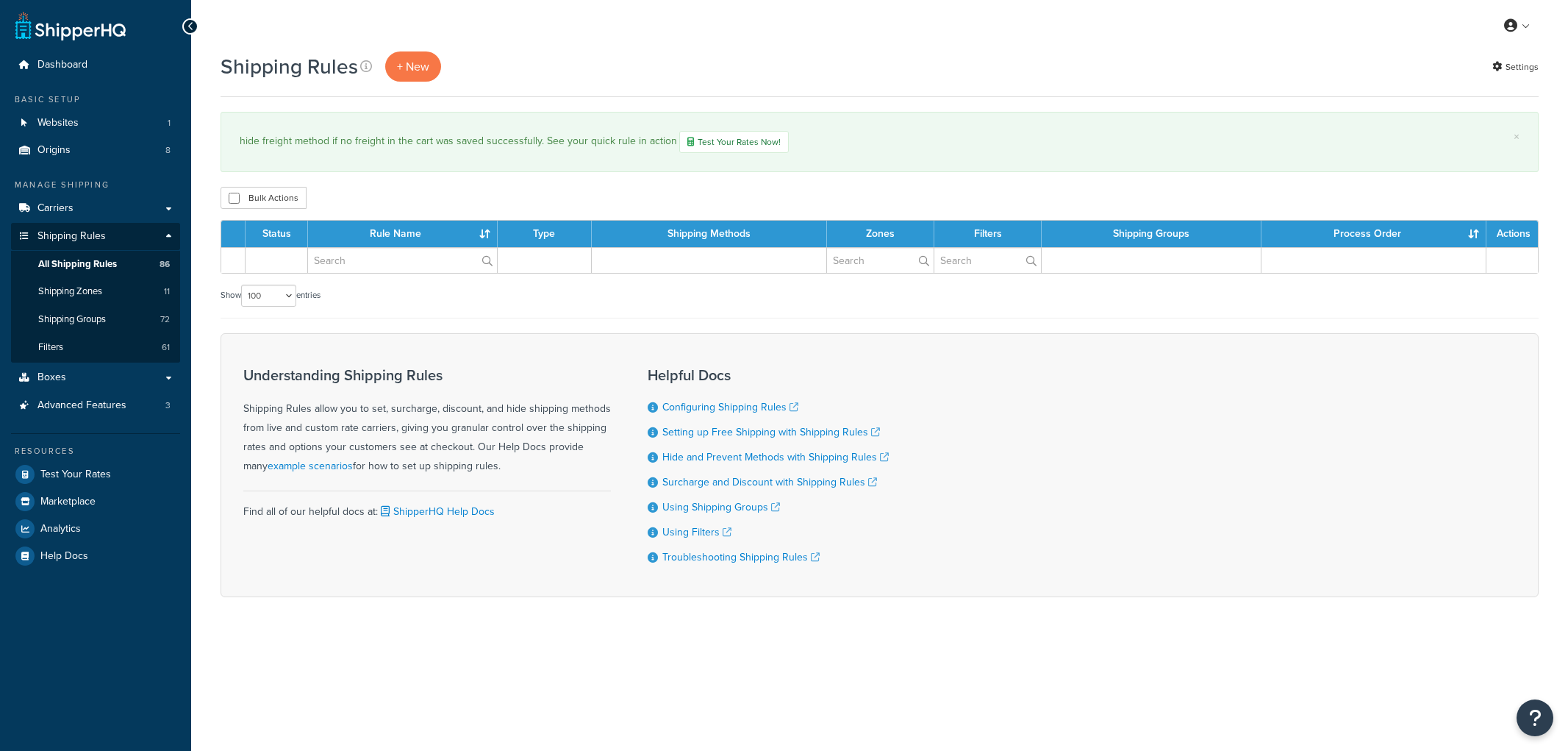
select select "100"
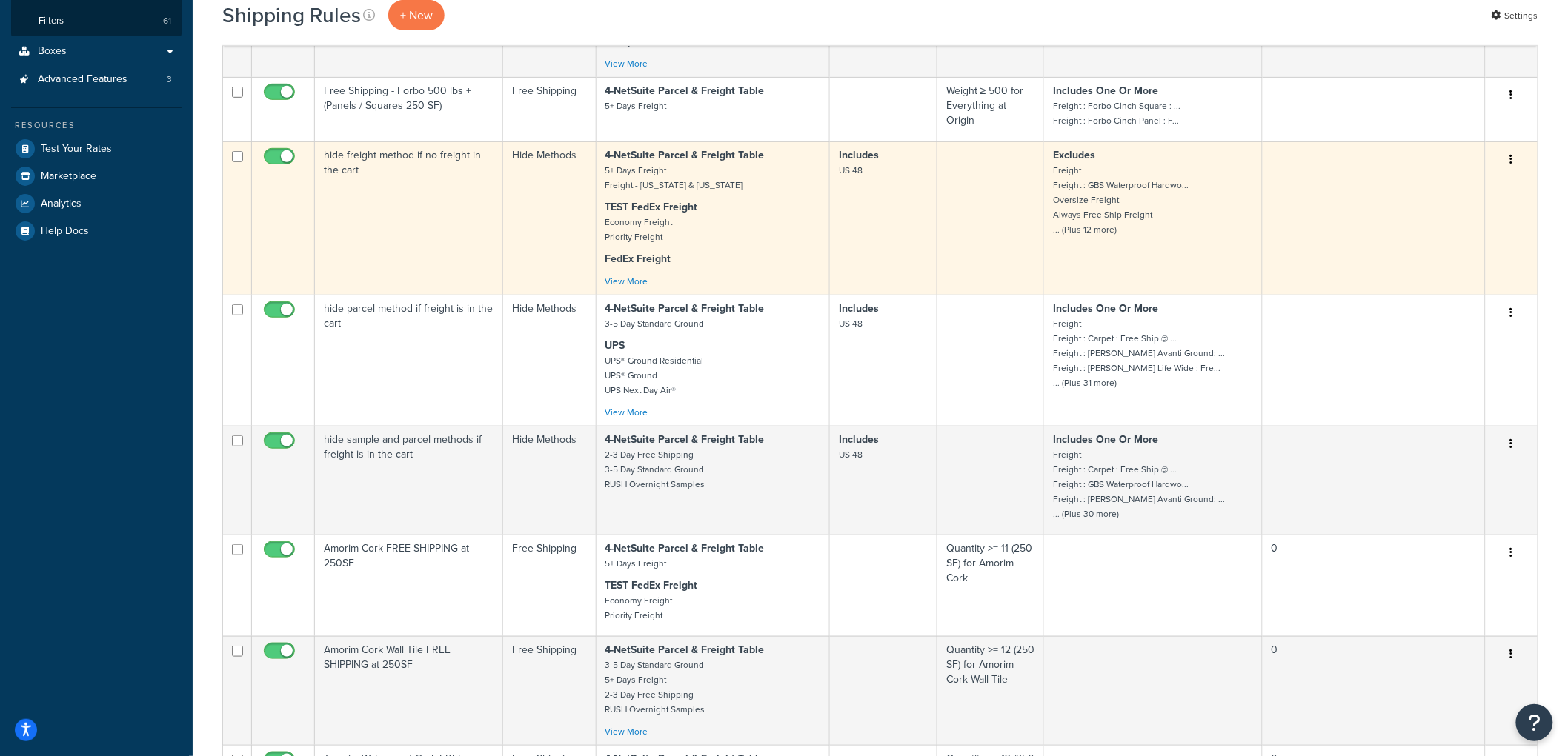
click at [443, 234] on td "hide freight method if no freight in the cart" at bounding box center [409, 217] width 188 height 153
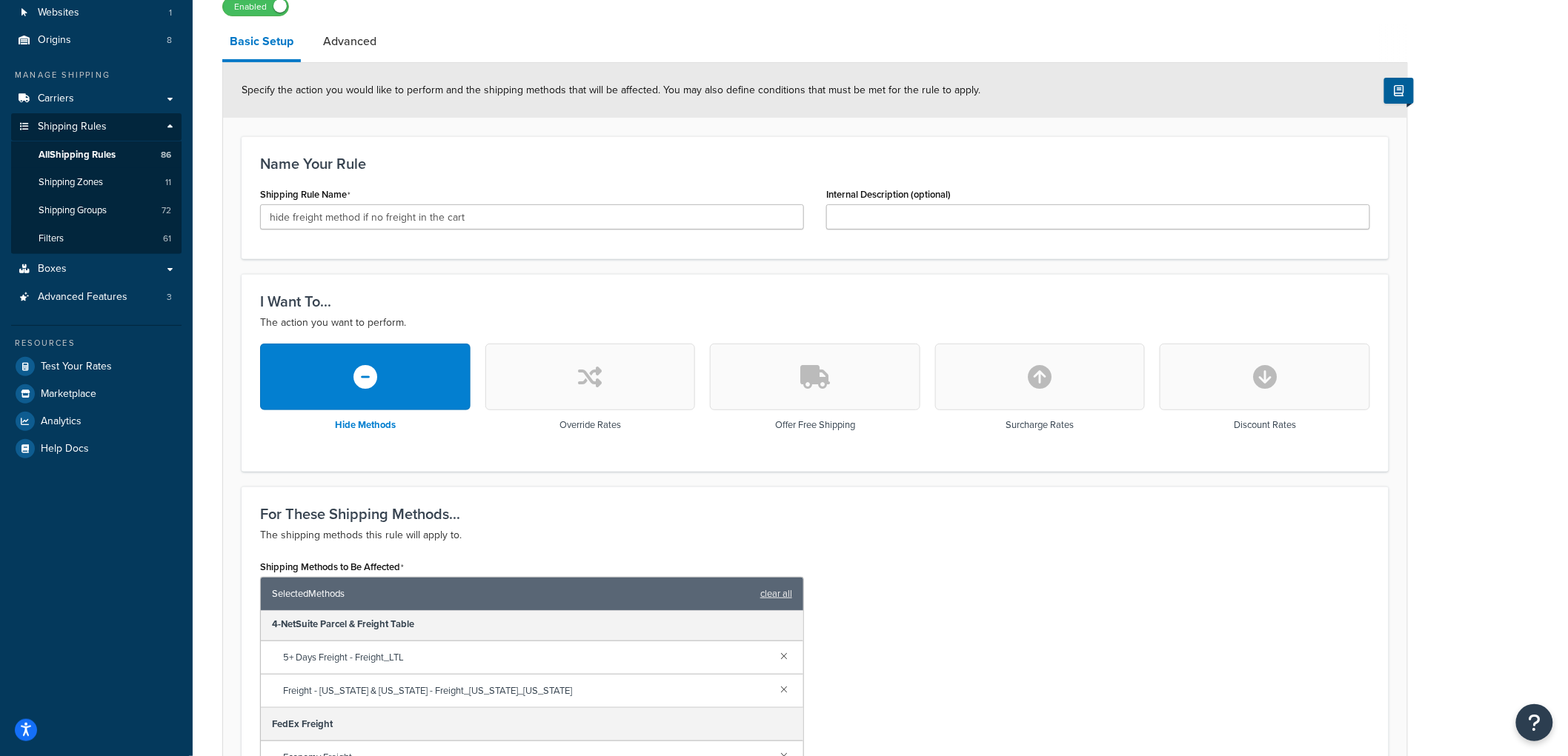
scroll to position [82, 0]
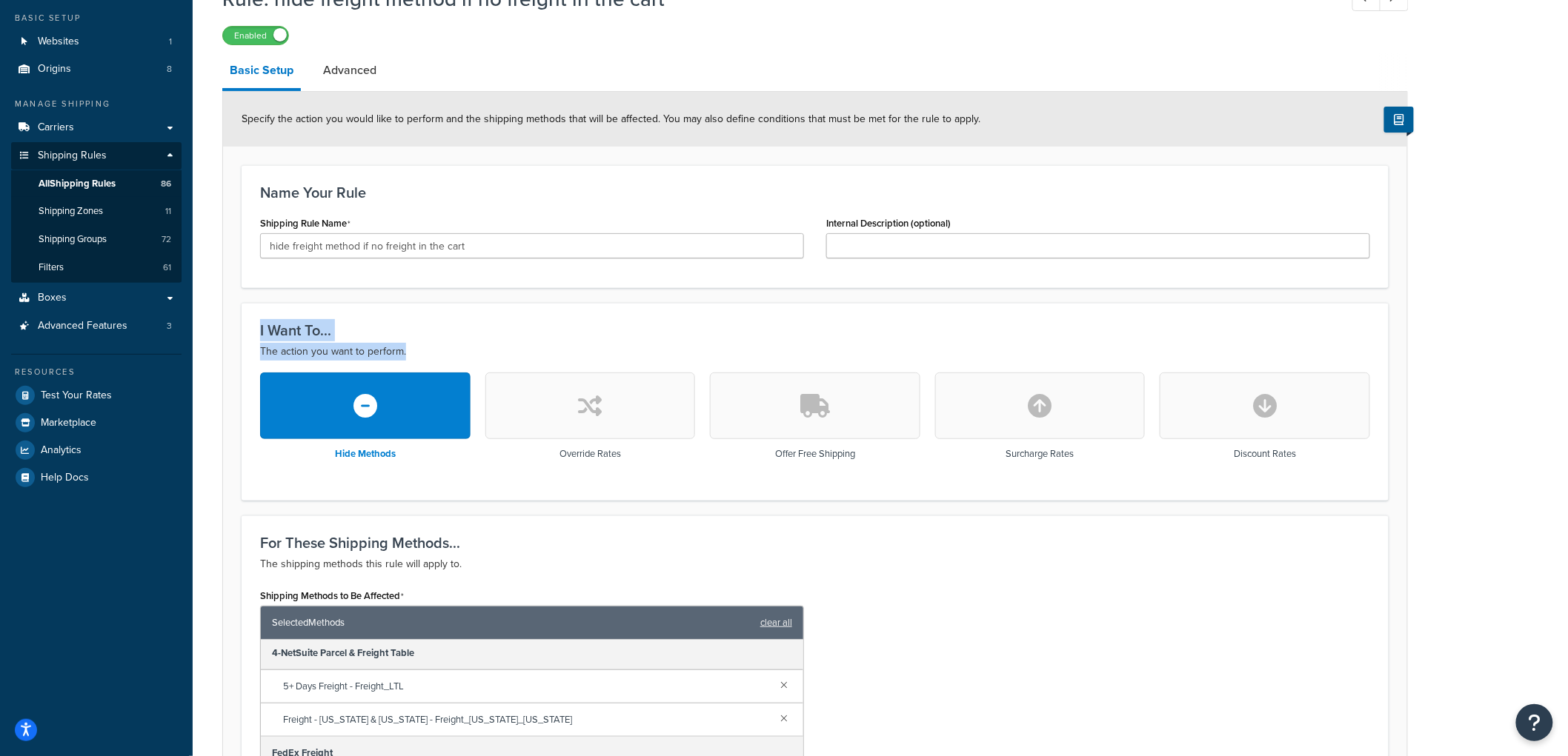
drag, startPoint x: 269, startPoint y: 330, endPoint x: 403, endPoint y: 352, distance: 135.8
click at [403, 352] on div "I Want To... The action you want to perform." at bounding box center [815, 341] width 1110 height 38
click at [403, 352] on p "The action you want to perform." at bounding box center [815, 352] width 1110 height 18
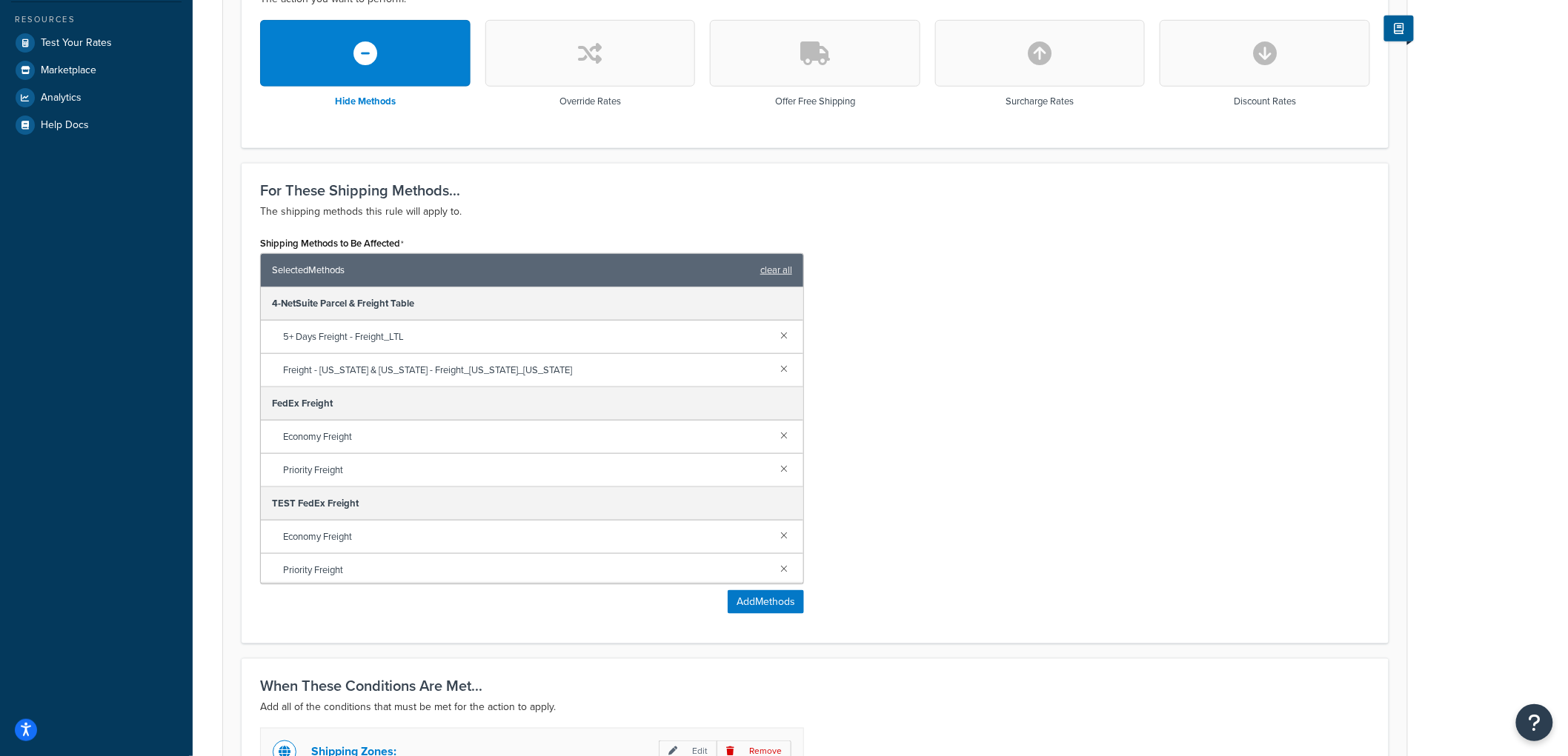
scroll to position [3, 0]
click at [1411, 364] on div "Rule: hide freight method if no freight in the cart Enabled Basic Setup Advance…" at bounding box center [880, 445] width 1376 height 1643
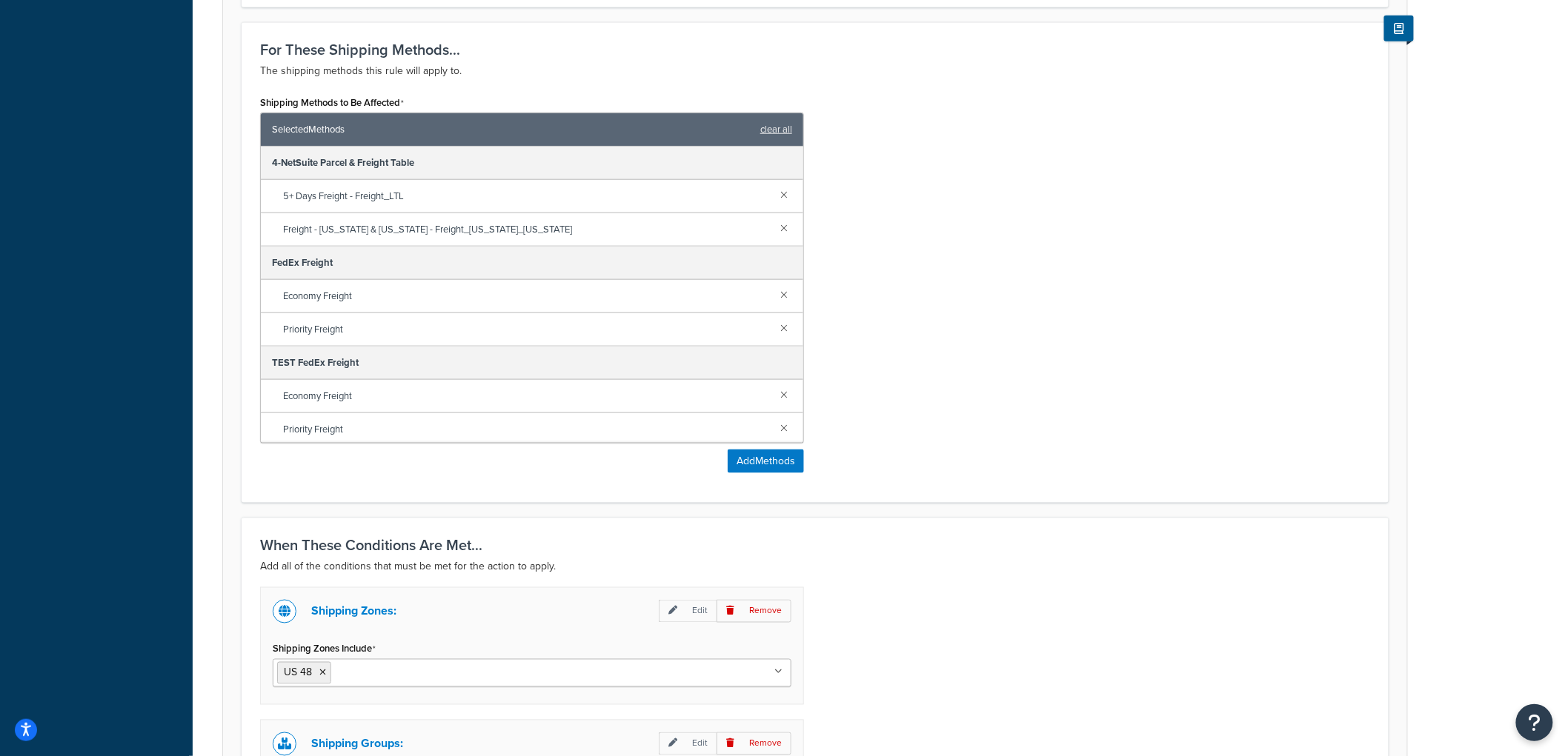
scroll to position [957, 0]
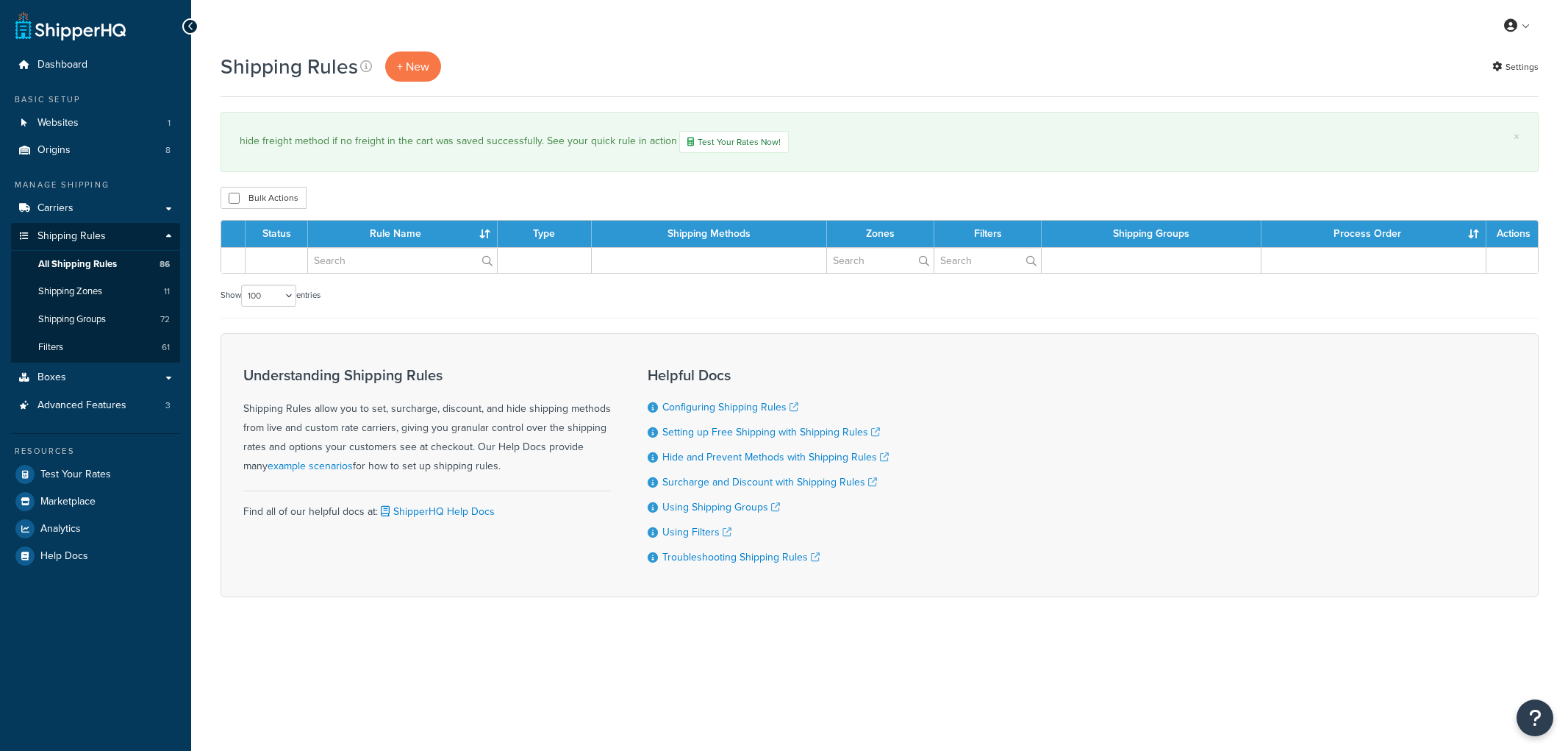
select select "100"
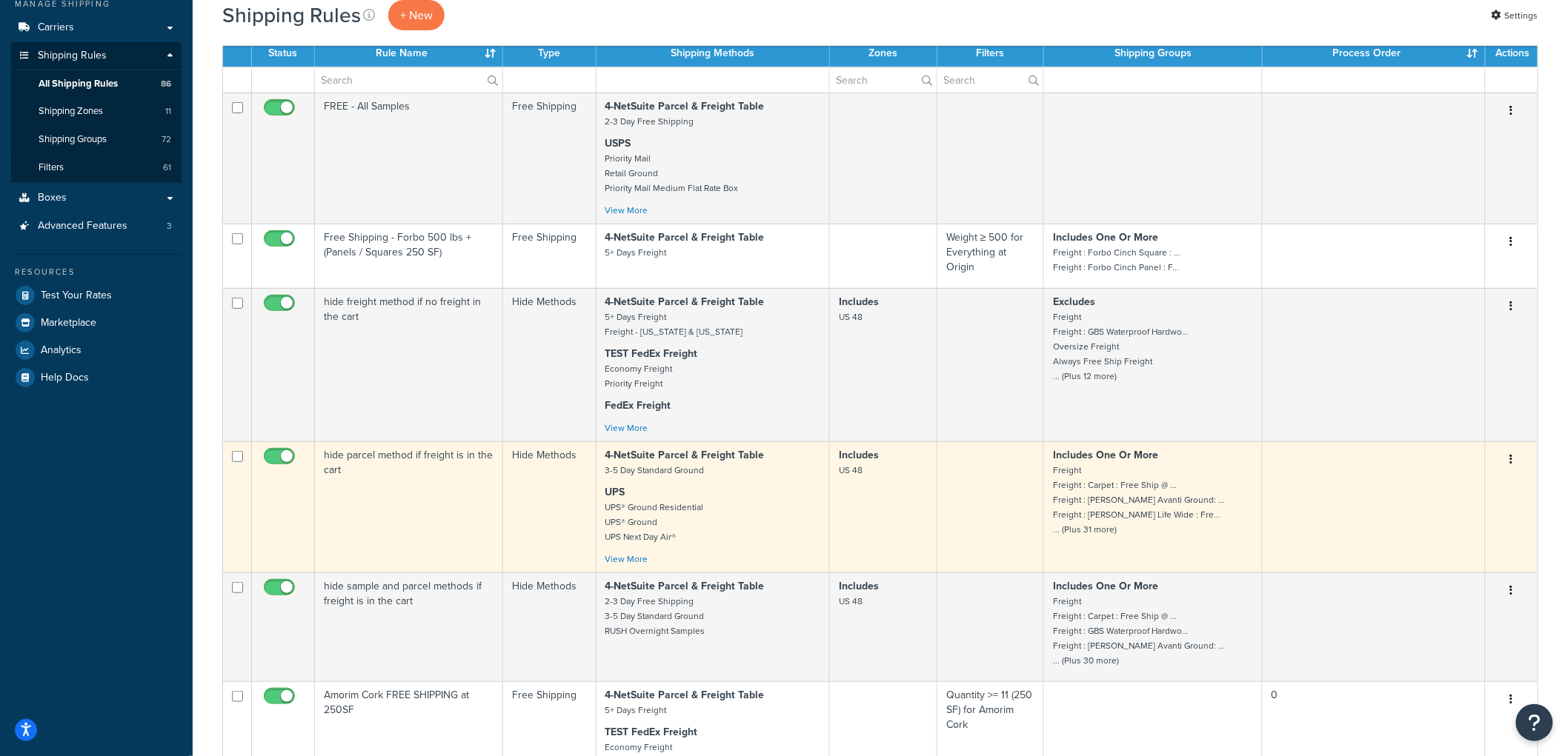
scroll to position [165, 0]
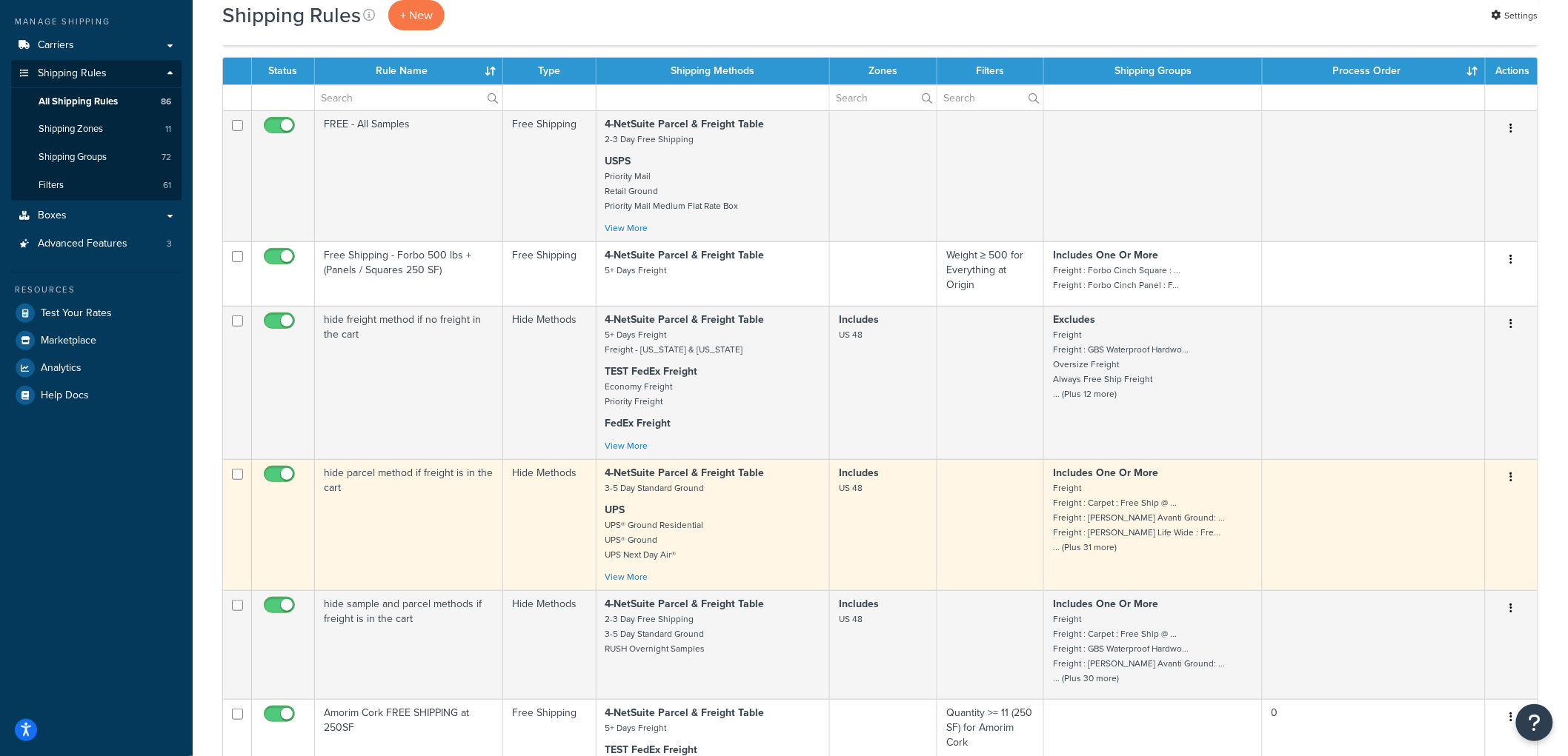
click at [450, 549] on td "hide parcel method if freight is in the cart" at bounding box center [409, 525] width 188 height 131
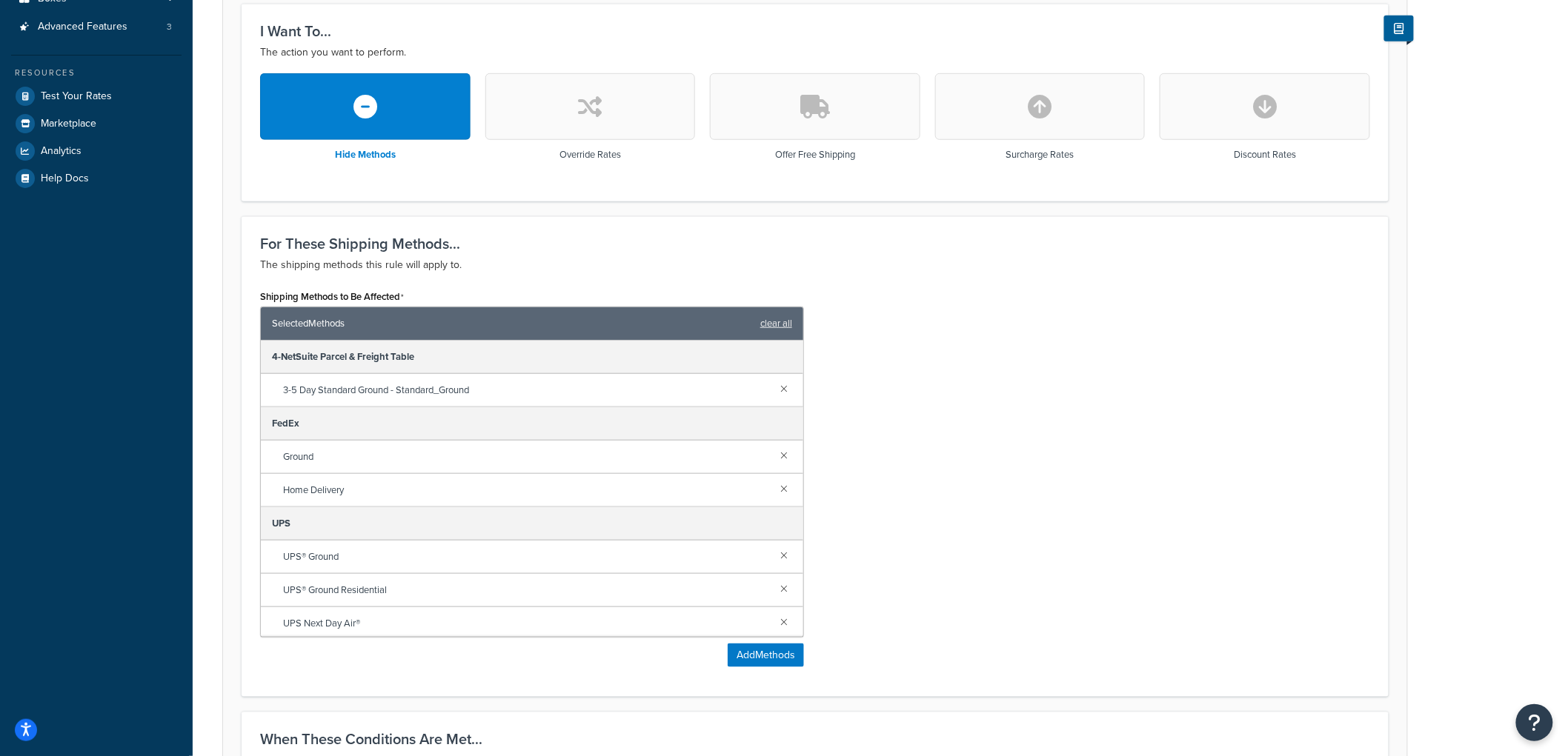
scroll to position [329, 0]
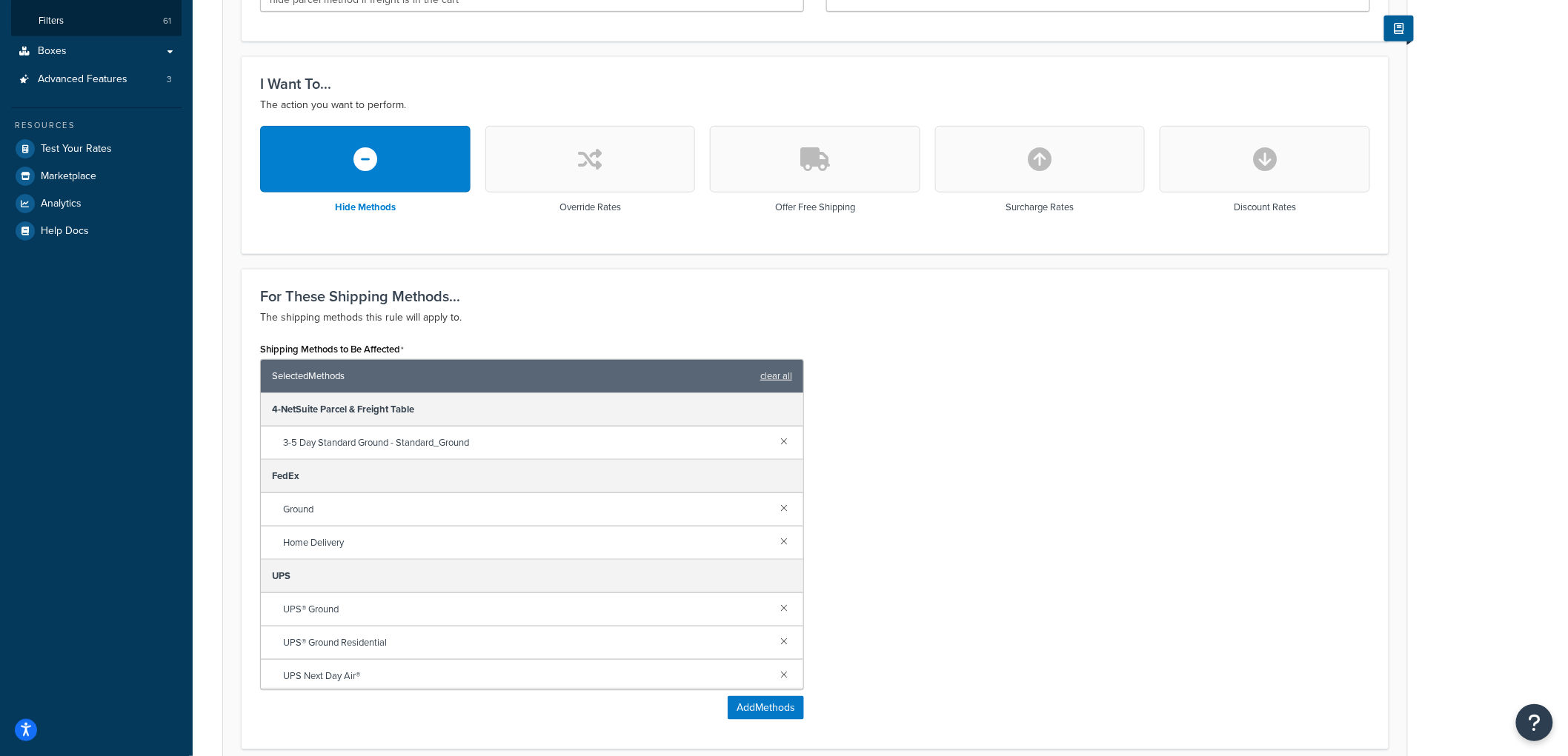
click at [945, 383] on div "Shipping Methods to Be Affected Selected Methods clear all 4-NetSuite Parcel & …" at bounding box center [815, 535] width 1132 height 393
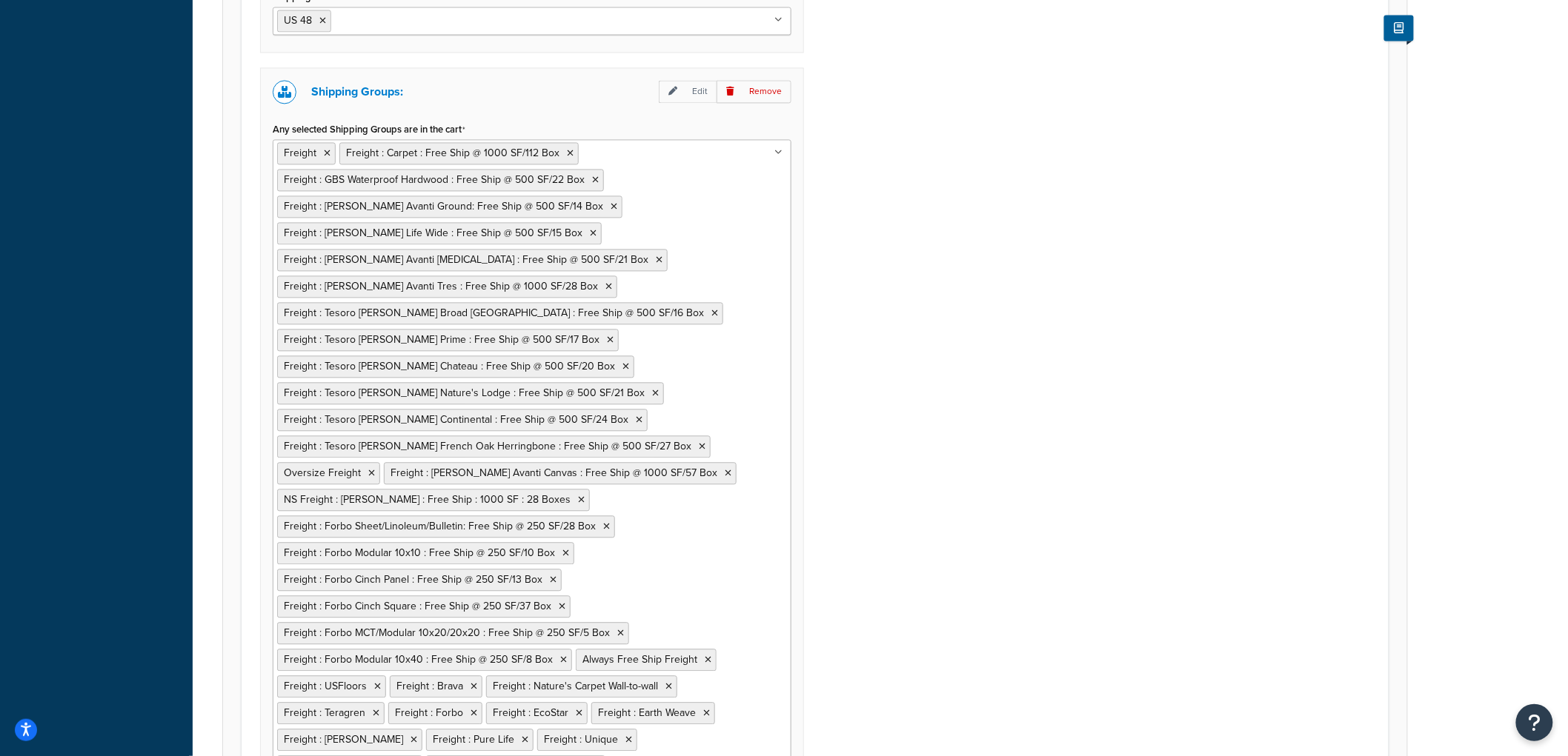
scroll to position [1220, 0]
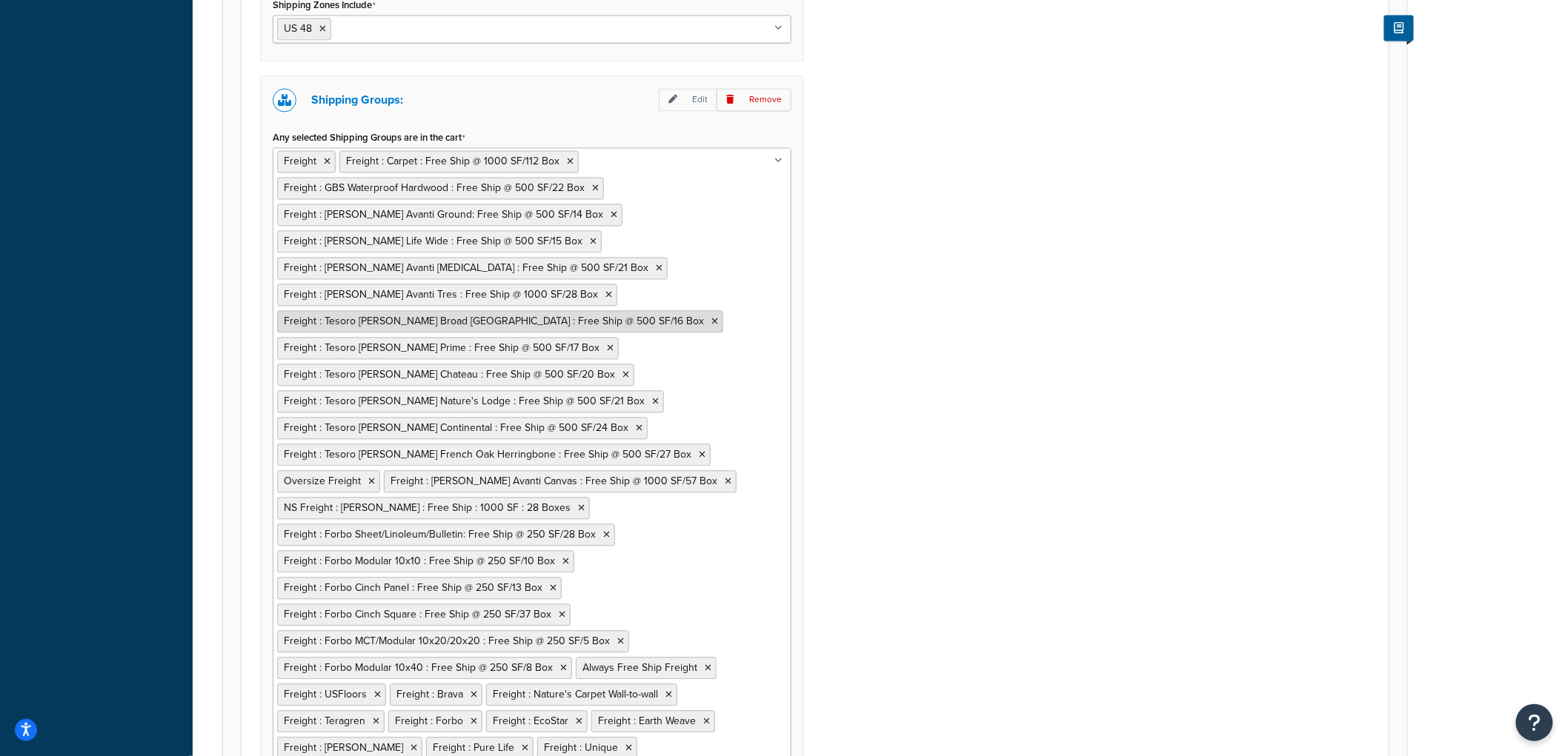
click at [610, 321] on li "Freight : Tesoro [PERSON_NAME] Broad [GEOGRAPHIC_DATA] : Free Ship @ 500 SF/16 …" at bounding box center [500, 321] width 446 height 22
click at [711, 321] on icon at bounding box center [714, 321] width 6 height 9
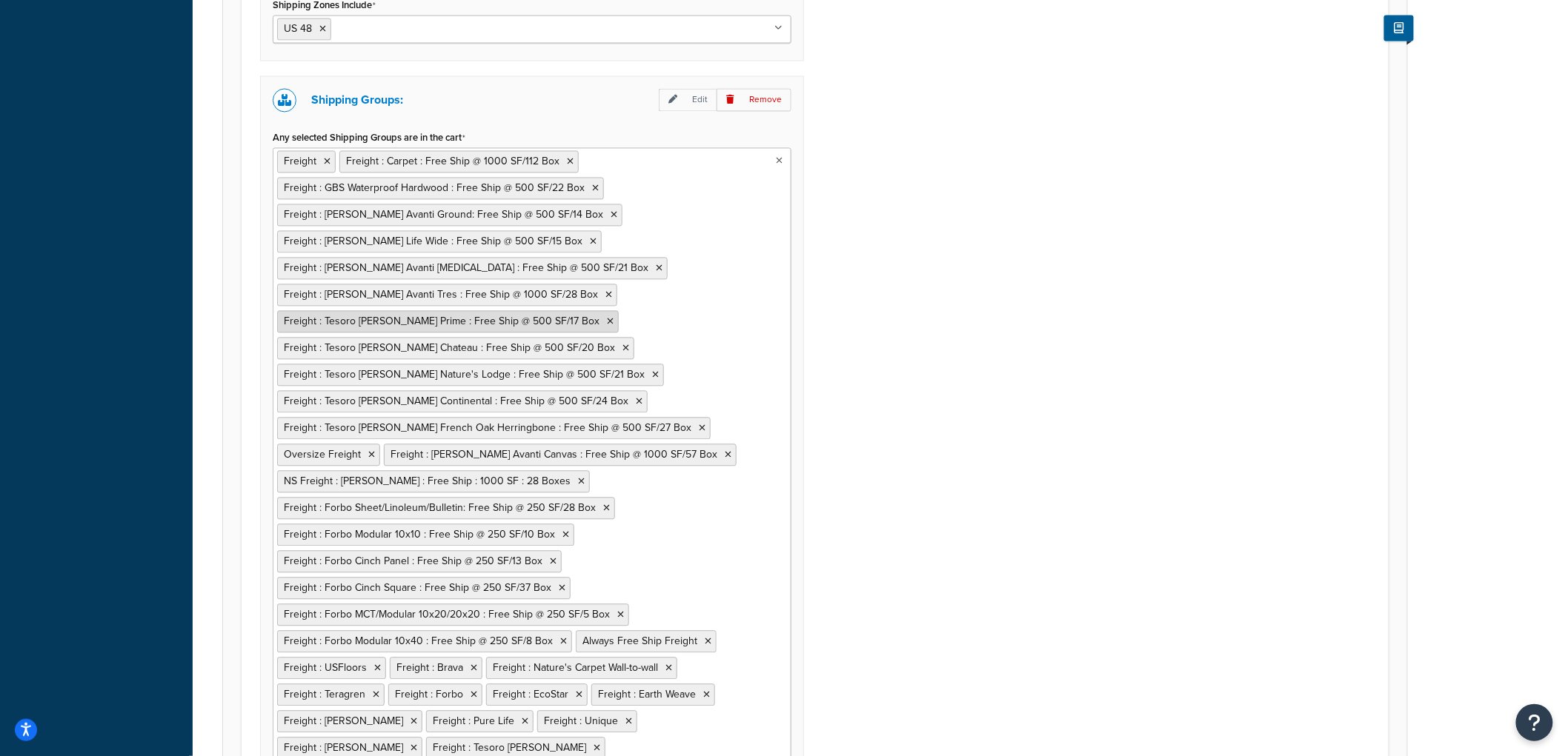
click at [607, 322] on icon at bounding box center [610, 321] width 6 height 9
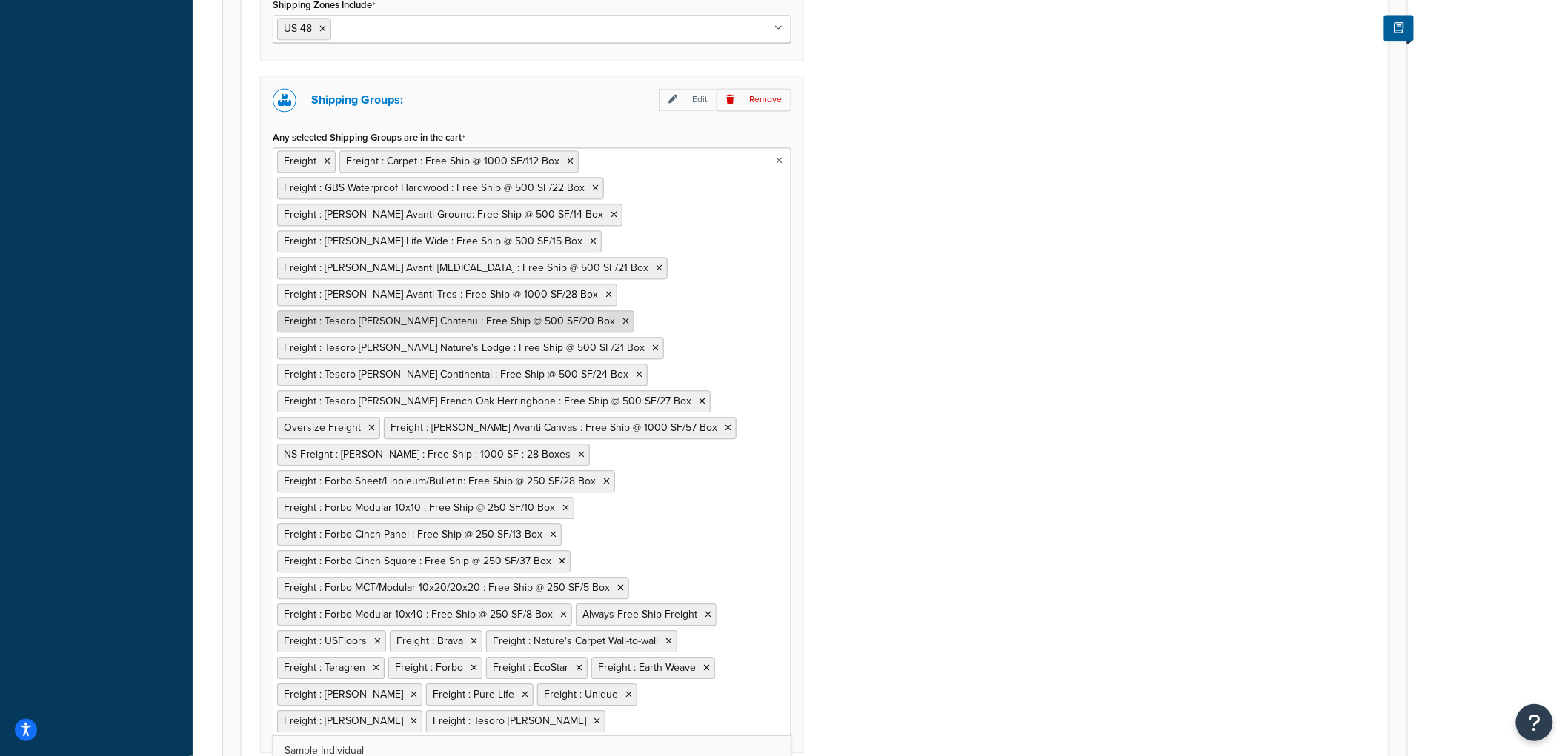
click at [622, 322] on icon at bounding box center [626, 321] width 6 height 9
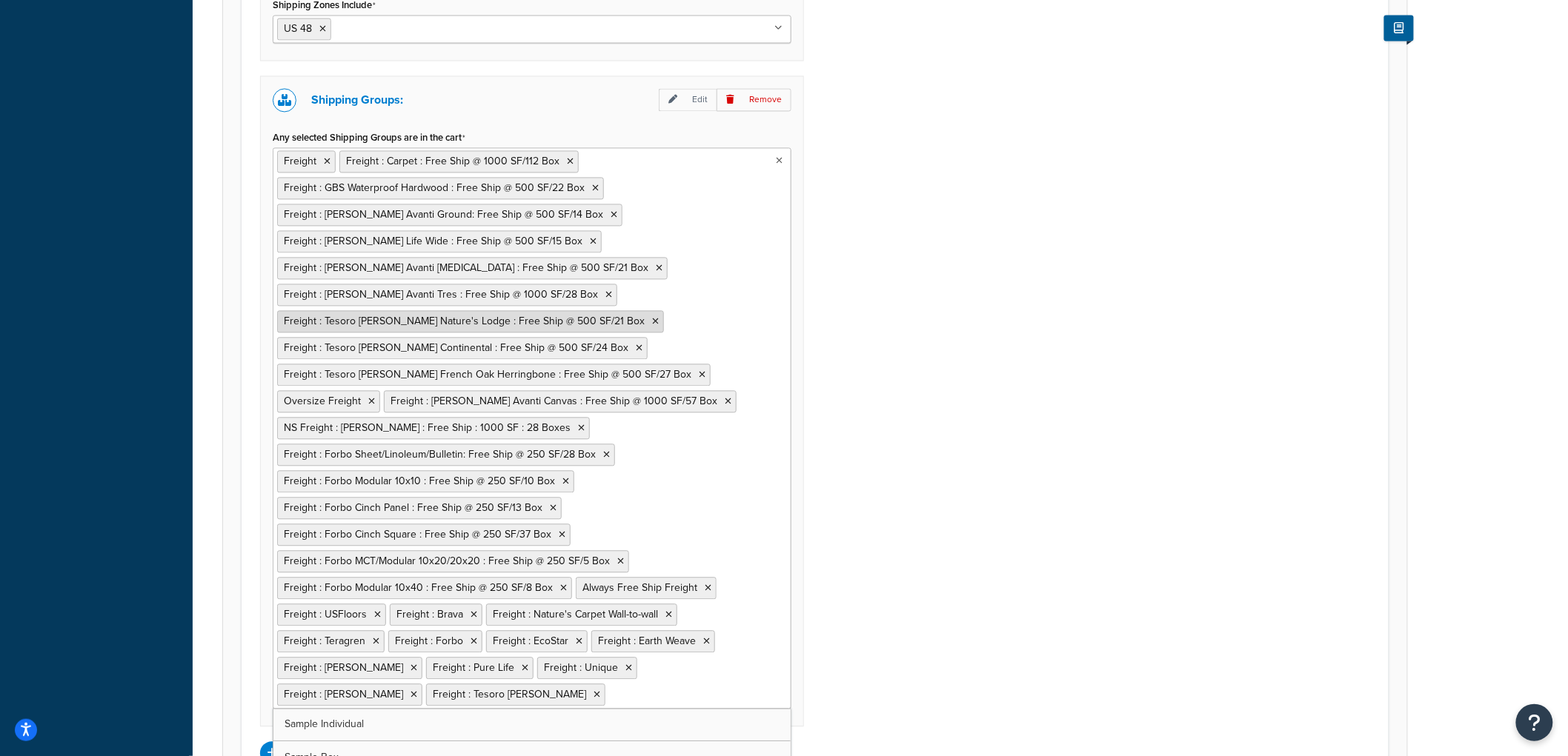
click at [596, 326] on li "Freight : Tesoro Woods Nature's Lodge : Free Ship @ 500 SF/21 Box" at bounding box center [470, 321] width 387 height 22
click at [652, 322] on icon at bounding box center [655, 321] width 6 height 9
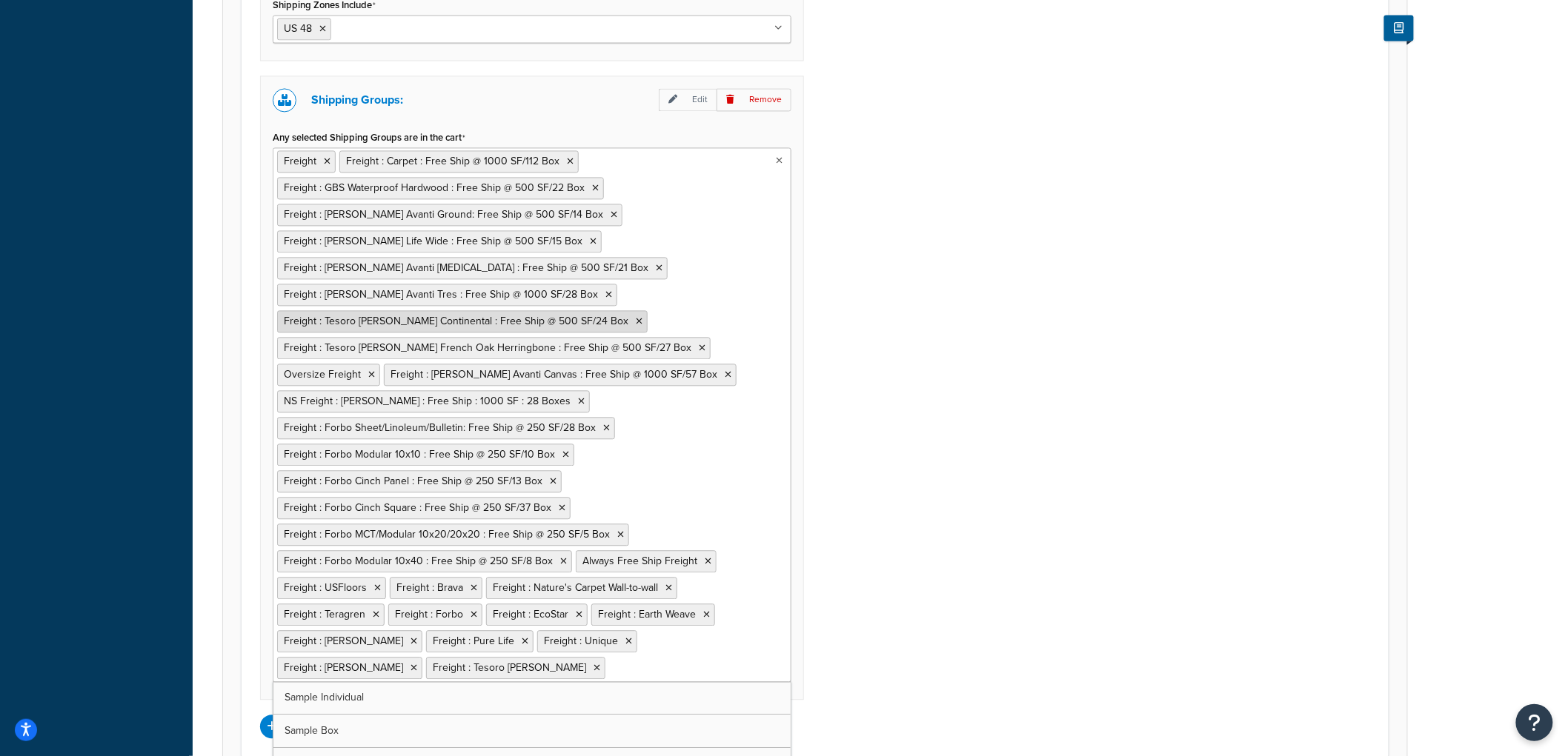
click at [635, 321] on icon at bounding box center [639, 321] width 6 height 9
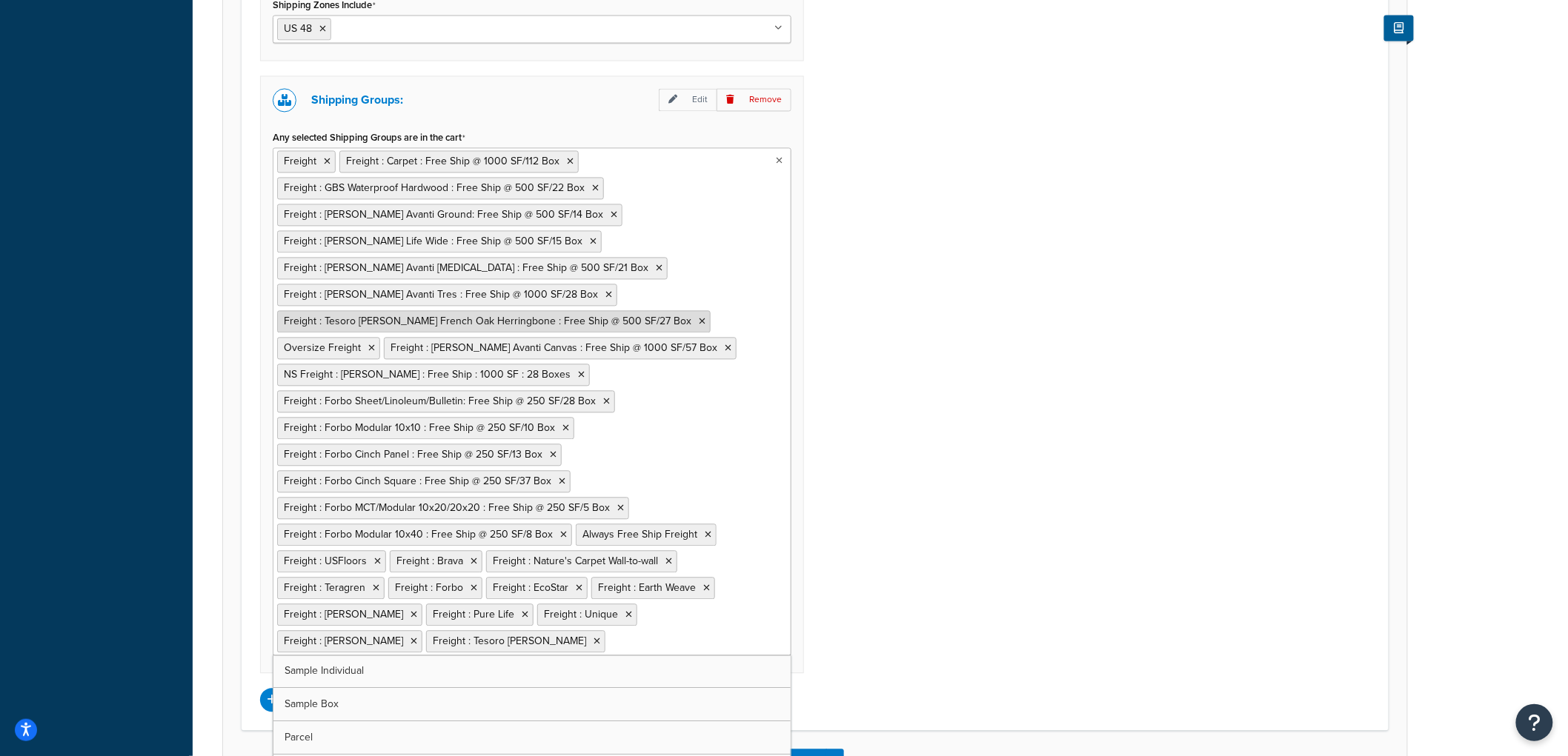
click at [699, 322] on icon at bounding box center [702, 321] width 6 height 9
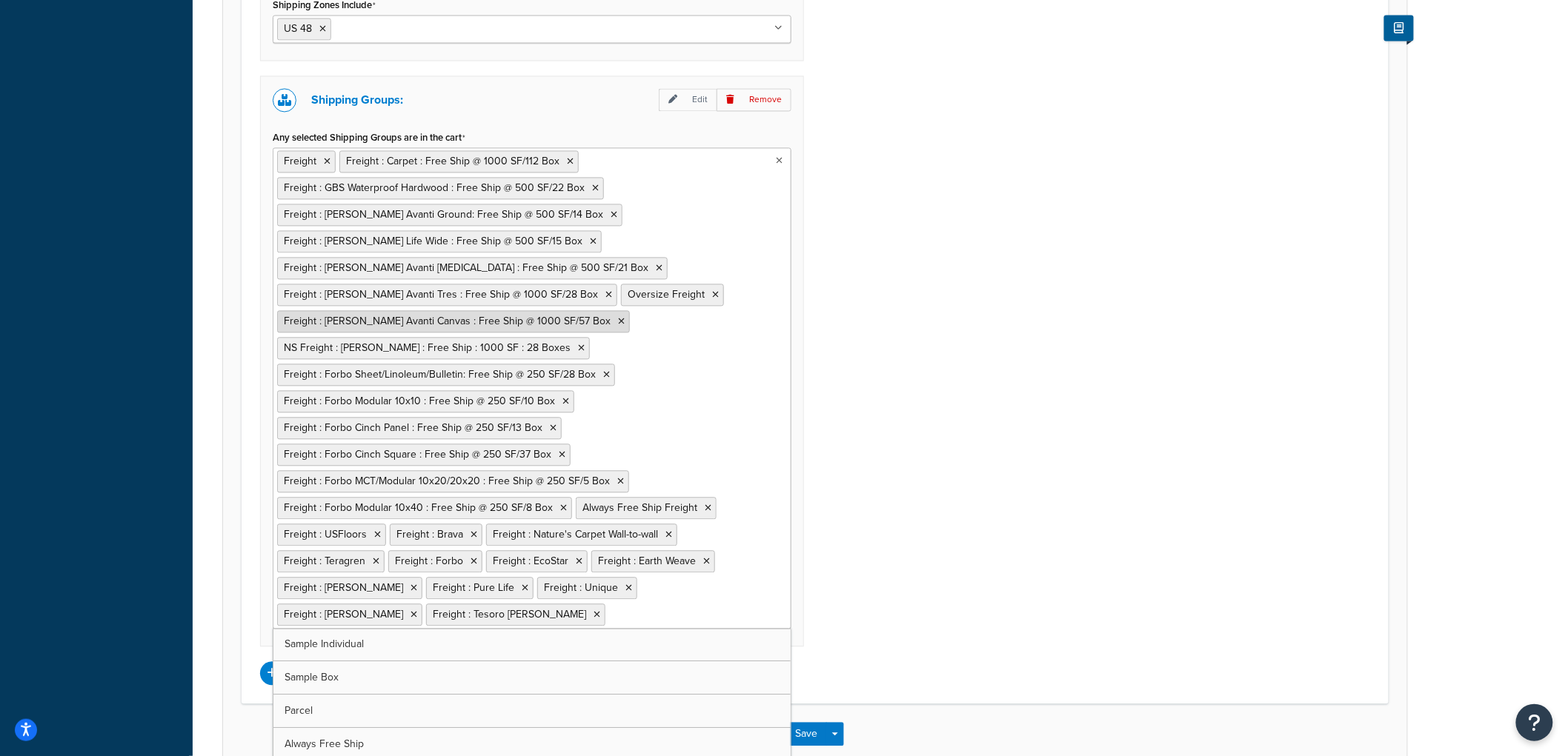
click at [618, 320] on icon at bounding box center [621, 321] width 6 height 9
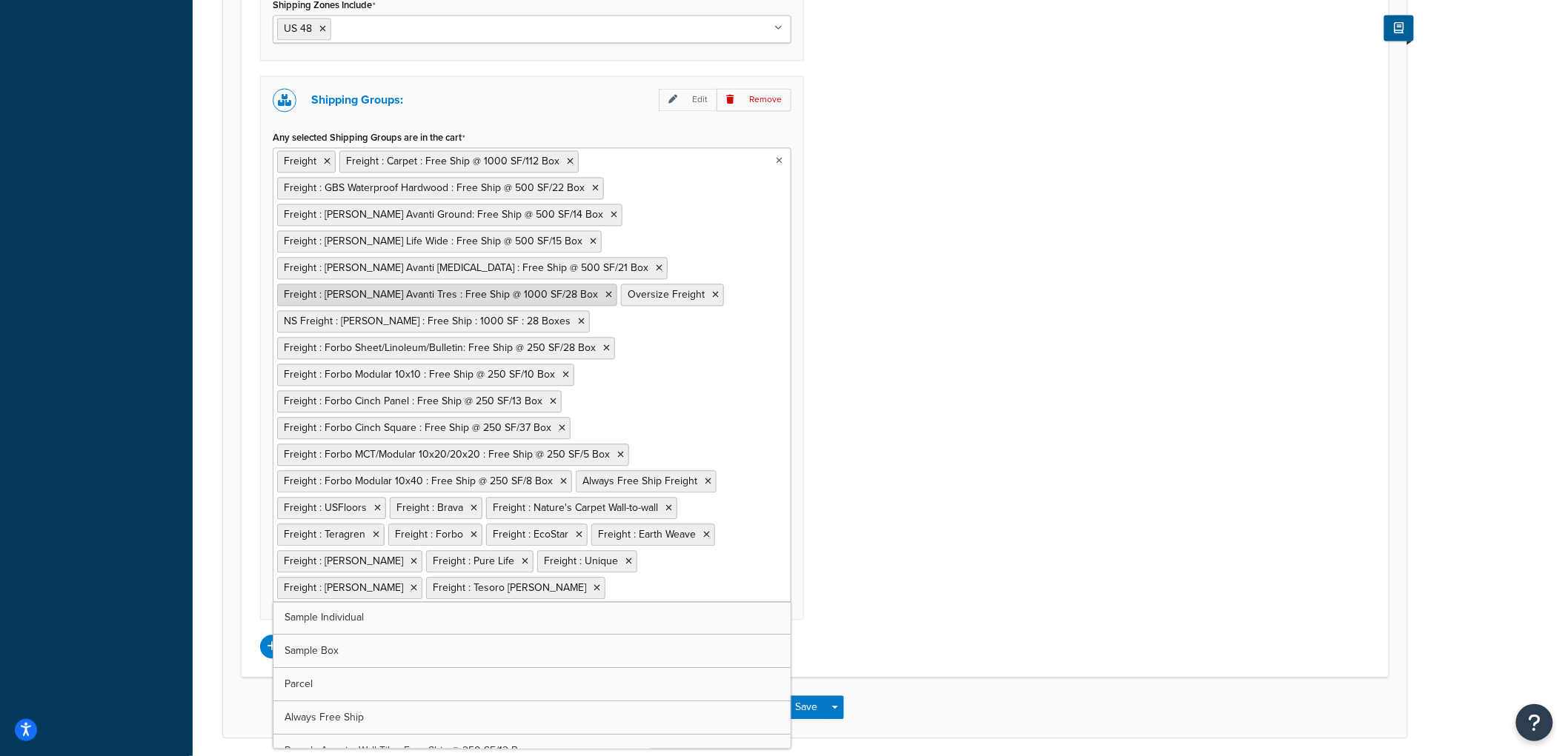
click at [605, 290] on icon at bounding box center [609, 294] width 6 height 9
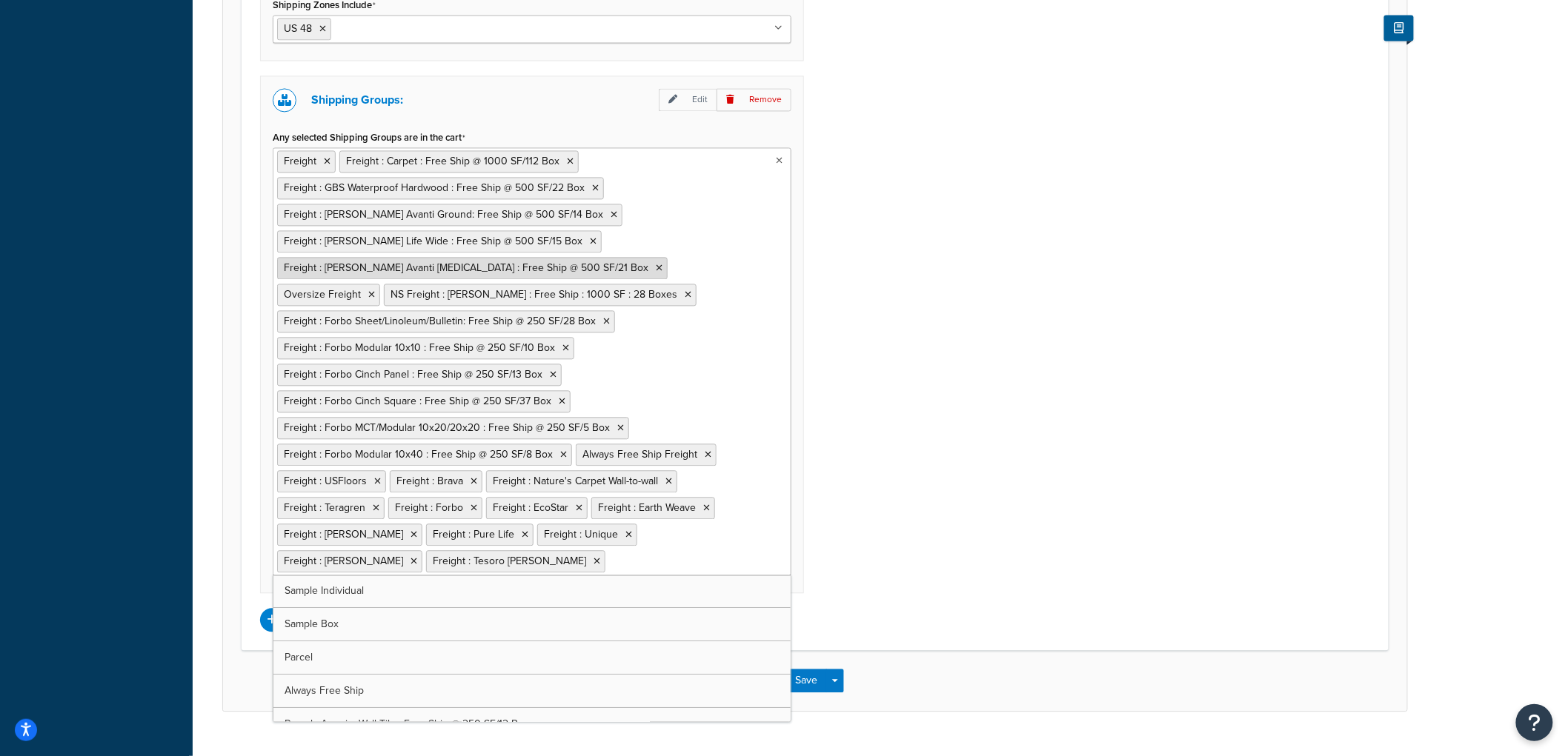
click at [656, 268] on icon at bounding box center [659, 268] width 6 height 9
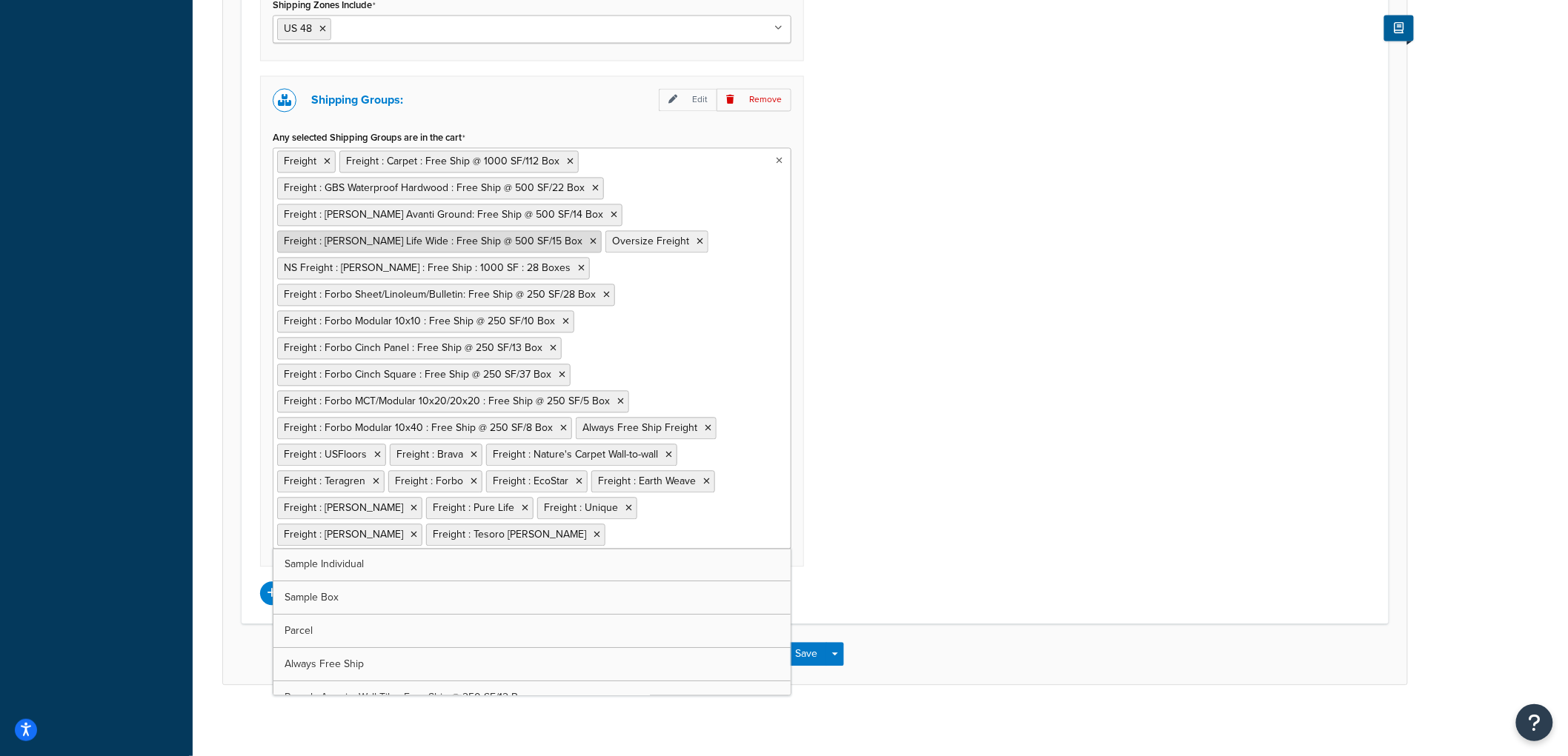
click at [590, 243] on icon at bounding box center [593, 241] width 6 height 9
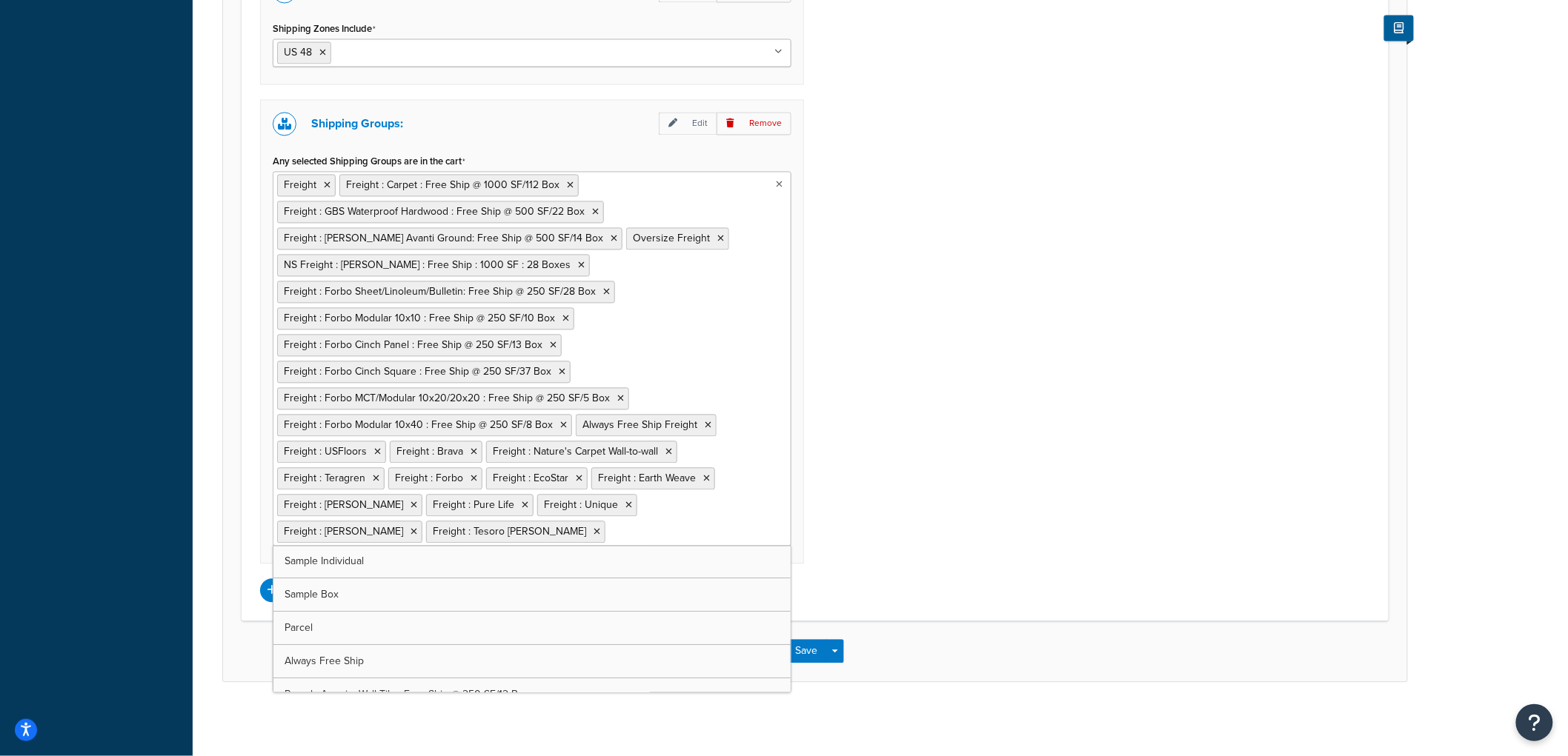
scroll to position [1198, 0]
click at [610, 235] on icon at bounding box center [614, 238] width 6 height 9
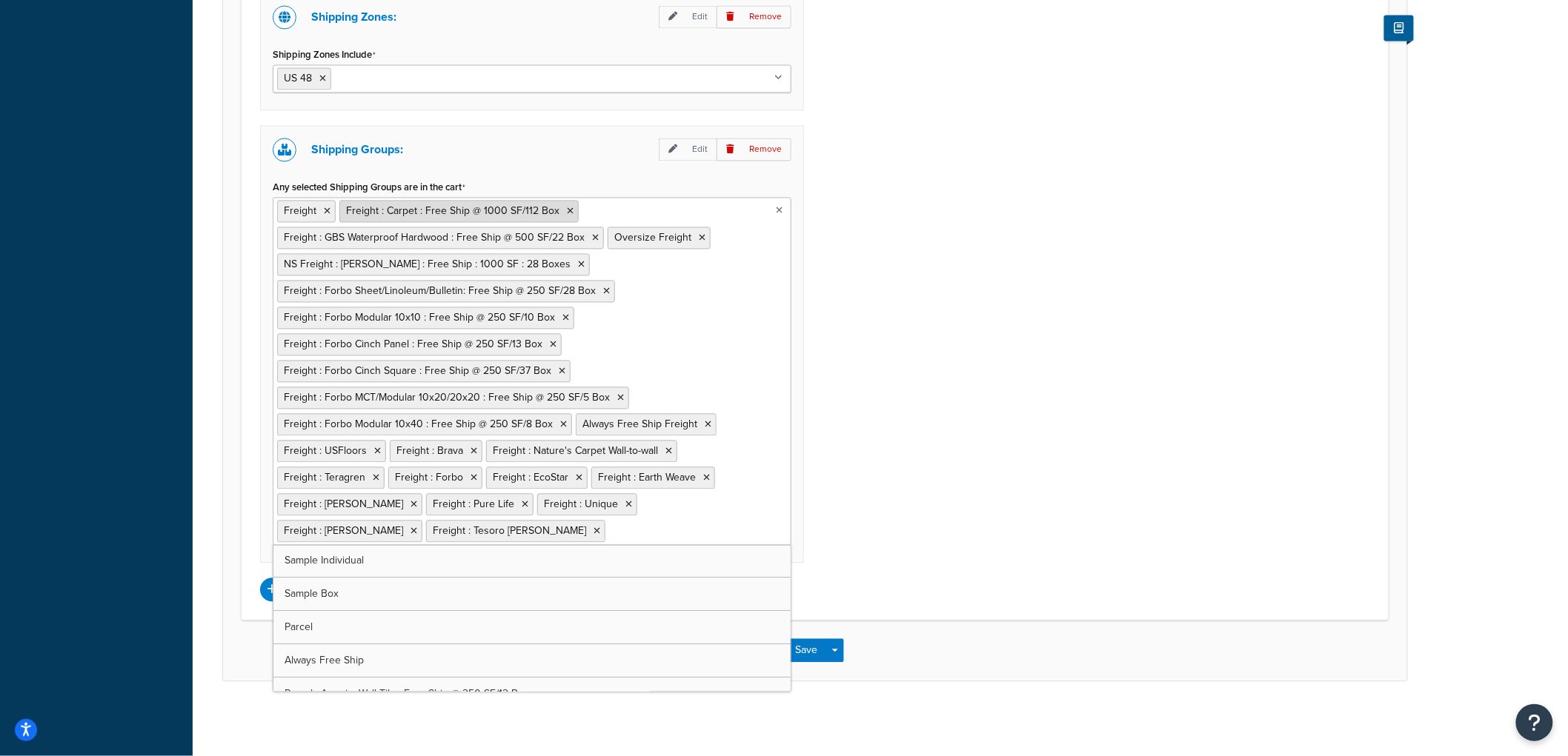
click at [566, 208] on icon at bounding box center [570, 212] width 6 height 9
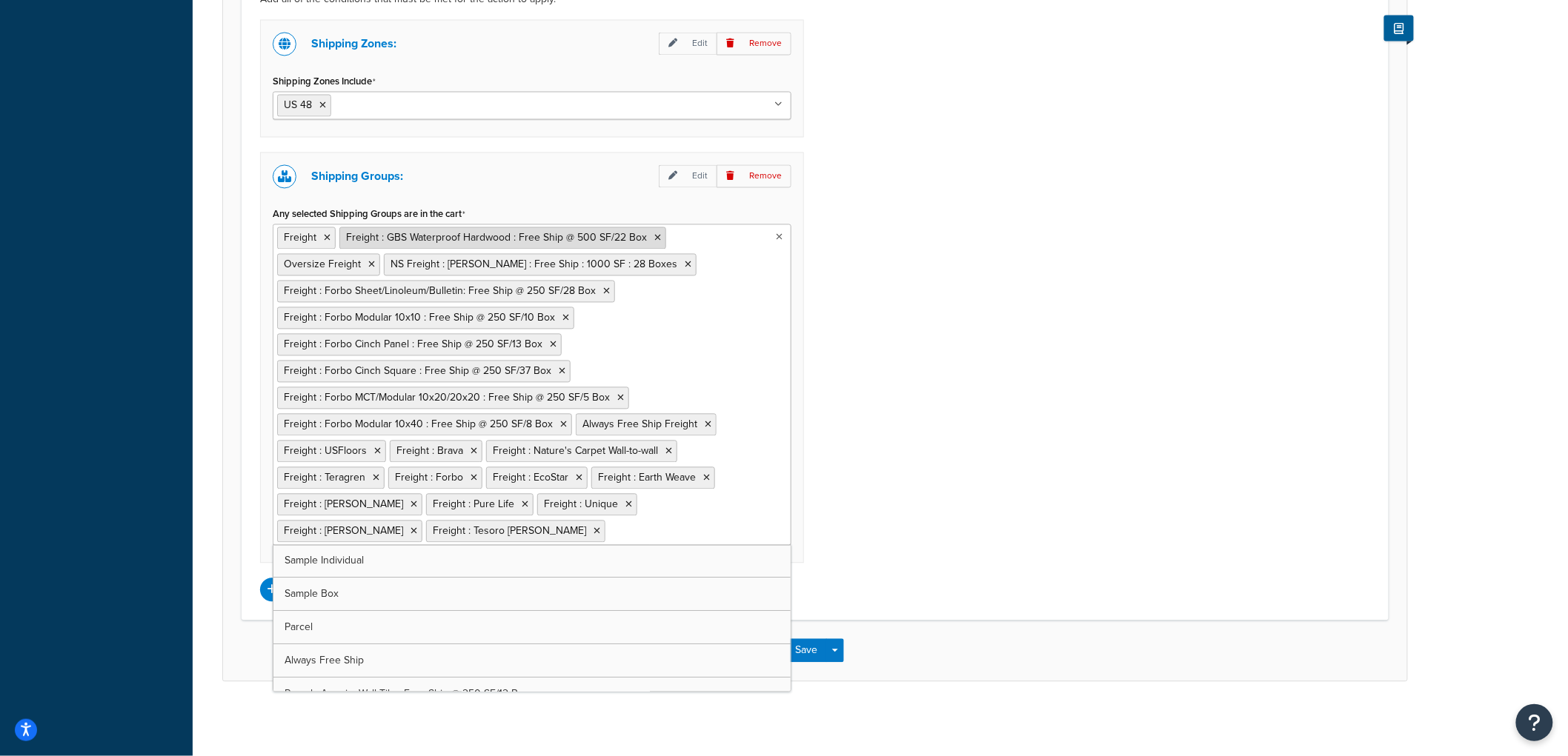
scroll to position [1145, 0]
click at [685, 263] on icon at bounding box center [688, 264] width 6 height 9
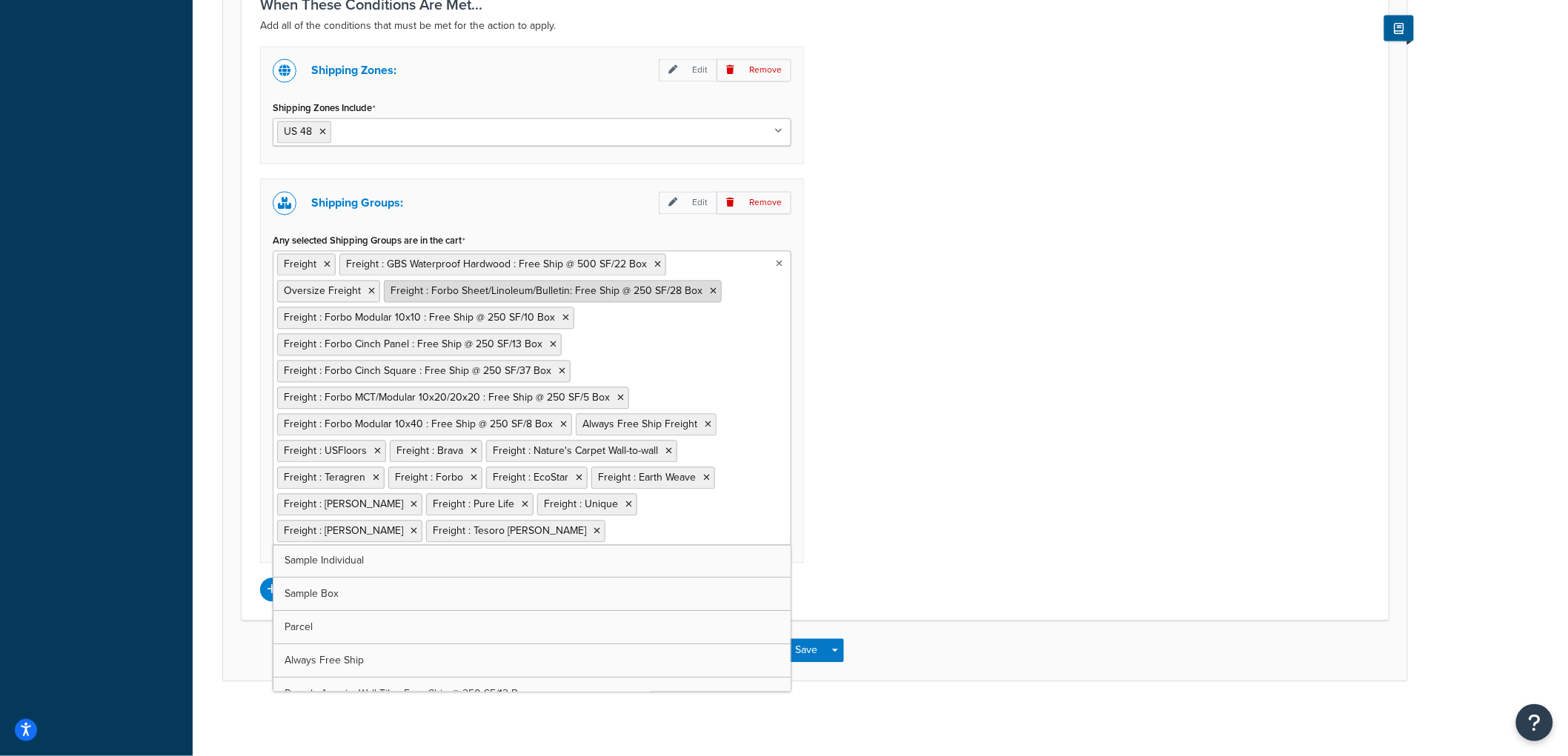
click at [710, 287] on icon at bounding box center [713, 291] width 6 height 9
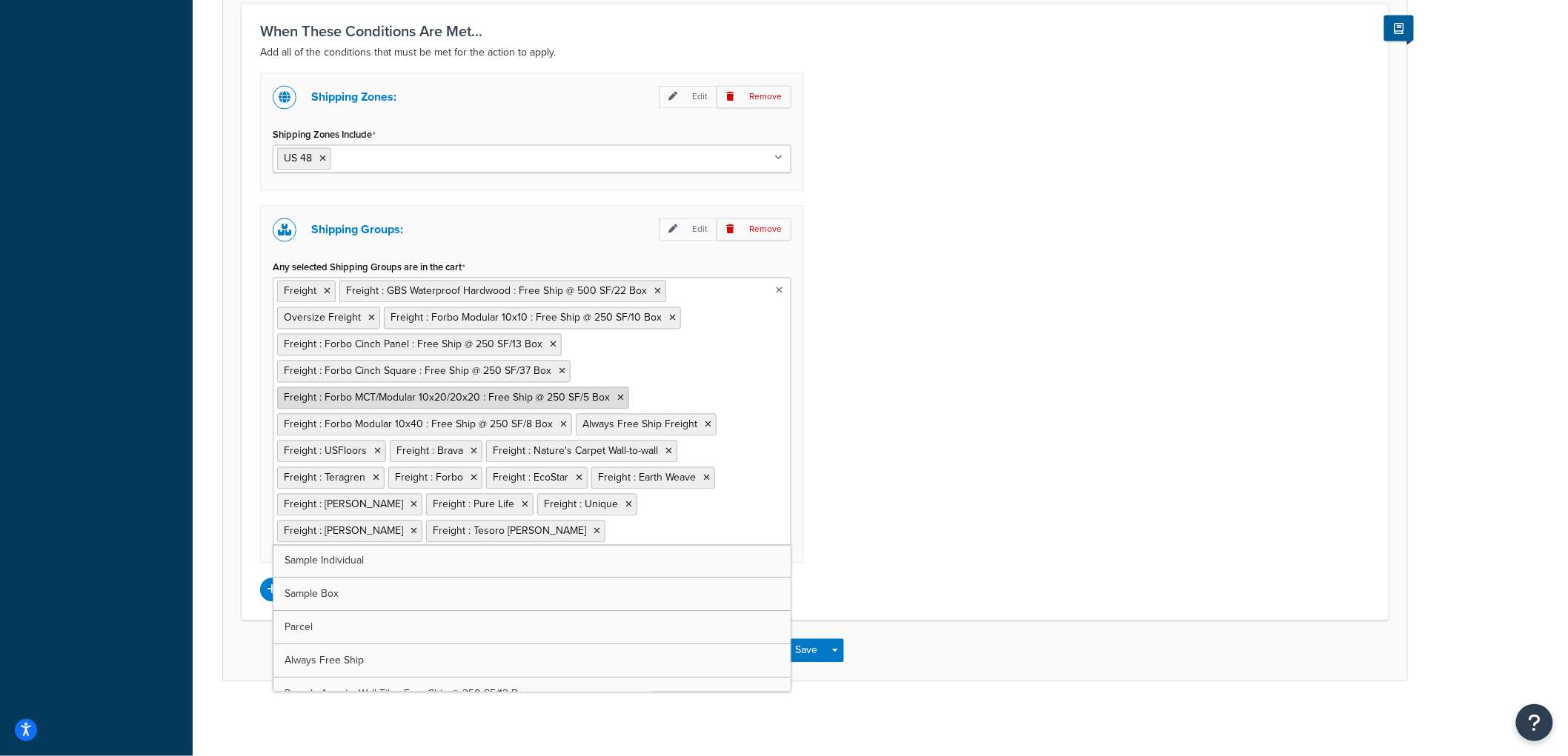
click at [618, 394] on icon at bounding box center [621, 398] width 6 height 9
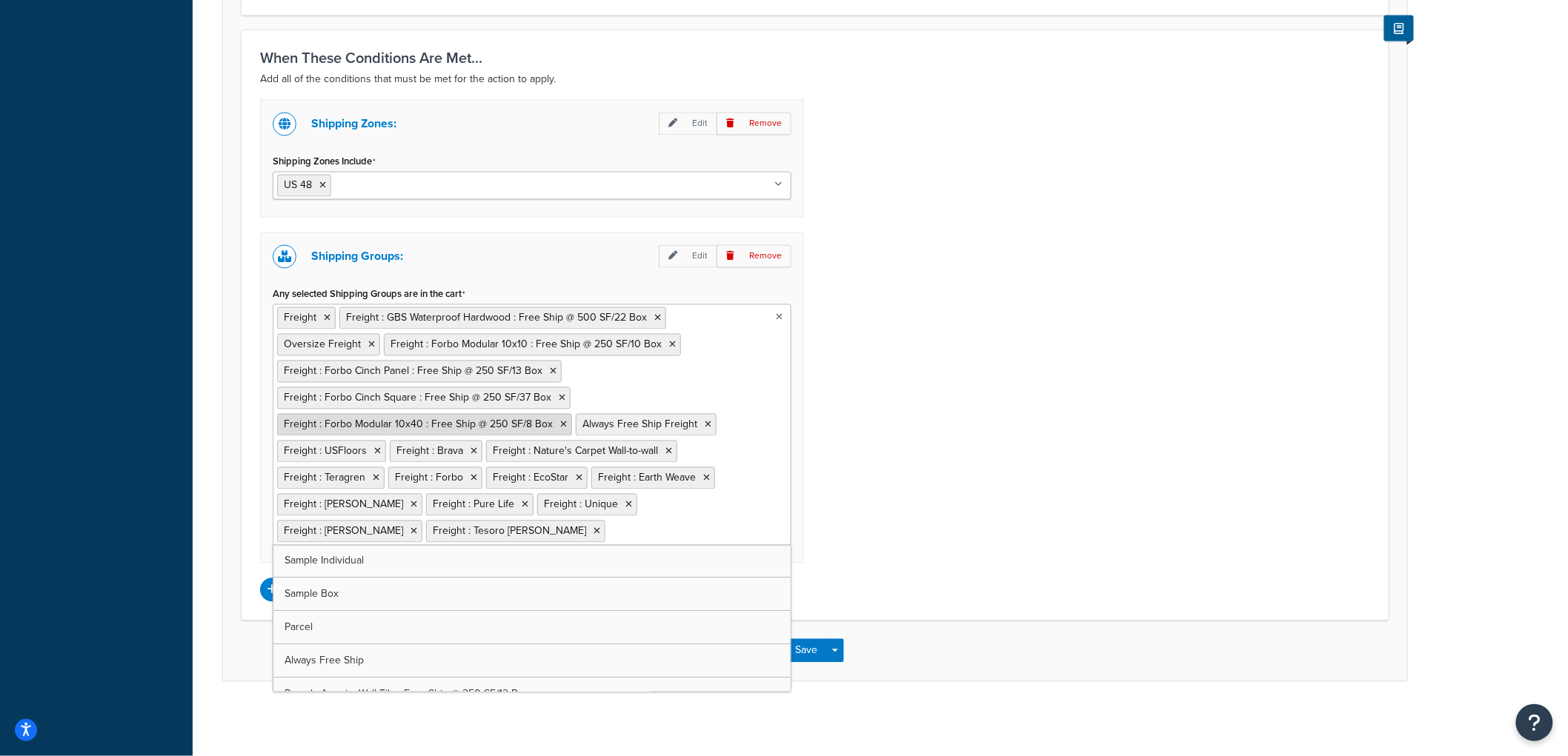
click at [560, 423] on icon at bounding box center [563, 425] width 6 height 9
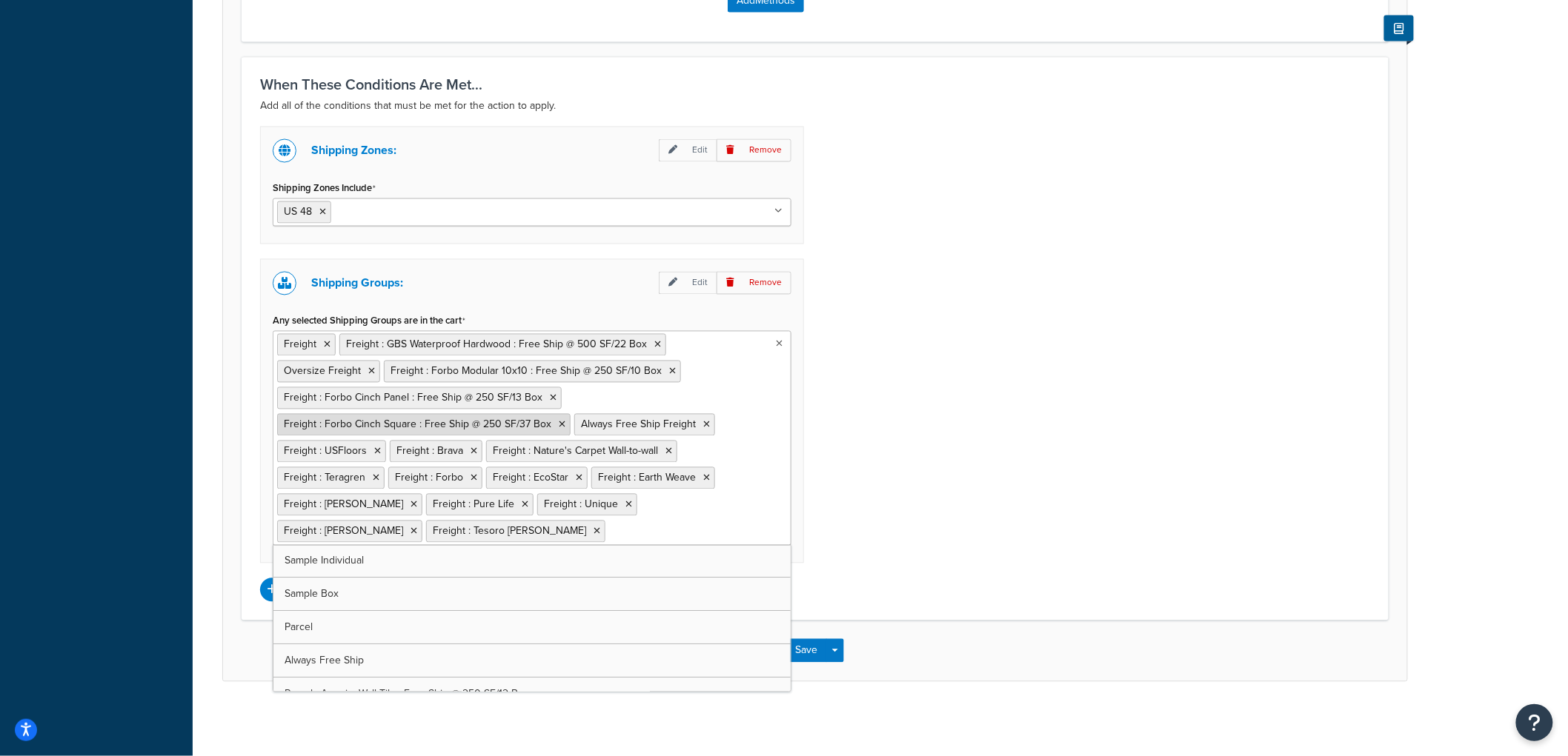
click at [558, 421] on icon at bounding box center [562, 425] width 6 height 9
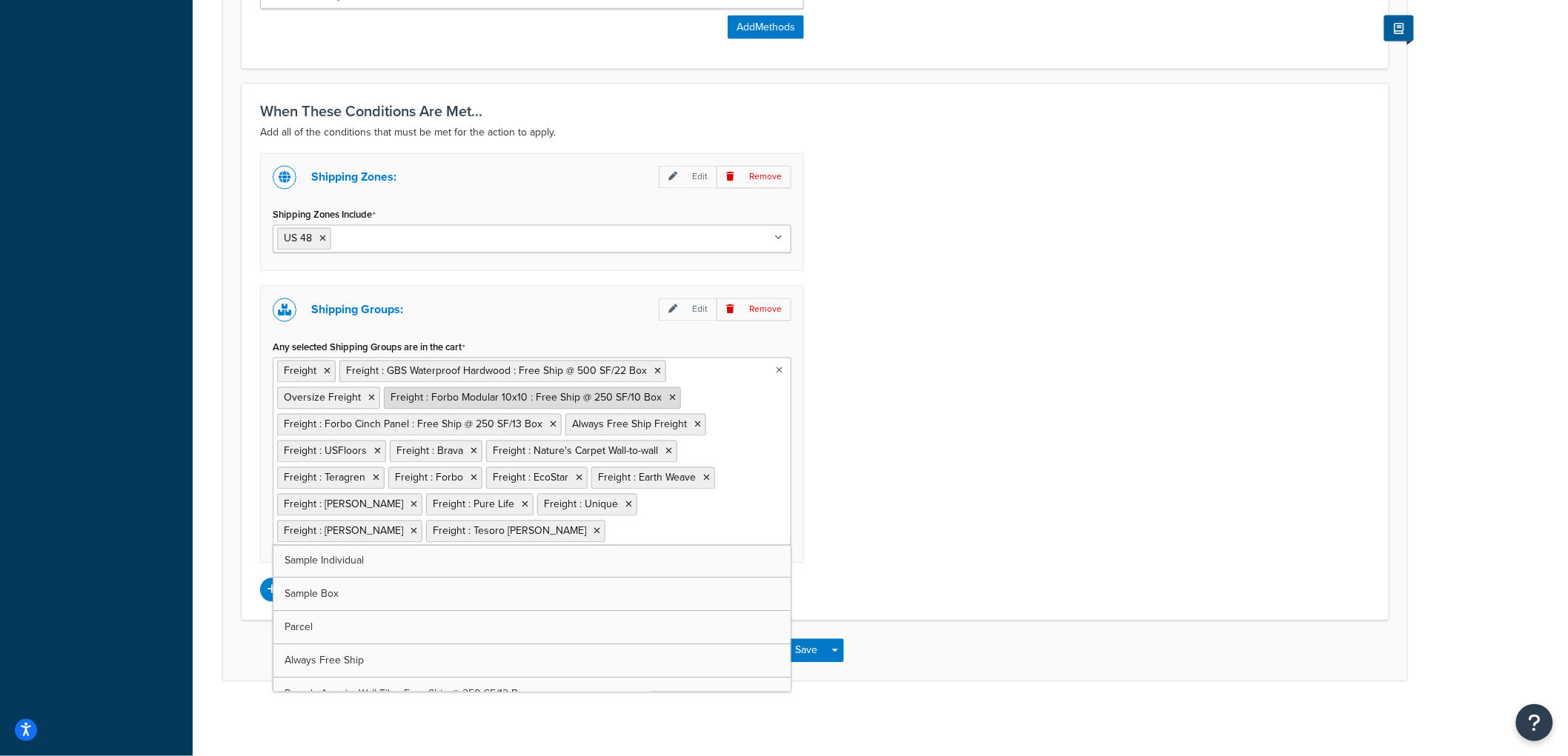
click at [549, 421] on icon at bounding box center [553, 425] width 6 height 9
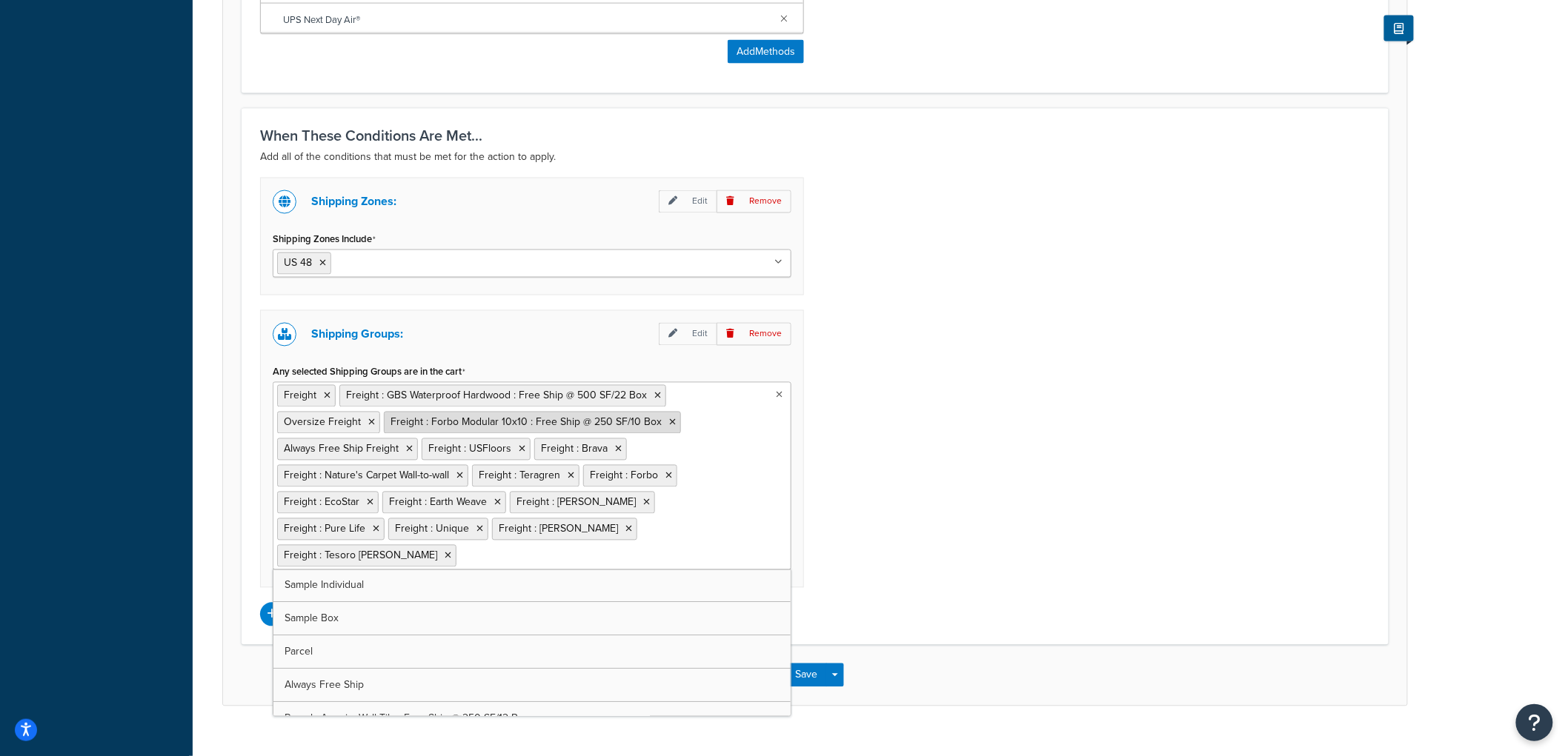
click at [669, 423] on icon at bounding box center [672, 423] width 6 height 9
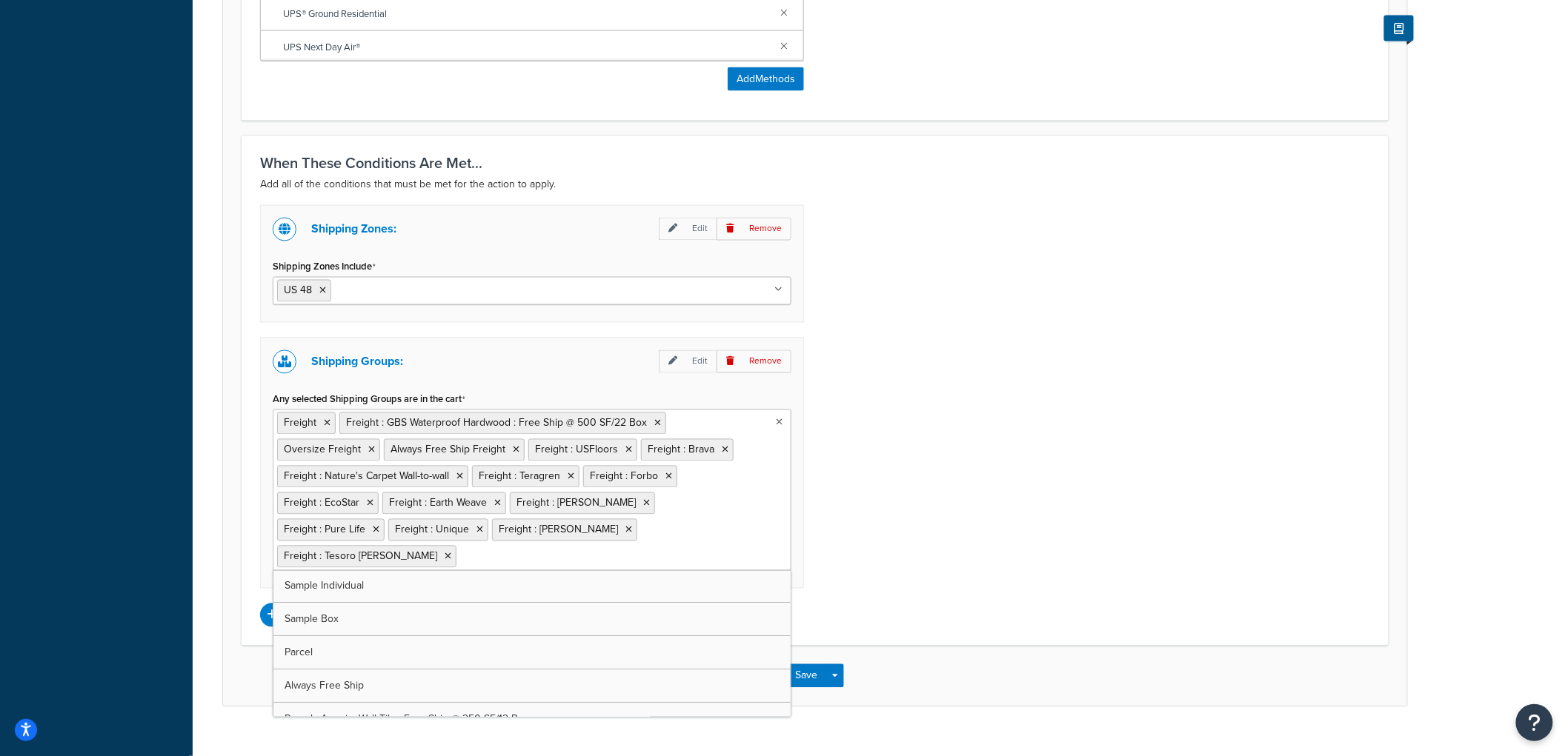
click at [997, 382] on div "Shipping Zones: Edit Remove Shipping Zones Include US 48 US APO US Alaska & Haw…" at bounding box center [815, 416] width 1132 height 422
click at [809, 664] on button "Save" at bounding box center [807, 676] width 40 height 24
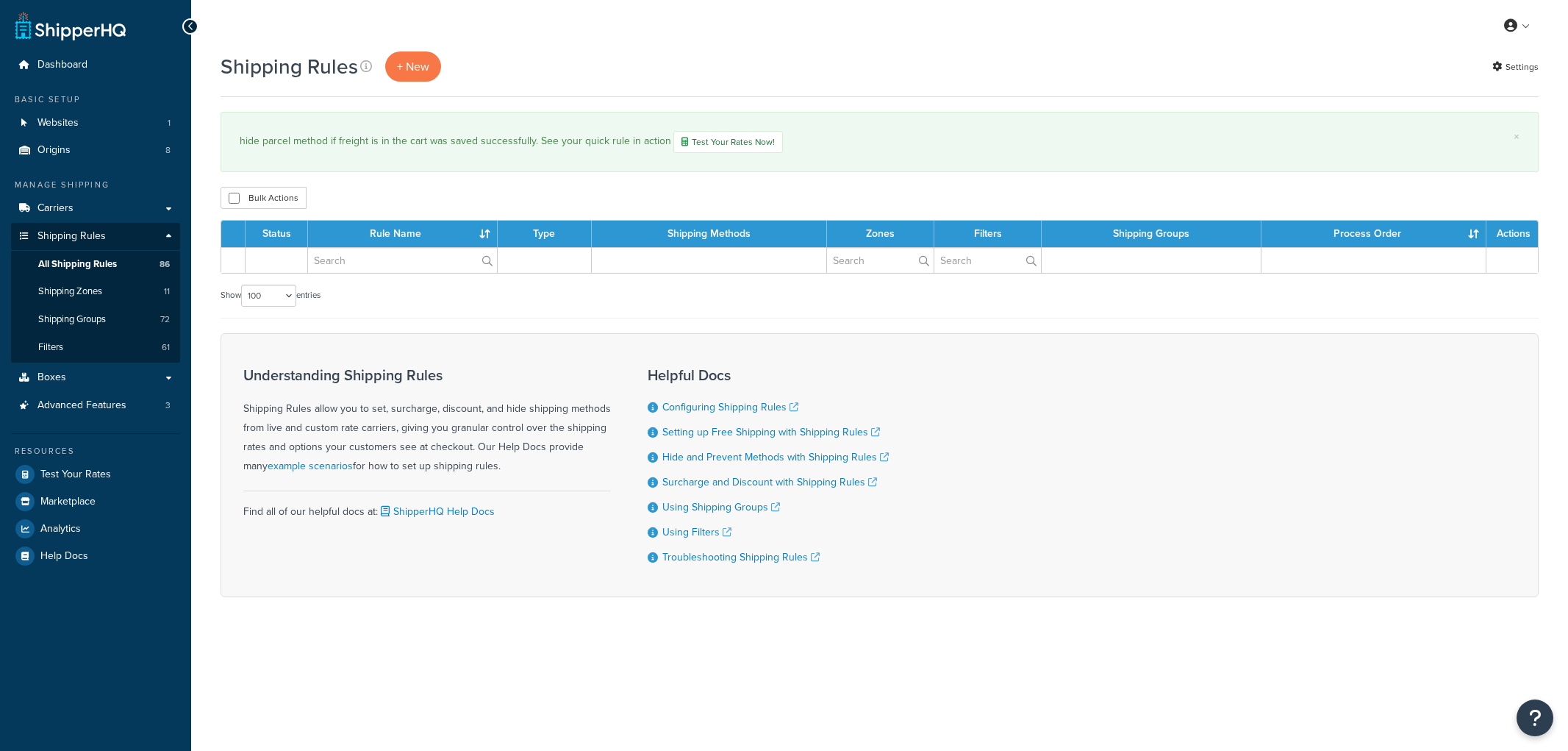
select select "100"
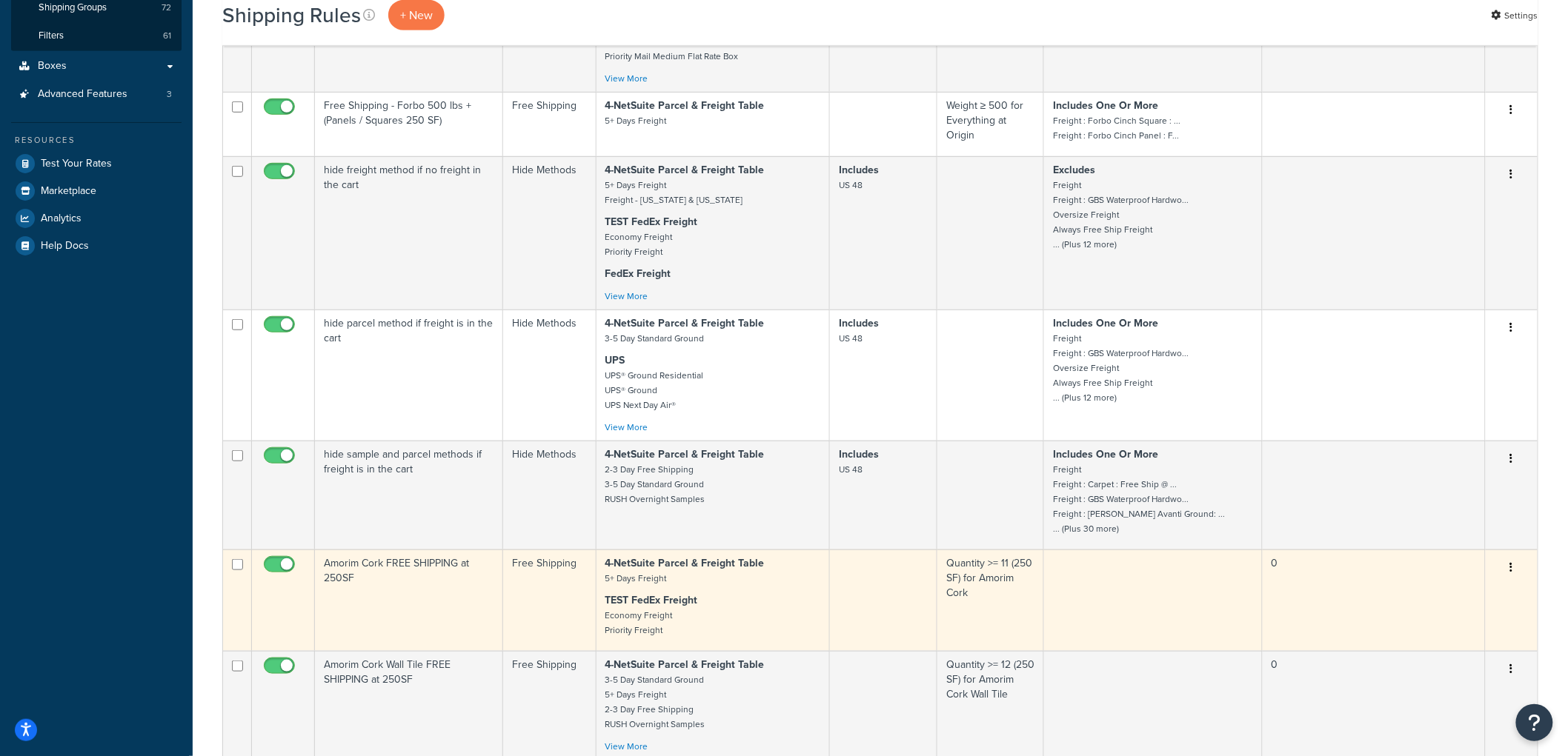
scroll to position [329, 0]
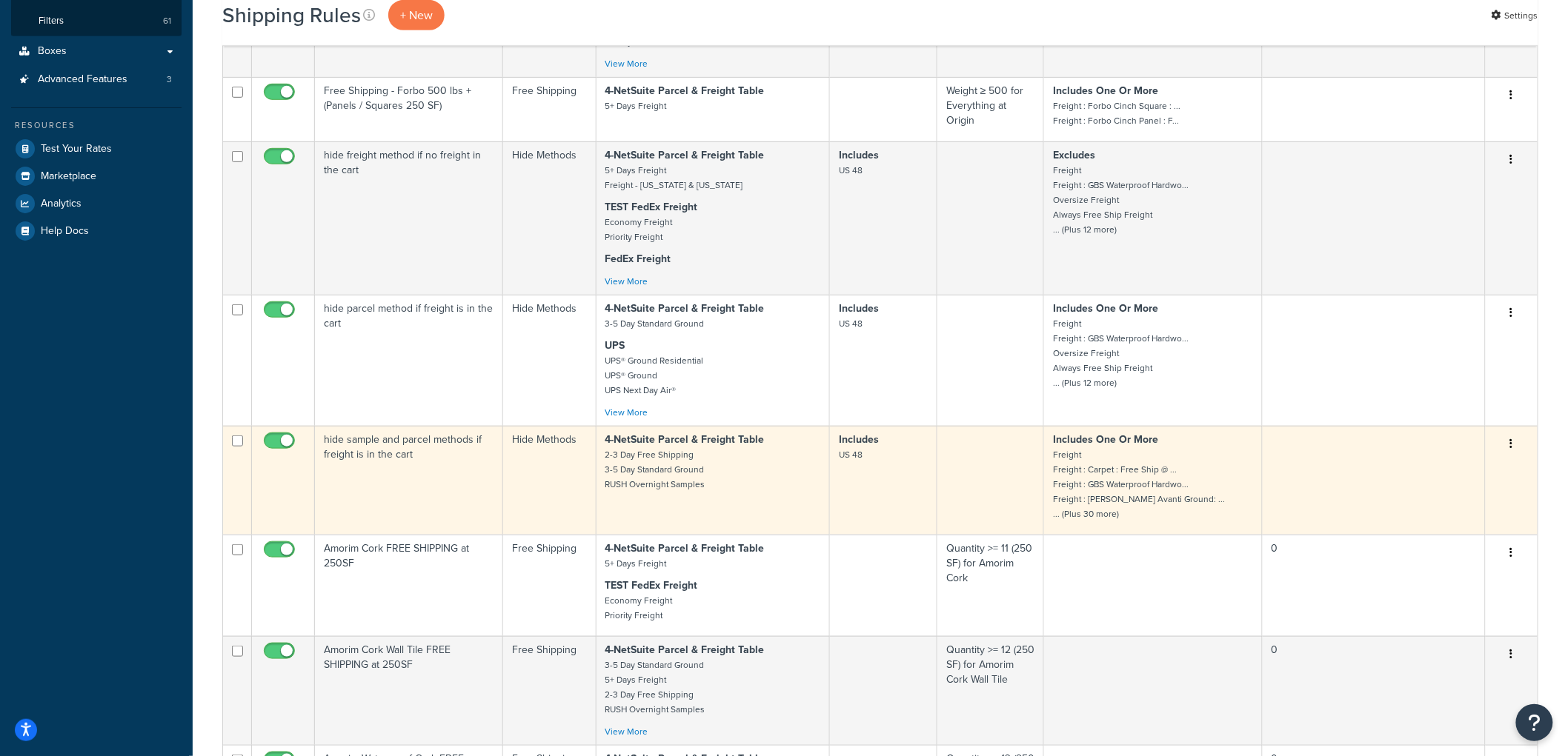
click at [433, 472] on td "hide sample and parcel methods if freight is in the cart" at bounding box center [409, 480] width 188 height 109
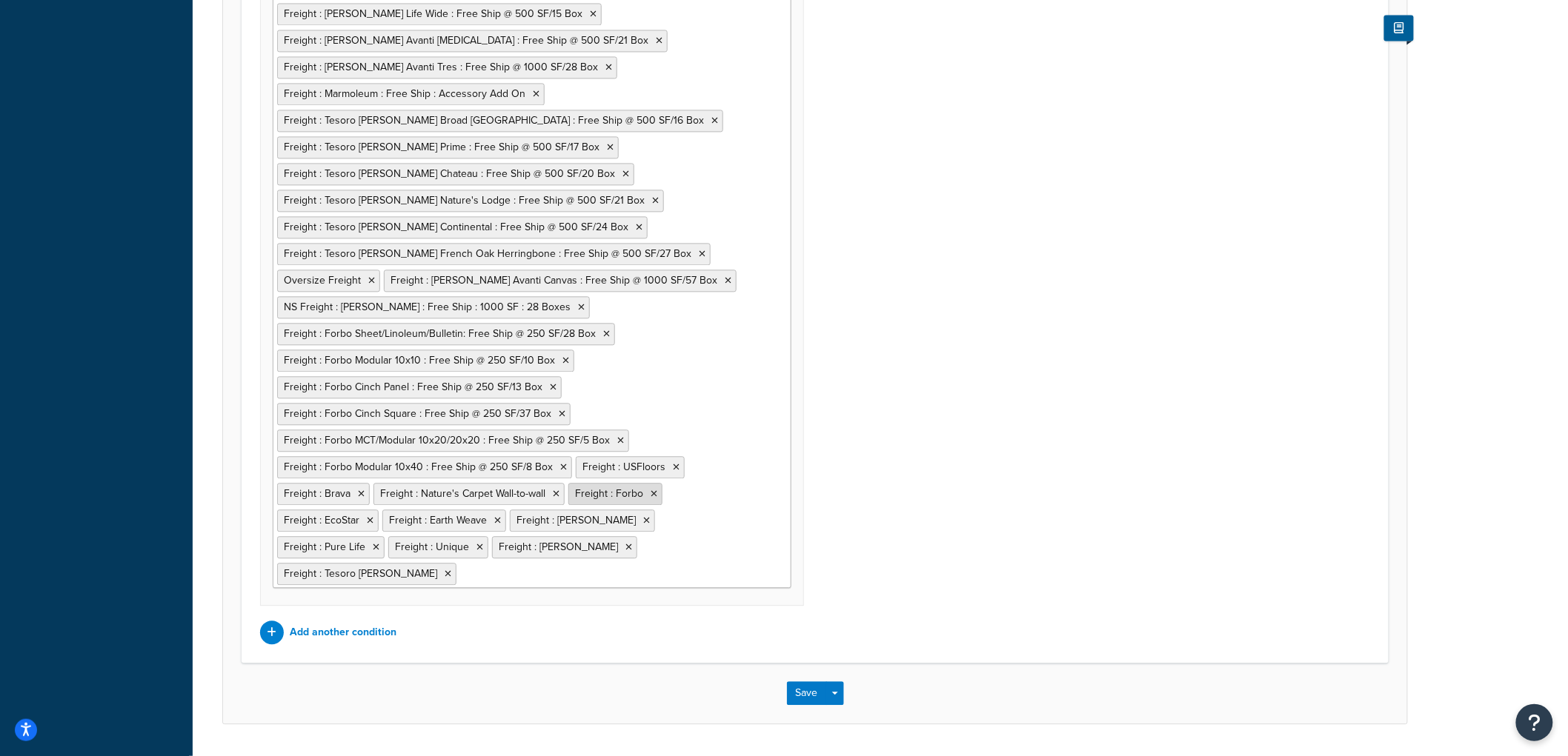
scroll to position [1304, 0]
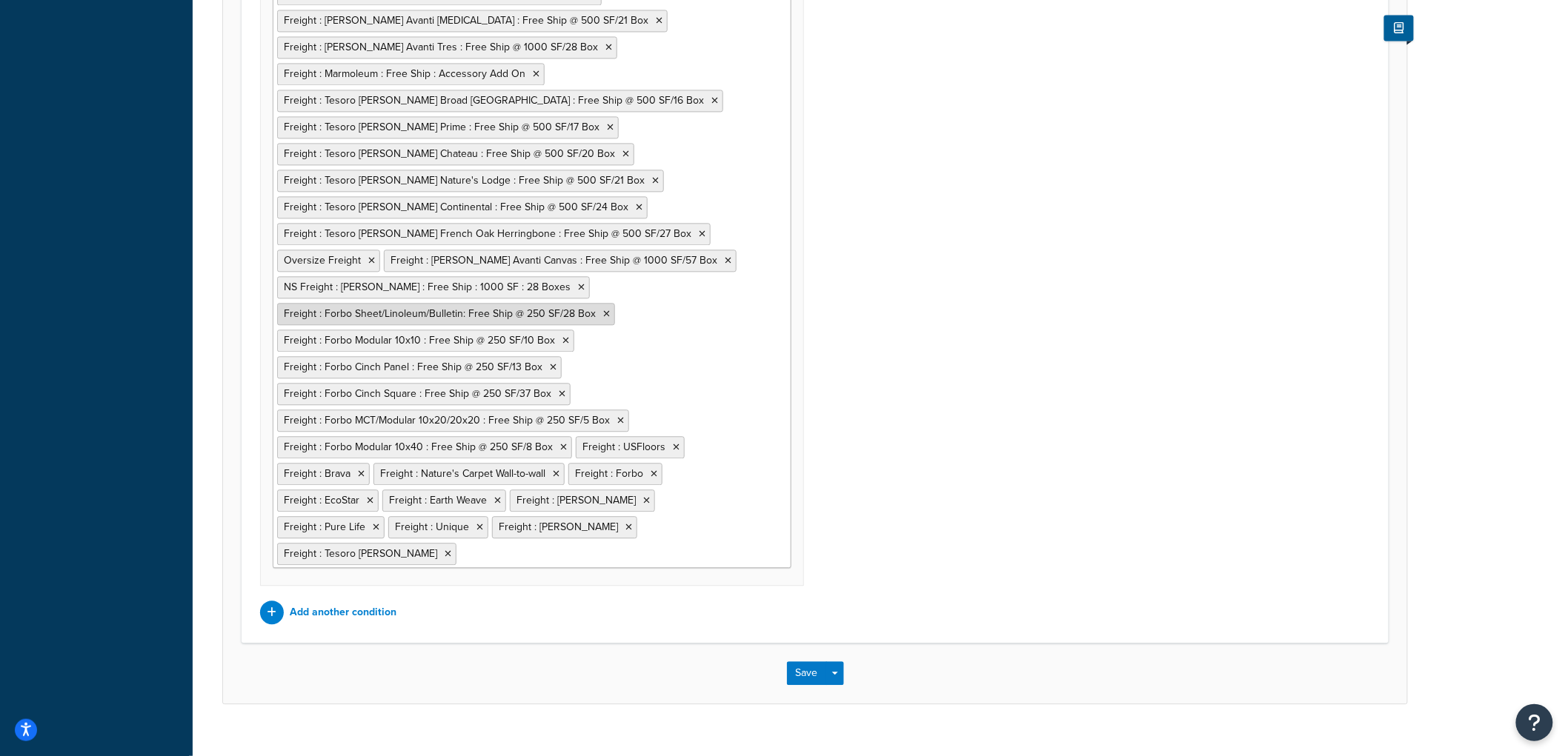
click at [603, 316] on icon at bounding box center [606, 314] width 6 height 9
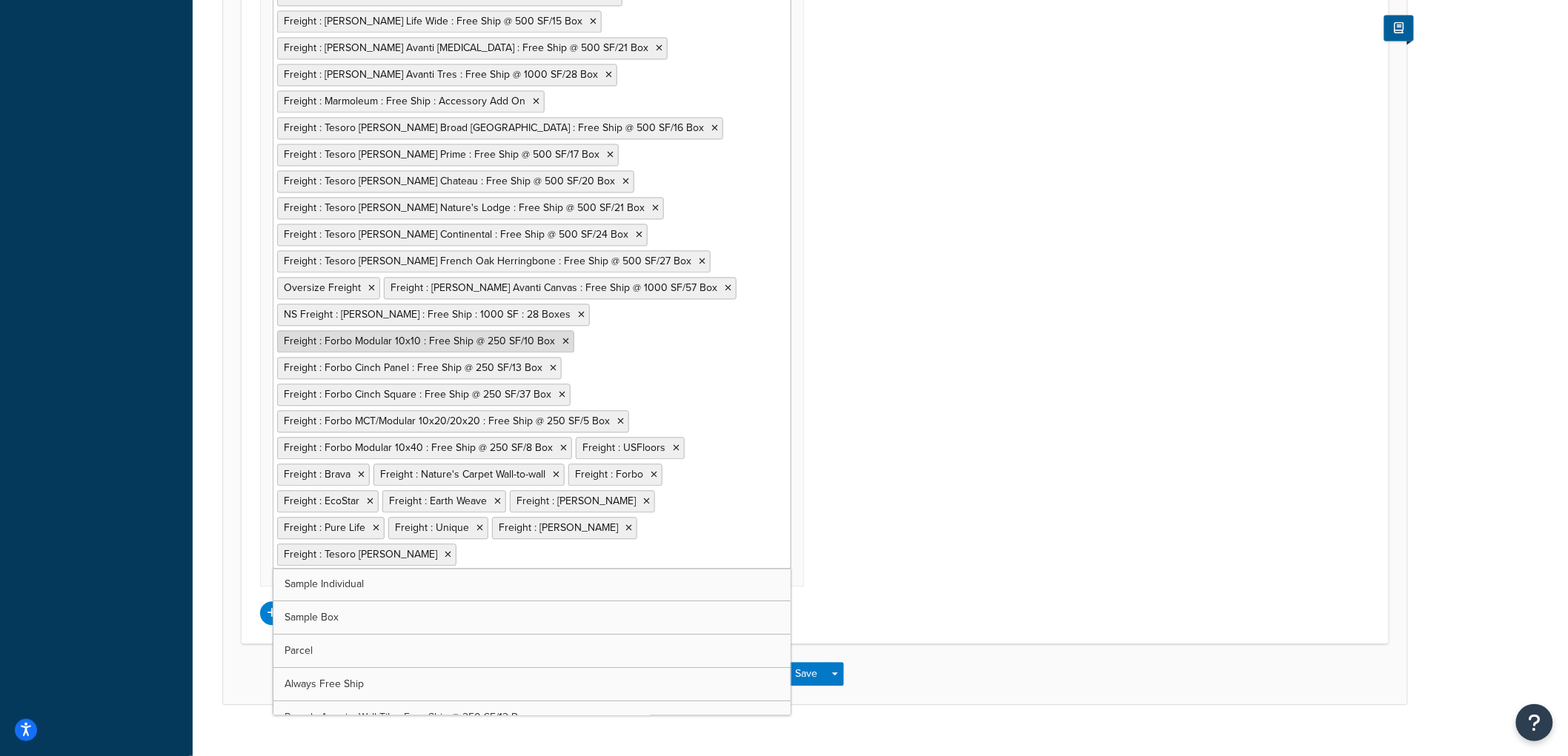
click at [562, 339] on icon at bounding box center [566, 341] width 6 height 9
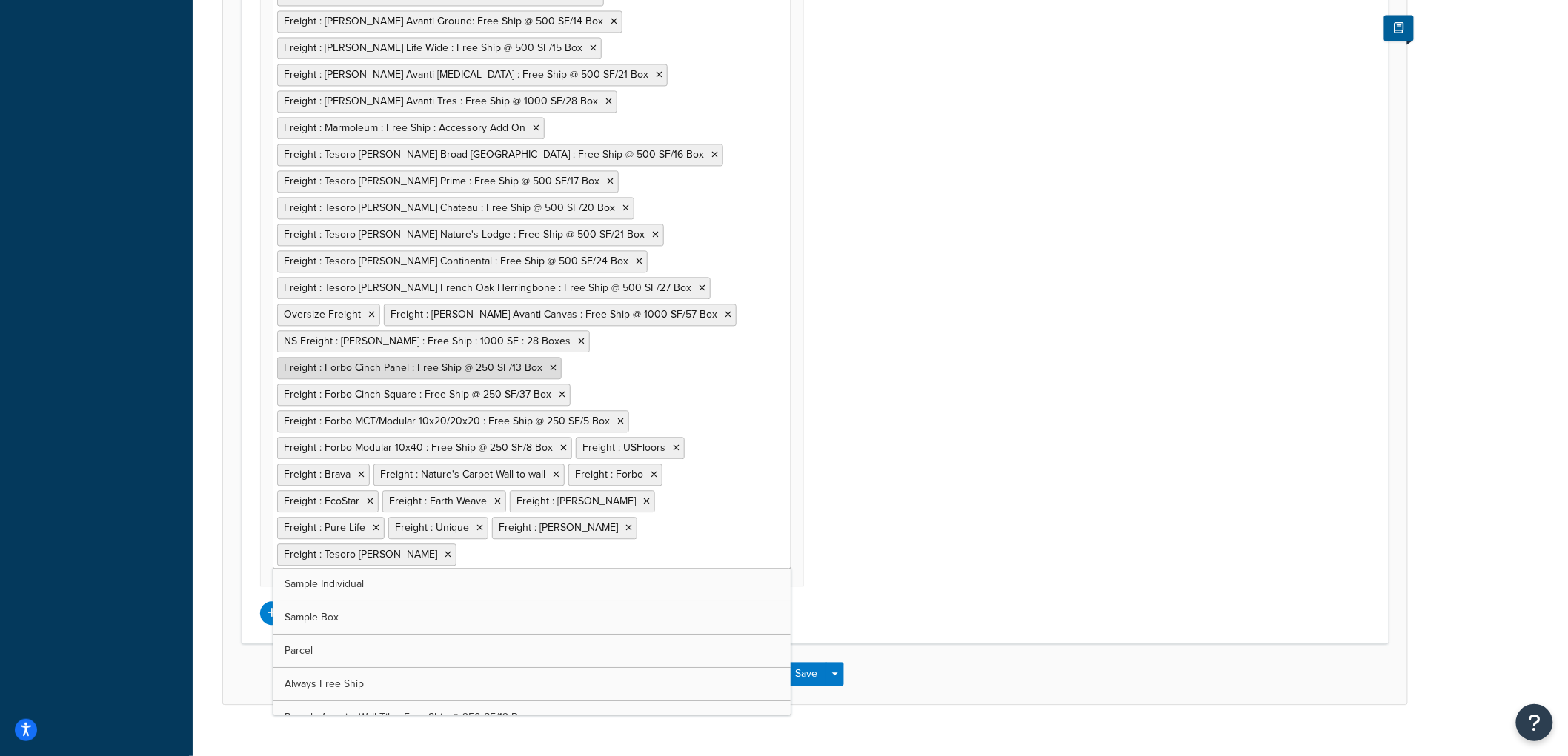
click at [549, 370] on icon at bounding box center [553, 367] width 6 height 9
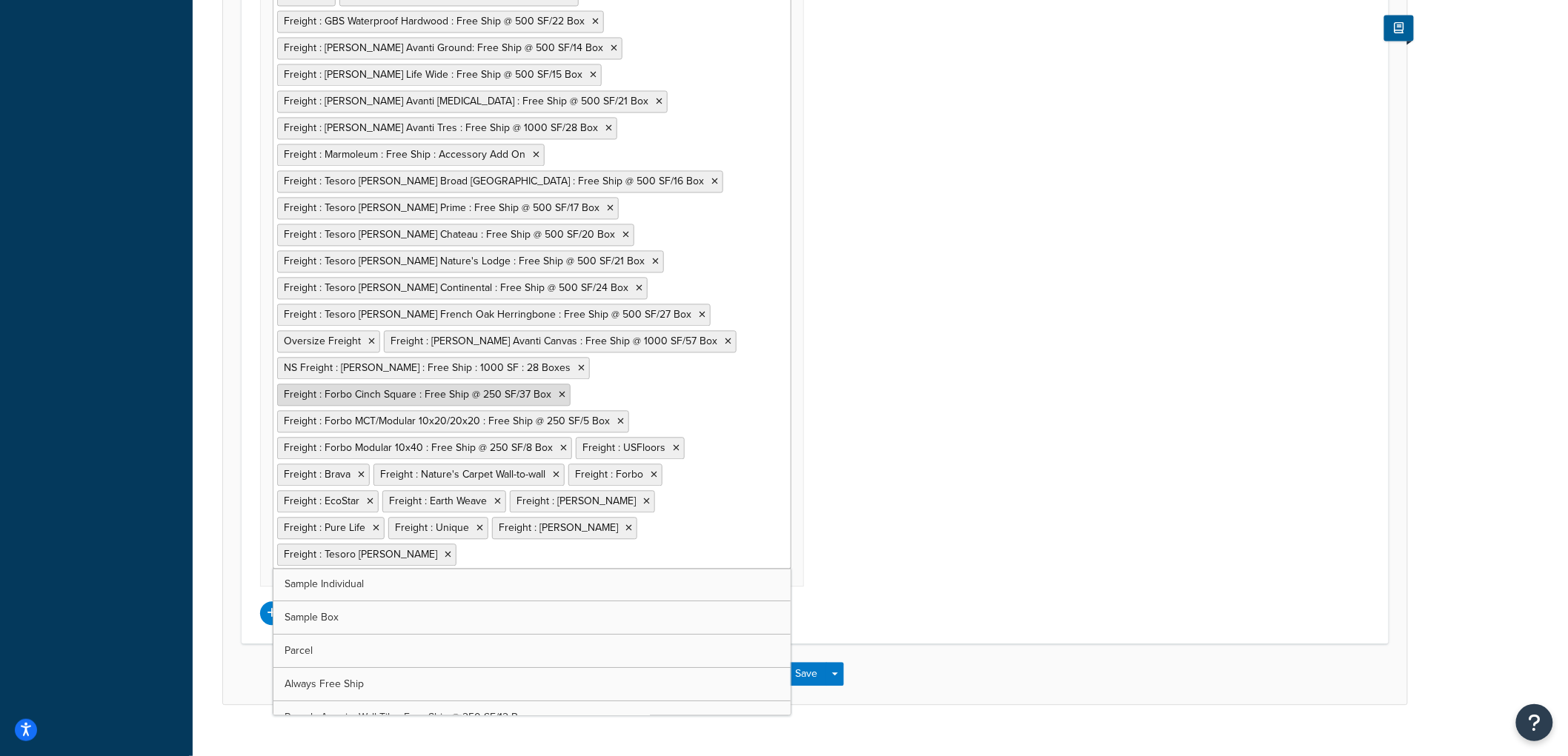
click at [558, 397] on icon at bounding box center [562, 394] width 6 height 9
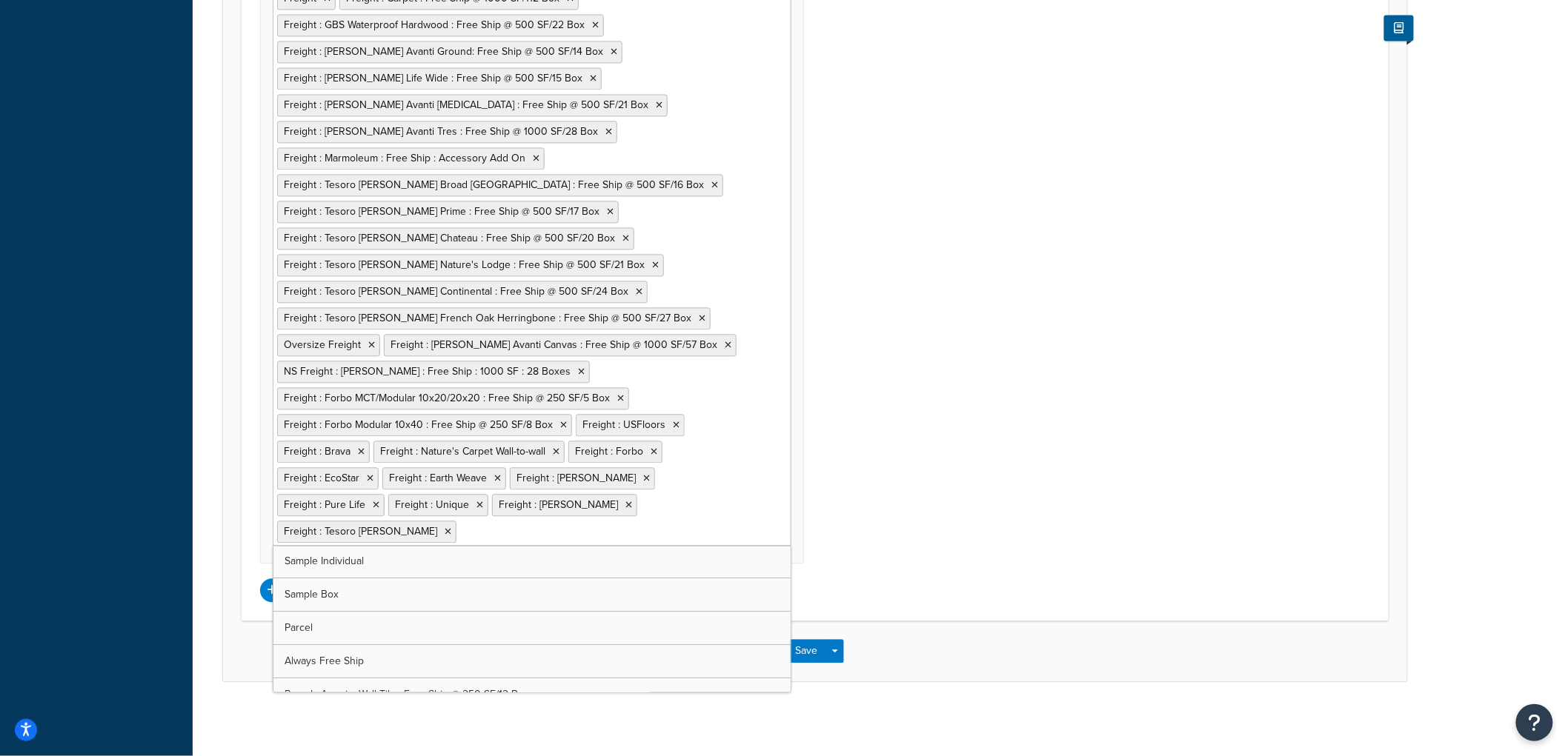
scroll to position [1196, 0]
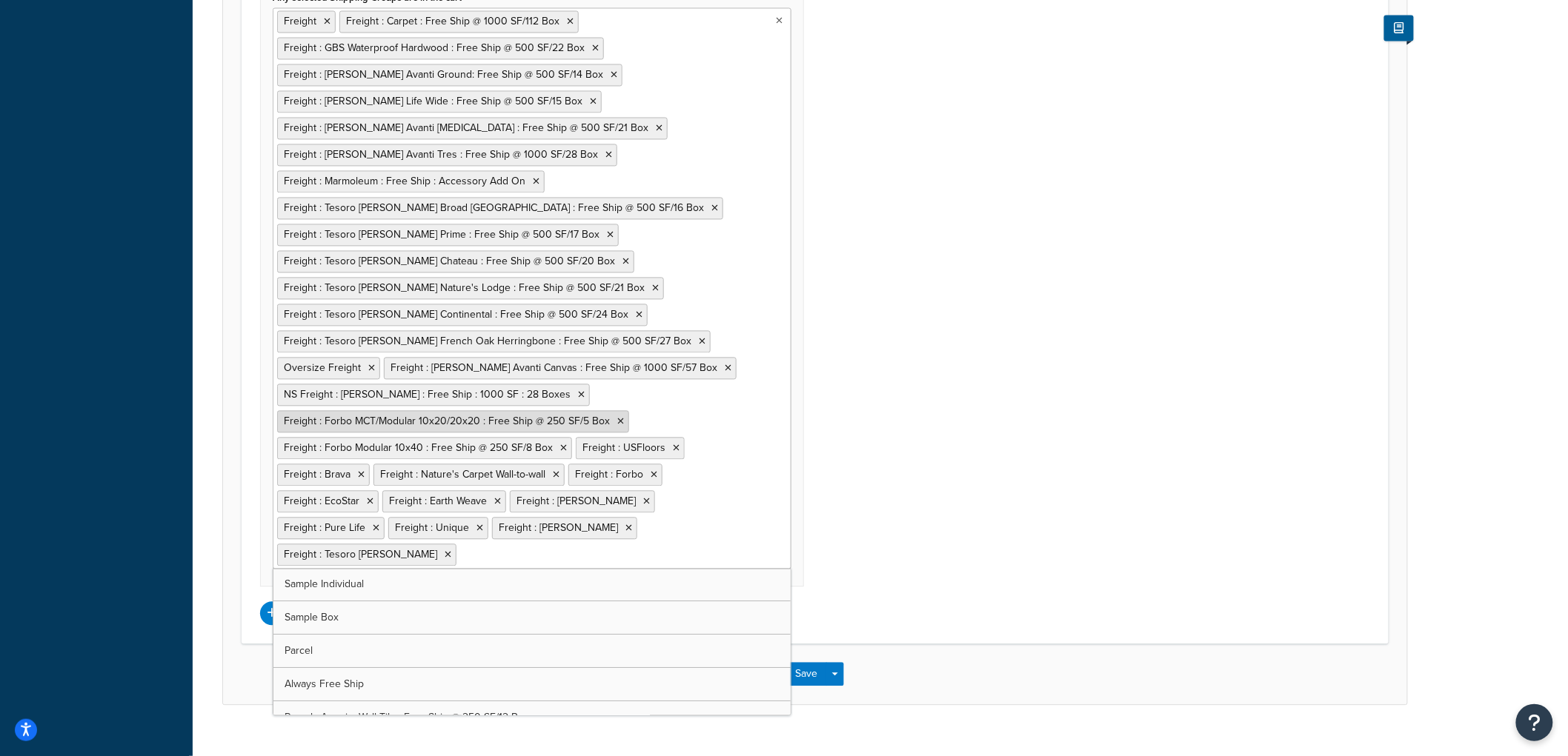
click at [618, 422] on icon at bounding box center [621, 421] width 6 height 9
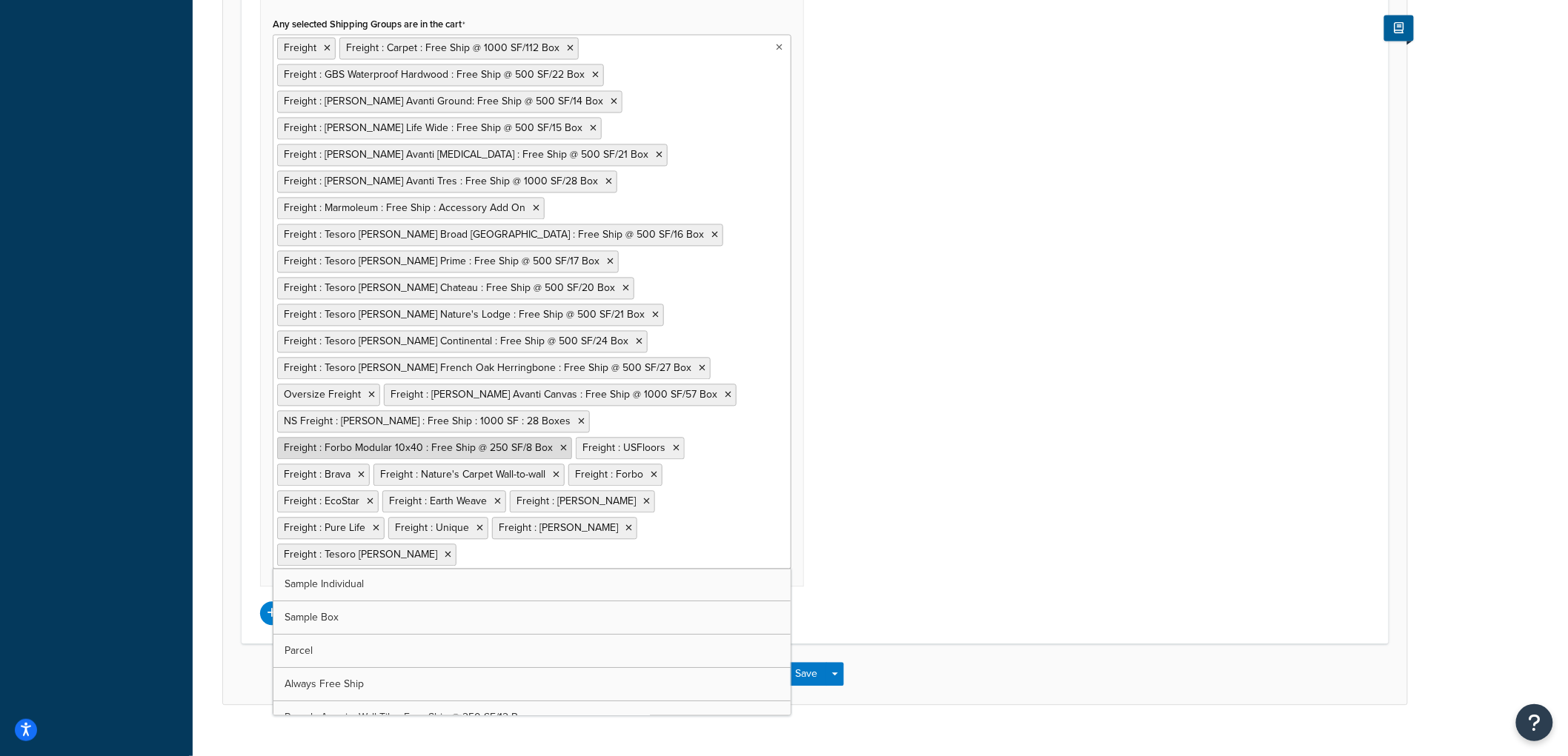
click at [560, 449] on icon at bounding box center [563, 449] width 6 height 9
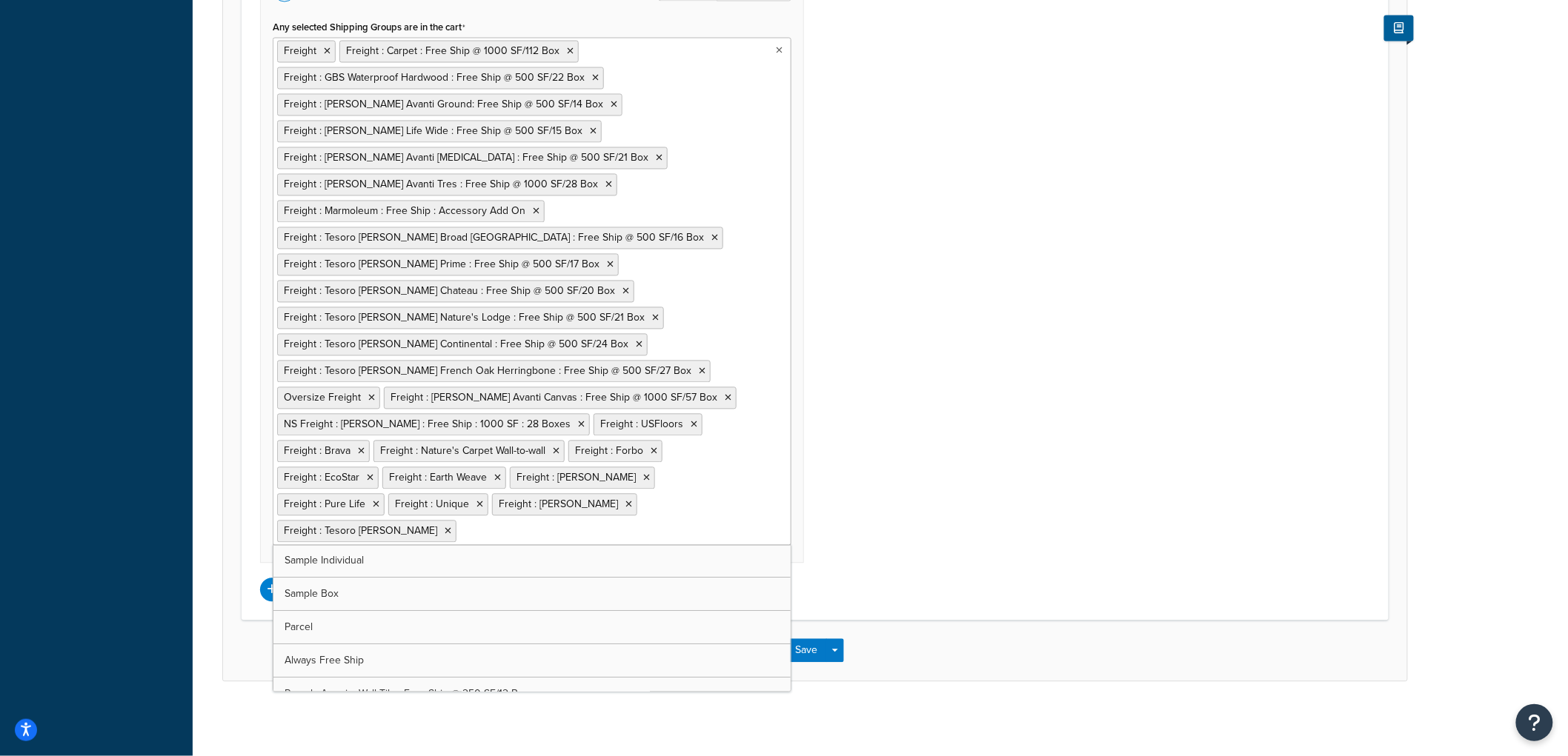
scroll to position [1143, 0]
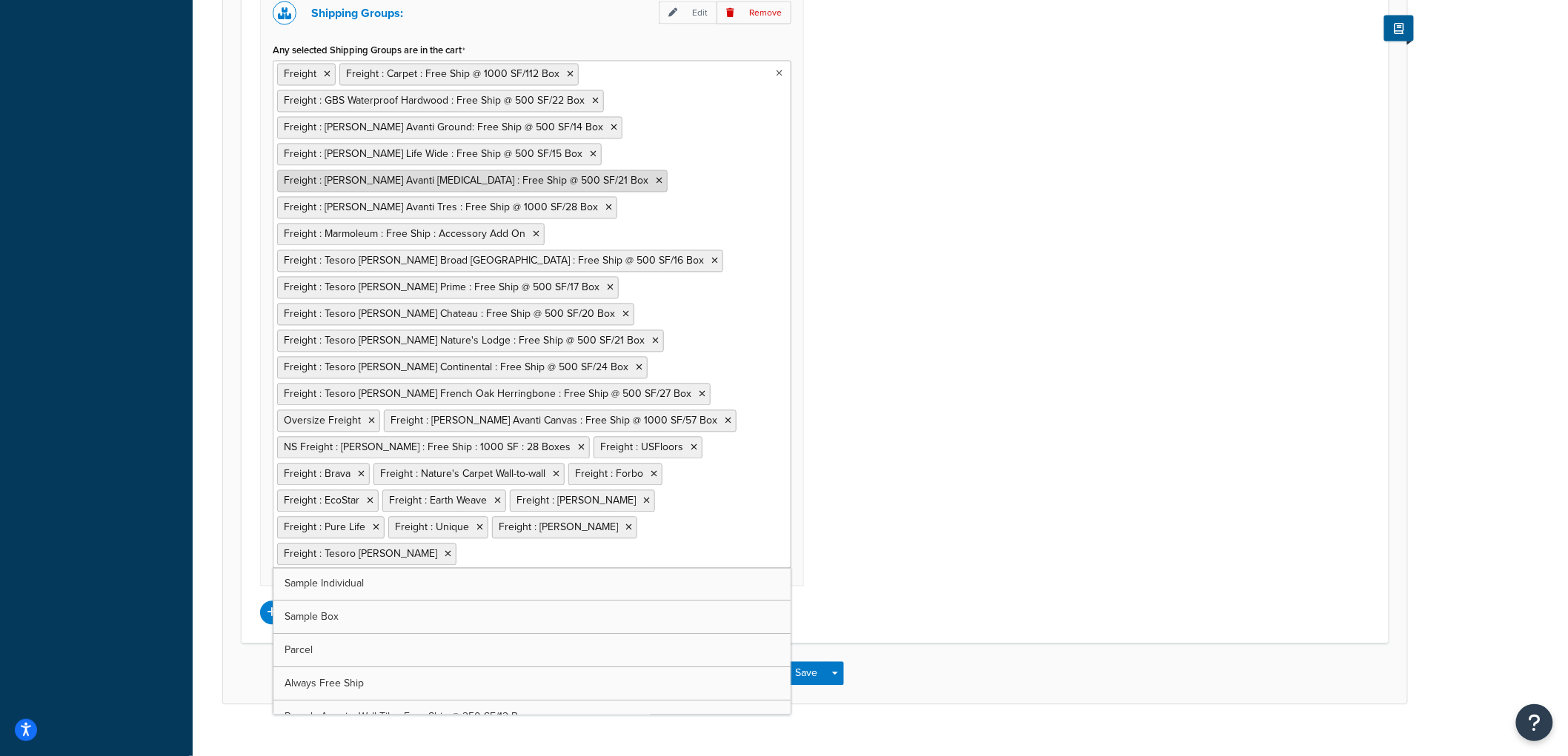
click at [656, 179] on icon at bounding box center [659, 181] width 6 height 9
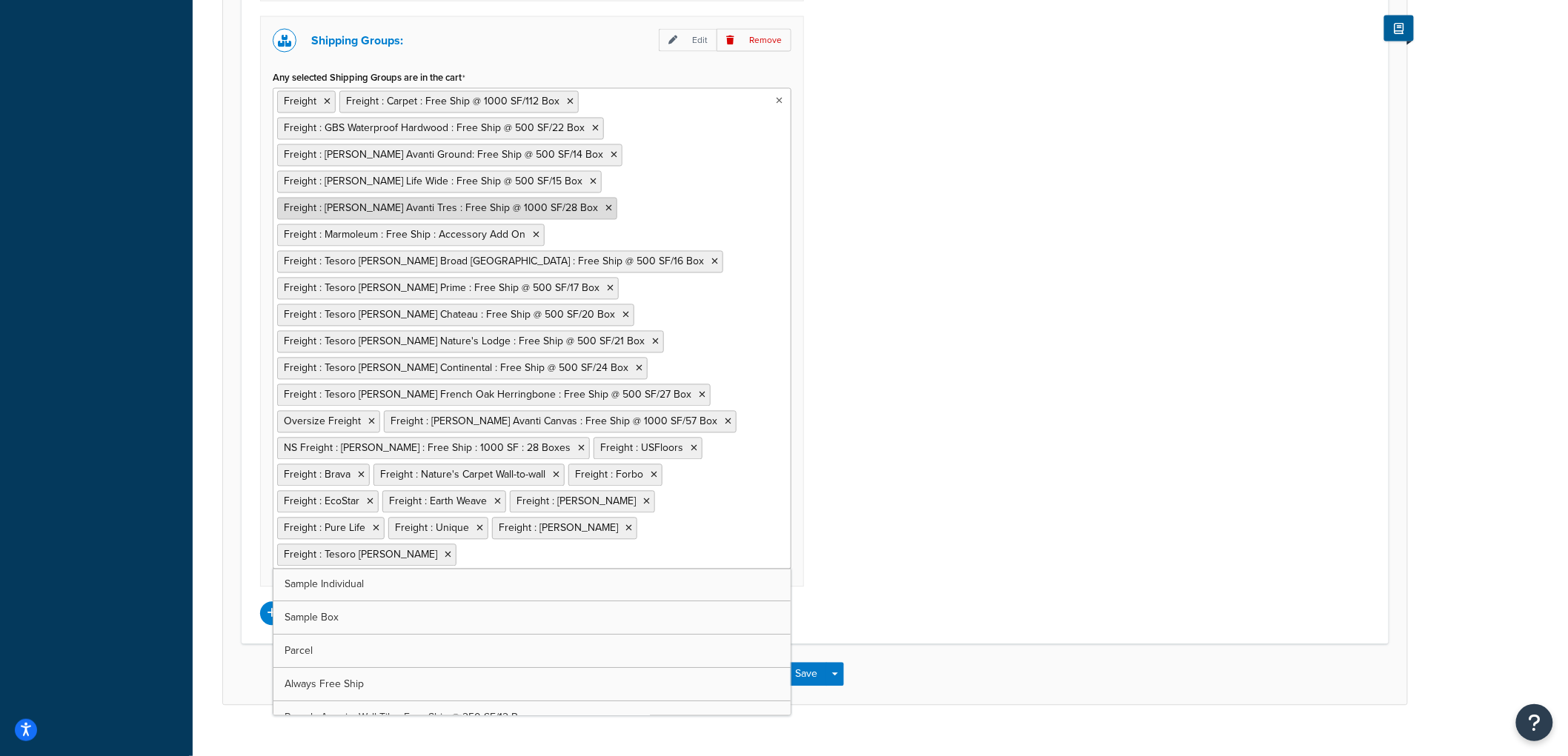
click at [605, 205] on icon at bounding box center [609, 208] width 6 height 9
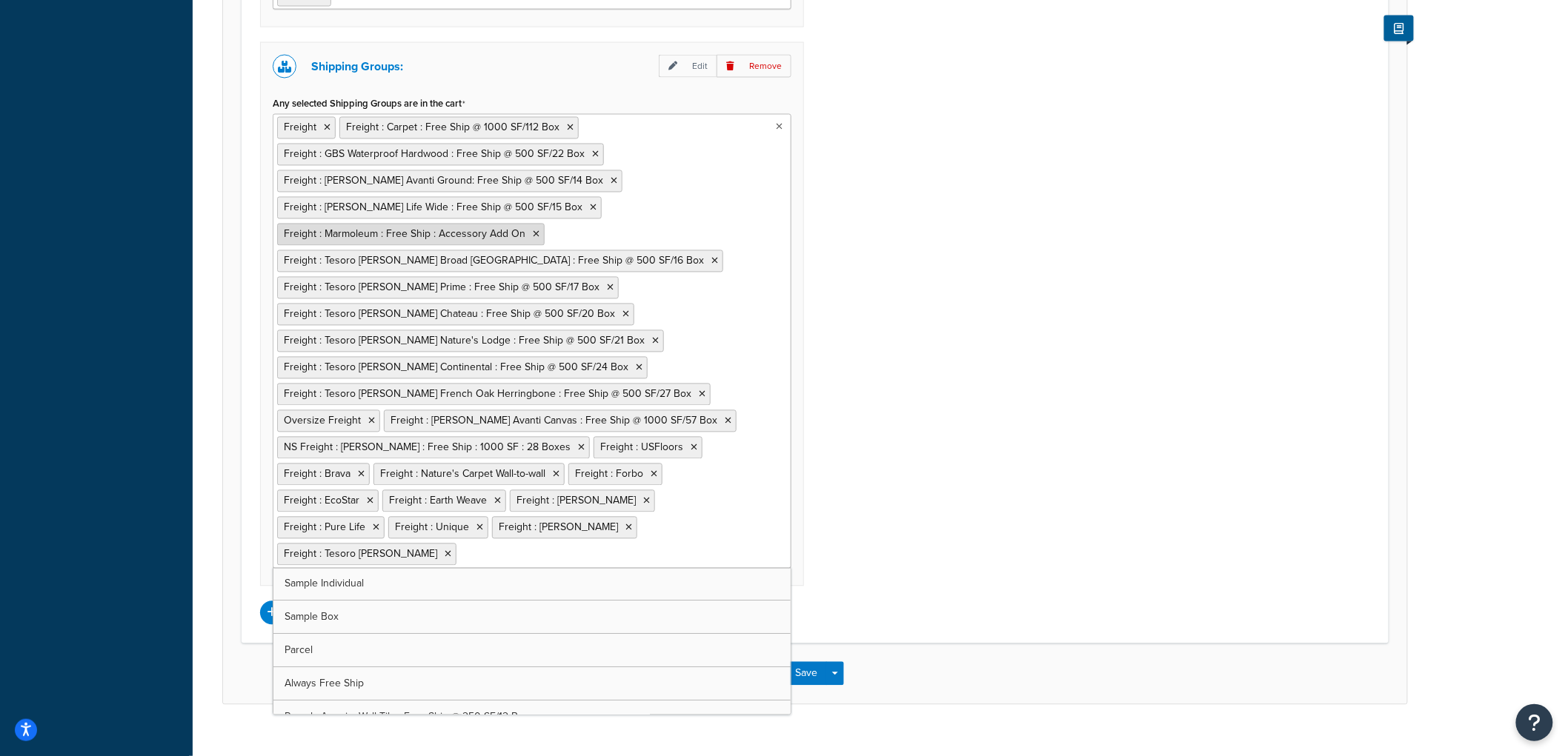
click at [532, 237] on icon at bounding box center [536, 234] width 6 height 9
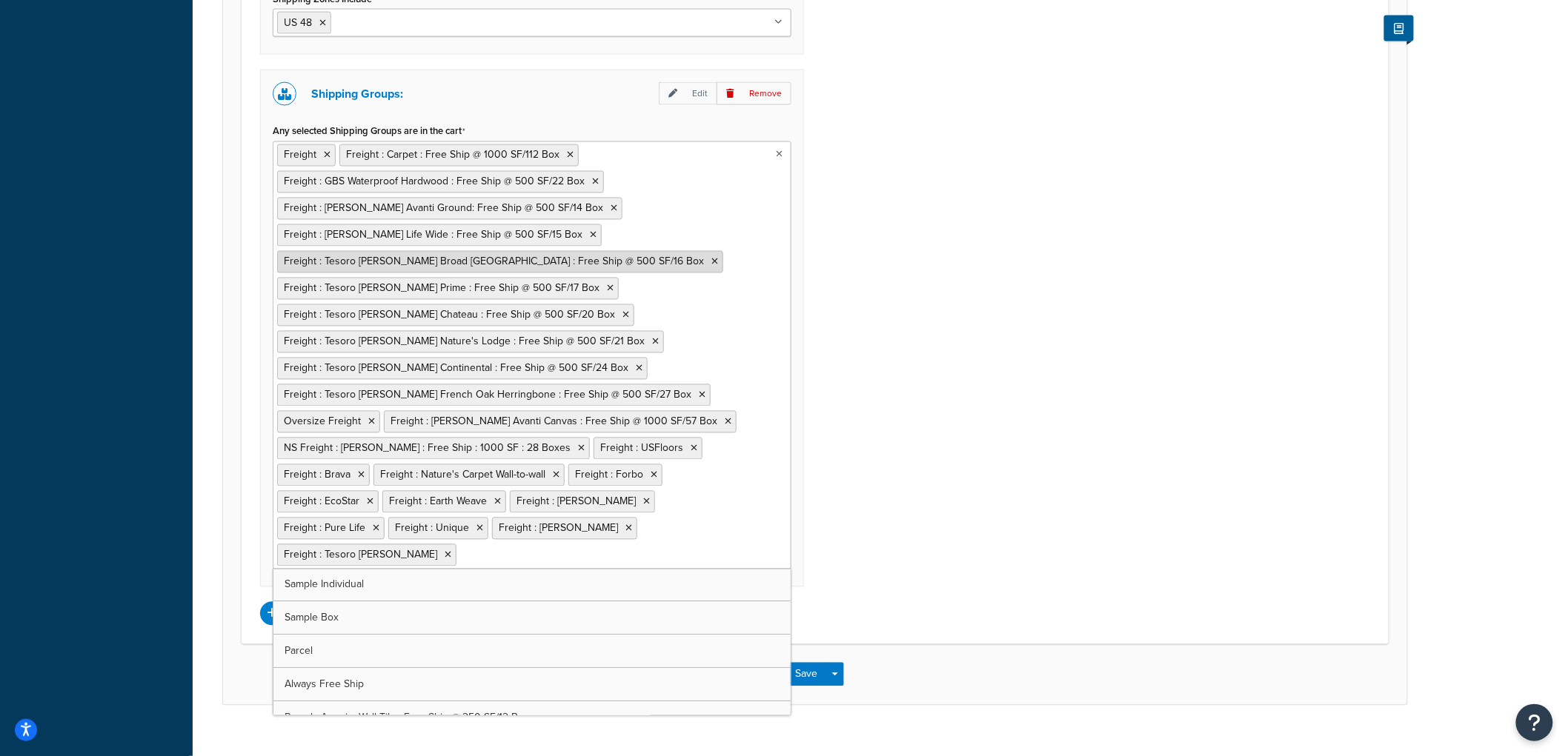
click at [711, 264] on icon at bounding box center [714, 262] width 6 height 9
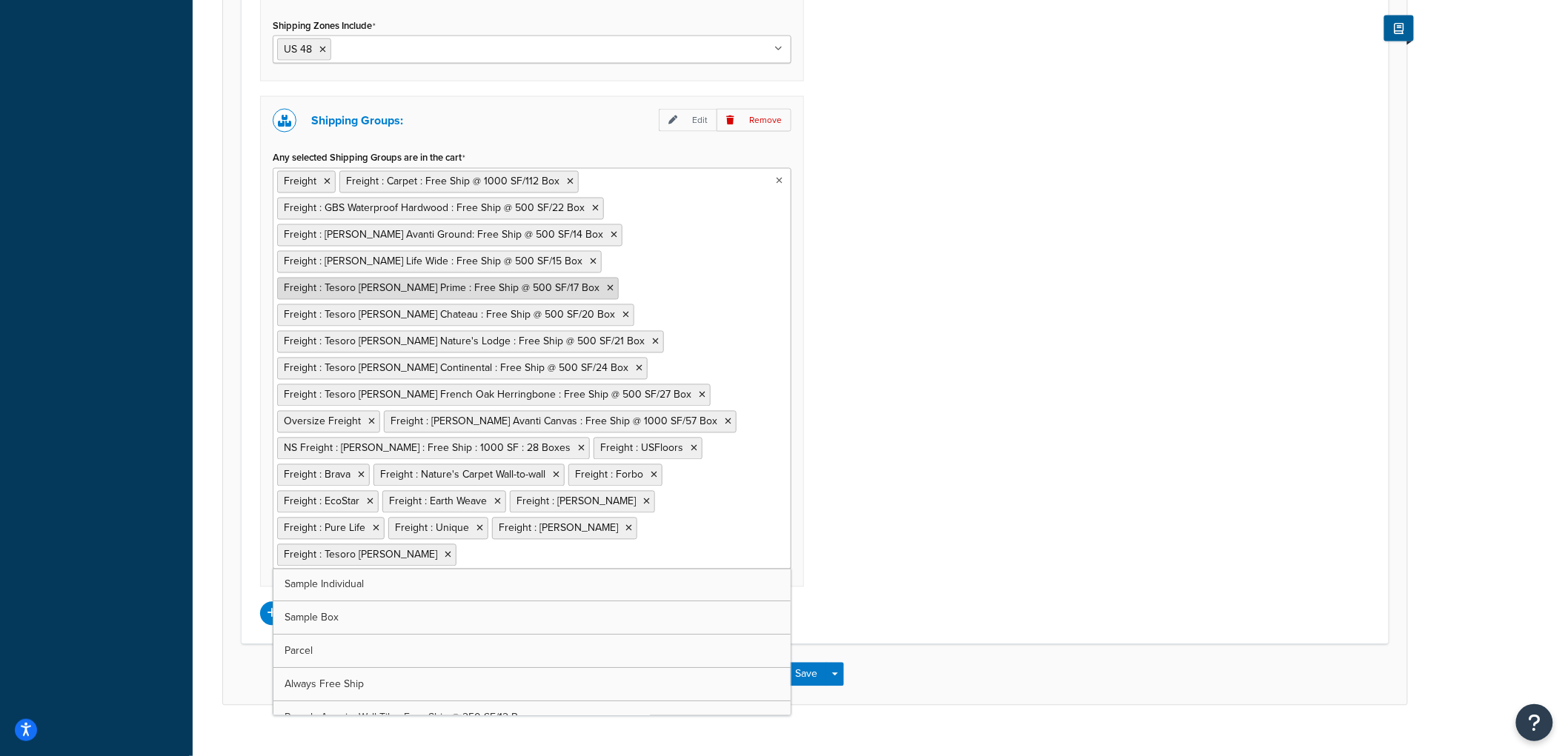
click at [607, 287] on icon at bounding box center [610, 289] width 6 height 9
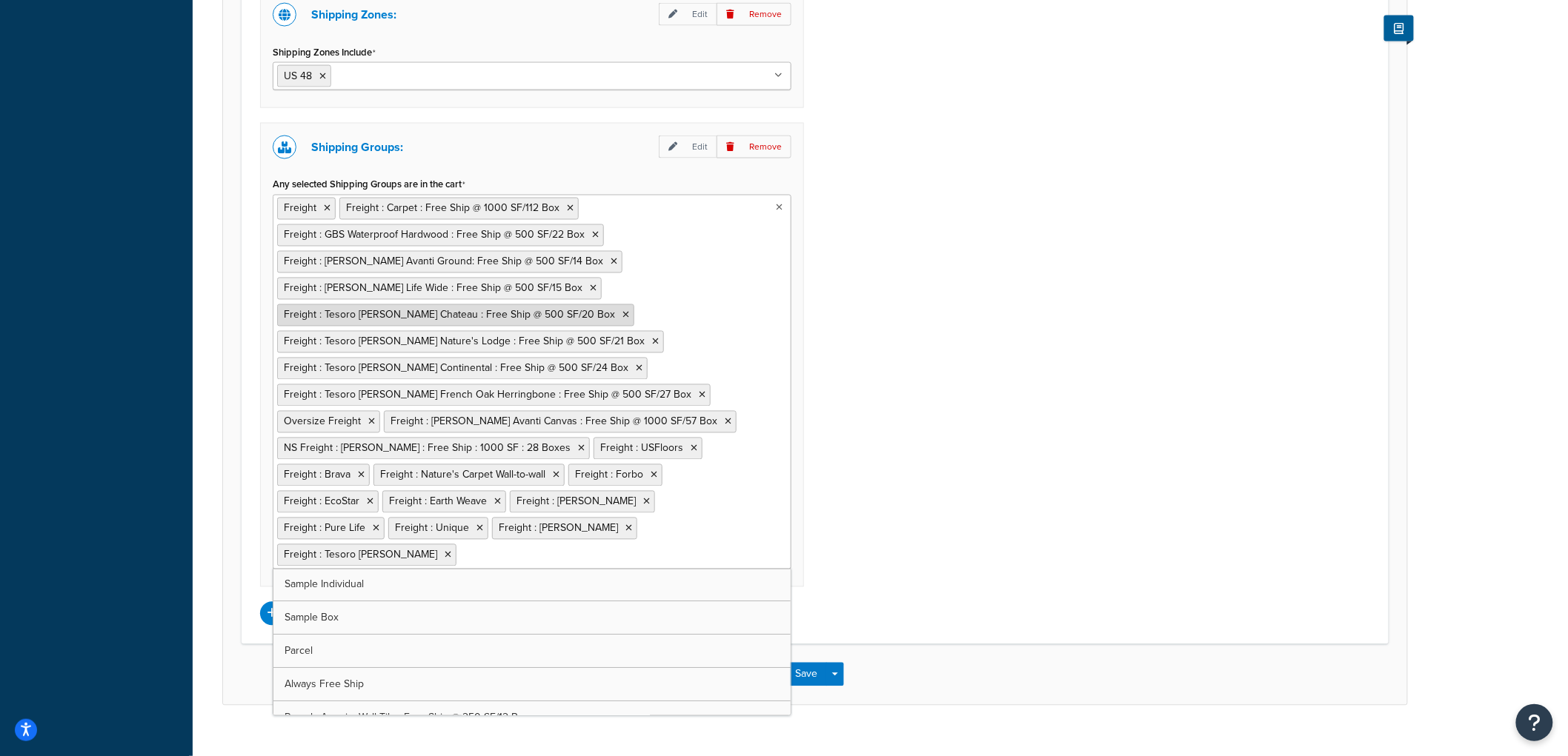
click at [622, 312] on icon at bounding box center [626, 315] width 6 height 9
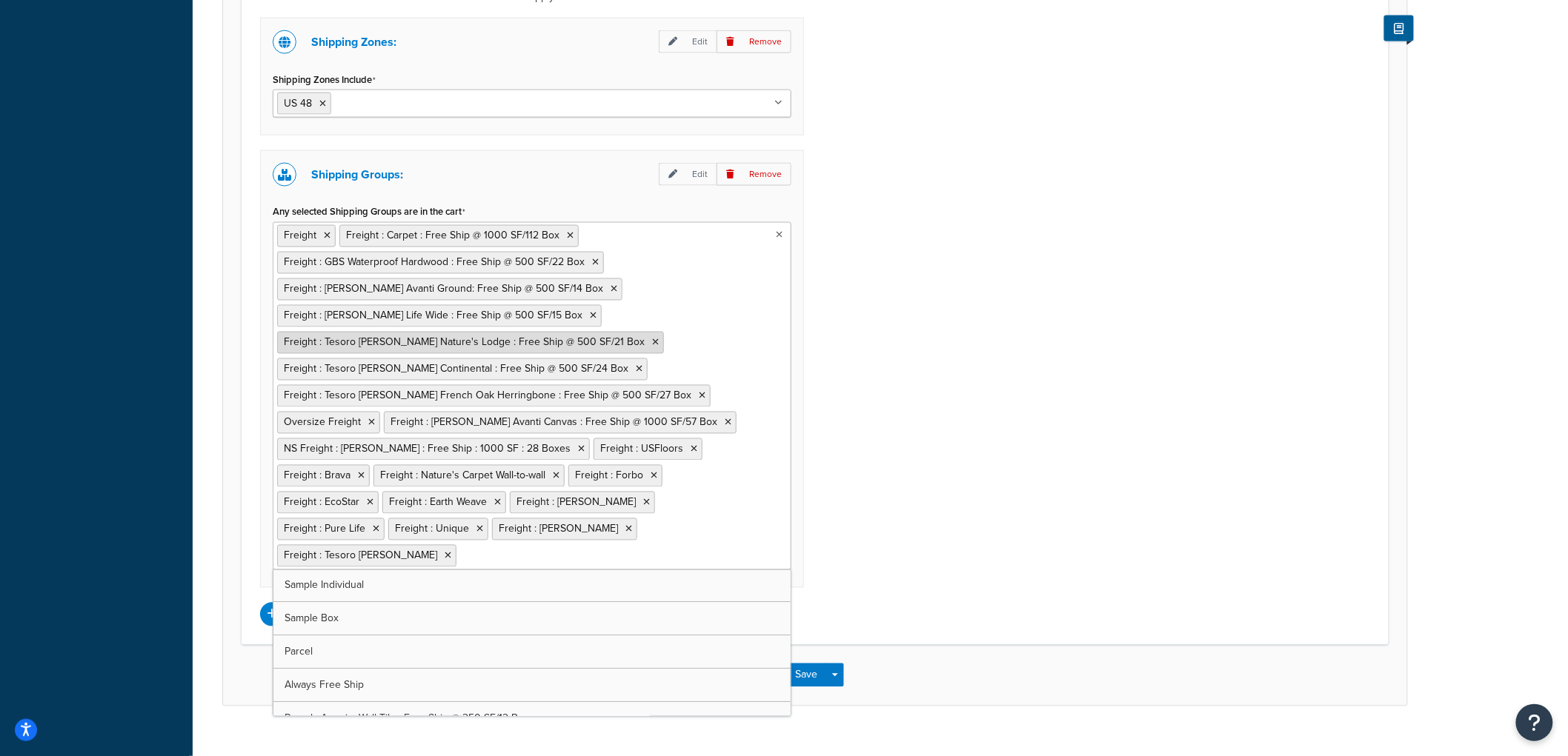
click at [652, 346] on icon at bounding box center [655, 342] width 6 height 9
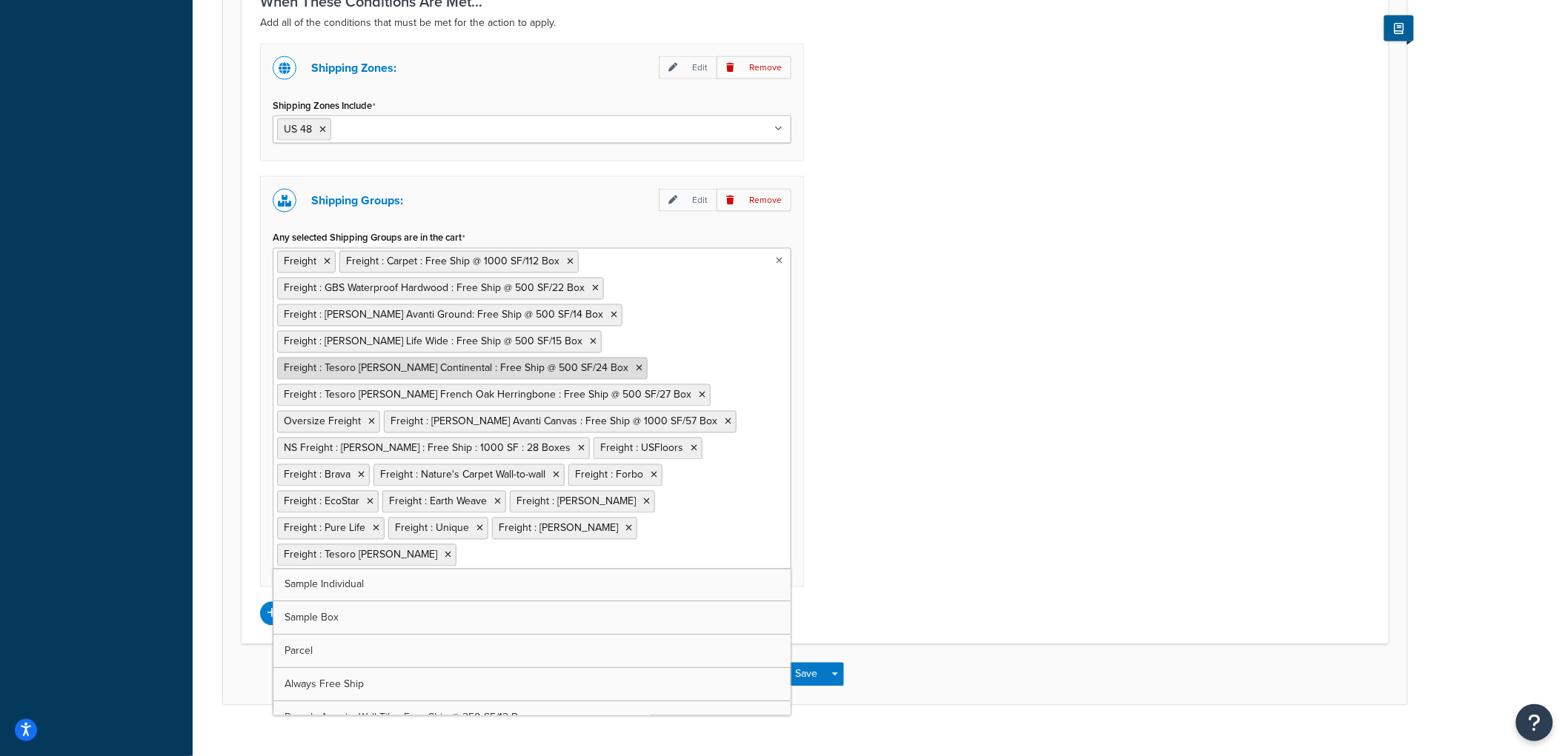
click at [635, 370] on icon at bounding box center [639, 368] width 6 height 9
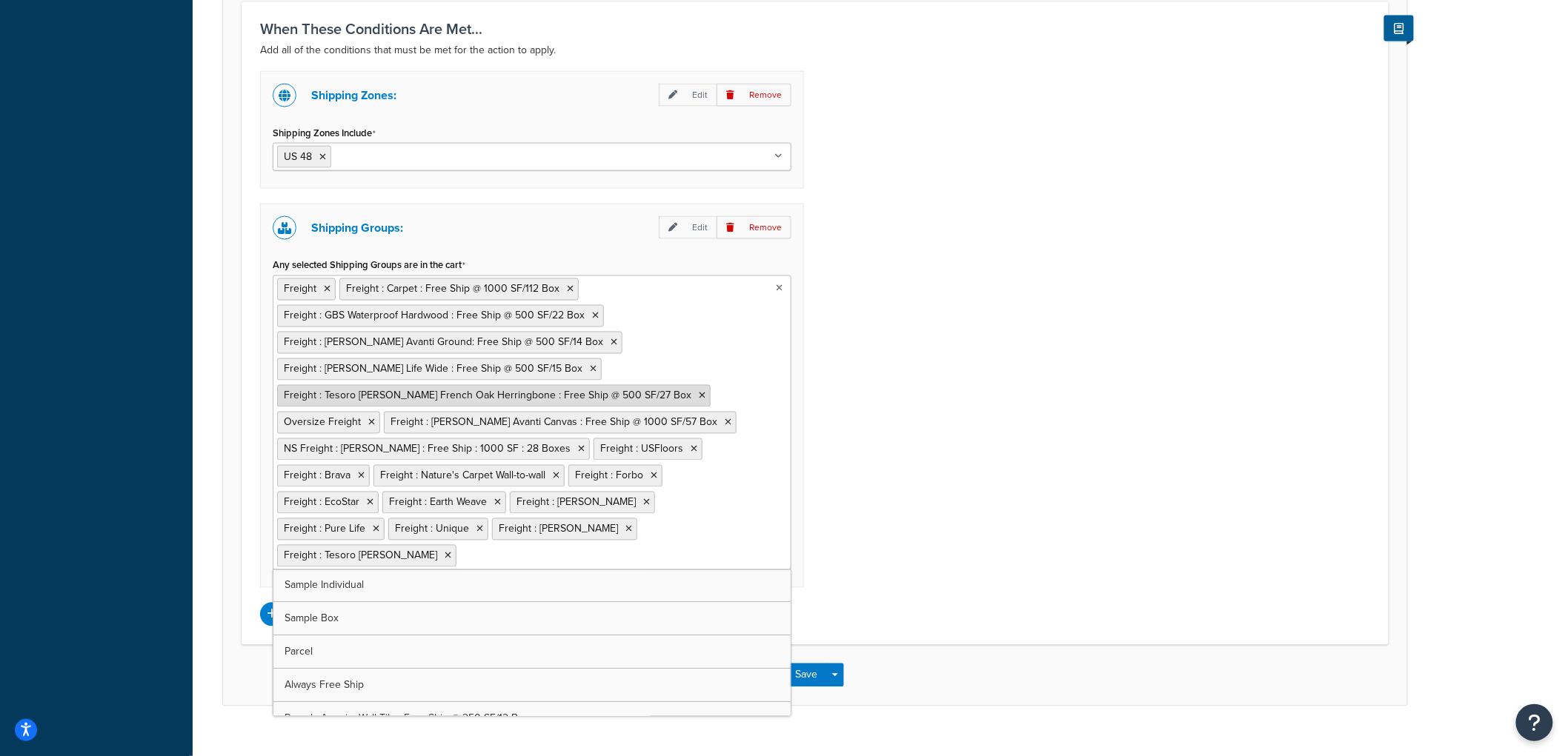
click at [699, 398] on icon at bounding box center [702, 396] width 6 height 9
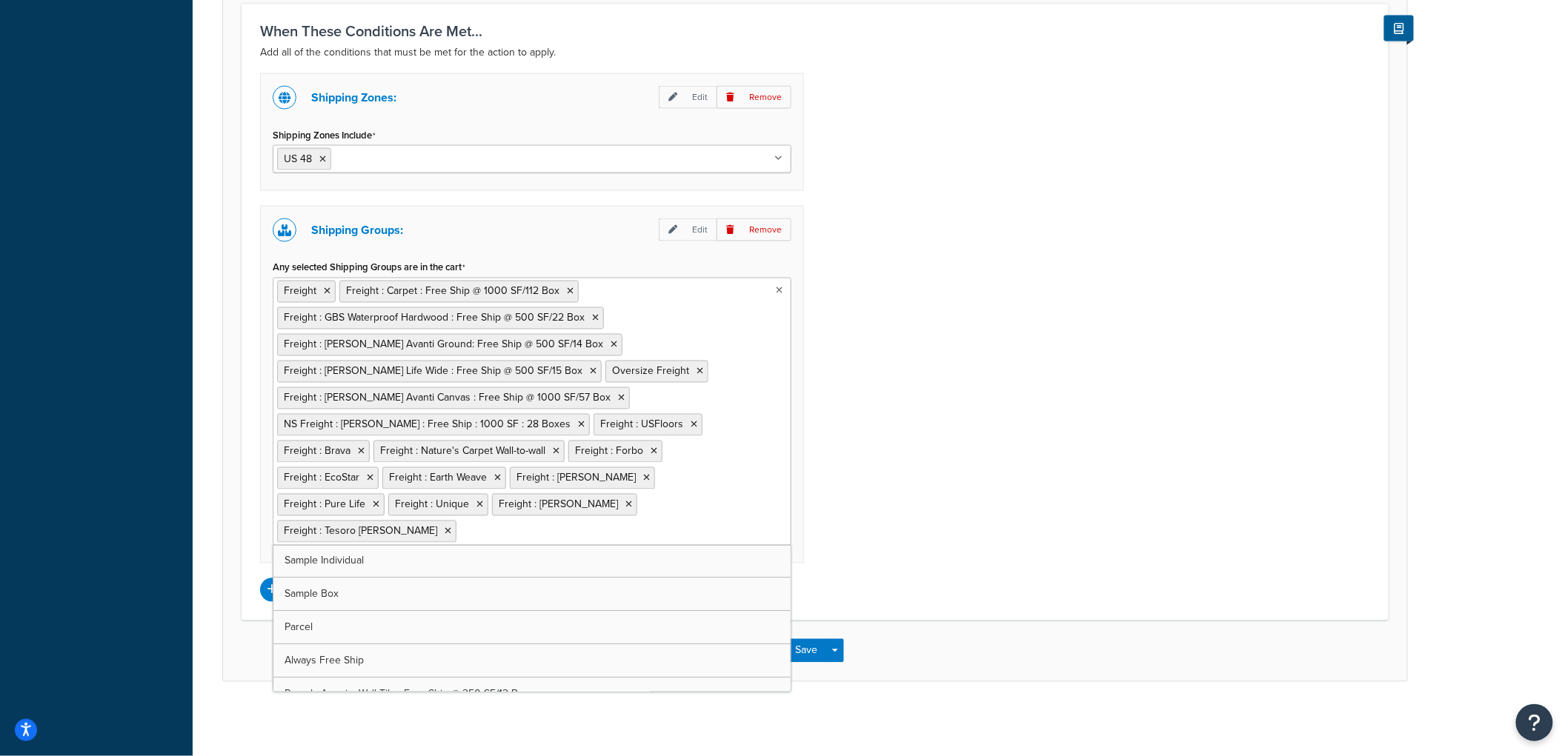
scroll to position [901, 0]
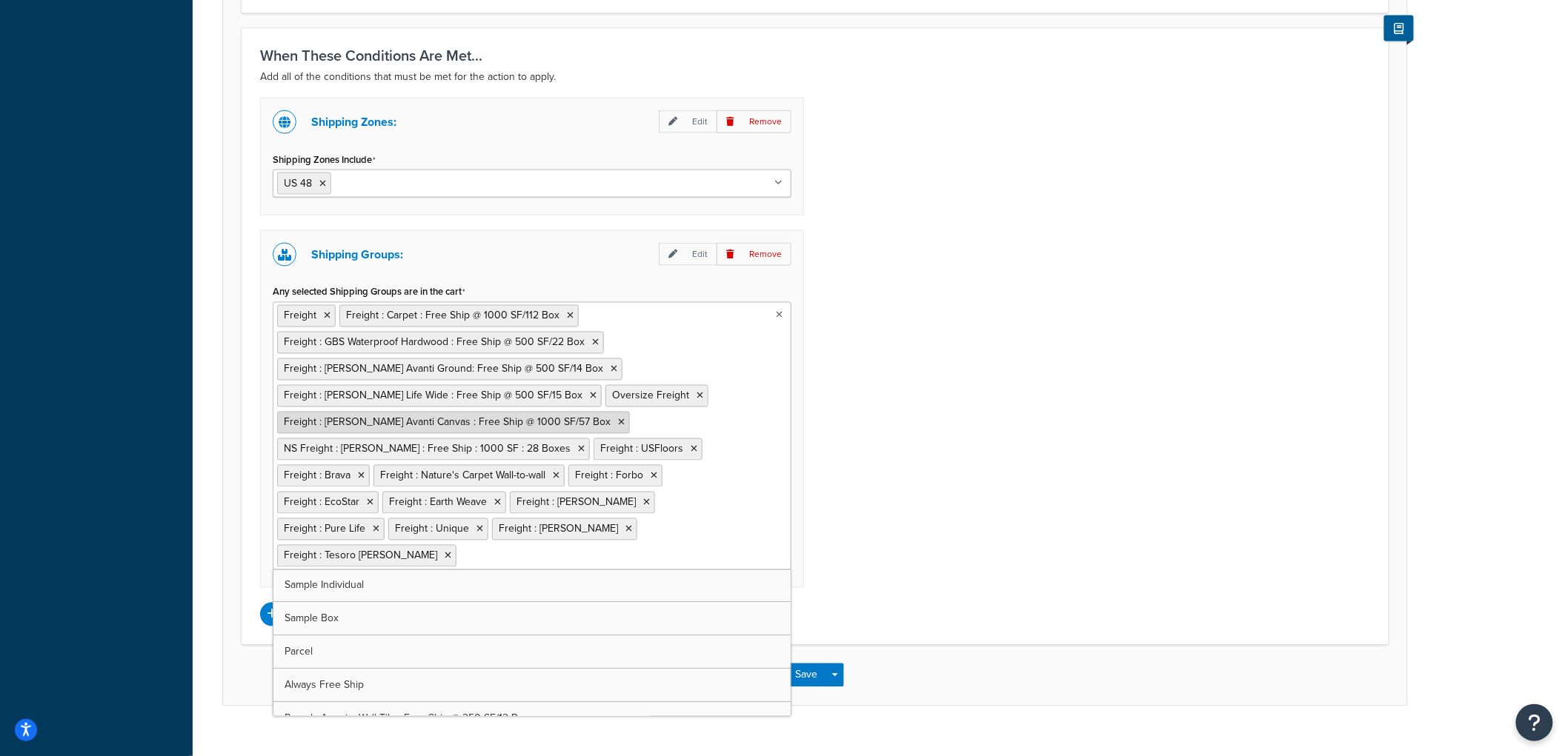
click at [558, 424] on li "Freight : Kahrs Avanti Canvas : Free Ship @ 1000 SF/57 Box" at bounding box center [453, 423] width 353 height 22
click at [618, 425] on icon at bounding box center [621, 423] width 6 height 9
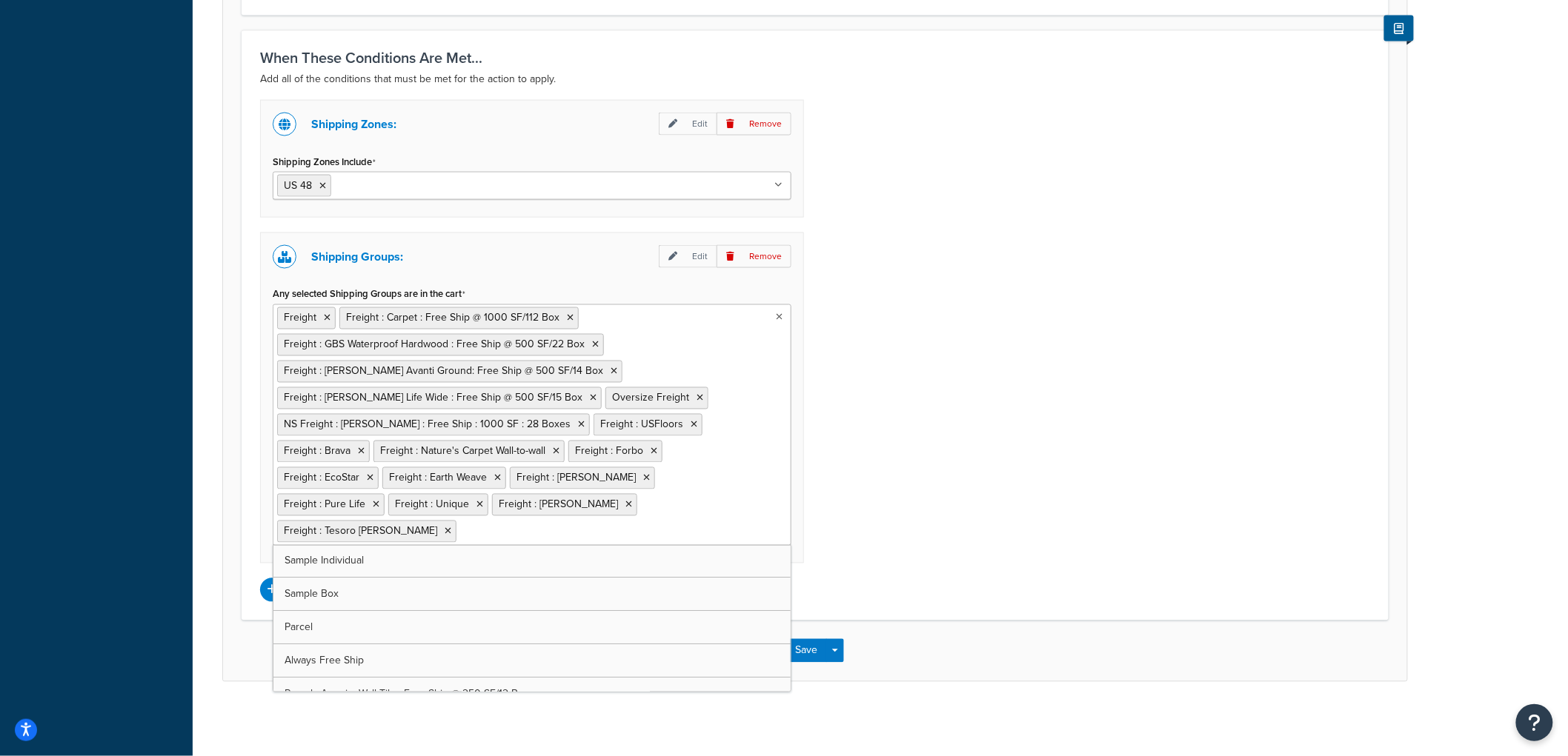
scroll to position [874, 0]
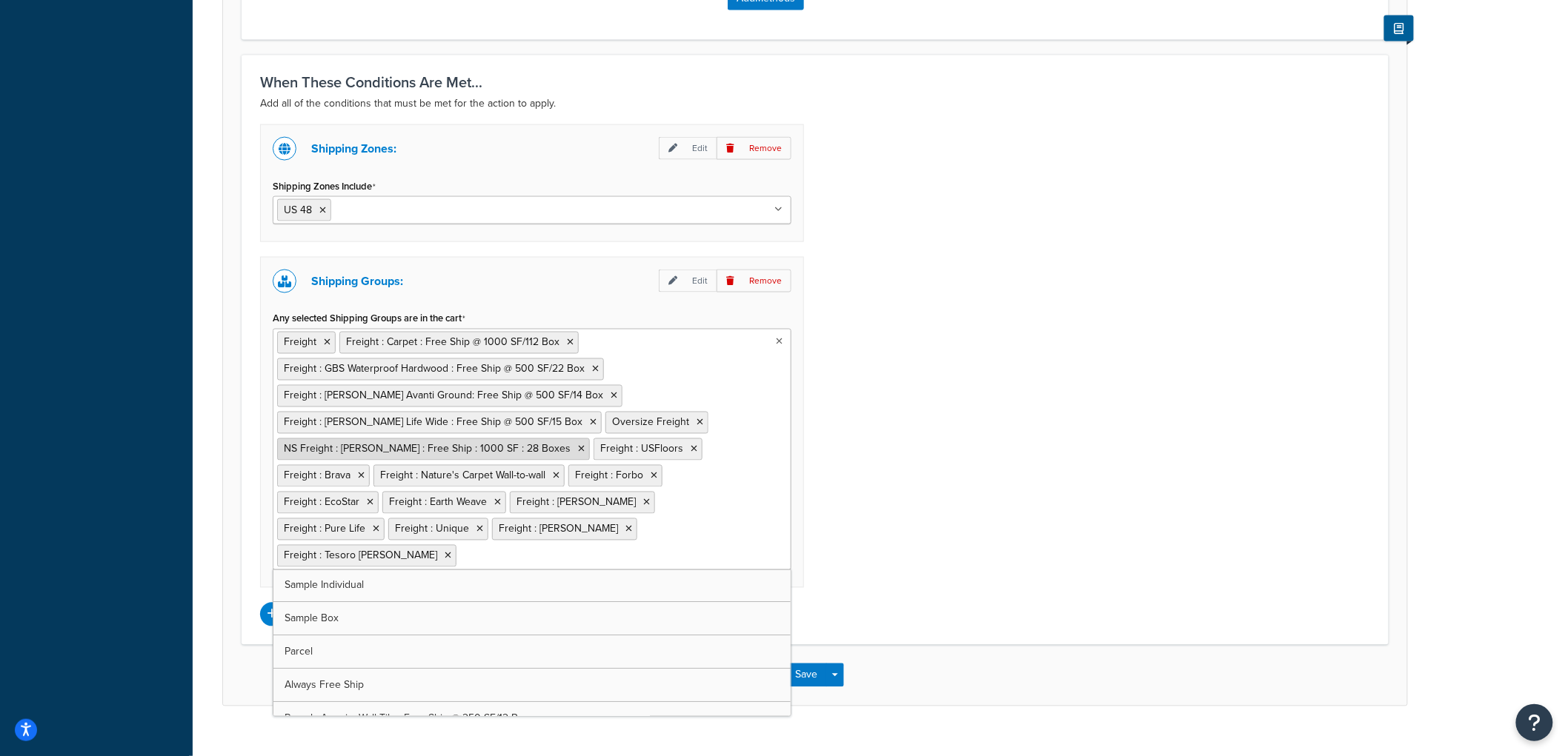
click at [578, 453] on icon at bounding box center [581, 449] width 6 height 9
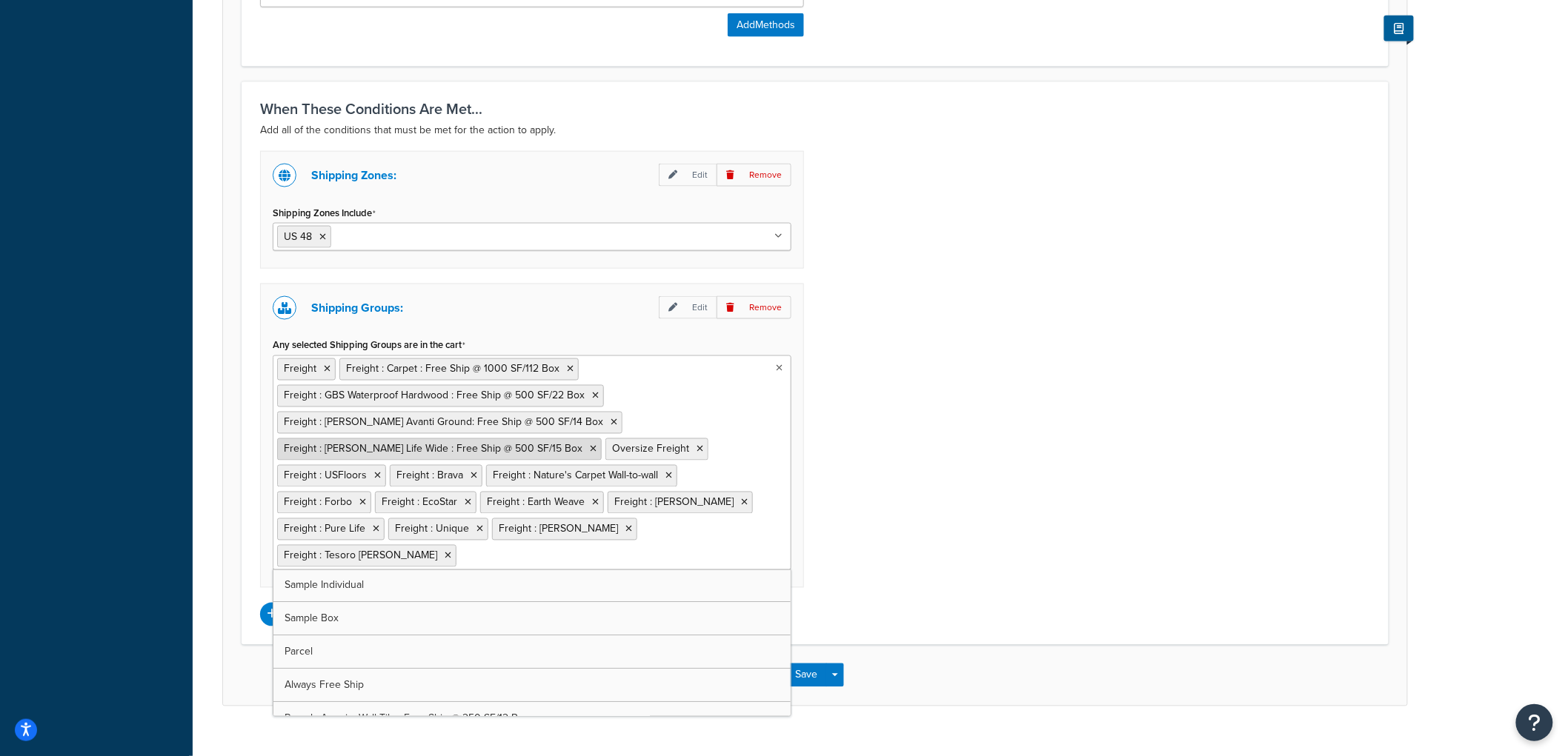
click at [590, 449] on icon at bounding box center [593, 449] width 6 height 9
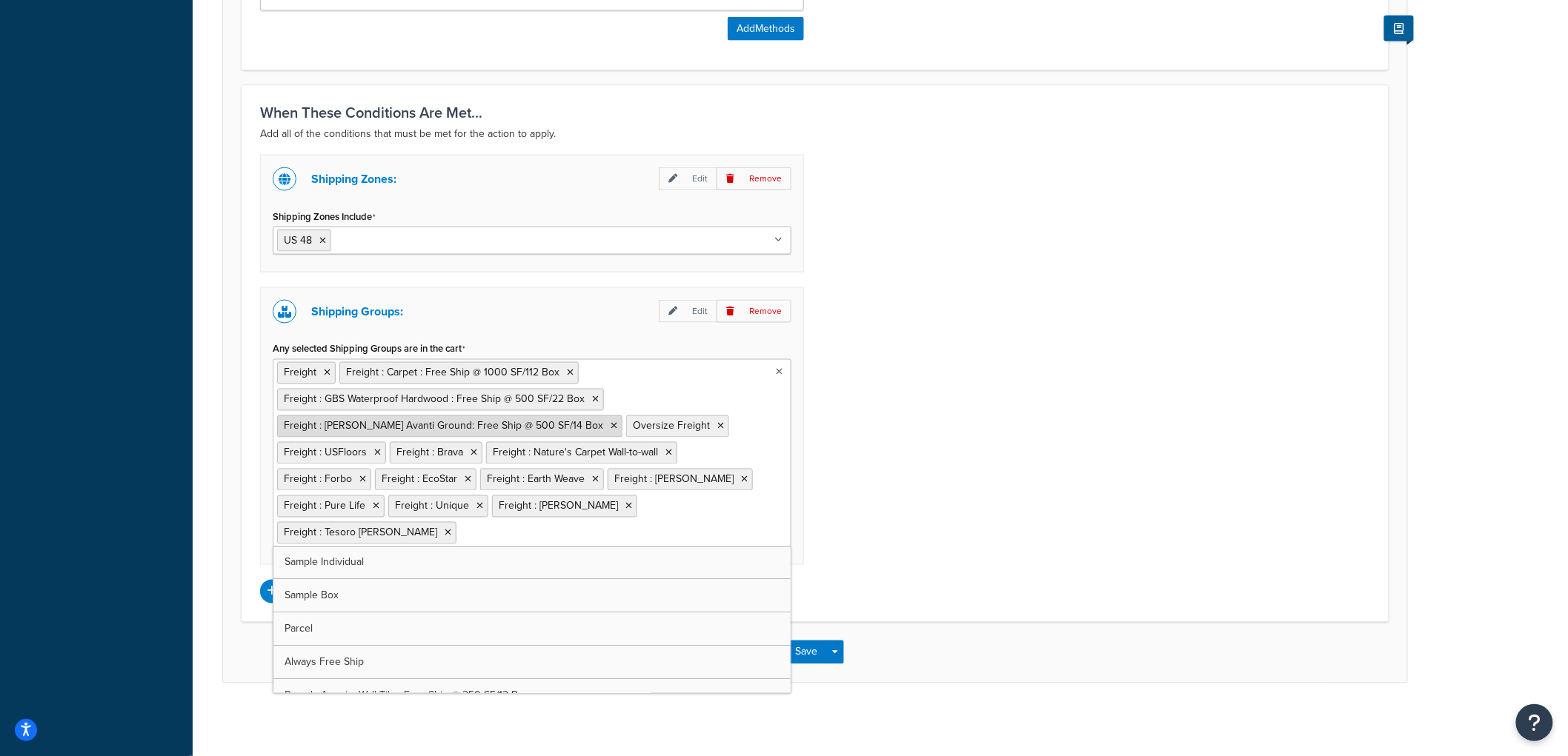
click at [610, 430] on icon at bounding box center [614, 426] width 6 height 9
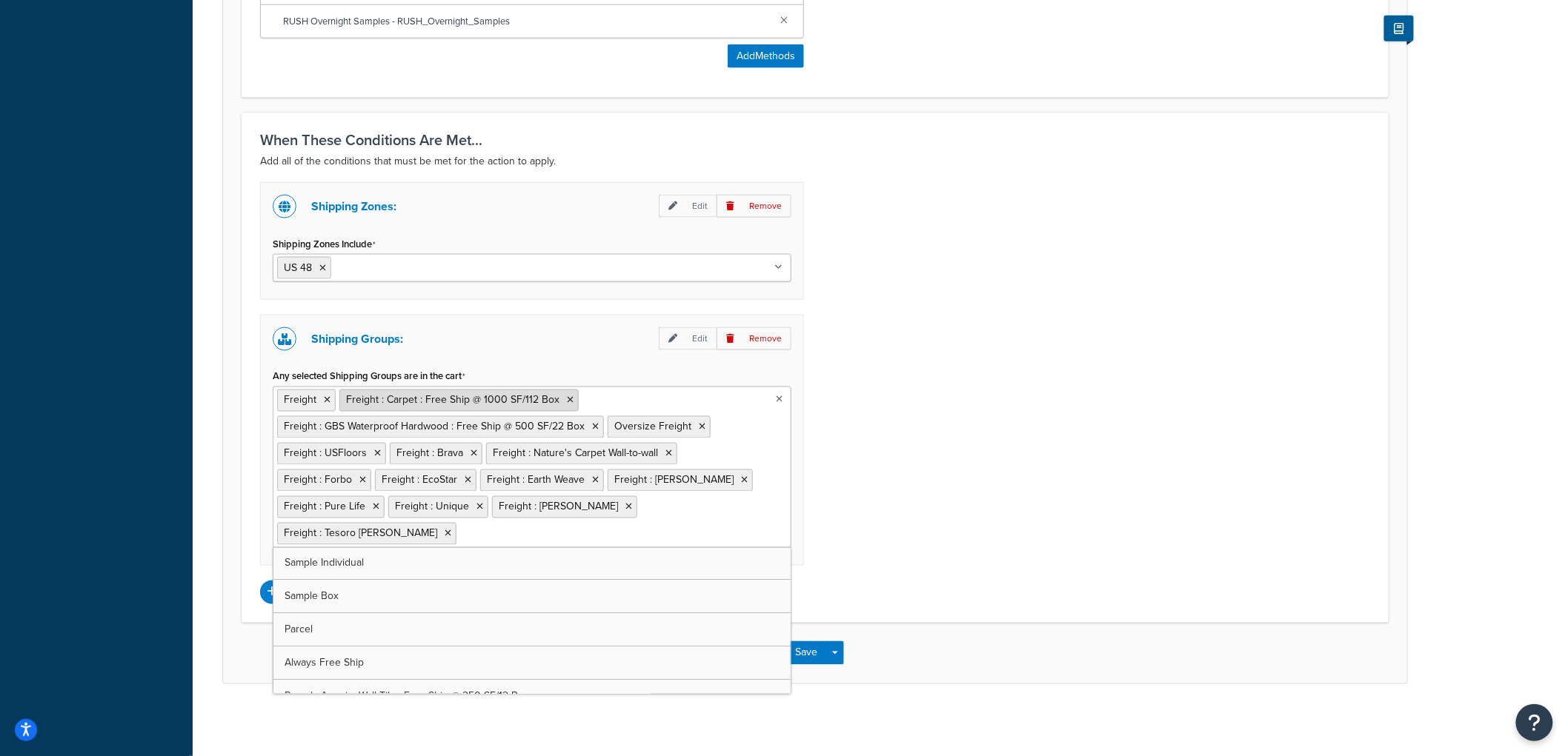
click at [566, 397] on icon at bounding box center [570, 400] width 6 height 9
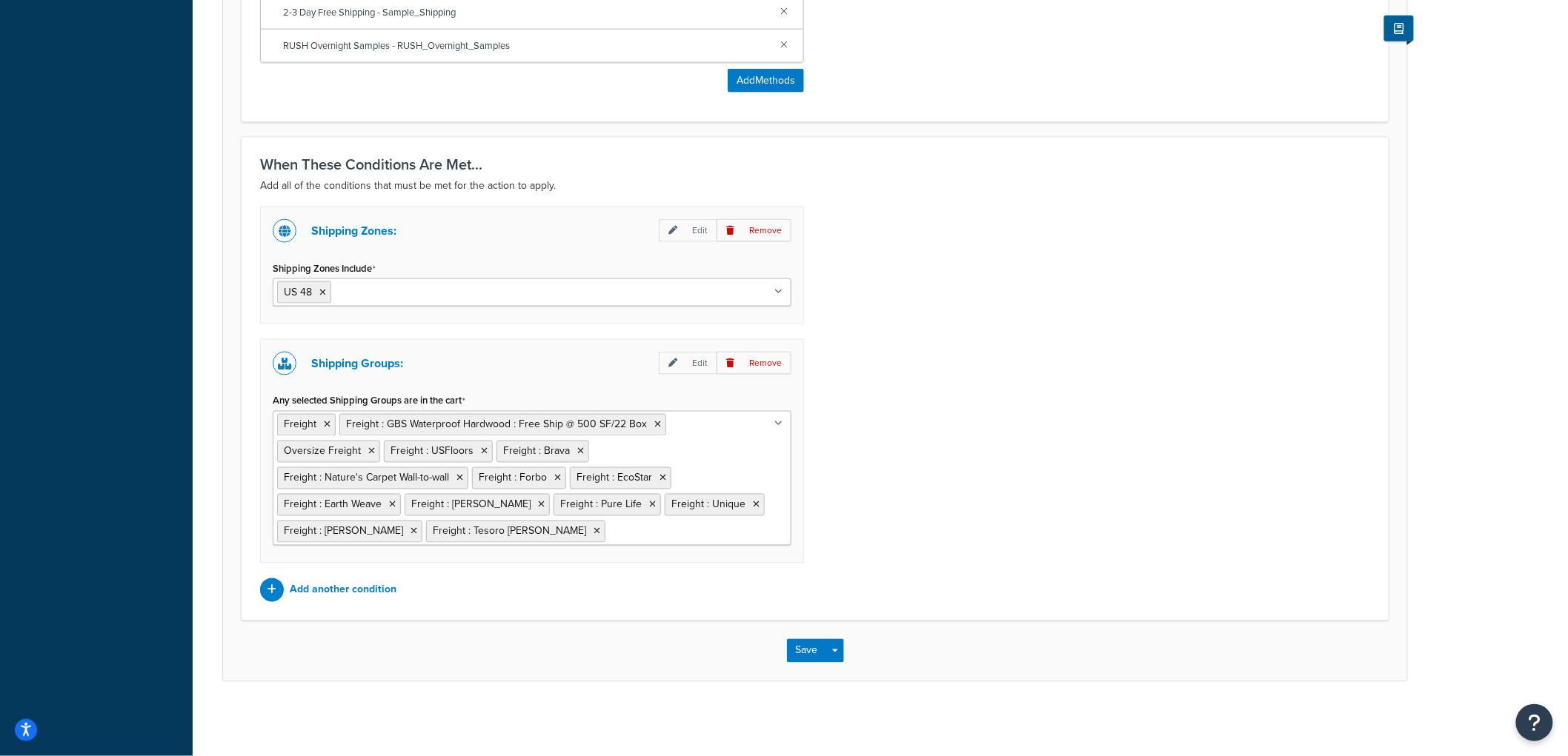
click at [934, 398] on div "Shipping Zones: Edit Remove Shipping Zones Include US 48 US APO US Alaska & Haw…" at bounding box center [815, 405] width 1132 height 396
click at [815, 642] on button "Save" at bounding box center [807, 651] width 40 height 24
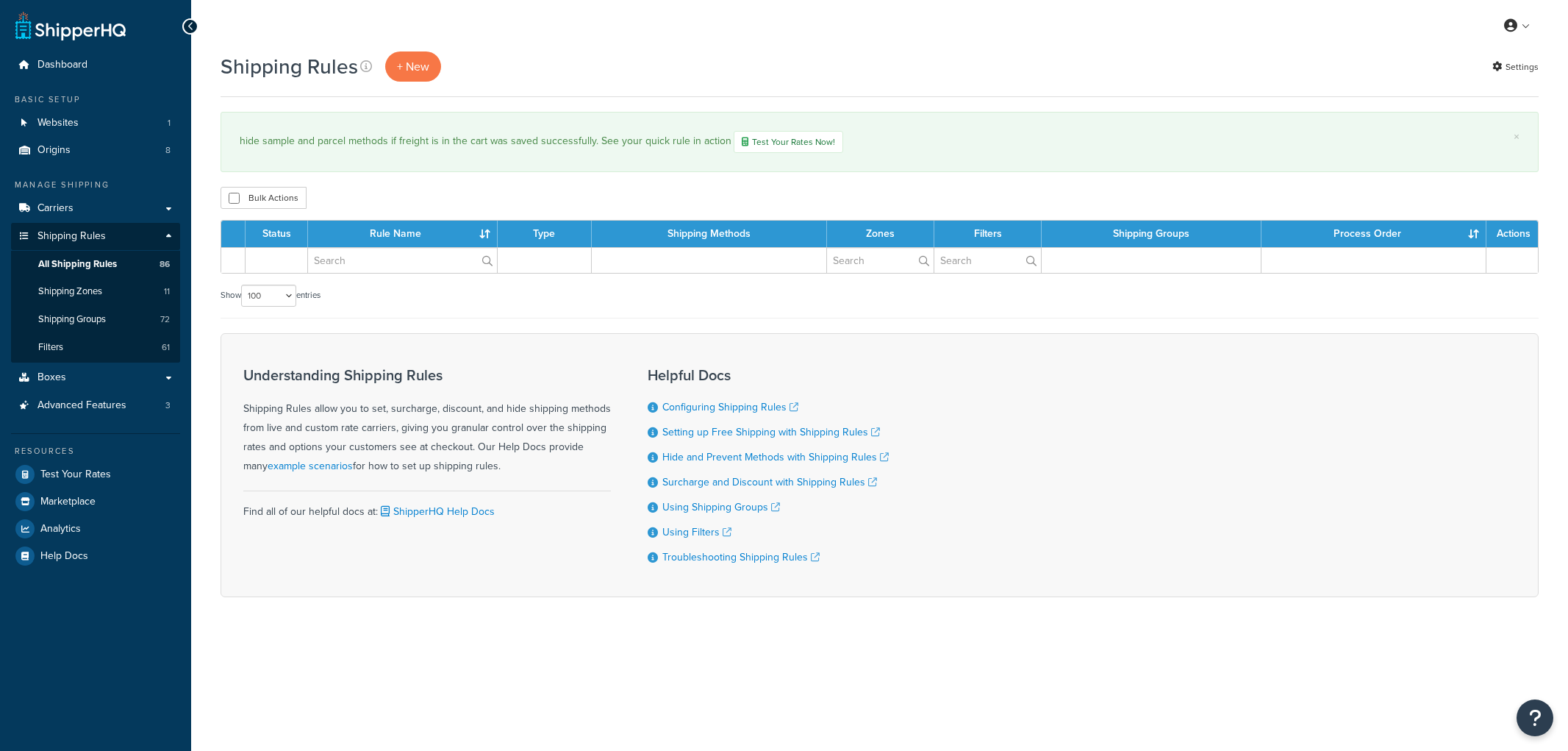
select select "100"
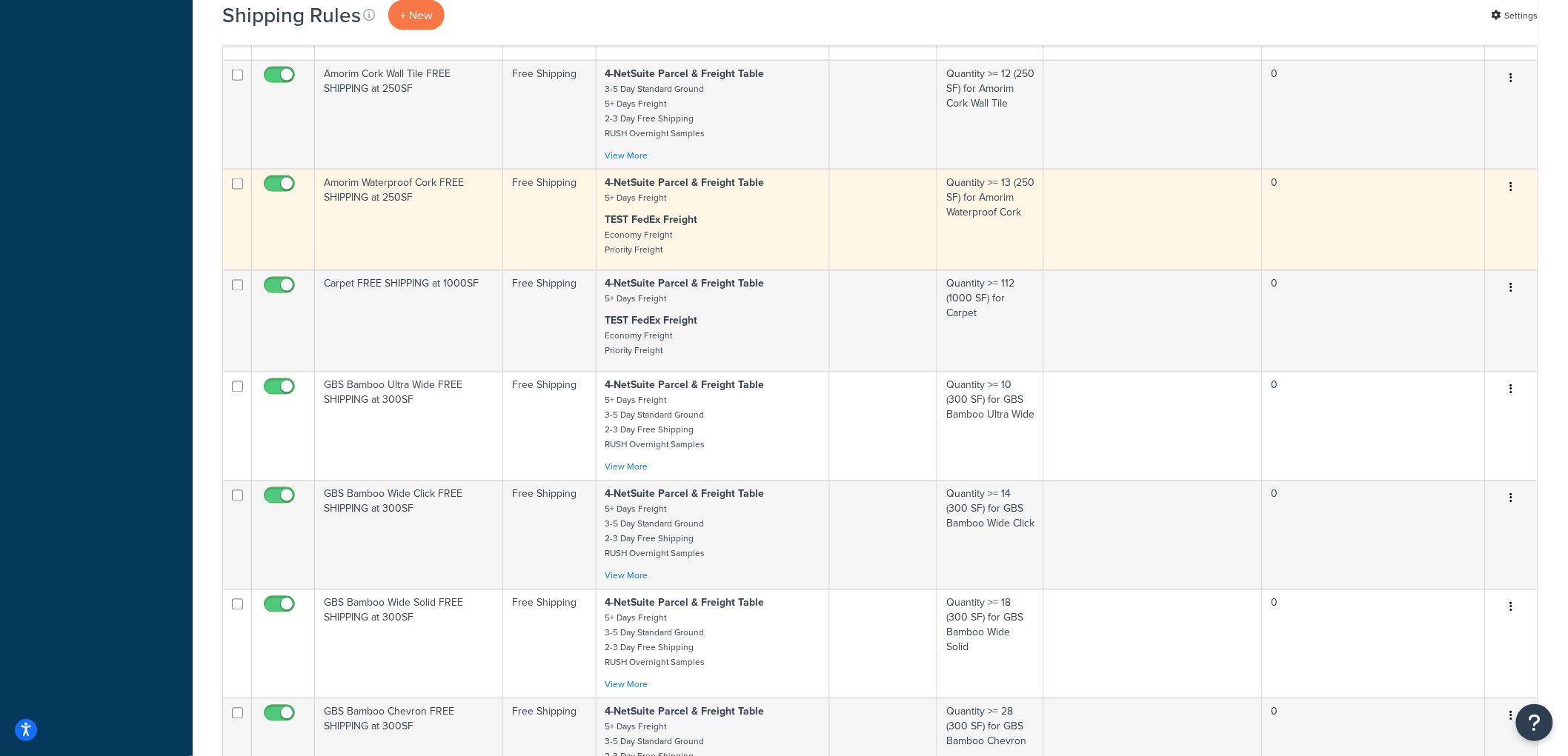
scroll to position [6649, 0]
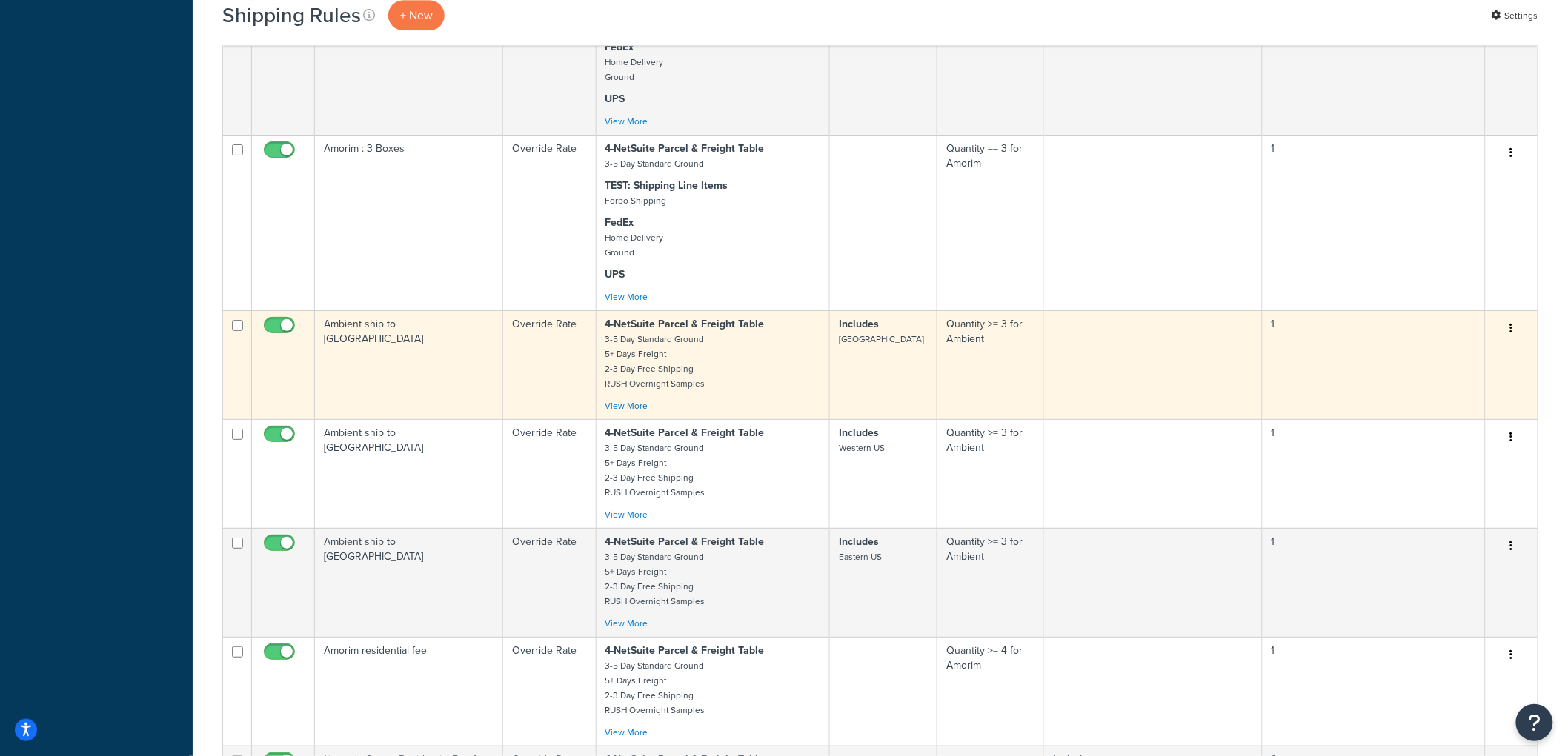
click at [513, 406] on td "Override Rate" at bounding box center [549, 365] width 93 height 109
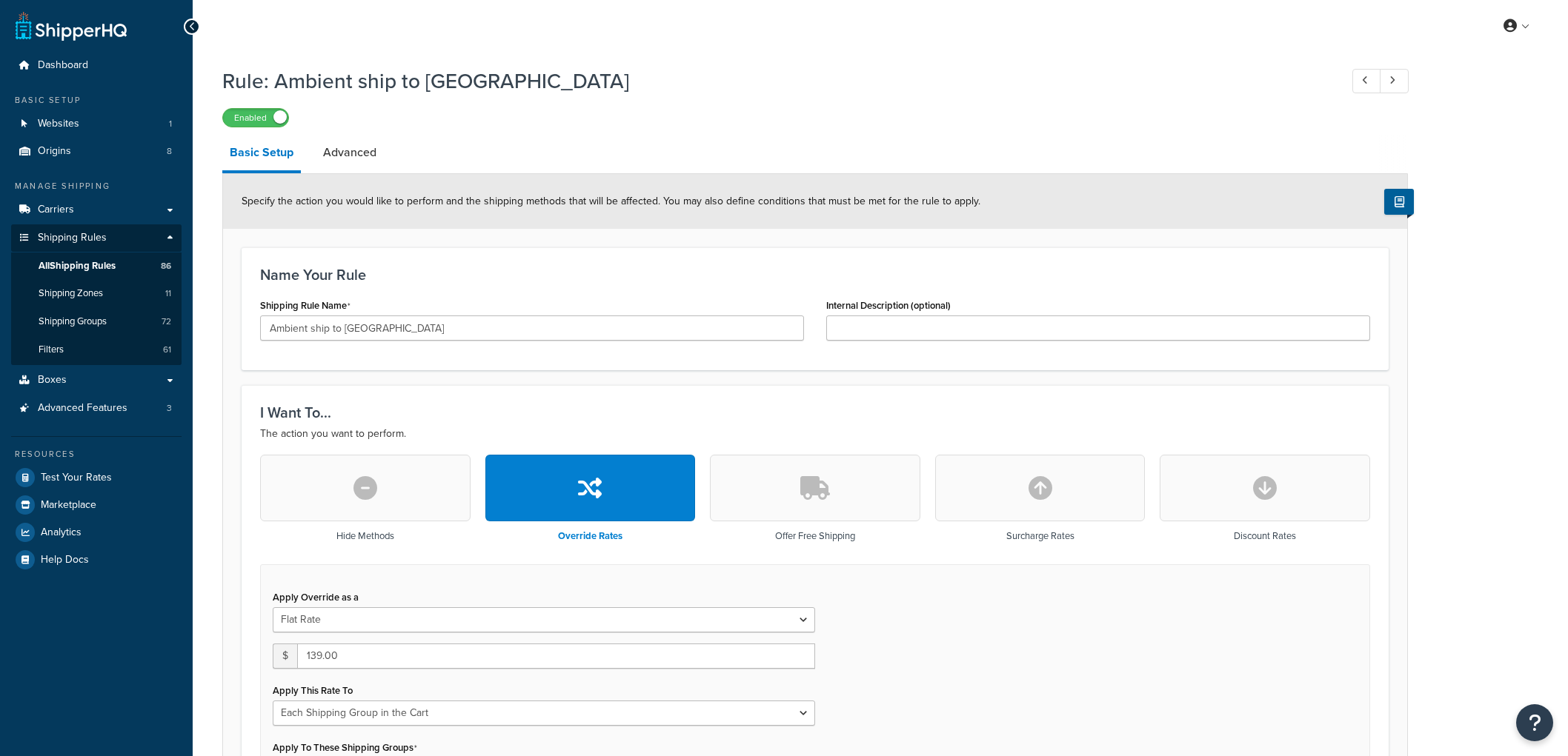
select select "SHIPPING_GROUP"
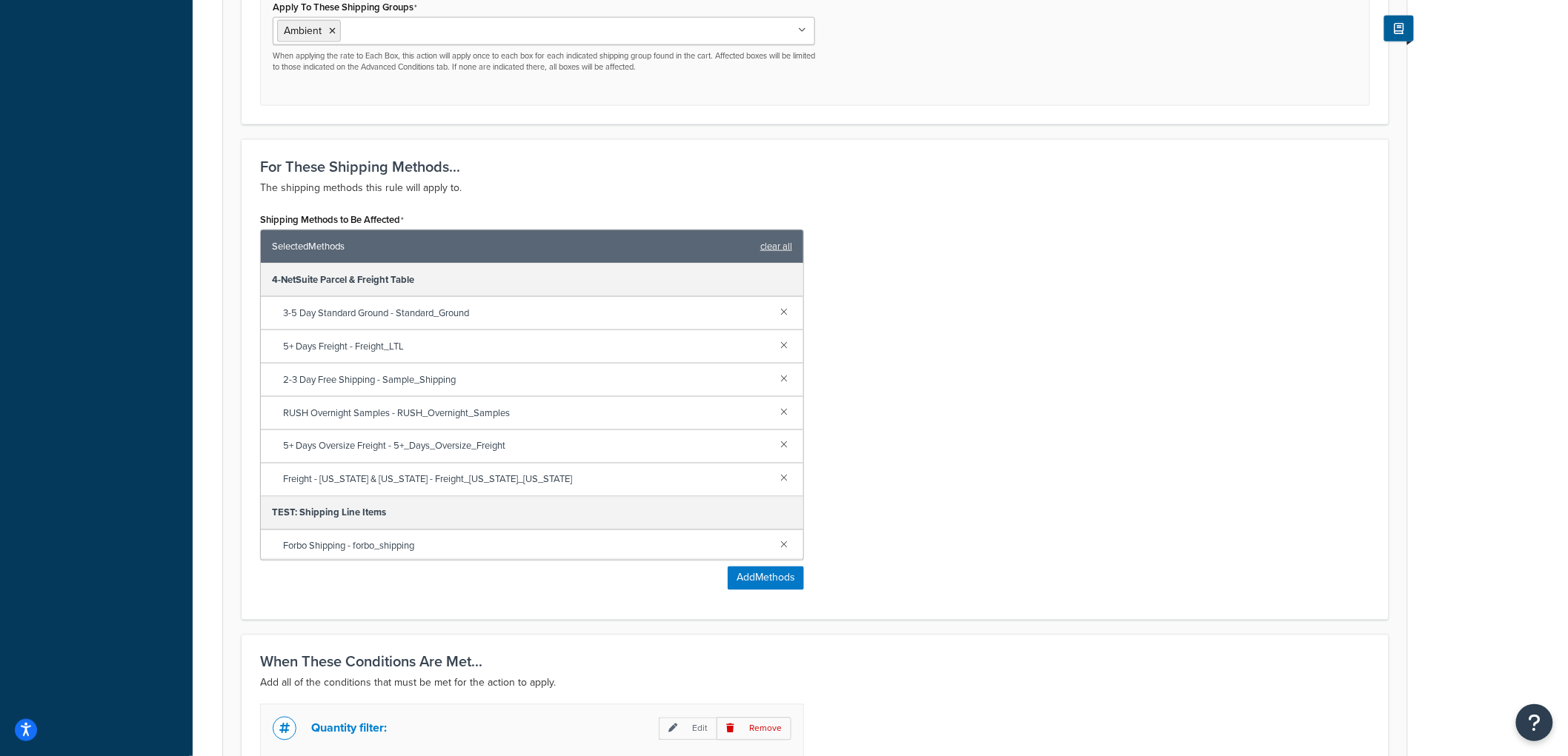
scroll to position [303, 0]
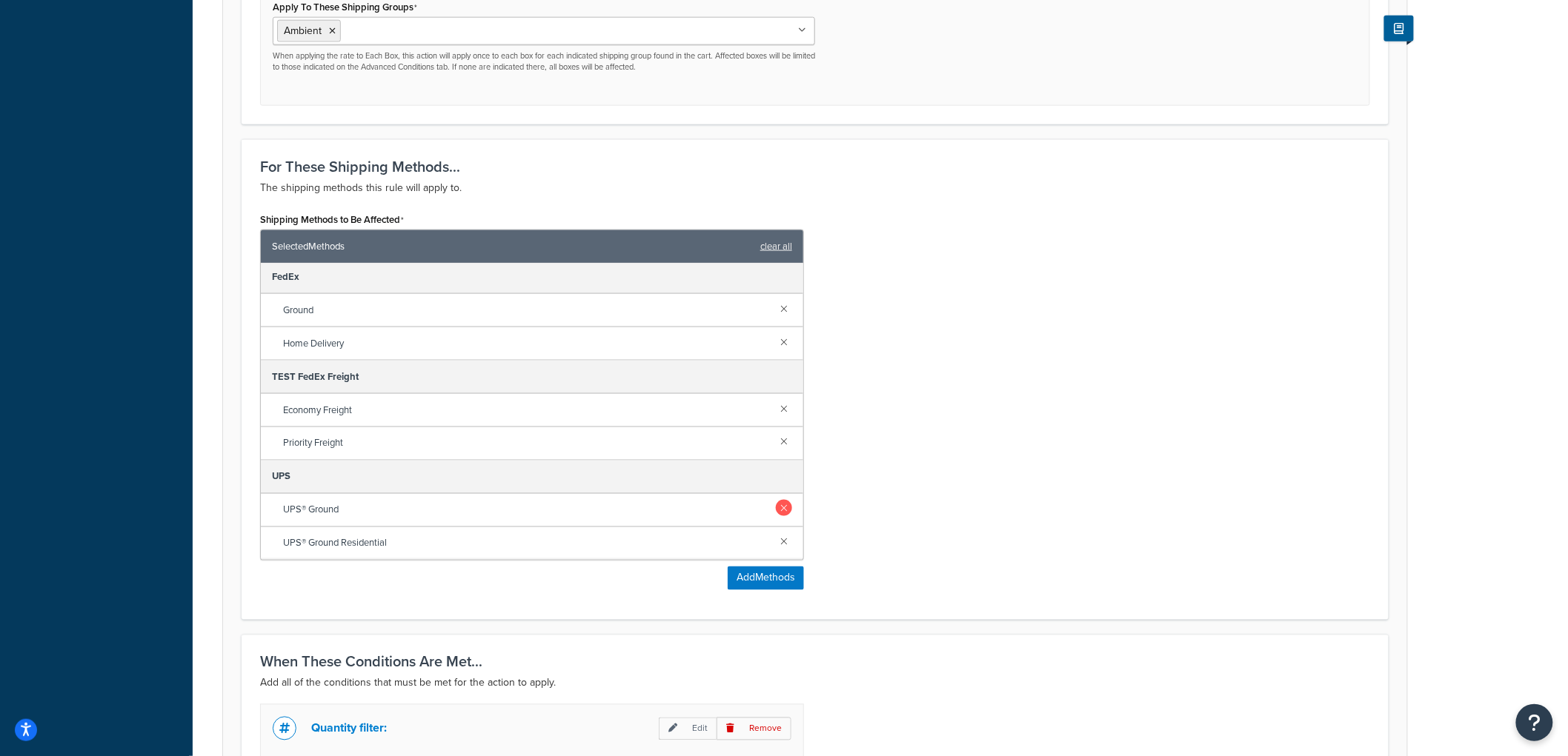
click at [778, 513] on link at bounding box center [784, 508] width 16 height 16
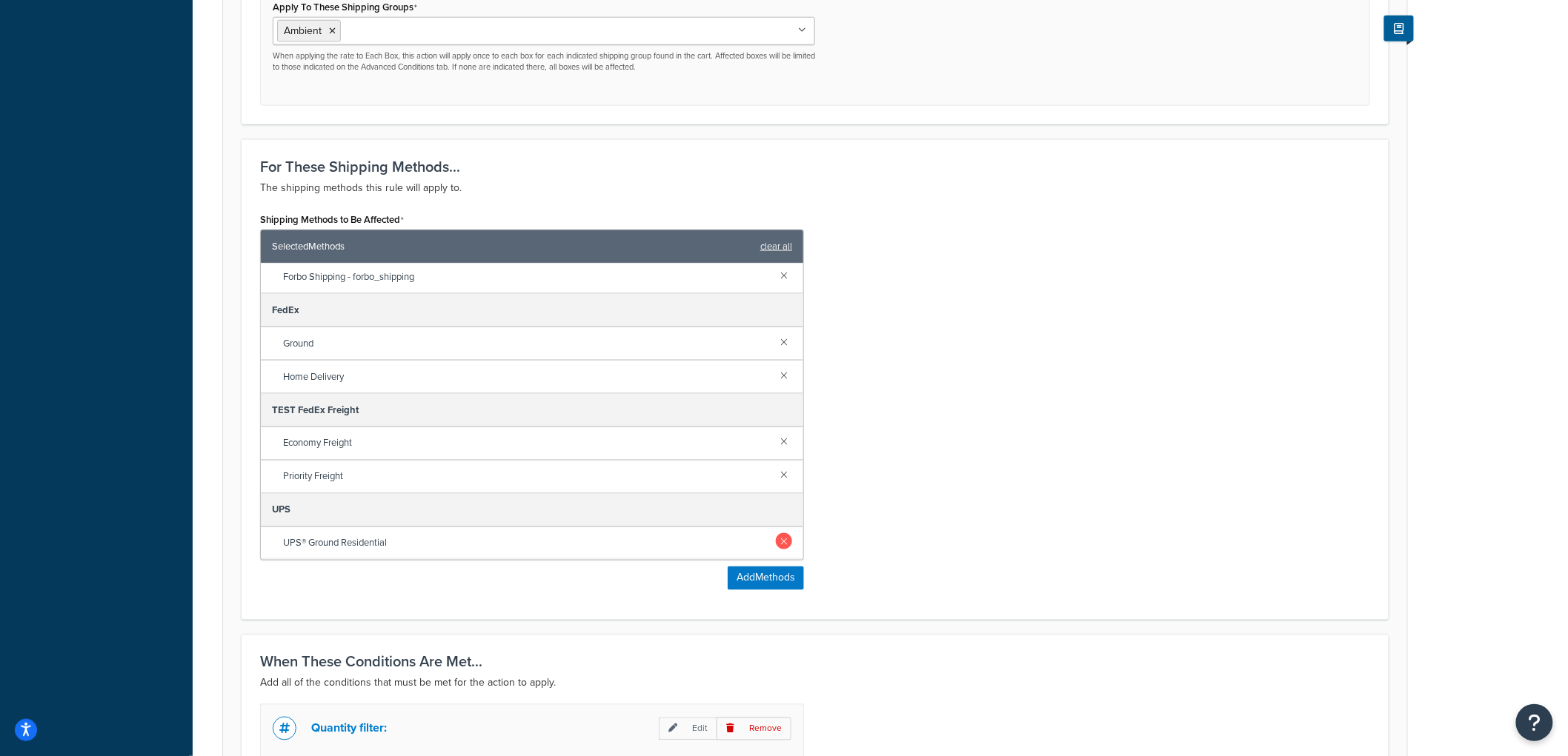
click at [776, 545] on link at bounding box center [784, 541] width 16 height 16
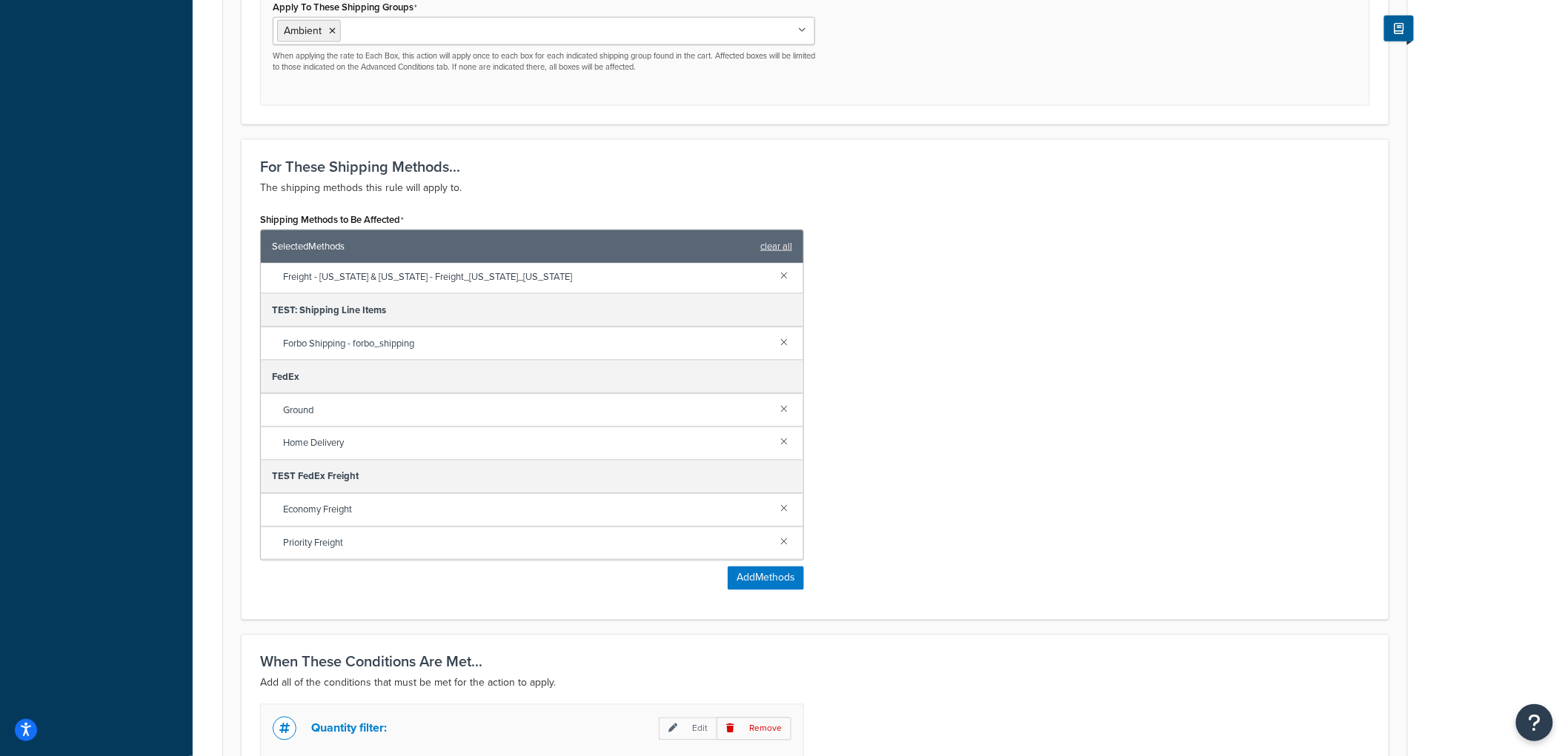
click at [765, 400] on div "Ground" at bounding box center [532, 410] width 542 height 33
click at [776, 402] on link at bounding box center [784, 408] width 16 height 16
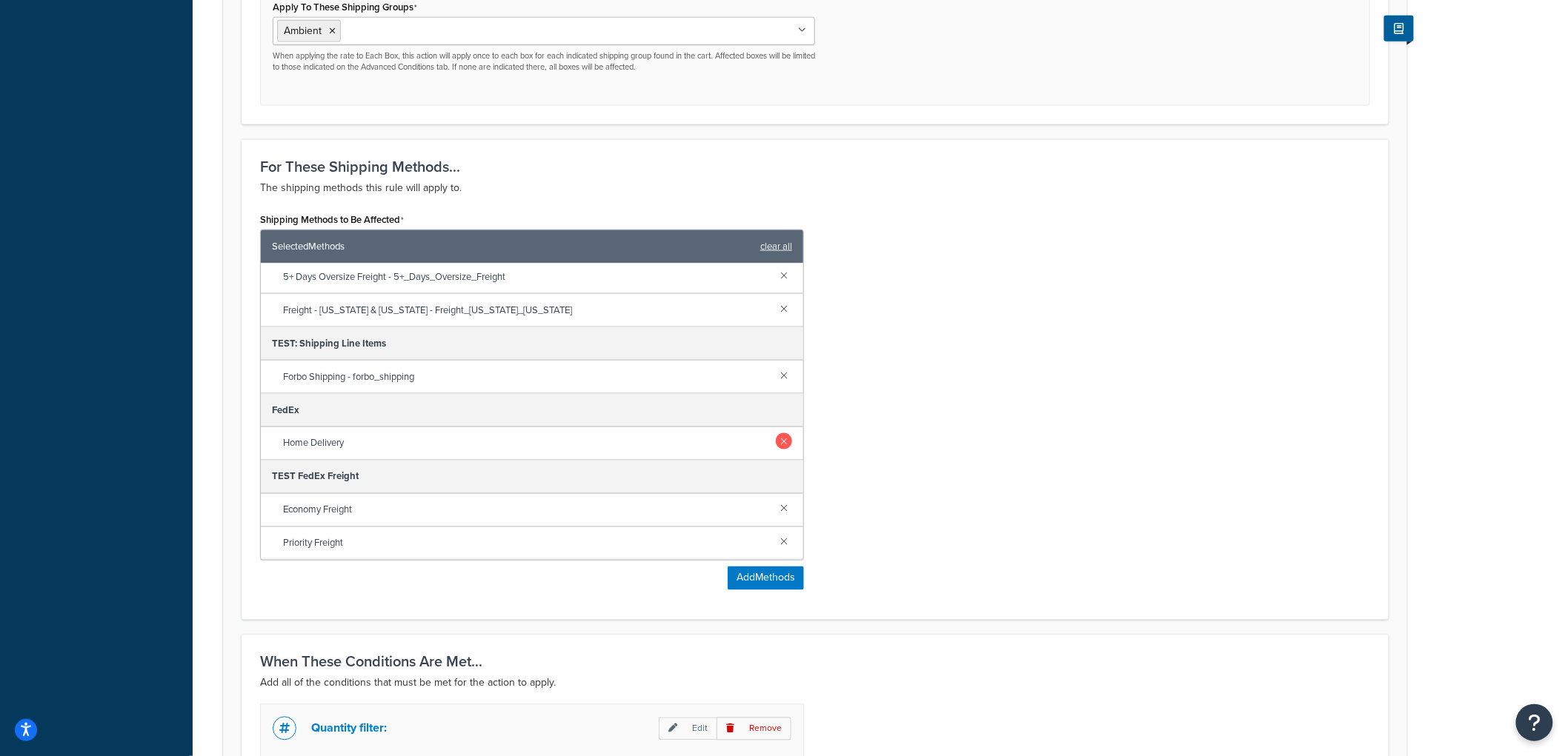
click at [776, 445] on link at bounding box center [784, 441] width 16 height 16
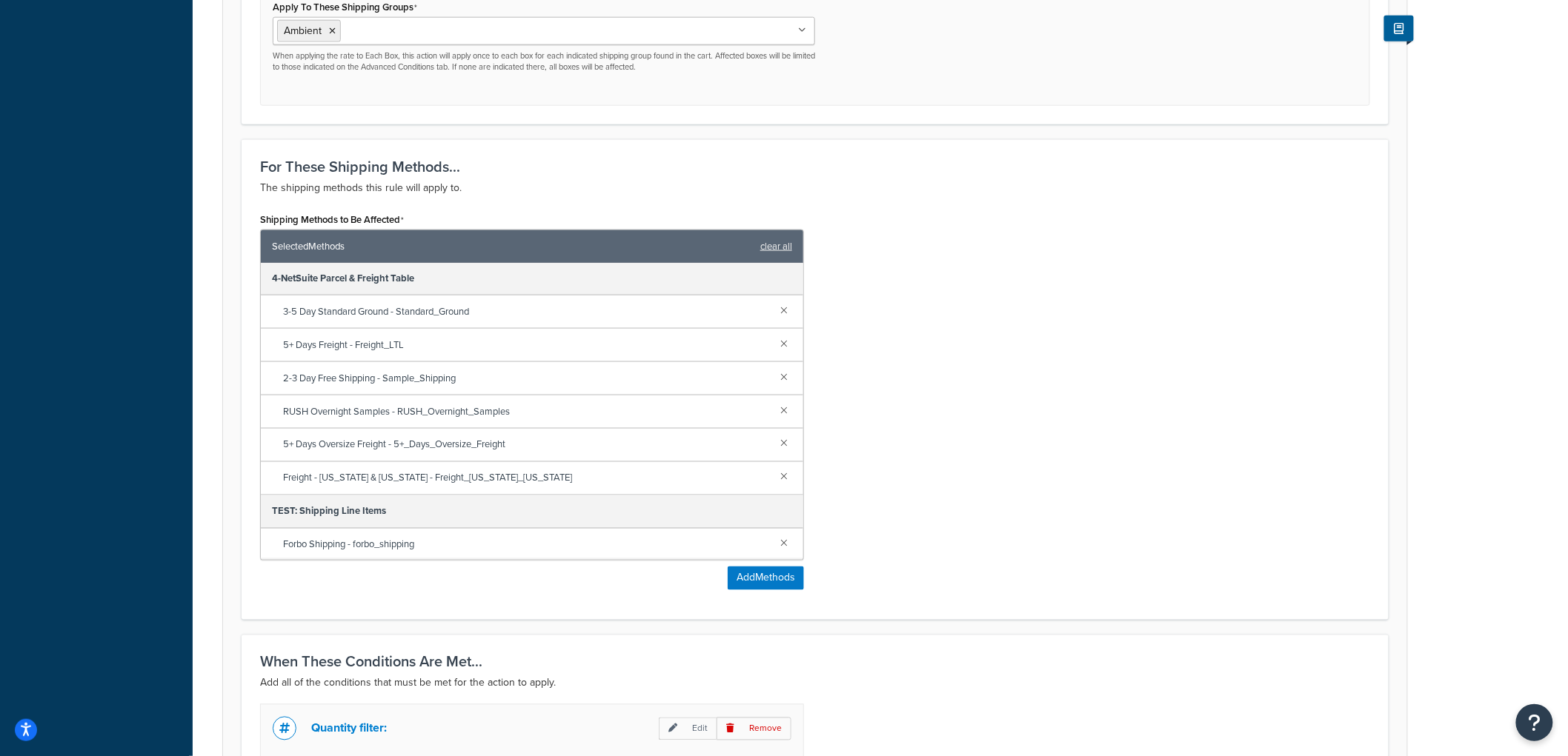
scroll to position [0, 0]
click at [776, 313] on link at bounding box center [784, 311] width 16 height 16
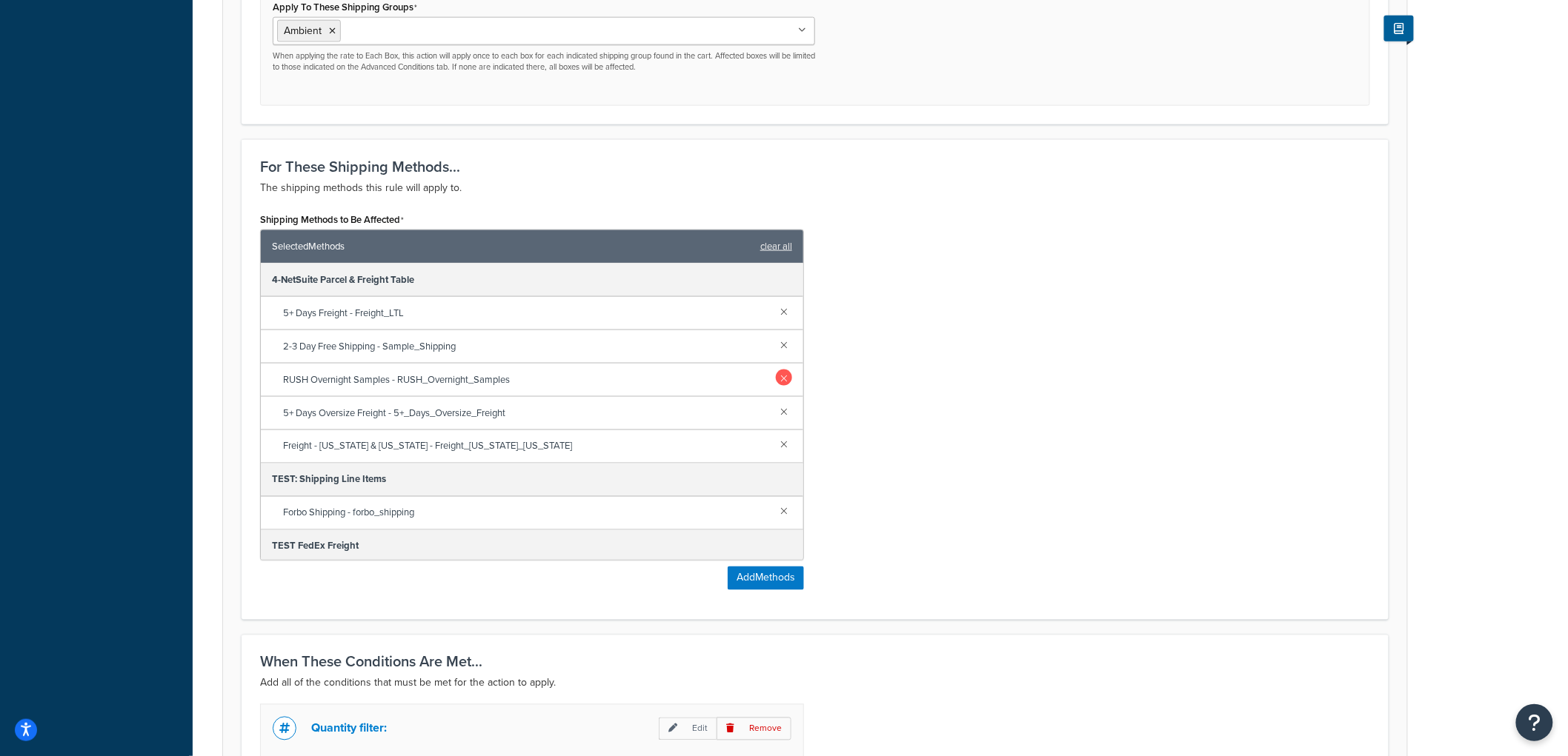
click at [776, 348] on link at bounding box center [784, 344] width 16 height 16
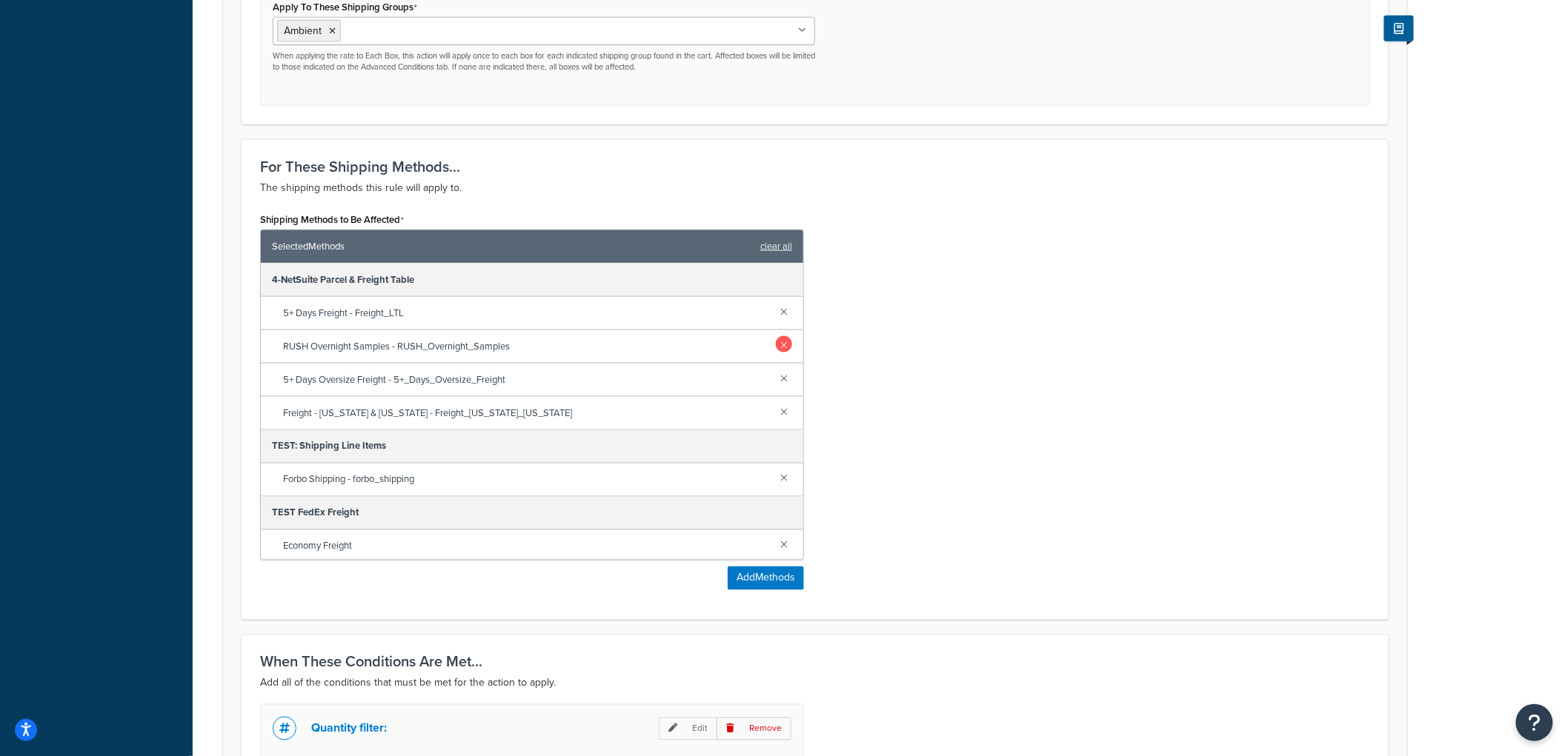
click at [776, 348] on link at bounding box center [784, 344] width 16 height 16
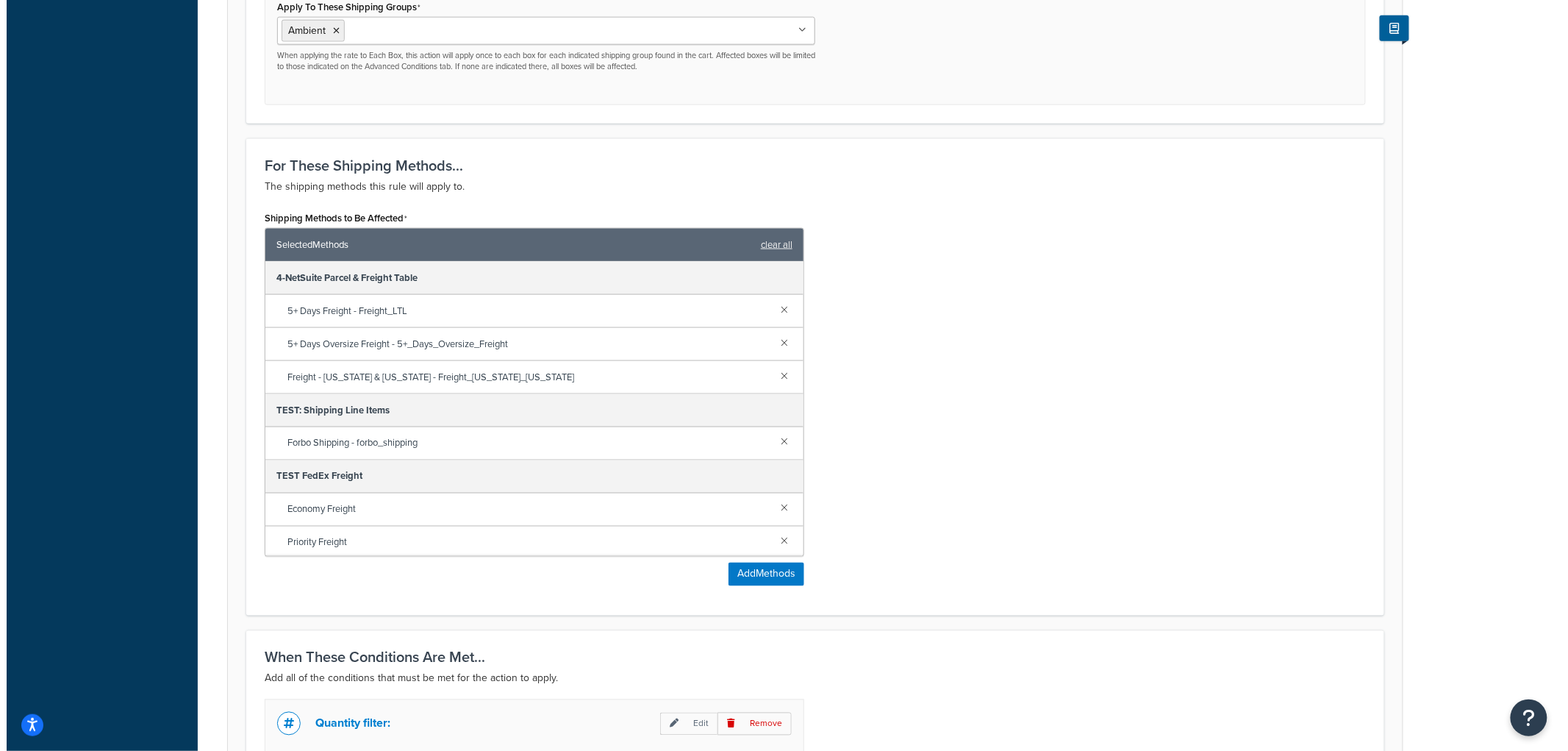
scroll to position [3, 0]
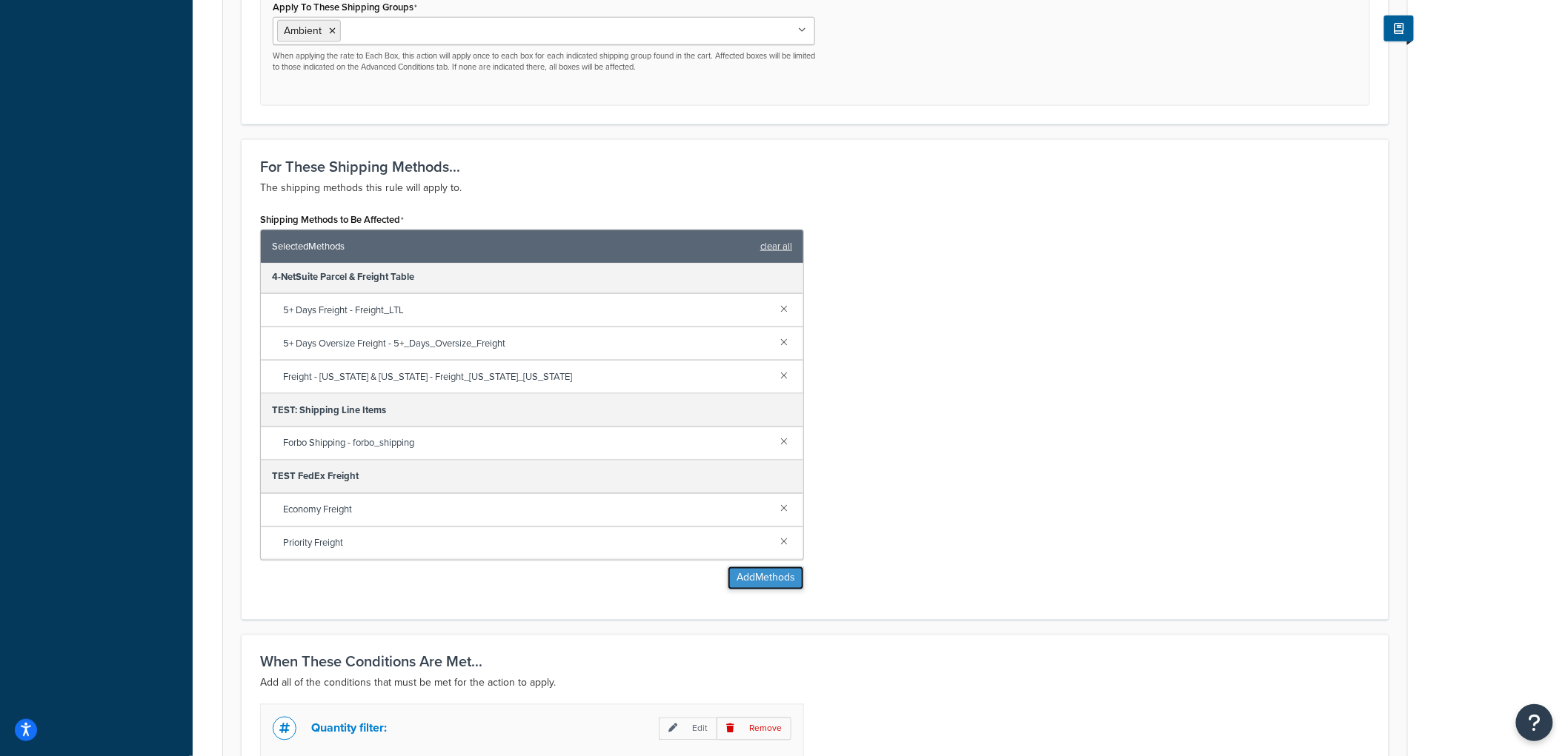
click at [739, 581] on button "Add Methods" at bounding box center [766, 578] width 76 height 24
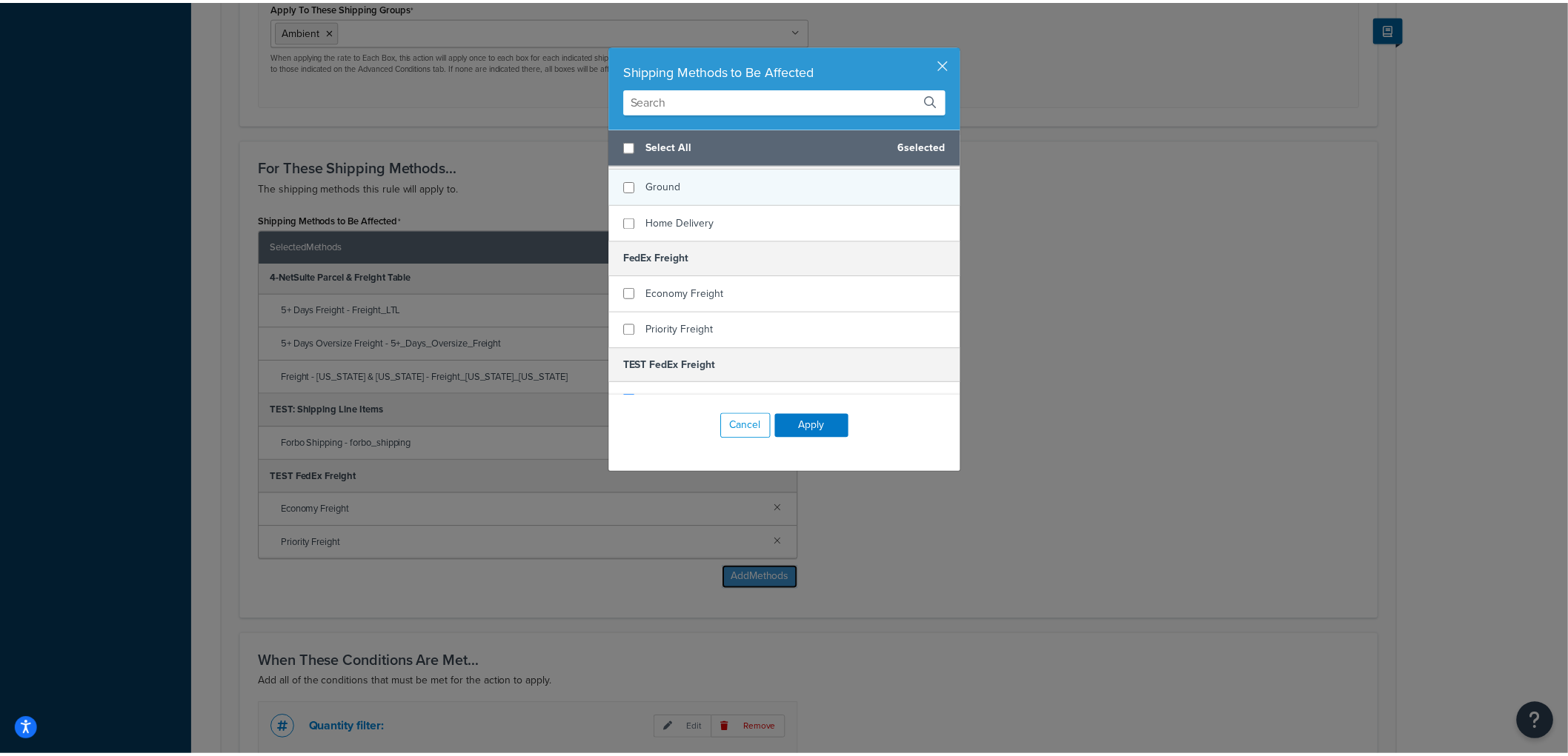
scroll to position [411, 0]
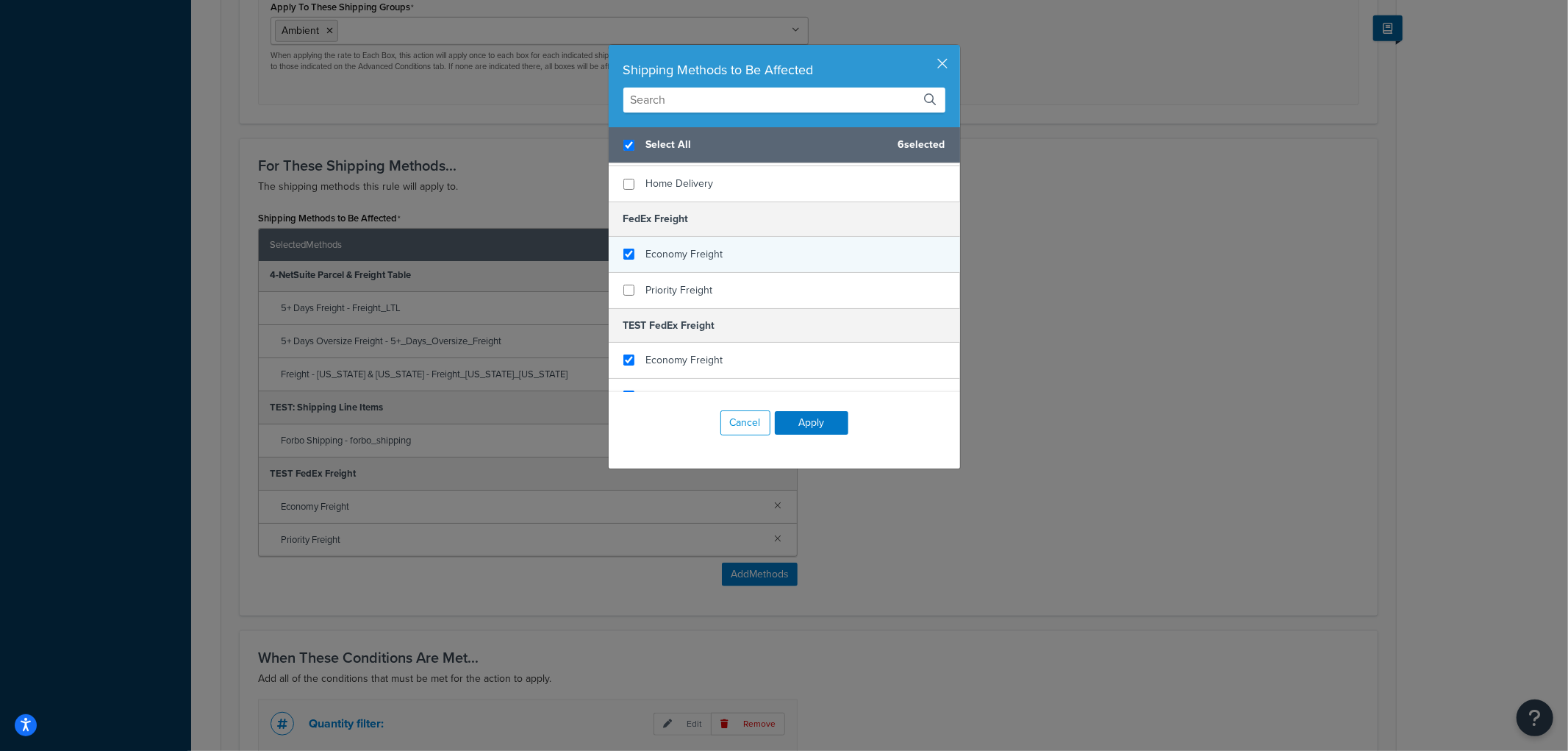
checkbox input "true"
click at [677, 244] on div "Economy Freight" at bounding box center [685, 255] width 77 height 21
checkbox input "false"
checkbox input "true"
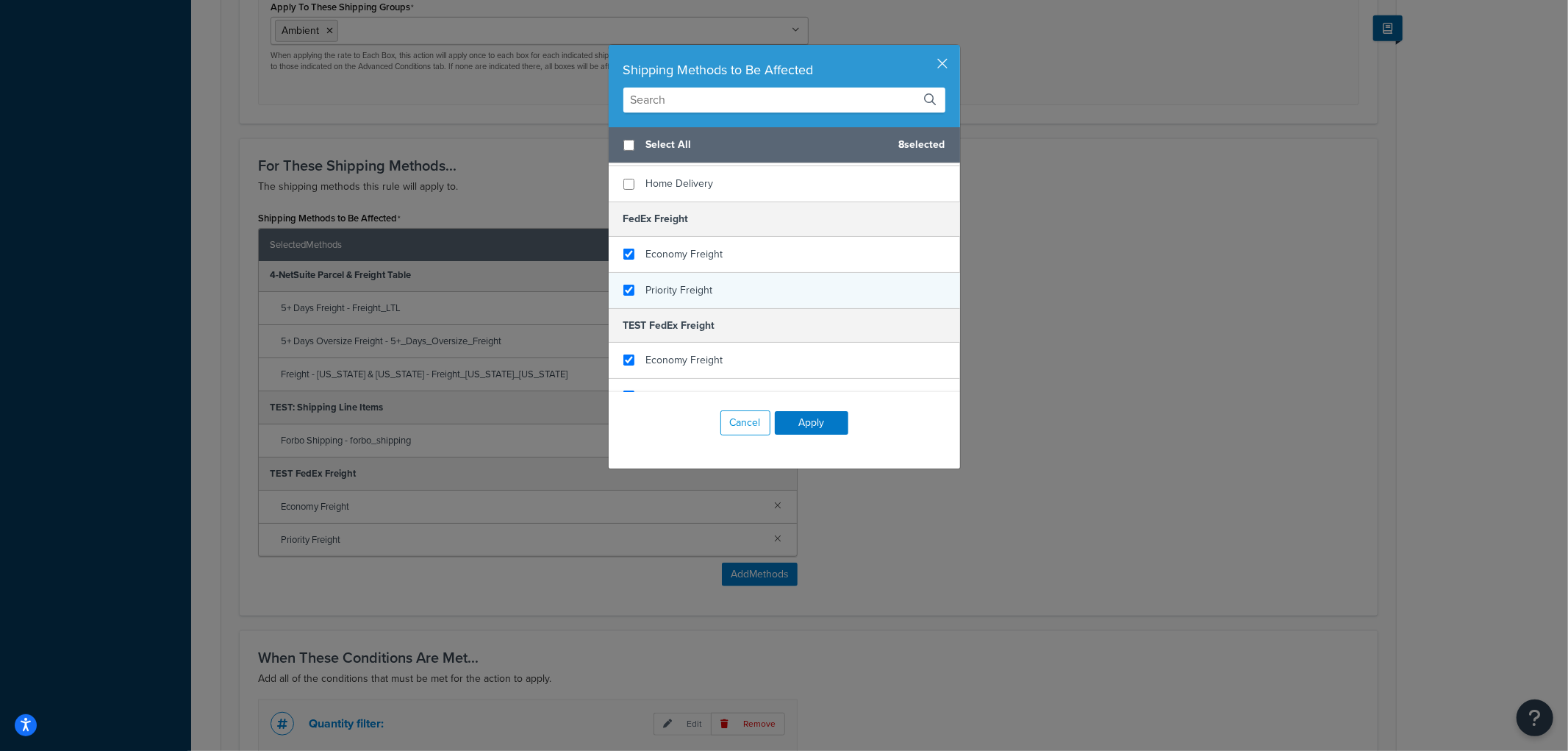
click at [668, 283] on span "Priority Freight" at bounding box center [680, 290] width 67 height 15
click at [797, 420] on button "Apply" at bounding box center [811, 422] width 73 height 23
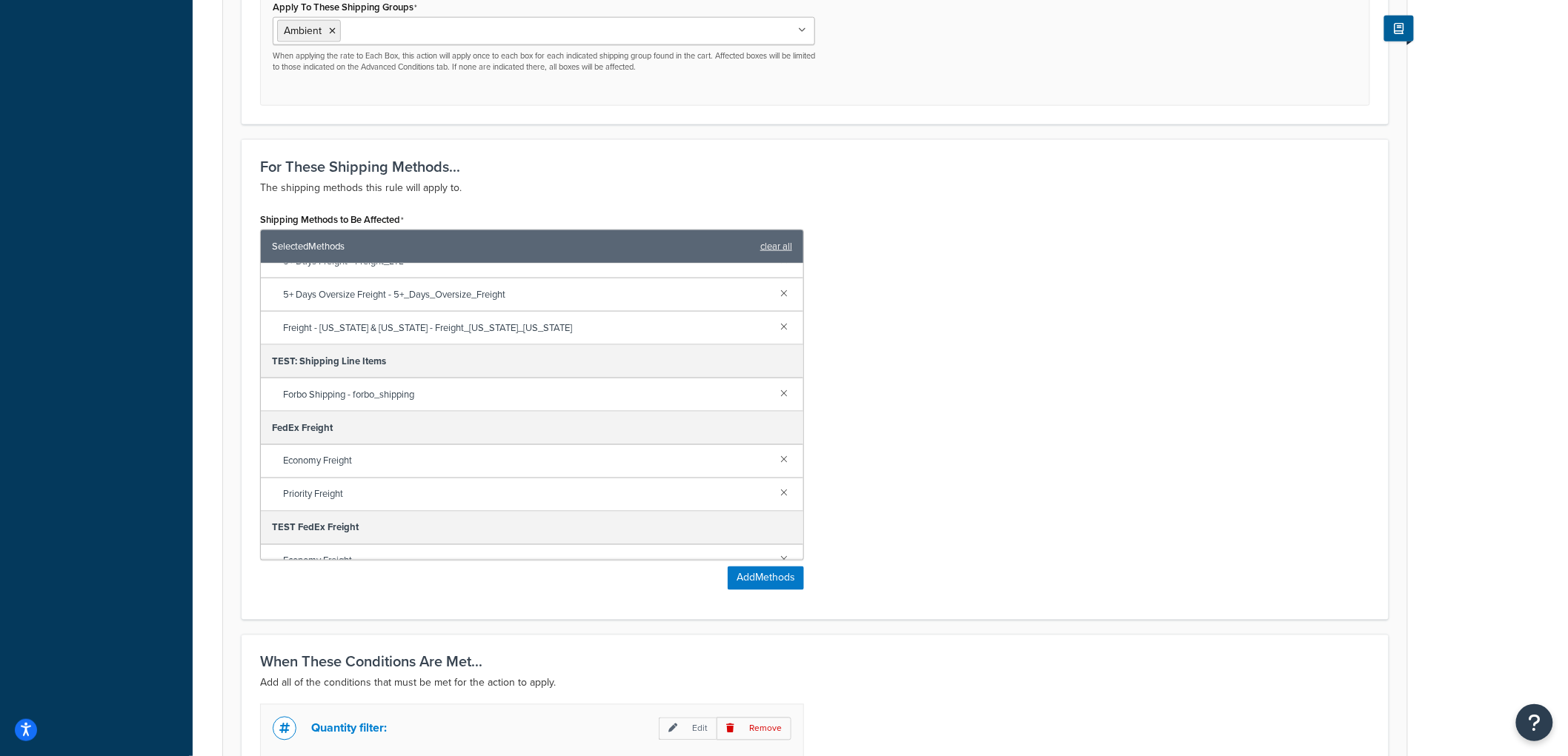
scroll to position [104, 0]
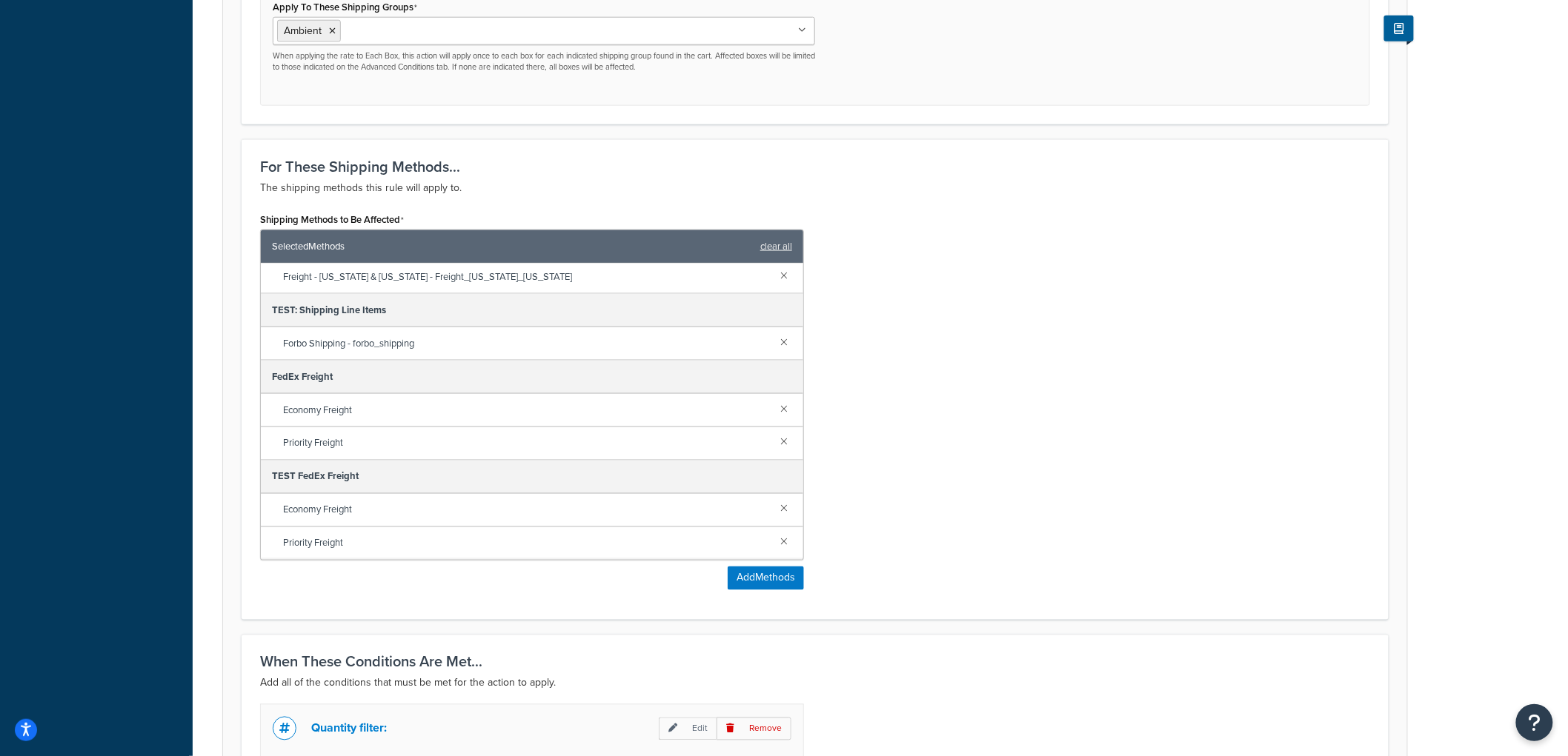
click at [996, 415] on div "Shipping Methods to Be Affected Selected Methods clear all 4-NetSuite Parcel & …" at bounding box center [815, 405] width 1132 height 393
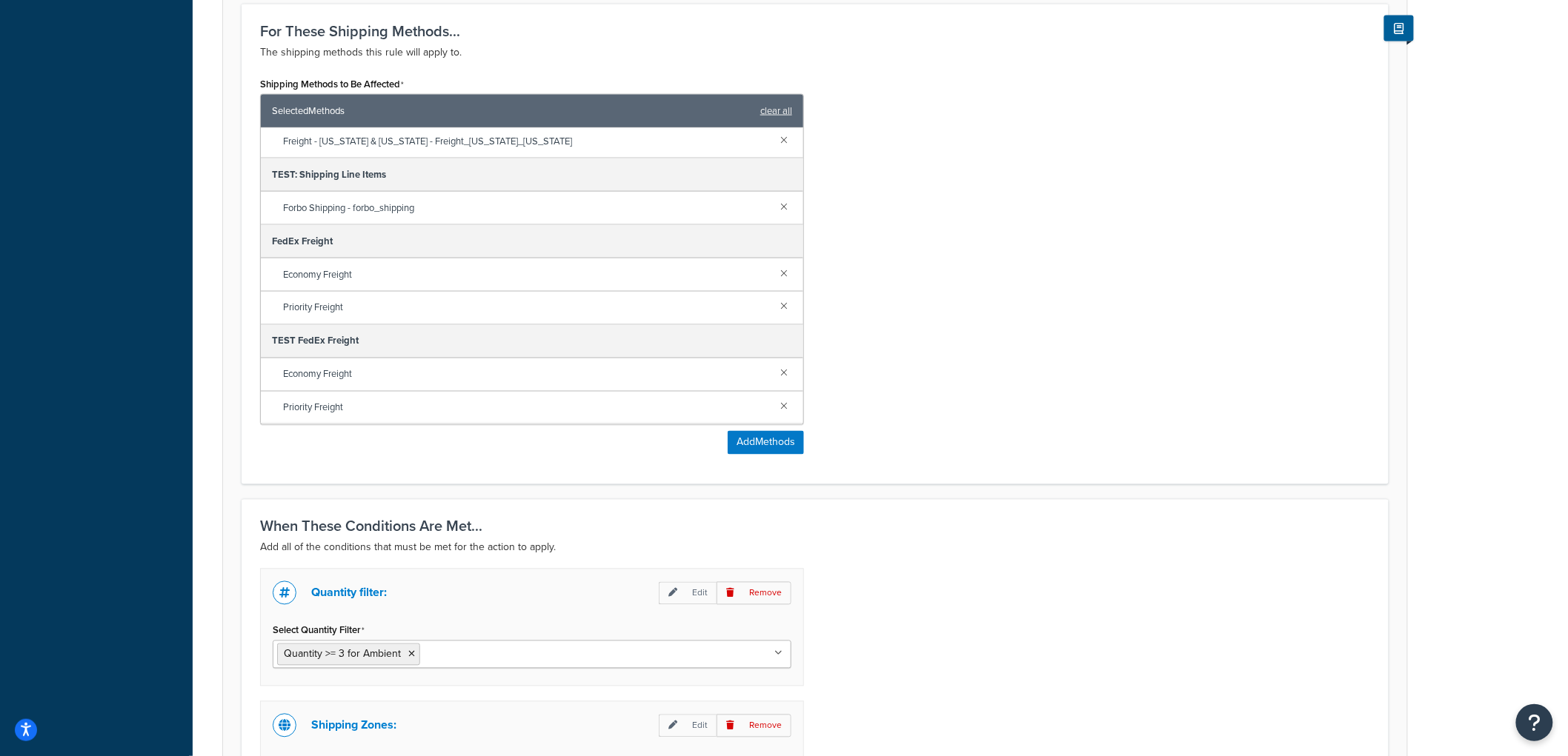
scroll to position [1134, 0]
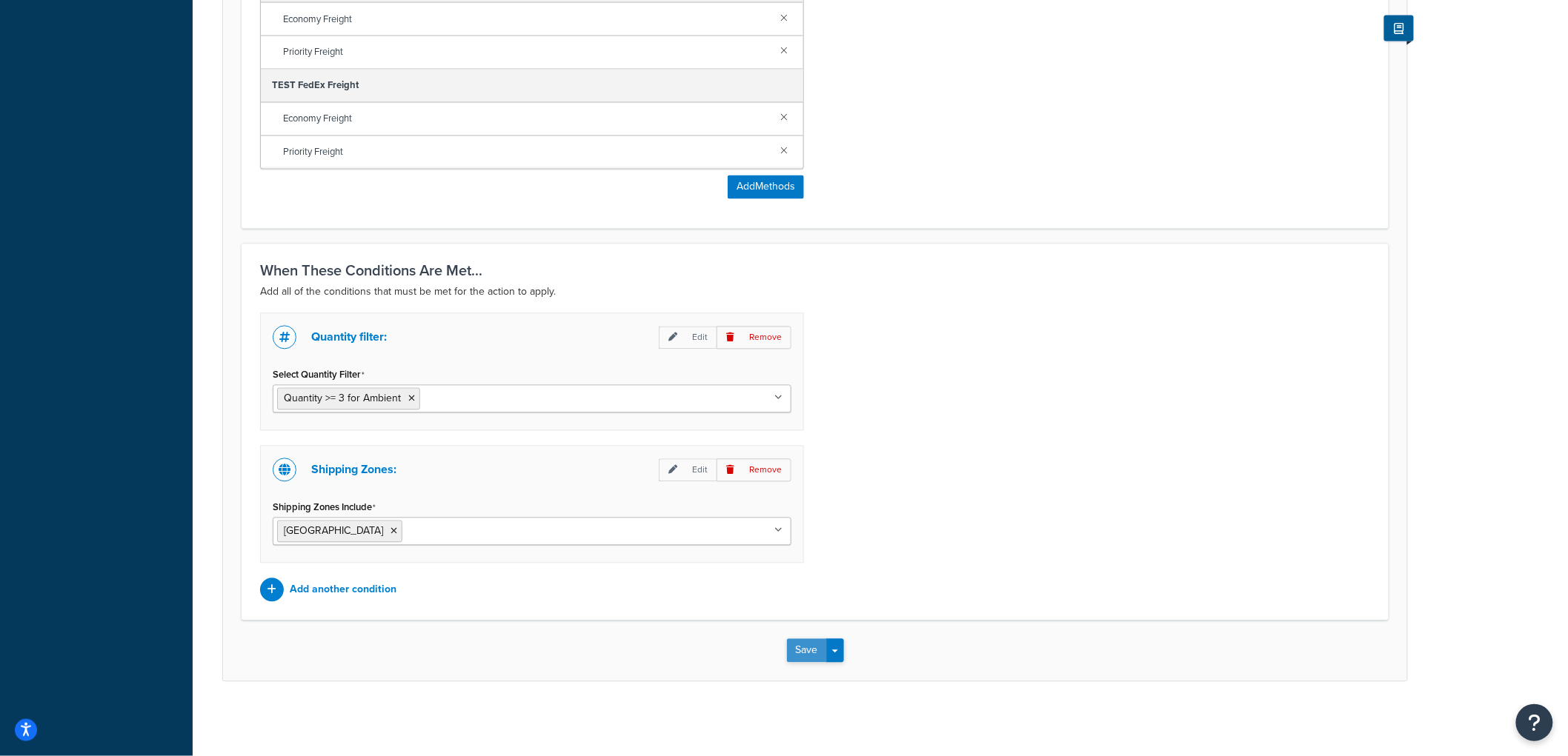
click at [788, 647] on button "Save" at bounding box center [807, 651] width 40 height 24
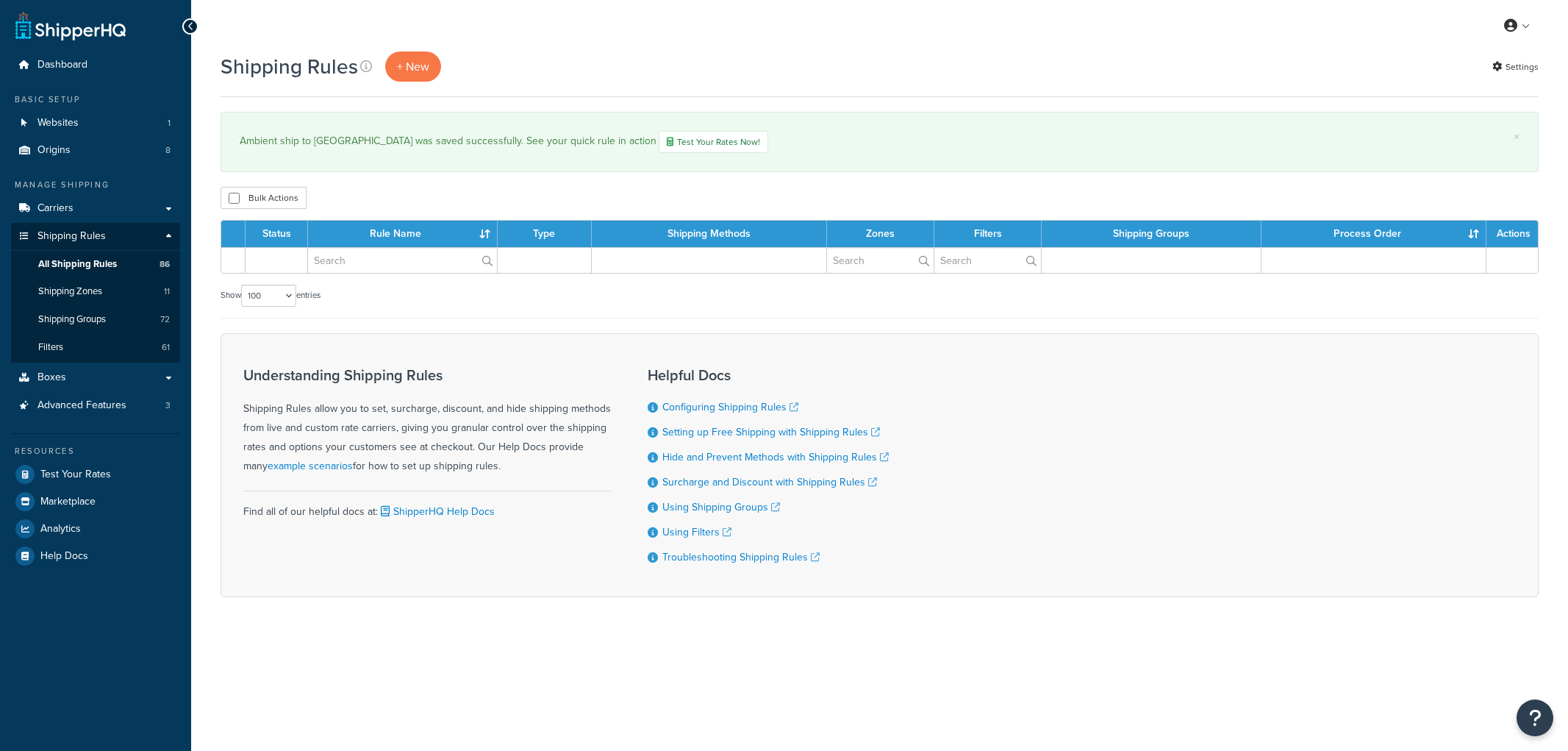
select select "100"
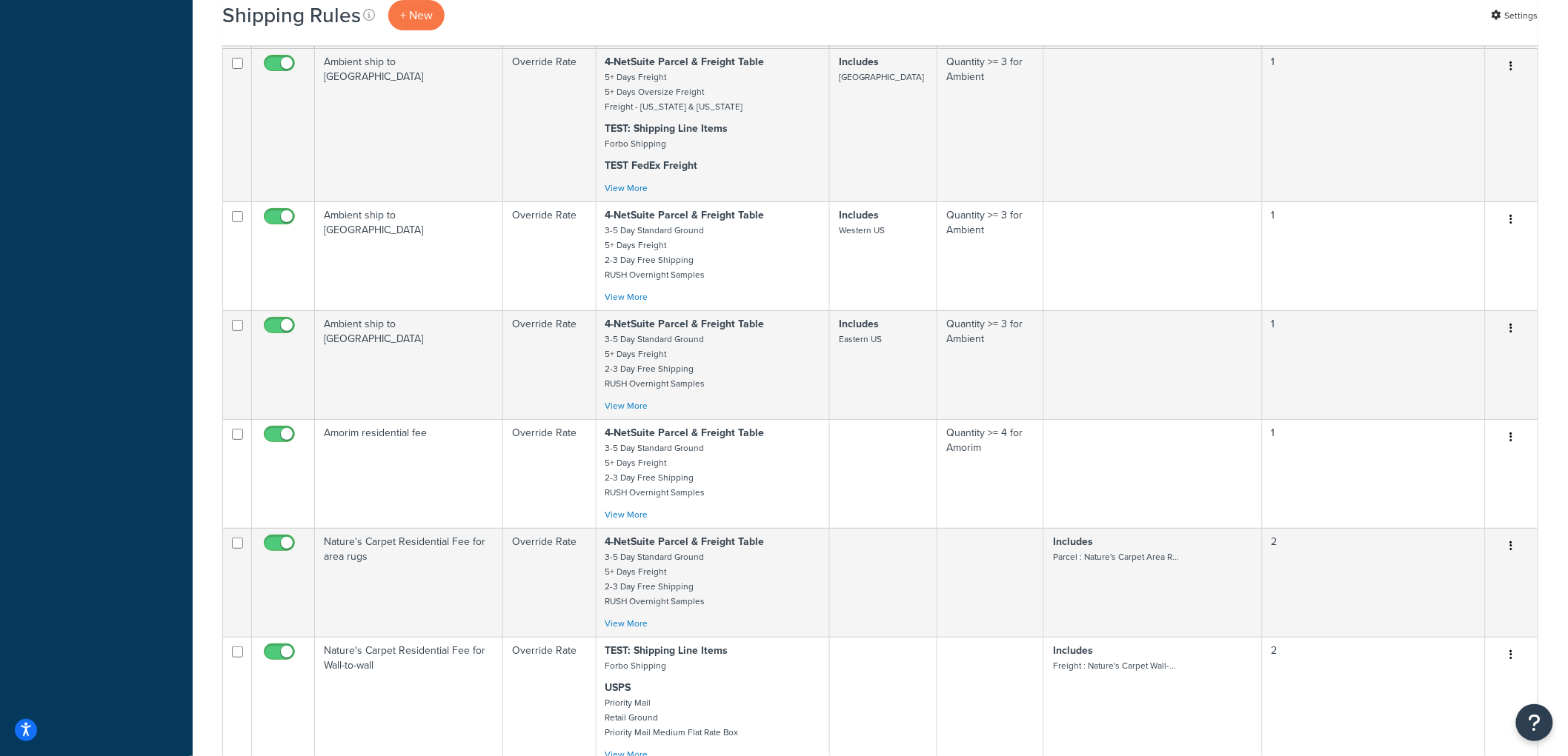
scroll to position [6912, 0]
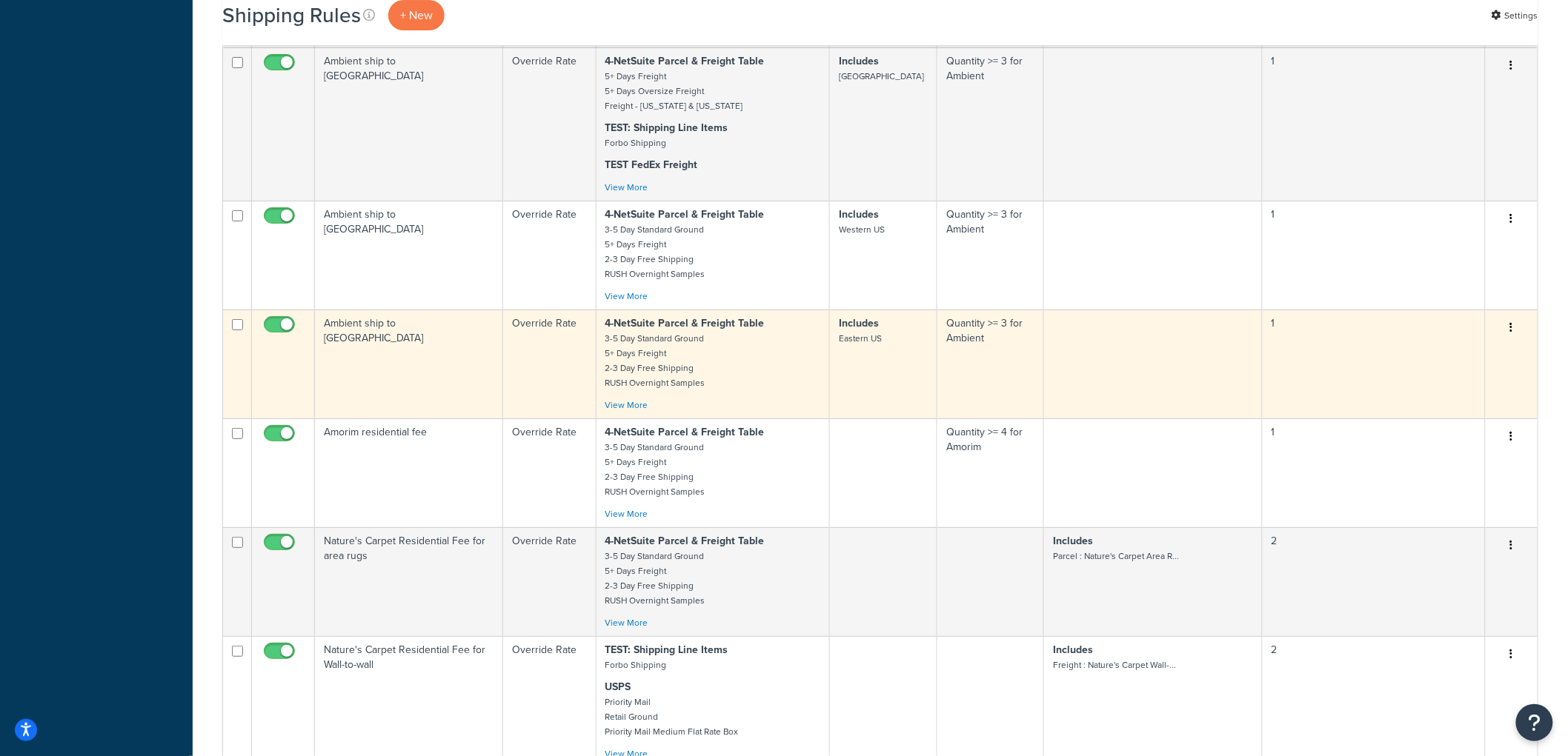
click at [453, 419] on td "Ambient ship to [GEOGRAPHIC_DATA]" at bounding box center [409, 364] width 188 height 109
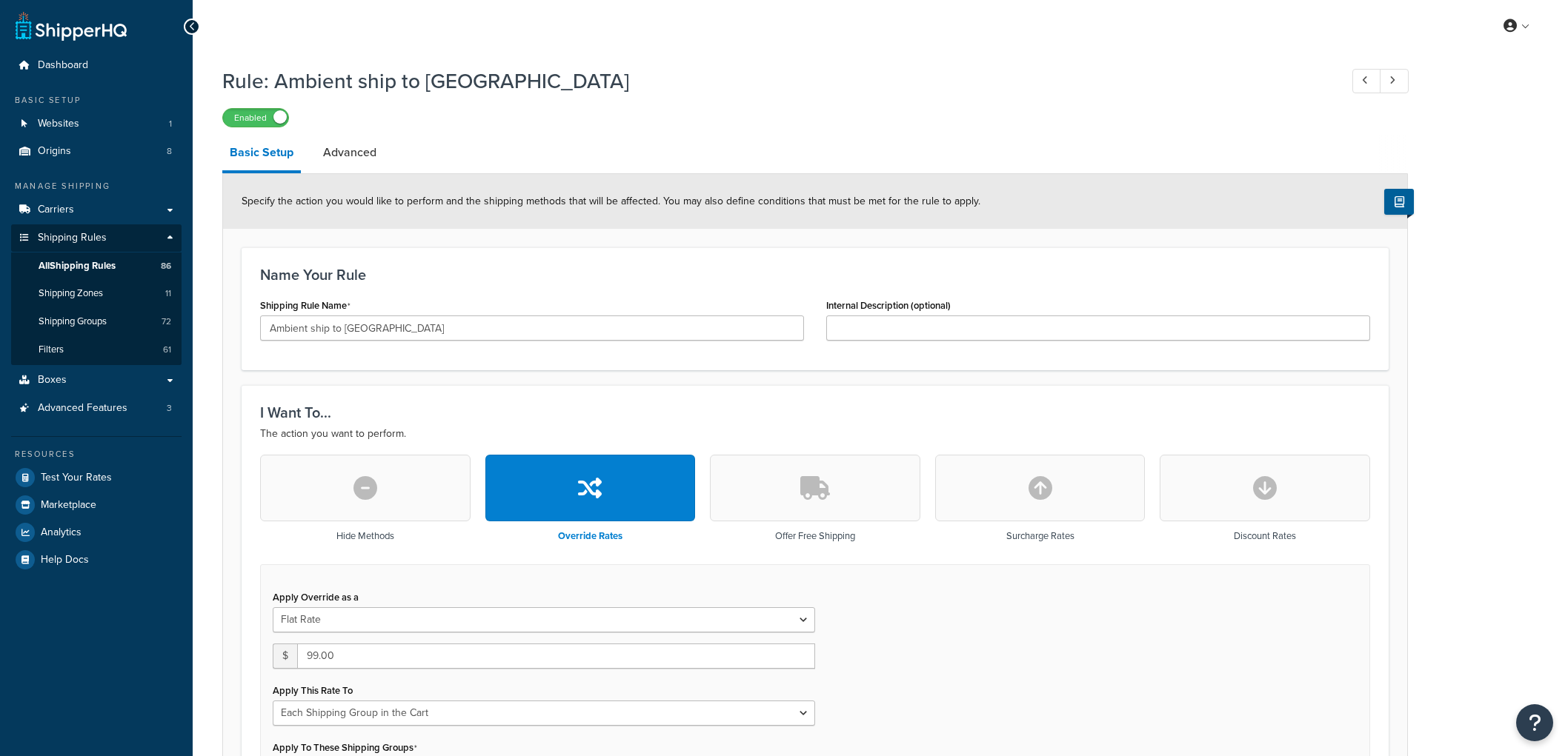
select select "SHIPPING_GROUP"
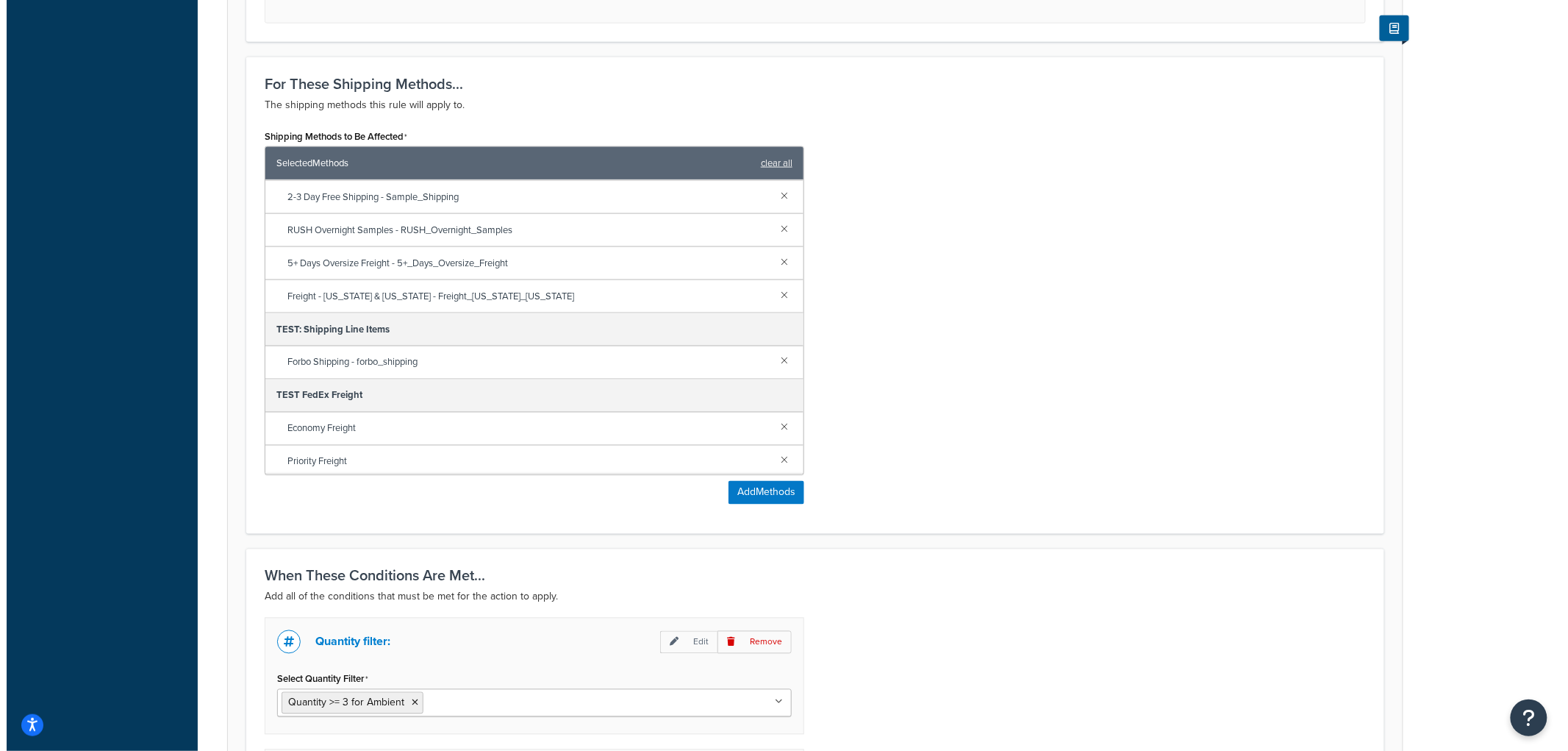
scroll to position [103, 0]
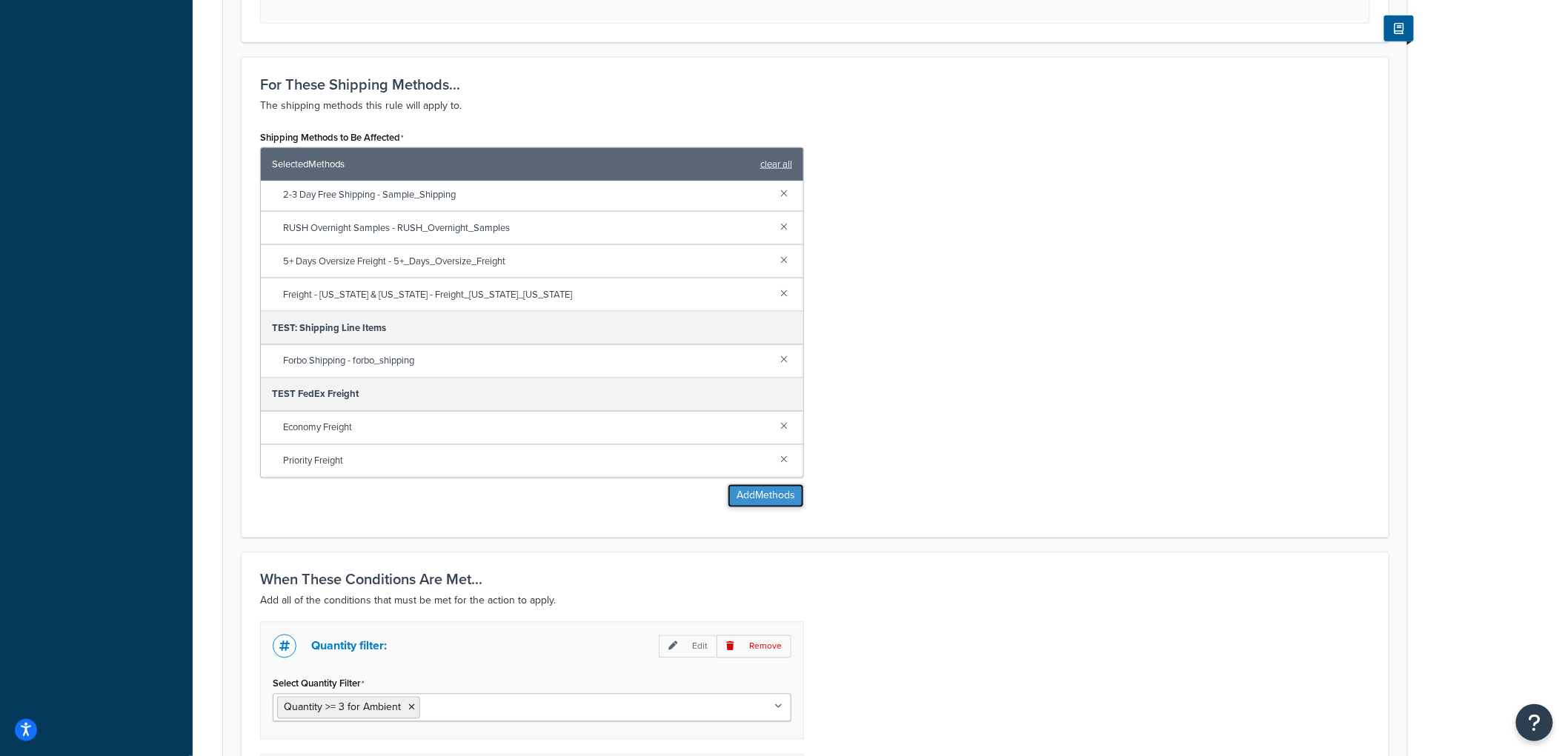
click at [739, 500] on button "Add Methods" at bounding box center [766, 496] width 76 height 24
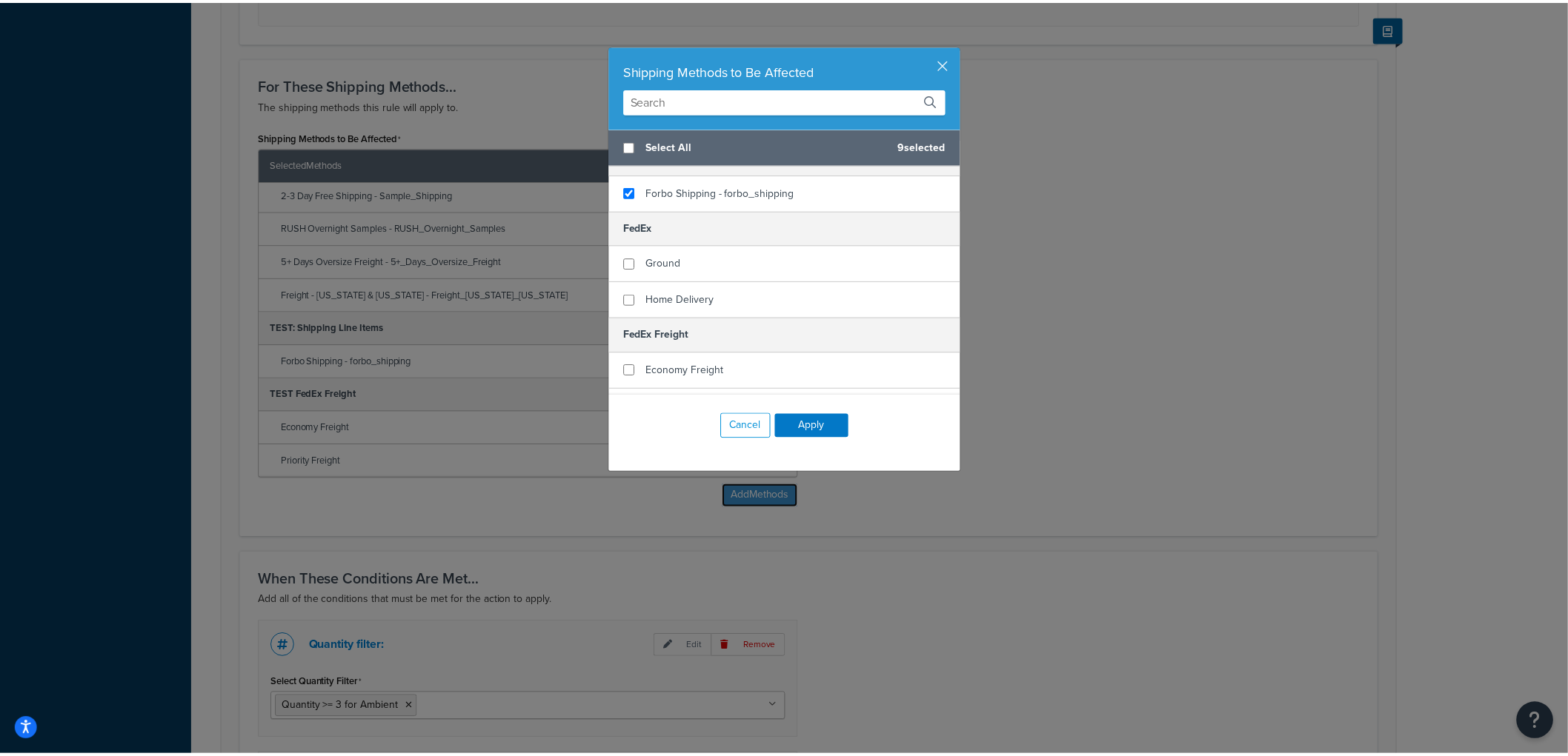
scroll to position [329, 0]
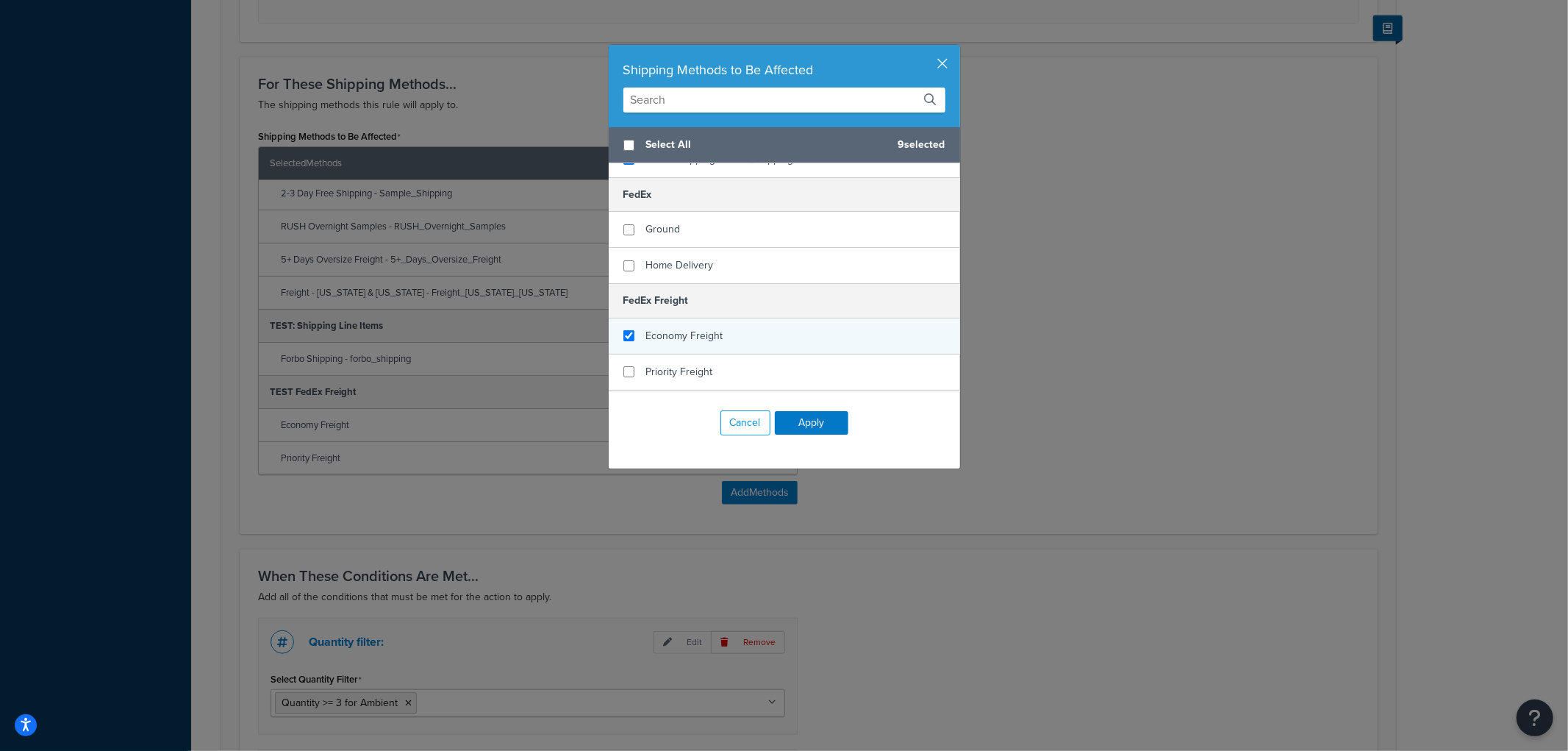
checkbox input "true"
click at [693, 328] on span "Economy Freight" at bounding box center [685, 335] width 77 height 15
checkbox input "true"
click at [693, 364] on span "Priority Freight" at bounding box center [680, 371] width 67 height 15
click at [799, 413] on button "Apply" at bounding box center [811, 422] width 73 height 23
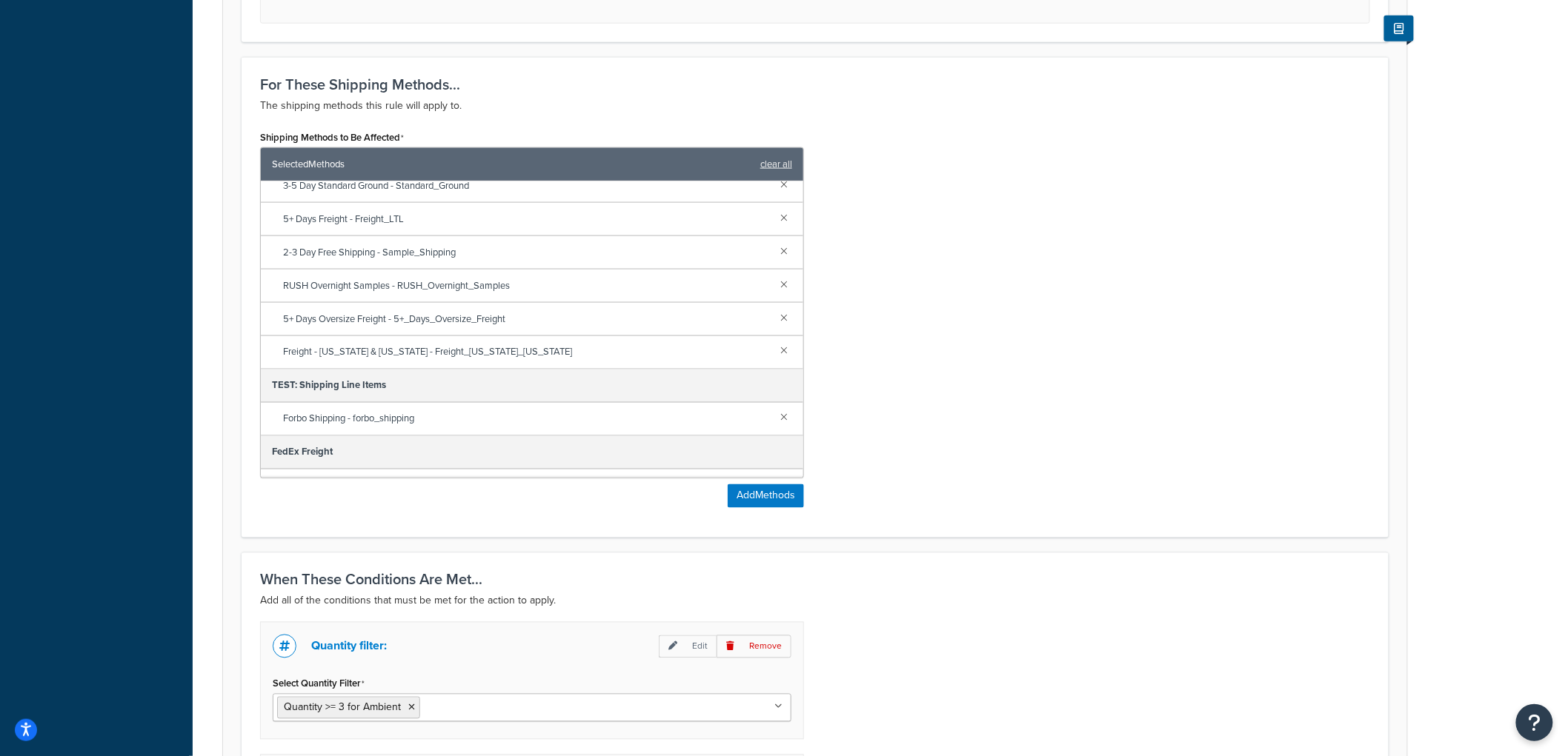
scroll to position [0, 0]
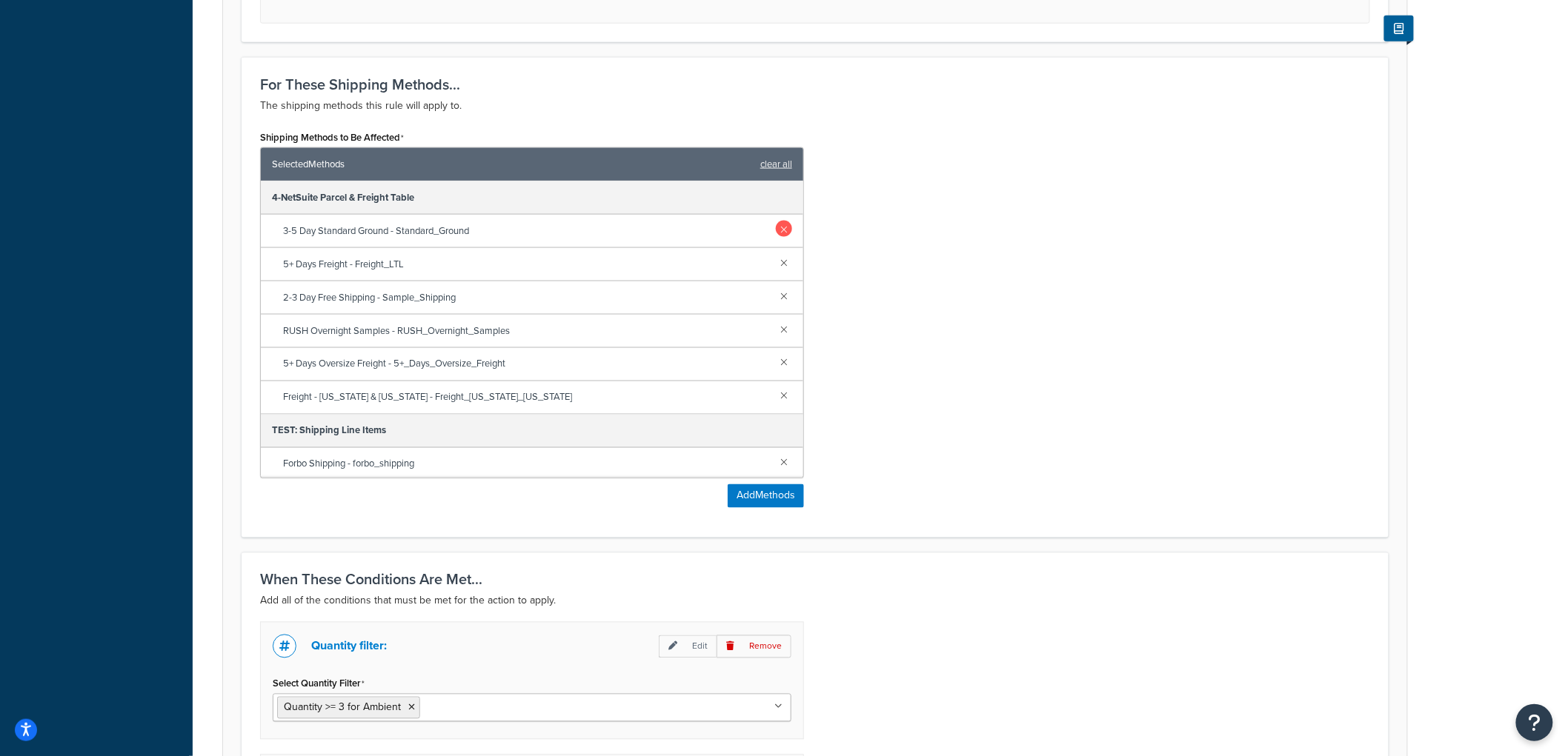
click at [776, 231] on link at bounding box center [784, 229] width 16 height 16
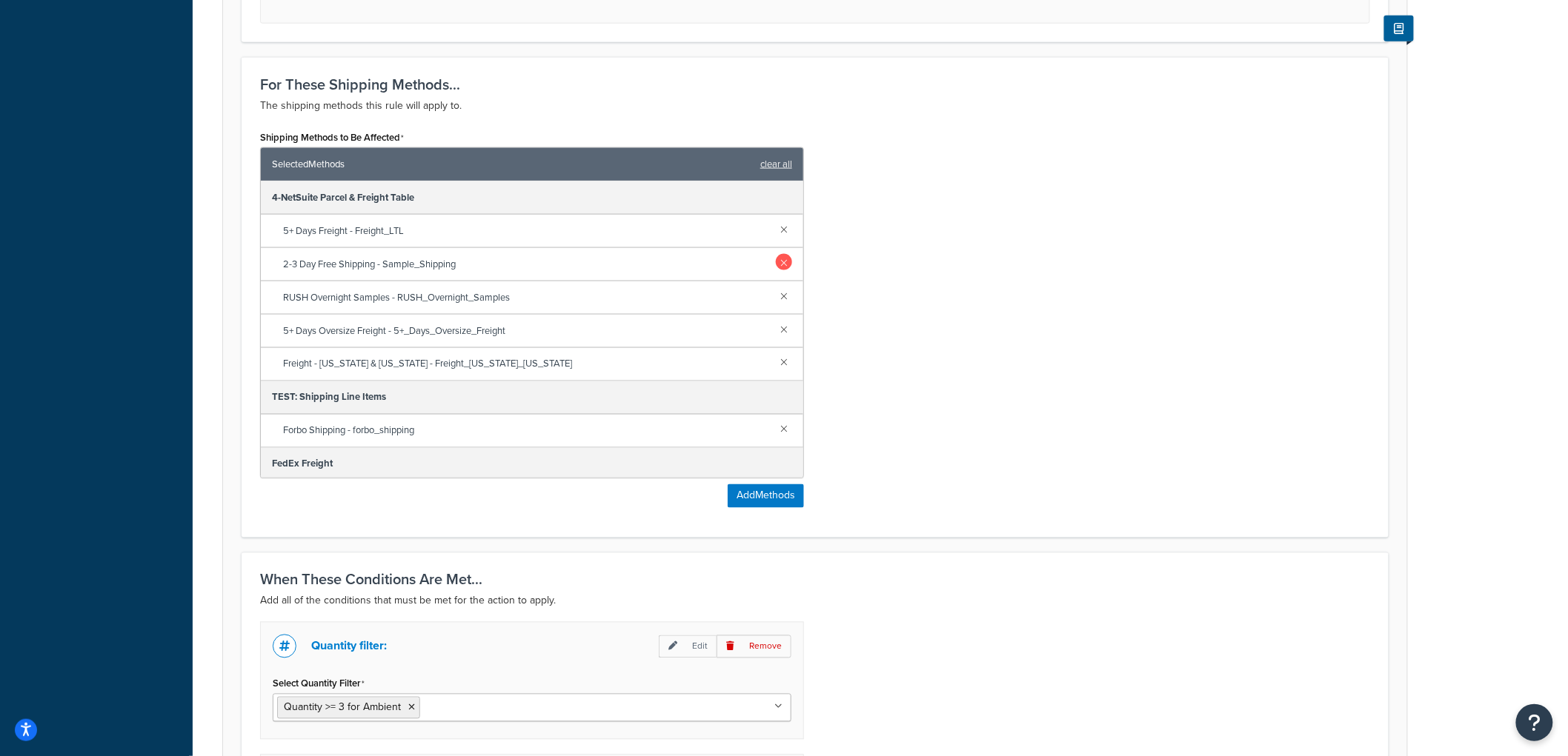
click at [776, 262] on link at bounding box center [784, 262] width 16 height 16
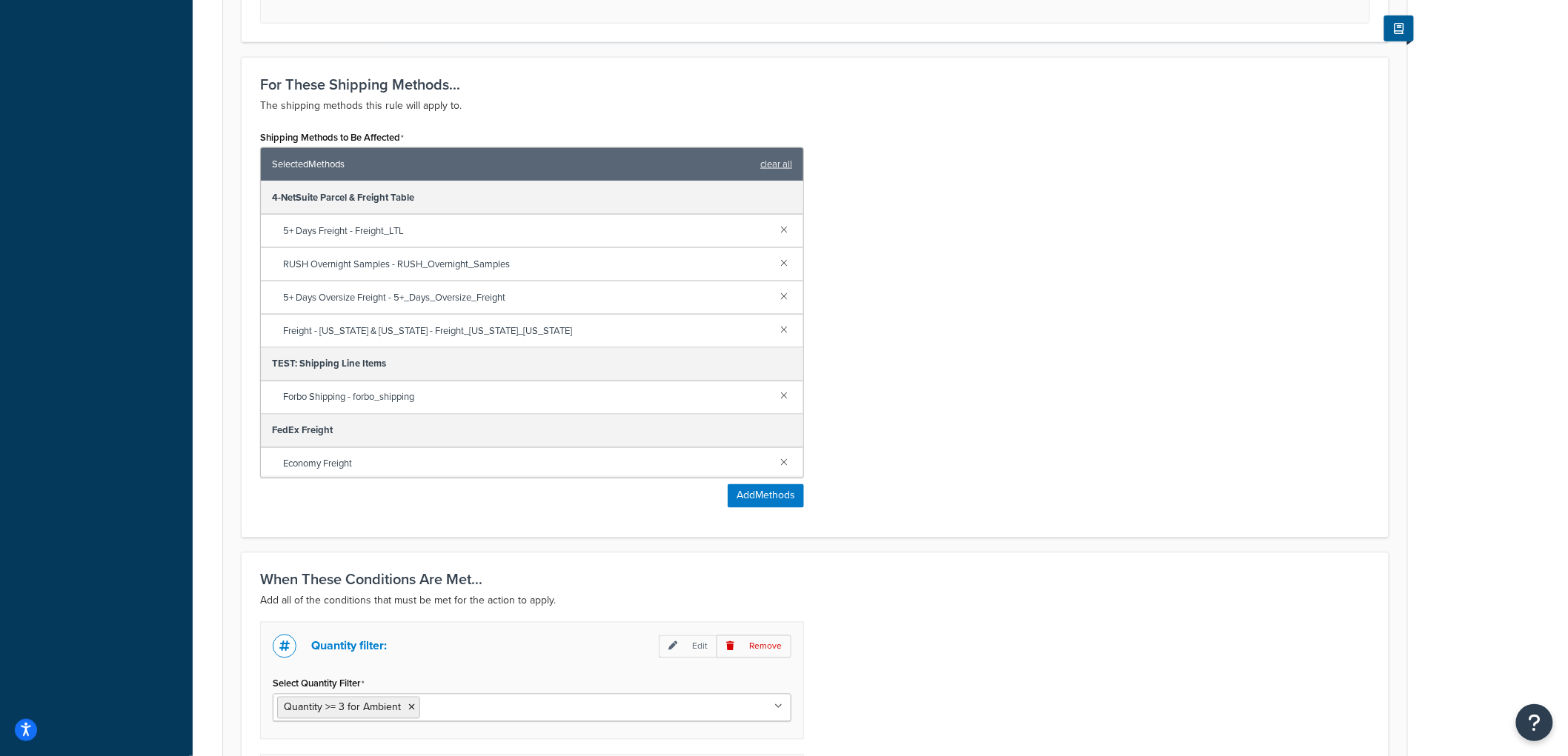
click at [776, 262] on link at bounding box center [784, 262] width 16 height 16
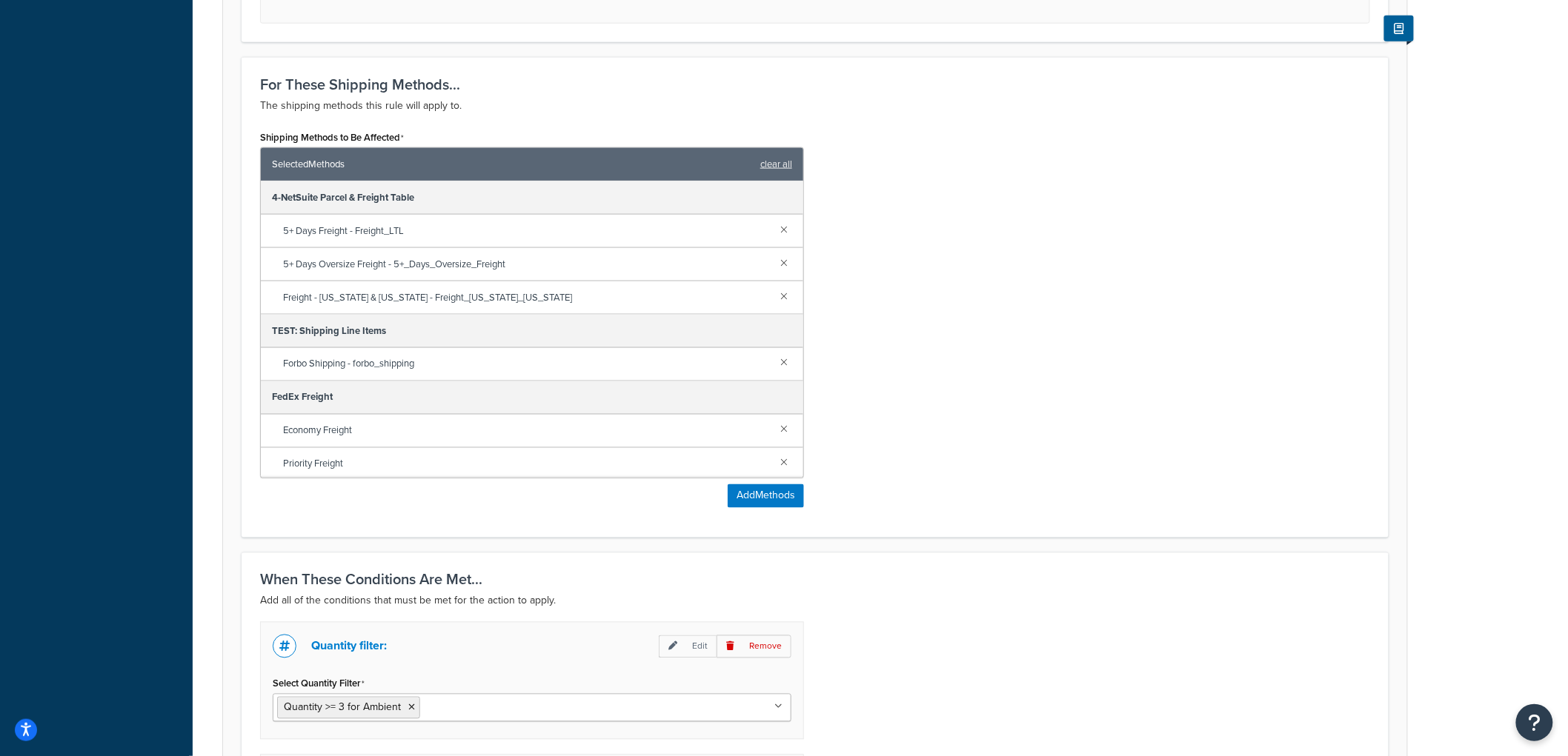
scroll to position [104, 0]
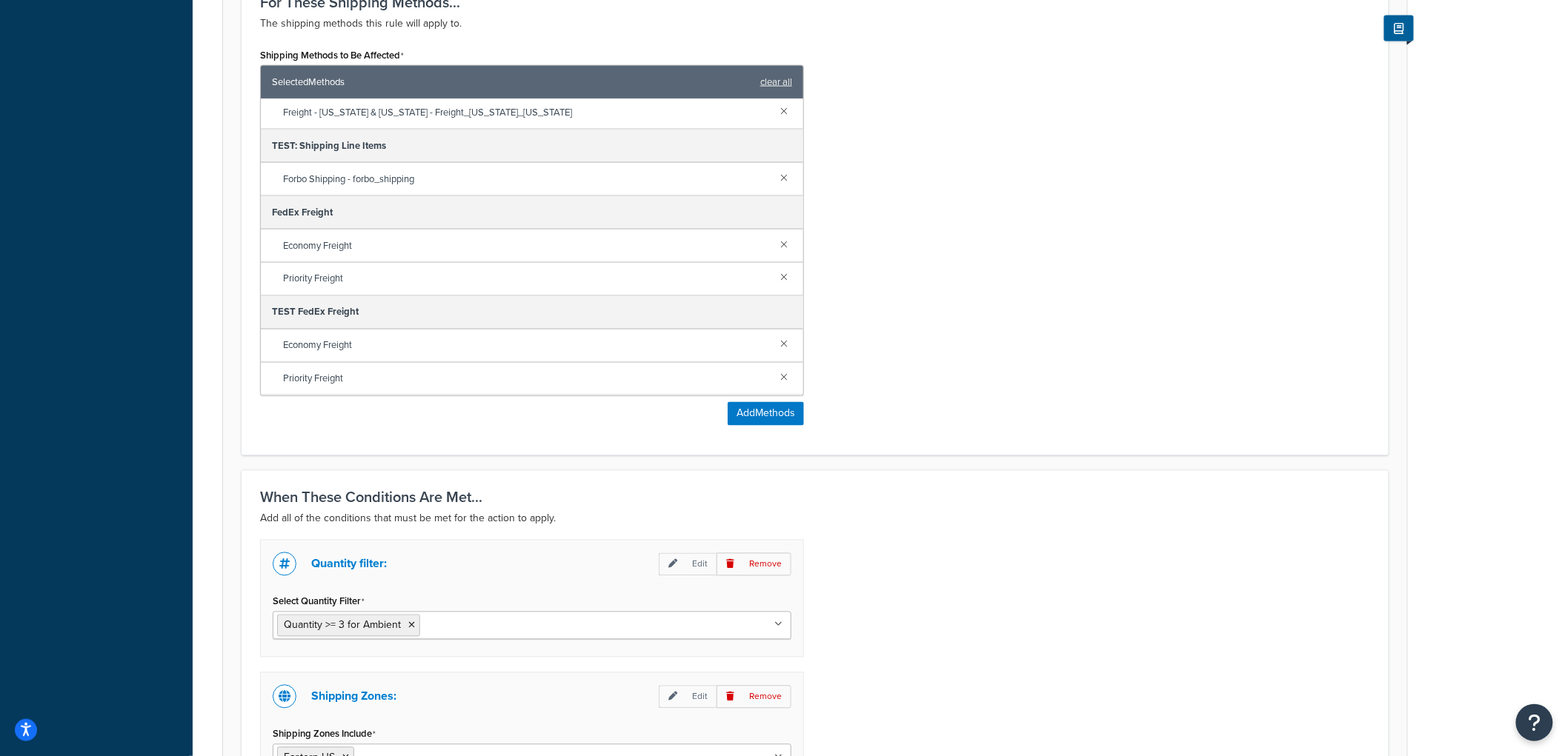
click at [927, 321] on div "Shipping Methods to Be Affected Selected Methods clear all 4-NetSuite Parcel & …" at bounding box center [815, 241] width 1132 height 393
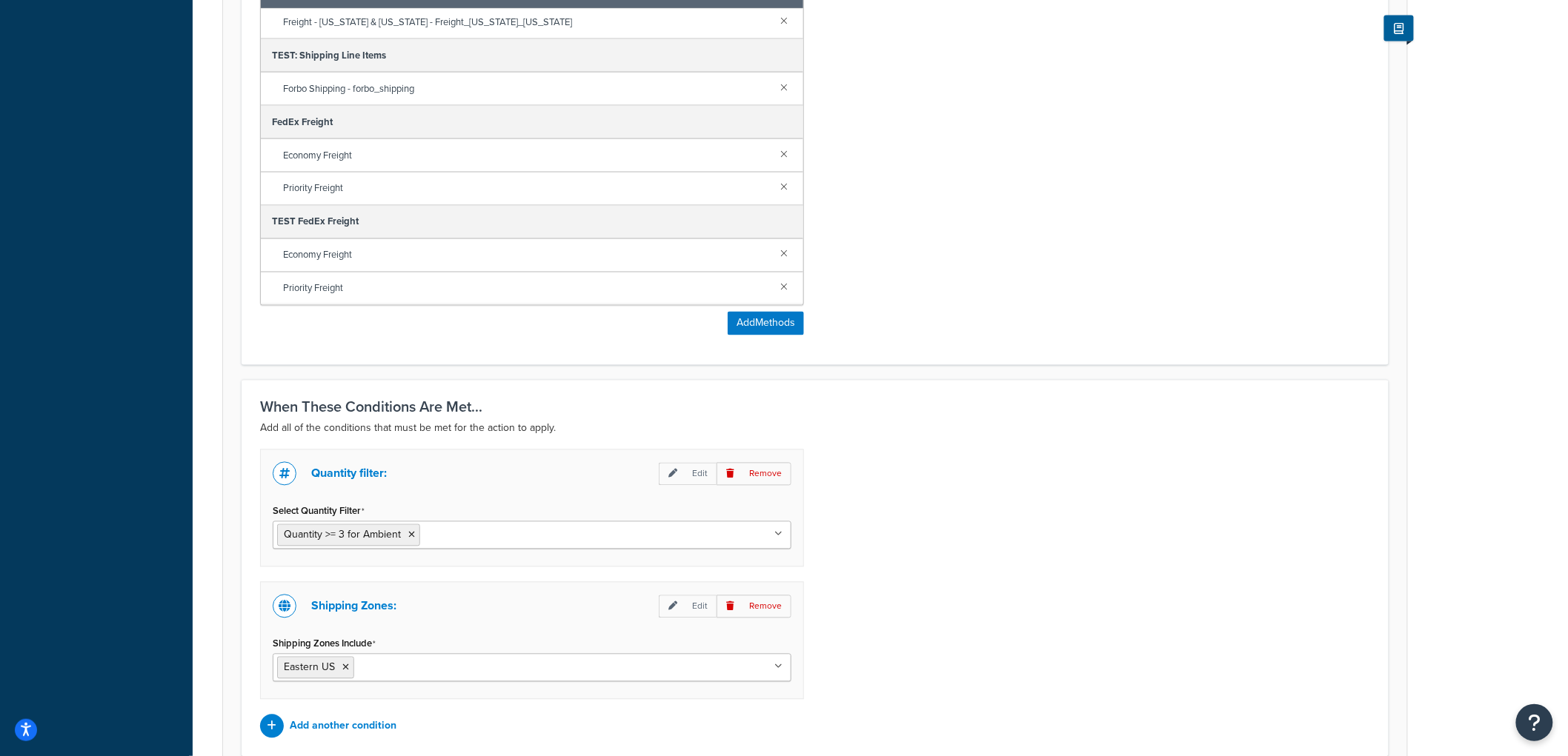
scroll to position [1134, 0]
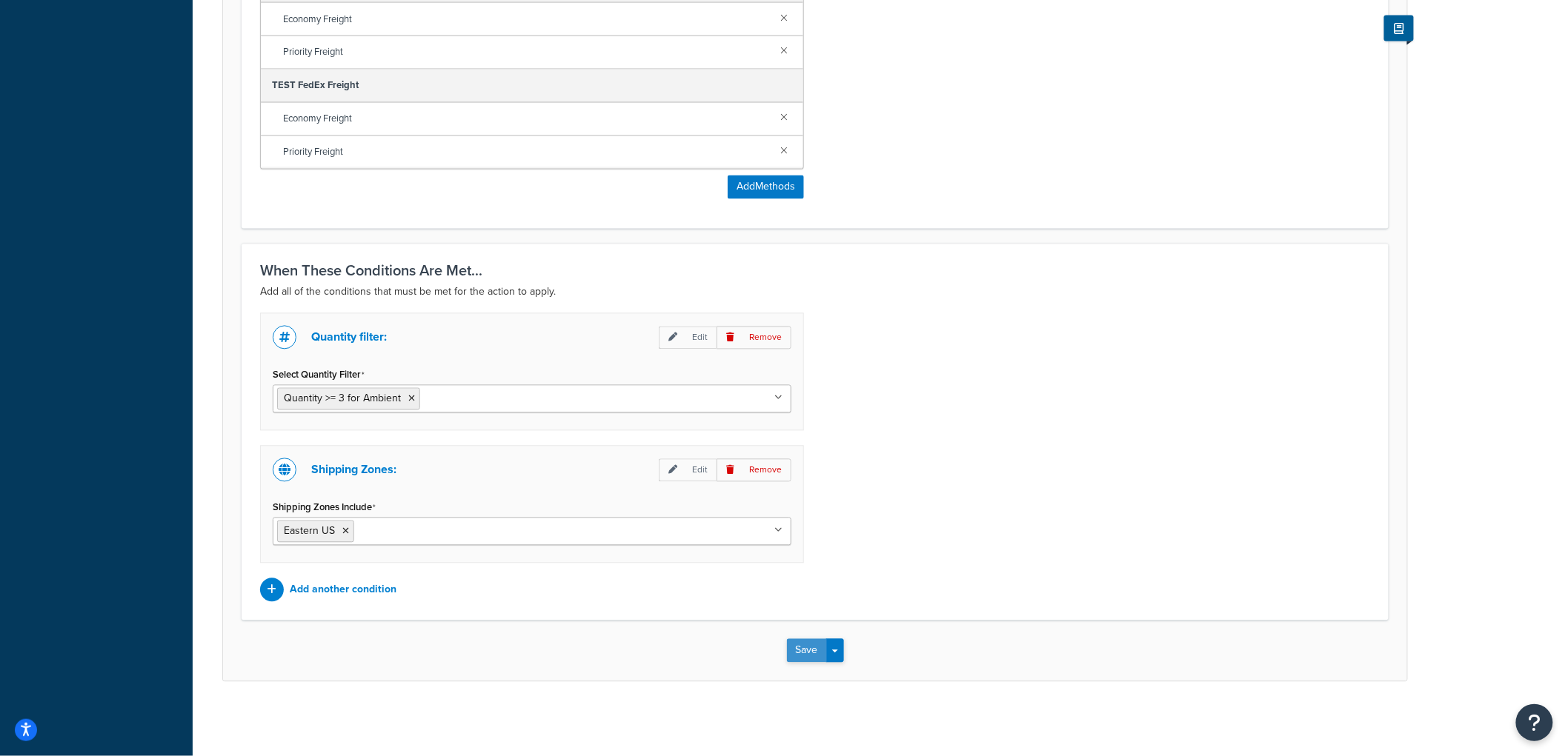
click at [791, 649] on button "Save" at bounding box center [807, 651] width 40 height 24
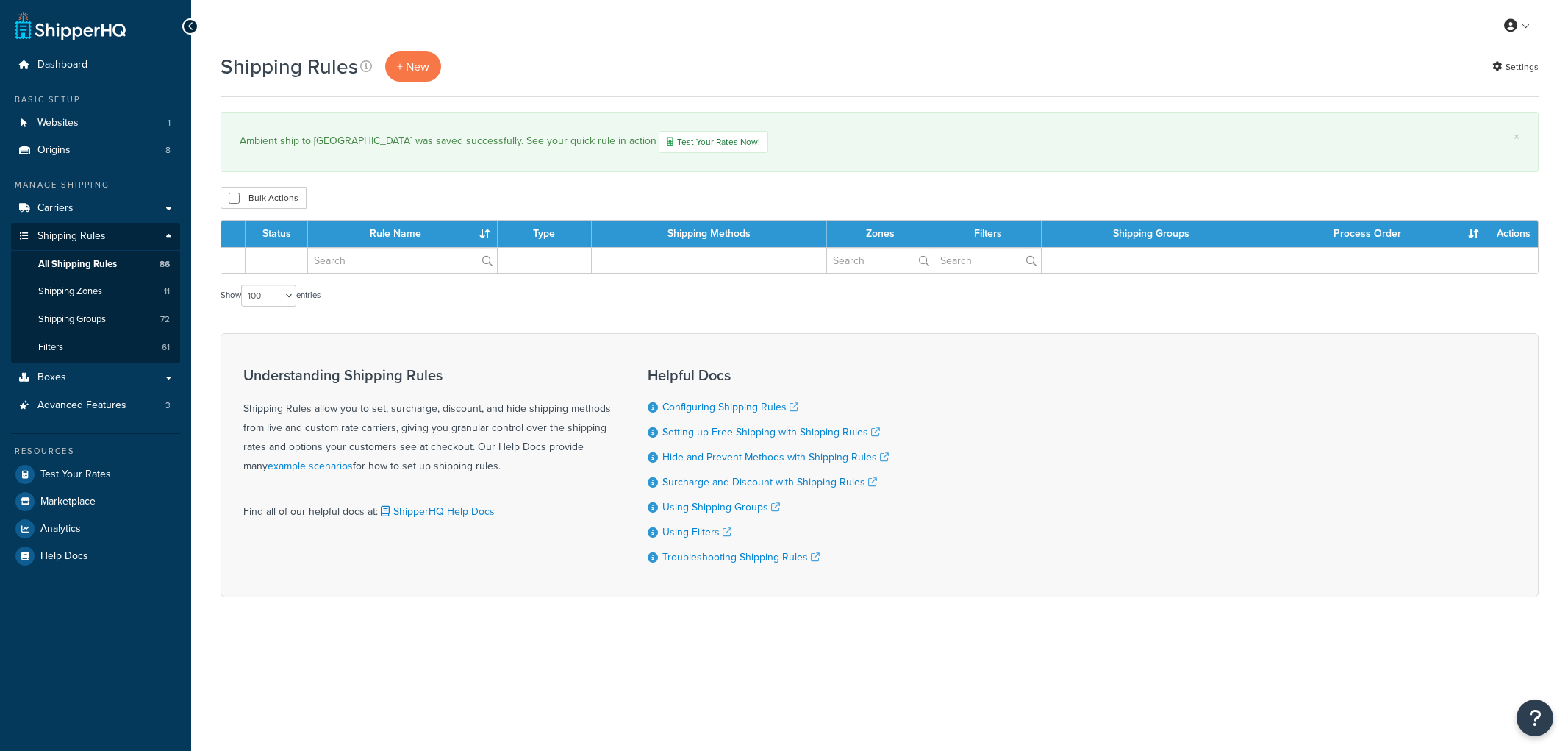
select select "100"
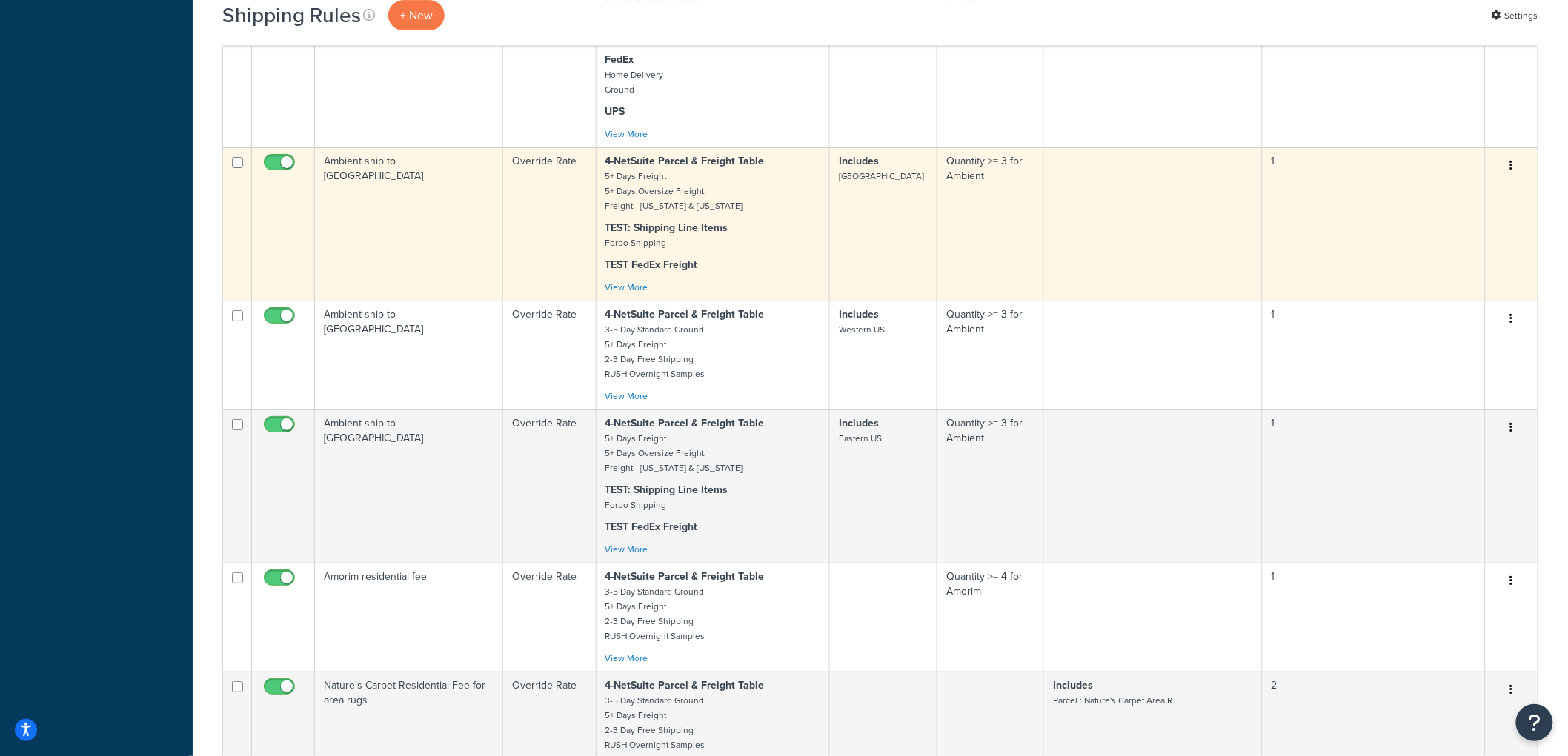
scroll to position [6814, 0]
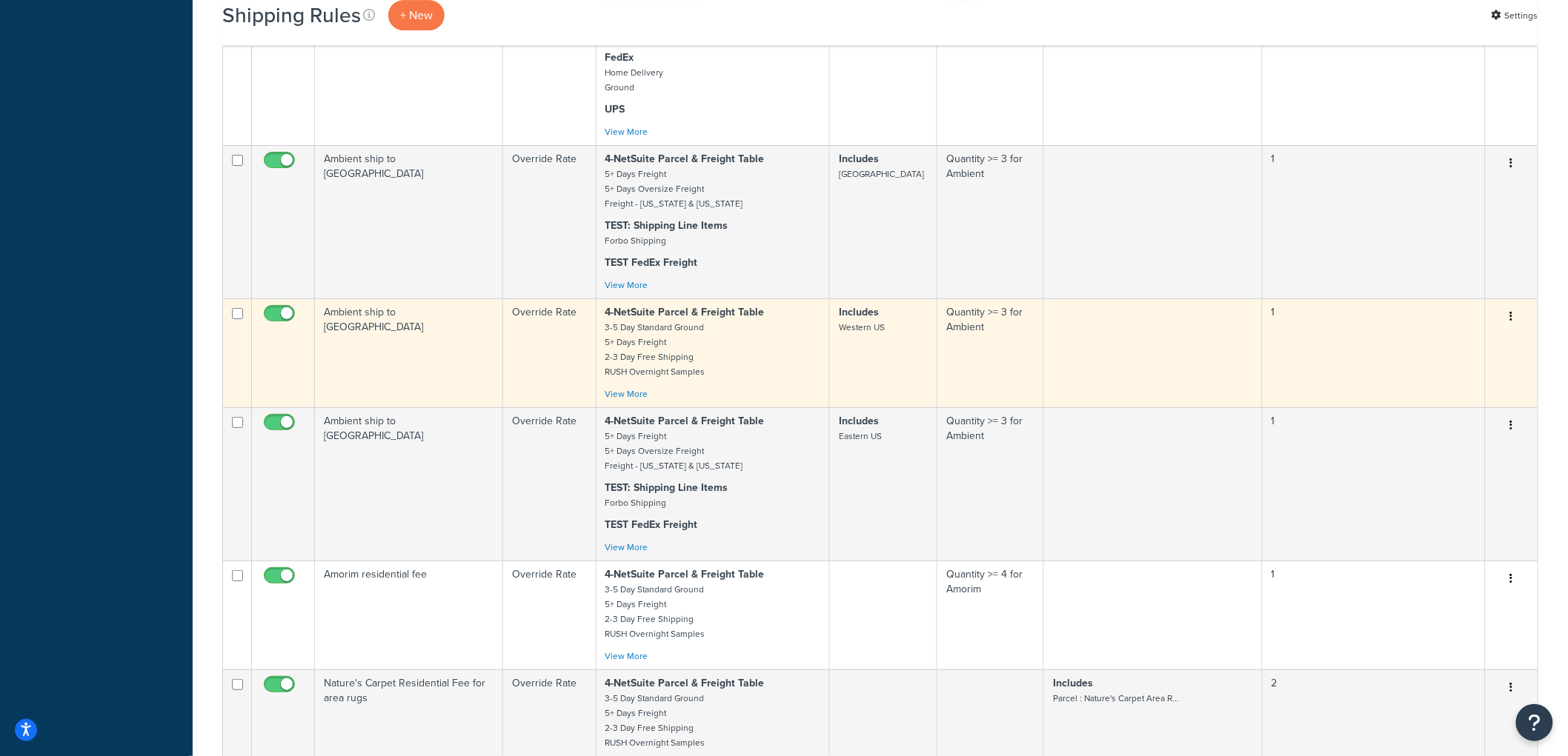
click at [428, 407] on td "Ambient ship to [GEOGRAPHIC_DATA]" at bounding box center [409, 353] width 188 height 109
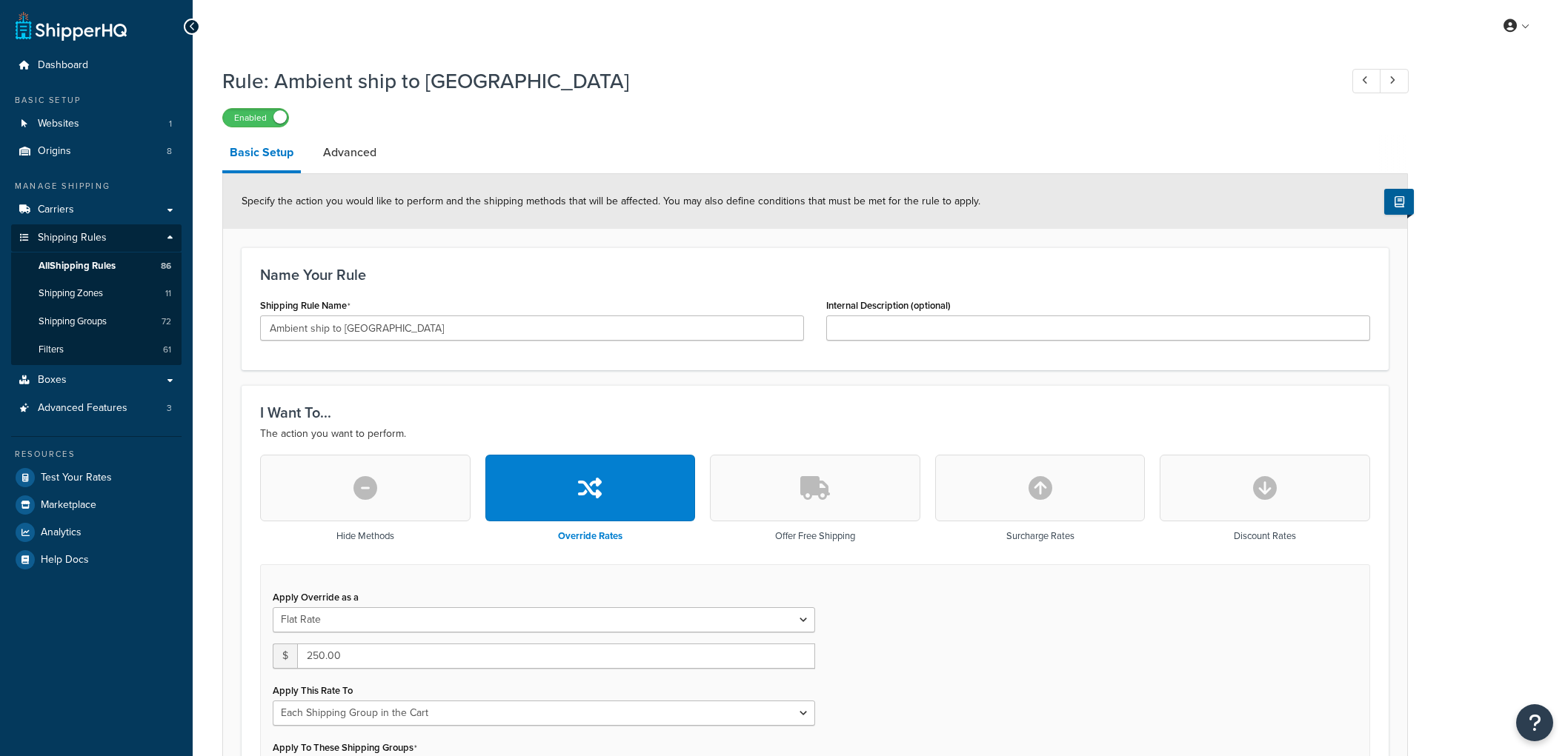
select select "SHIPPING_GROUP"
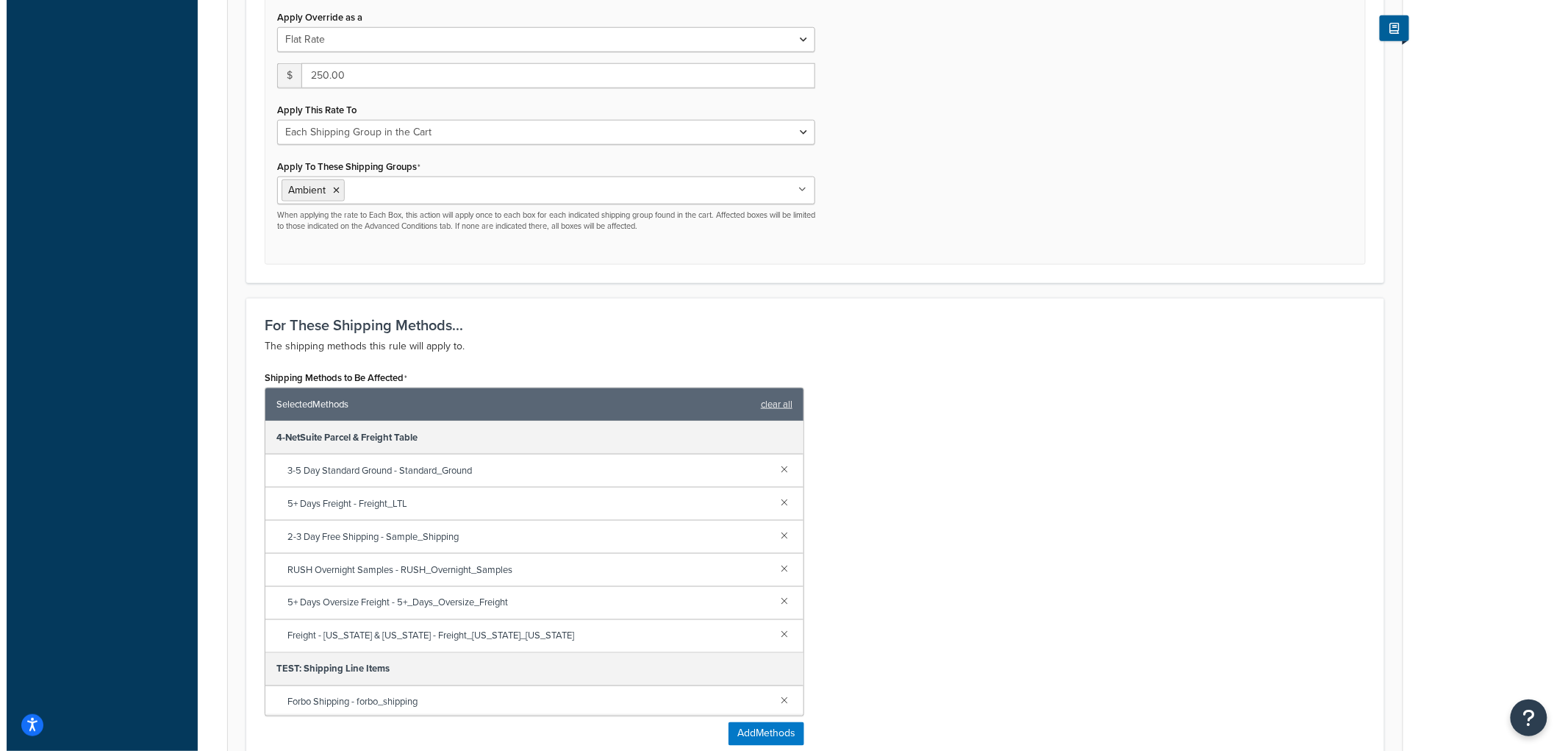
scroll to position [736, 0]
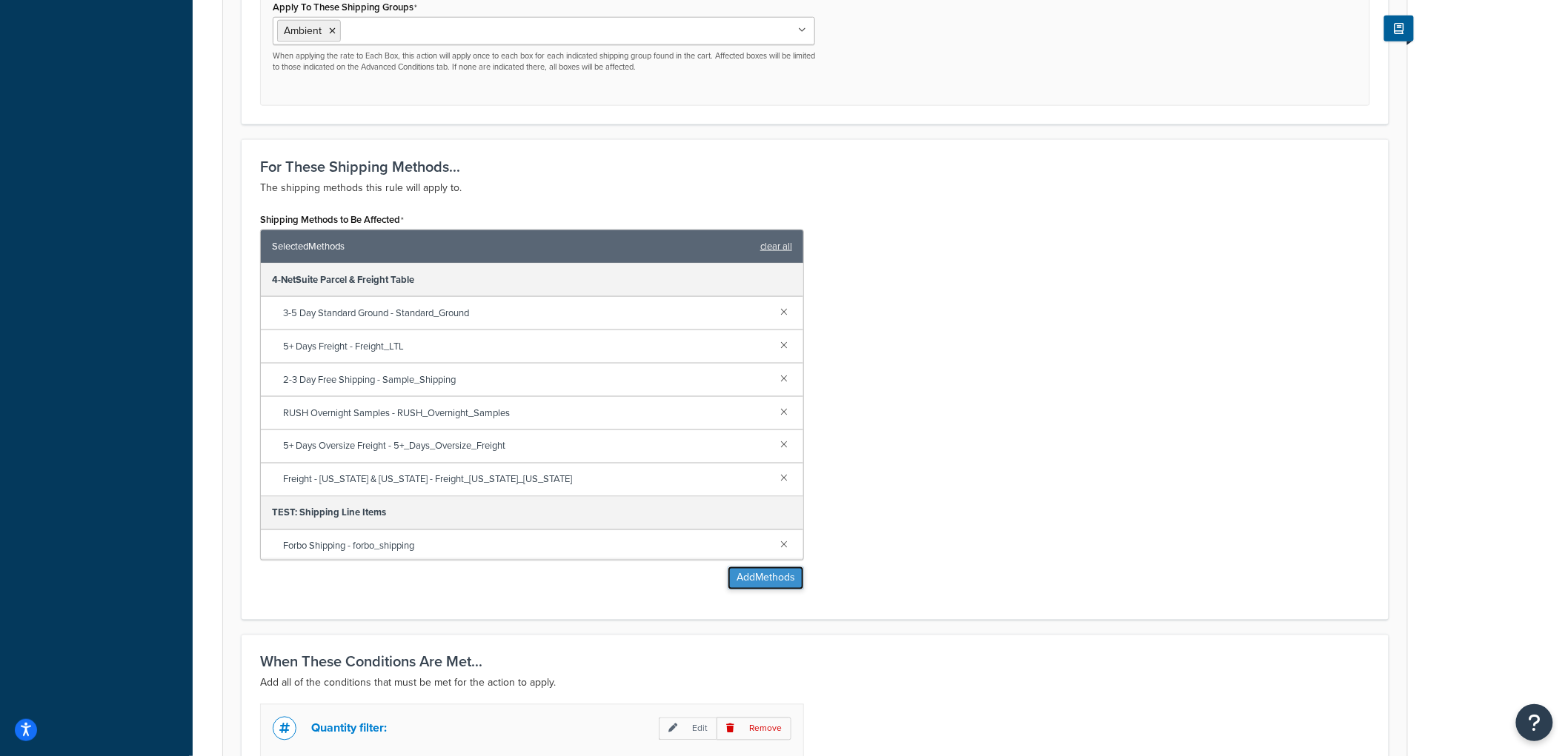
click at [745, 587] on button "Add Methods" at bounding box center [766, 578] width 76 height 24
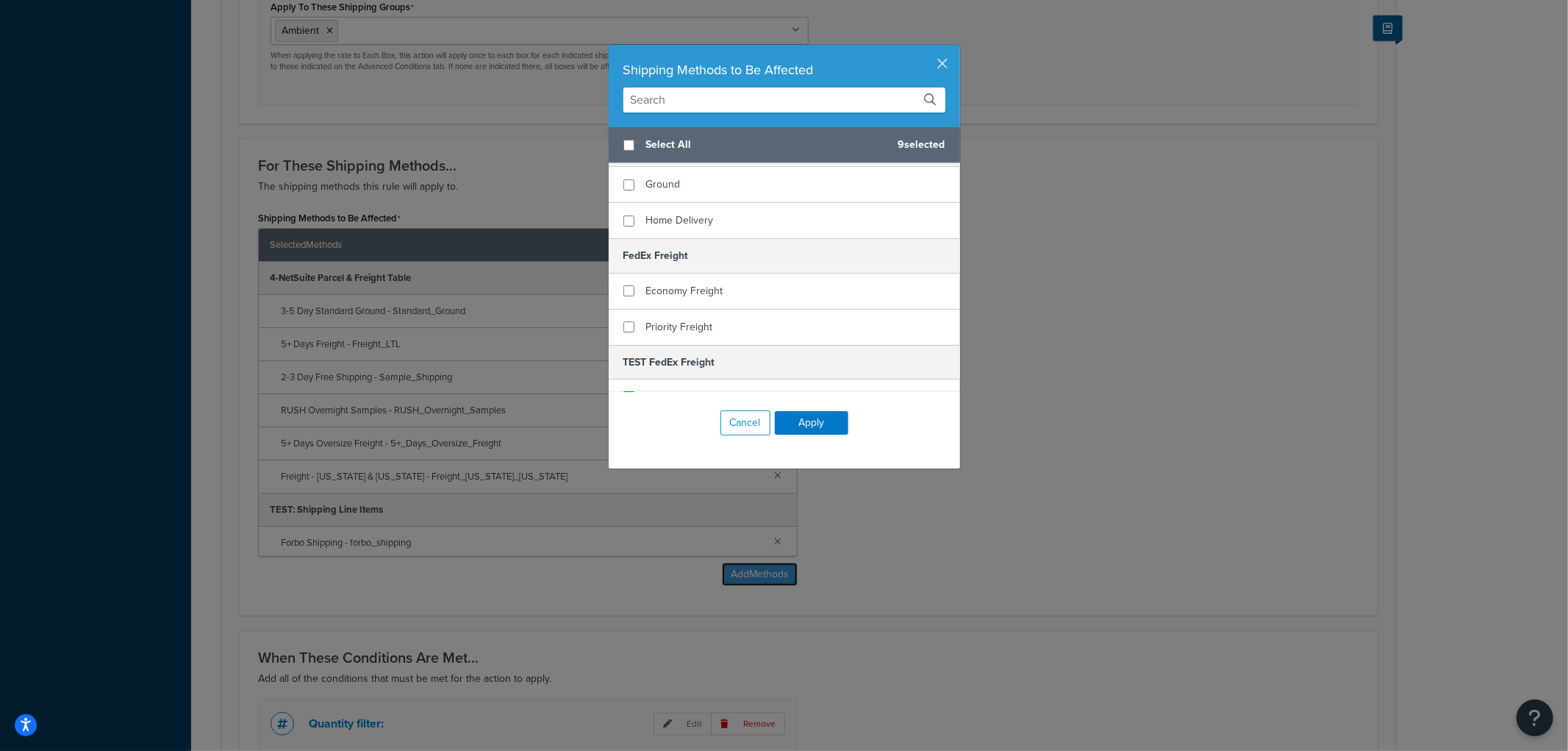
scroll to position [409, 0]
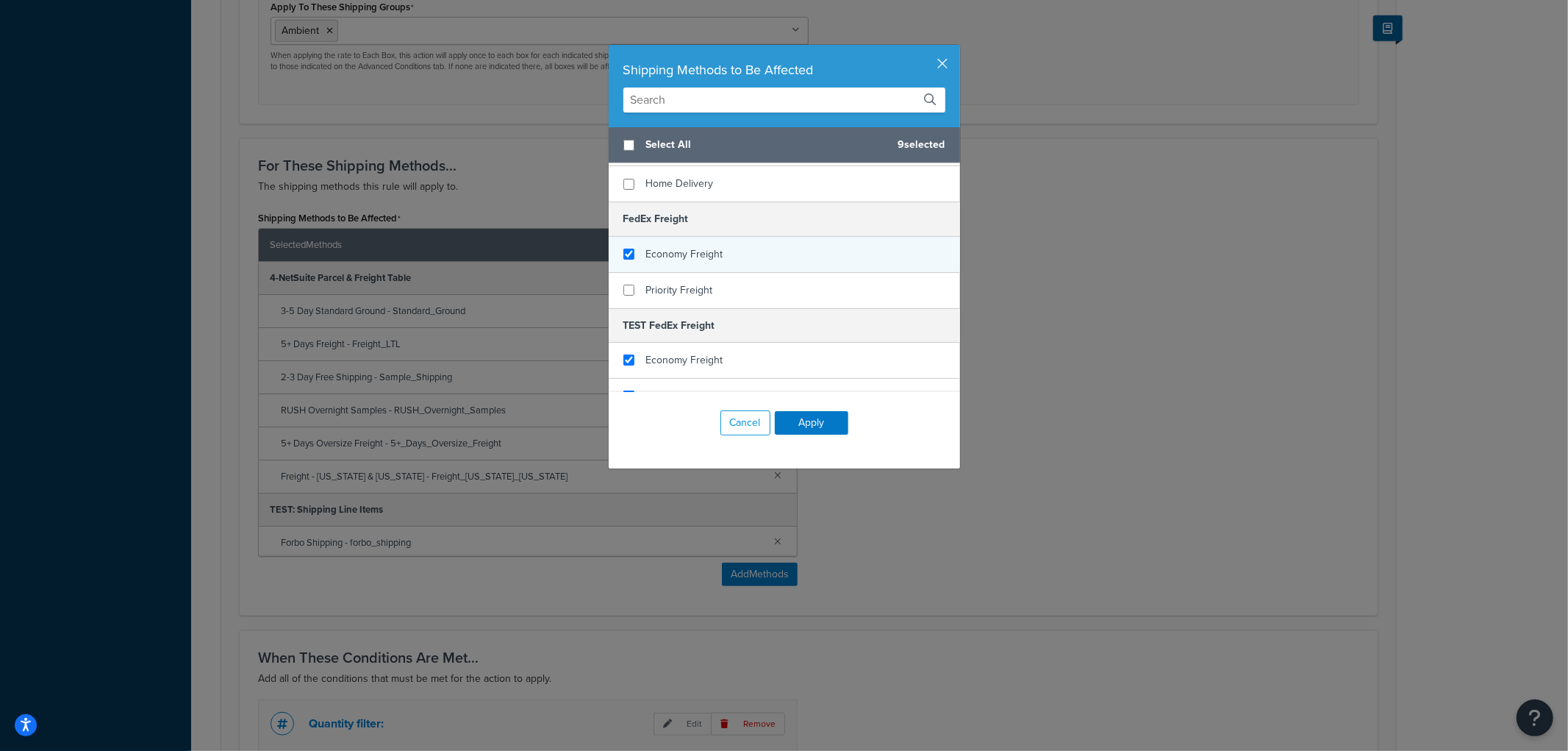
checkbox input "true"
click at [694, 247] on span "Economy Freight" at bounding box center [685, 254] width 77 height 15
checkbox input "true"
click at [694, 283] on span "Priority Freight" at bounding box center [680, 290] width 67 height 15
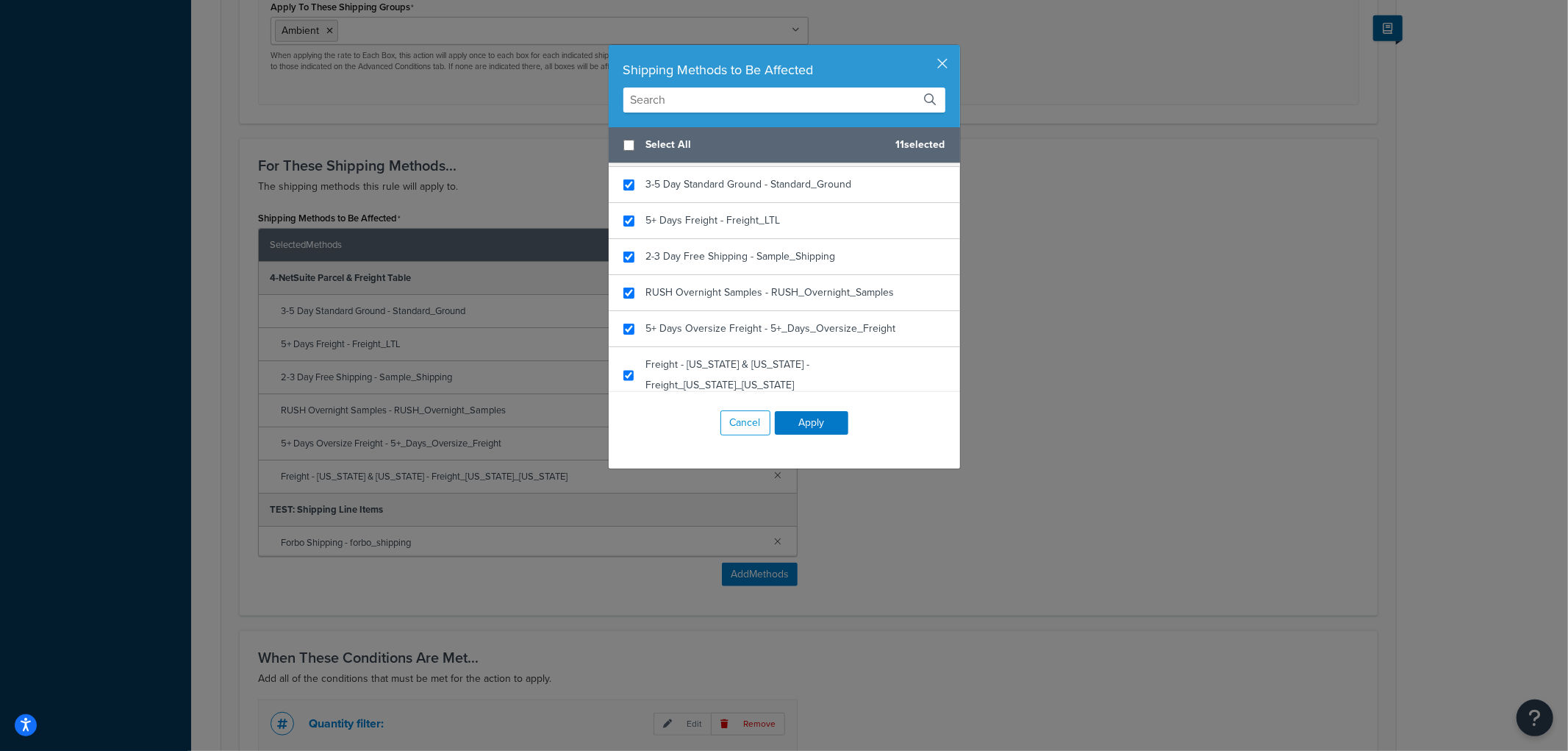
scroll to position [0, 0]
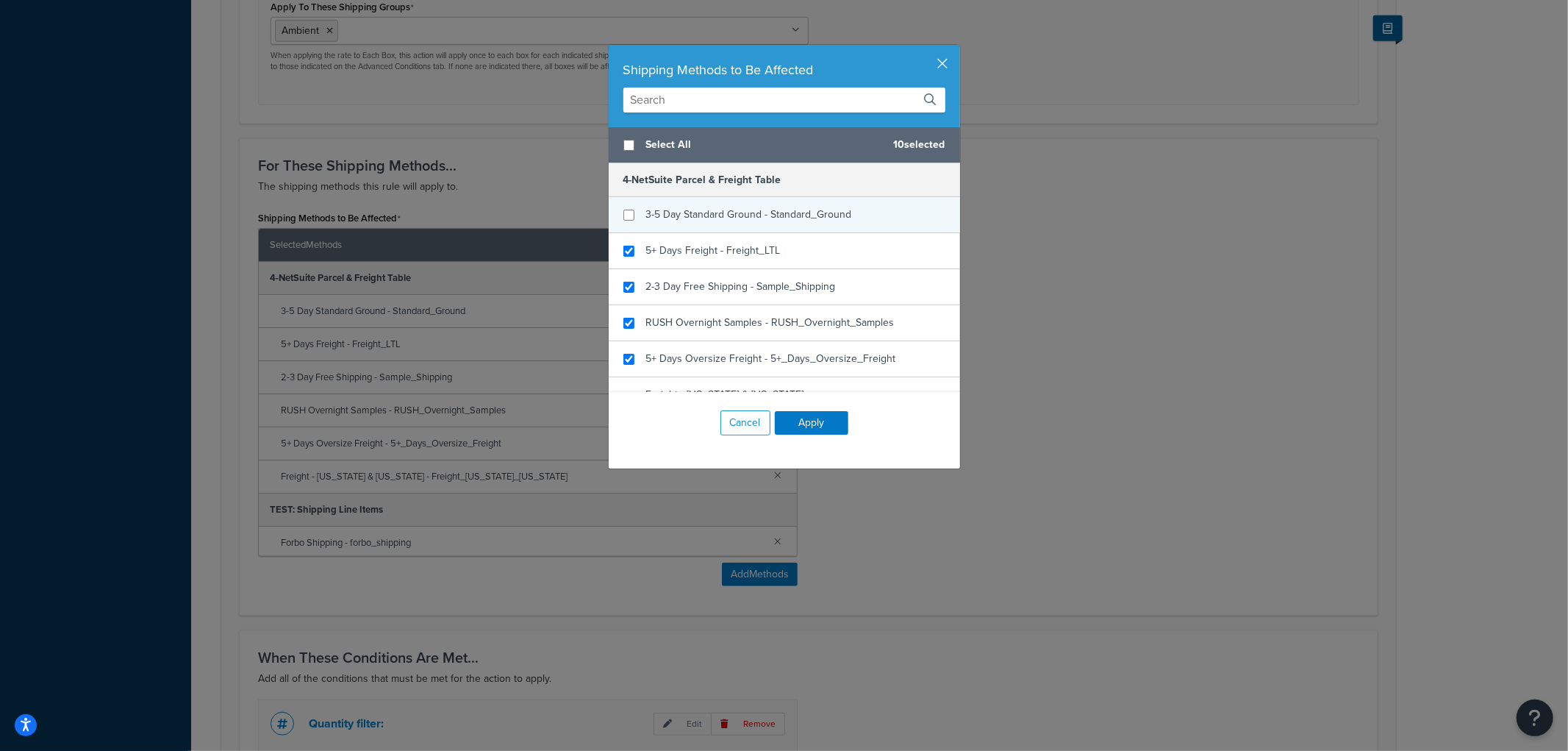
checkbox input "false"
click at [759, 216] on span "3-5 Day Standard Ground - Standard_Ground" at bounding box center [750, 214] width 206 height 15
checkbox input "false"
click at [750, 289] on span "2-3 Day Free Shipping - Sample_Shipping" at bounding box center [742, 286] width 190 height 15
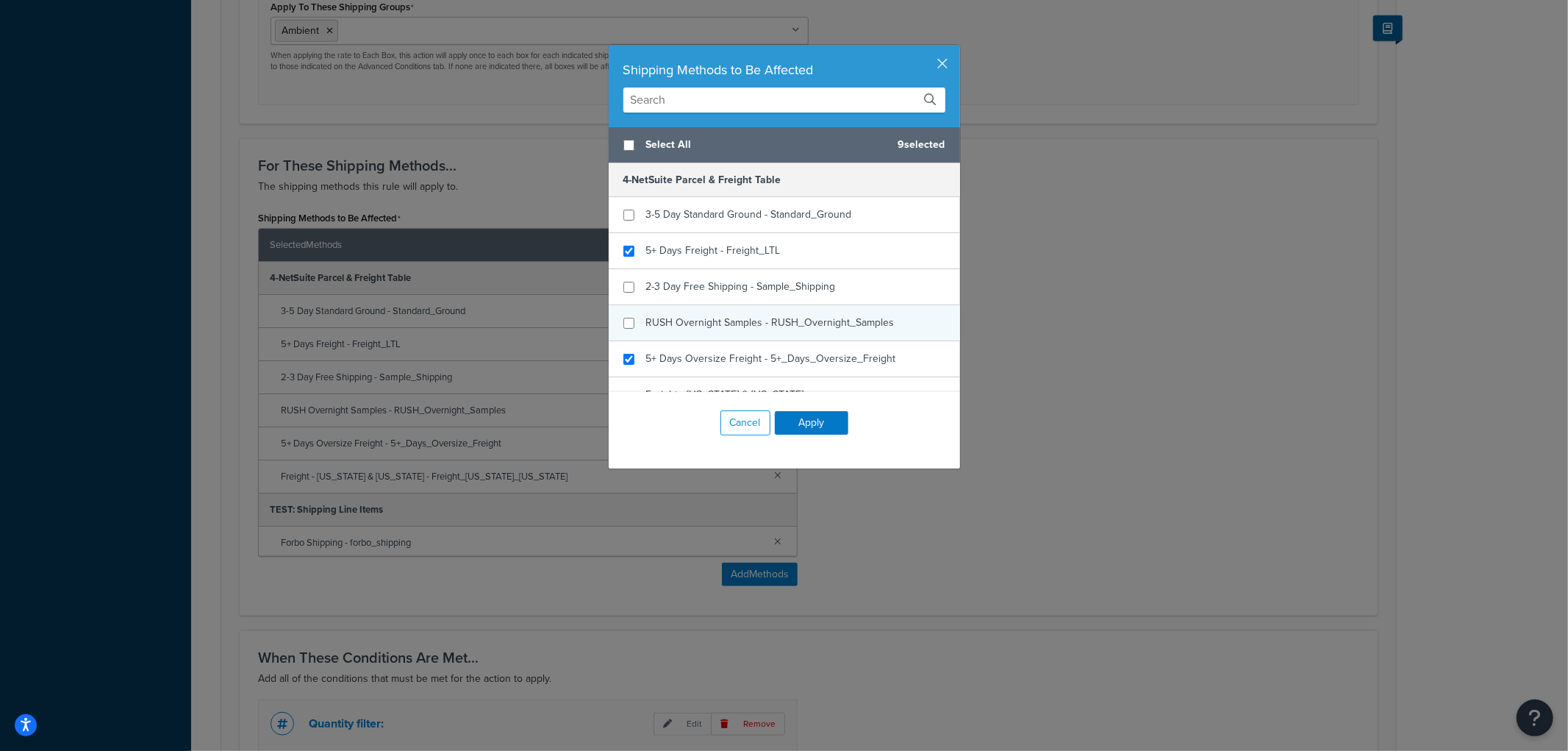
checkbox input "false"
click at [738, 314] on div "RUSH Overnight Samples - RUSH_Overnight_Samples" at bounding box center [771, 323] width 249 height 21
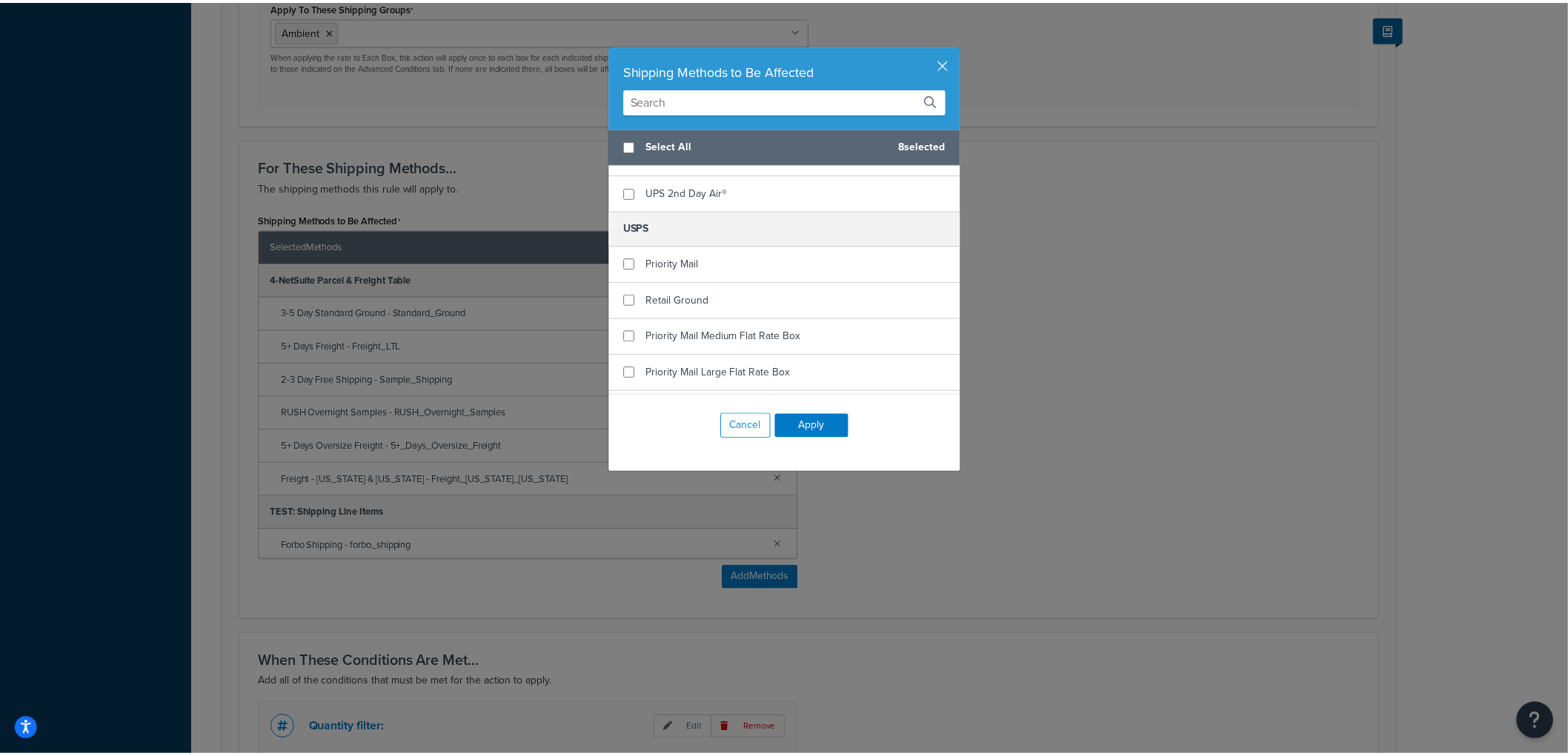
scroll to position [810, 0]
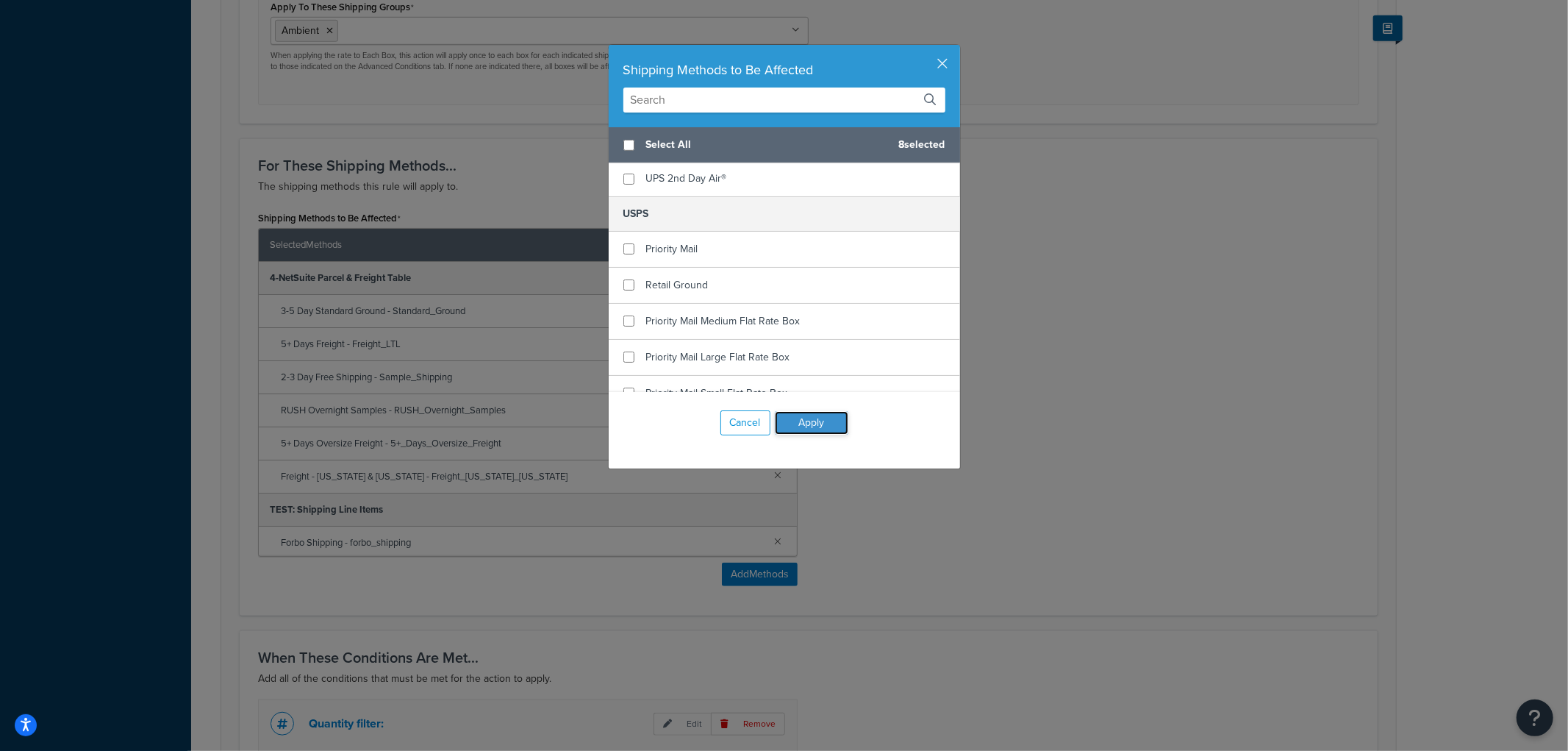
click at [821, 427] on button "Apply" at bounding box center [811, 422] width 73 height 23
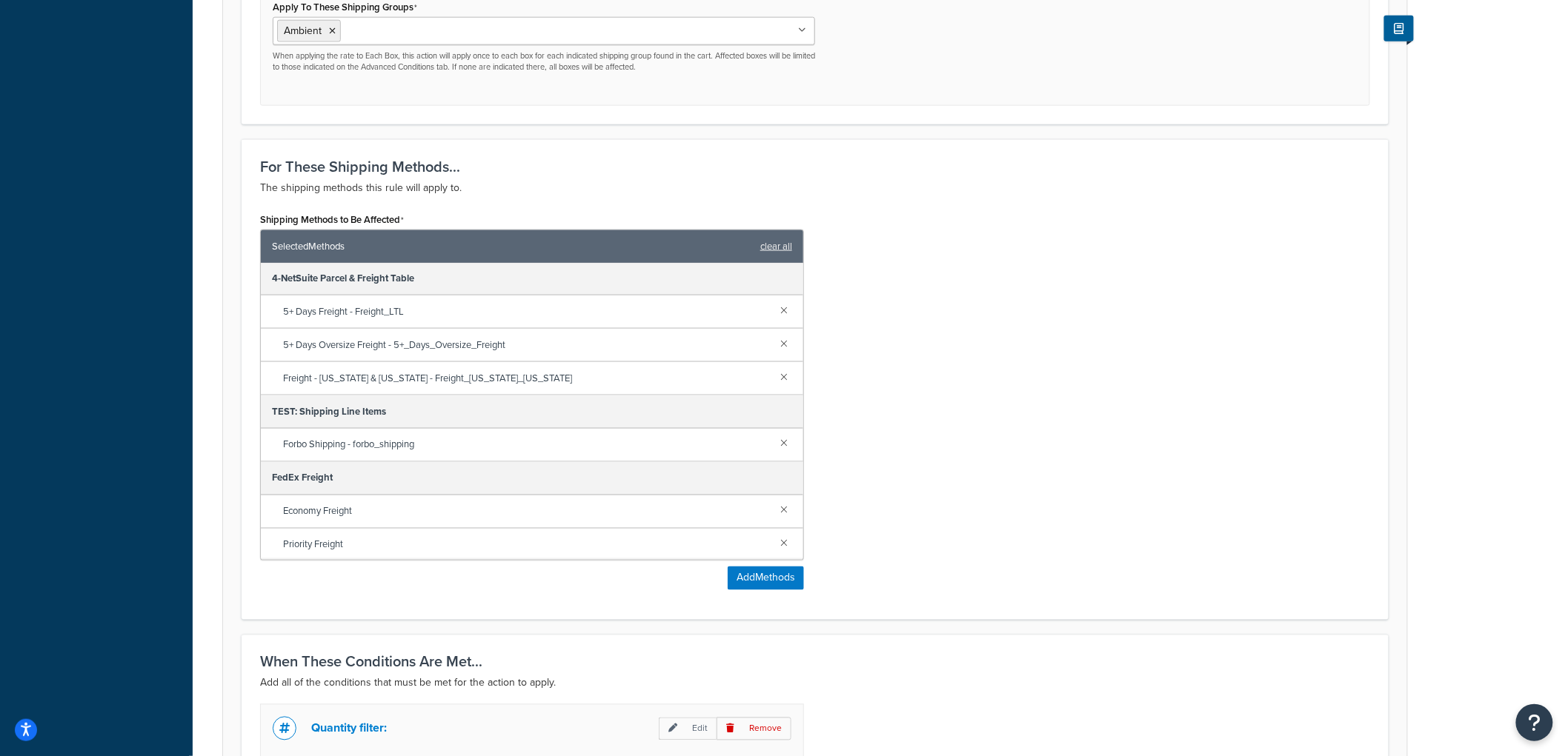
scroll to position [0, 0]
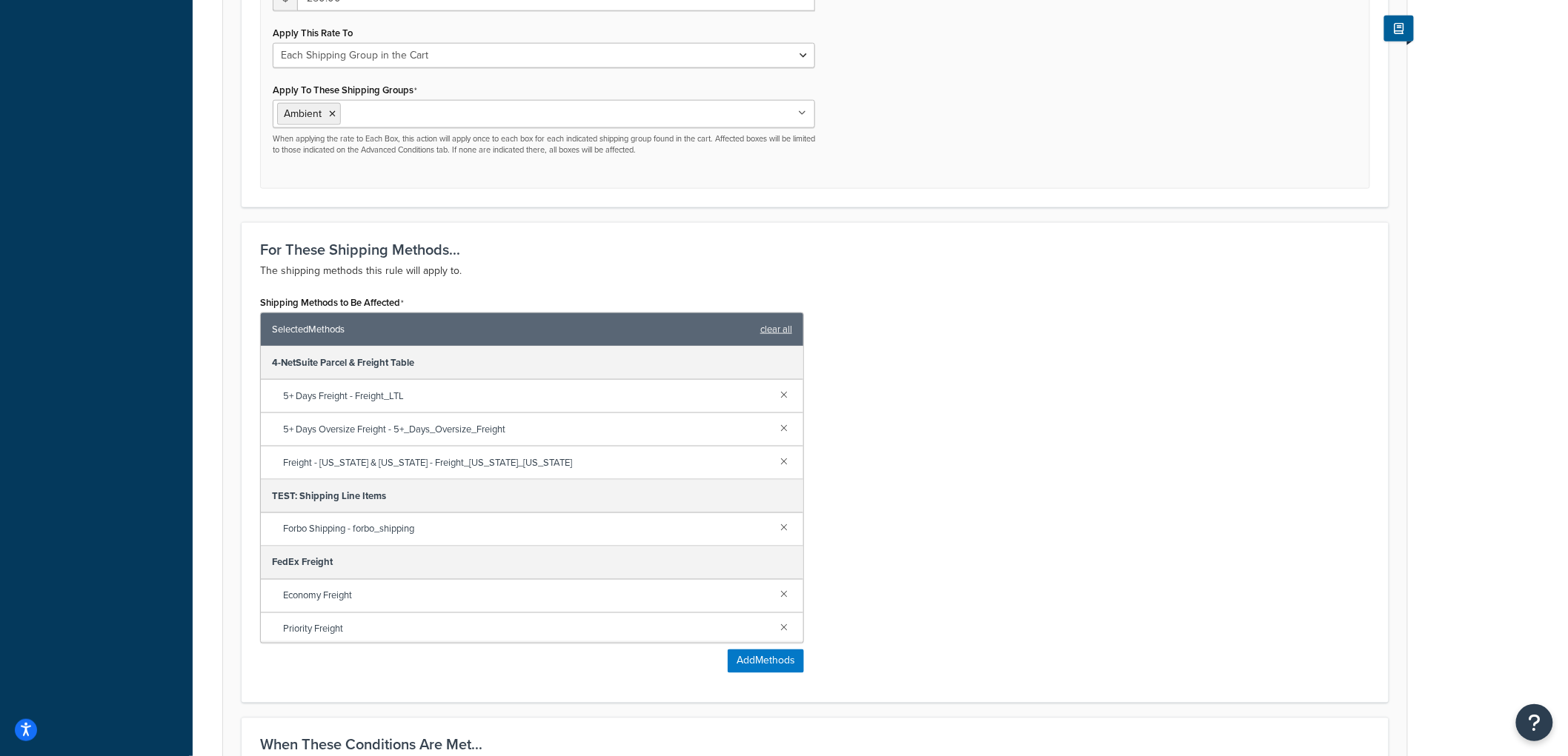
click at [946, 410] on div "Shipping Methods to Be Affected Selected Methods clear all 4-NetSuite Parcel & …" at bounding box center [815, 488] width 1132 height 393
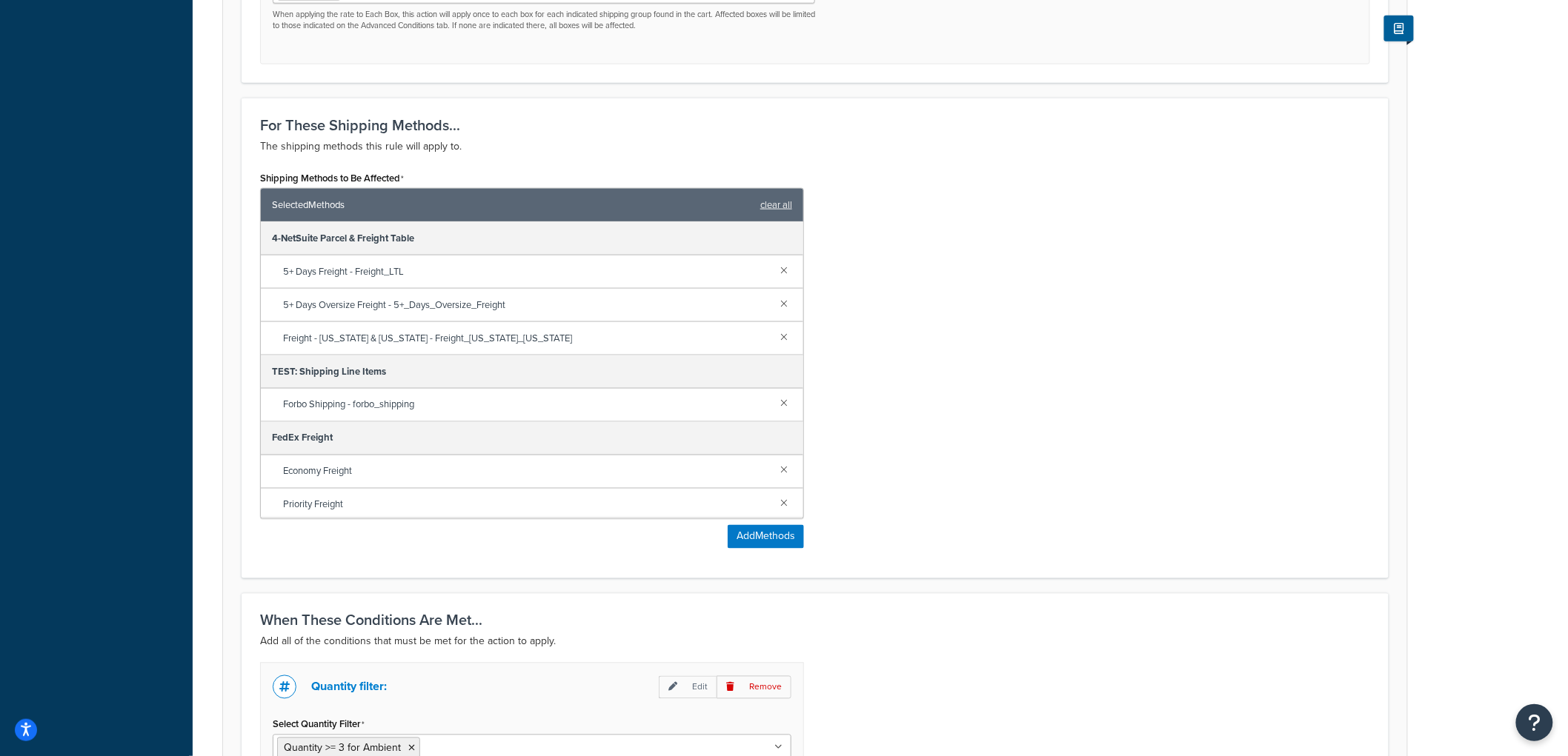
scroll to position [1134, 0]
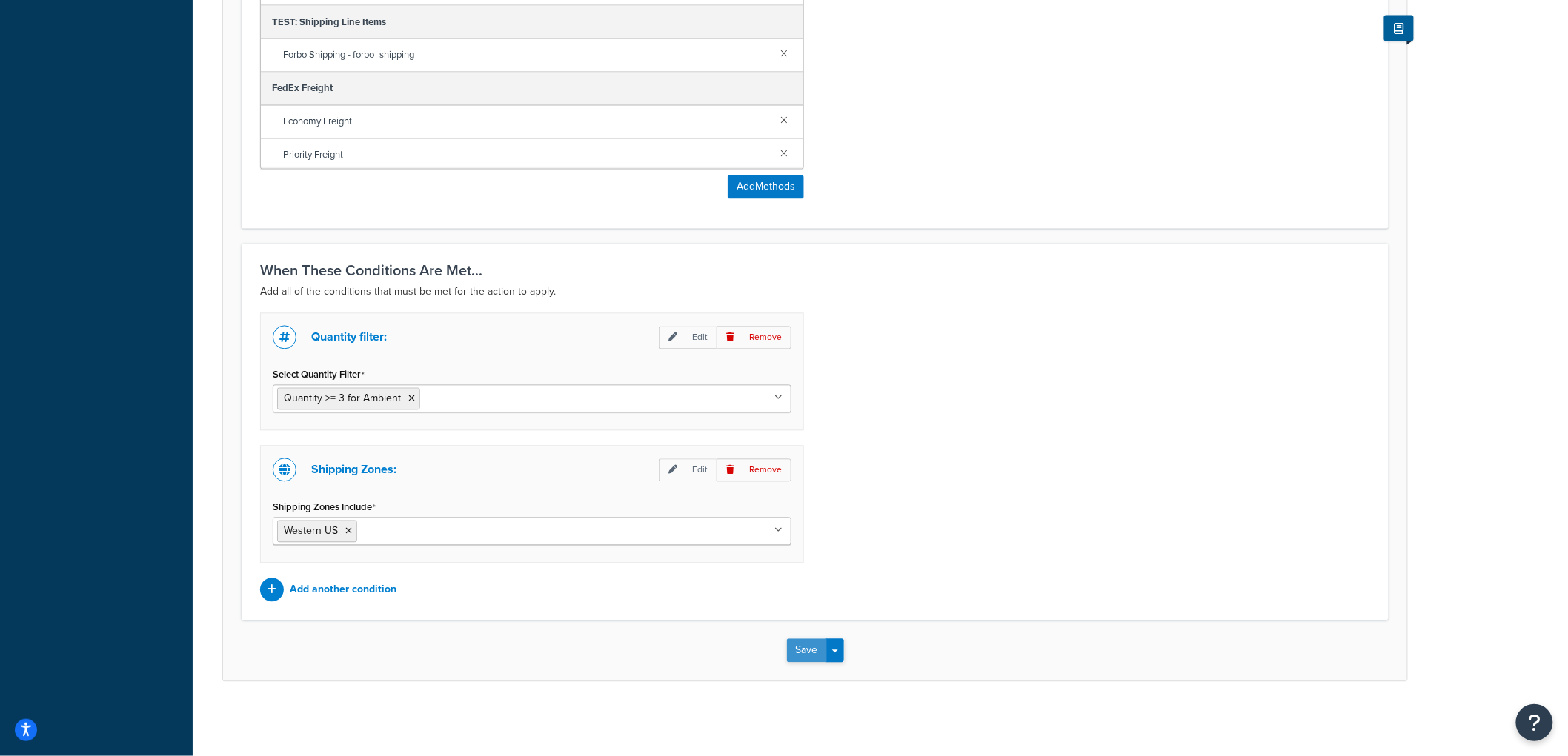
click at [808, 647] on button "Save" at bounding box center [807, 651] width 40 height 24
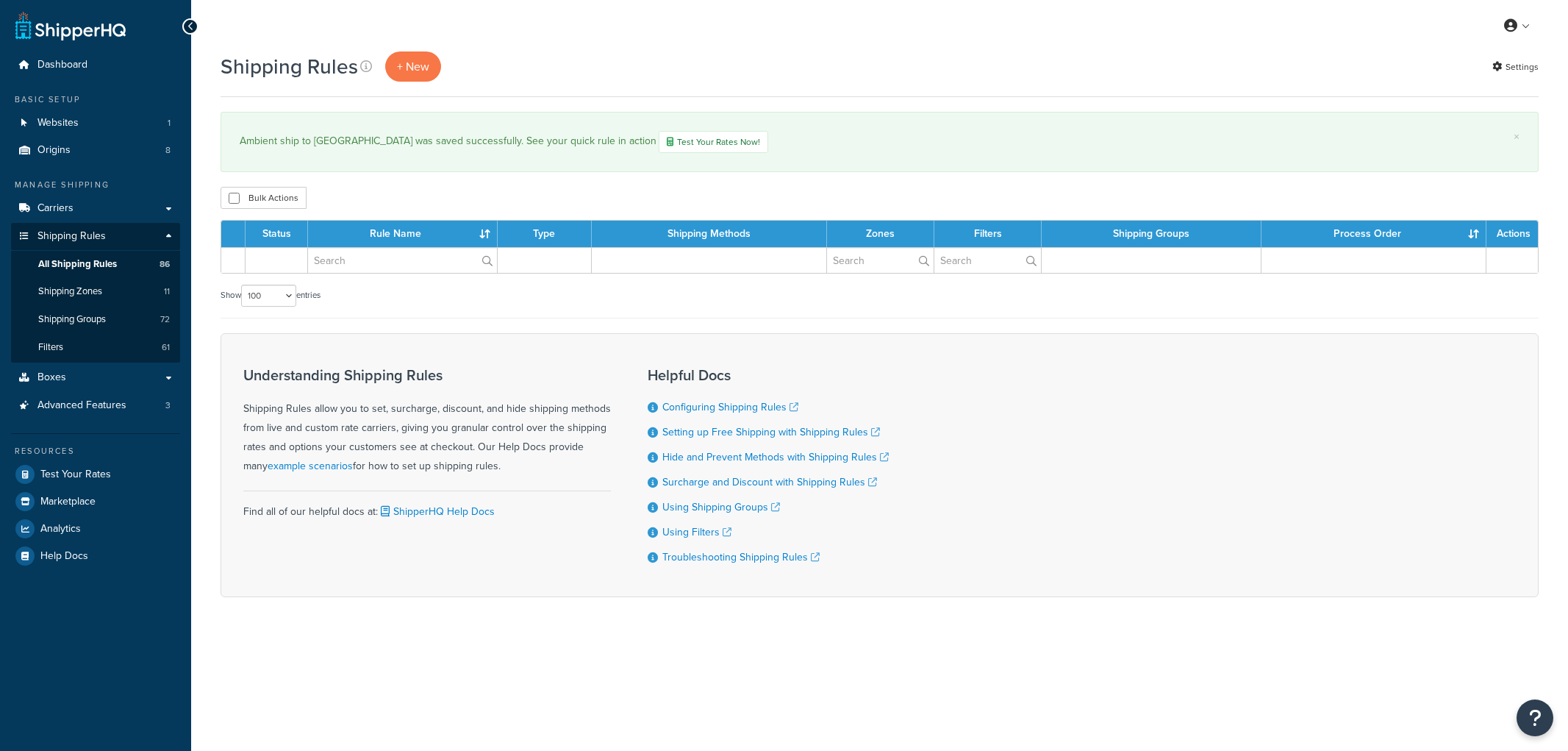
select select "100"
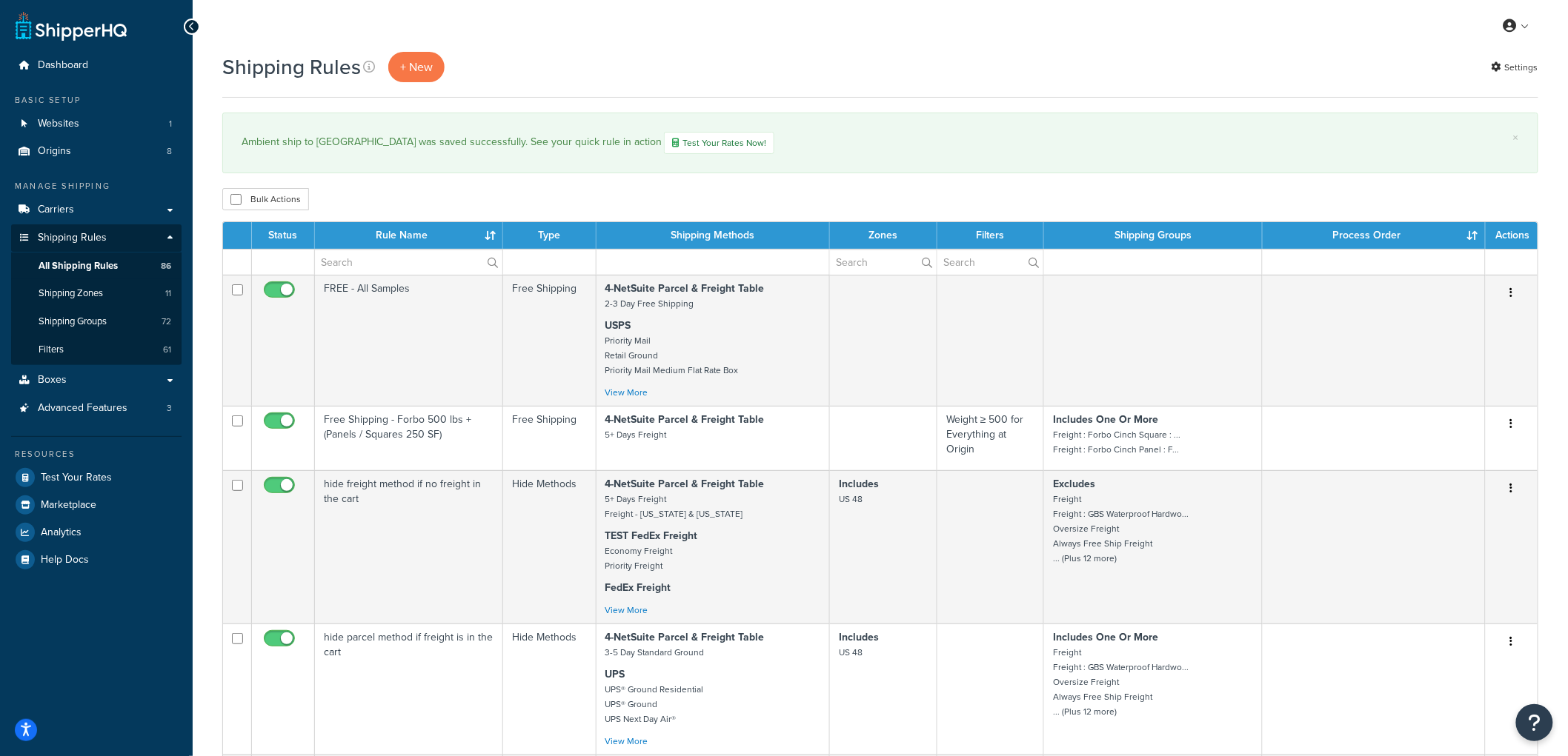
click at [756, 209] on div "Bulk Actions Duplicate Delete" at bounding box center [880, 199] width 1316 height 22
click at [114, 479] on link "Test Your Rates" at bounding box center [97, 477] width 170 height 27
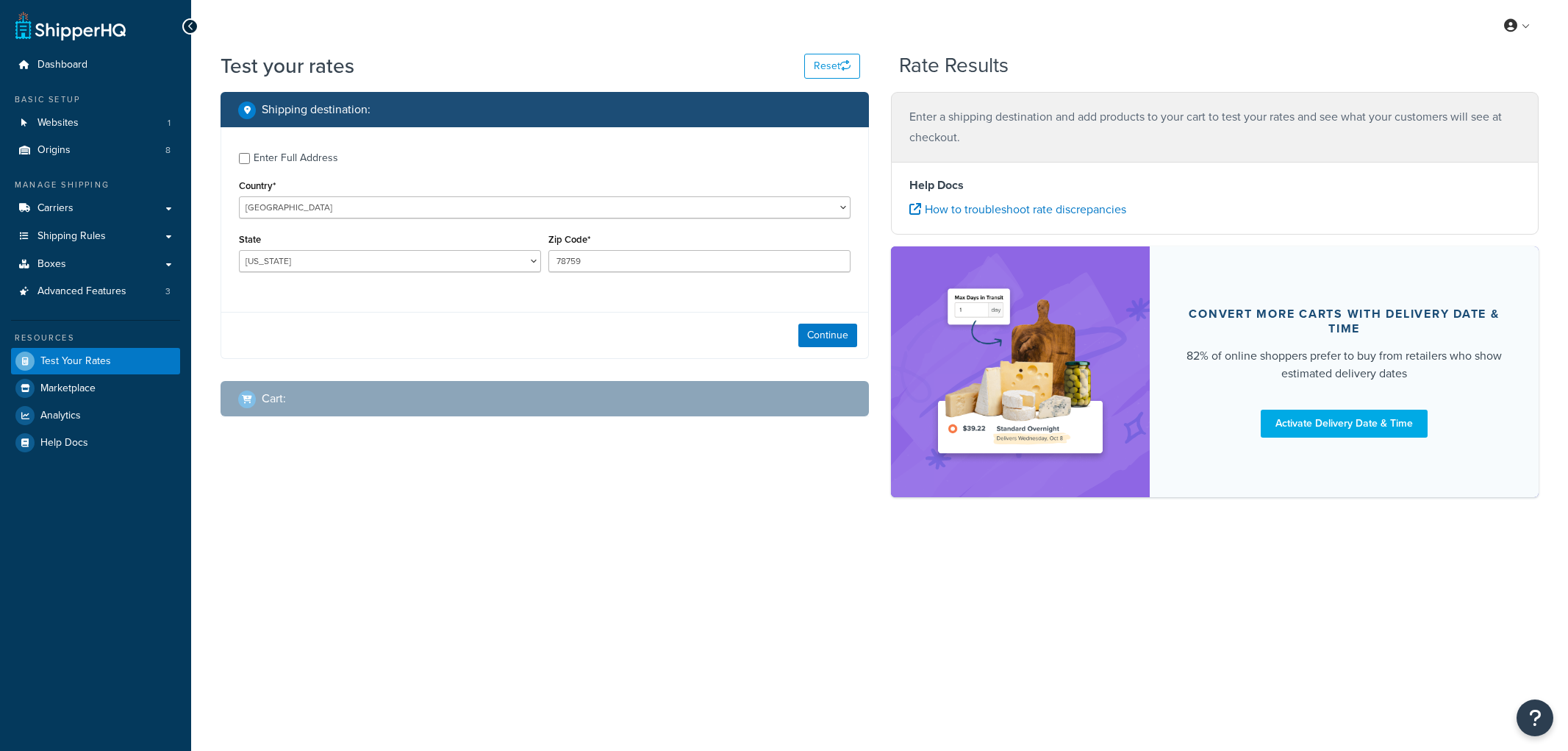
select select "[GEOGRAPHIC_DATA]"
click at [263, 164] on div "Enter Full Address" at bounding box center [296, 159] width 85 height 21
click at [250, 164] on input "Enter Full Address" at bounding box center [245, 159] width 11 height 11
checkbox input "true"
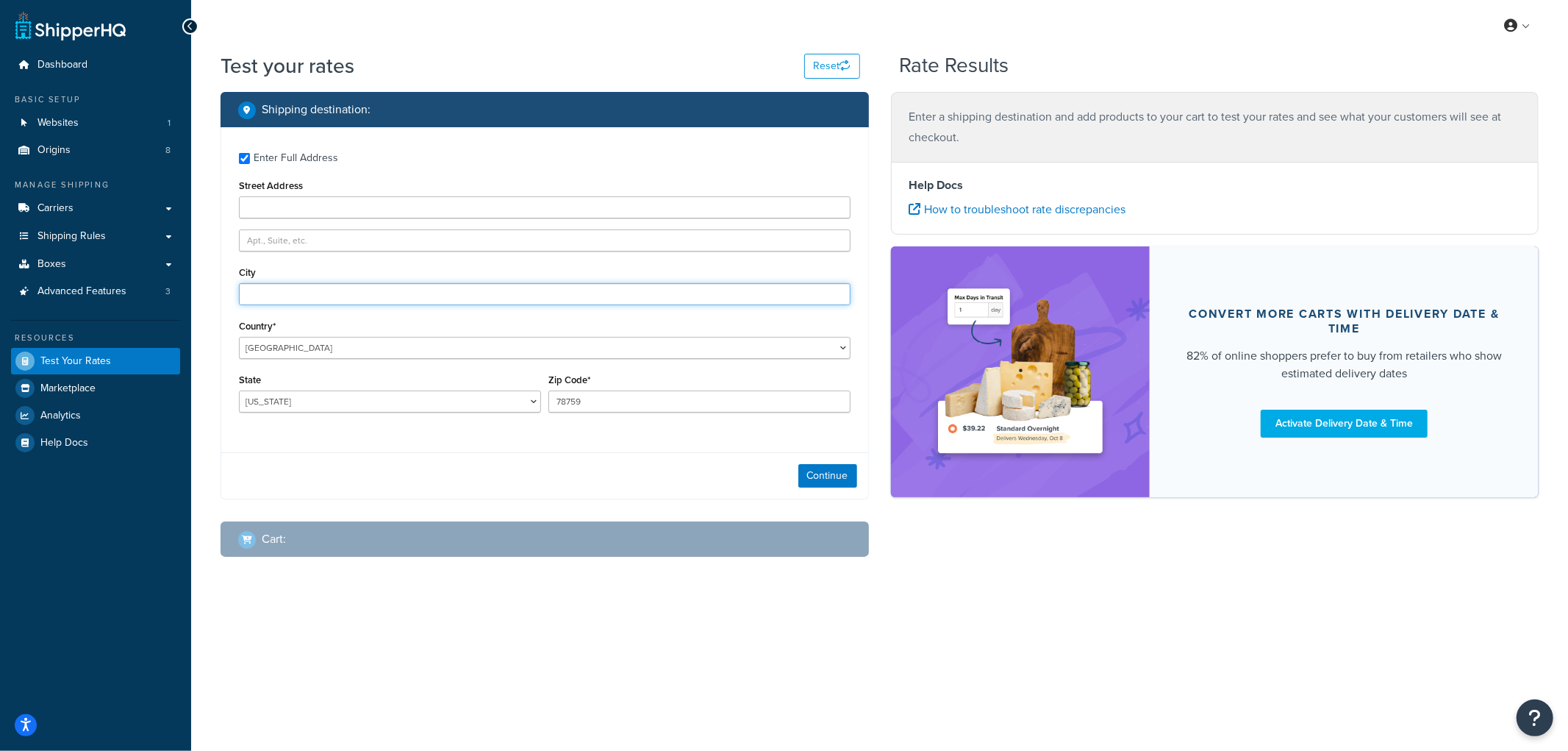
click at [272, 299] on input "City" at bounding box center [545, 294] width 612 height 22
type input "Angora"
click at [285, 473] on div "Continue" at bounding box center [544, 475] width 647 height 47
click at [288, 406] on select "[US_STATE] [US_STATE] [US_STATE] [US_STATE] [US_STATE] Armed Forces Americas Ar…" at bounding box center [390, 401] width 302 height 22
select select "NE"
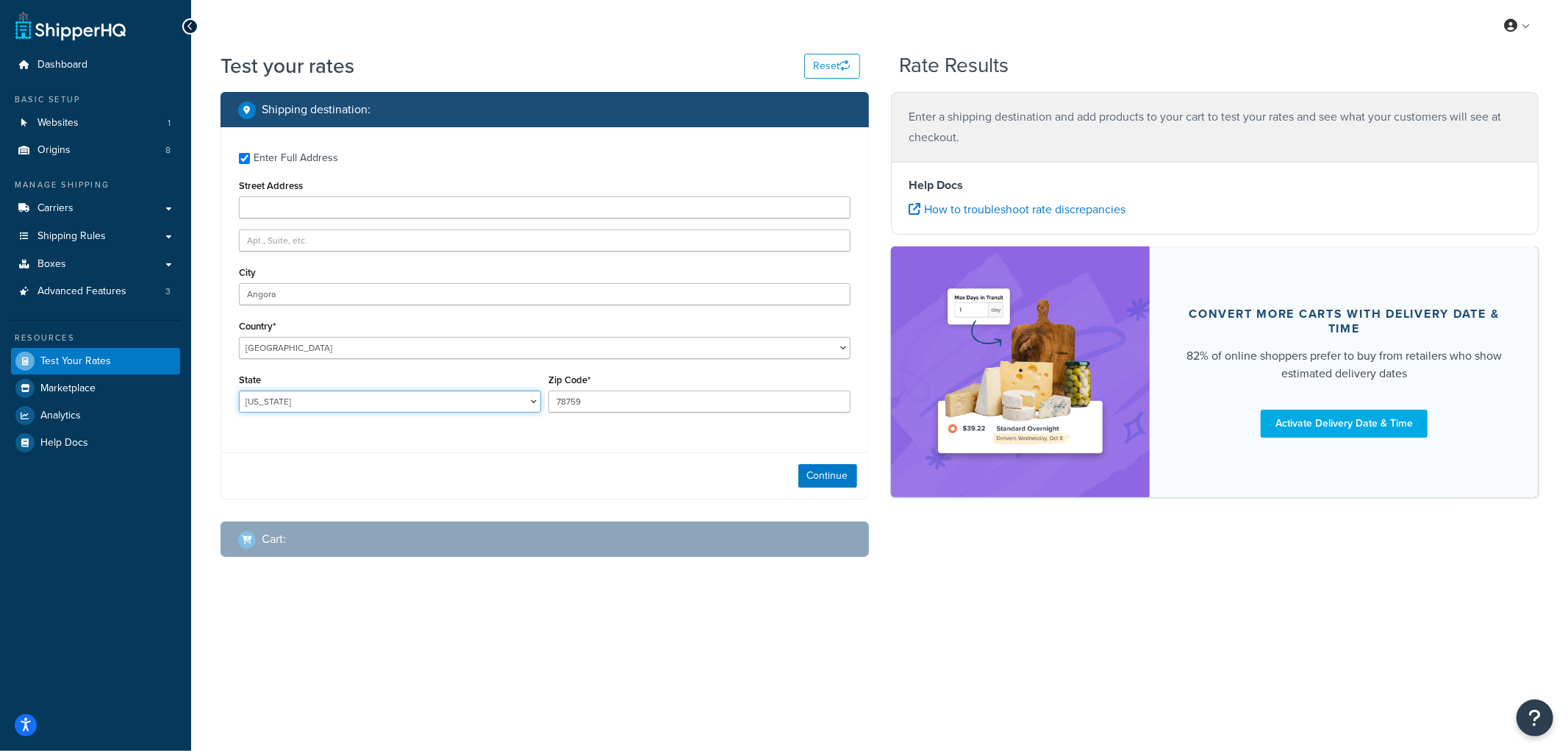
click at [239, 392] on select "[US_STATE] [US_STATE] [US_STATE] [US_STATE] [US_STATE] Armed Forces Americas Ar…" at bounding box center [390, 401] width 302 height 22
click at [453, 118] on div "Shipping destination :" at bounding box center [550, 110] width 623 height 21
click at [828, 473] on button "Continue" at bounding box center [828, 475] width 59 height 23
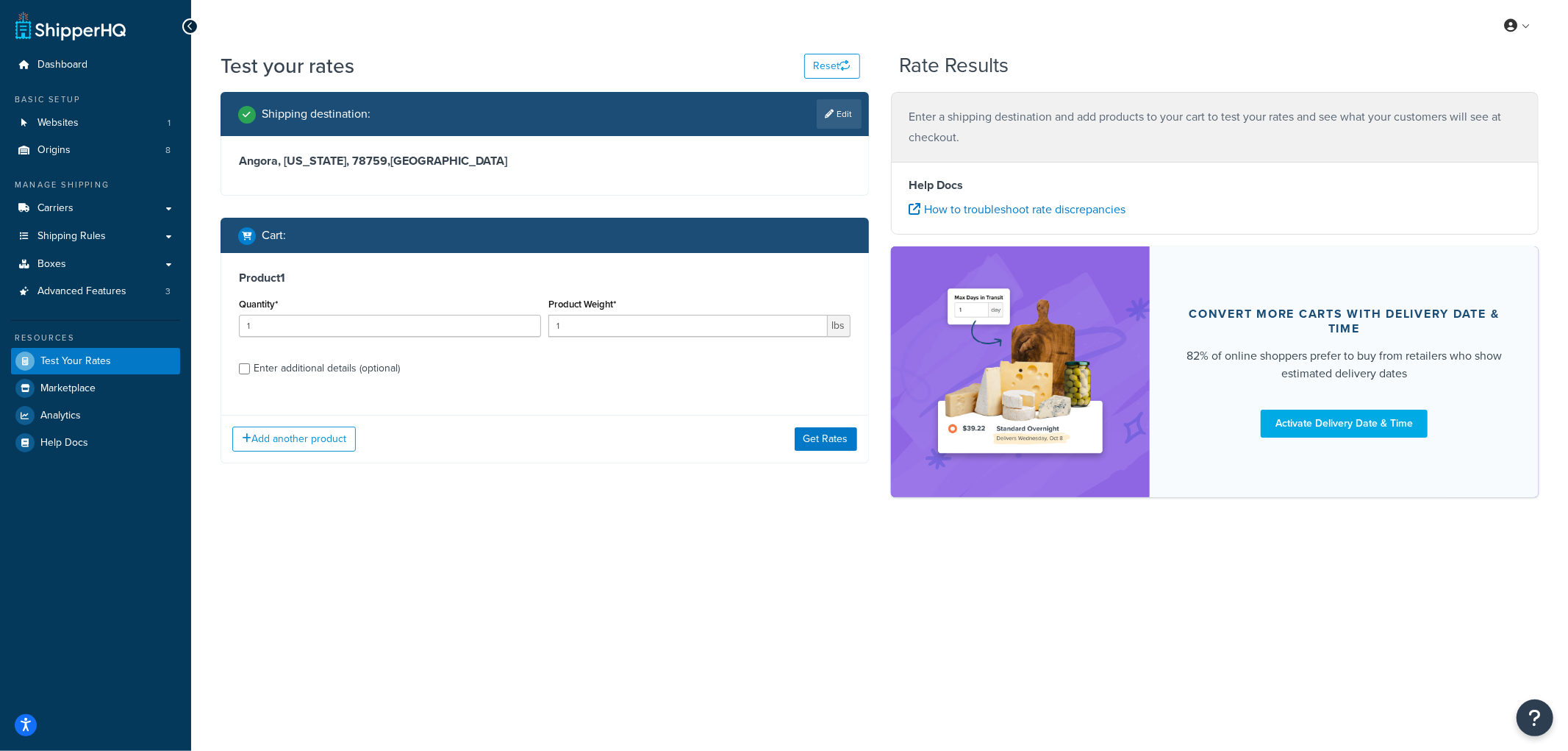
click at [327, 361] on div "Enter additional details (optional)" at bounding box center [327, 369] width 147 height 21
click at [250, 363] on input "Enter additional details (optional)" at bounding box center [245, 369] width 11 height 11
checkbox input "true"
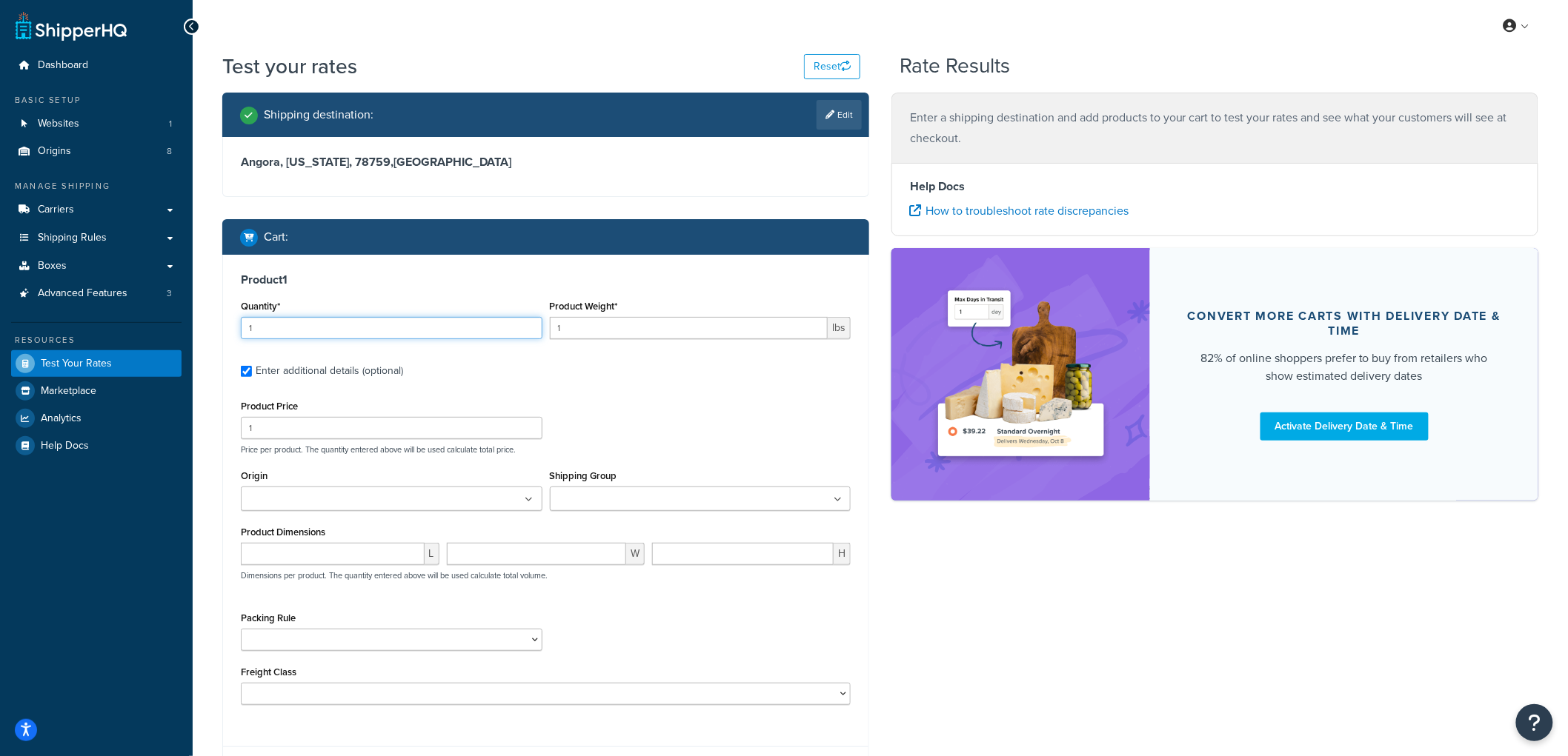
drag, startPoint x: 291, startPoint y: 328, endPoint x: 251, endPoint y: 315, distance: 42.1
click at [251, 315] on div "Quantity* 1" at bounding box center [392, 317] width 302 height 43
type input "11"
click at [613, 332] on input "1" at bounding box center [688, 328] width 278 height 22
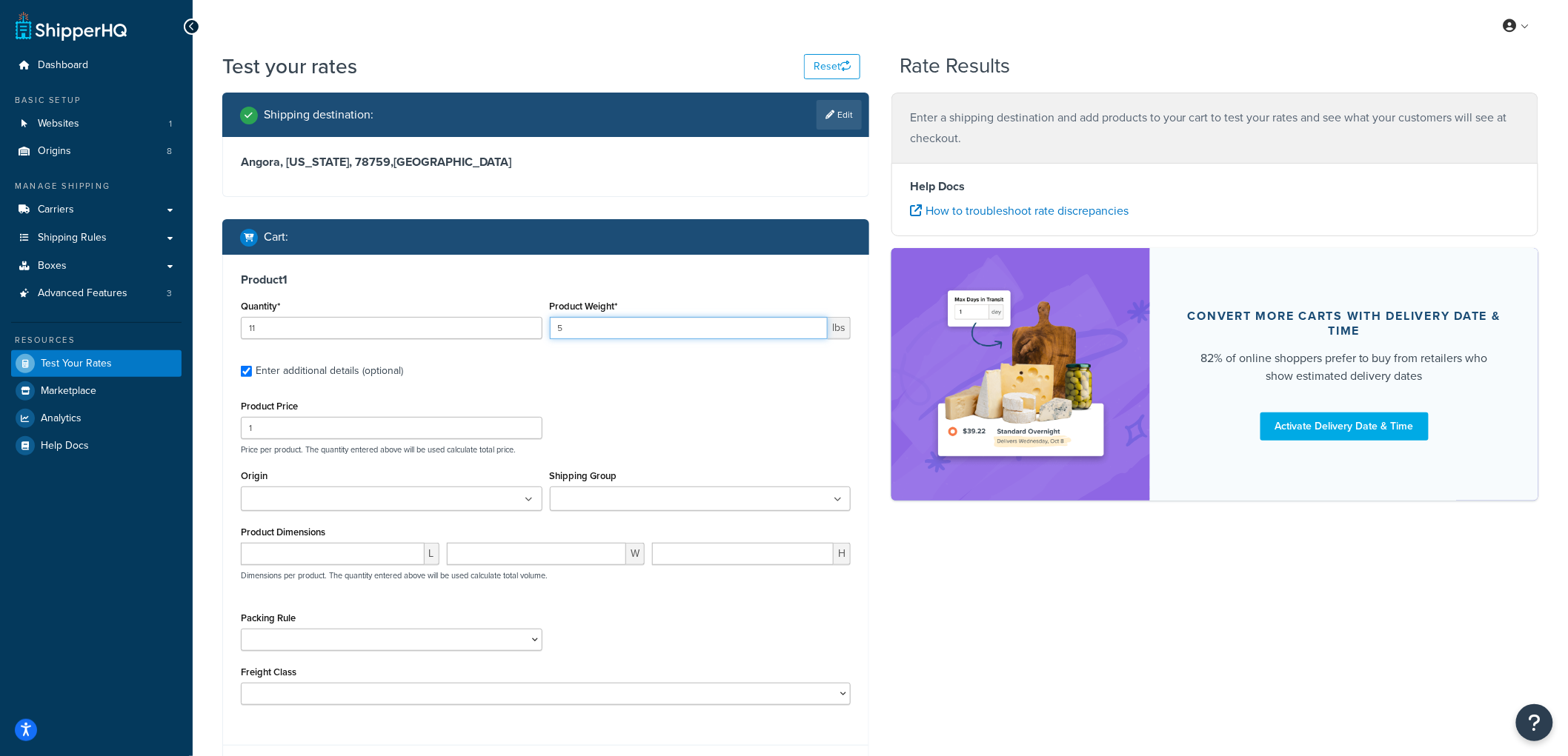
type input "5"
click at [630, 280] on h3 "Product 1" at bounding box center [545, 280] width 610 height 15
click at [335, 420] on input "1" at bounding box center [392, 427] width 302 height 22
type input "100"
click at [336, 500] on input "Origin" at bounding box center [311, 500] width 131 height 16
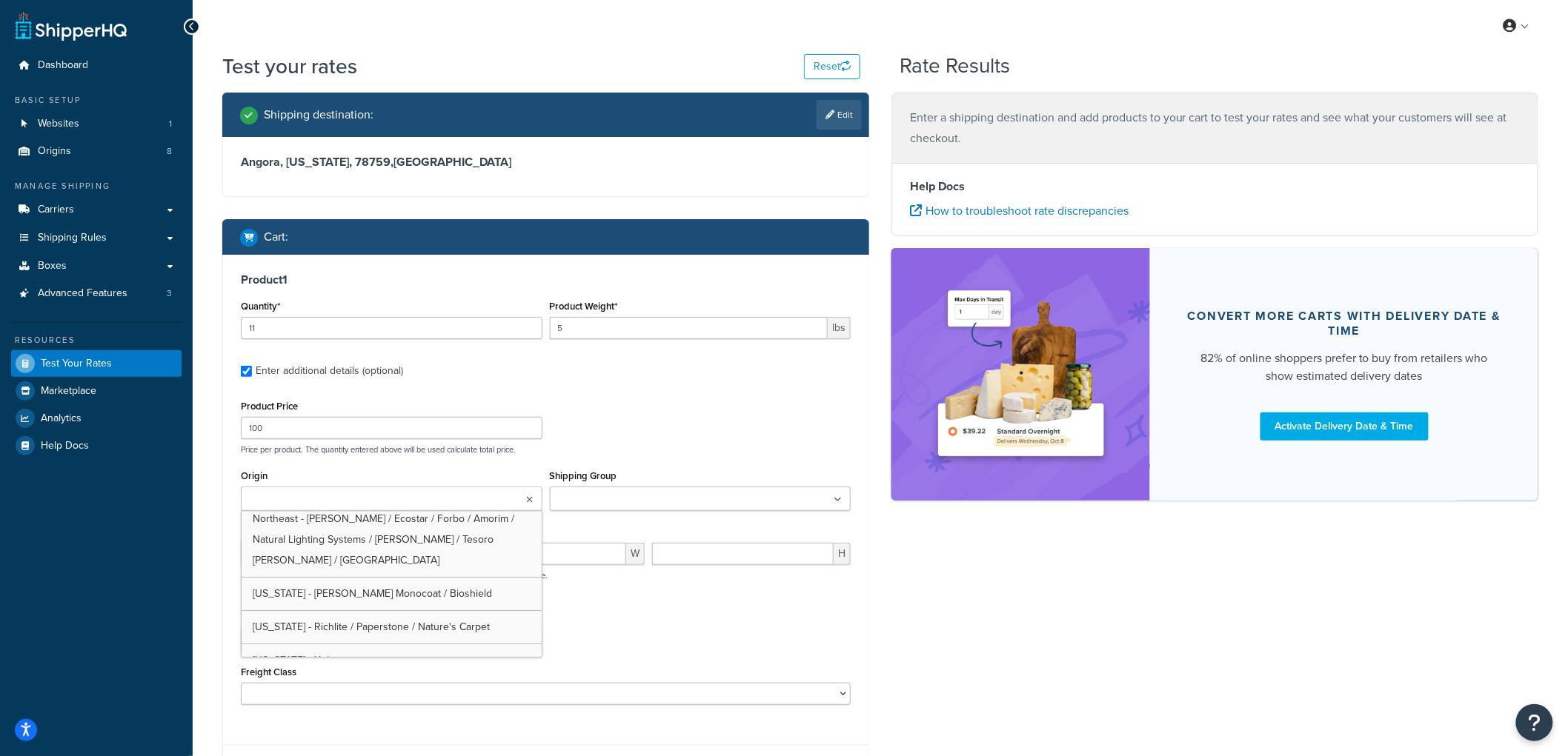
scroll to position [86, 0]
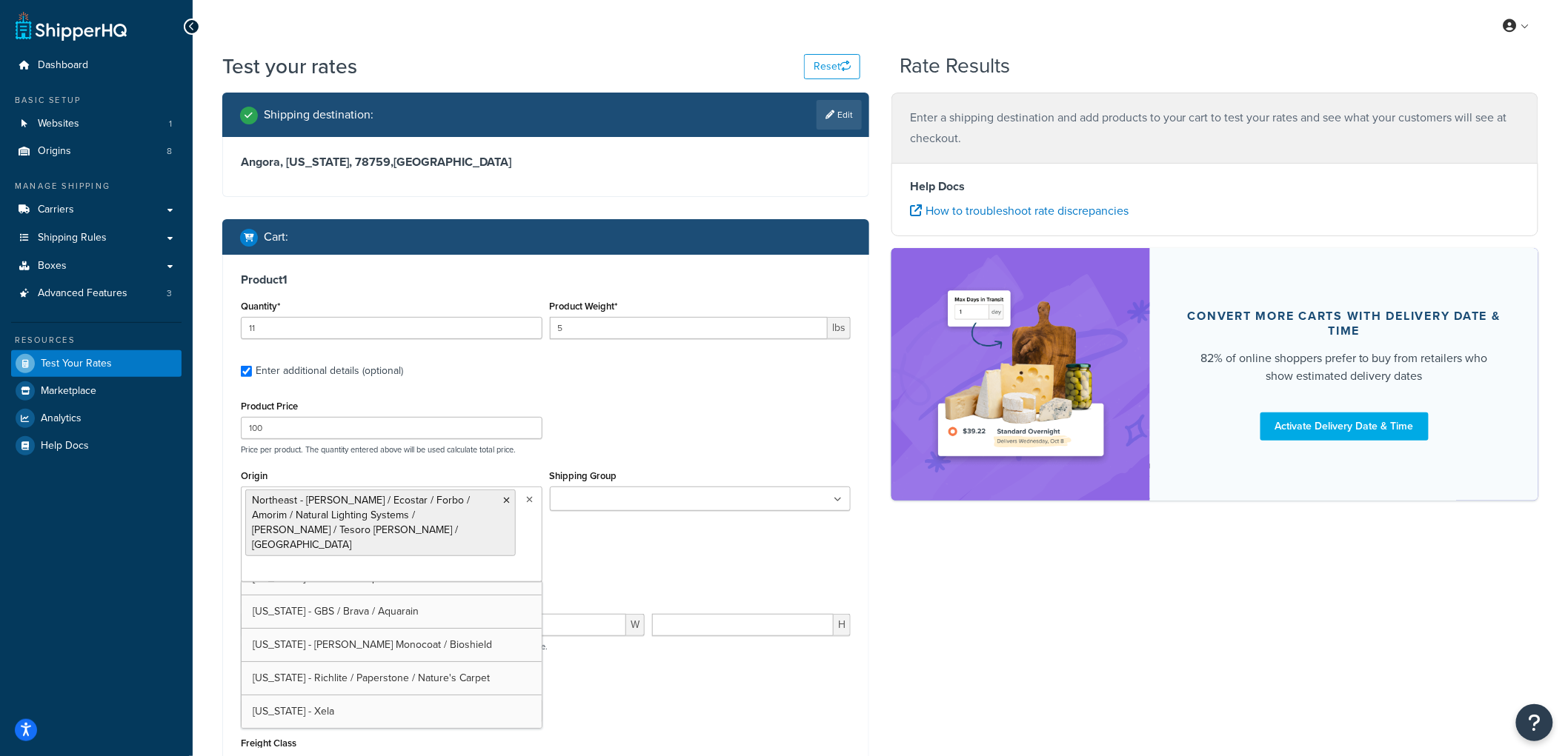
click at [597, 500] on input "Shipping Group" at bounding box center [620, 500] width 131 height 16
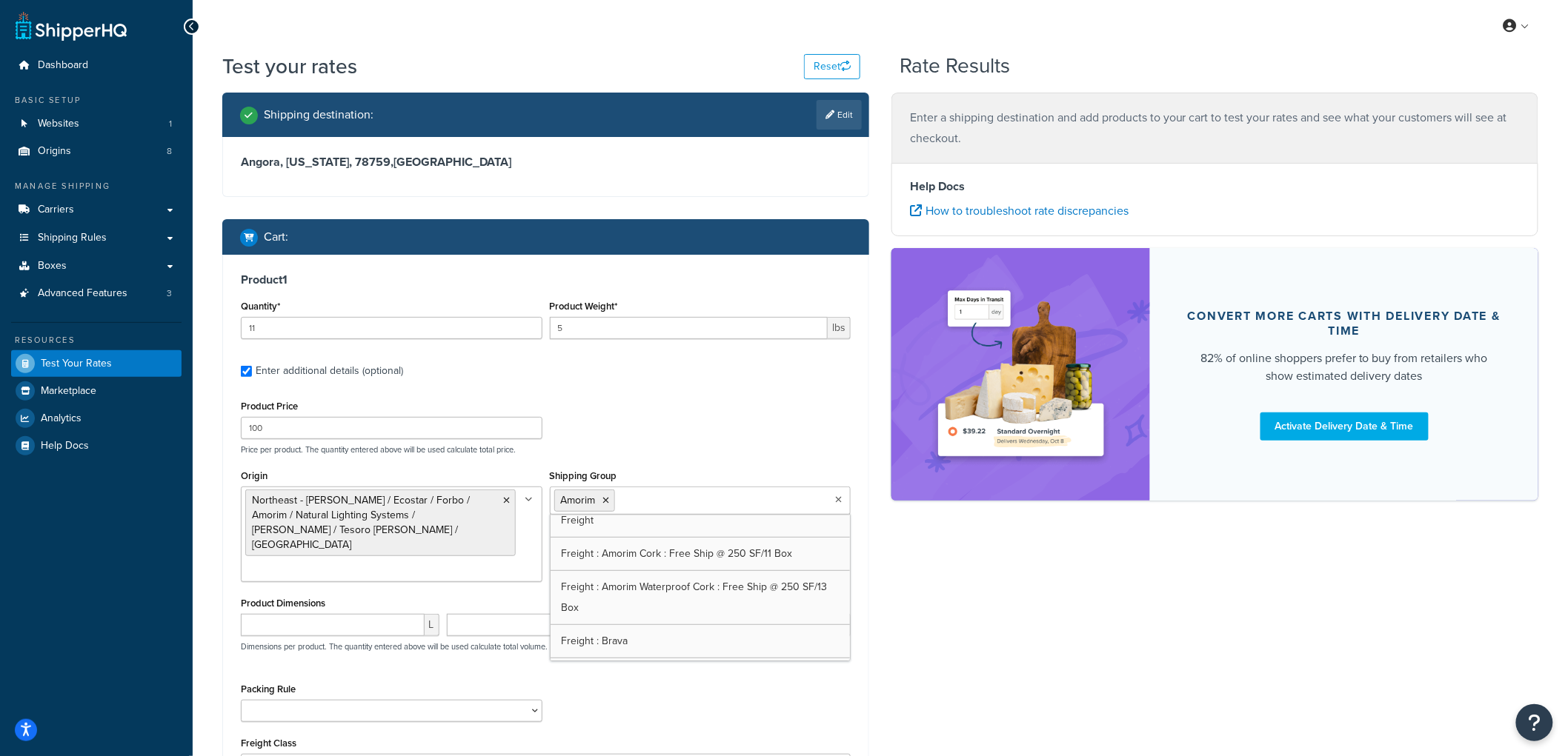
scroll to position [411, 0]
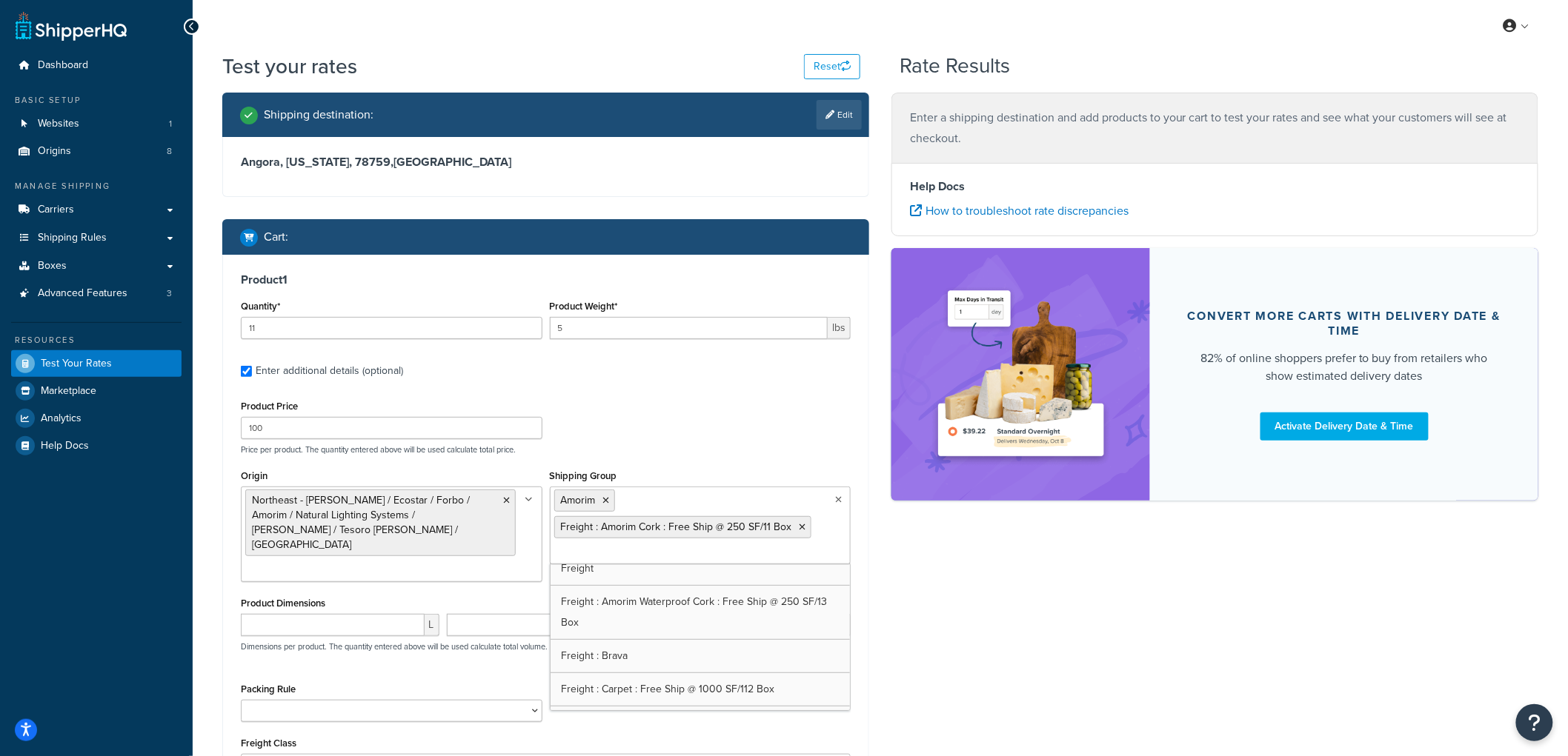
click at [744, 410] on div "Product Price 100 Price per product. The quantity entered above will be used ca…" at bounding box center [545, 425] width 618 height 58
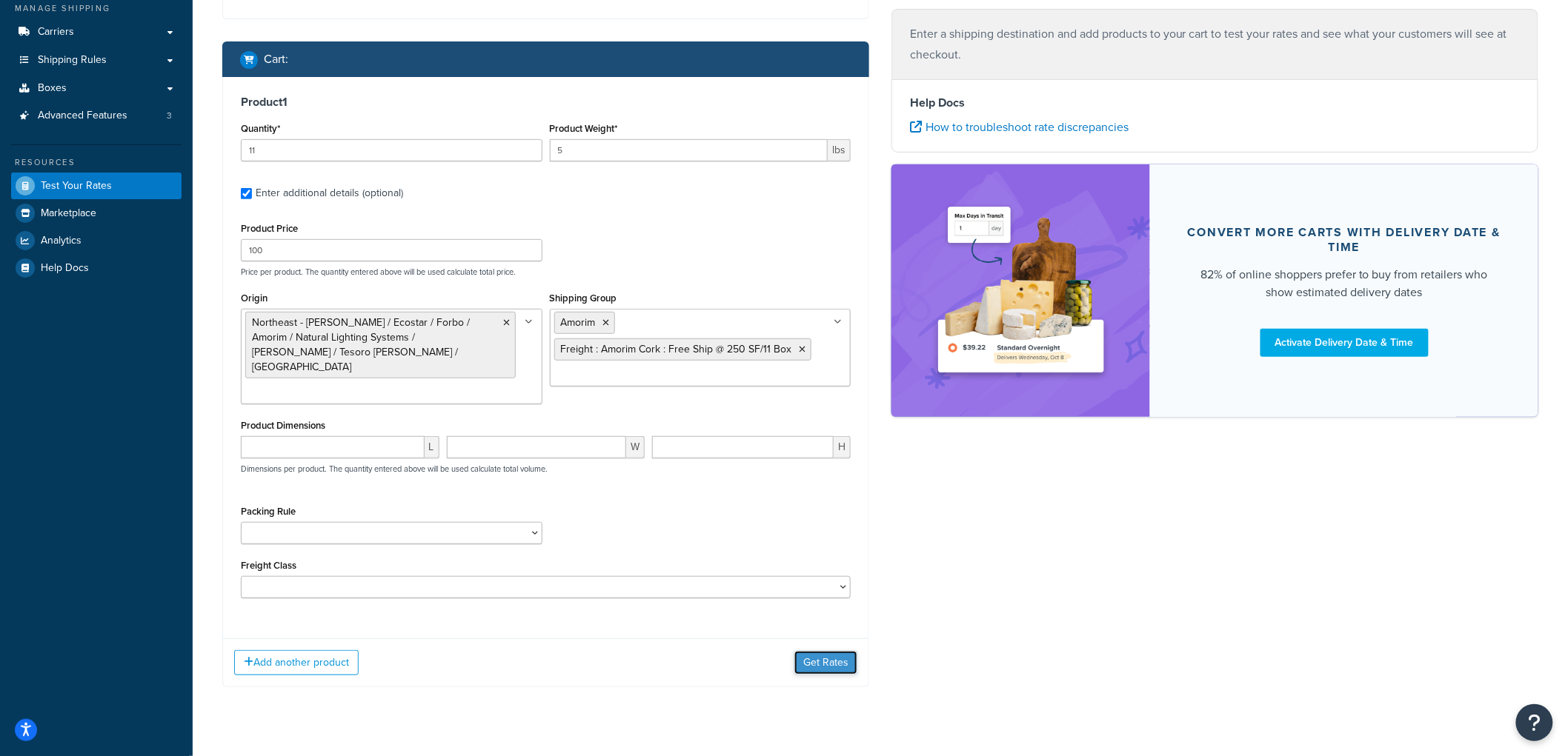
click at [821, 656] on button "Get Rates" at bounding box center [826, 663] width 63 height 24
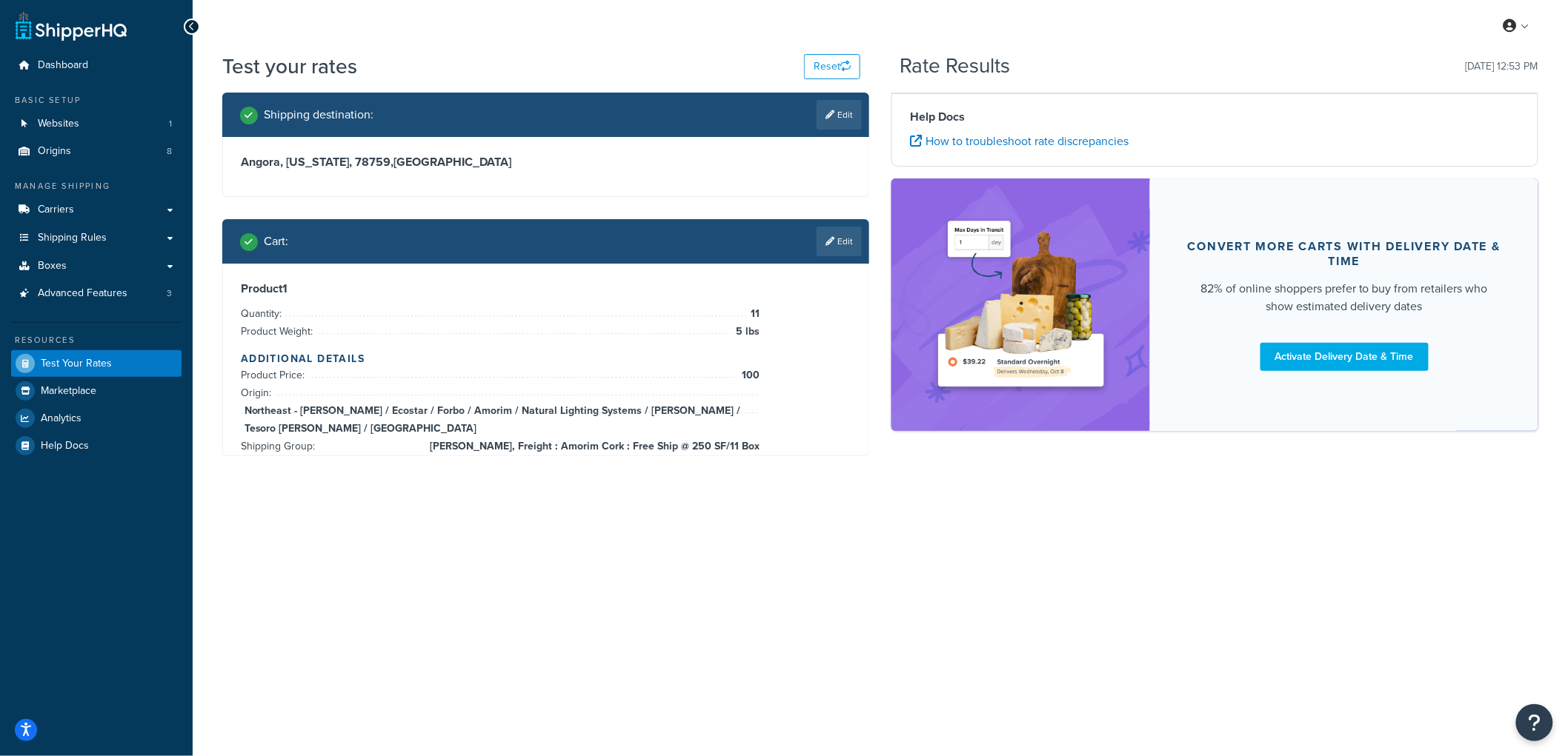
scroll to position [0, 0]
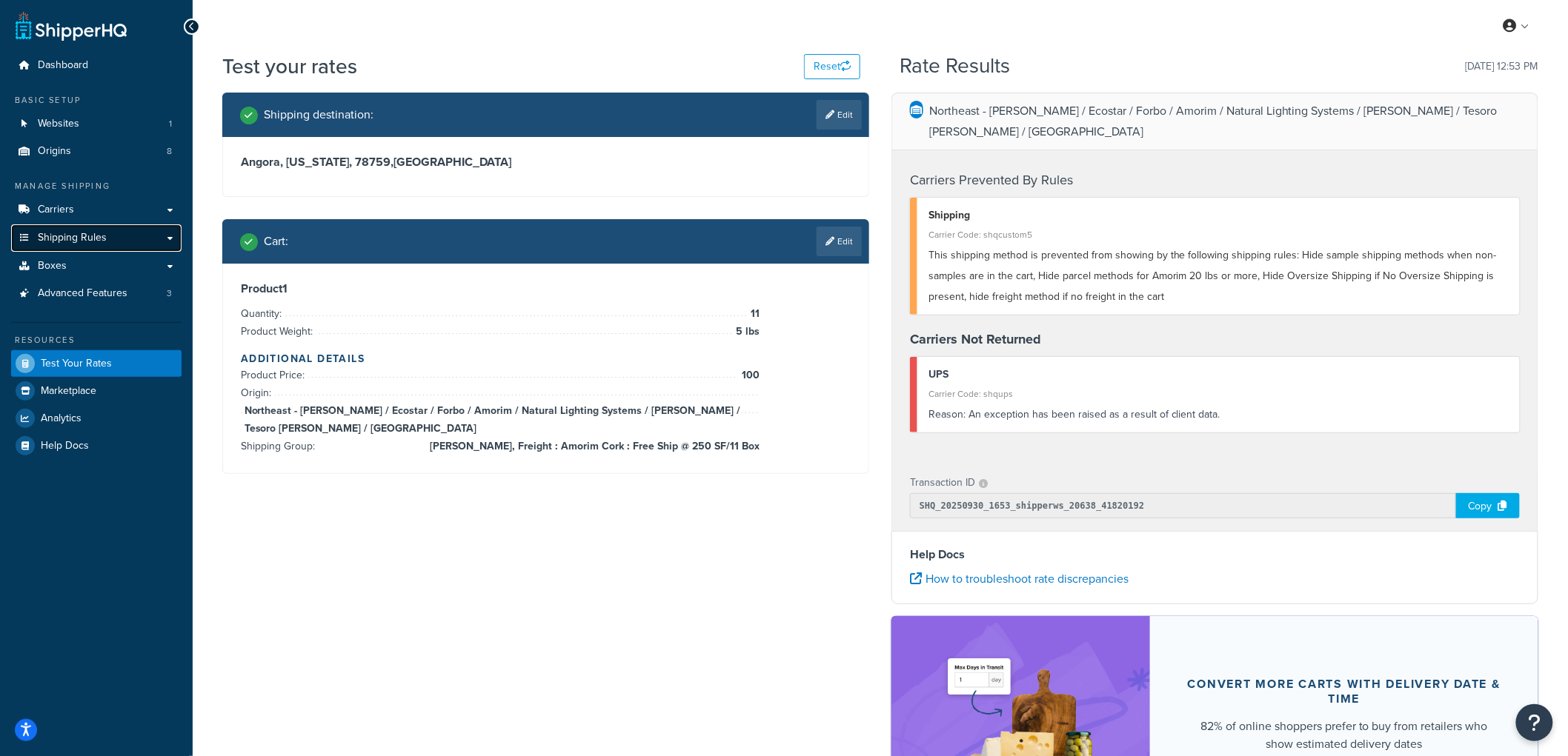
click at [101, 232] on span "Shipping Rules" at bounding box center [72, 238] width 69 height 13
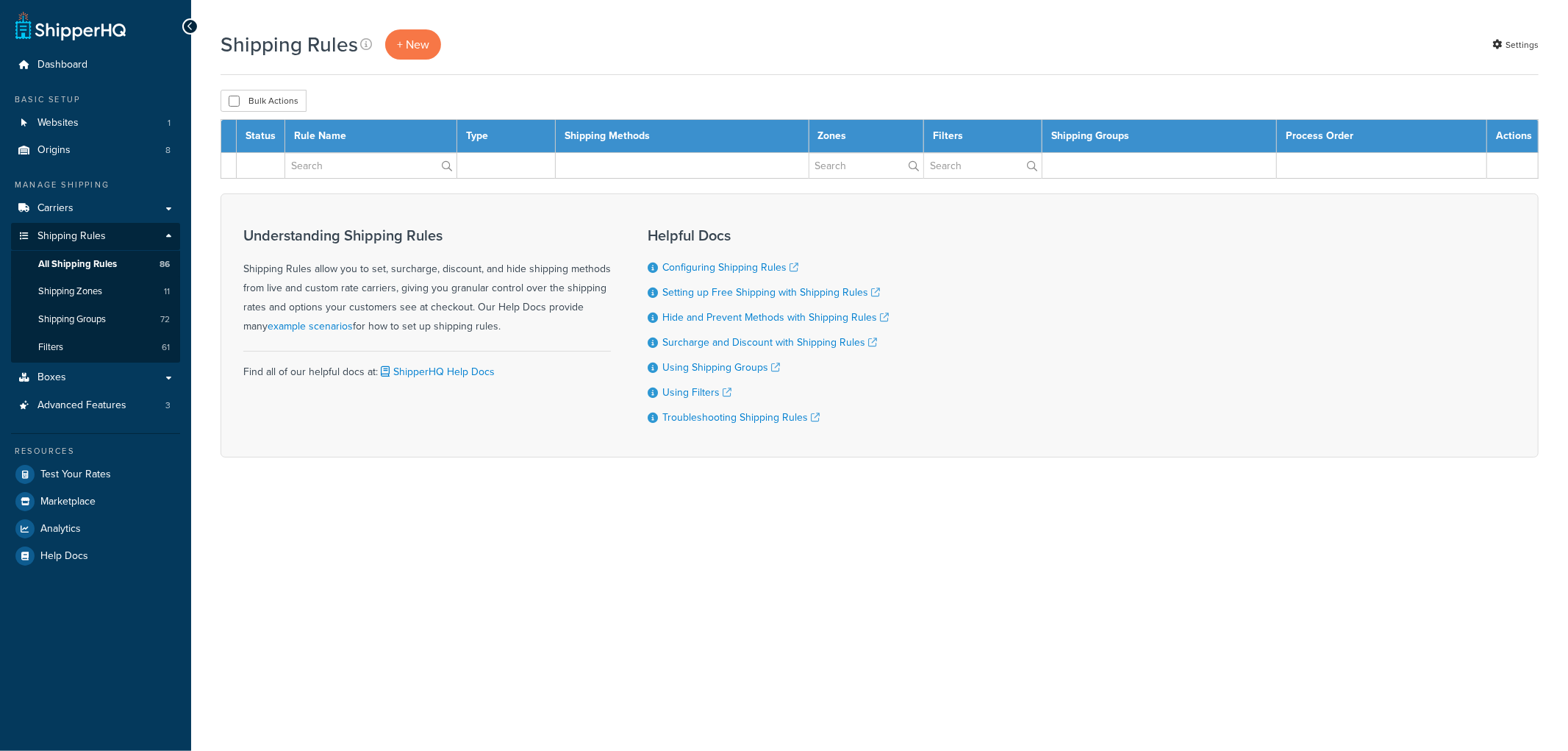
select select "100"
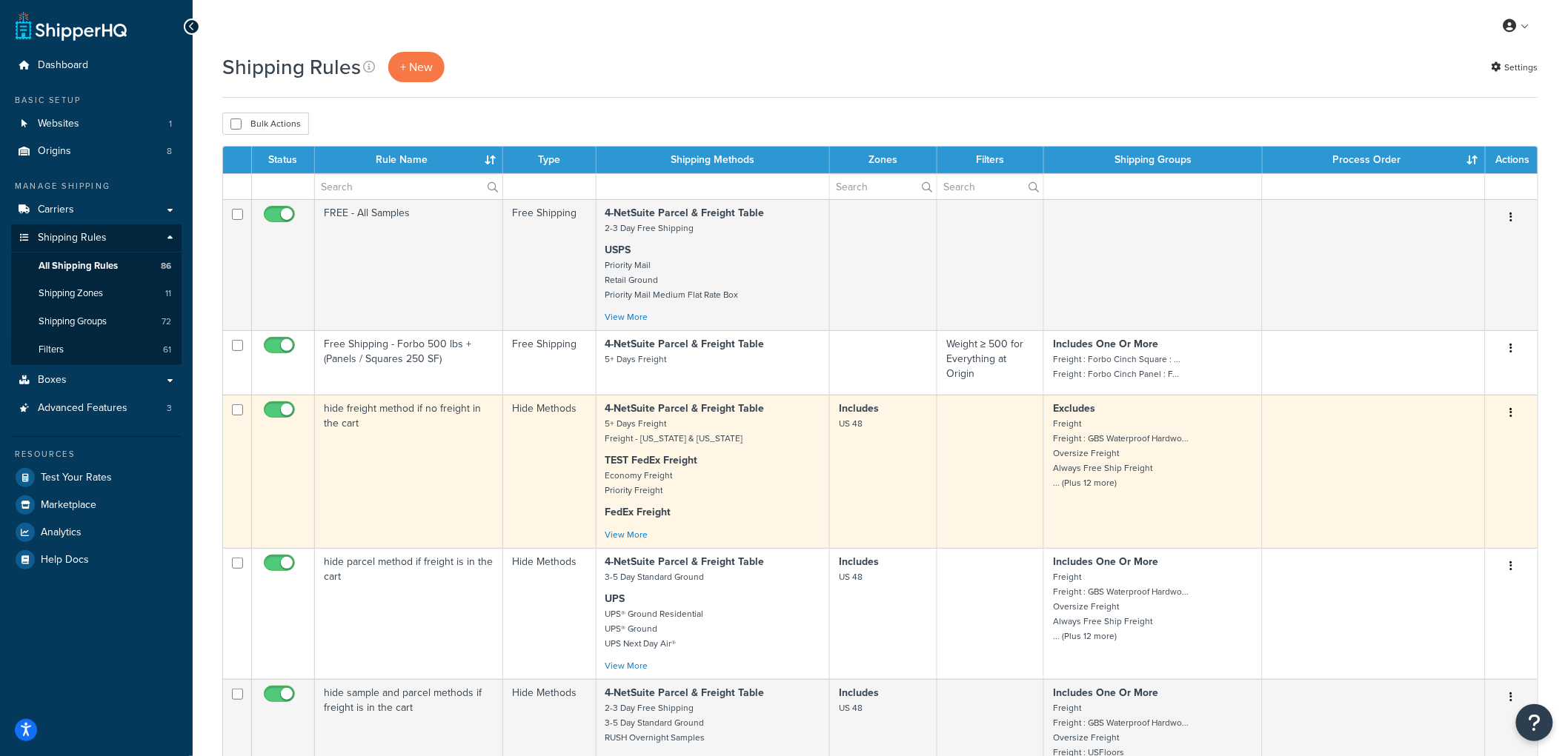
click at [424, 453] on td "hide freight method if no freight in the cart" at bounding box center [409, 471] width 188 height 153
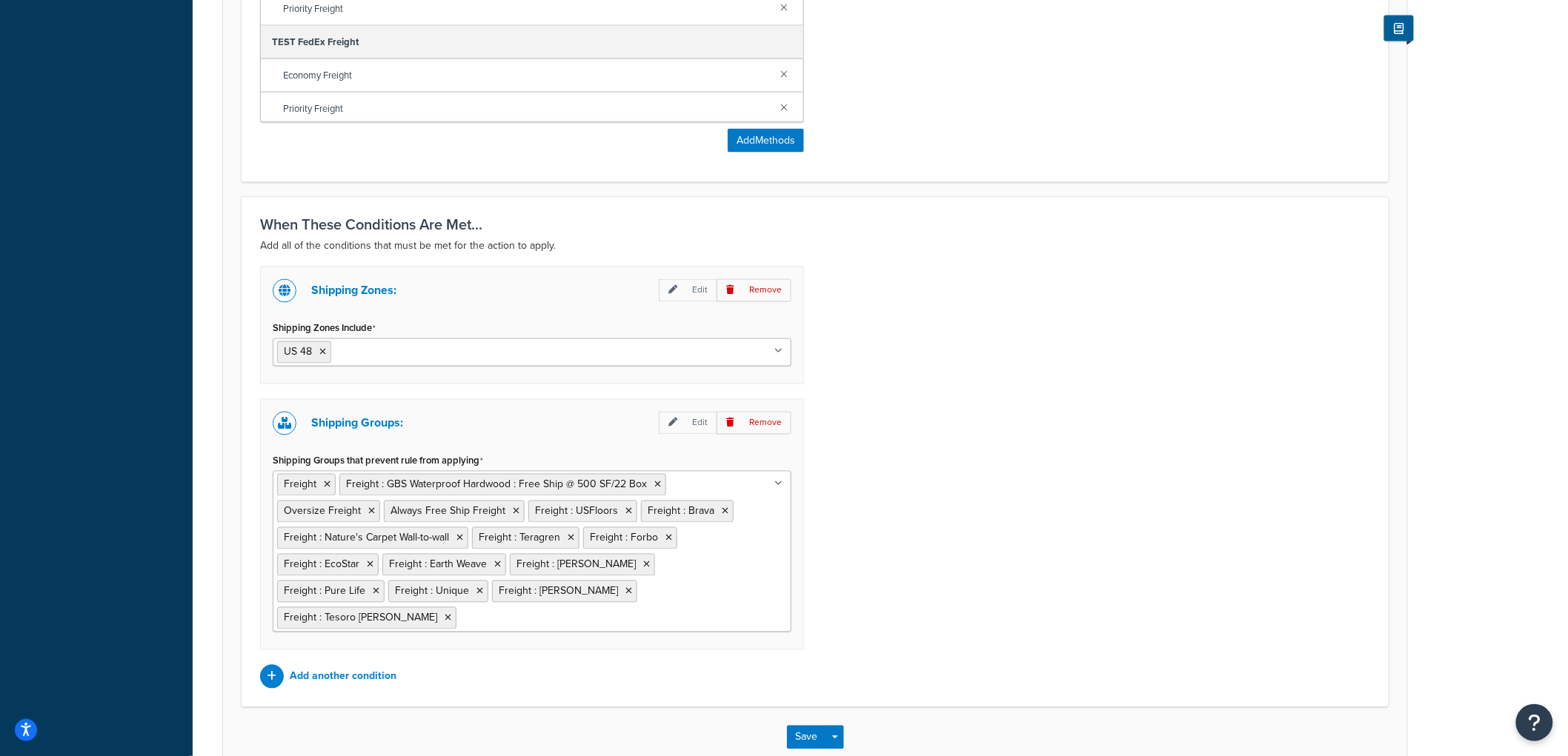
scroll to position [957, 0]
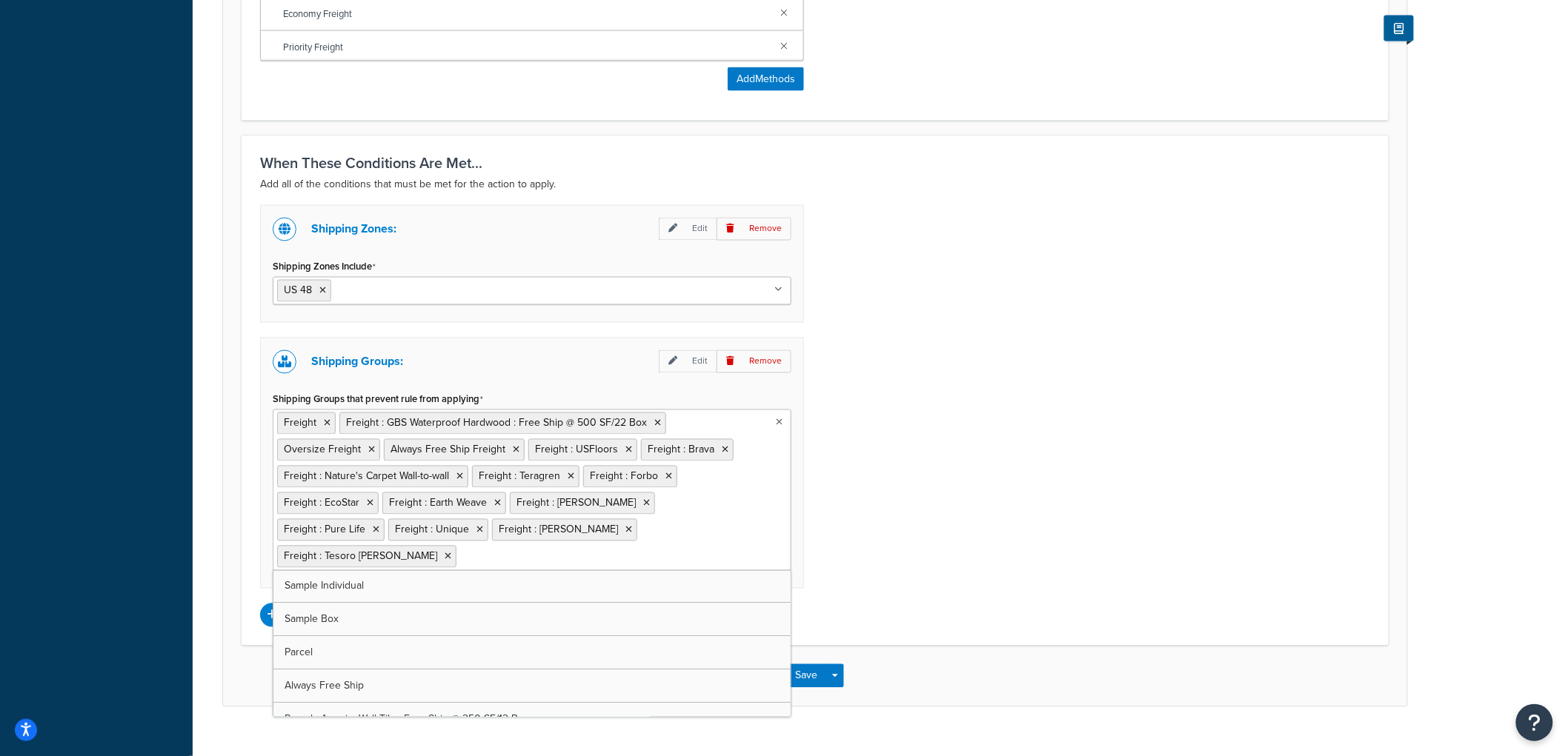
click at [752, 530] on ul "Freight Freight : GBS Waterproof Hardwood : Free Ship @ 500 SF/22 Box Oversize …" at bounding box center [532, 490] width 519 height 161
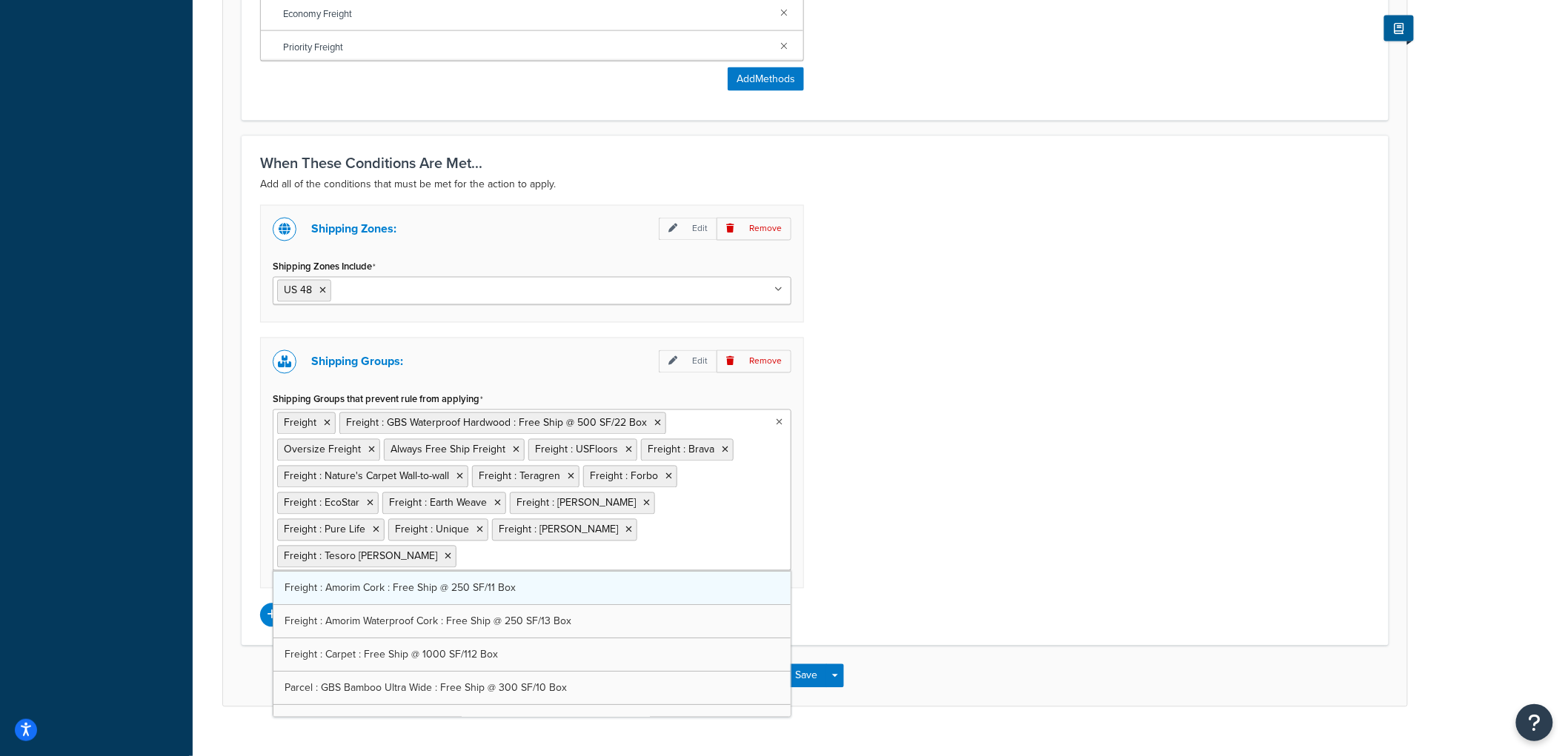
scroll to position [82, 0]
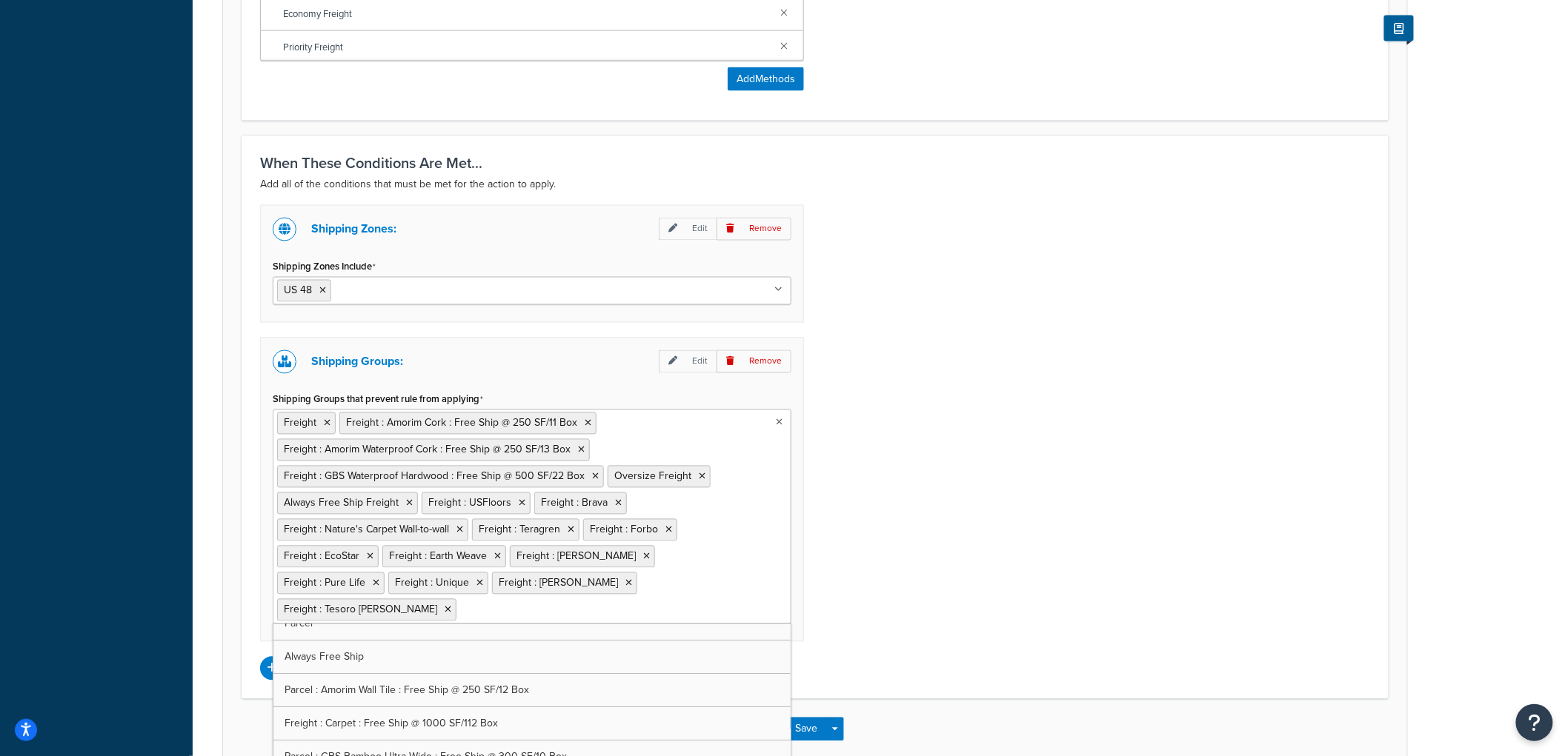
click at [1021, 511] on div "Shipping Zones: Edit Remove Shipping Zones Include US 48 US APO [GEOGRAPHIC_DAT…" at bounding box center [815, 443] width 1132 height 475
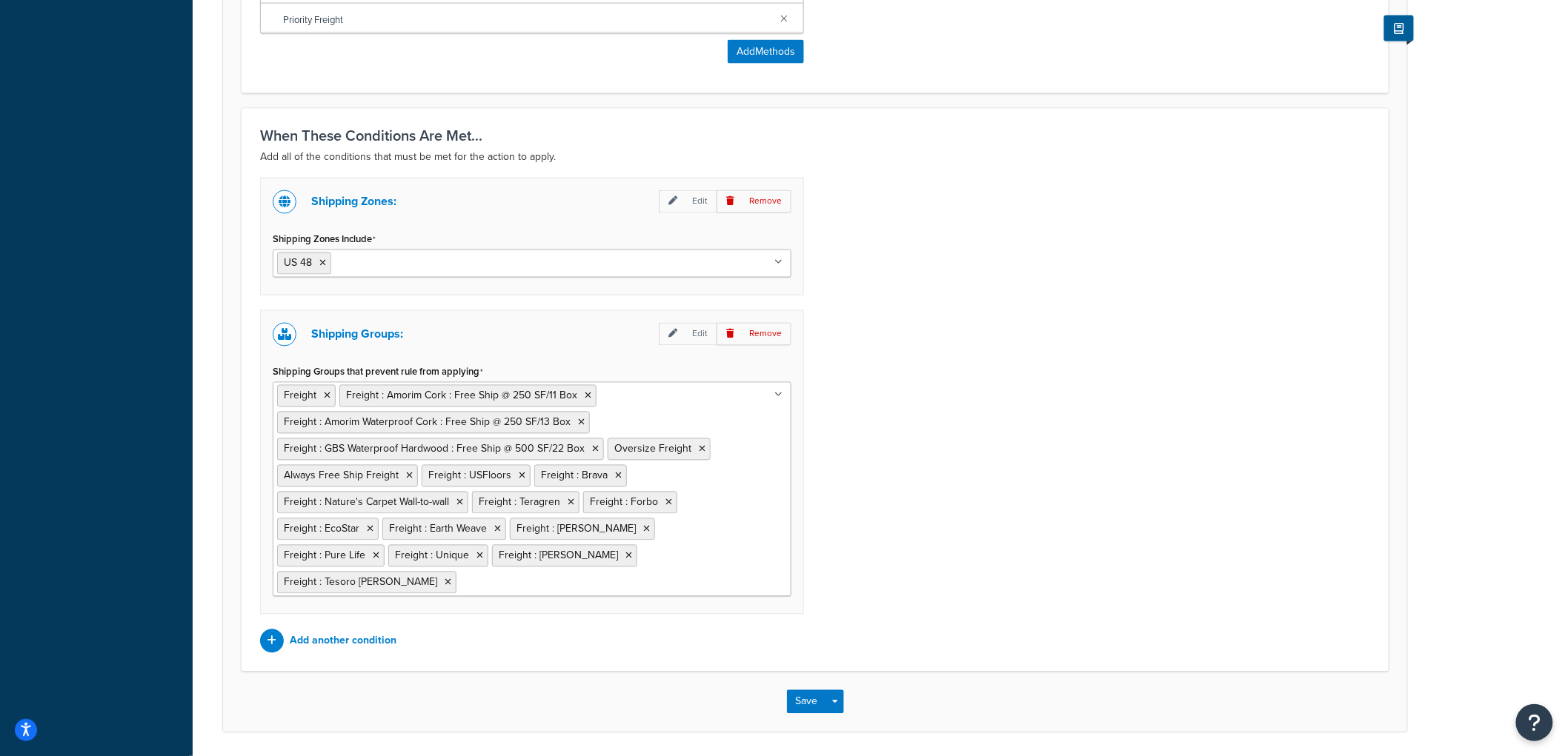
scroll to position [1011, 0]
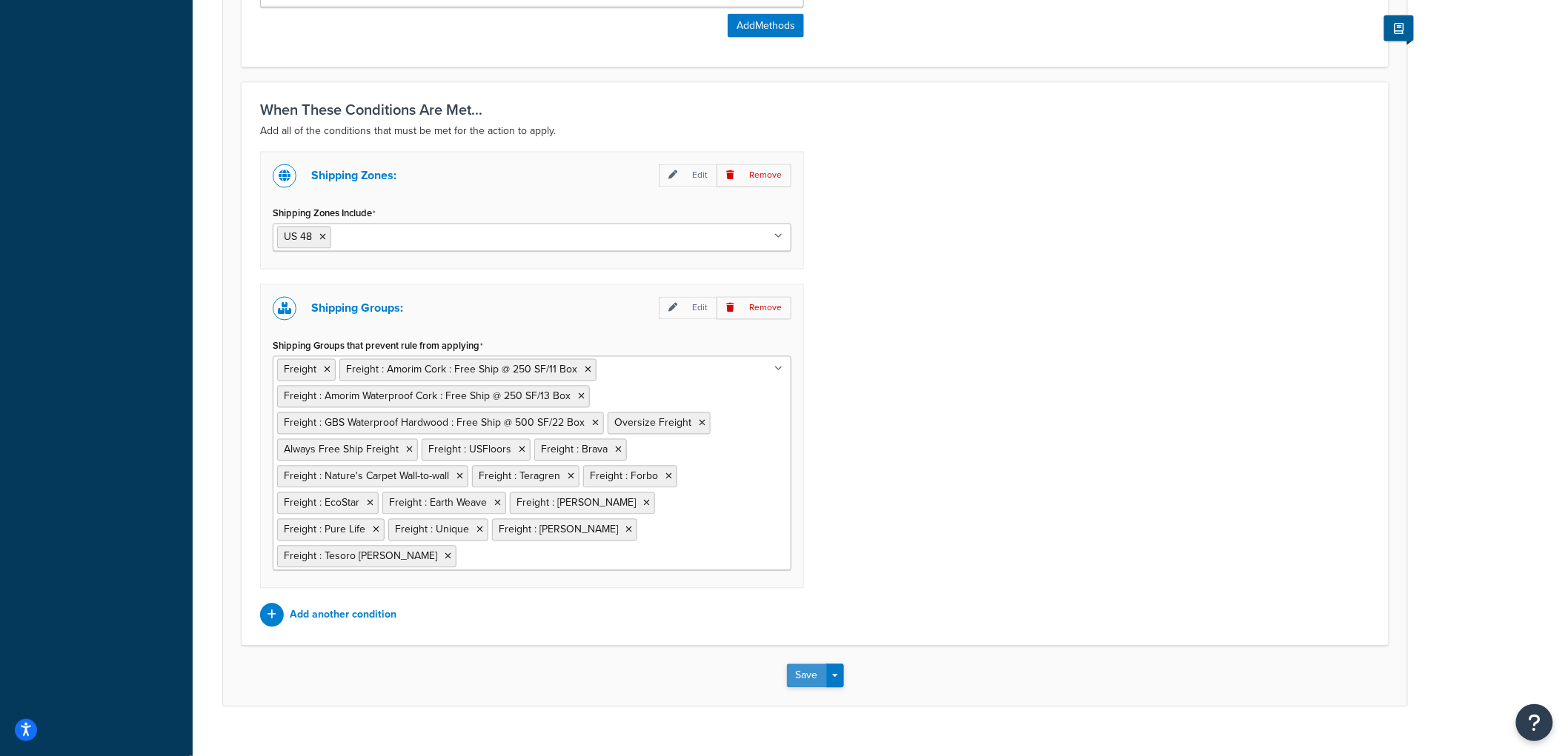
click at [790, 664] on button "Save" at bounding box center [807, 676] width 40 height 24
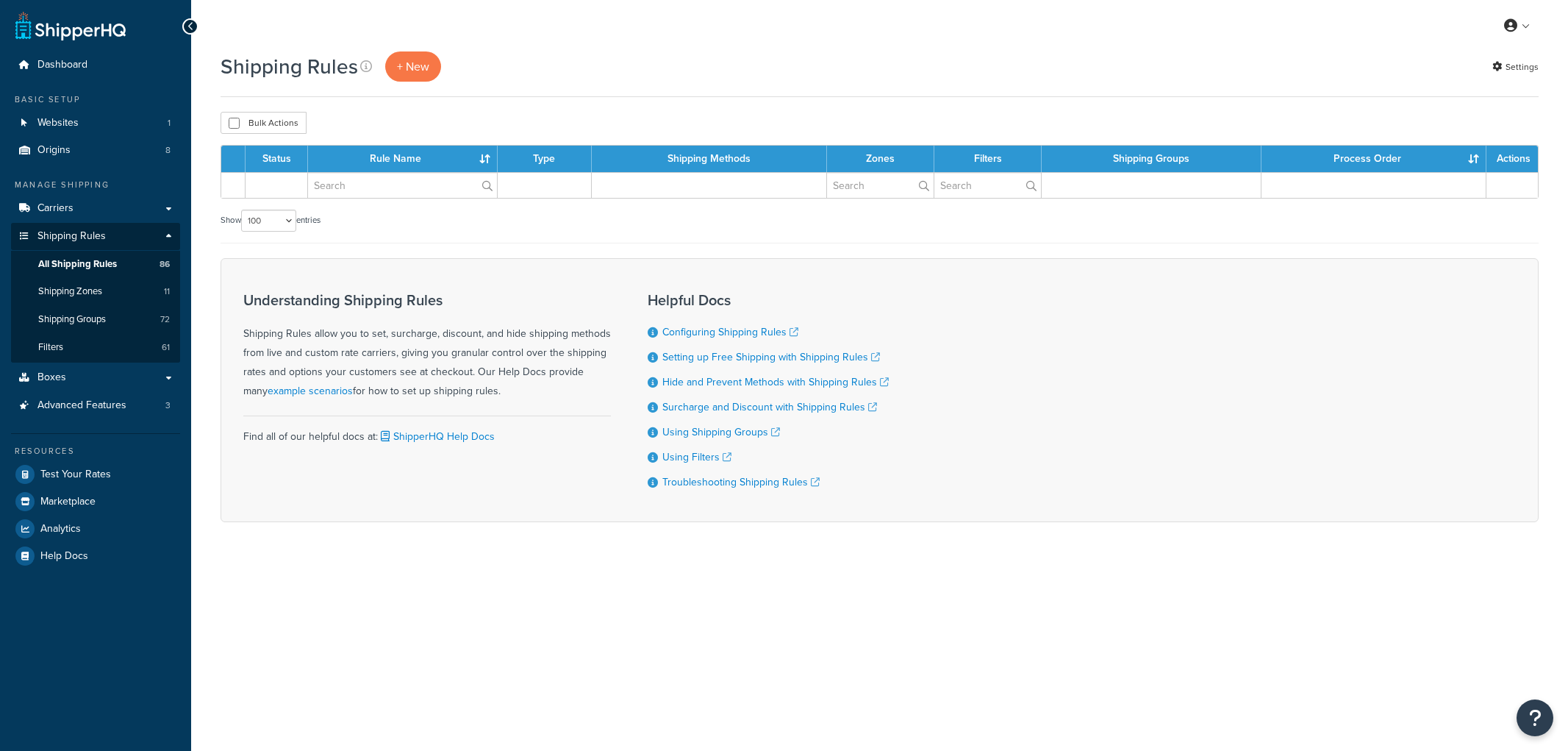
select select "100"
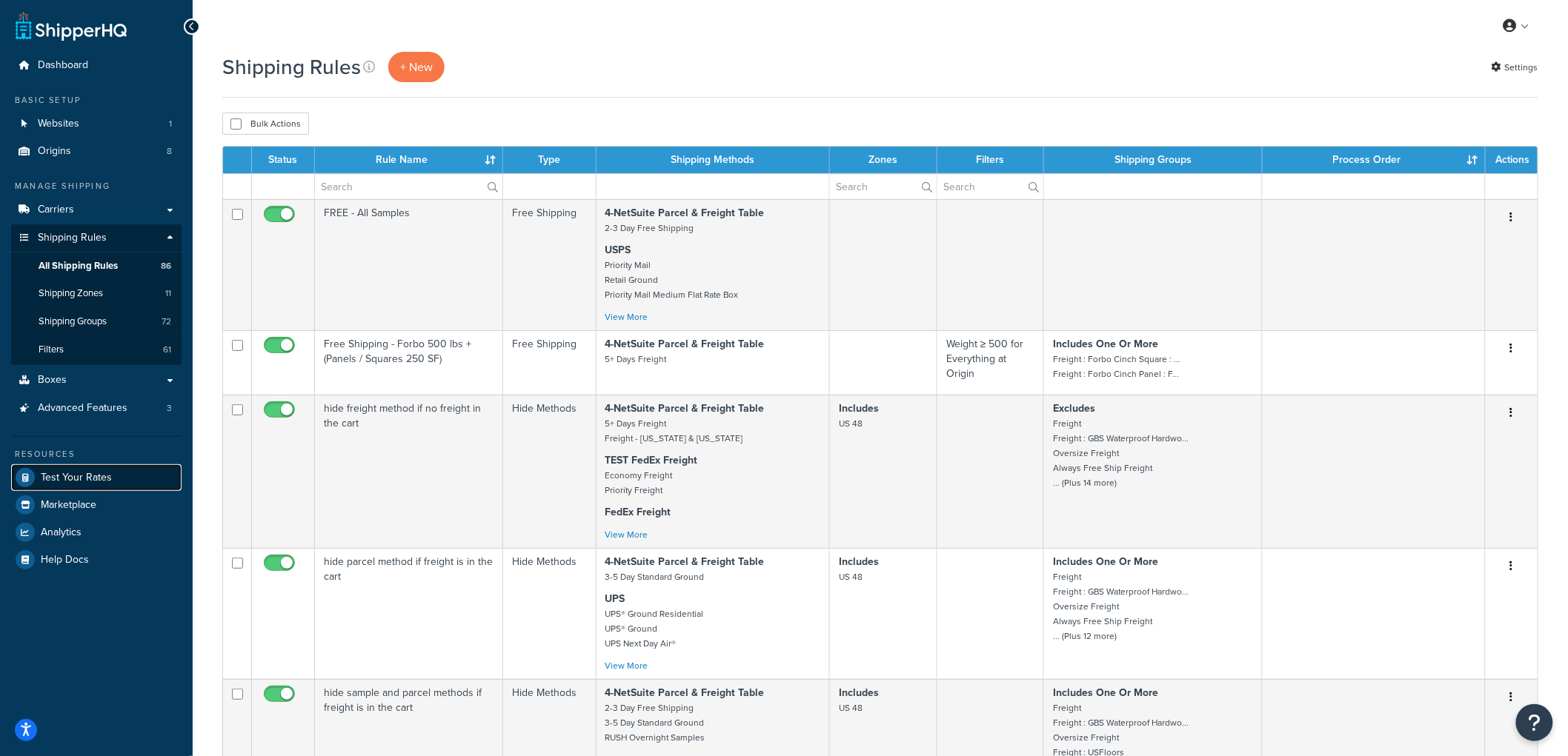
click at [93, 475] on span "Test Your Rates" at bounding box center [76, 479] width 71 height 13
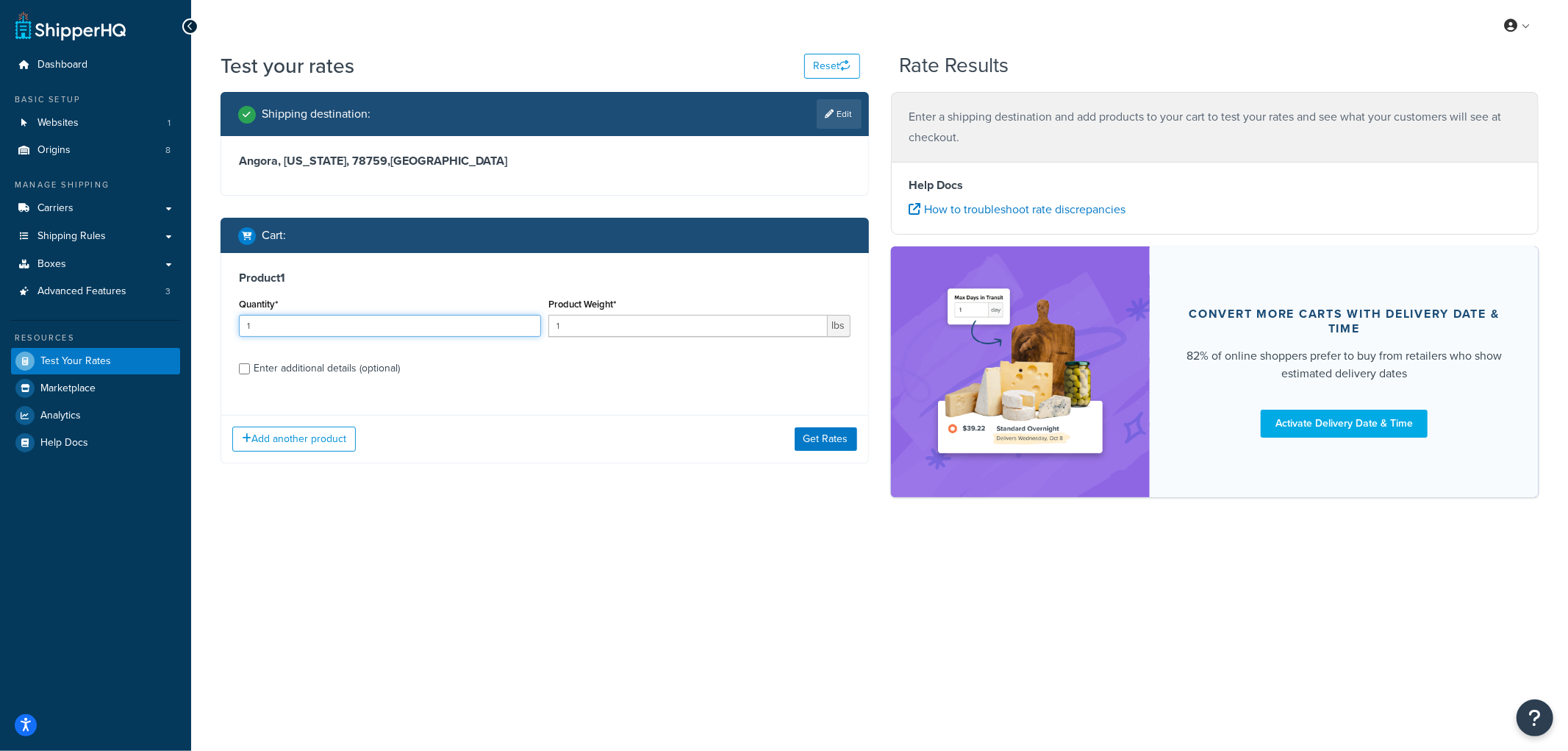
click at [427, 331] on input "1" at bounding box center [390, 326] width 302 height 22
type input "11"
click at [622, 322] on input "1" at bounding box center [688, 326] width 279 height 22
type input "5"
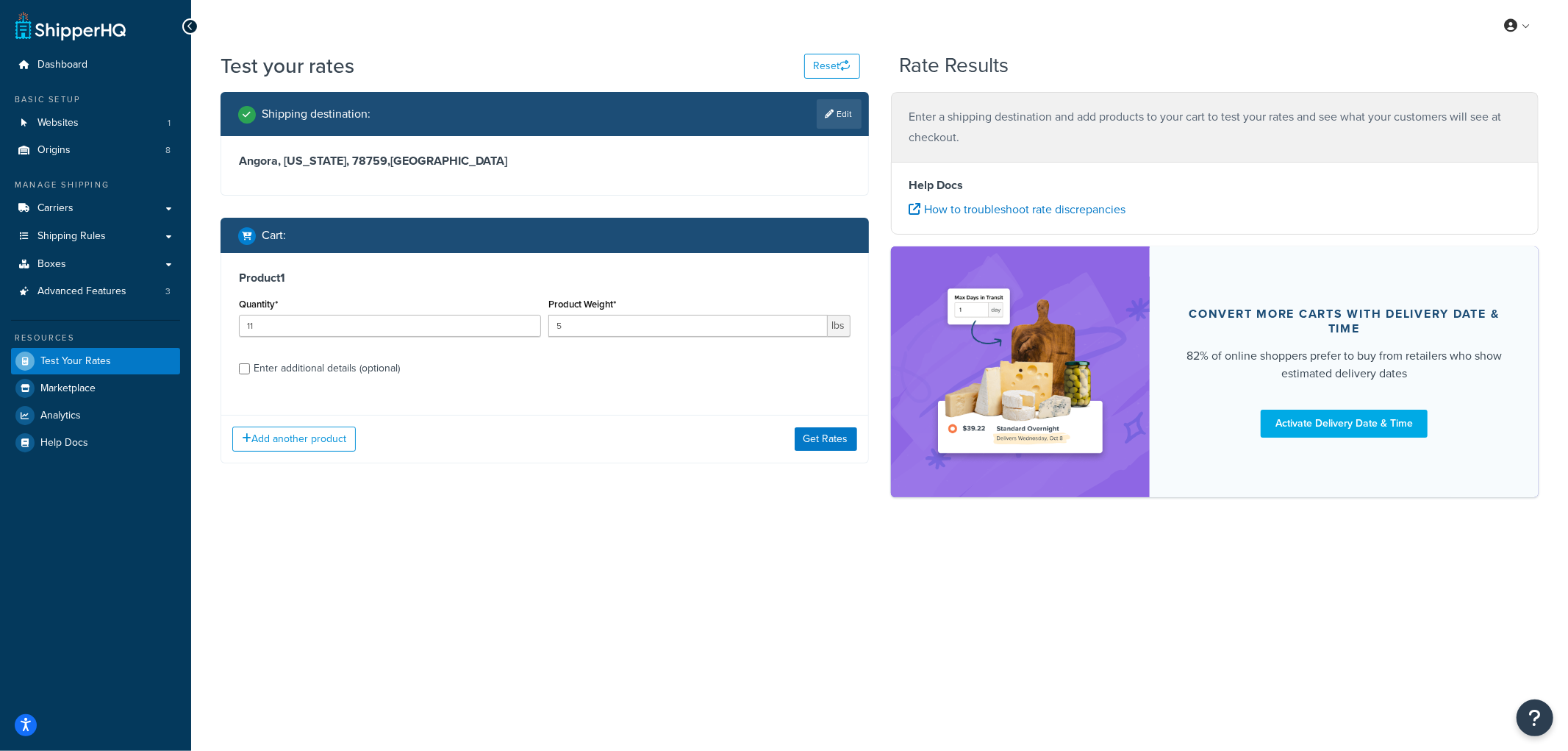
click at [369, 363] on div "Enter additional details (optional)" at bounding box center [327, 369] width 147 height 21
click at [250, 363] on input "Enter additional details (optional)" at bounding box center [245, 369] width 11 height 11
checkbox input "true"
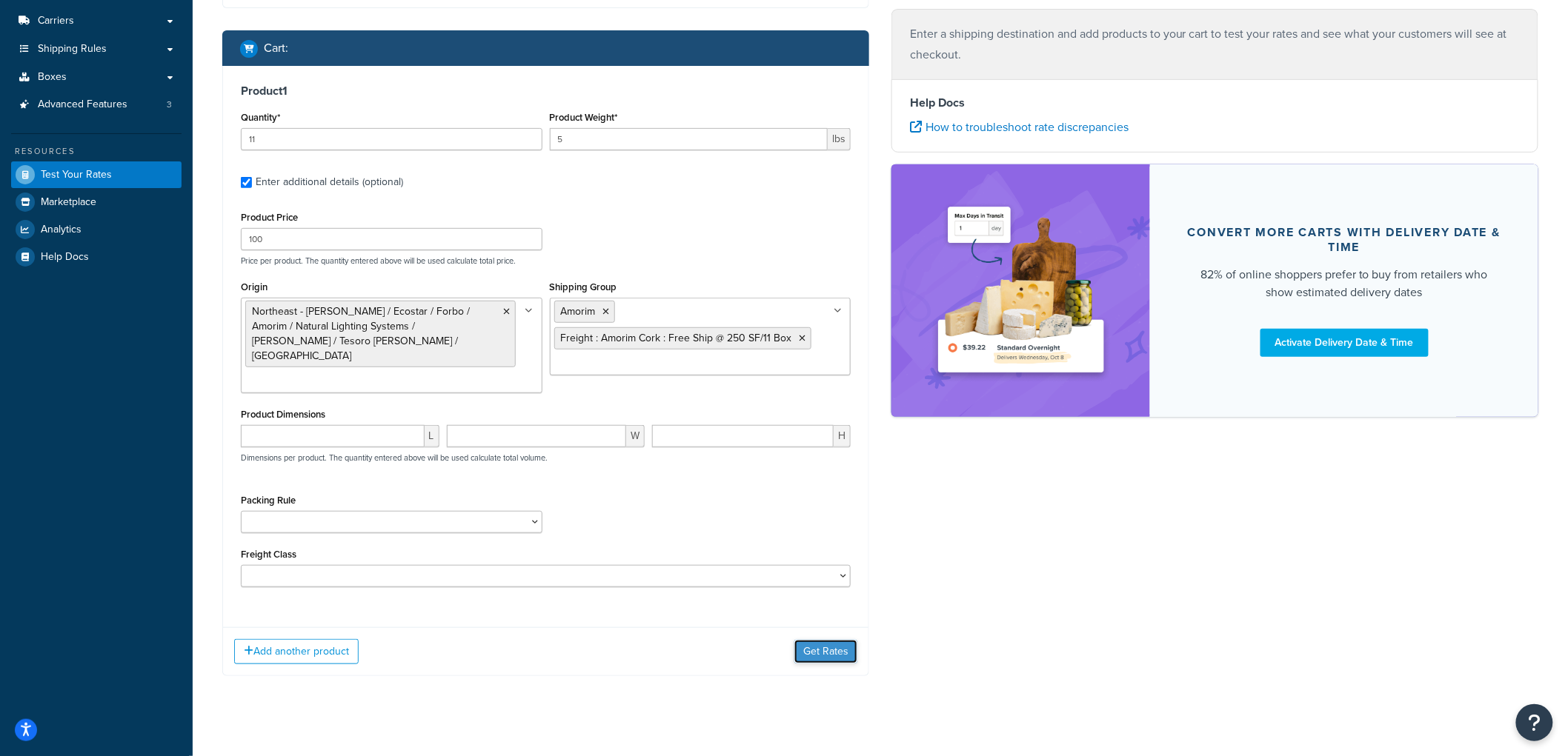
click at [819, 640] on button "Get Rates" at bounding box center [826, 651] width 63 height 24
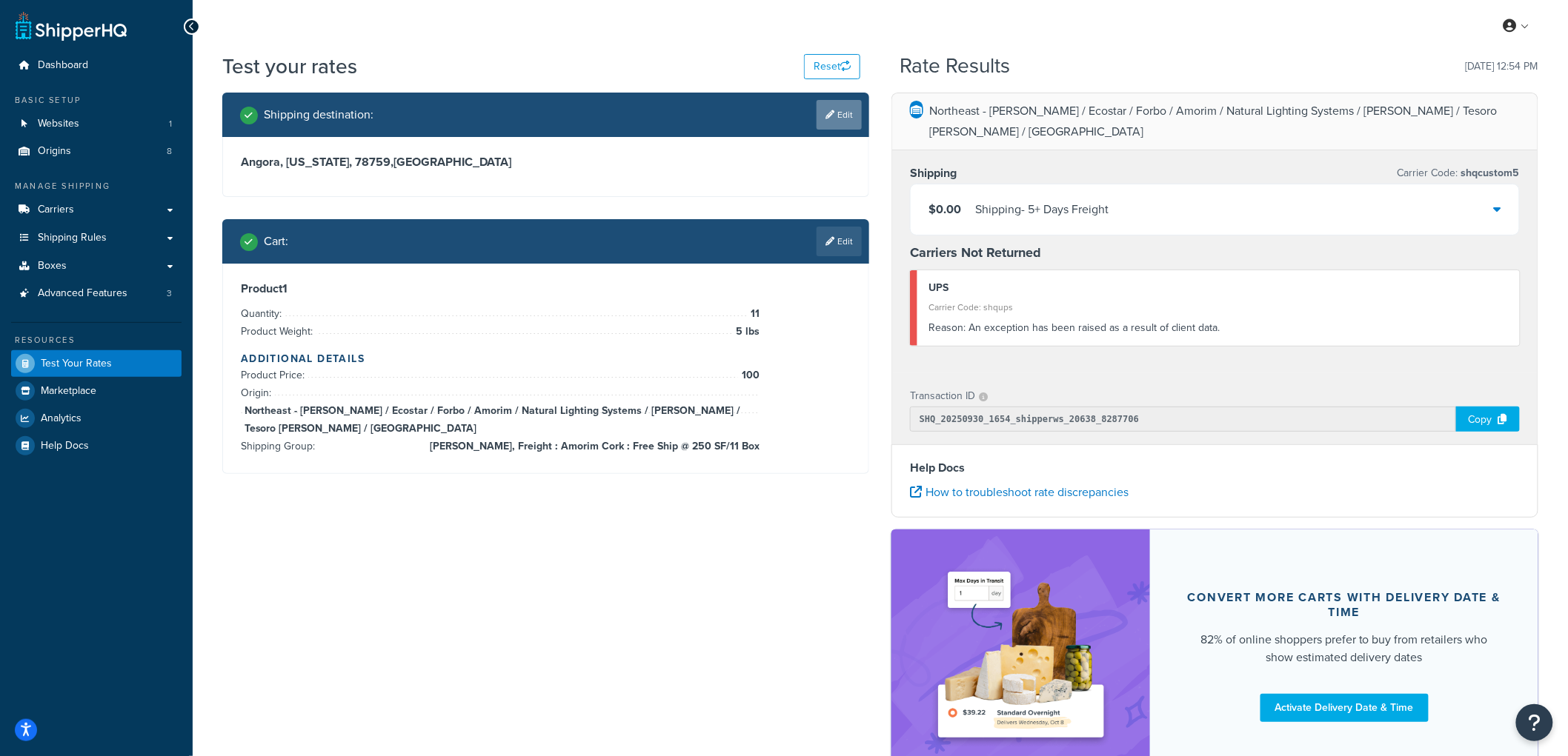
click at [830, 110] on icon at bounding box center [829, 114] width 9 height 9
select select "NE"
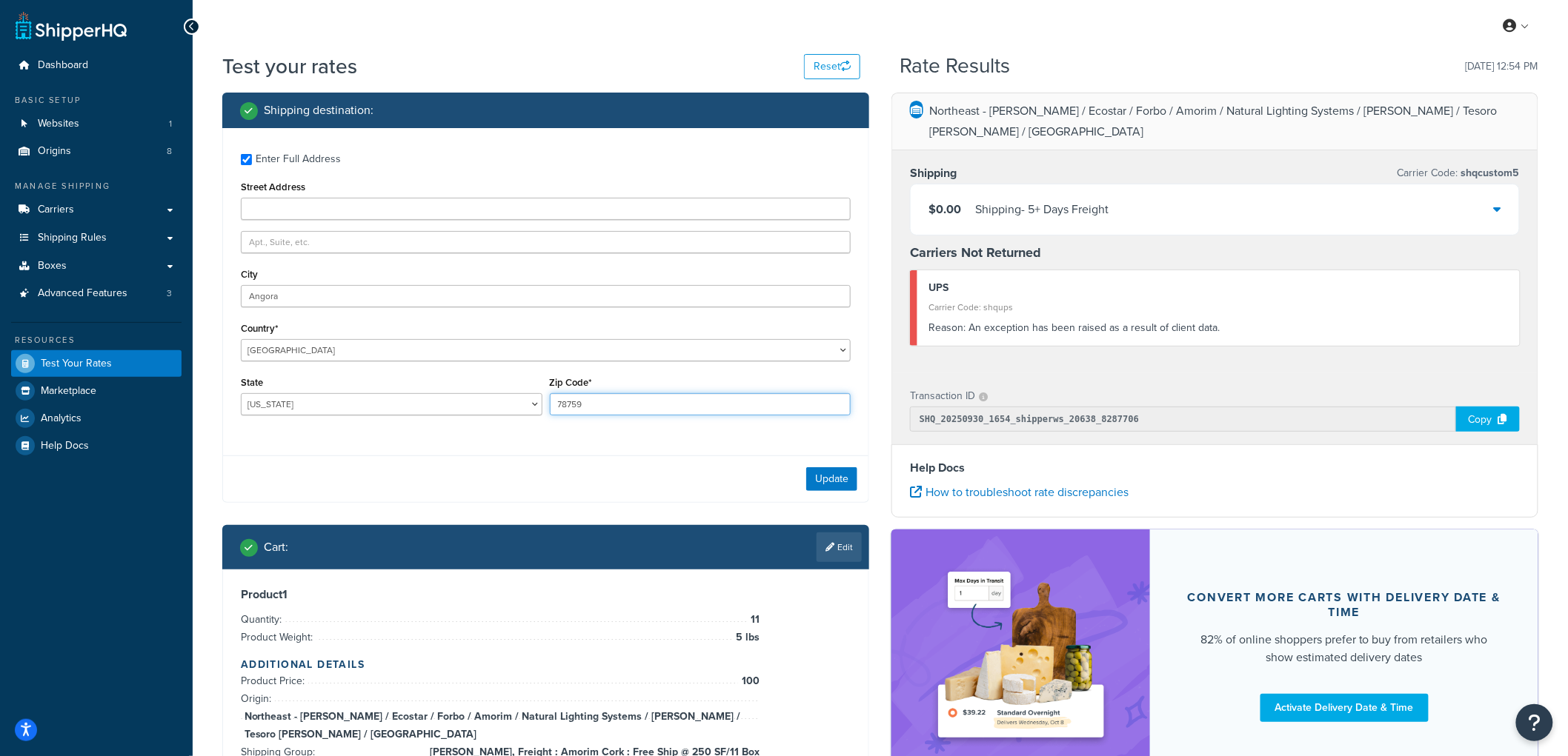
click at [598, 398] on input "78759" at bounding box center [700, 404] width 302 height 22
type input "69331"
click at [859, 478] on div "Update" at bounding box center [545, 479] width 645 height 47
click at [850, 480] on button "Update" at bounding box center [831, 479] width 51 height 24
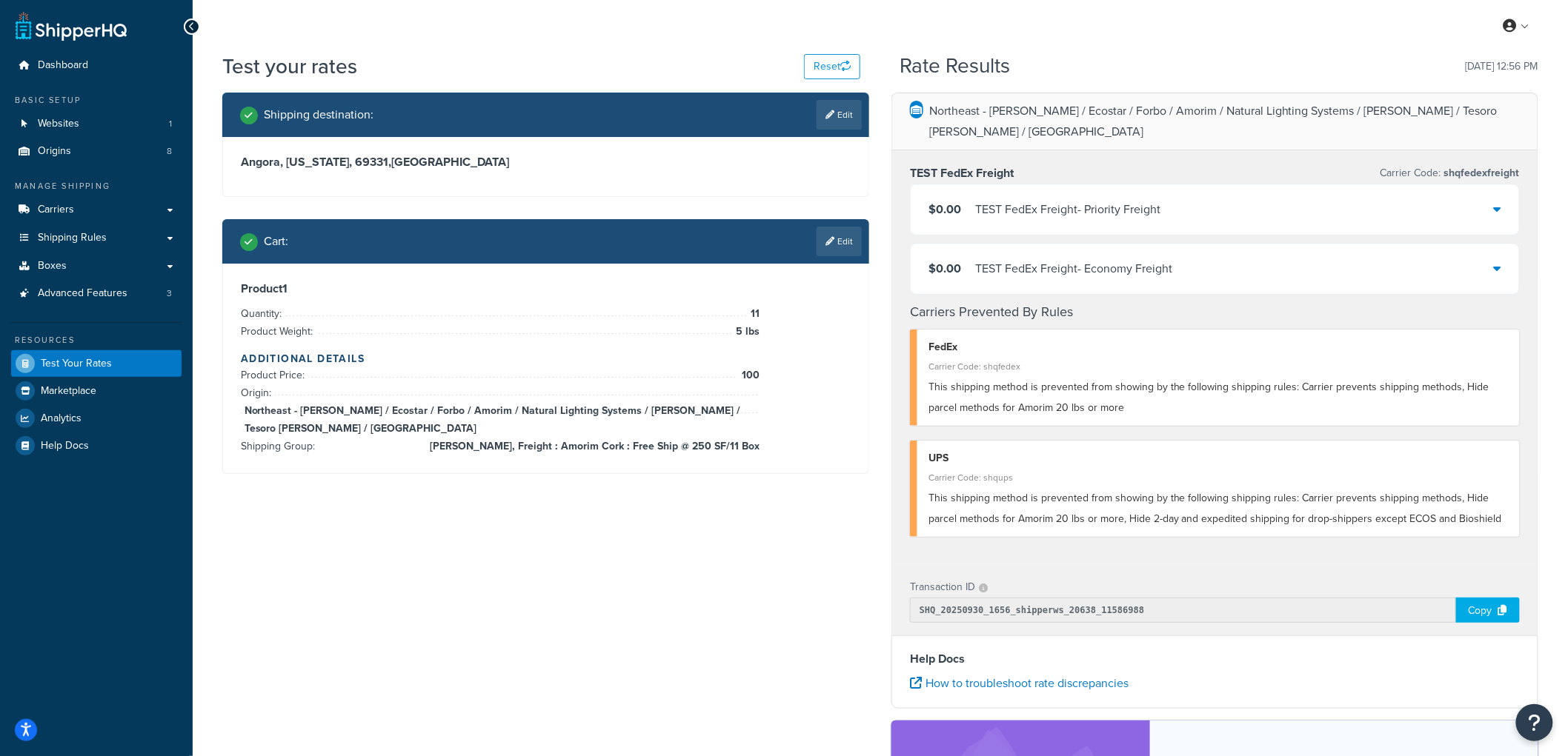
click at [995, 200] on div "TEST FedEx Freight - Priority Freight" at bounding box center [1067, 210] width 185 height 21
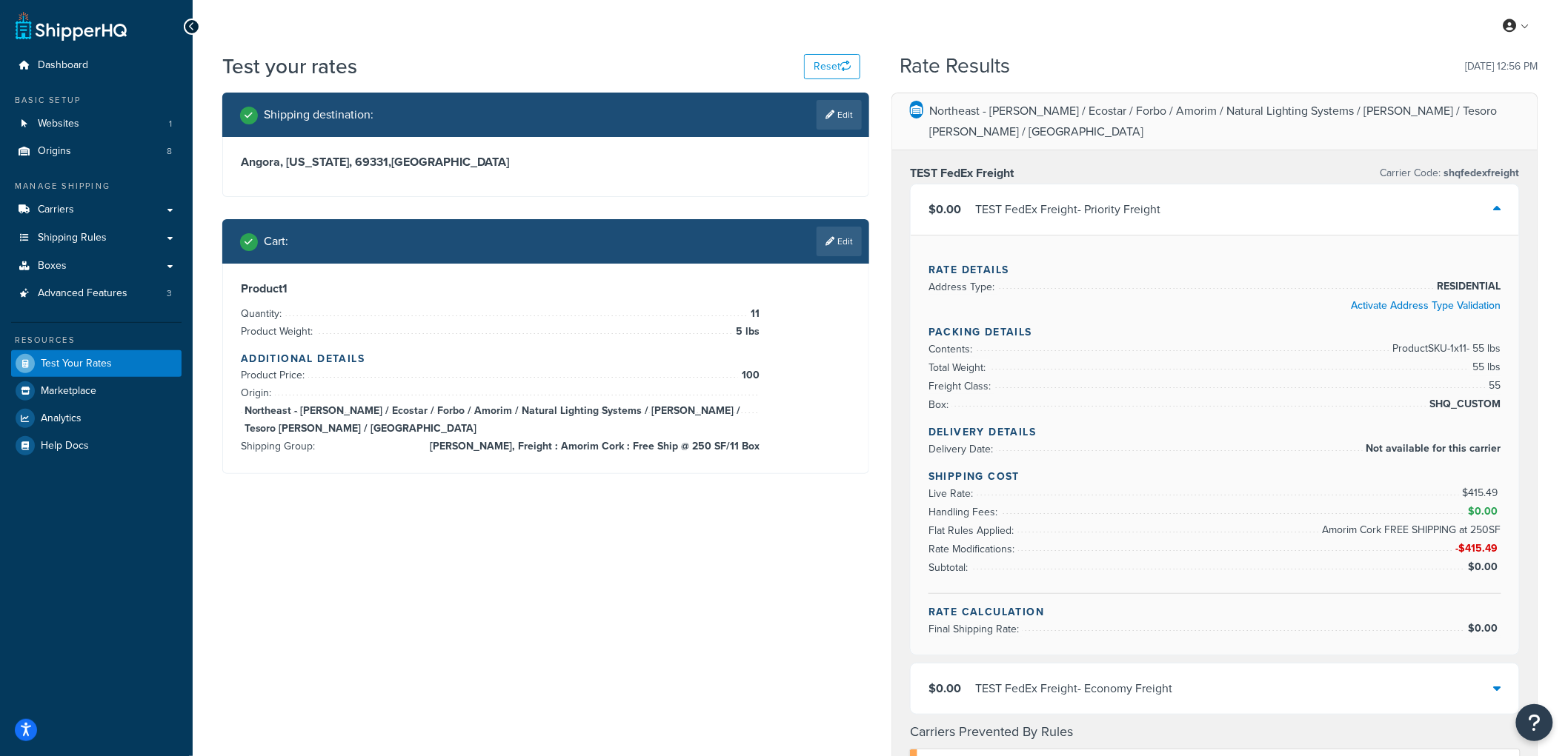
click at [1034, 200] on div "TEST FedEx Freight - Priority Freight" at bounding box center [1067, 210] width 185 height 21
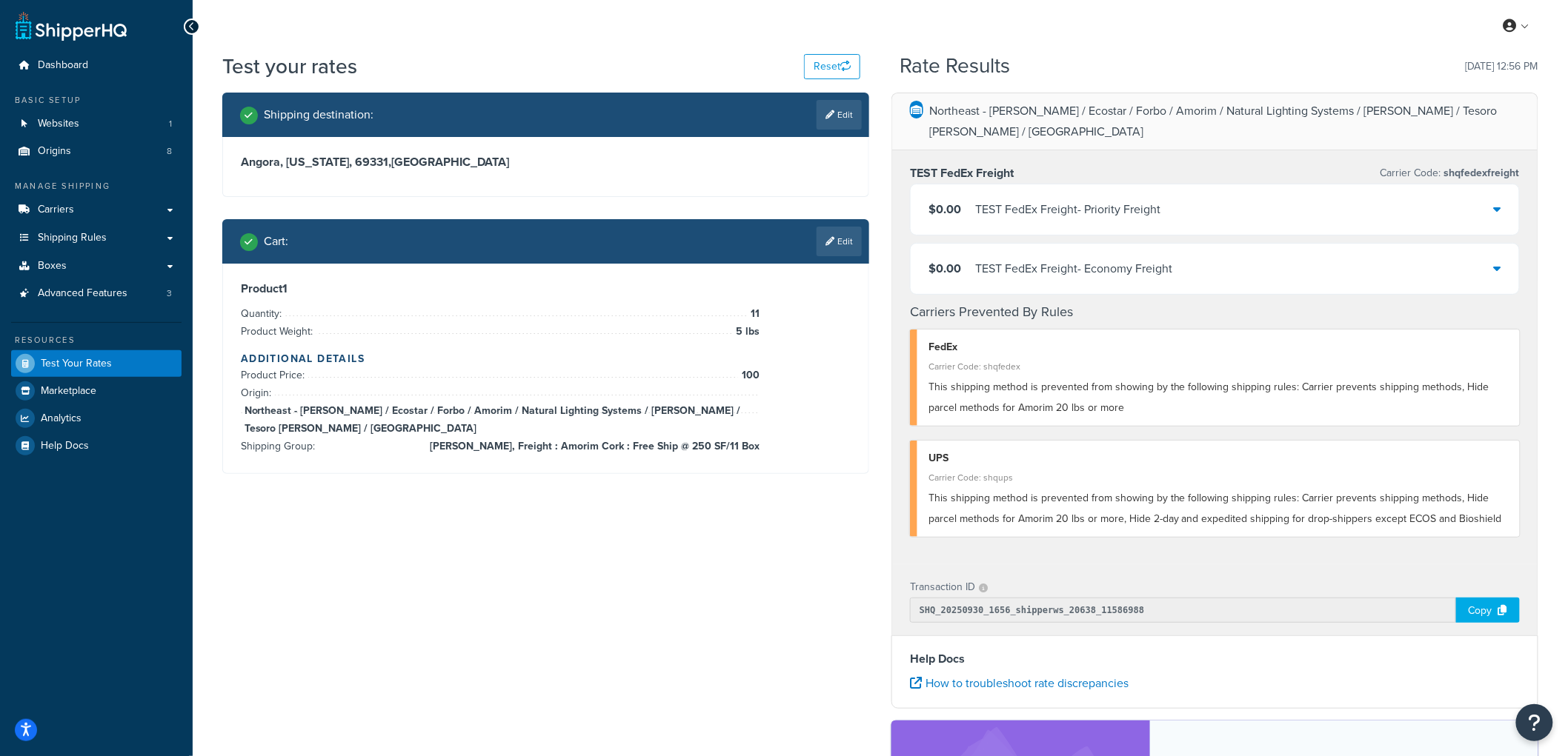
click at [877, 179] on div "Shipping destination : Edit Angora, Nebraska, 69331 , United States Cart : Edit…" at bounding box center [545, 294] width 669 height 404
click at [52, 205] on span "Carriers" at bounding box center [56, 210] width 37 height 13
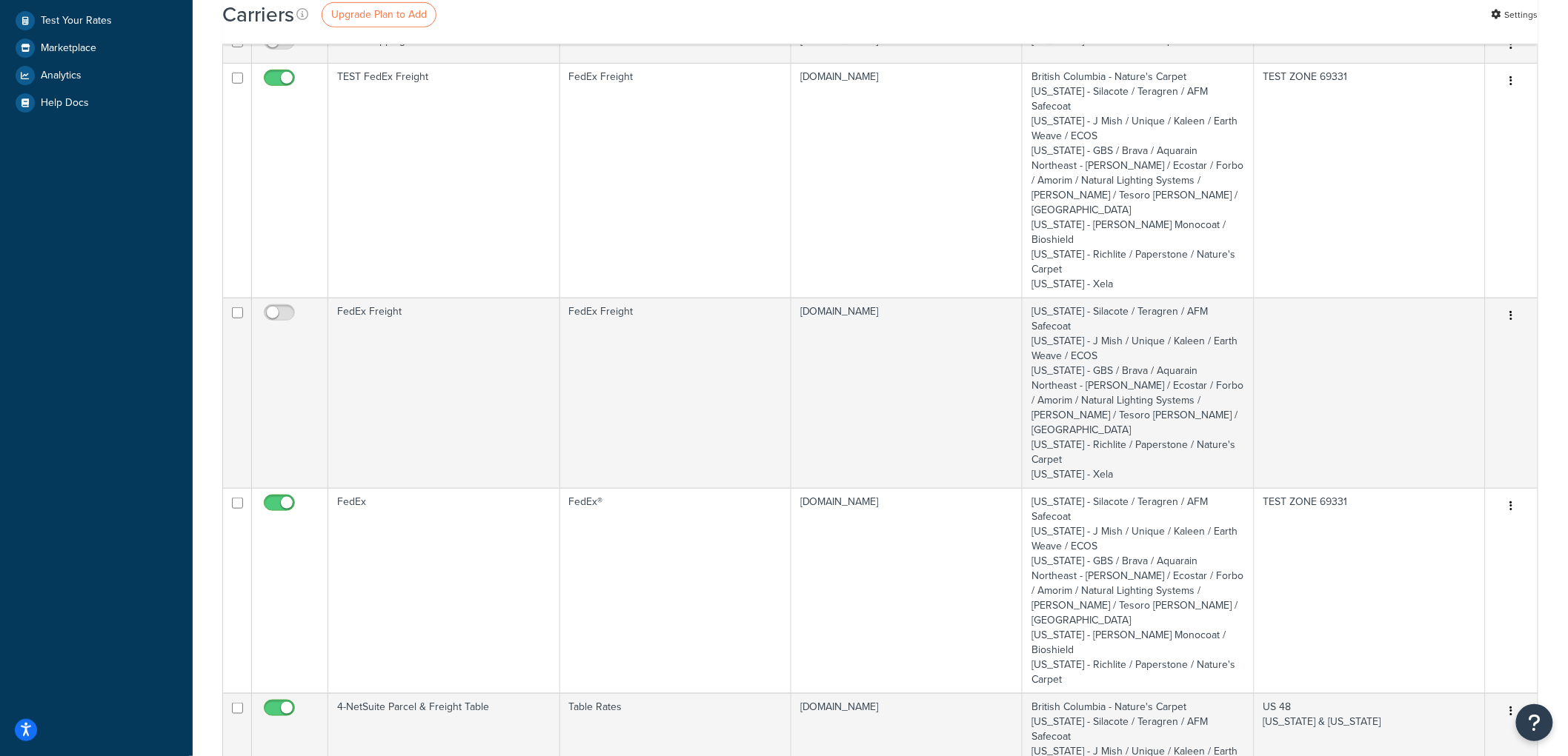
scroll to position [411, 0]
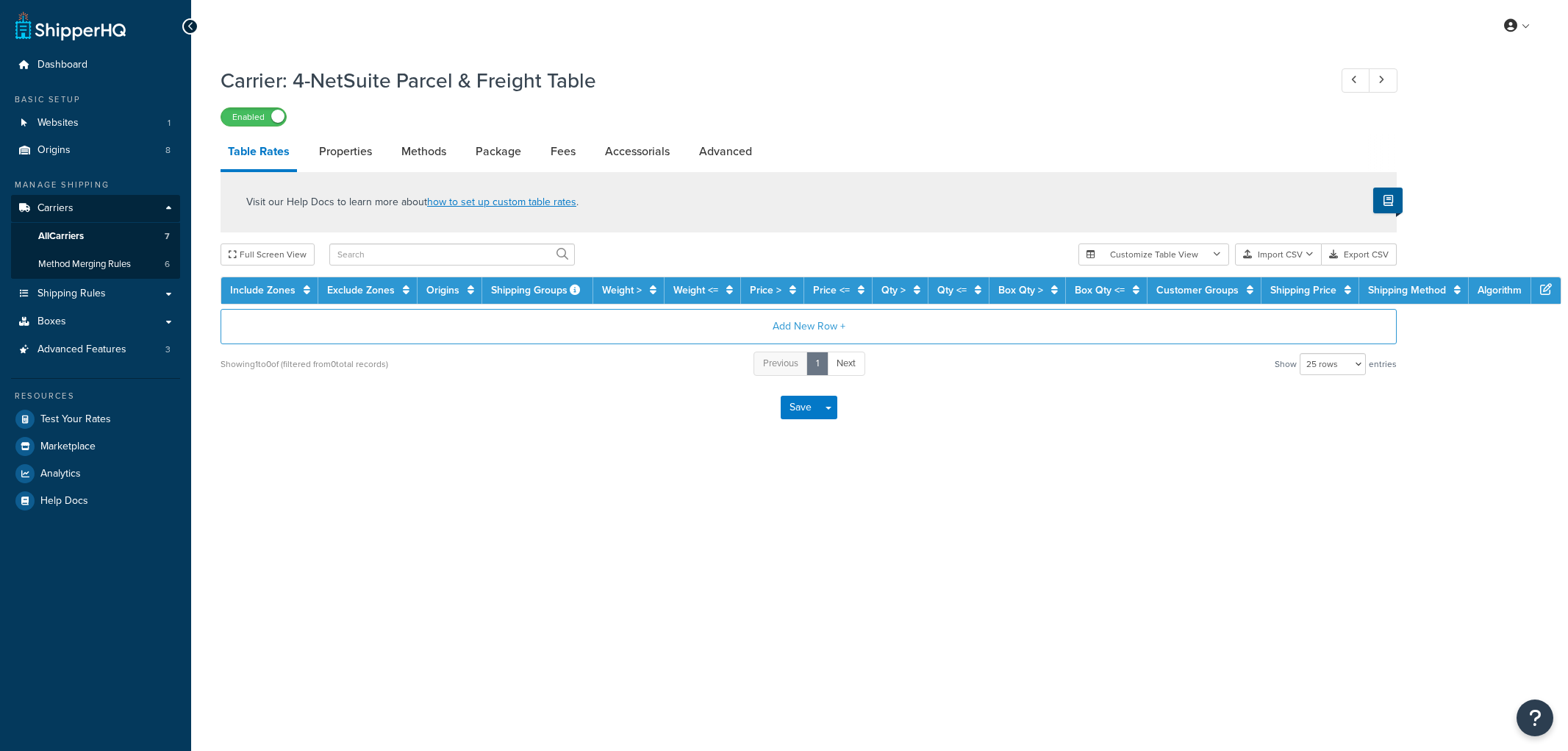
select select "25"
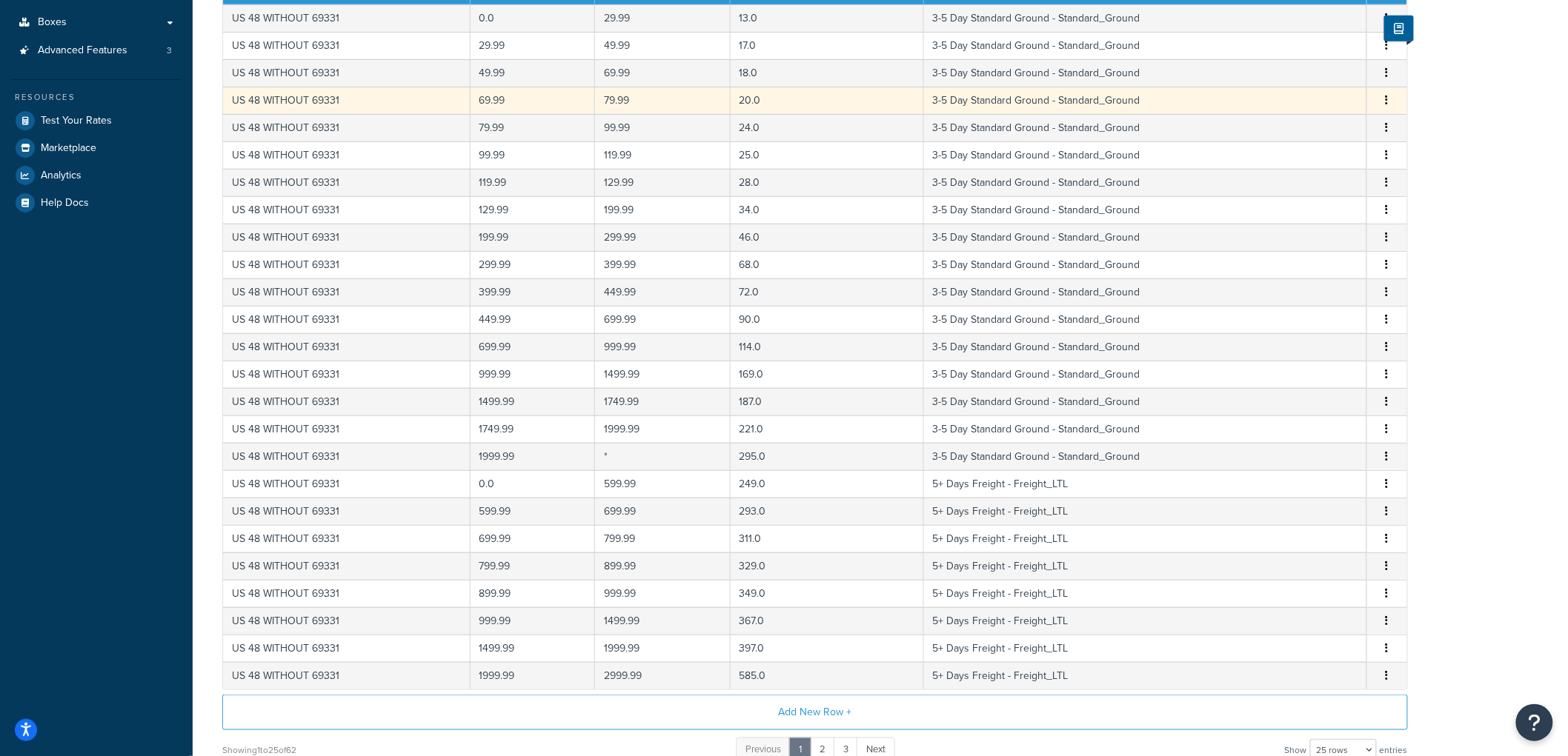
scroll to position [281, 0]
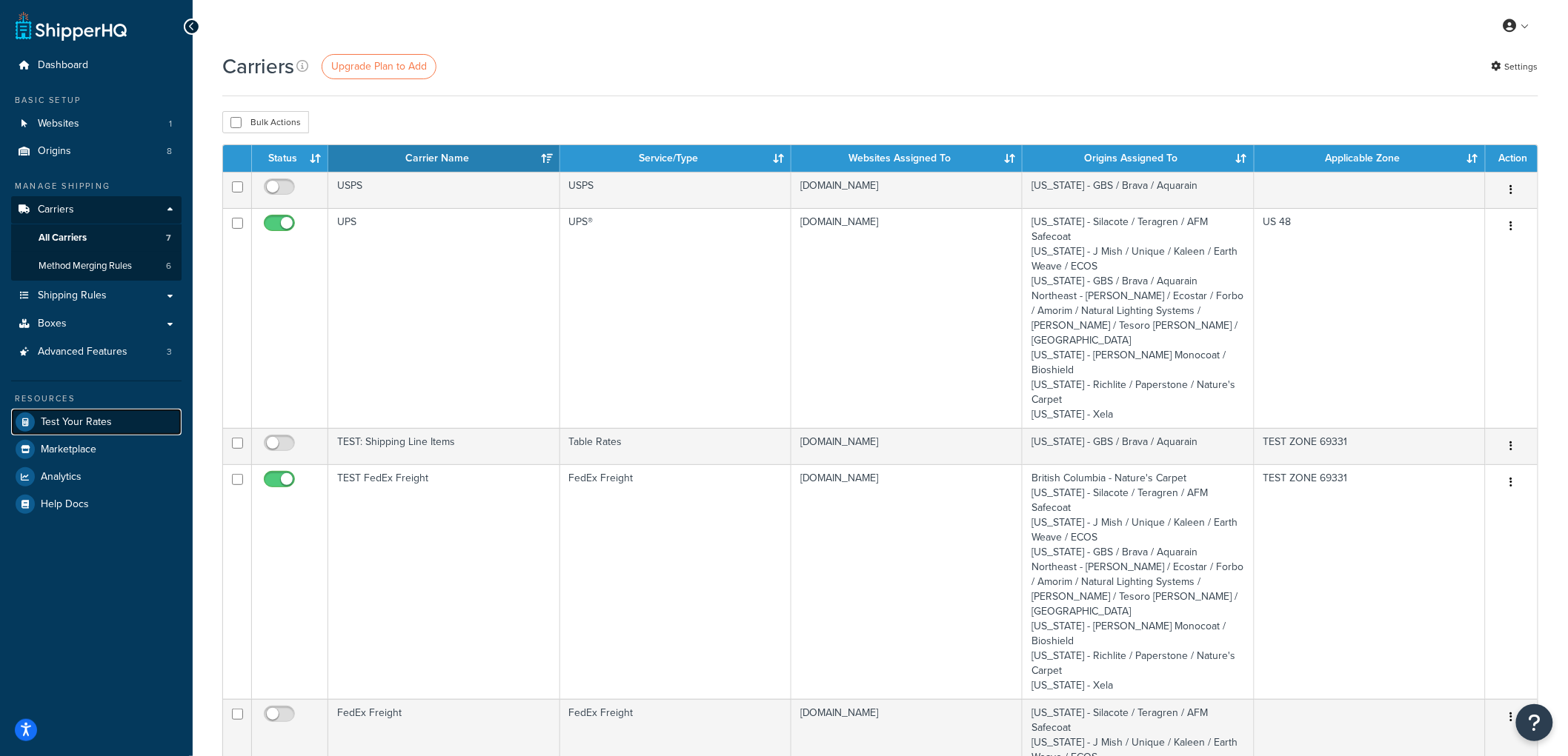
click at [105, 419] on span "Test Your Rates" at bounding box center [76, 423] width 71 height 13
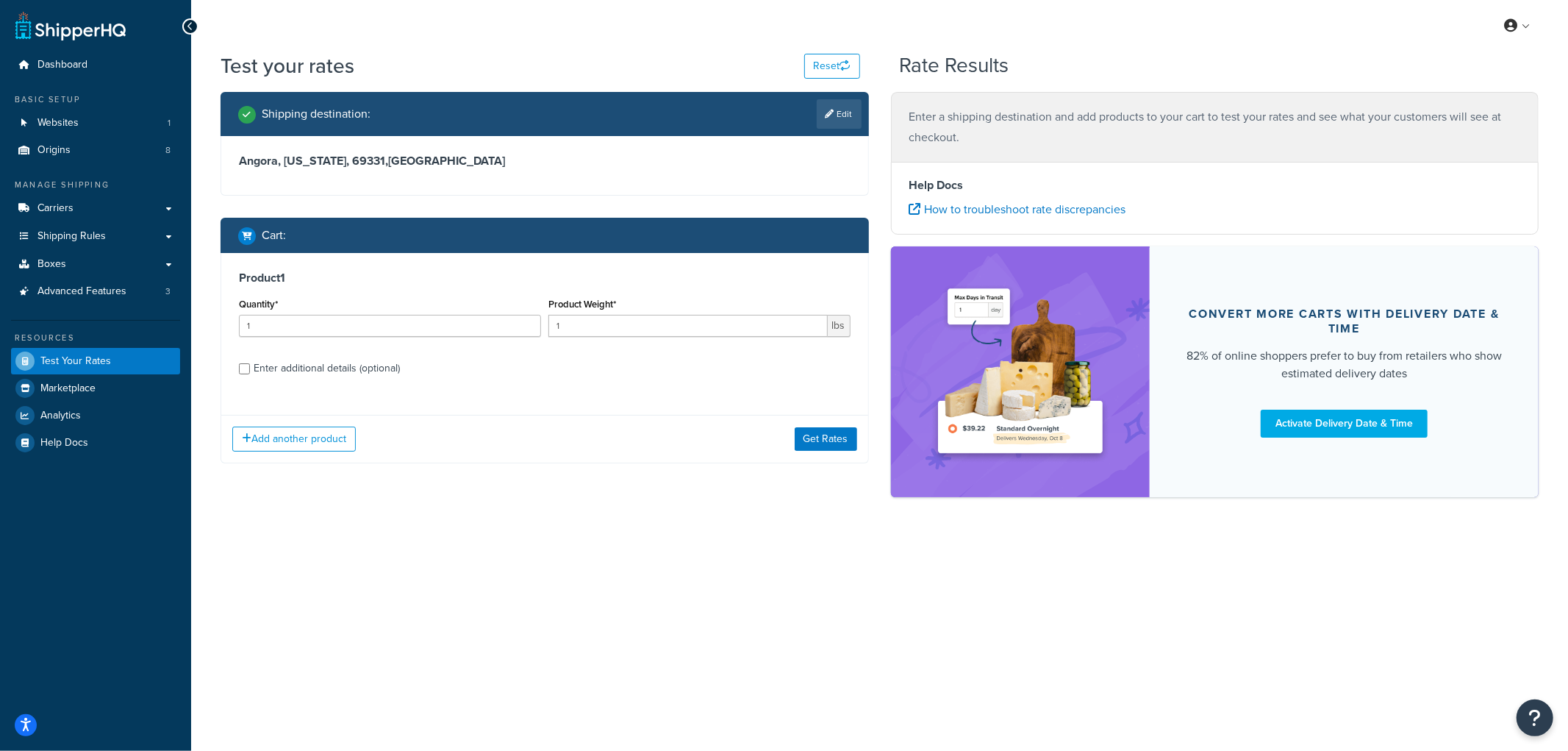
click at [338, 371] on div "Enter additional details (optional)" at bounding box center [327, 369] width 147 height 21
click at [250, 371] on input "Enter additional details (optional)" at bounding box center [245, 369] width 11 height 11
checkbox input "true"
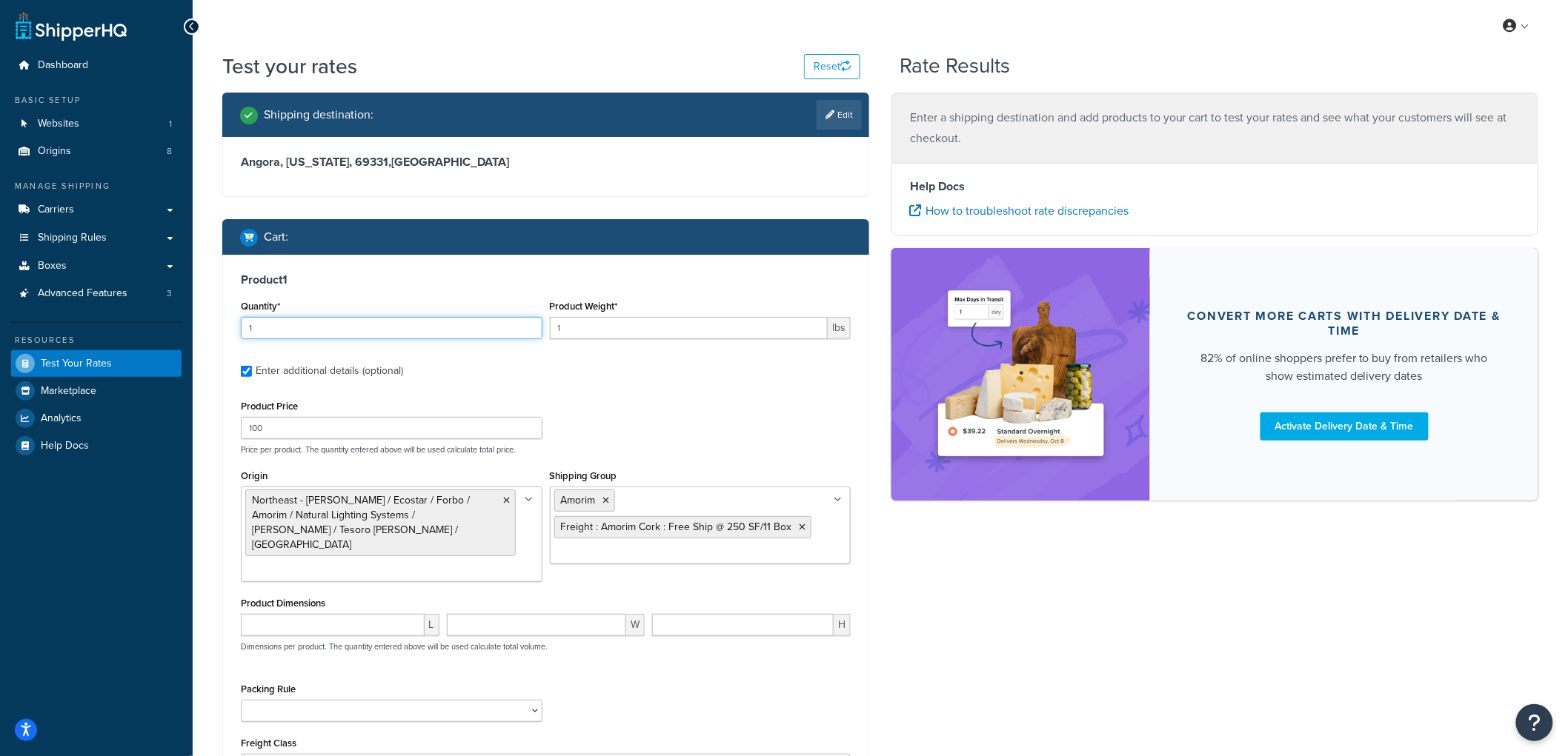
click at [336, 330] on input "1" at bounding box center [392, 328] width 302 height 22
type input "11"
click at [647, 327] on input "1" at bounding box center [688, 328] width 278 height 22
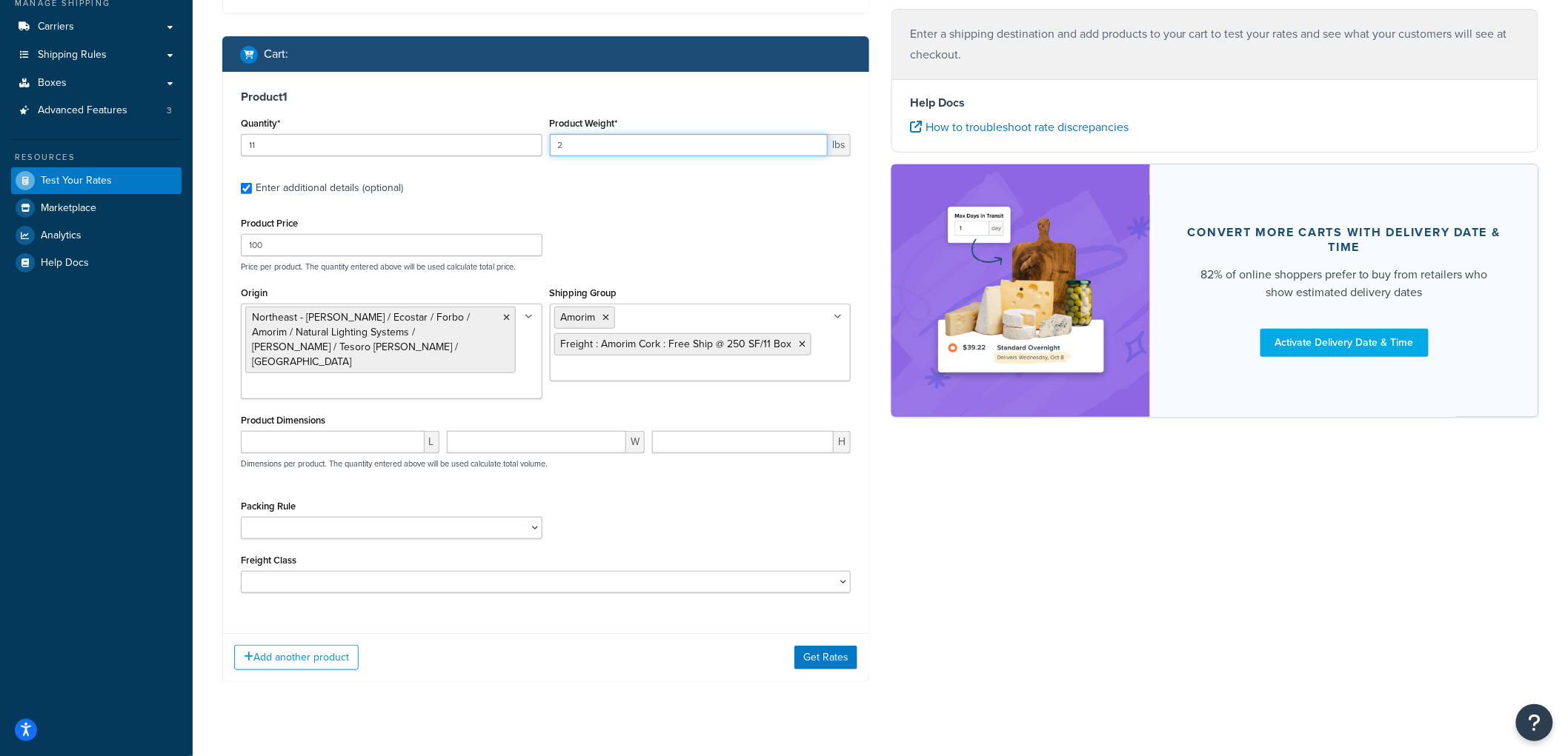
scroll to position [189, 0]
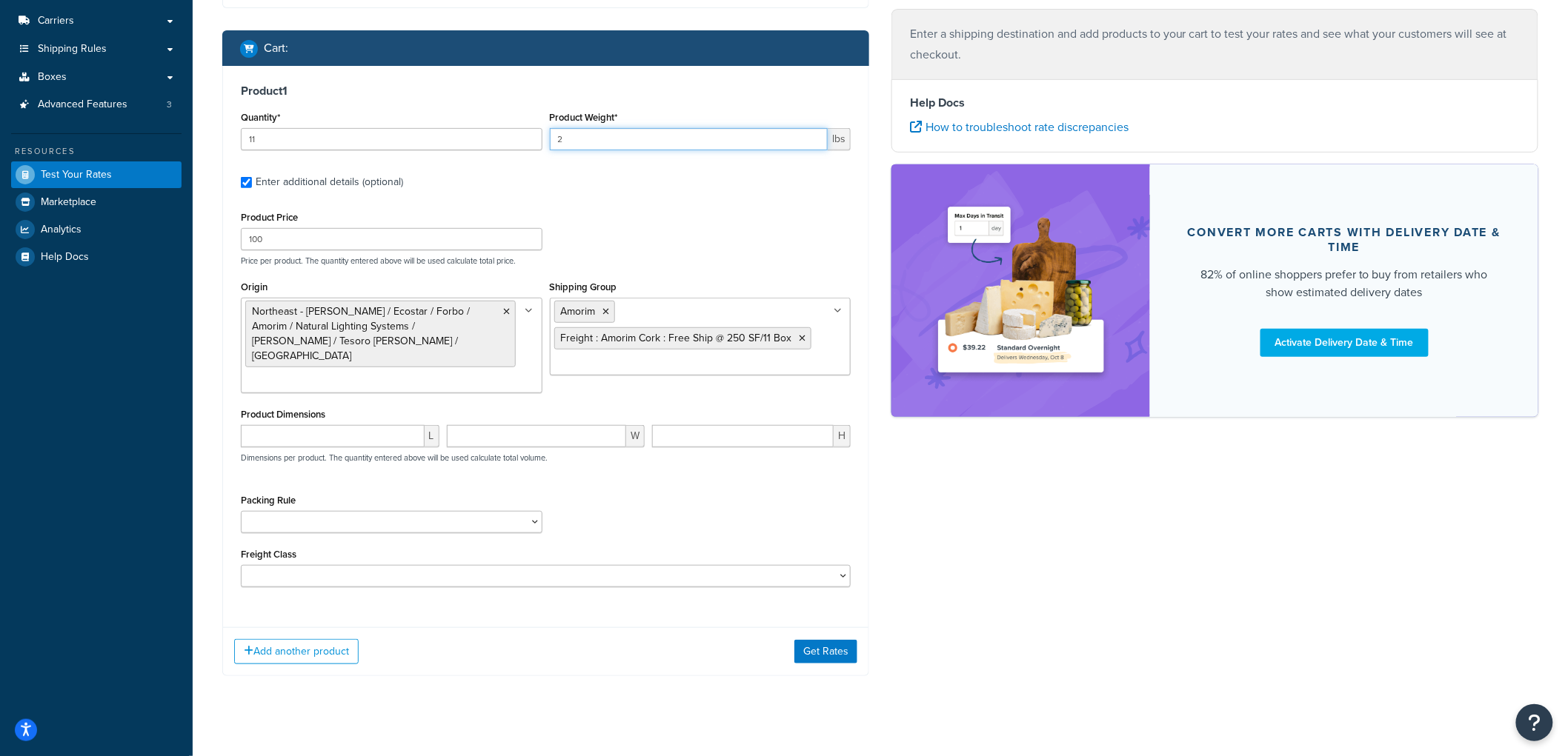
type input "2"
click at [364, 492] on div "Packing Rule 1-GAL PAINT CAN PACKING RULE 1-GAL PAINT PLASTIC PACKING RULE 1-QU…" at bounding box center [392, 511] width 302 height 43
click at [360, 511] on select "1-GAL PAINT CAN PACKING RULE 1-GAL PAINT PLASTIC PACKING RULE 1-QUART PAINT CAN…" at bounding box center [392, 522] width 302 height 22
click at [712, 492] on div "Packing Rule 1-GAL PAINT CAN PACKING RULE 1-GAL PAINT PLASTIC PACKING RULE 1-QU…" at bounding box center [545, 517] width 618 height 54
click at [813, 640] on button "Get Rates" at bounding box center [826, 651] width 63 height 24
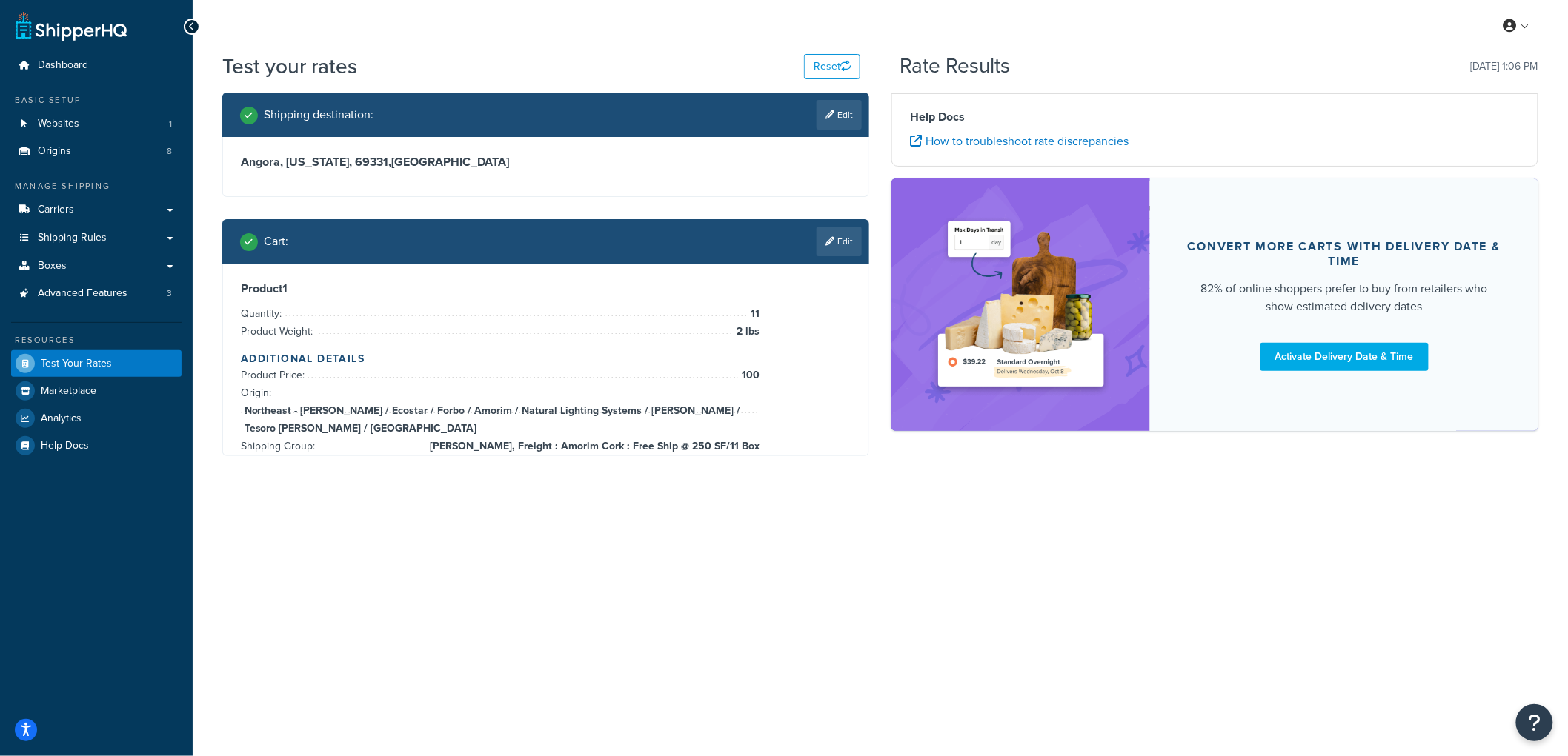
scroll to position [0, 0]
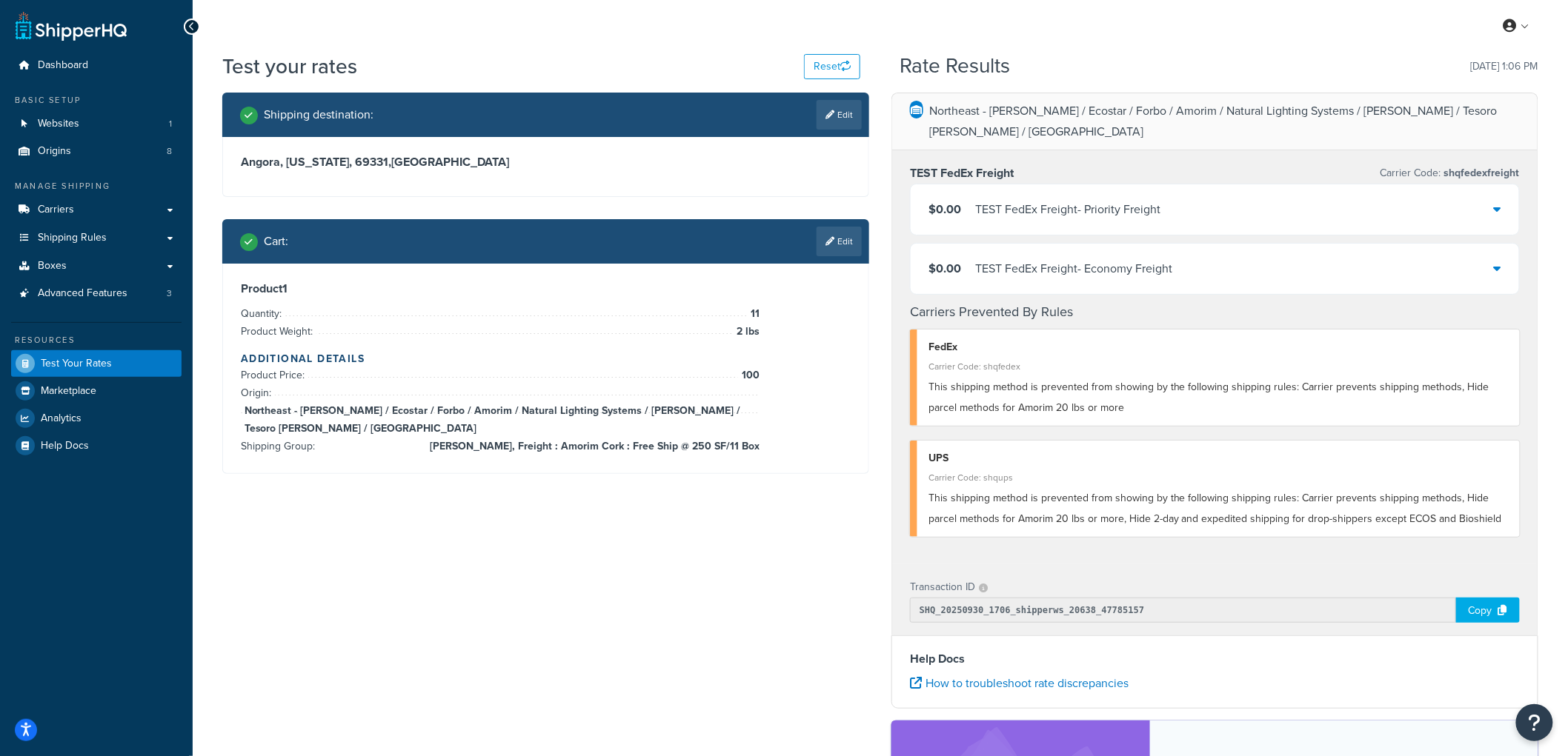
click at [1006, 200] on div "TEST FedEx Freight - Priority Freight" at bounding box center [1067, 210] width 185 height 21
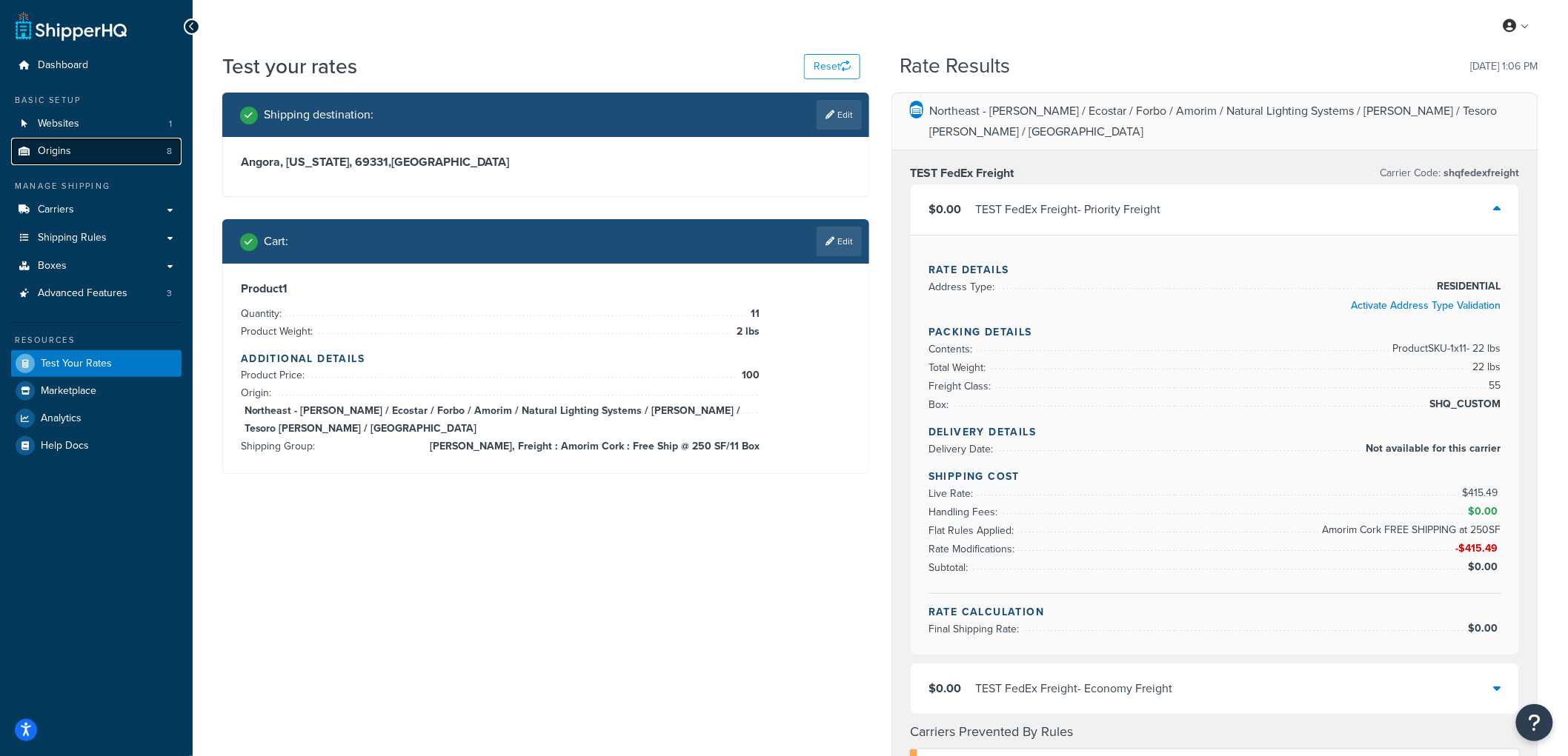
click at [54, 149] on span "Origins" at bounding box center [54, 152] width 33 height 13
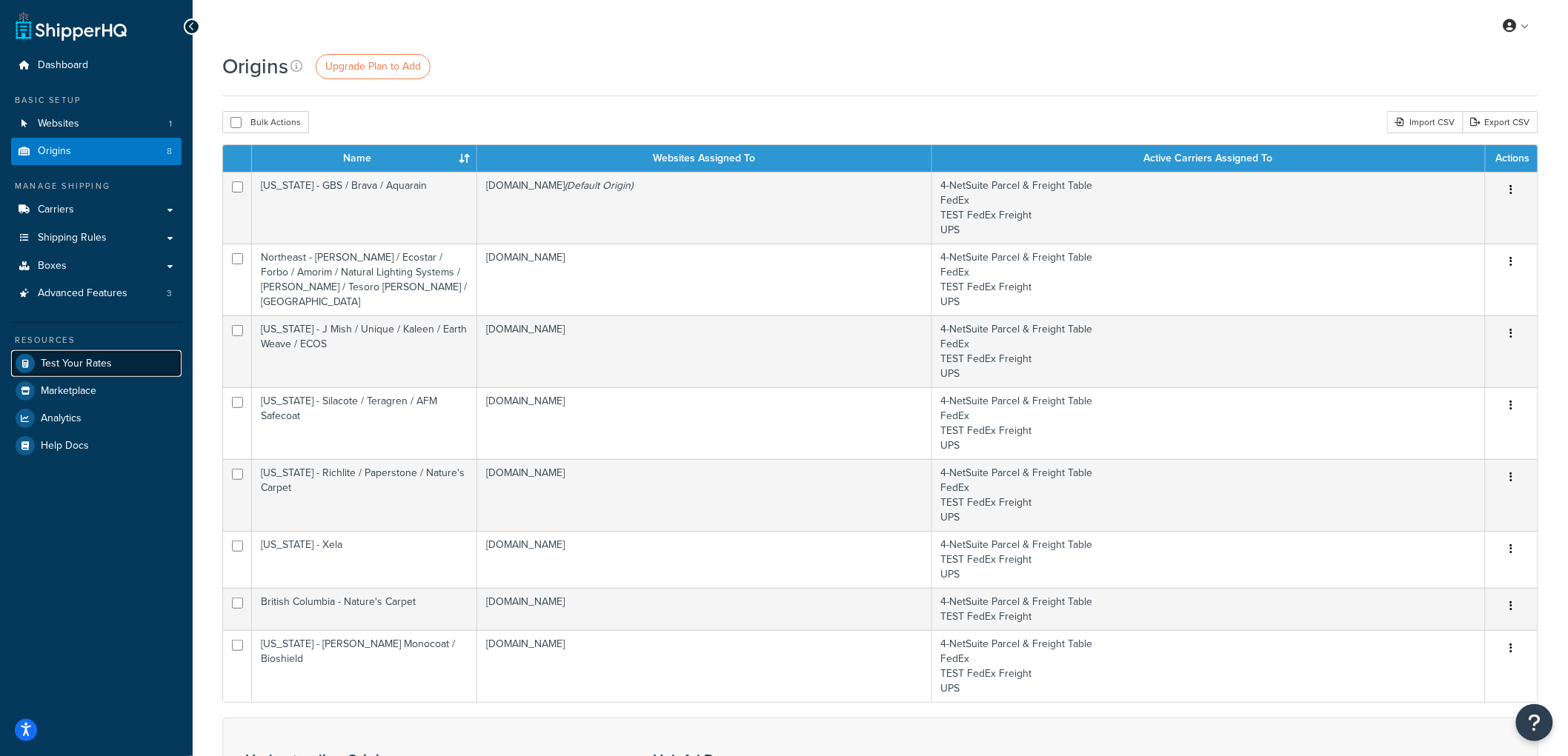
click at [77, 352] on link "Test Your Rates" at bounding box center [97, 363] width 170 height 27
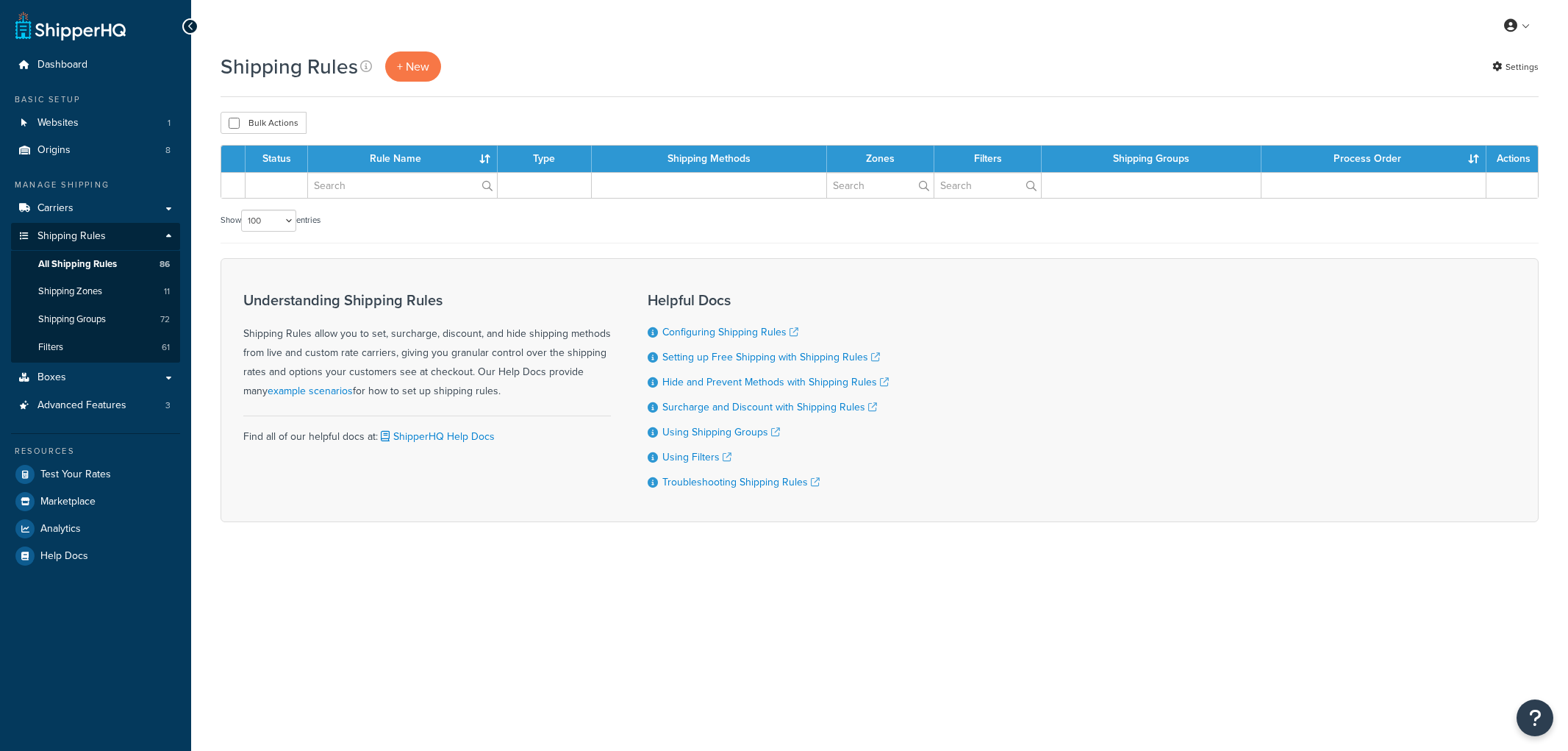
select select "100"
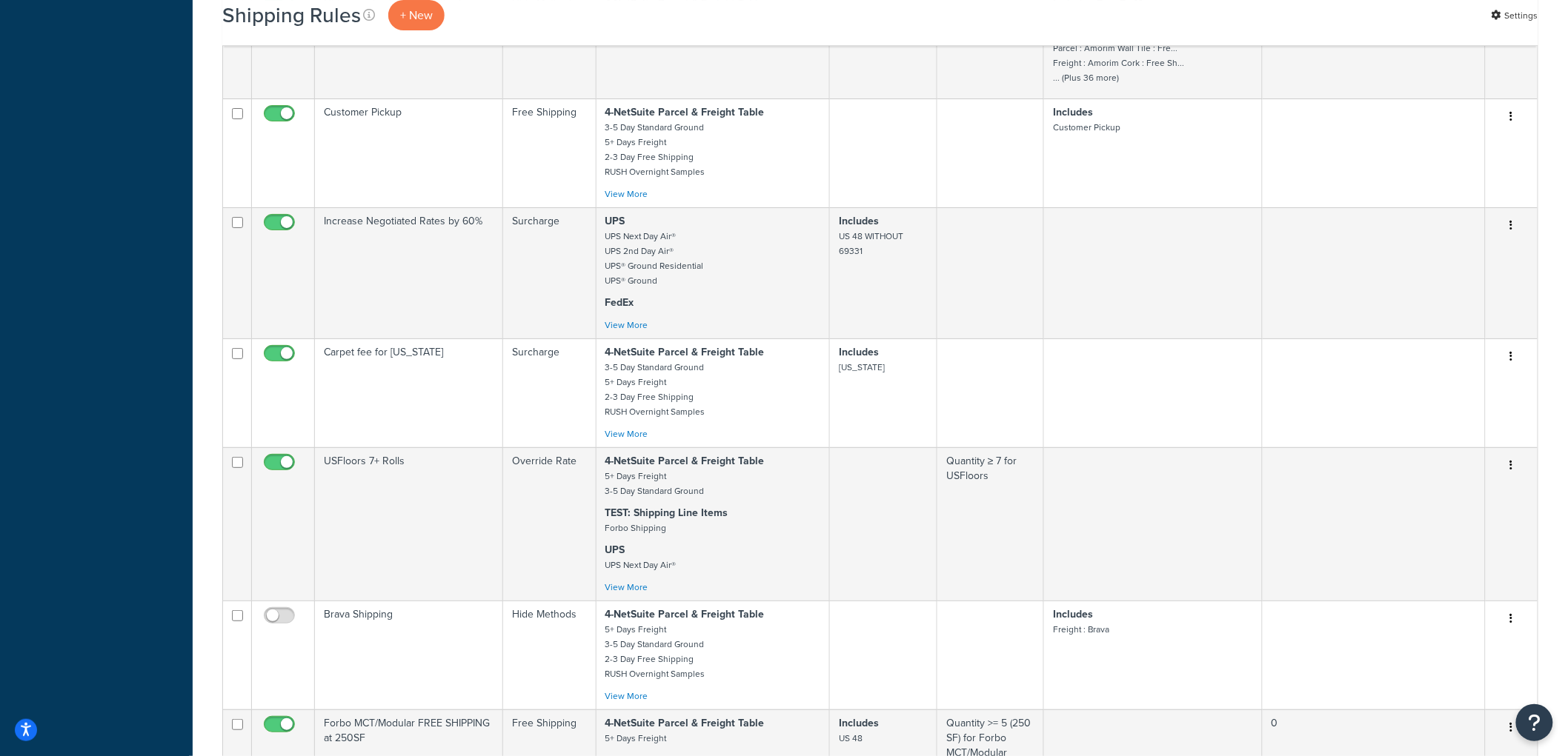
scroll to position [7150, 0]
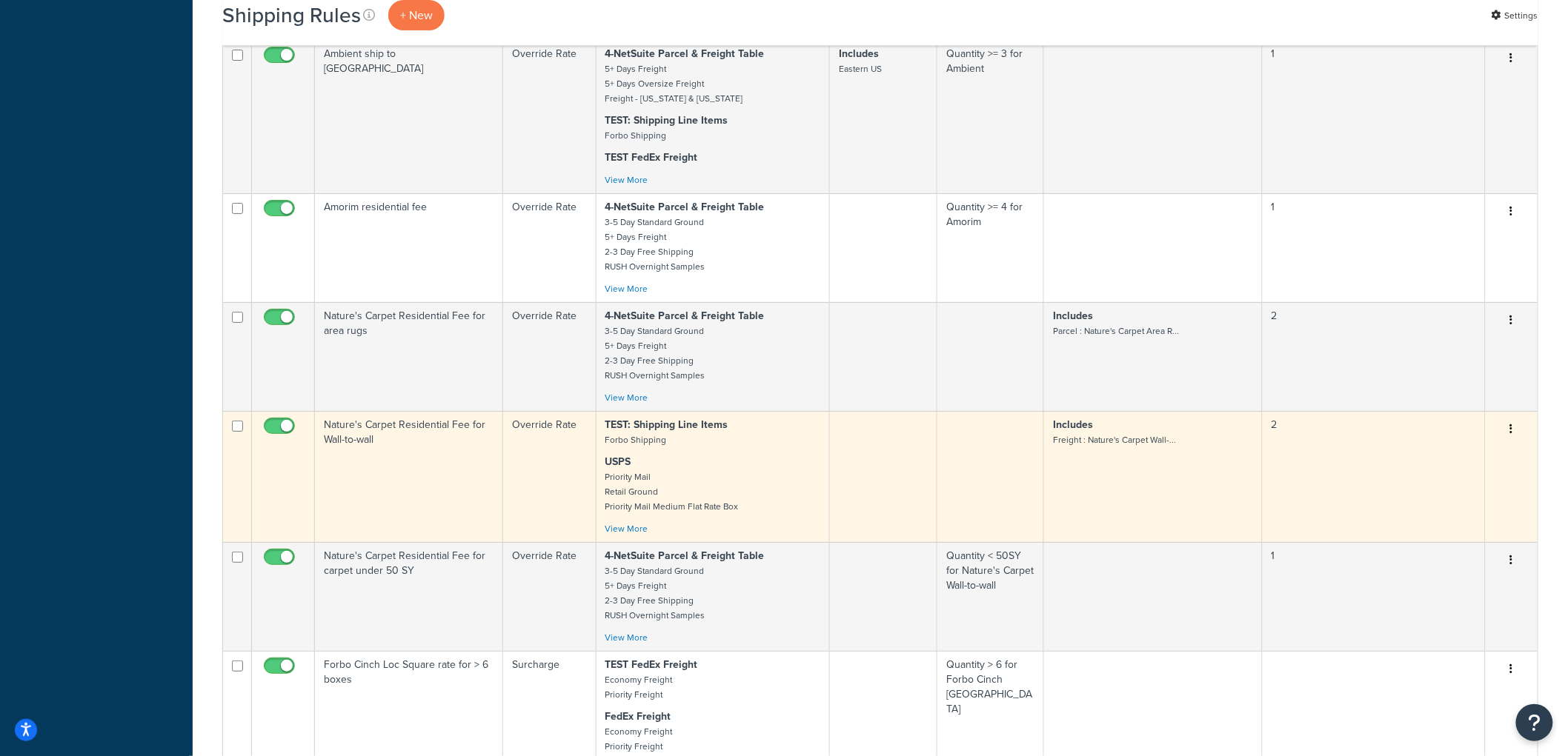
click at [454, 540] on td "Nature's Carpet Residential Fee for Wall-to-wall" at bounding box center [409, 477] width 188 height 131
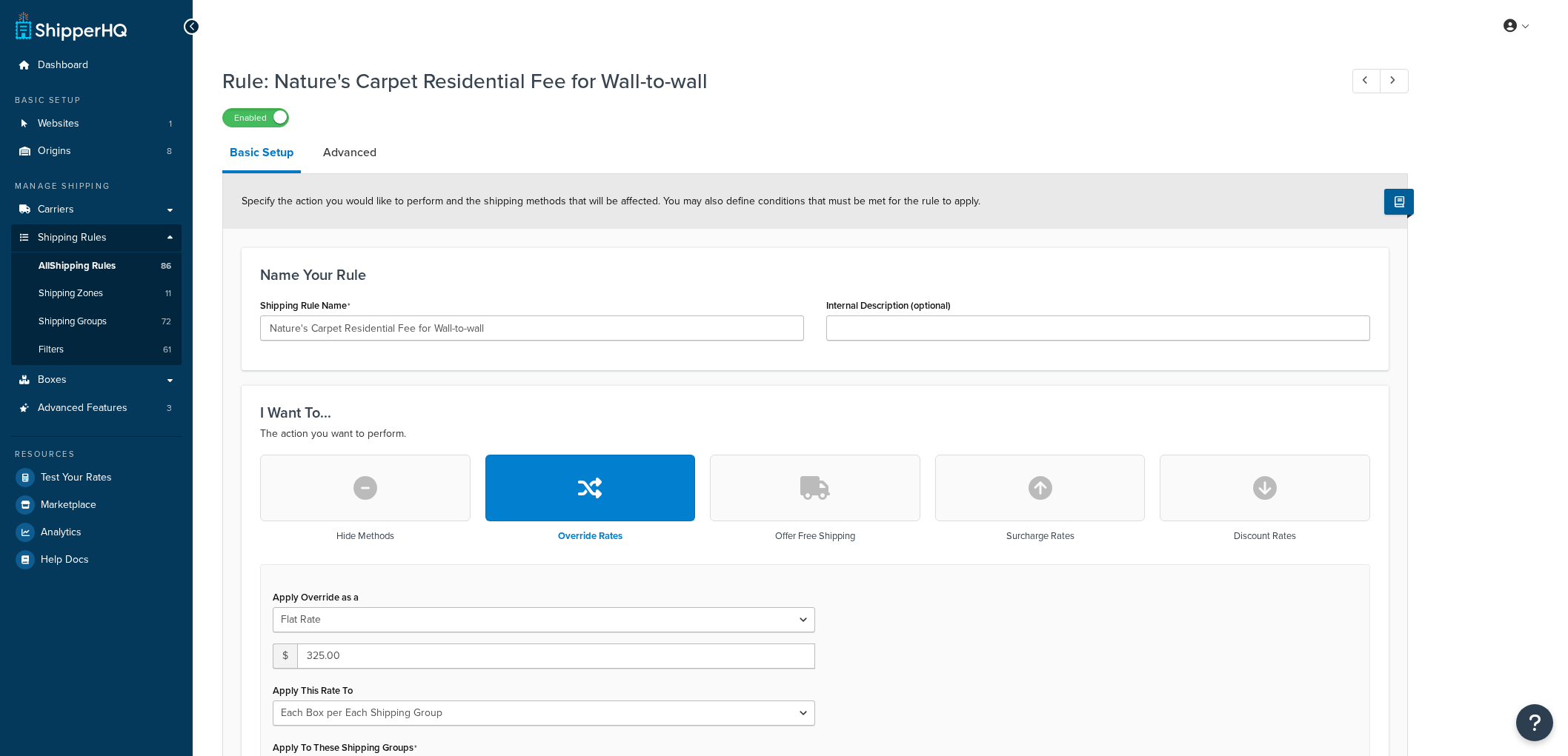
select select "BOX"
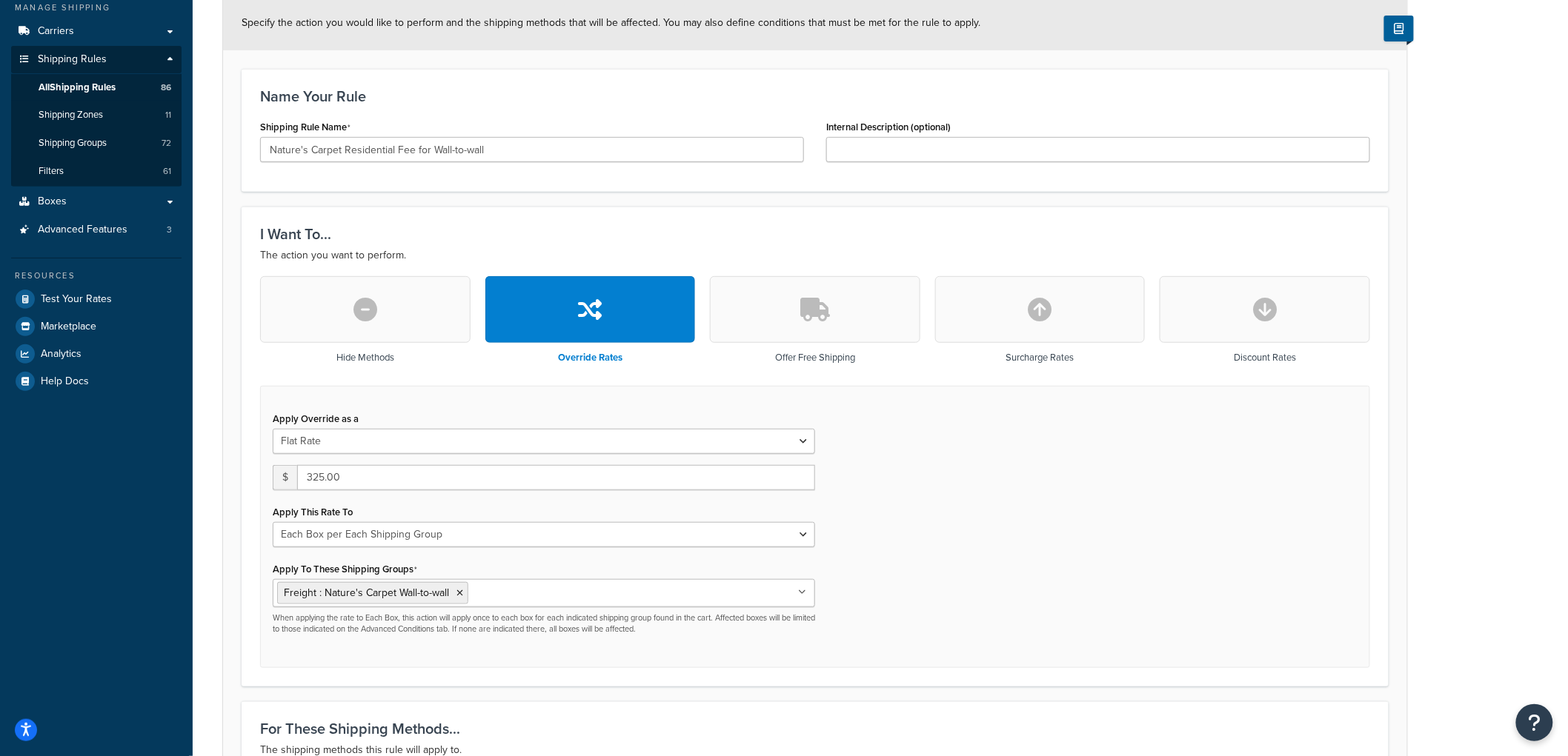
scroll to position [247, 0]
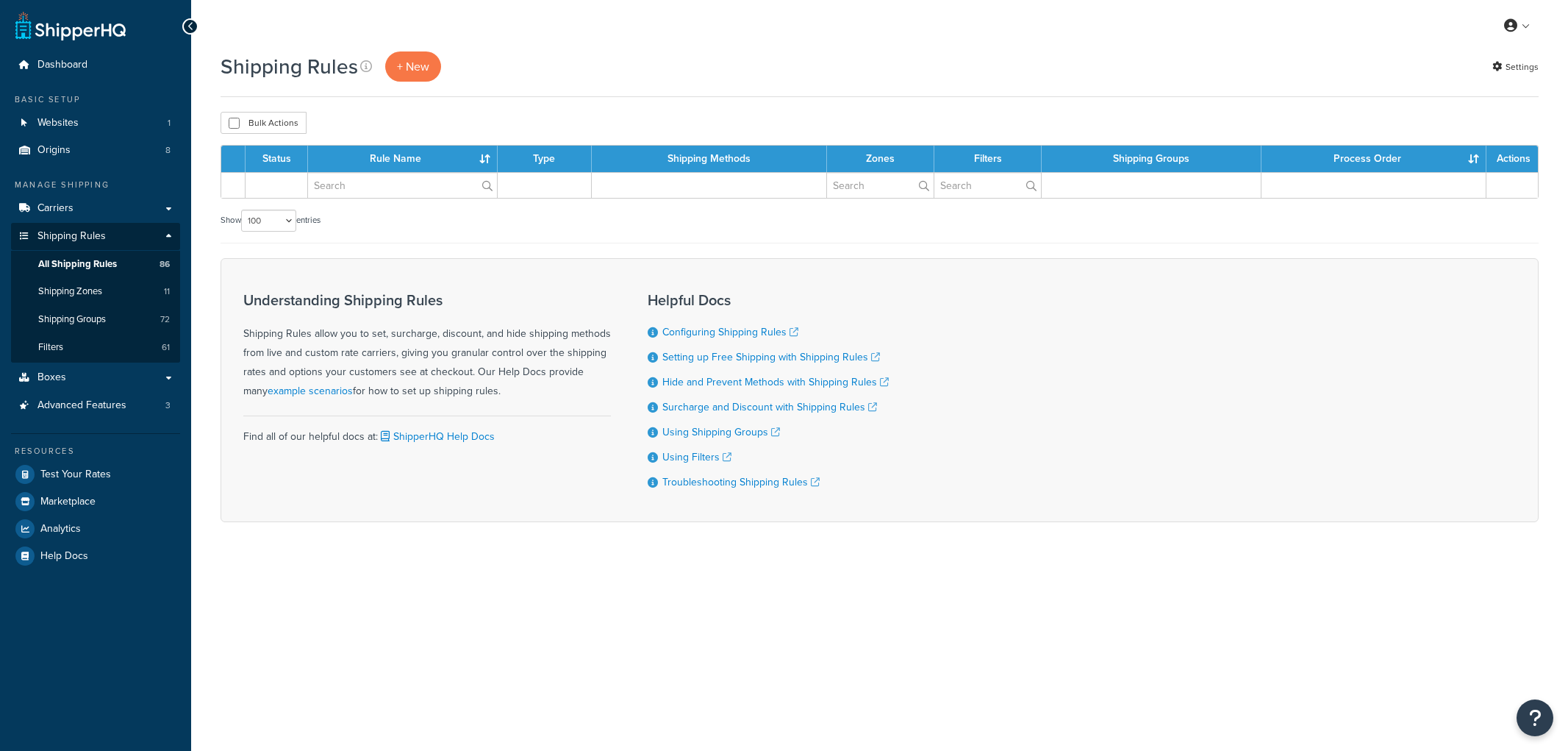
select select "100"
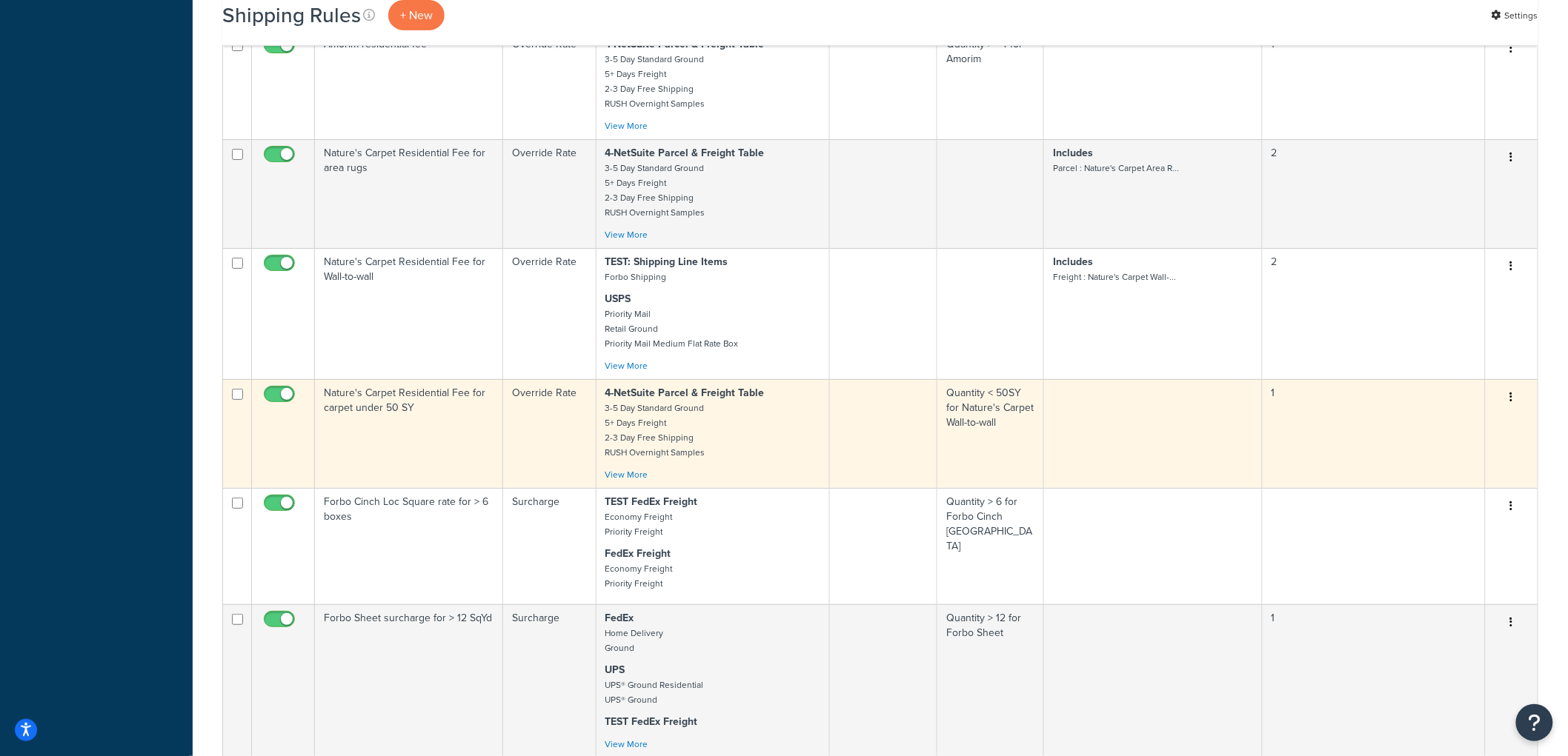
scroll to position [7315, 0]
click at [457, 487] on td "Nature's Carpet Residential Fee for carpet under 50 SY" at bounding box center [409, 432] width 188 height 109
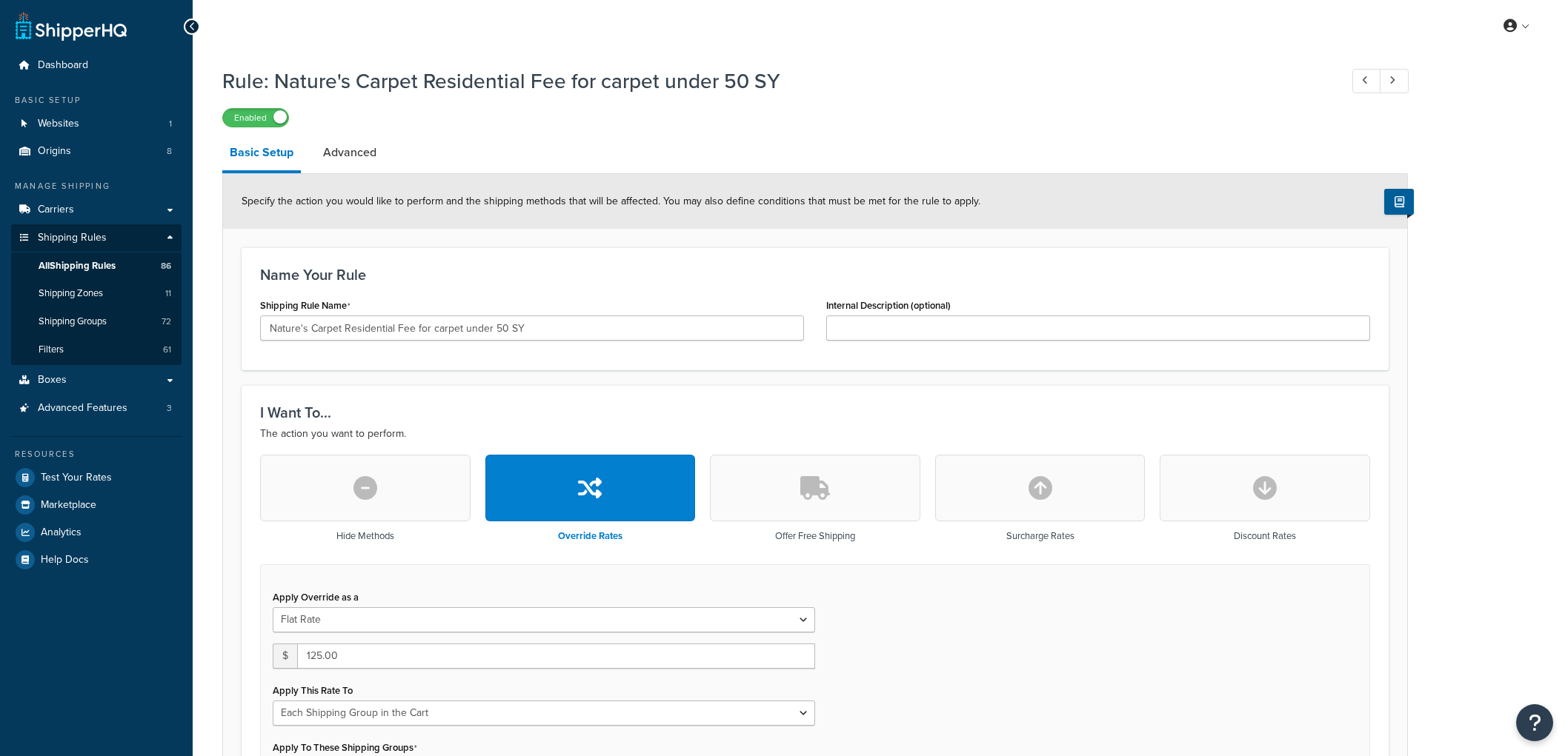
select select "SHIPPING_GROUP"
click at [59, 355] on span "Filters" at bounding box center [50, 350] width 25 height 13
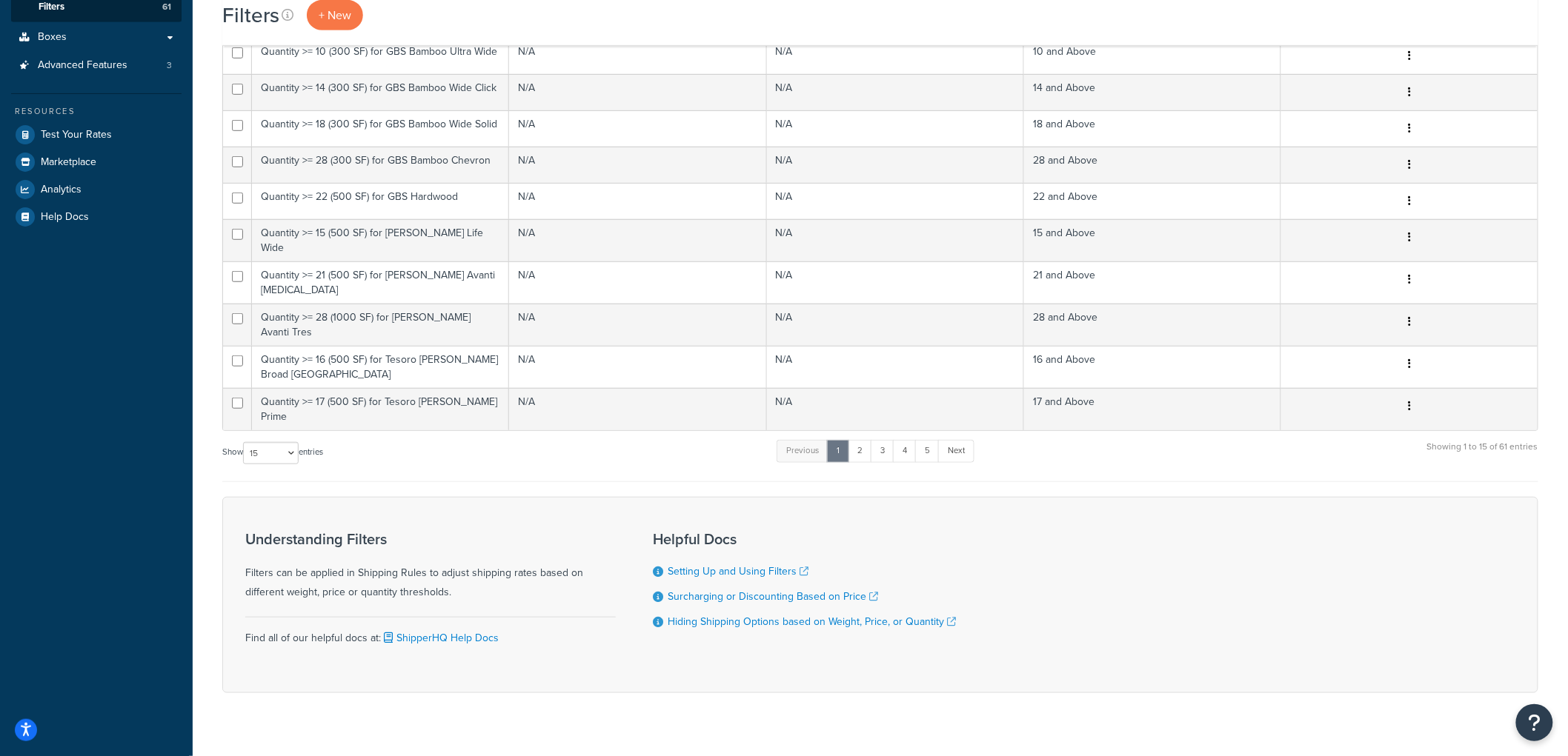
scroll to position [346, 0]
click at [280, 439] on select "10 15 25 50 100" at bounding box center [270, 449] width 55 height 22
select select "100"
click at [244, 462] on select "10 15 25 50 100" at bounding box center [270, 449] width 55 height 22
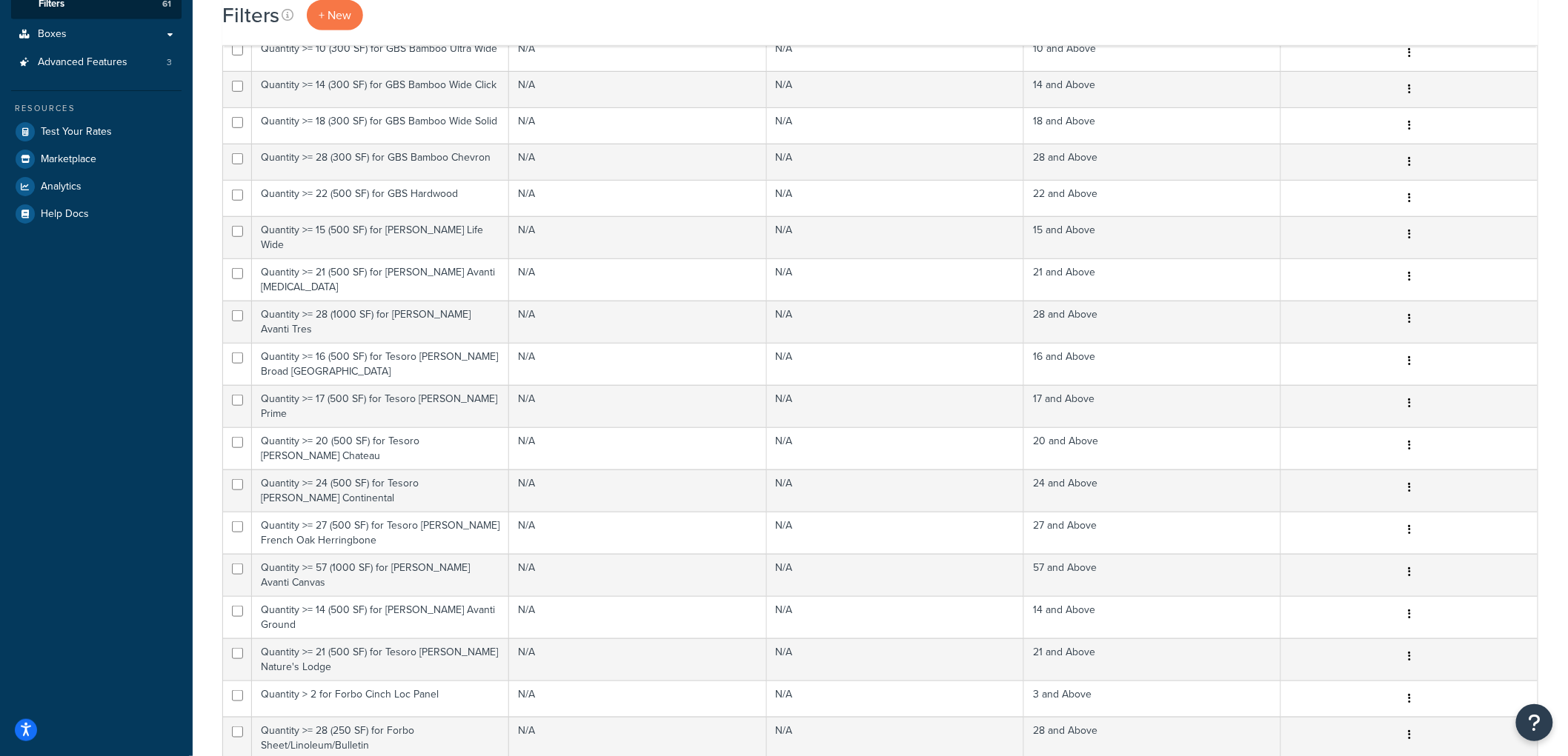
scroll to position [920, 0]
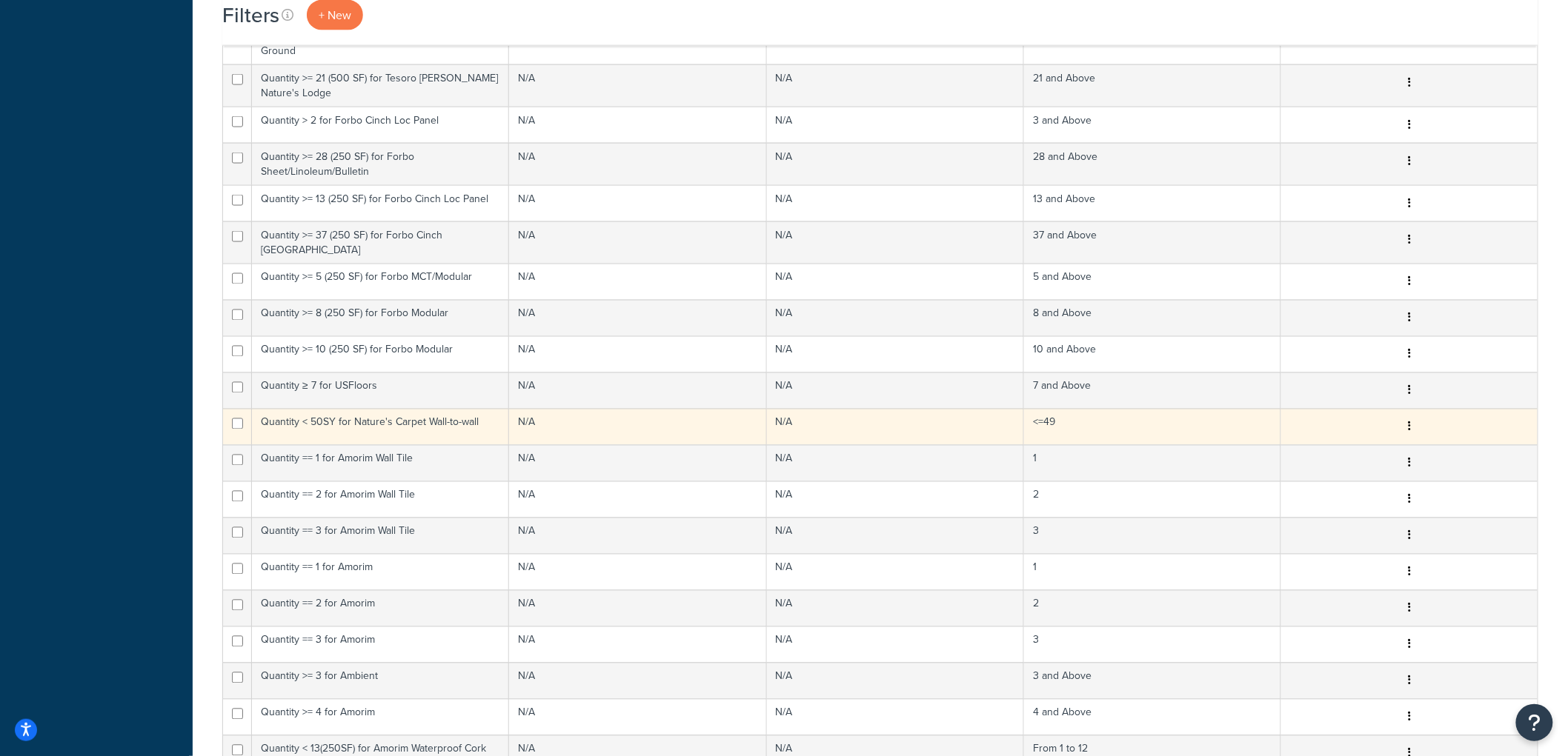
click at [419, 409] on td "Quantity < 50SY for Nature's Carpet Wall-to-wall" at bounding box center [380, 427] width 257 height 37
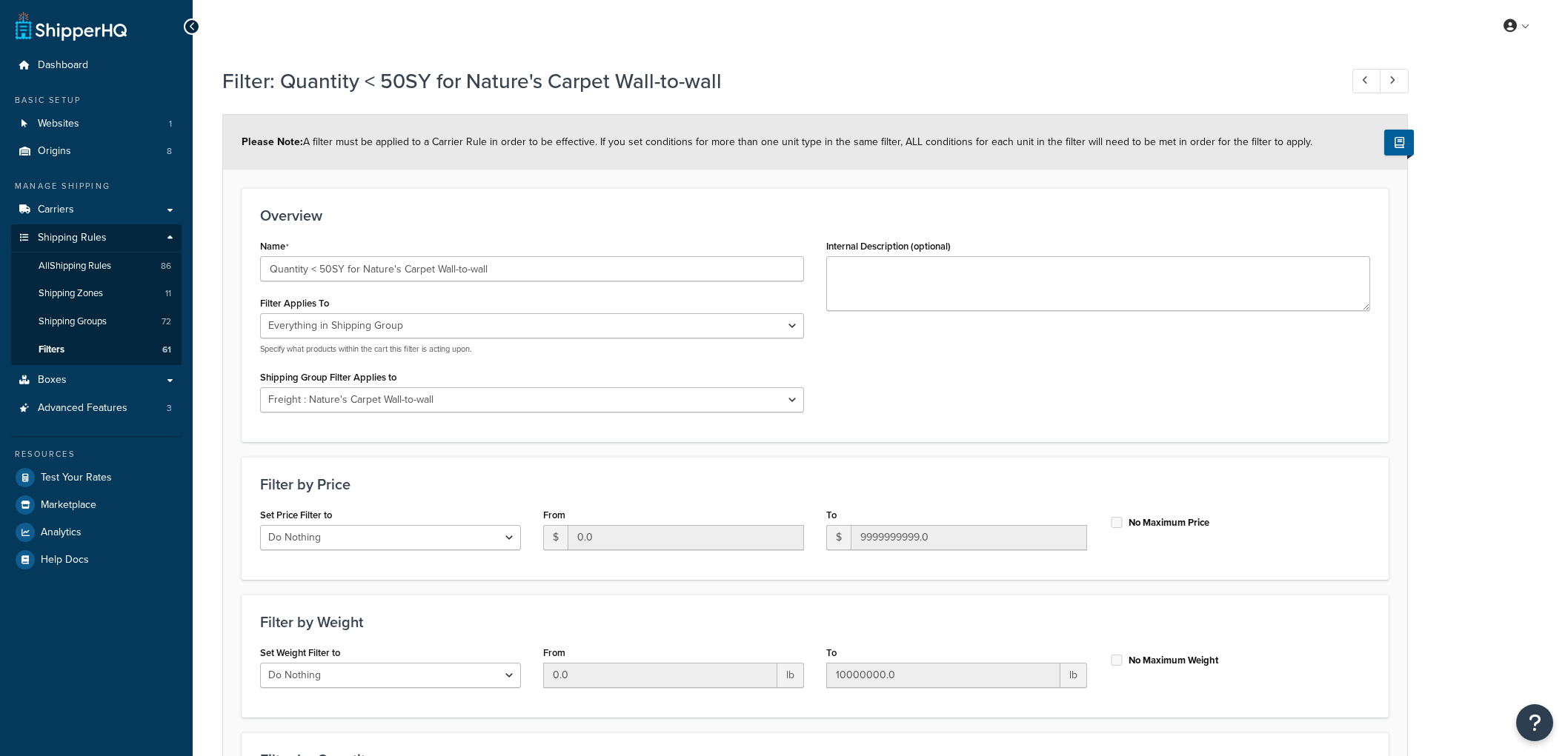
select select "SHIPPING_GROUP"
select select "299716"
select select "range"
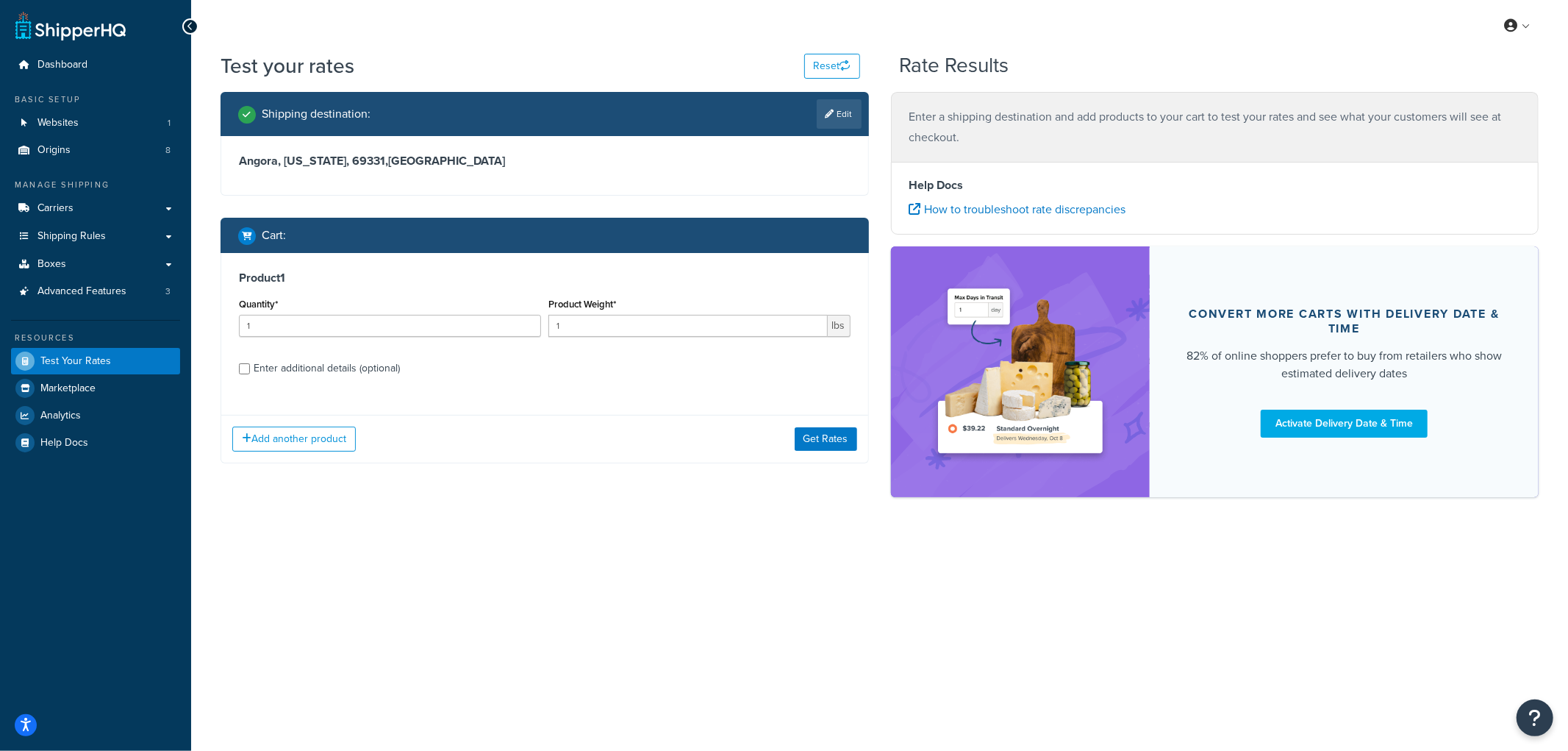
click at [340, 363] on div "Enter additional details (optional)" at bounding box center [327, 369] width 147 height 21
click at [250, 363] on input "Enter additional details (optional)" at bounding box center [245, 369] width 11 height 11
checkbox input "true"
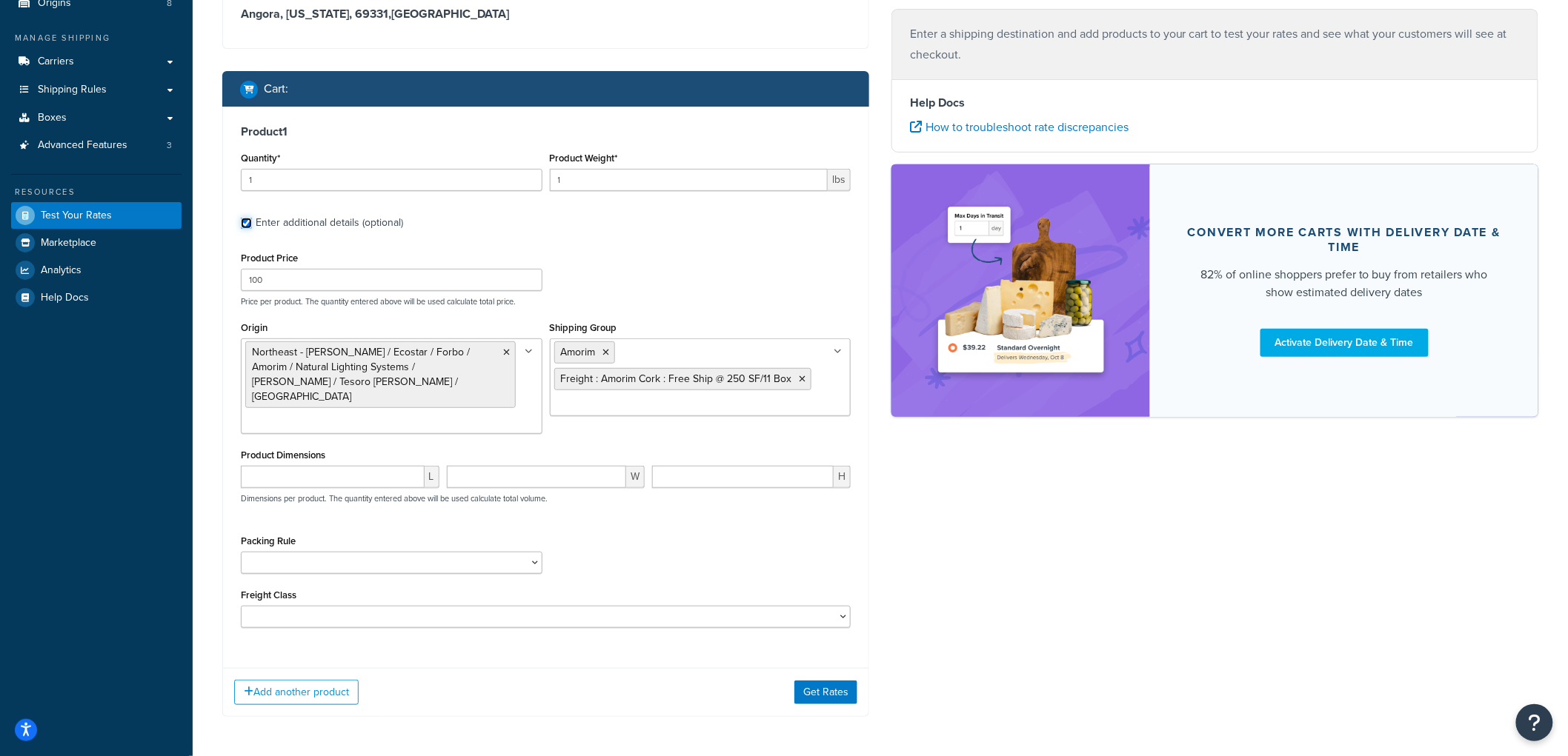
scroll to position [189, 0]
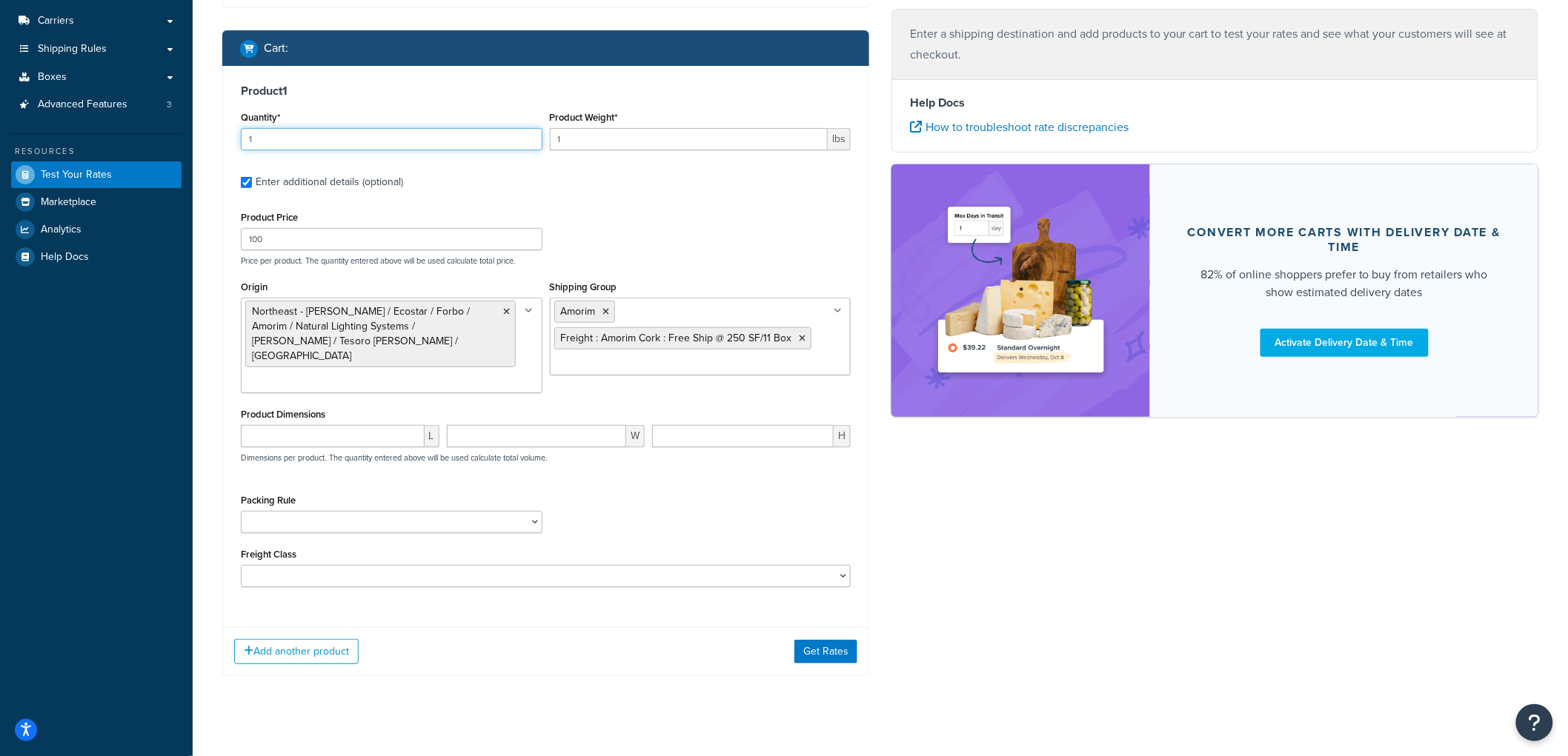
click at [269, 145] on input "1" at bounding box center [392, 139] width 302 height 22
type input "11"
drag, startPoint x: 612, startPoint y: 144, endPoint x: 480, endPoint y: 140, distance: 132.1
click at [480, 140] on div "Quantity* 11 Product Weight* 1 lbs" at bounding box center [545, 134] width 618 height 54
type input "2"
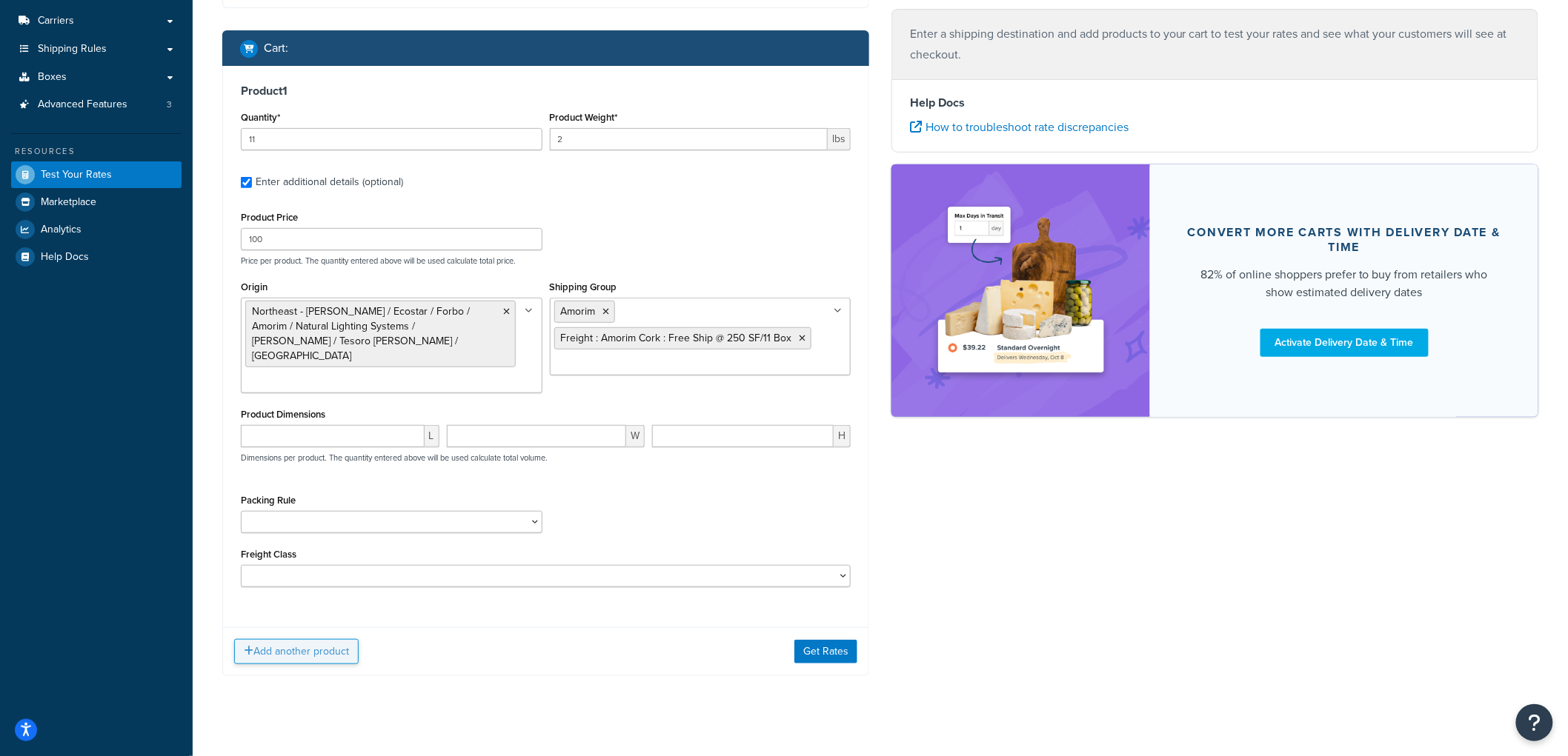
click at [272, 645] on div "Add another product Get Rates" at bounding box center [545, 651] width 645 height 48
click at [273, 642] on button "Add another product" at bounding box center [296, 651] width 124 height 25
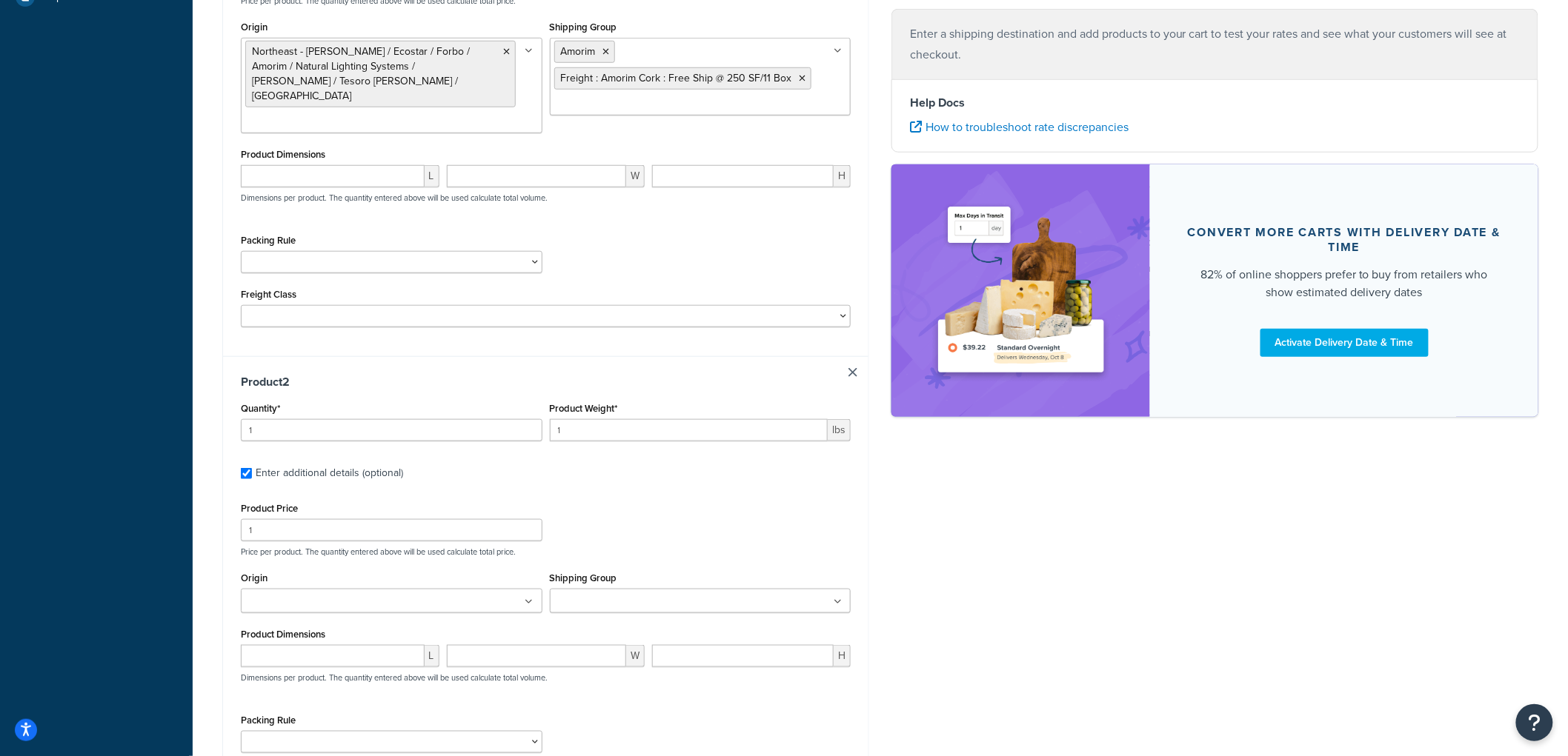
scroll to position [596, 0]
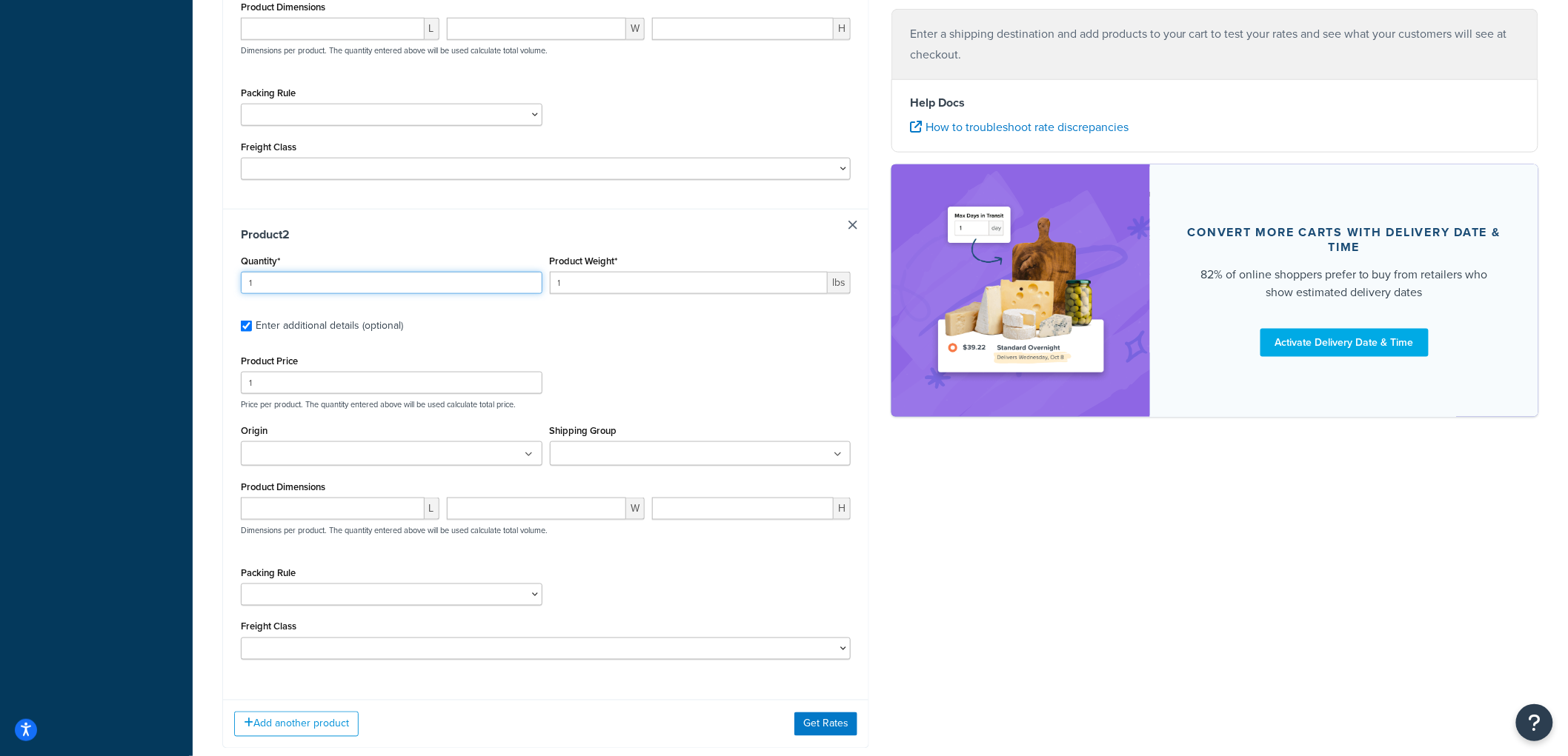
drag, startPoint x: 316, startPoint y: 258, endPoint x: 132, endPoint y: 234, distance: 185.6
click at [132, 234] on div "Dashboard Basic Setup Websites 1 Origins 8 Manage Shipping Carriers Carriers Al…" at bounding box center [784, 124] width 1568 height 1441
type input "22"
click at [642, 272] on input "1" at bounding box center [688, 282] width 278 height 22
type input "5"
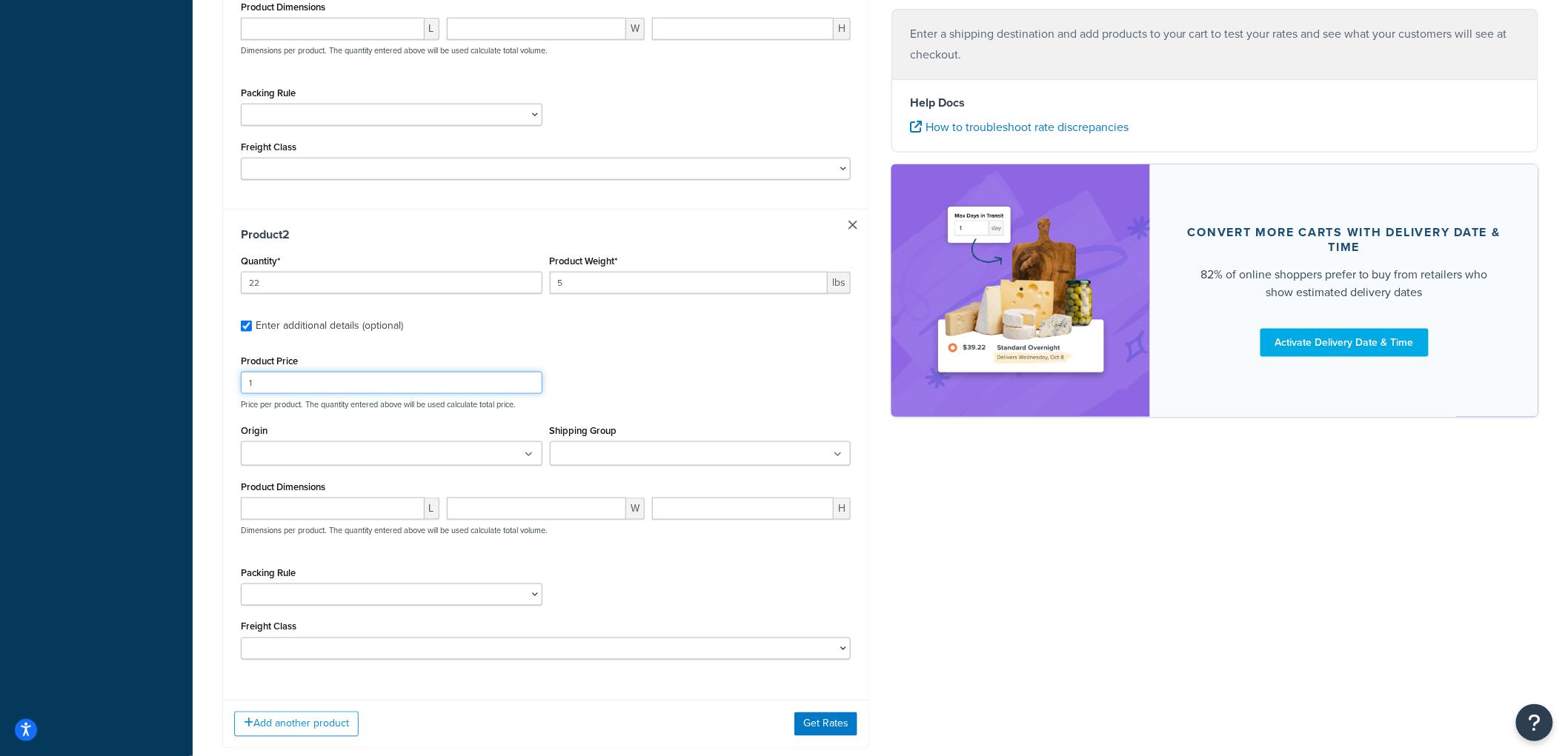
click at [275, 372] on input "1" at bounding box center [392, 382] width 302 height 22
type input "12"
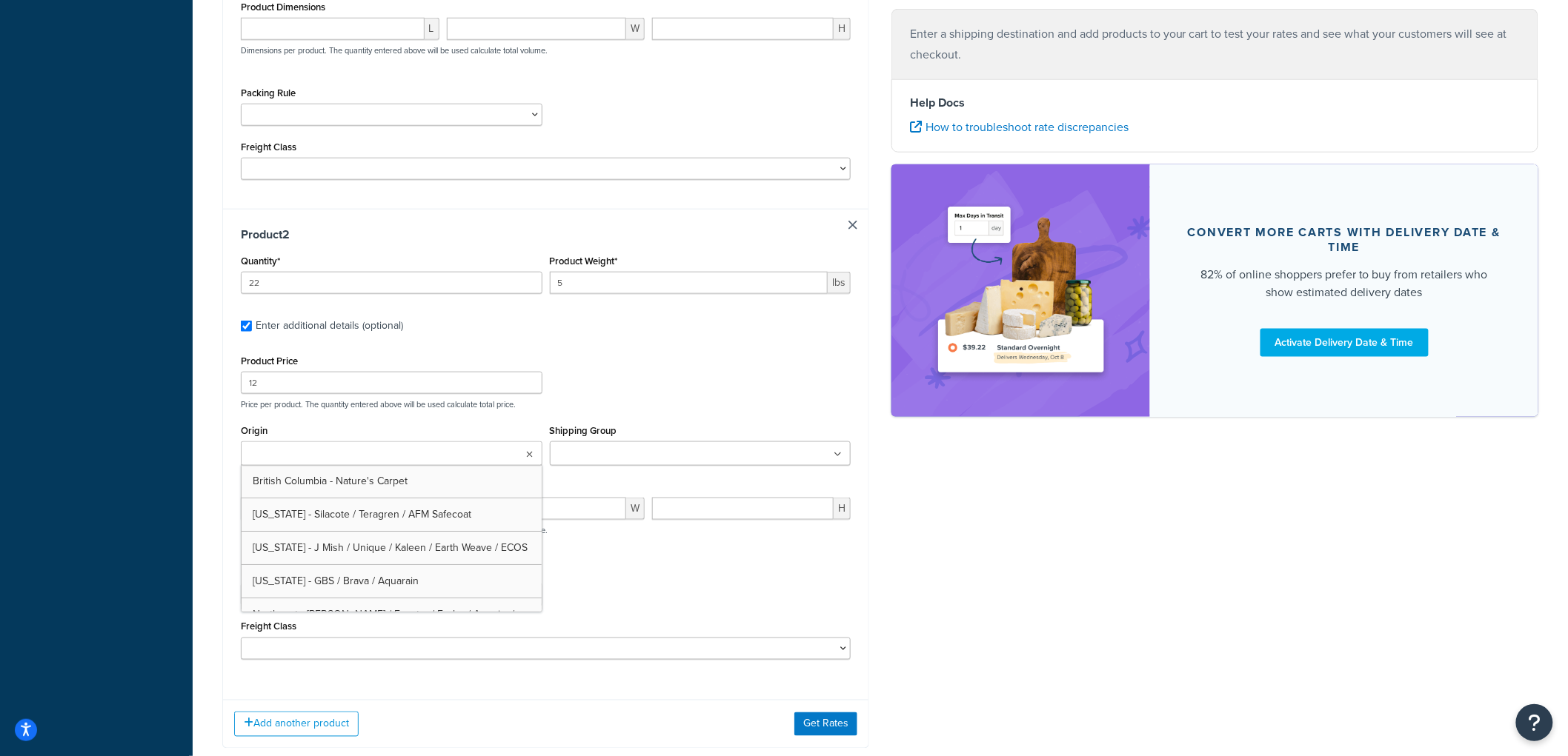
click at [382, 441] on ul at bounding box center [392, 453] width 302 height 24
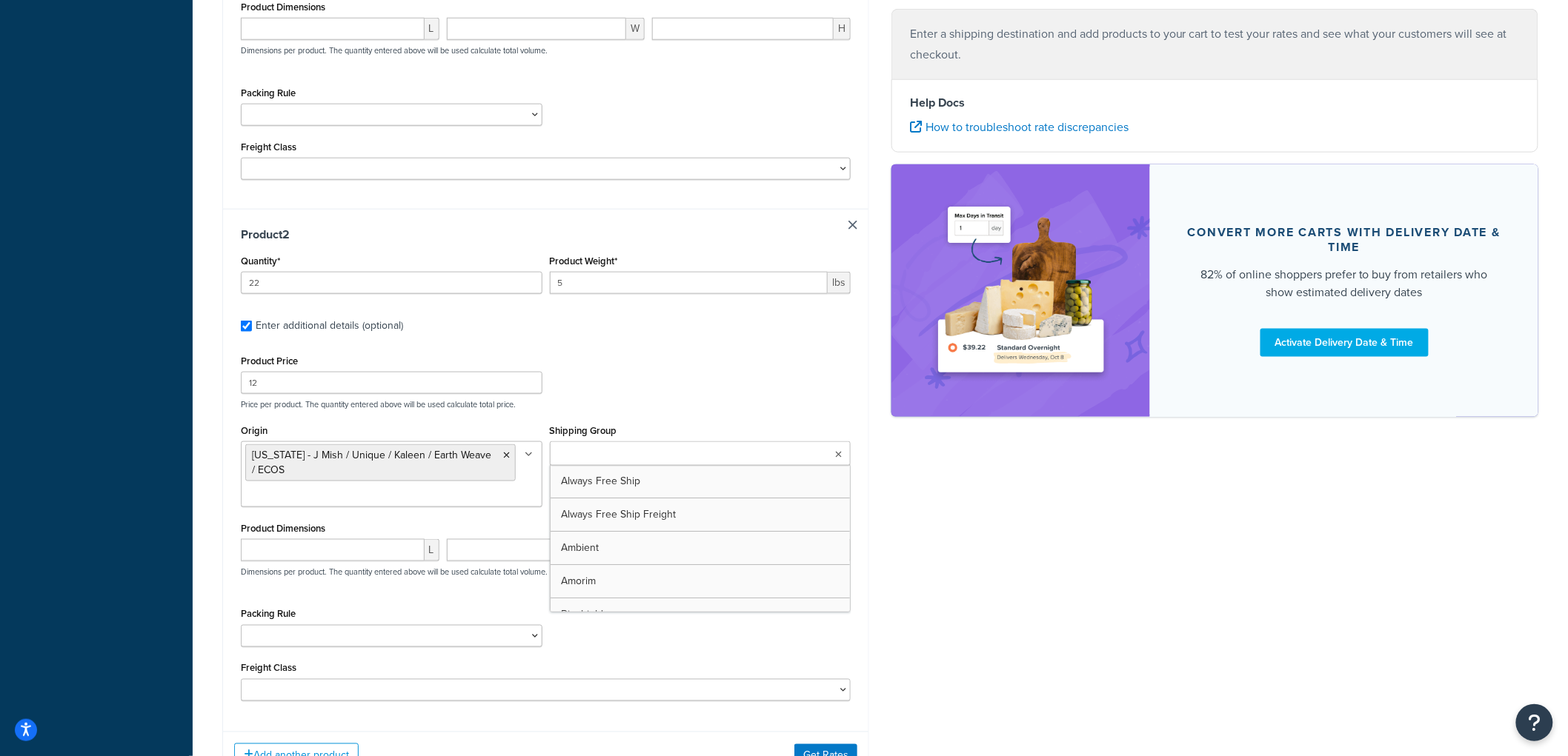
click at [602, 447] on input "Shipping Group" at bounding box center [620, 455] width 131 height 16
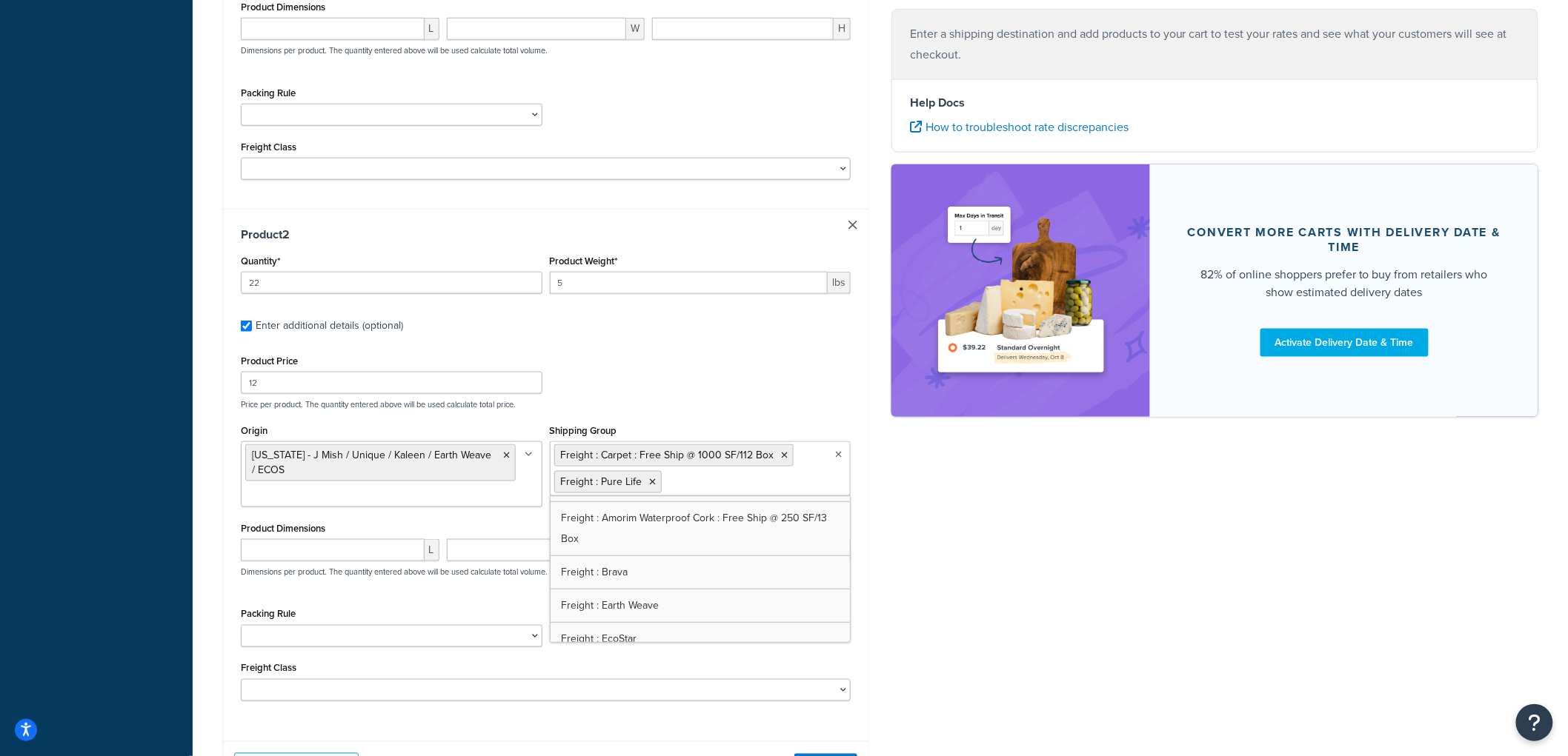
click at [1101, 540] on div "Shipping destination : Edit Angora, [US_STATE], 69331 , [GEOGRAPHIC_DATA] Cart …" at bounding box center [880, 154] width 1338 height 1316
click at [817, 754] on button "Get Rates" at bounding box center [826, 765] width 63 height 24
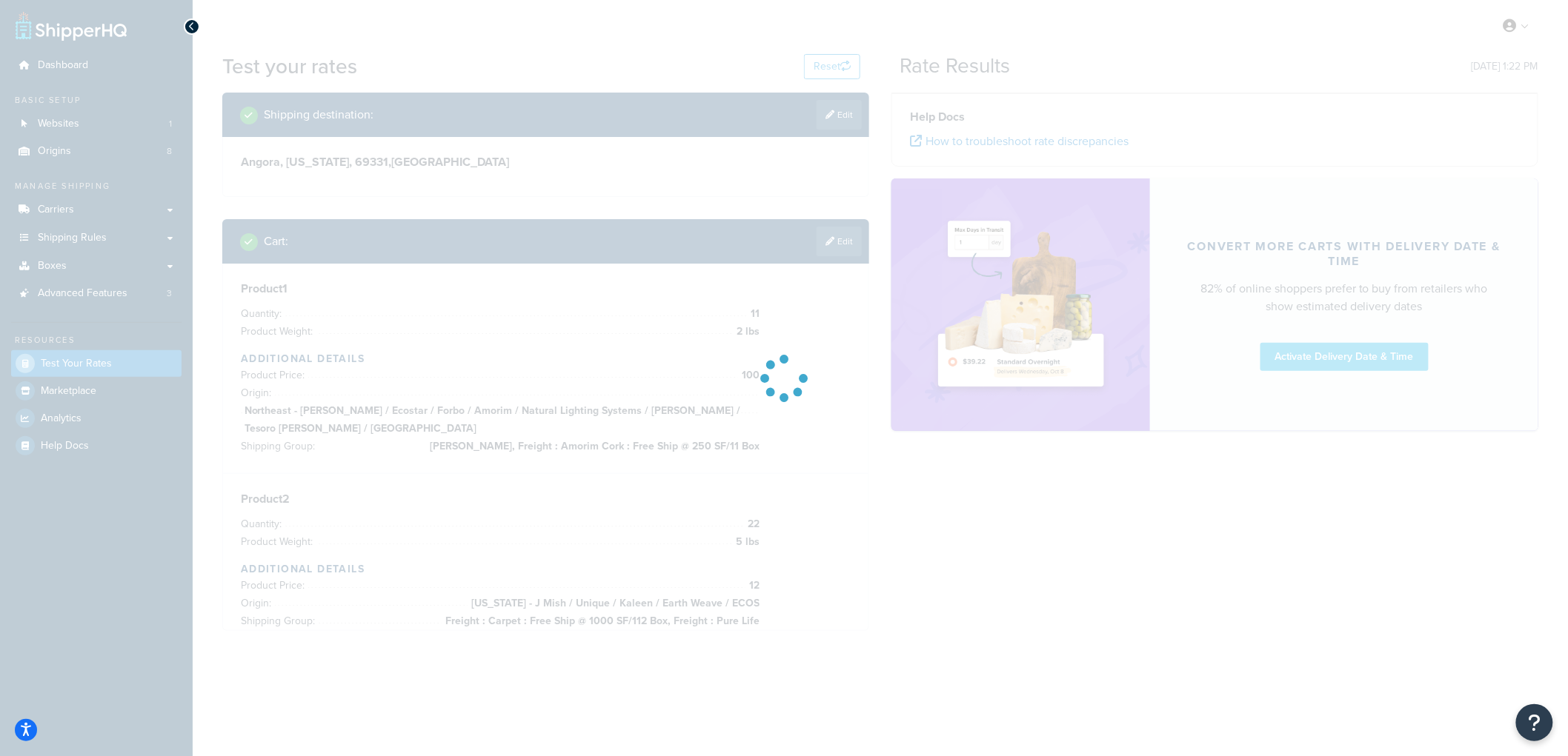
scroll to position [0, 0]
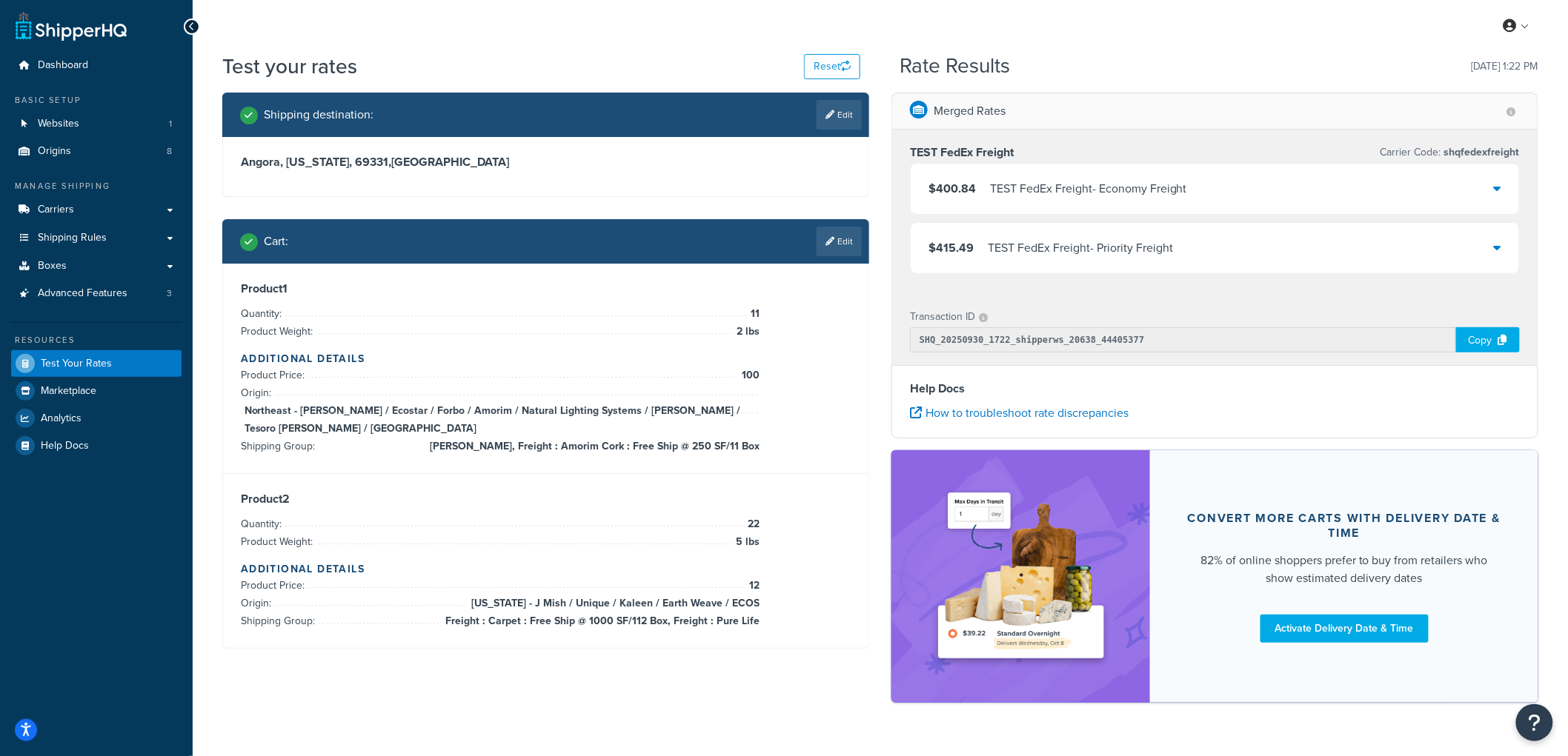
click at [1060, 195] on div "TEST FedEx Freight - Economy Freight" at bounding box center [1088, 189] width 197 height 21
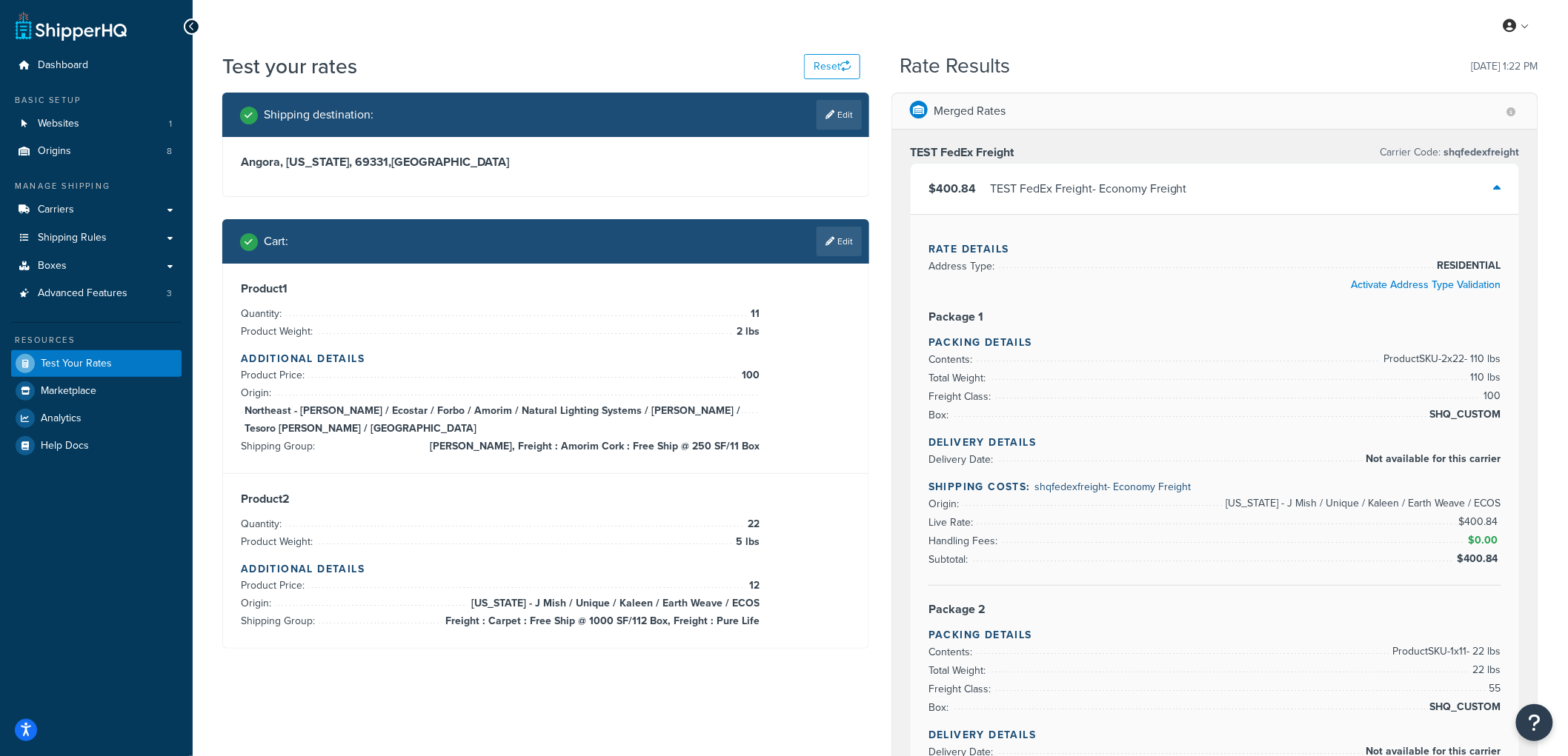
click at [1060, 195] on div "TEST FedEx Freight - Economy Freight" at bounding box center [1088, 189] width 197 height 21
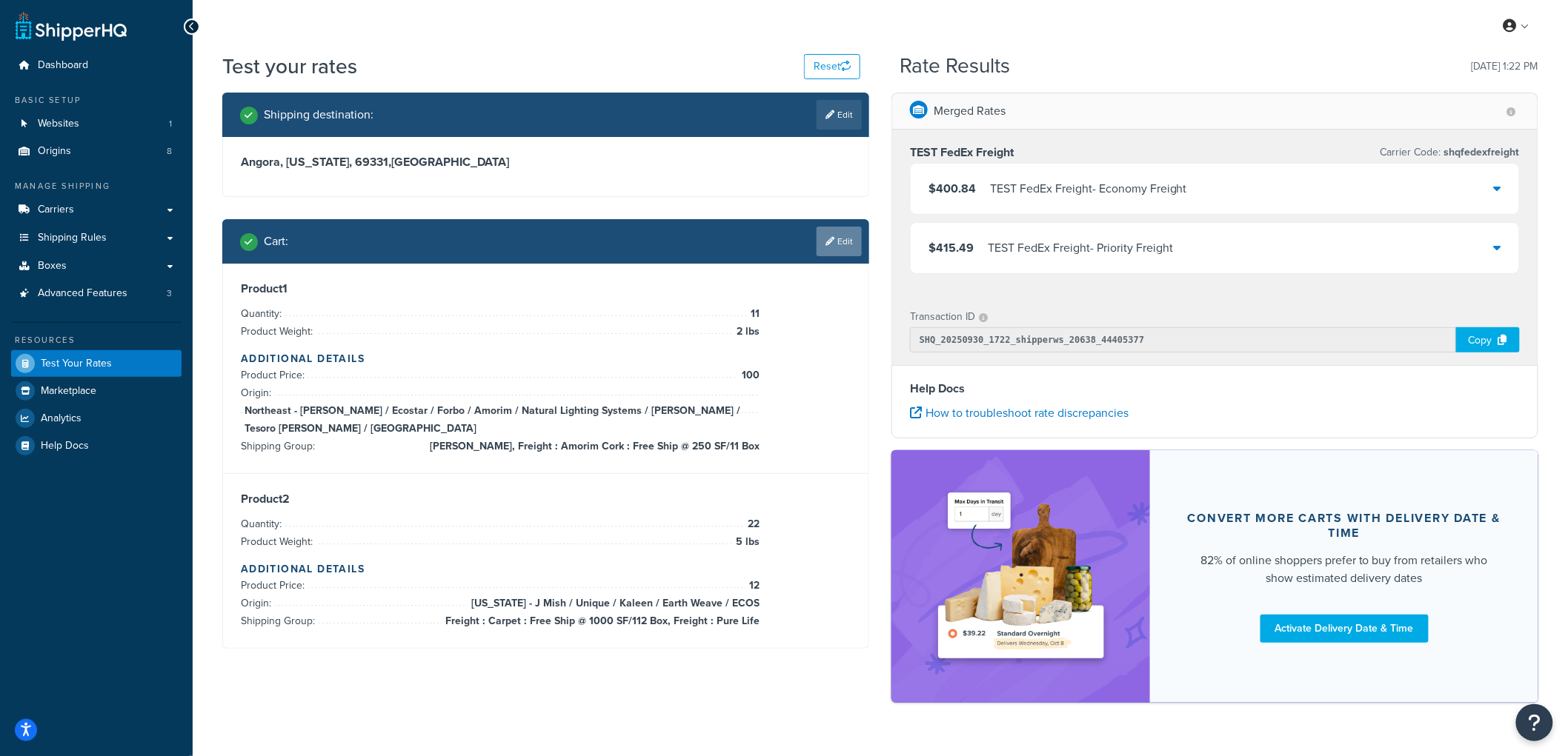
click at [848, 228] on link "Edit" at bounding box center [839, 241] width 45 height 30
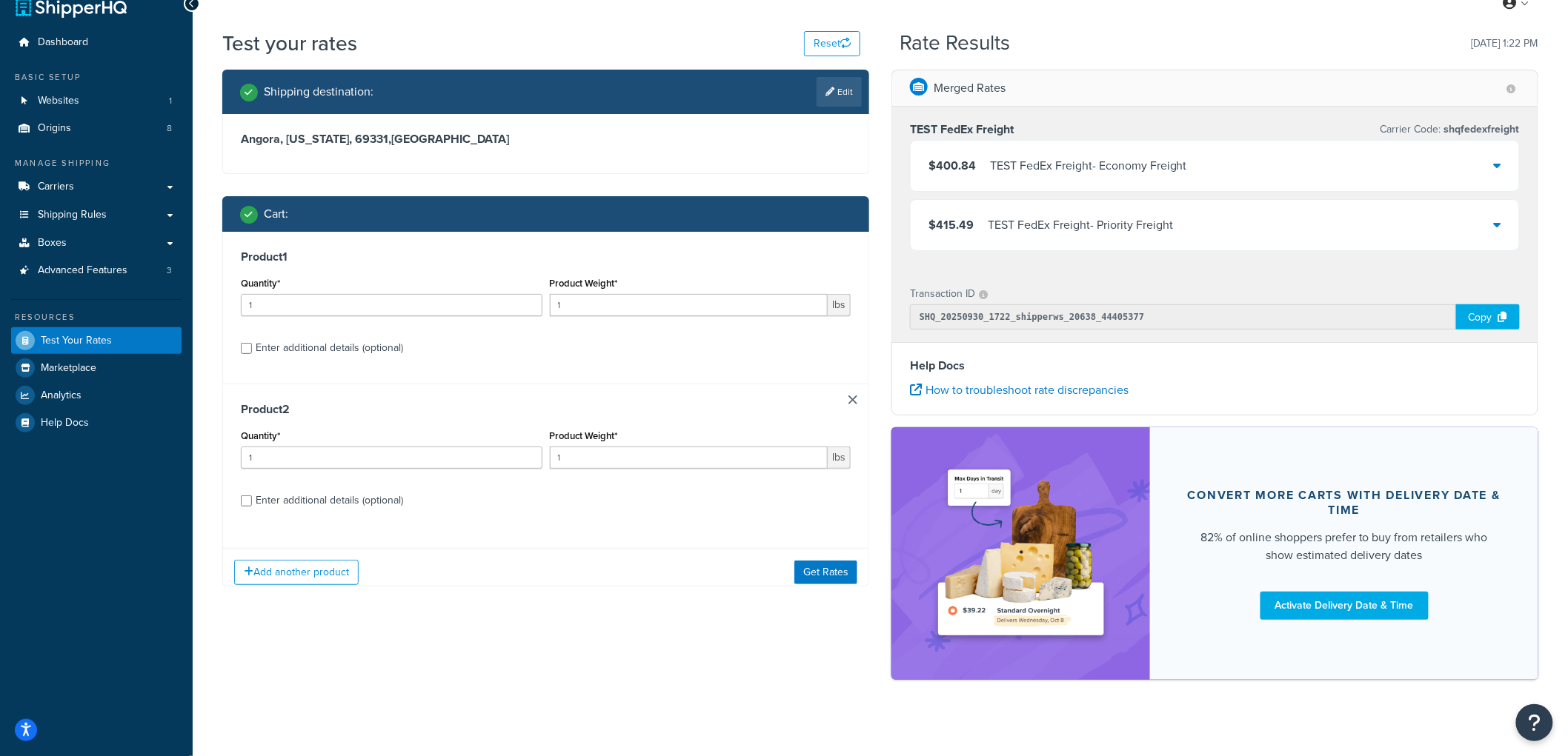
scroll to position [36, 0]
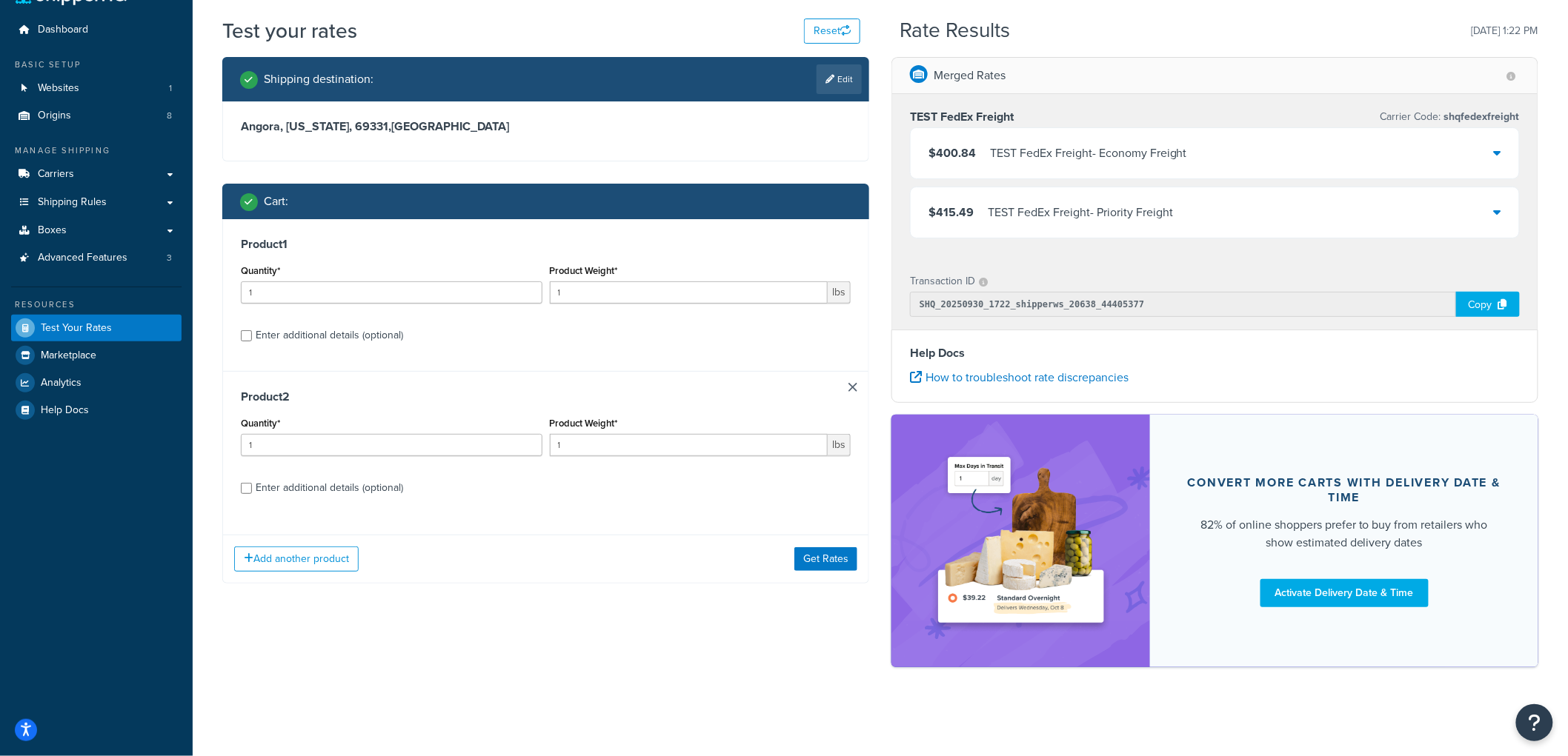
click at [328, 489] on div "Enter additional details (optional)" at bounding box center [330, 488] width 148 height 21
click at [252, 489] on input "Enter additional details (optional)" at bounding box center [247, 488] width 11 height 11
checkbox input "true"
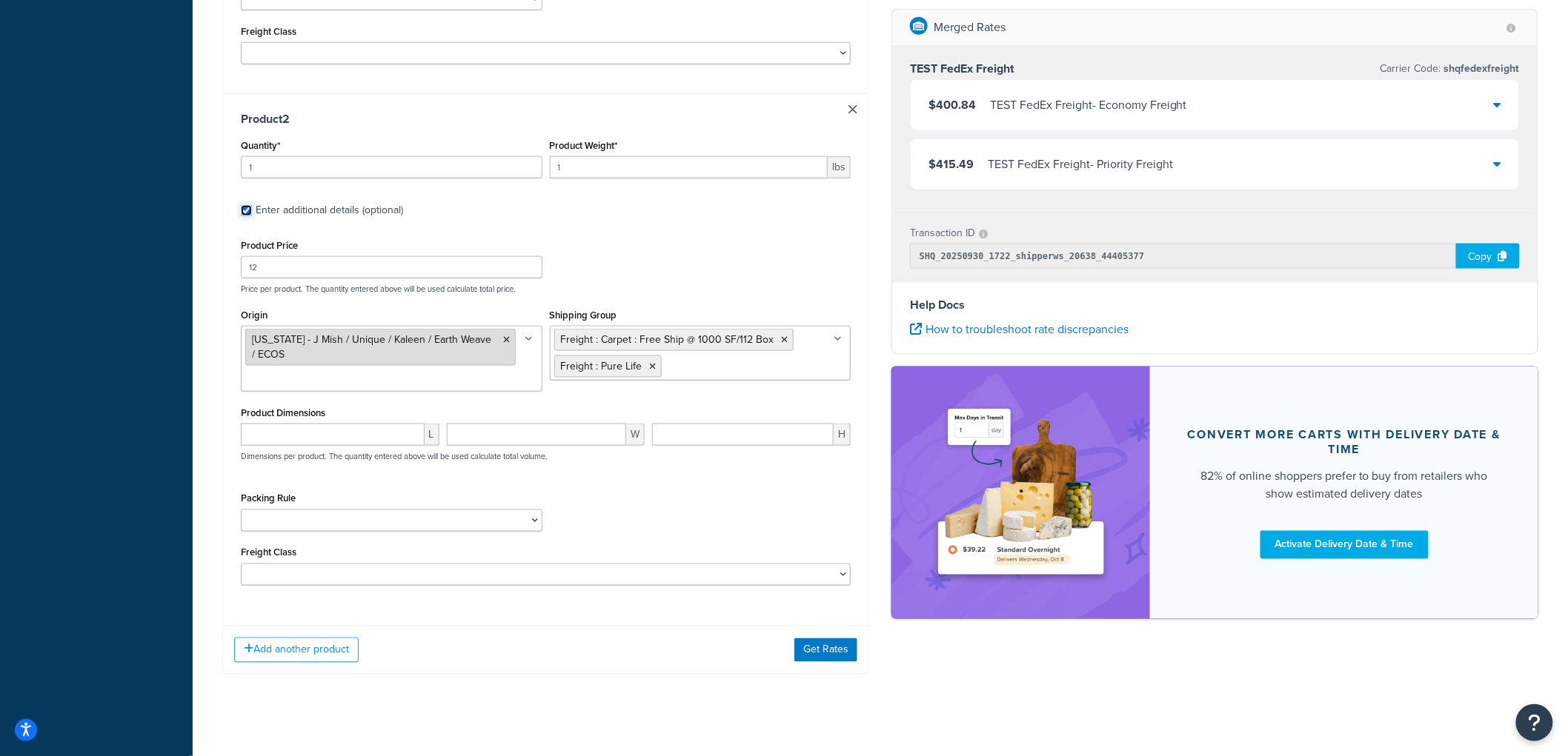
scroll to position [712, 0]
click at [365, 424] on input "number" at bounding box center [333, 433] width 183 height 22
type input "30"
click at [498, 423] on input "number" at bounding box center [537, 433] width 180 height 22
type input "182"
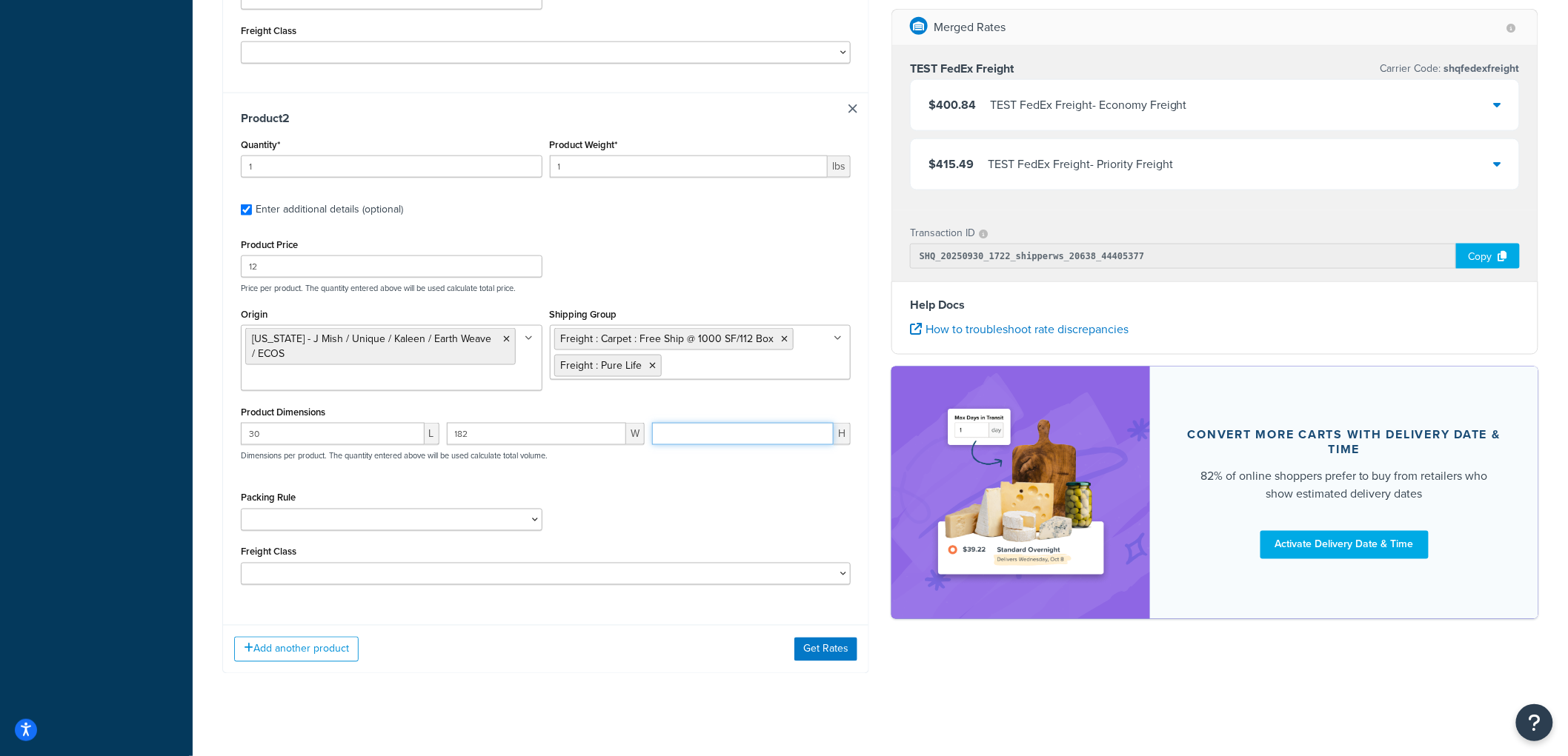
click at [678, 423] on input "number" at bounding box center [743, 433] width 182 height 22
type input "30"
click at [847, 647] on div "Add another product Get Rates" at bounding box center [545, 649] width 645 height 48
click at [847, 642] on button "Get Rates" at bounding box center [826, 649] width 63 height 24
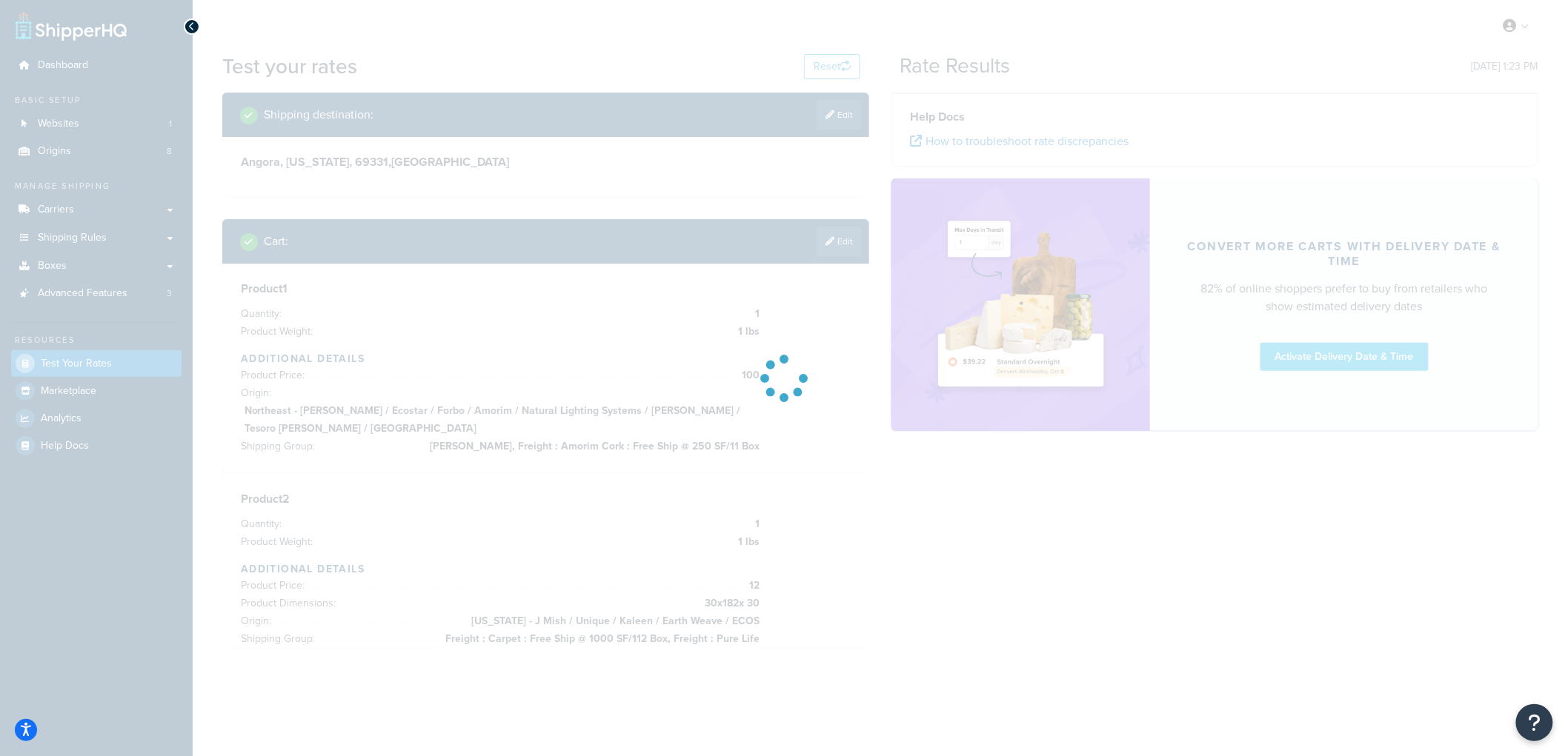
scroll to position [0, 0]
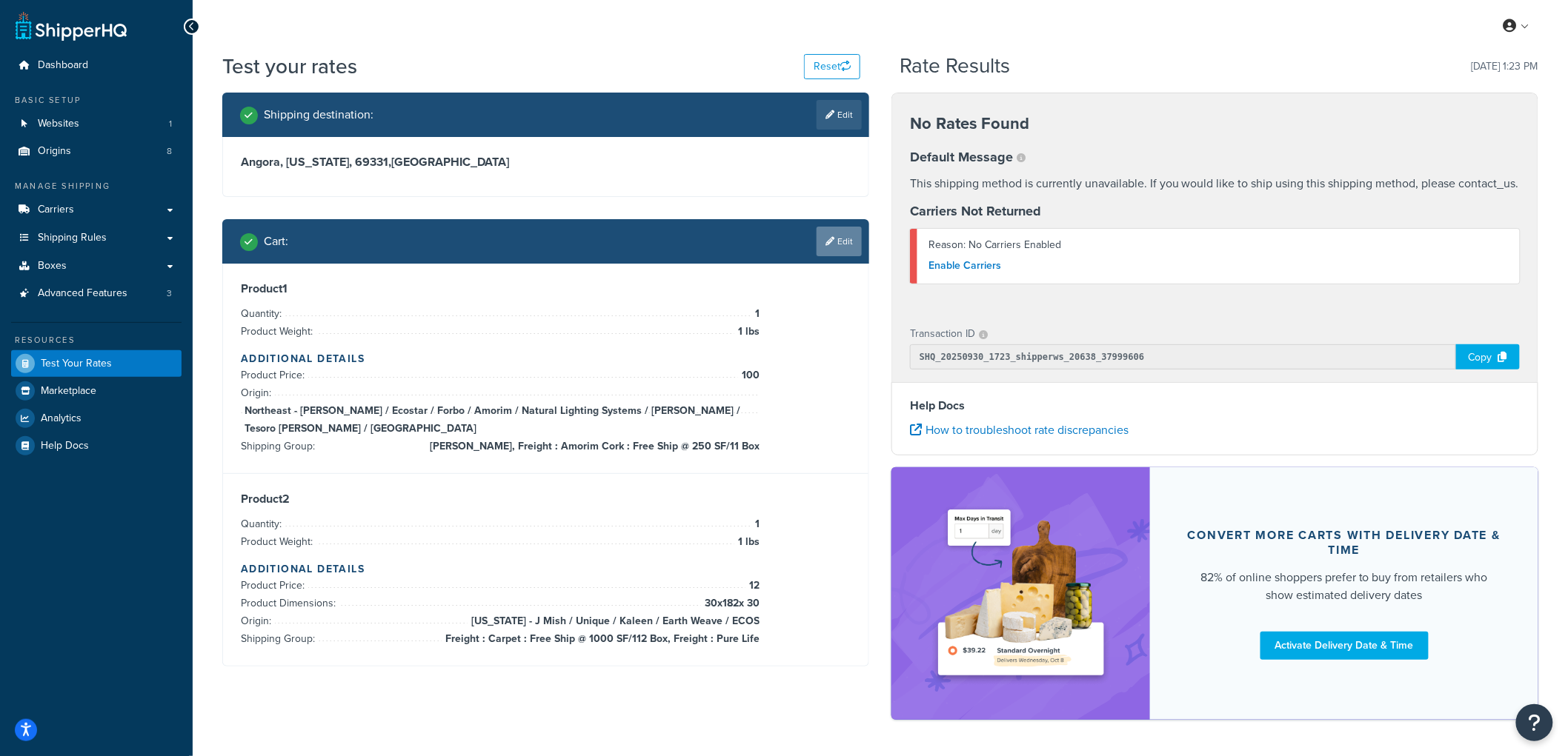
click at [831, 238] on icon at bounding box center [829, 241] width 9 height 9
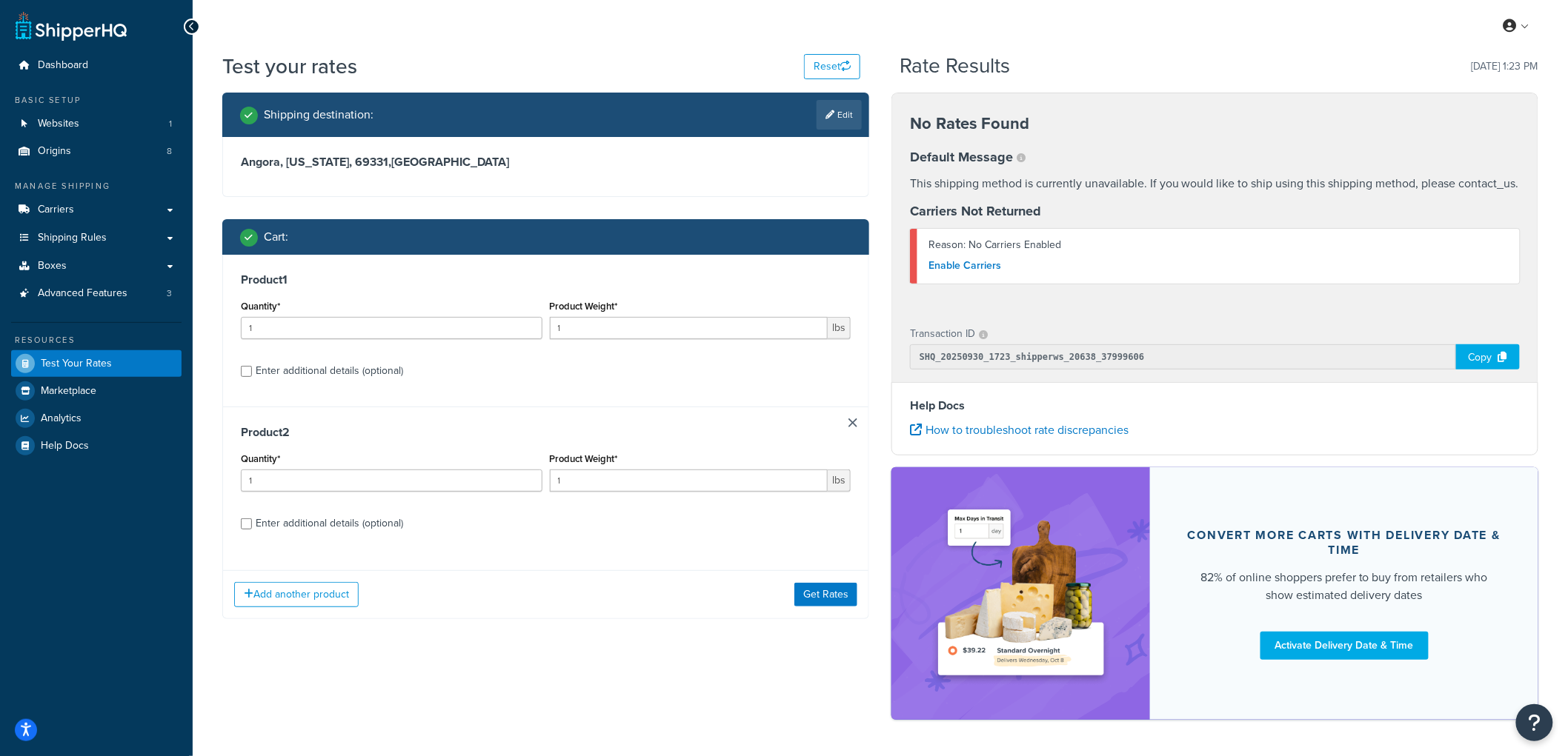
click at [353, 529] on div "Enter additional details (optional)" at bounding box center [330, 524] width 148 height 21
click at [252, 529] on input "Enter additional details (optional)" at bounding box center [247, 524] width 11 height 11
checkbox input "true"
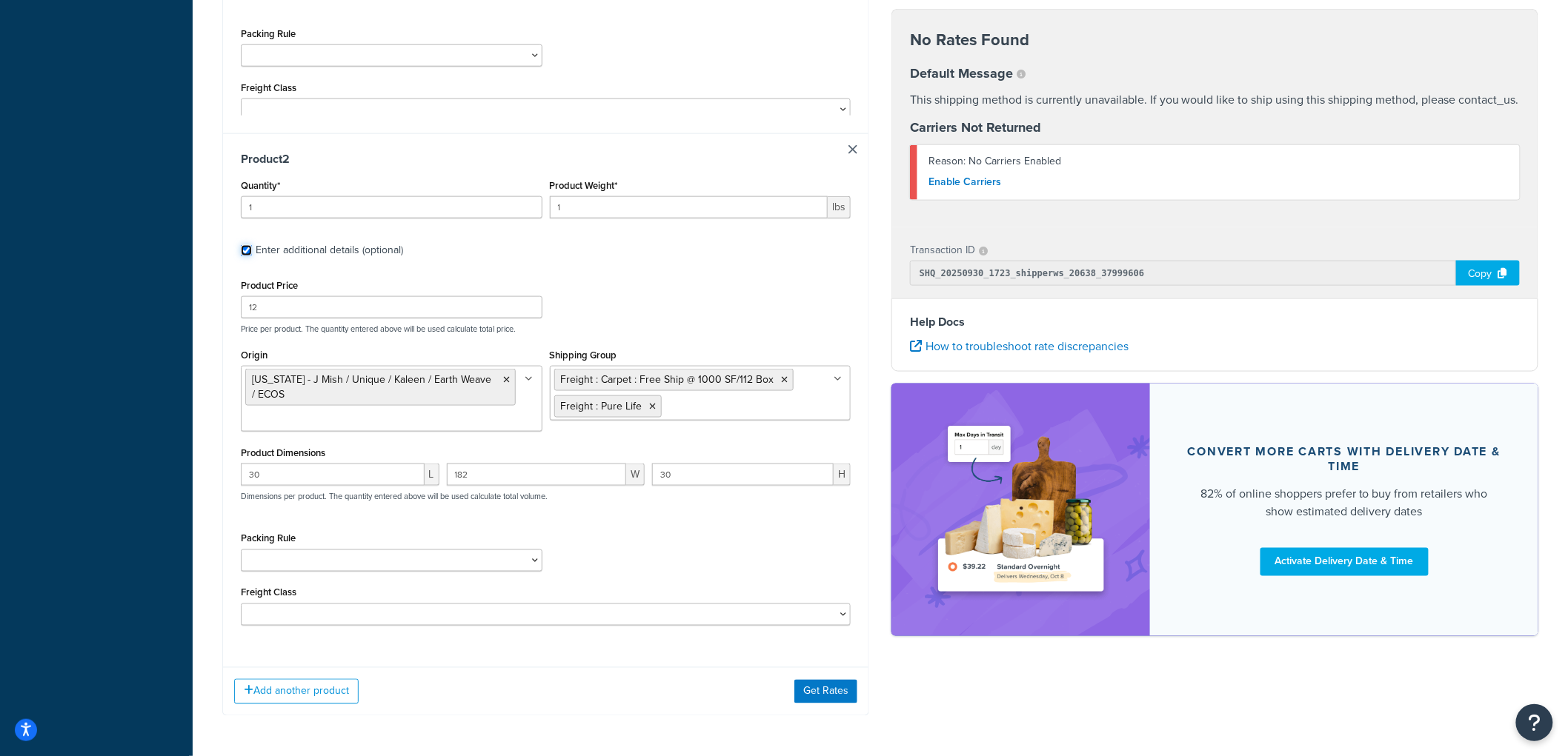
scroll to position [707, 0]
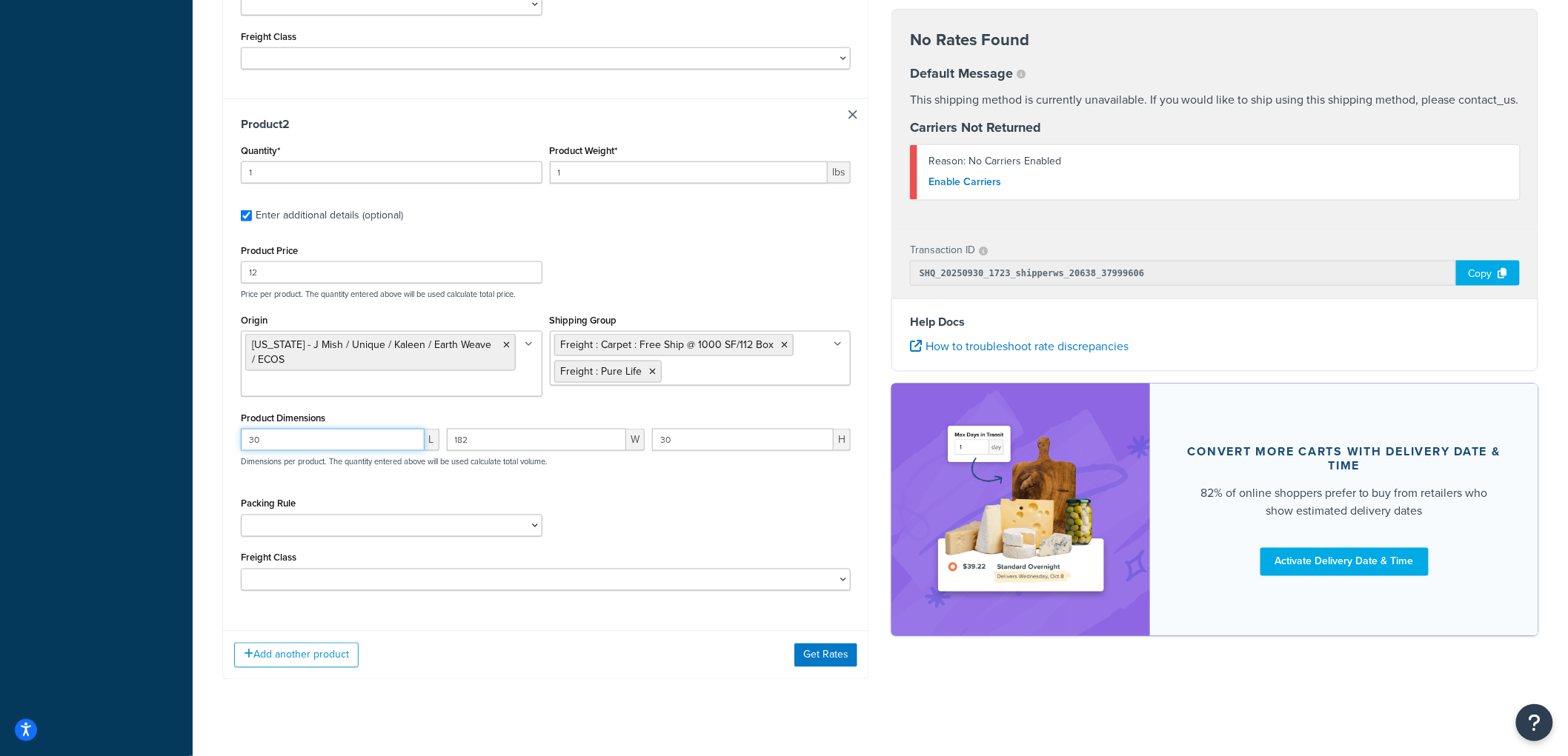
drag, startPoint x: 341, startPoint y: 419, endPoint x: 158, endPoint y: 402, distance: 183.8
click at [158, 402] on div "Dashboard Basic Setup Websites 1 Origins 8 Manage Shipping Carriers Carriers Al…" at bounding box center [784, 35] width 1568 height 1483
type input "082"
drag, startPoint x: 489, startPoint y: 428, endPoint x: 430, endPoint y: 419, distance: 59.7
click at [430, 429] on div "082 L 182 W 30 H Dimensions per product. The quantity entered above will be use…" at bounding box center [545, 456] width 618 height 54
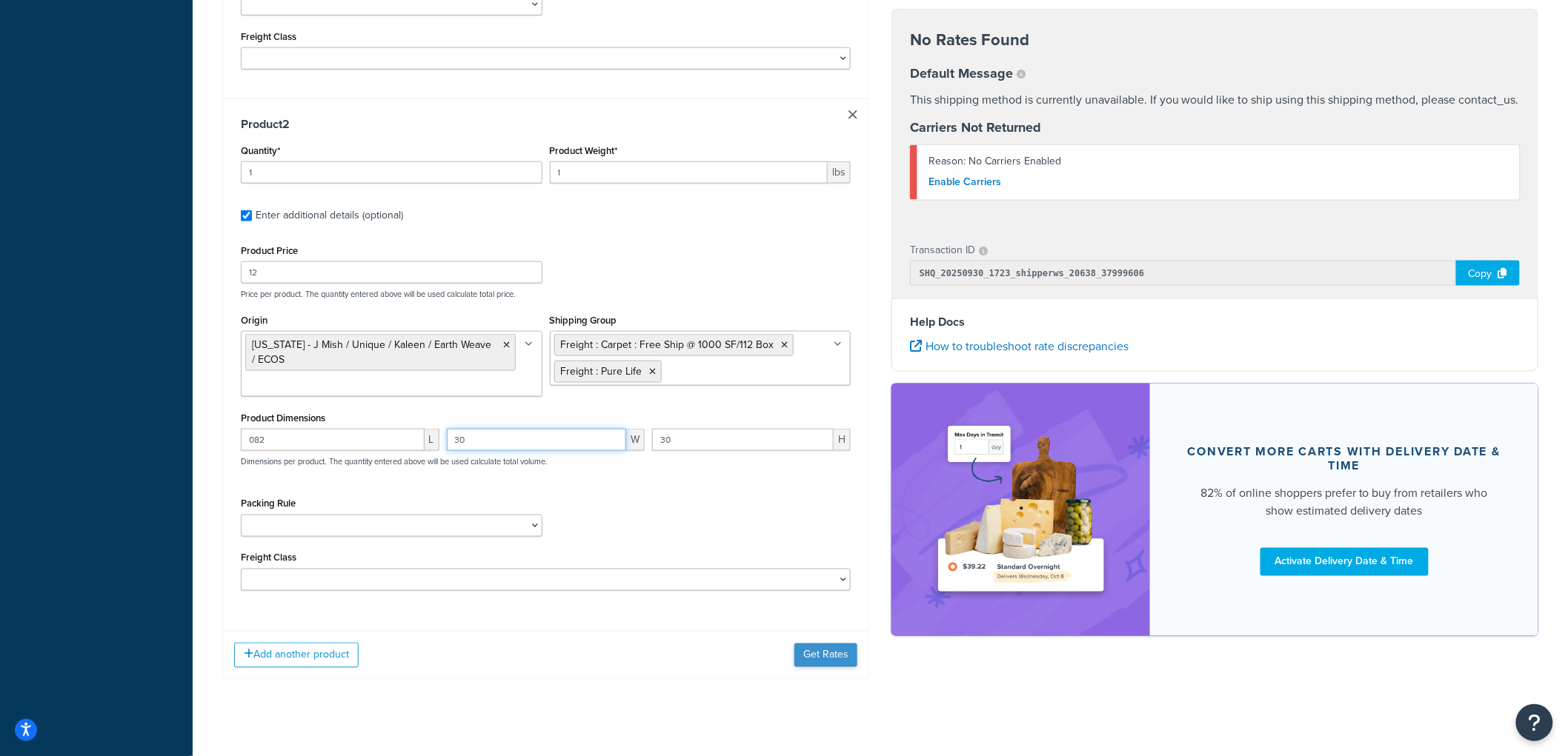
type input "30"
click at [838, 643] on button "Get Rates" at bounding box center [826, 655] width 63 height 24
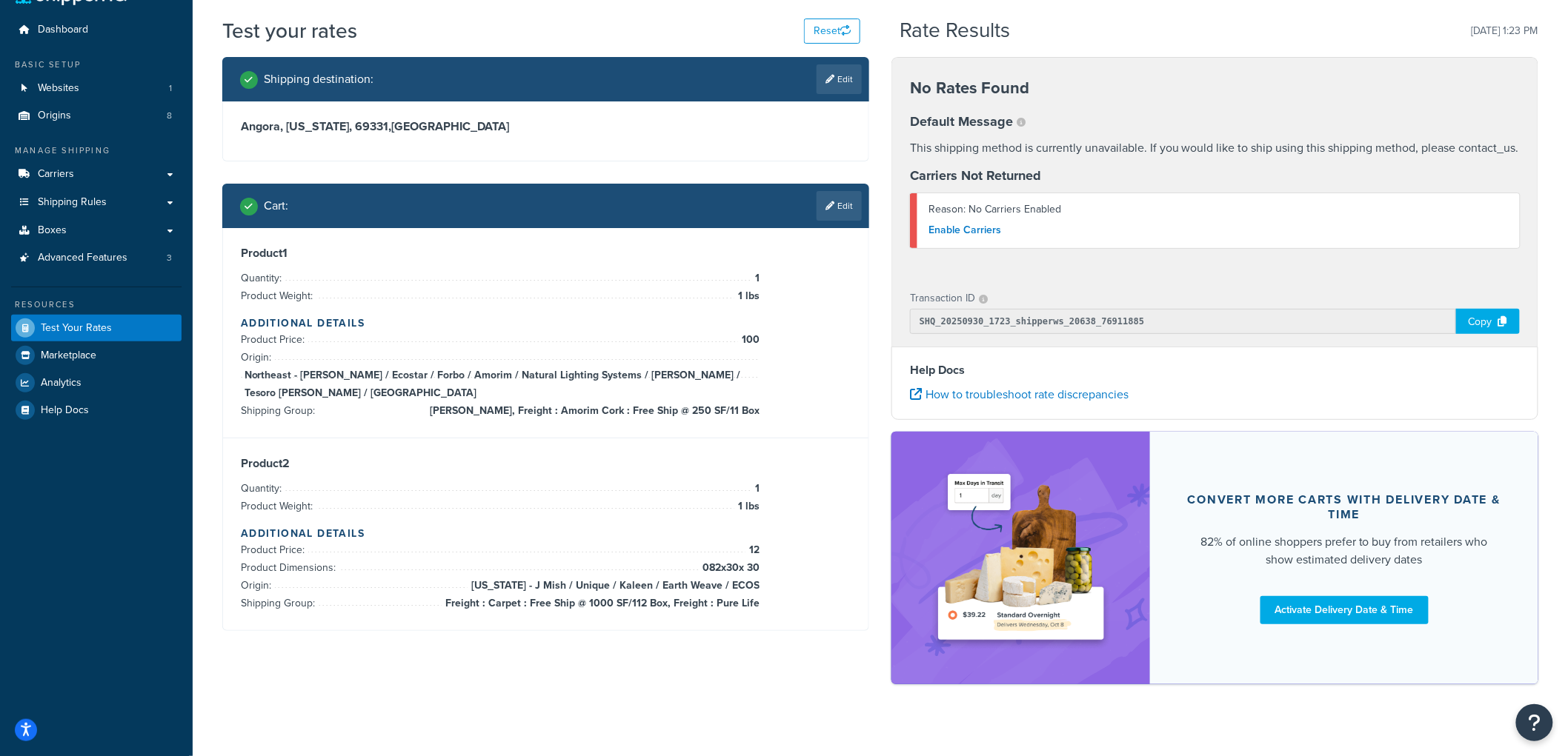
scroll to position [55, 0]
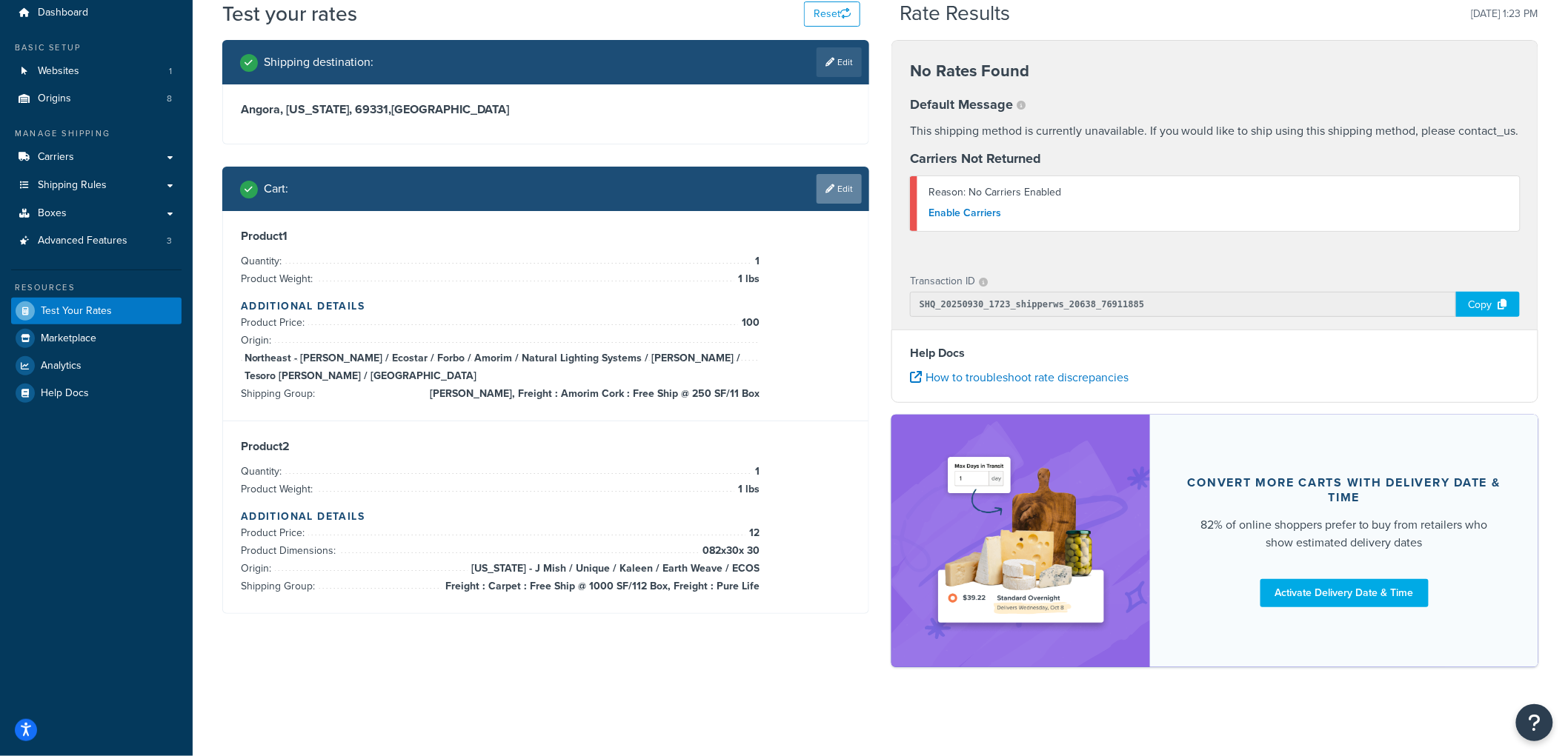
click at [842, 187] on link "Edit" at bounding box center [839, 189] width 45 height 30
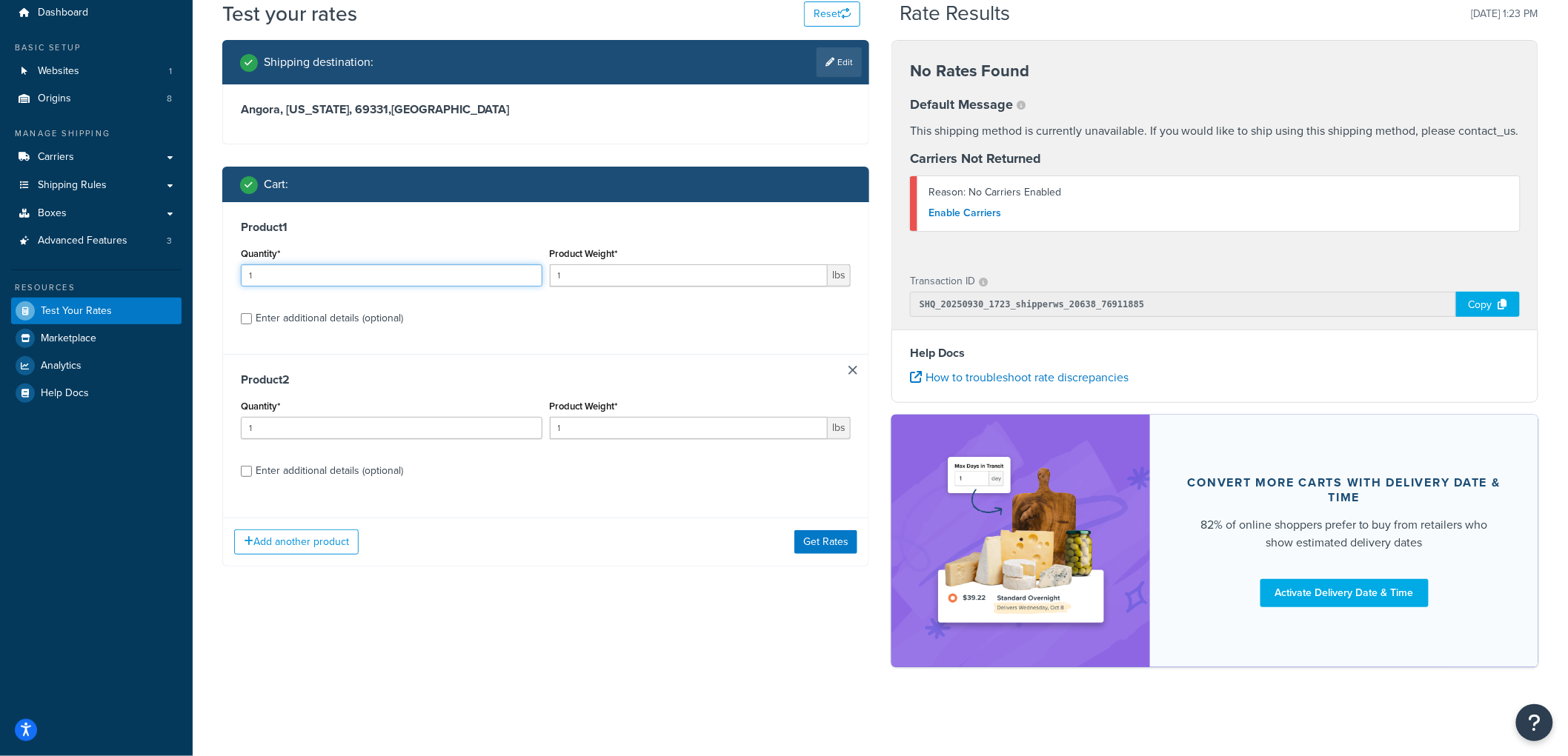
click at [331, 264] on input "1" at bounding box center [392, 275] width 302 height 22
type input "11"
click at [321, 417] on input "1" at bounding box center [392, 427] width 302 height 22
click at [317, 417] on input "1" at bounding box center [392, 427] width 302 height 22
type input "1"
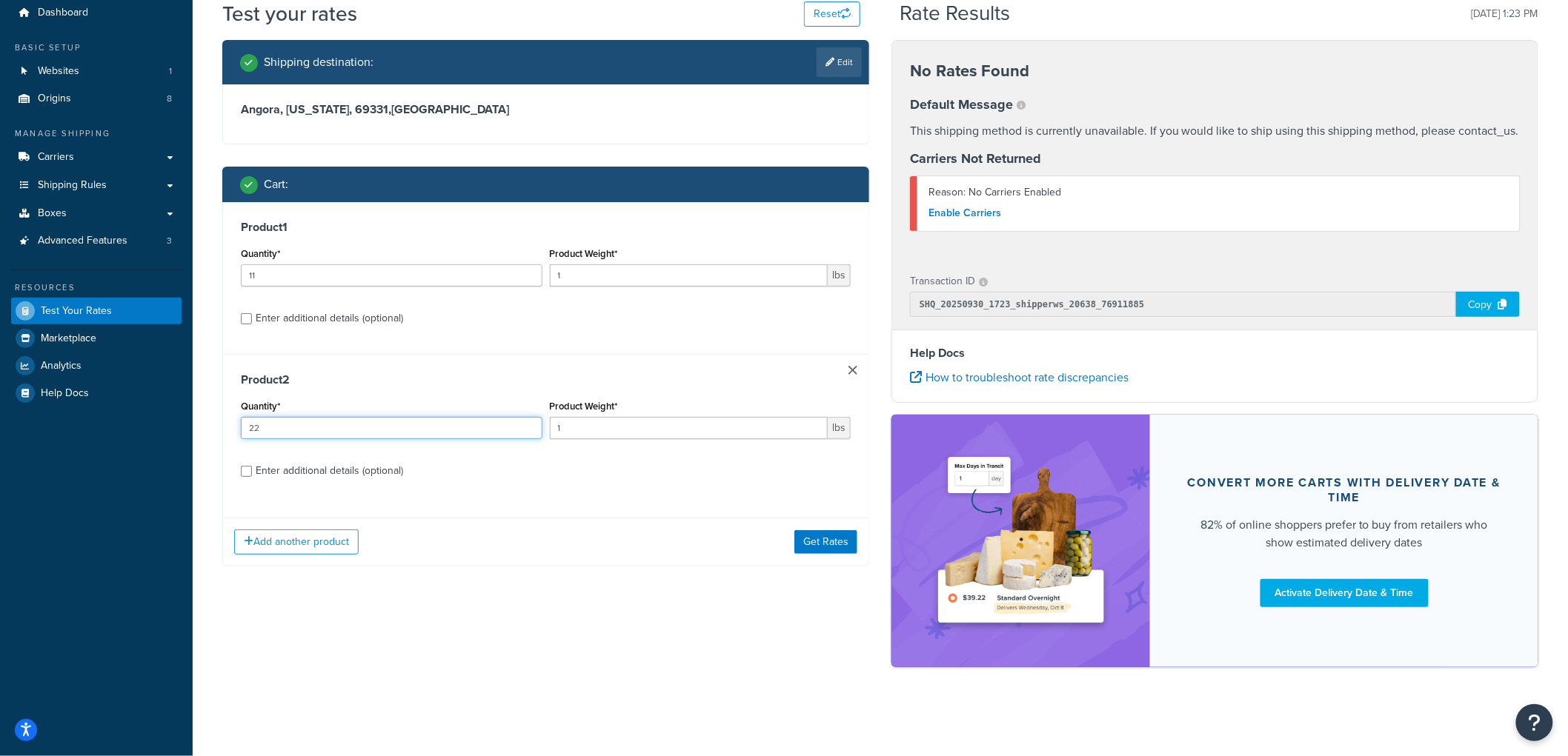
type input "22"
click at [618, 264] on input "1" at bounding box center [688, 275] width 278 height 22
type input "10"
click at [562, 426] on input "1" at bounding box center [688, 427] width 278 height 22
type input "10"
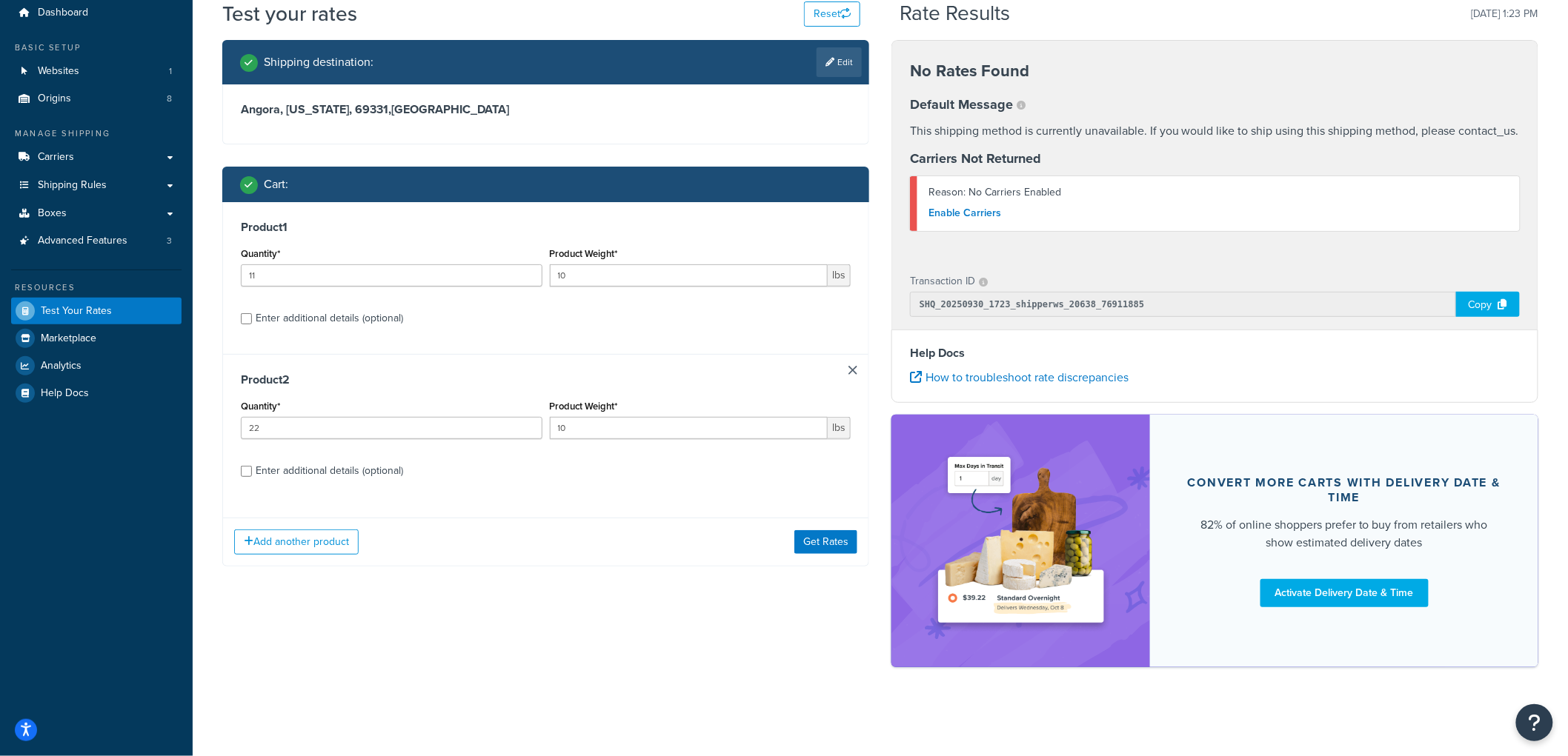
click at [379, 467] on div "Enter additional details (optional)" at bounding box center [330, 471] width 148 height 21
click at [252, 467] on input "Enter additional details (optional)" at bounding box center [247, 471] width 11 height 11
checkbox input "true"
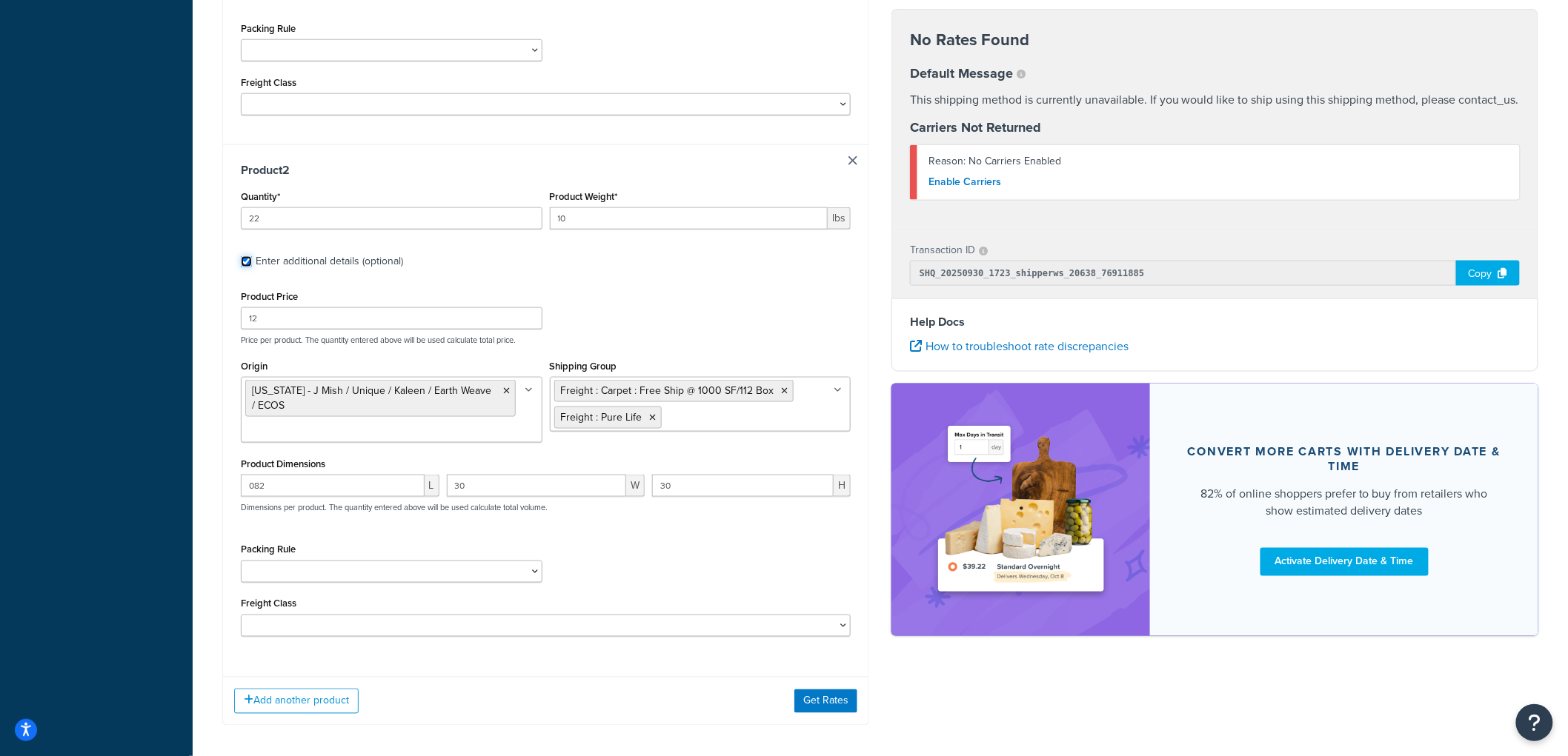
scroll to position [712, 0]
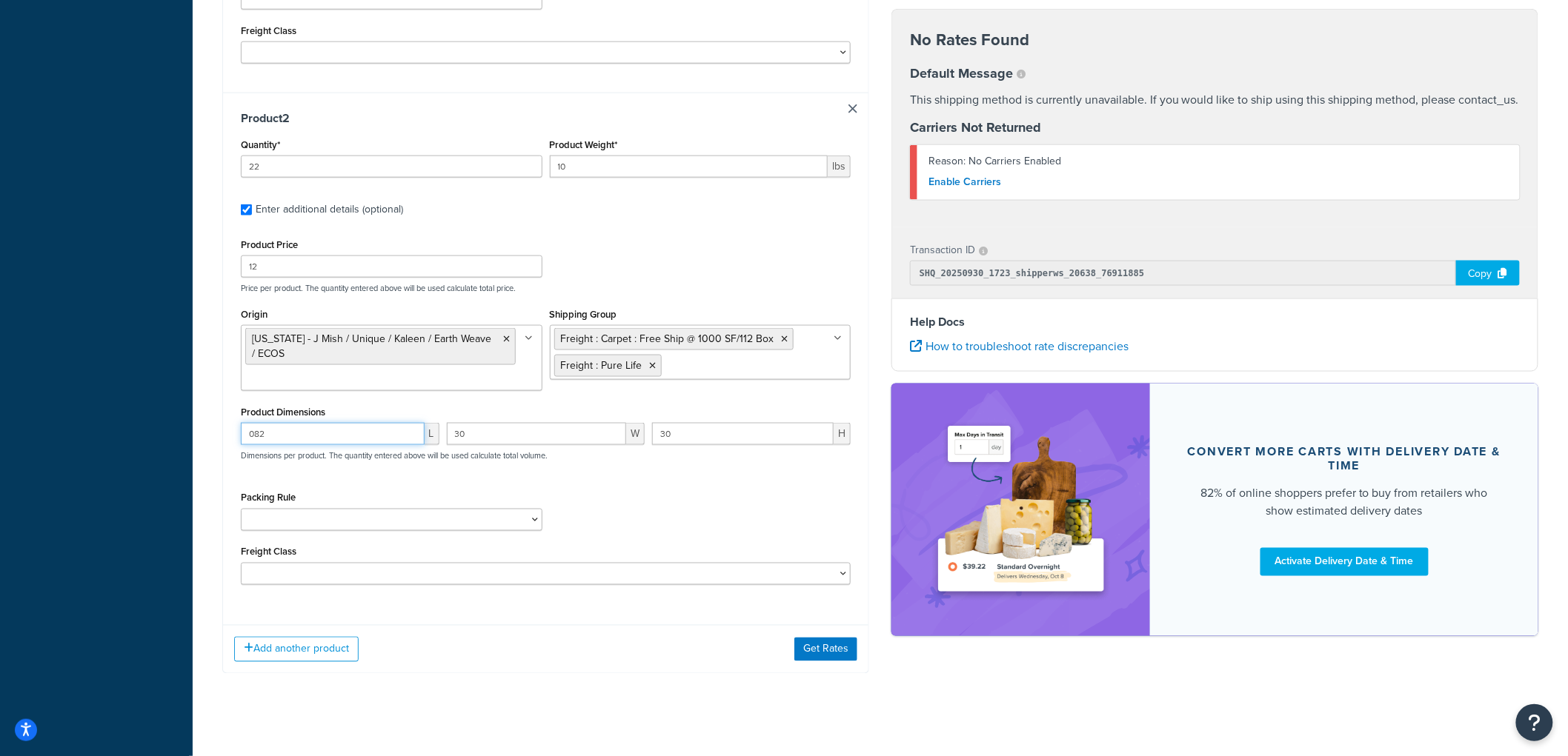
drag, startPoint x: 276, startPoint y: 430, endPoint x: 216, endPoint y: 419, distance: 61.0
click at [216, 419] on div "Shipping destination : Edit Angora, [US_STATE], 69331 , [GEOGRAPHIC_DATA] Cart …" at bounding box center [545, 38] width 669 height 1316
type input "182"
click at [817, 638] on button "Get Rates" at bounding box center [826, 649] width 63 height 24
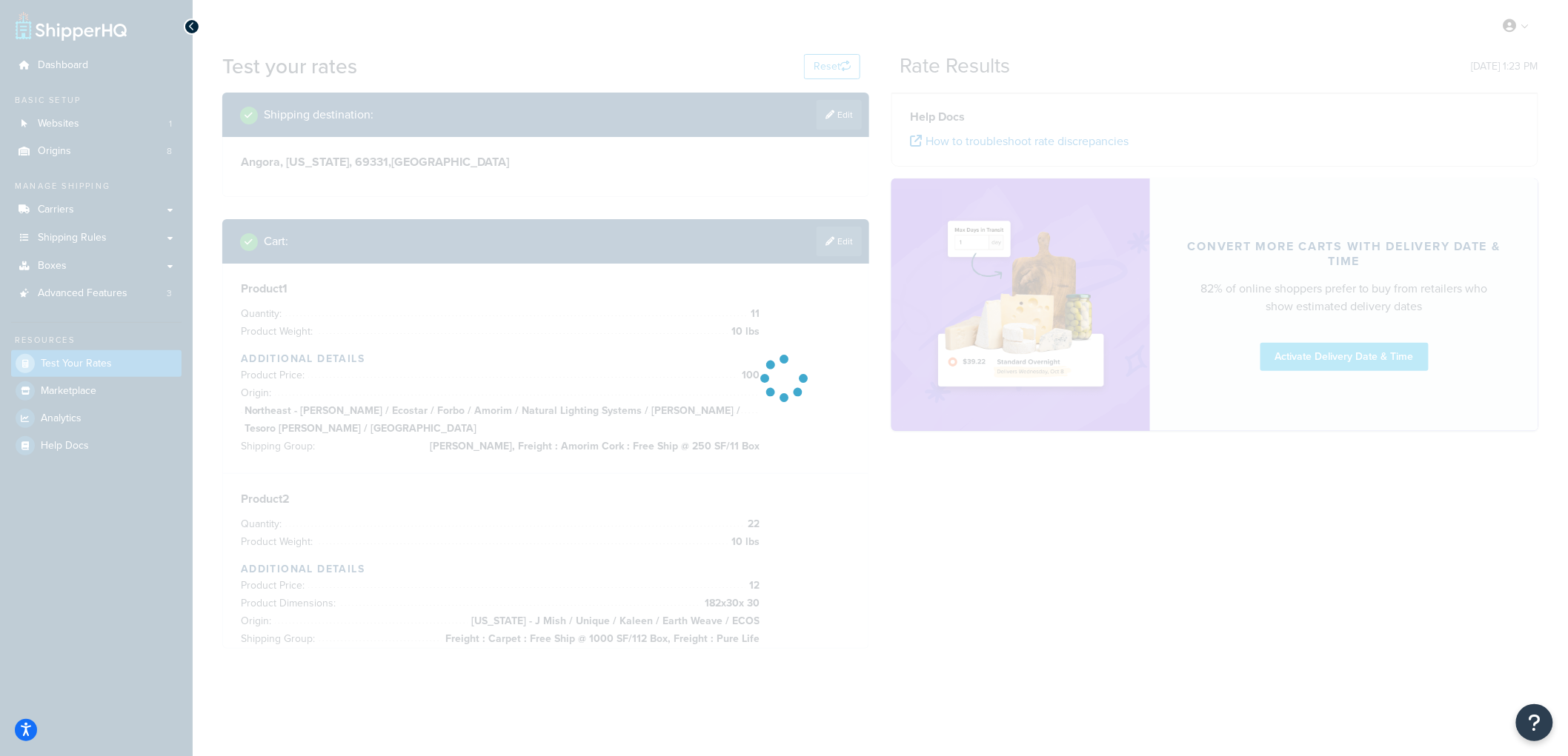
scroll to position [0, 0]
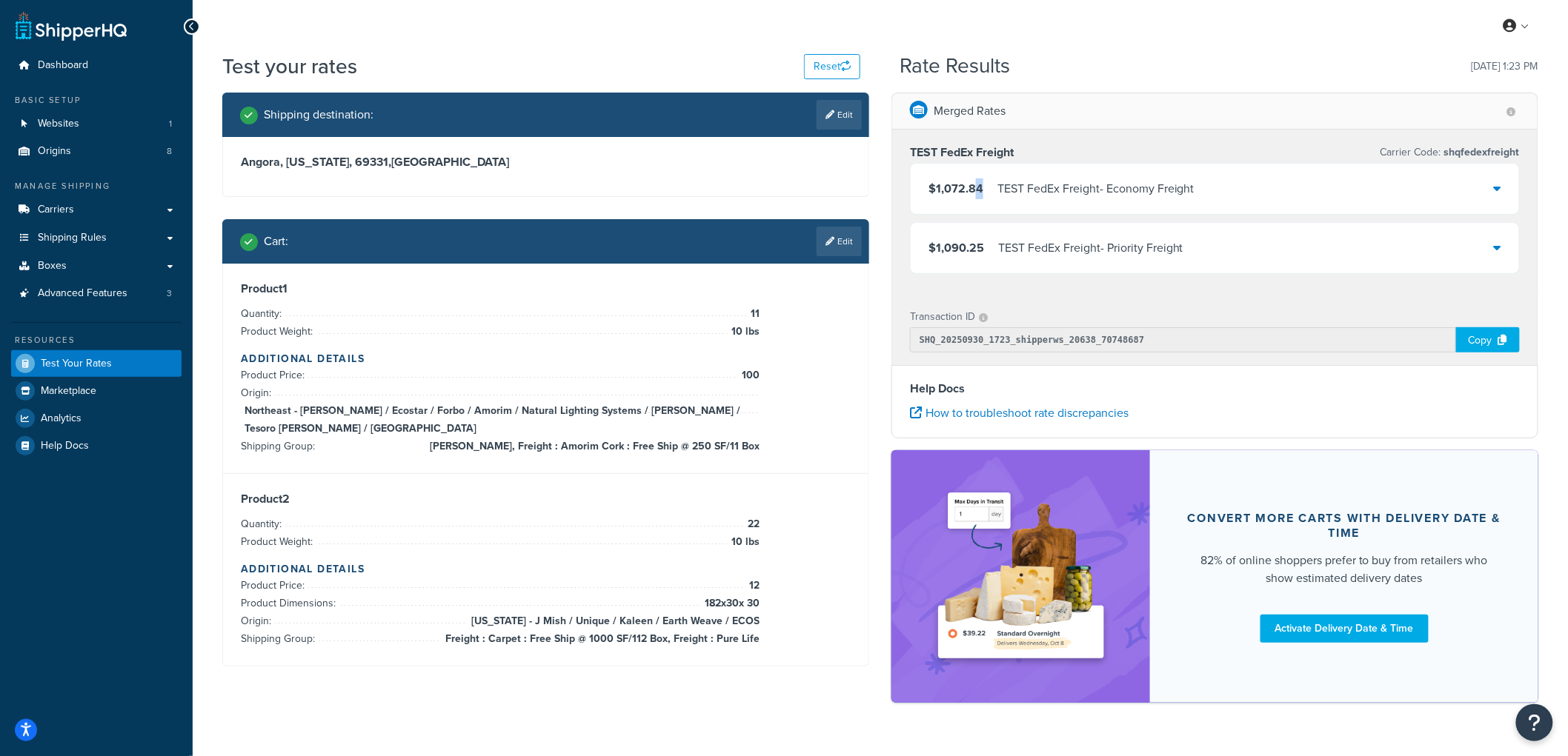
drag, startPoint x: 978, startPoint y: 191, endPoint x: 976, endPoint y: 200, distance: 9.2
click at [979, 192] on span "$1,072.84" at bounding box center [956, 188] width 55 height 17
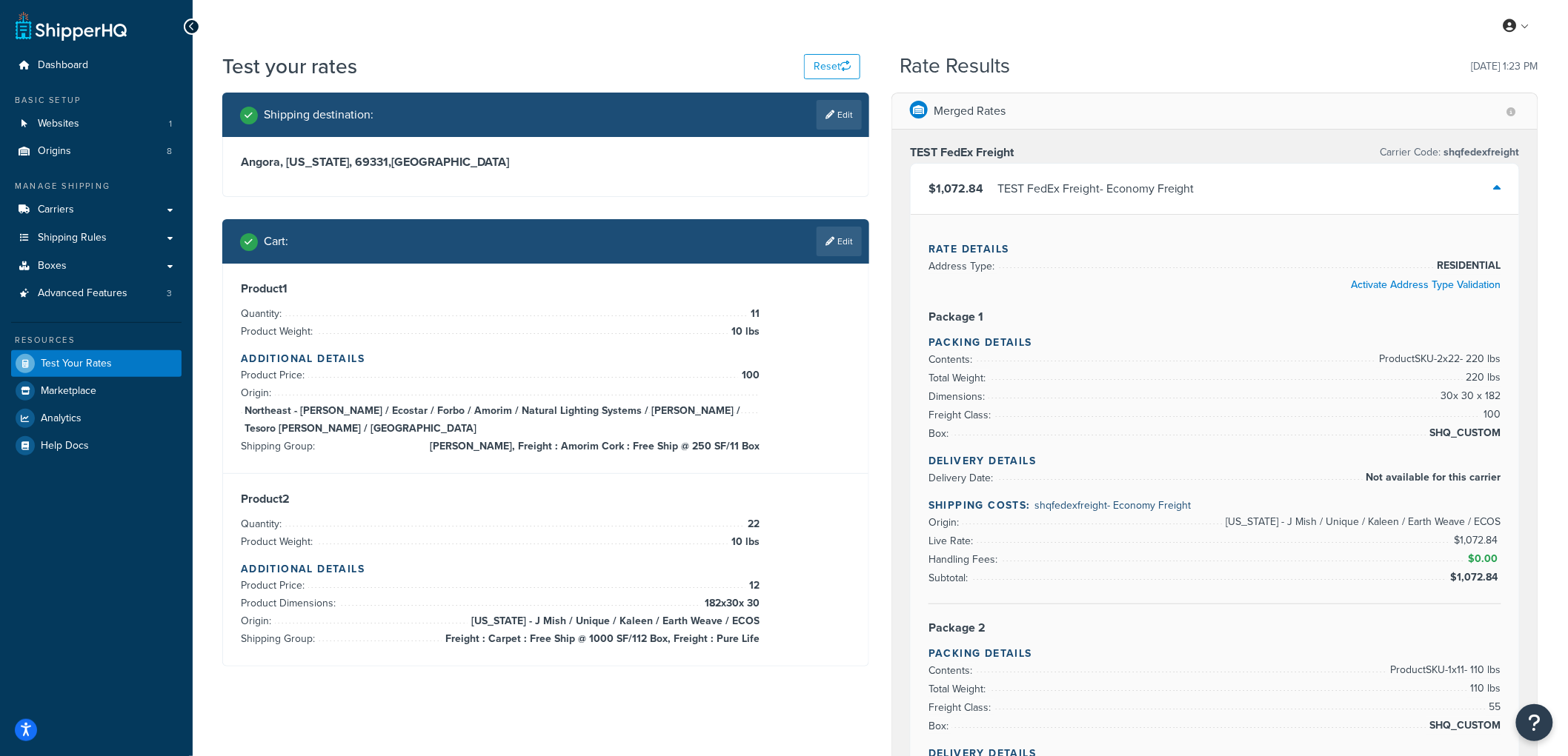
click at [1042, 147] on div "TEST FedEx Freight Carrier Code: shqfedexfreight" at bounding box center [1214, 152] width 610 height 21
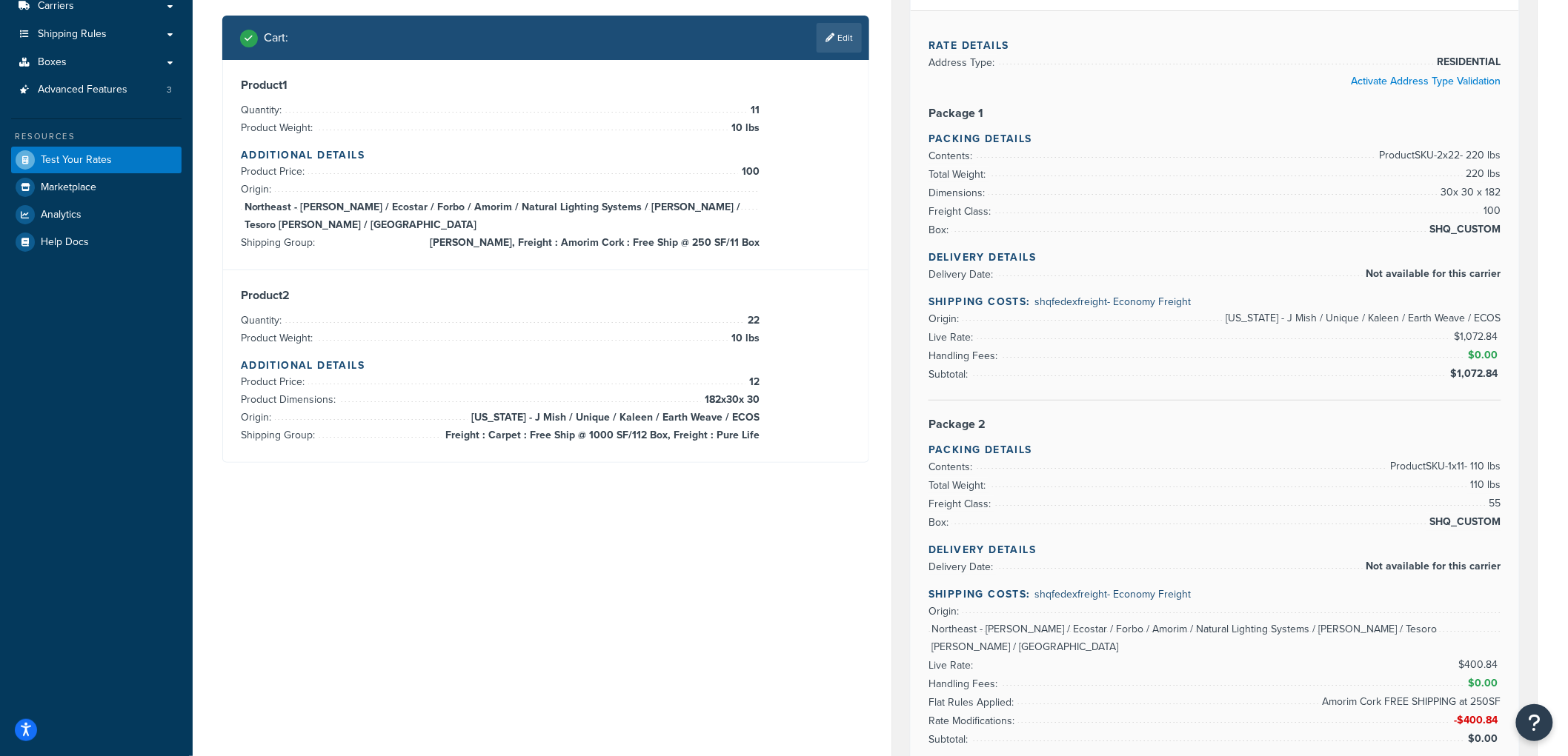
scroll to position [165, 0]
